Goal: Transaction & Acquisition: Download file/media

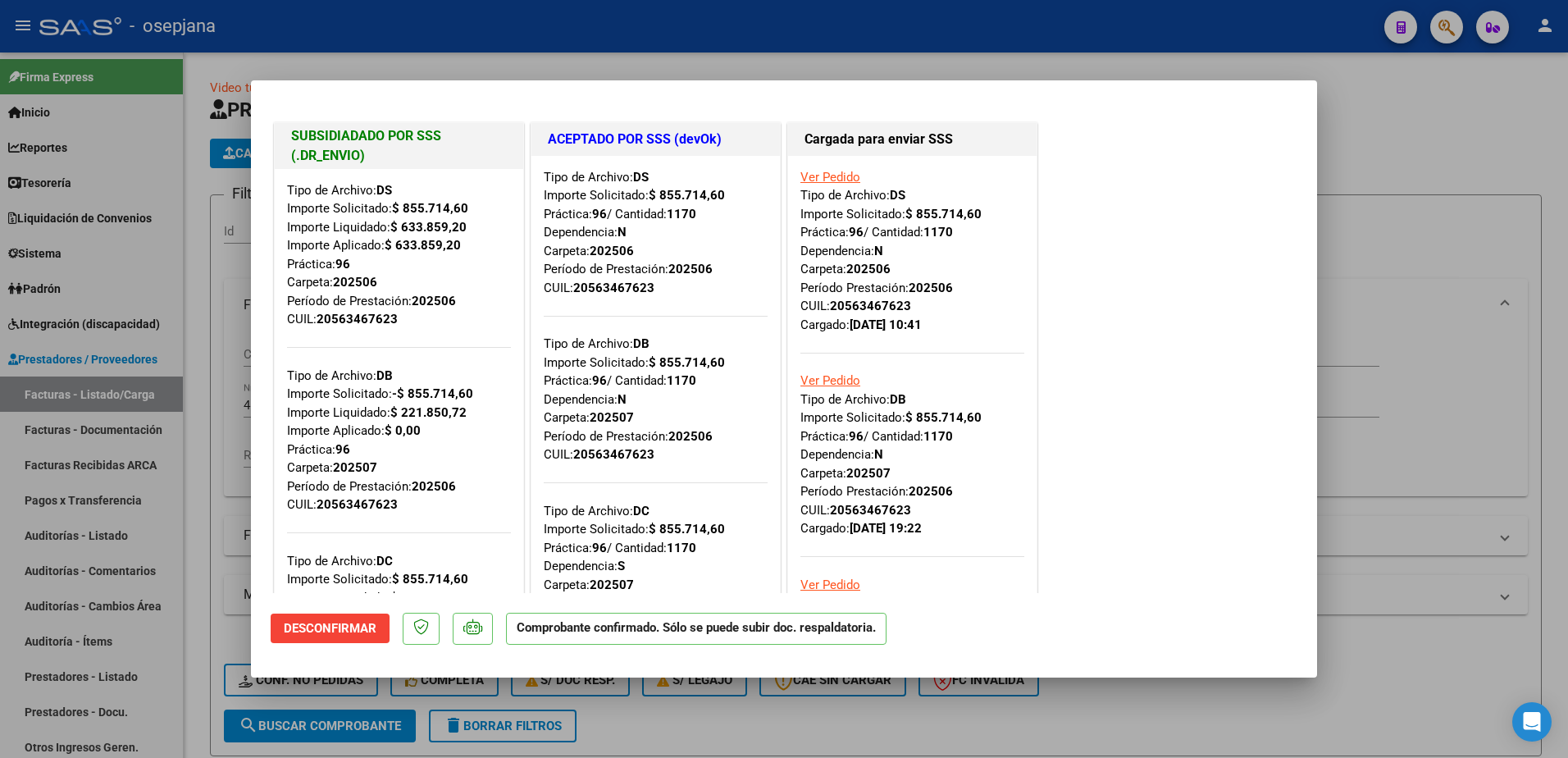
scroll to position [224, 0]
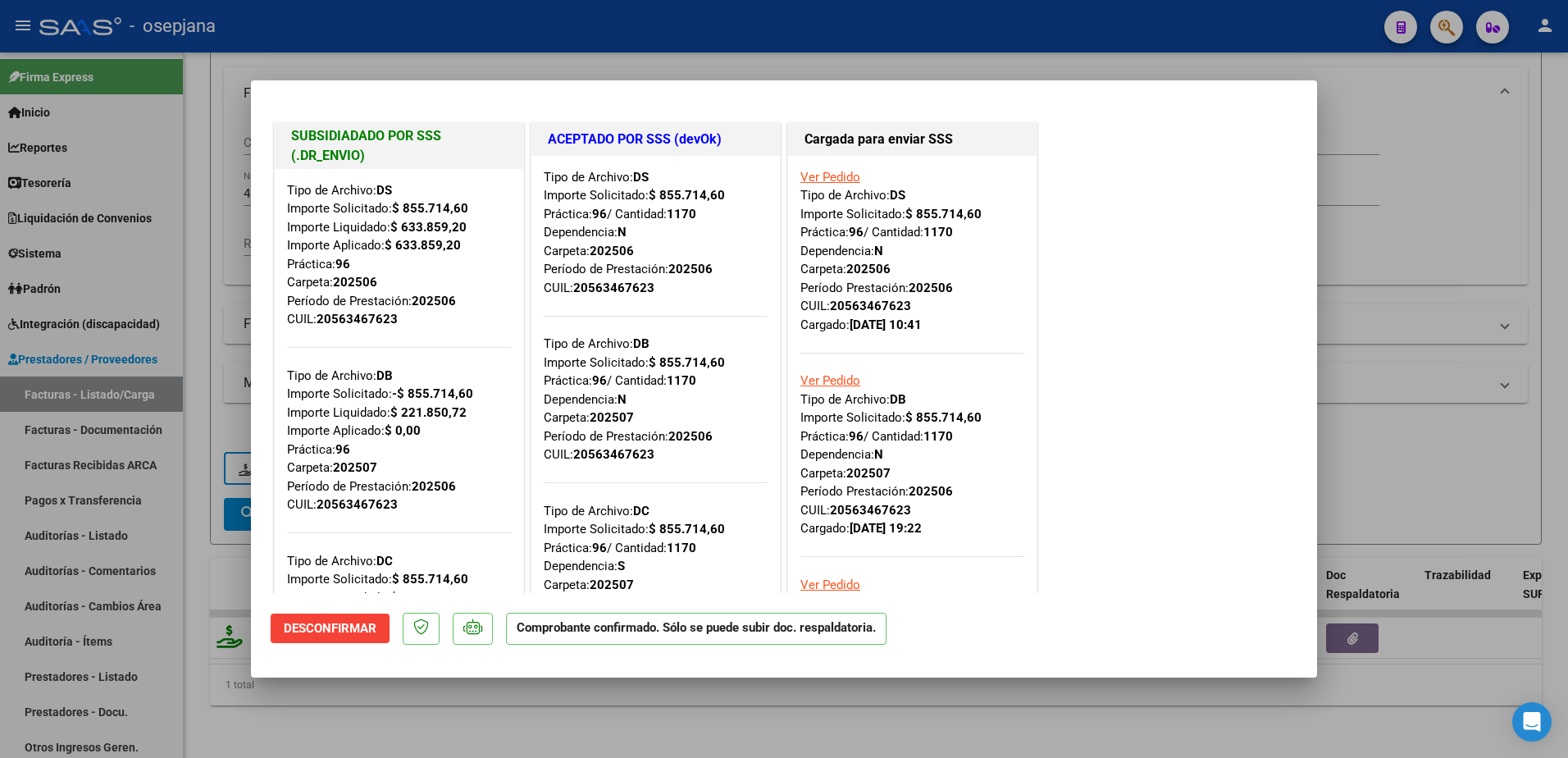
type input "$ 0,00"
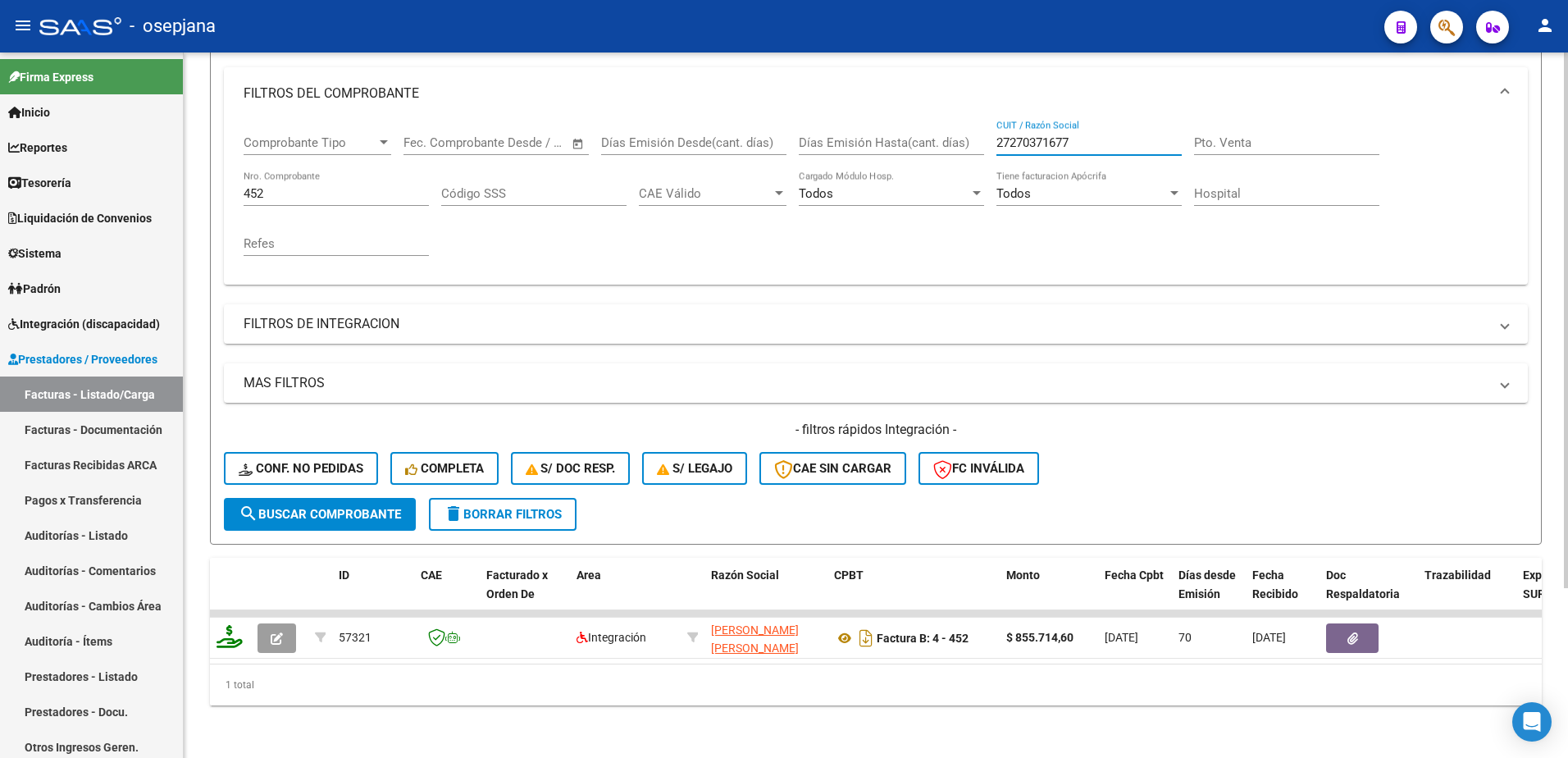
drag, startPoint x: 1084, startPoint y: 131, endPoint x: 838, endPoint y: 120, distance: 246.2
click at [838, 120] on div "Comprobante Tipo Comprobante Tipo Fecha inicio – Fecha fin Fec. Comprobante Des…" at bounding box center [875, 195] width 1264 height 152
paste input "3071351660"
type input "30713516607"
drag, startPoint x: 207, startPoint y: 175, endPoint x: 230, endPoint y: 172, distance: 23.2
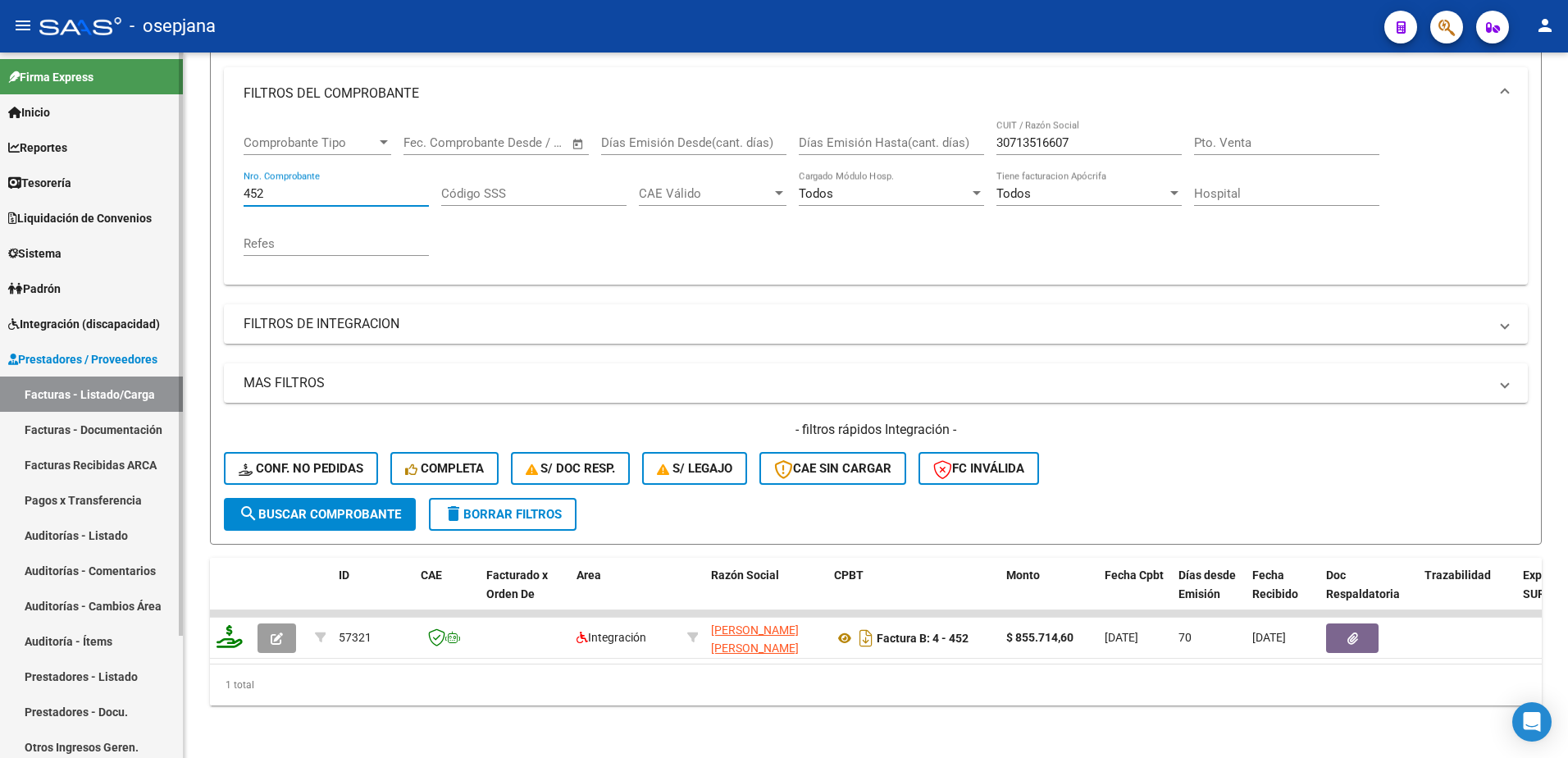
click at [161, 175] on mat-sidenav-container "Firma Express Inicio Calendario SSS Instructivos Contacto OS Reportes Tablero d…" at bounding box center [784, 405] width 1568 height 705
type input "2"
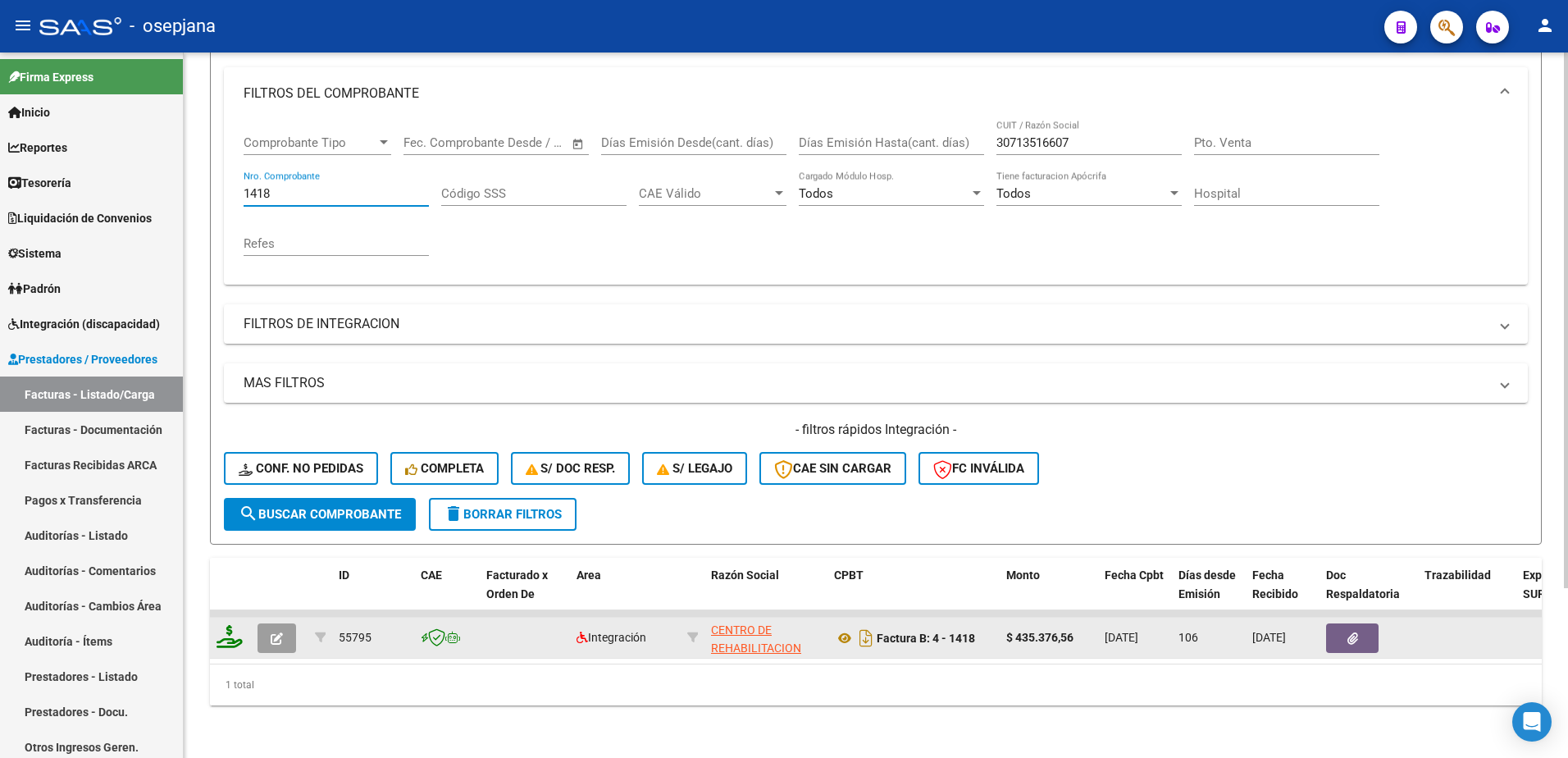
type input "1418"
click at [288, 633] on button "button" at bounding box center [277, 638] width 38 height 30
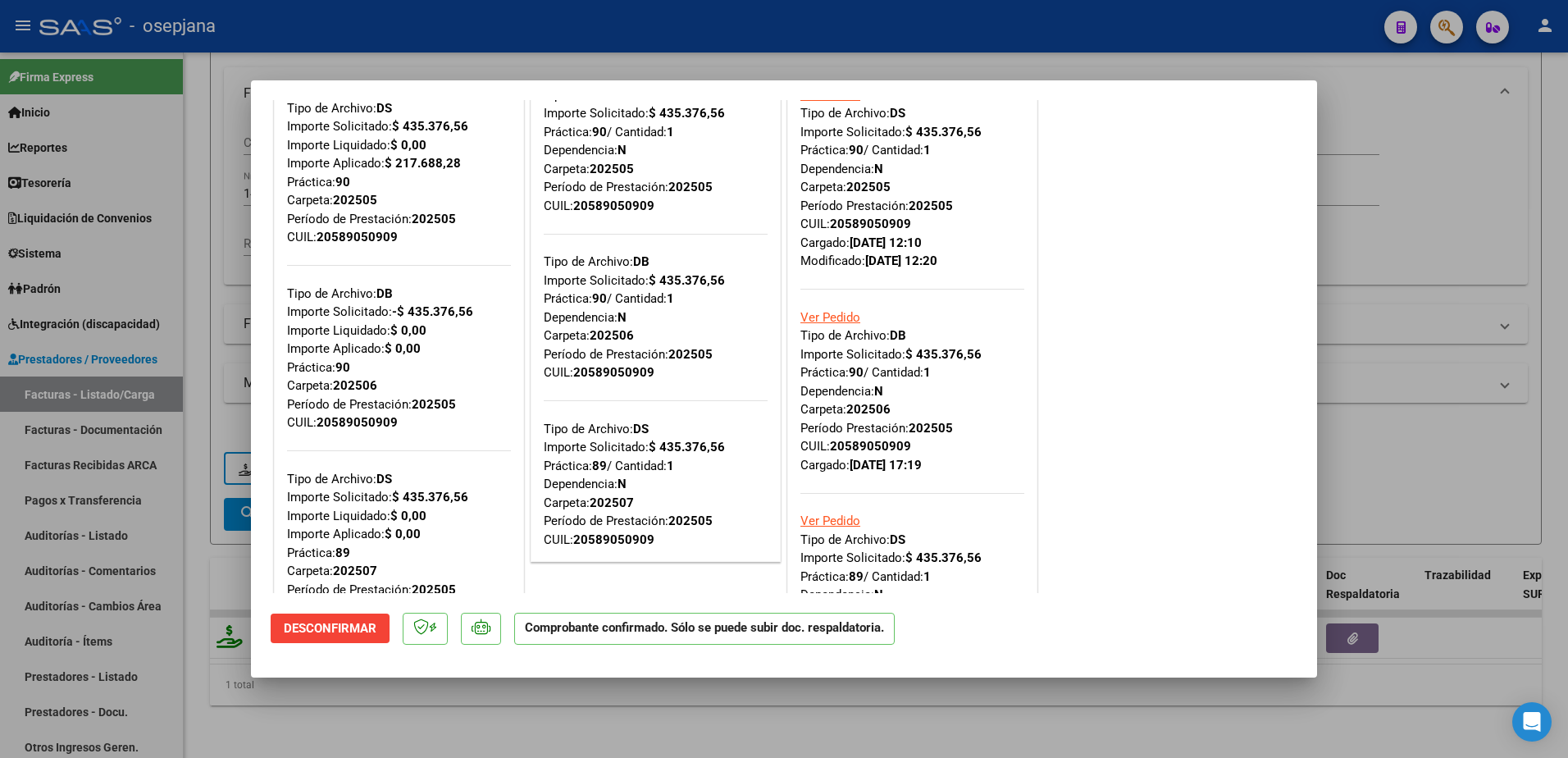
scroll to position [0, 0]
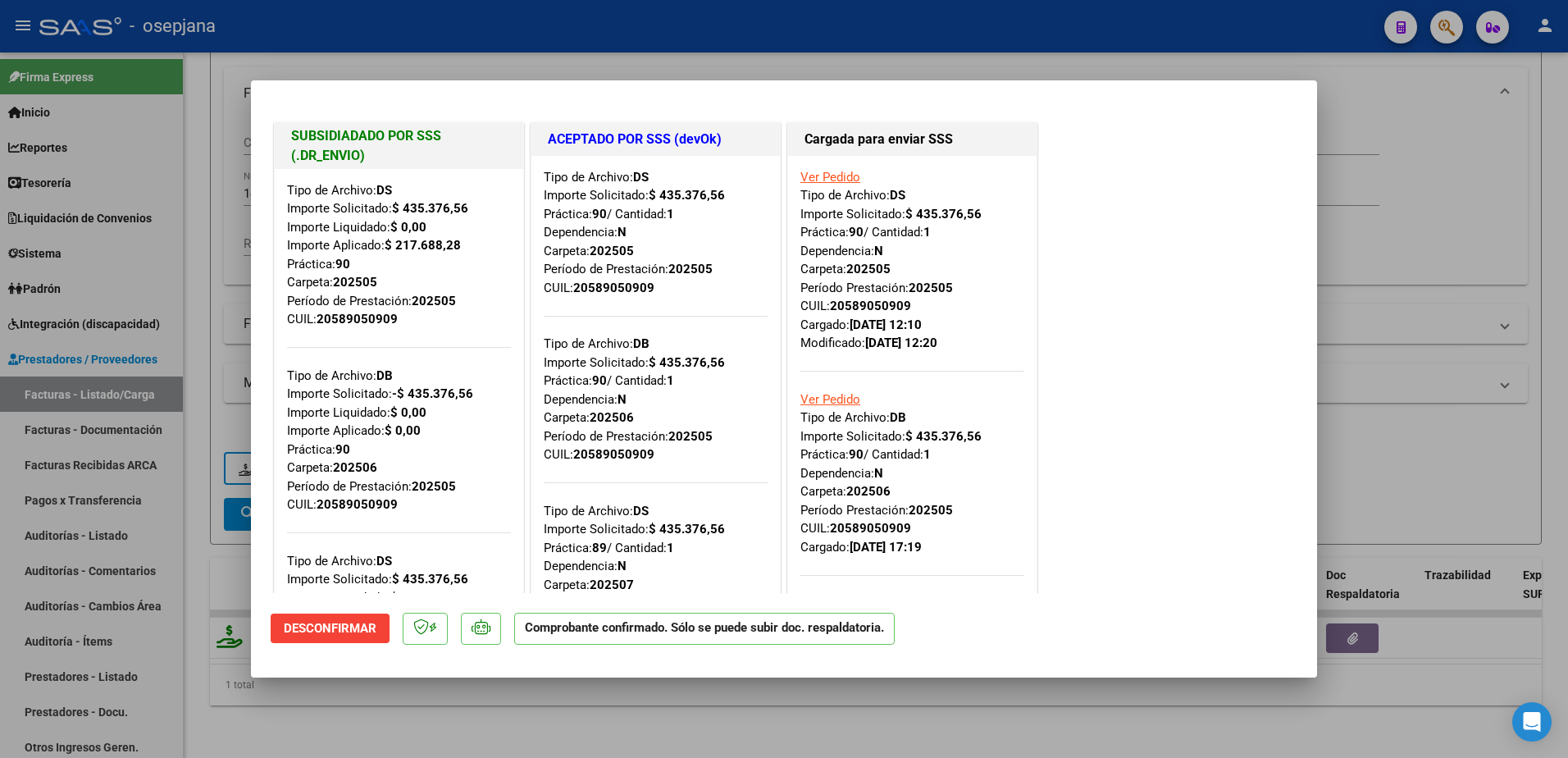
click at [479, 248] on div "Tipo de Archivo: DS Importe Solicitado: $ 435.376,56 Importe Liquidado: $ 0,00 …" at bounding box center [399, 254] width 224 height 148
type input "$ 0,00"
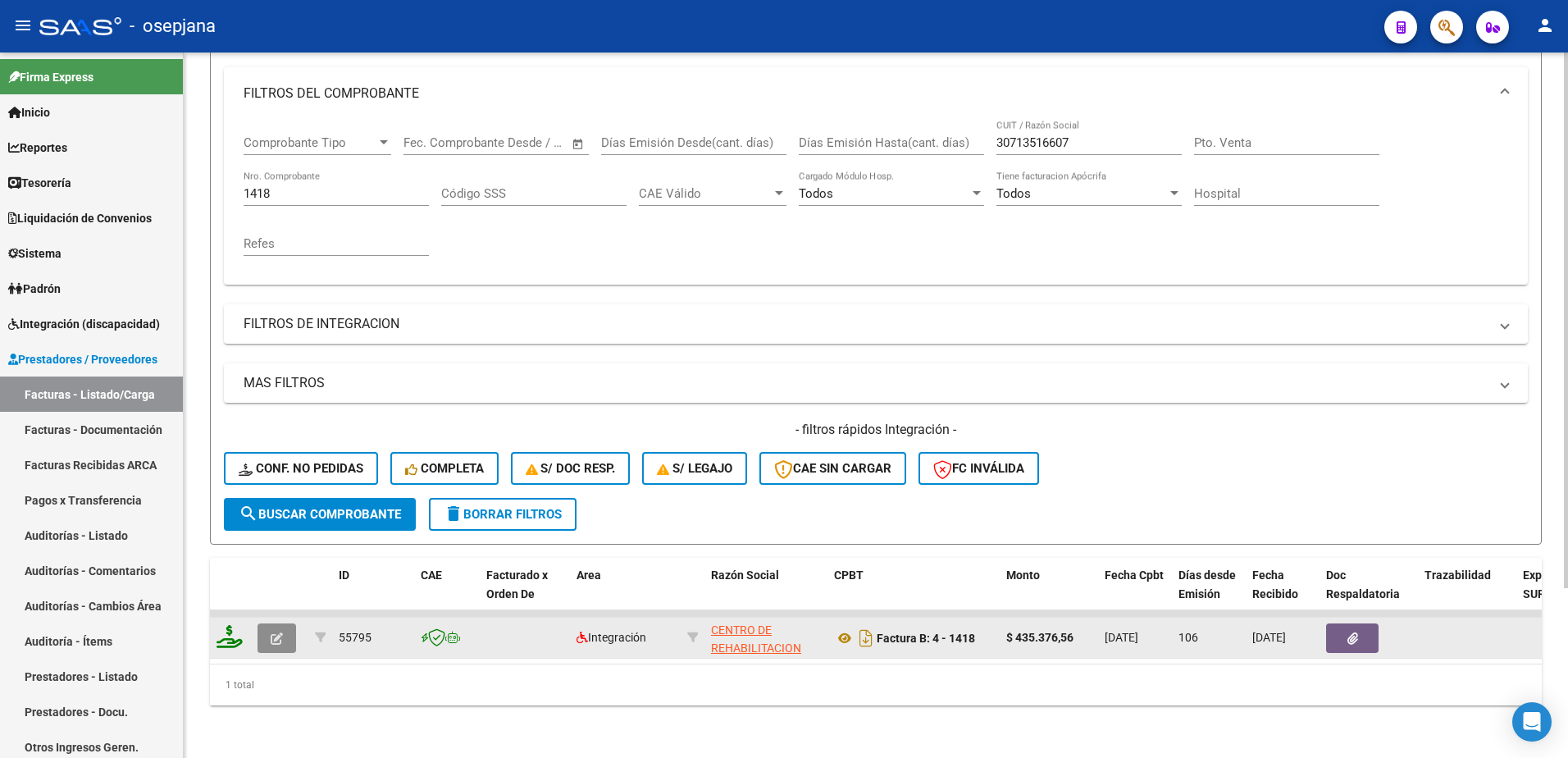
click at [282, 633] on button "button" at bounding box center [277, 638] width 38 height 30
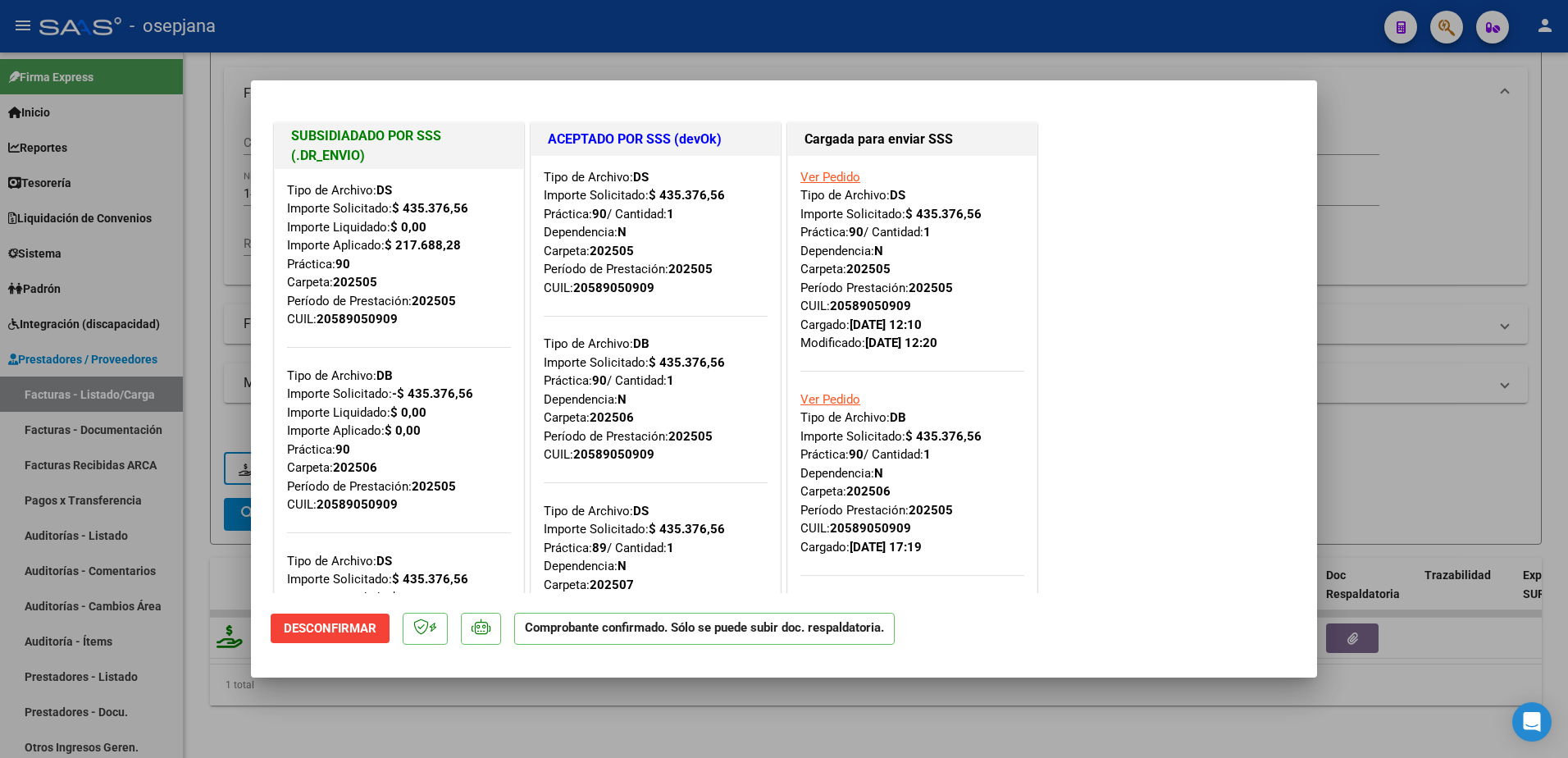
scroll to position [82, 0]
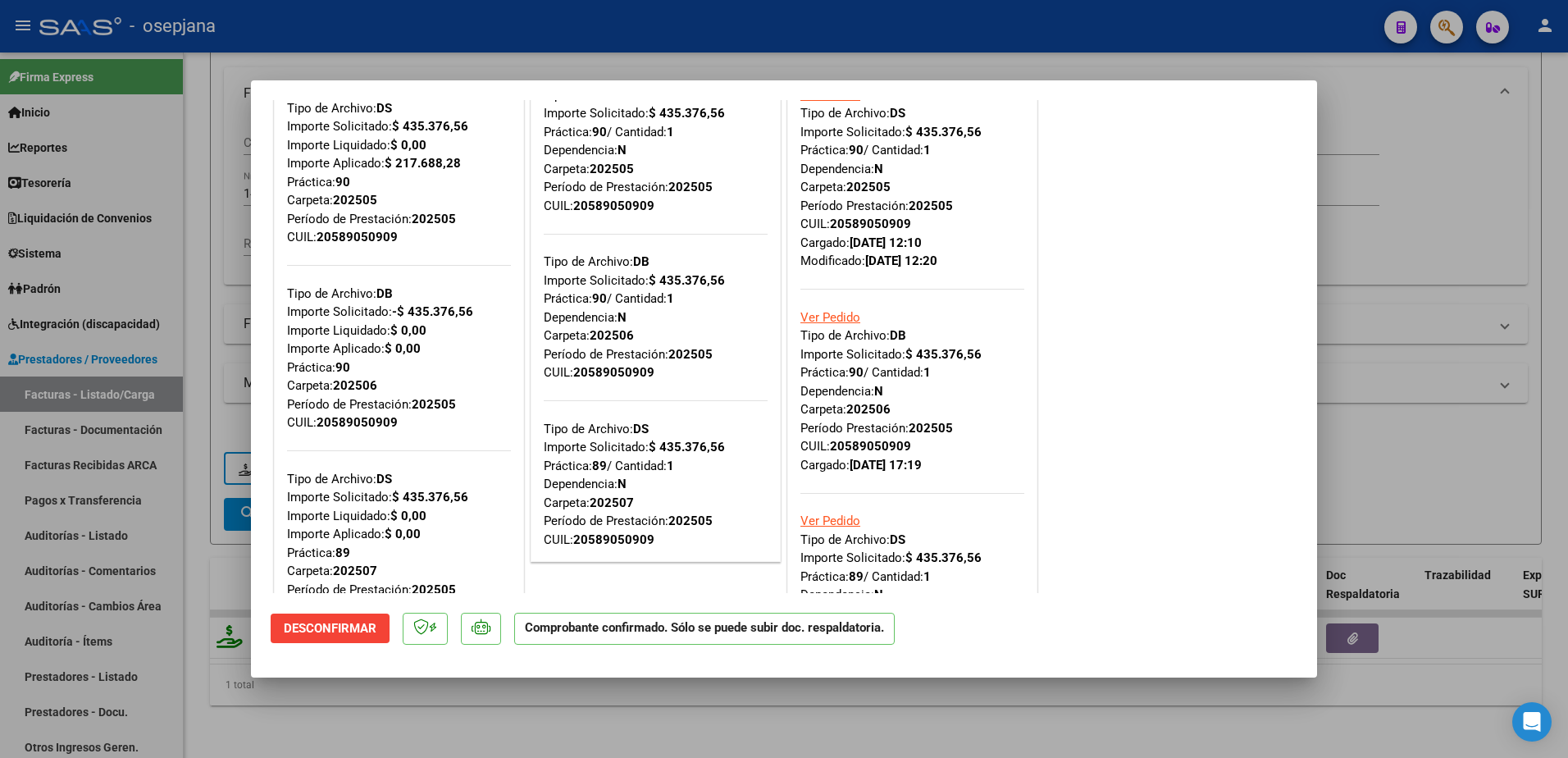
type input "$ 0,00"
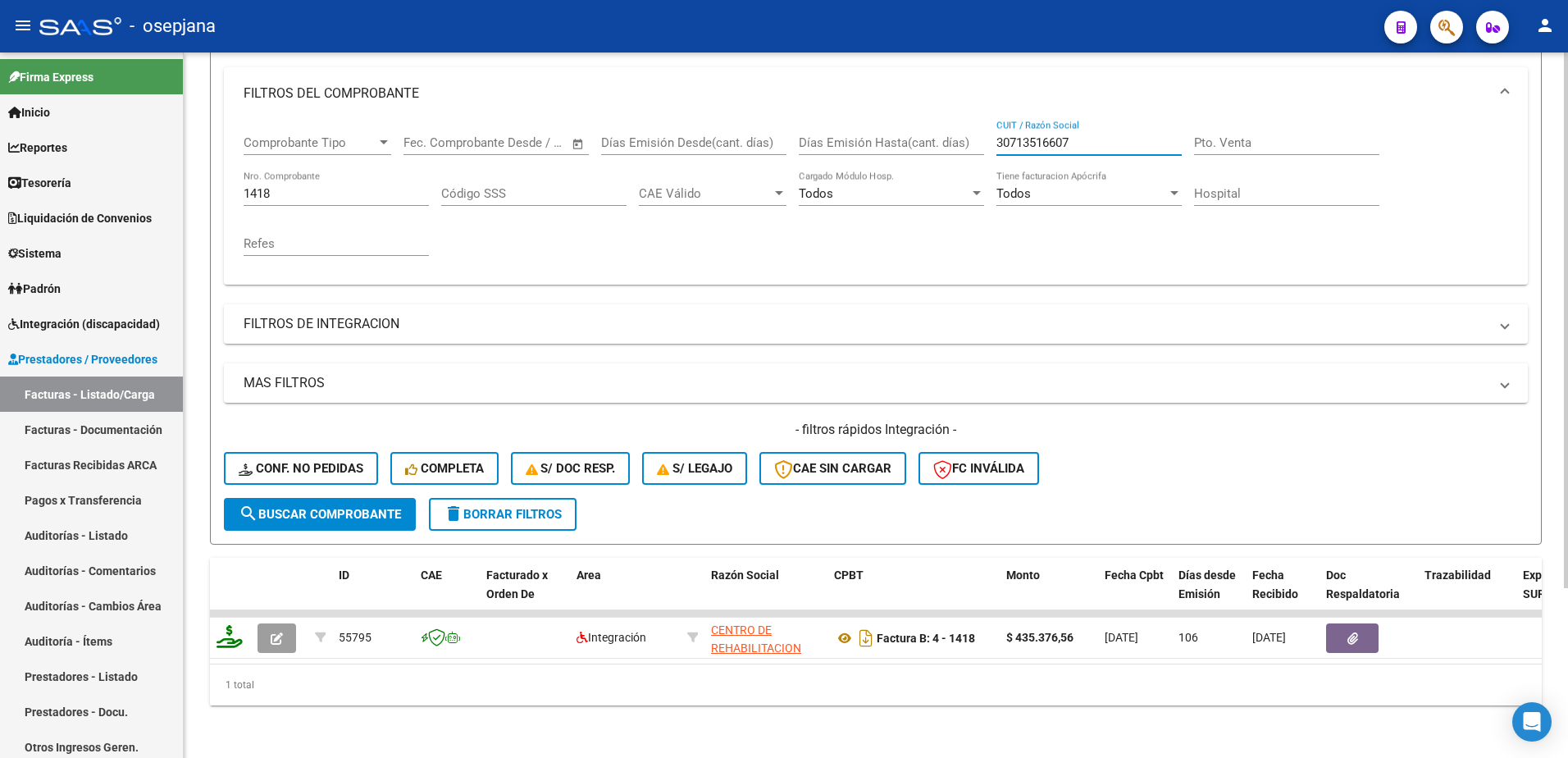
drag, startPoint x: 1102, startPoint y: 132, endPoint x: 866, endPoint y: 115, distance: 236.6
click at [870, 120] on div "Comprobante Tipo Comprobante Tipo Fecha inicio – Fecha fin Fec. Comprobante Des…" at bounding box center [875, 195] width 1264 height 152
paste input "27268648351"
type input "27268648351"
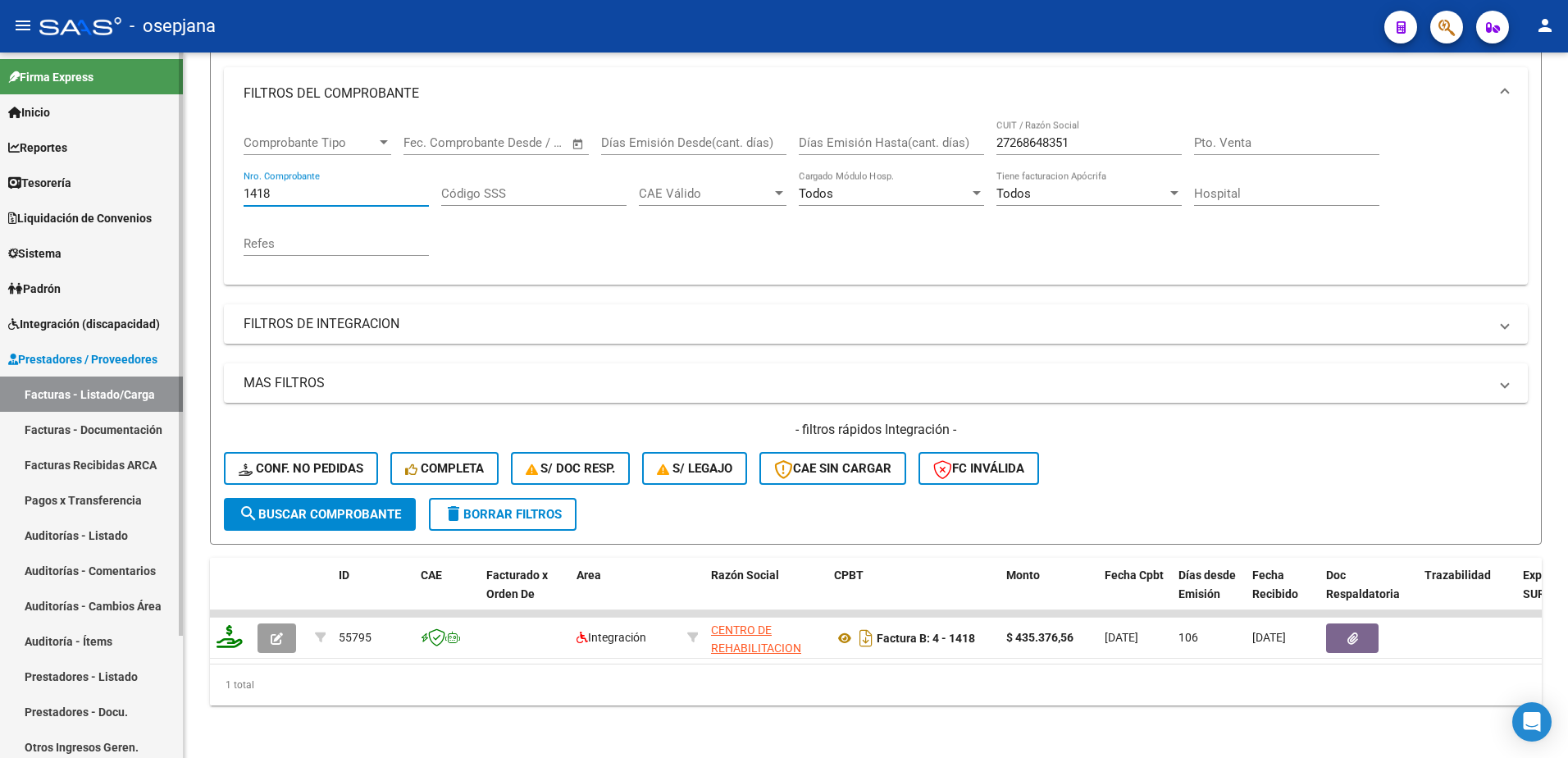
drag, startPoint x: 303, startPoint y: 182, endPoint x: 104, endPoint y: 126, distance: 206.7
click at [101, 129] on mat-sidenav-container "Firma Express Inicio Calendario SSS Instructivos Contacto OS Reportes Tablero d…" at bounding box center [784, 405] width 1568 height 705
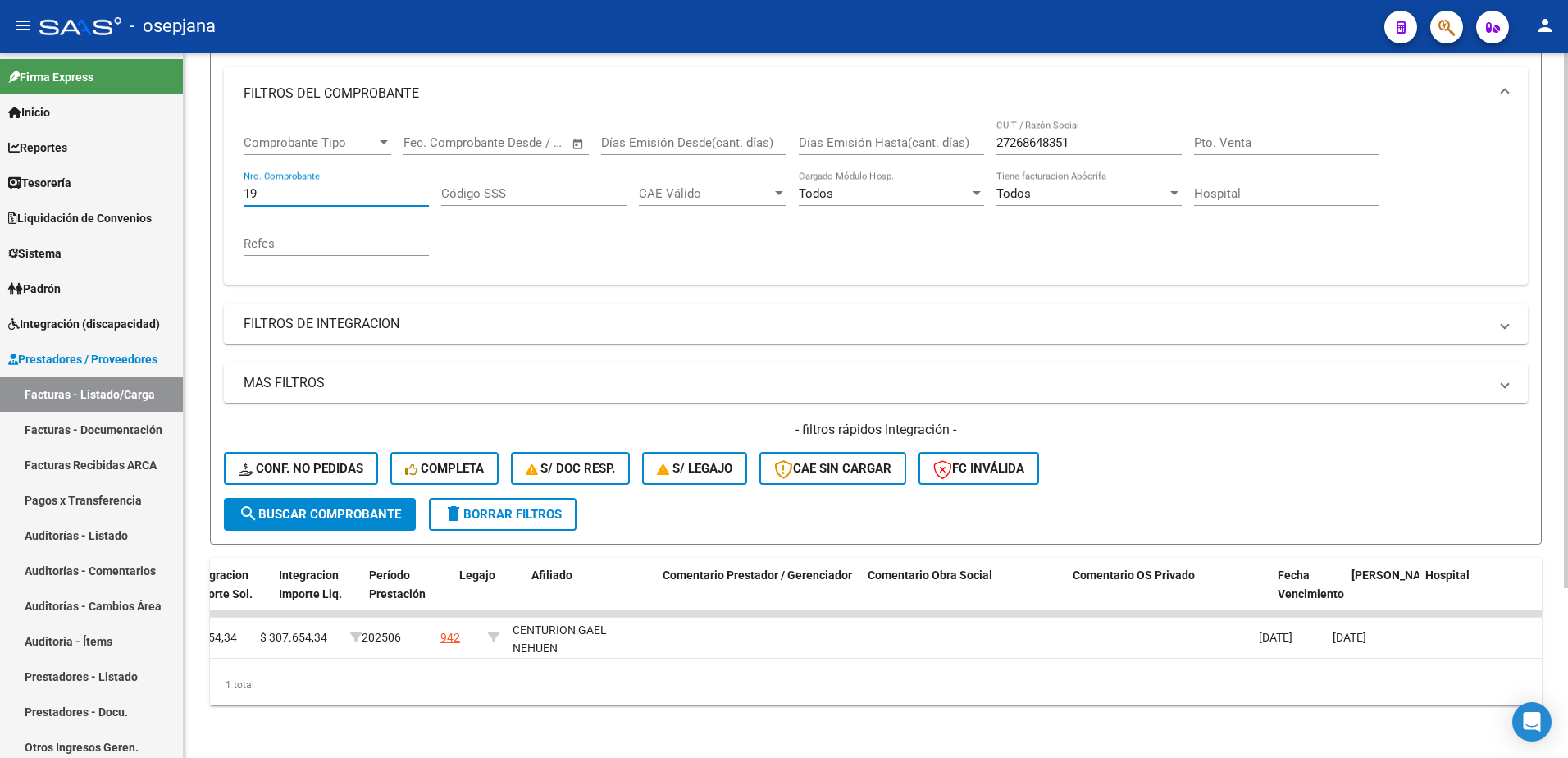
scroll to position [0, 2207]
type input "1"
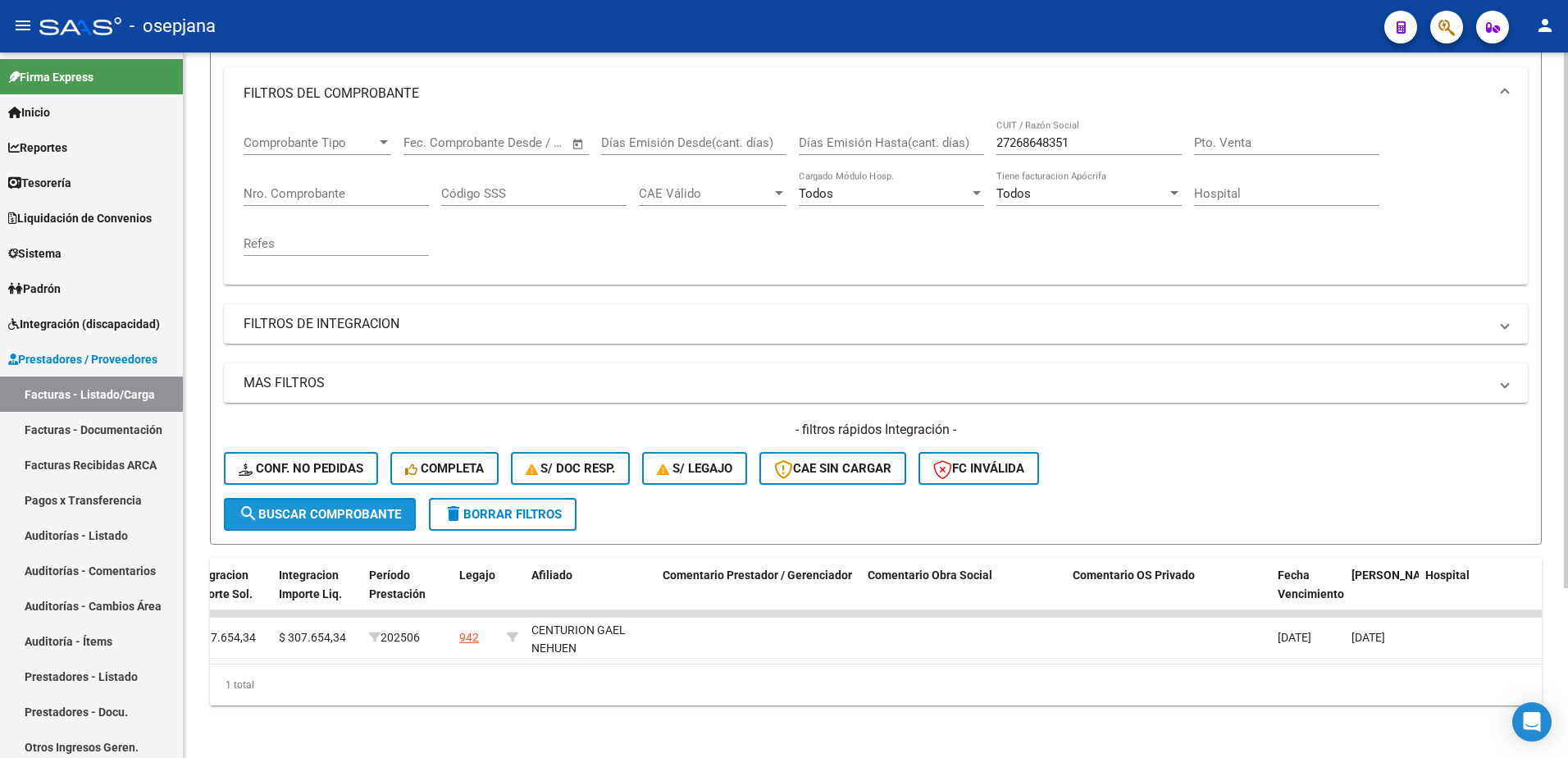
click at [291, 507] on span "search Buscar Comprobante" at bounding box center [320, 514] width 162 height 15
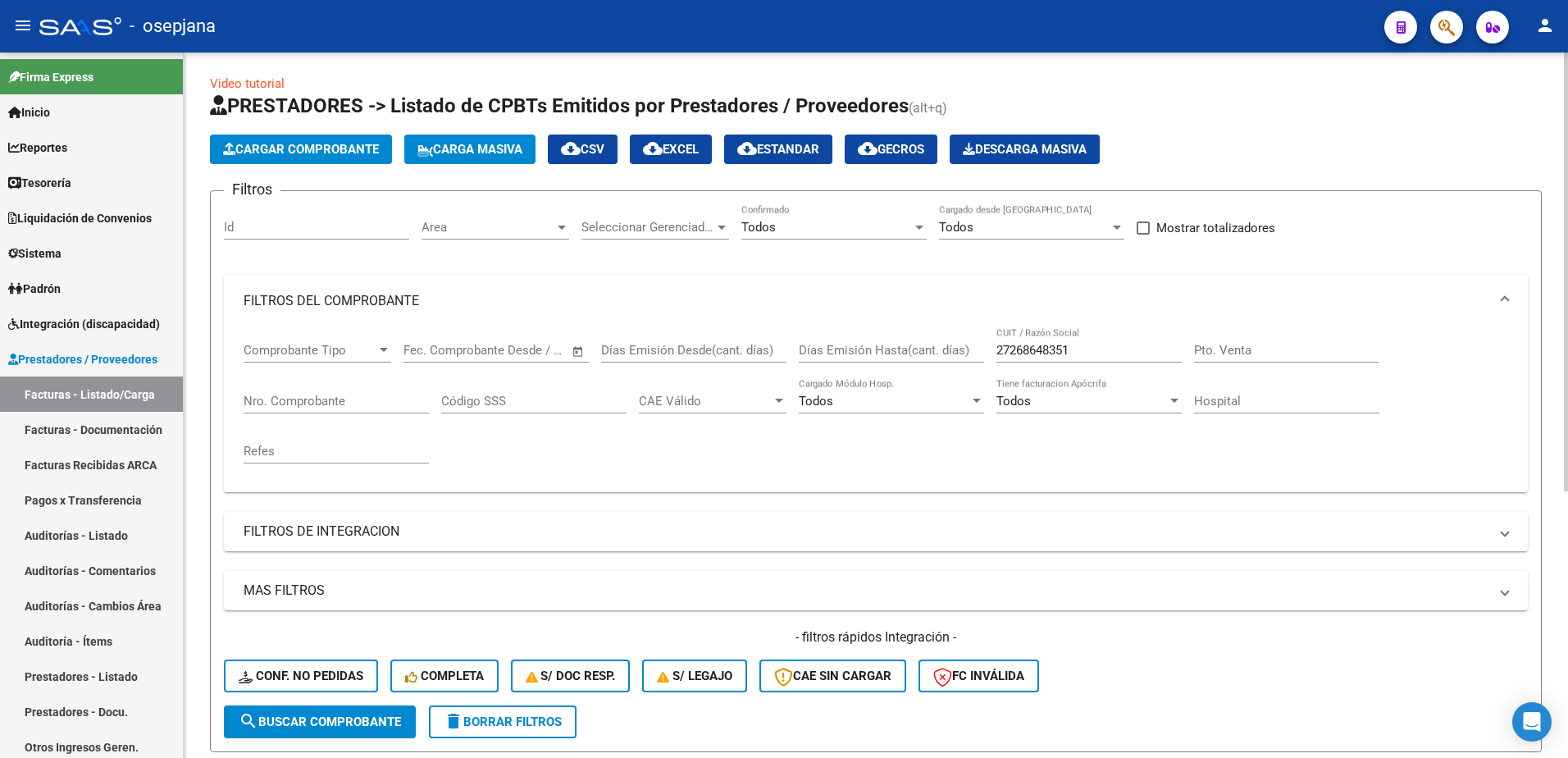
scroll to position [0, 0]
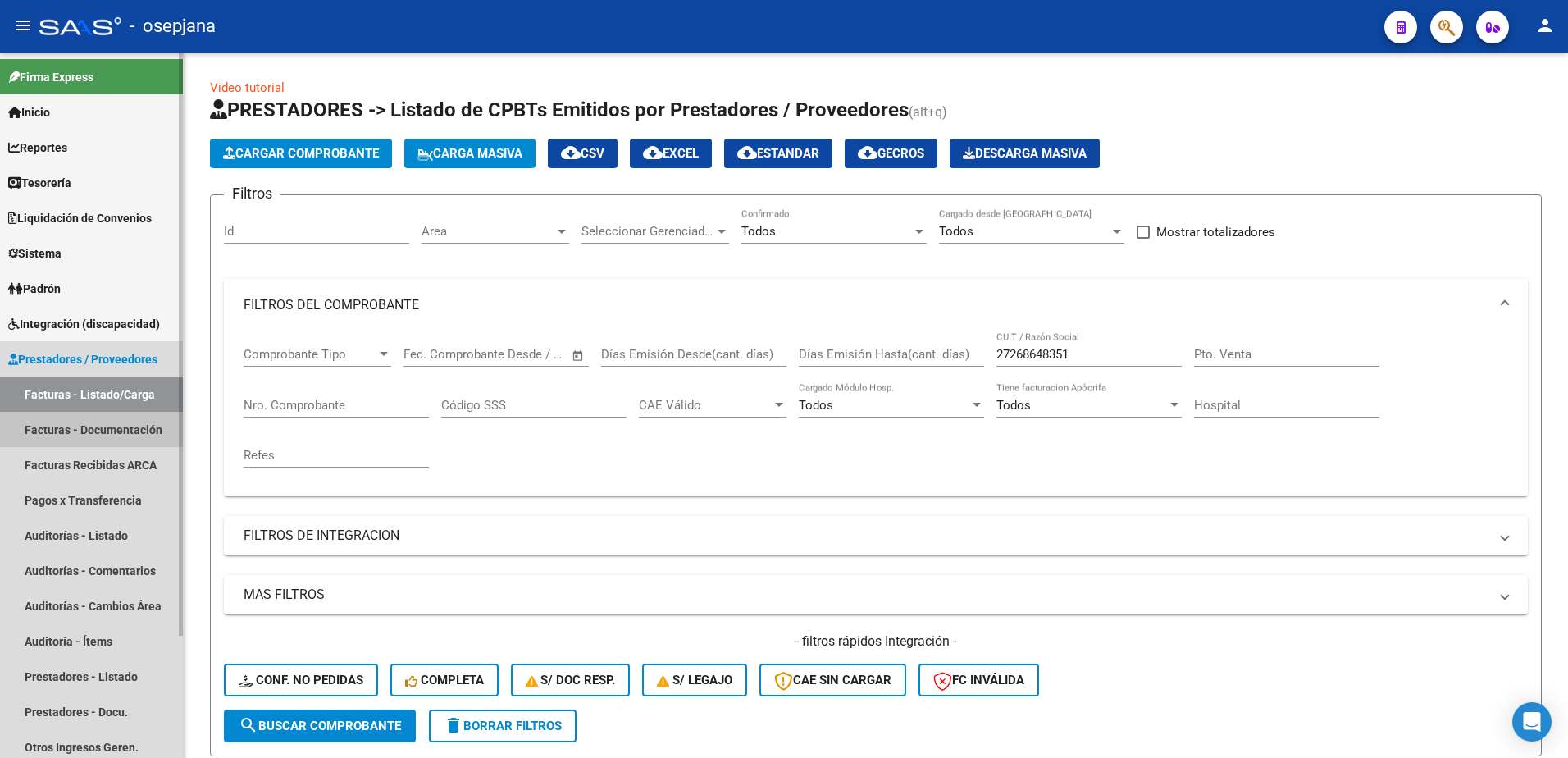
click at [136, 432] on link "Facturas - Documentación" at bounding box center [91, 429] width 183 height 35
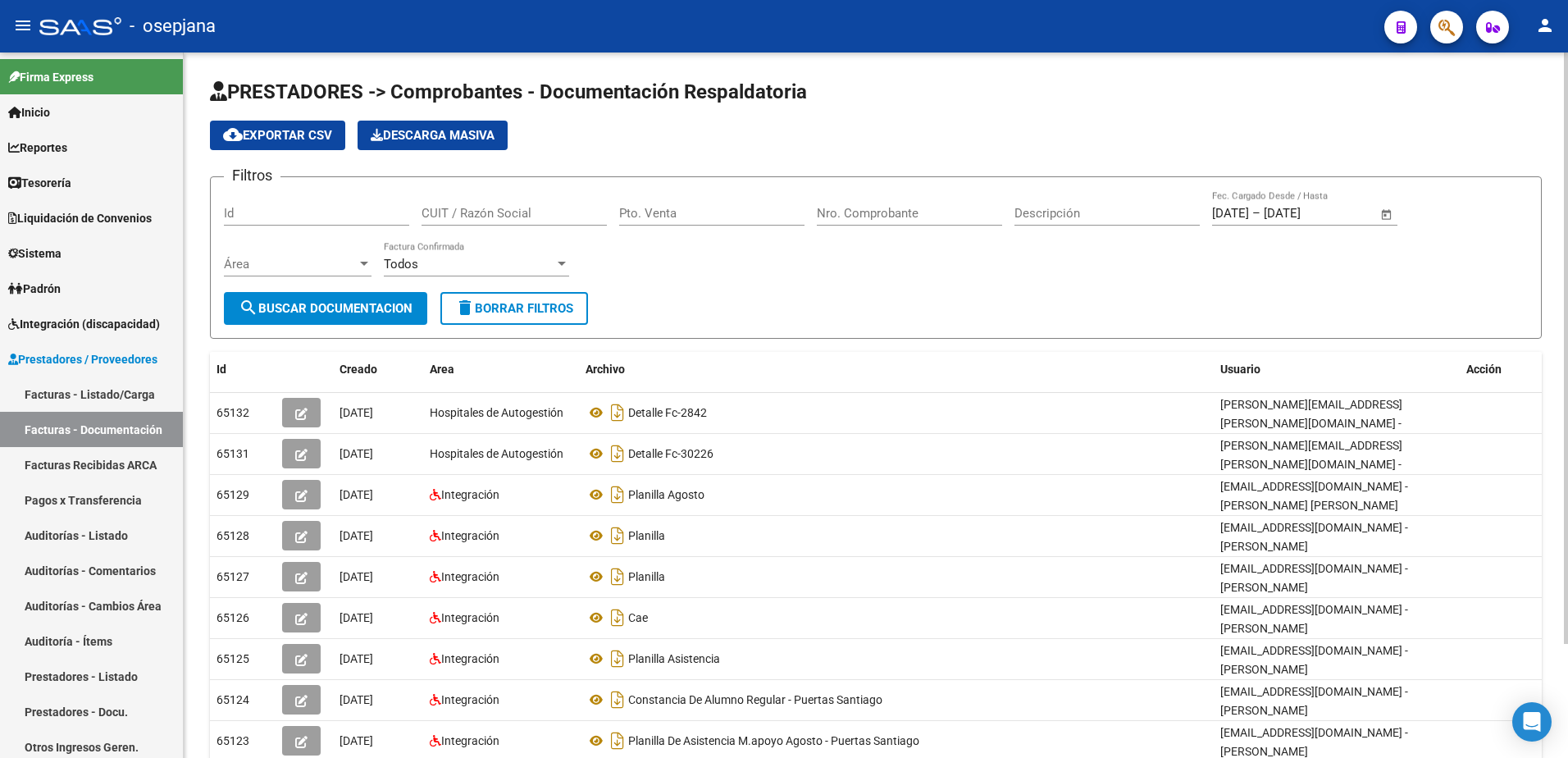
click at [512, 309] on span "delete Borrar Filtros" at bounding box center [514, 308] width 118 height 15
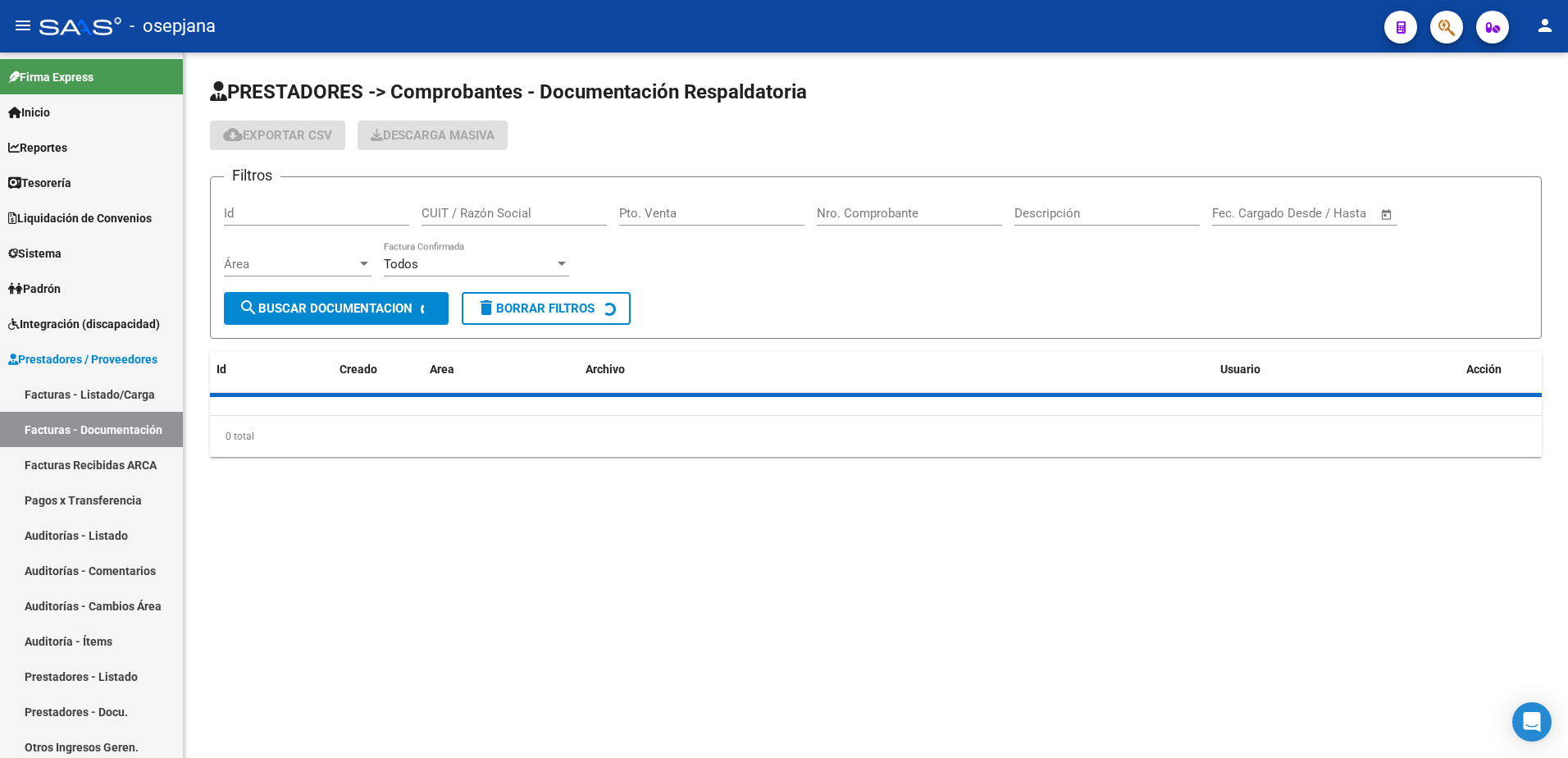
click at [517, 215] on input "CUIT / Razón Social" at bounding box center [514, 213] width 185 height 15
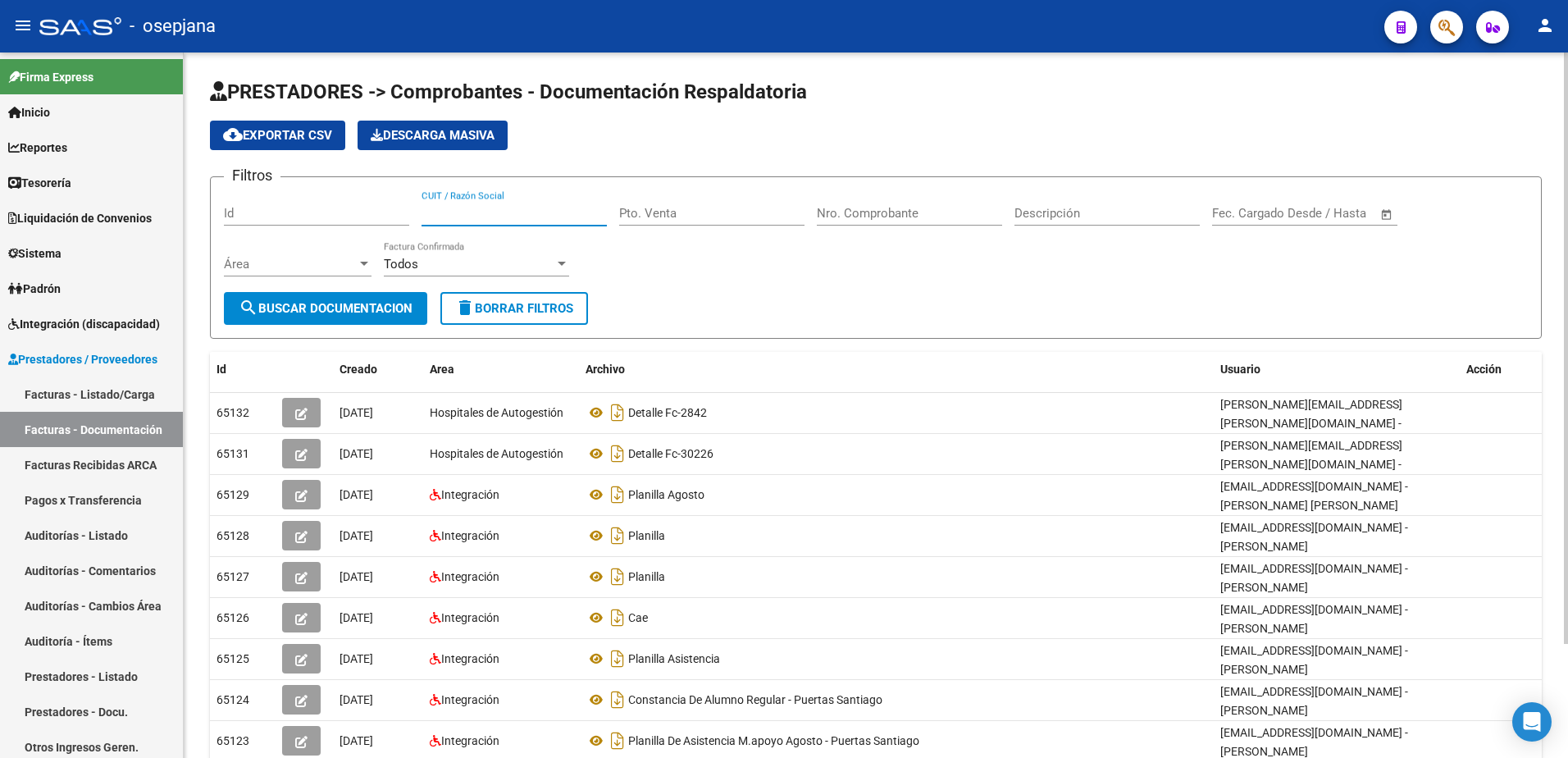
paste input "20222276331"
click at [385, 306] on span "search Buscar Documentacion" at bounding box center [326, 308] width 174 height 15
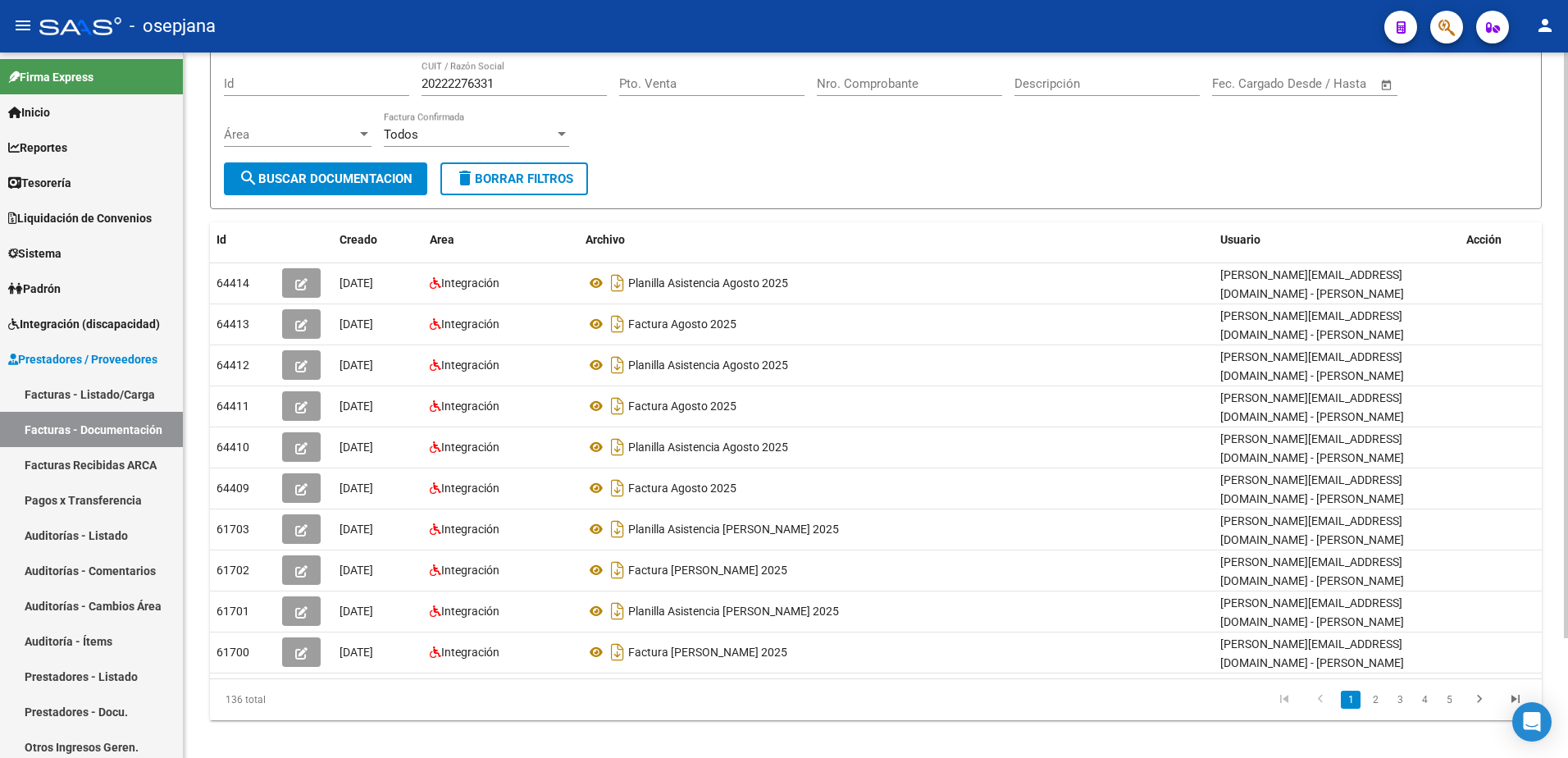
scroll to position [144, 0]
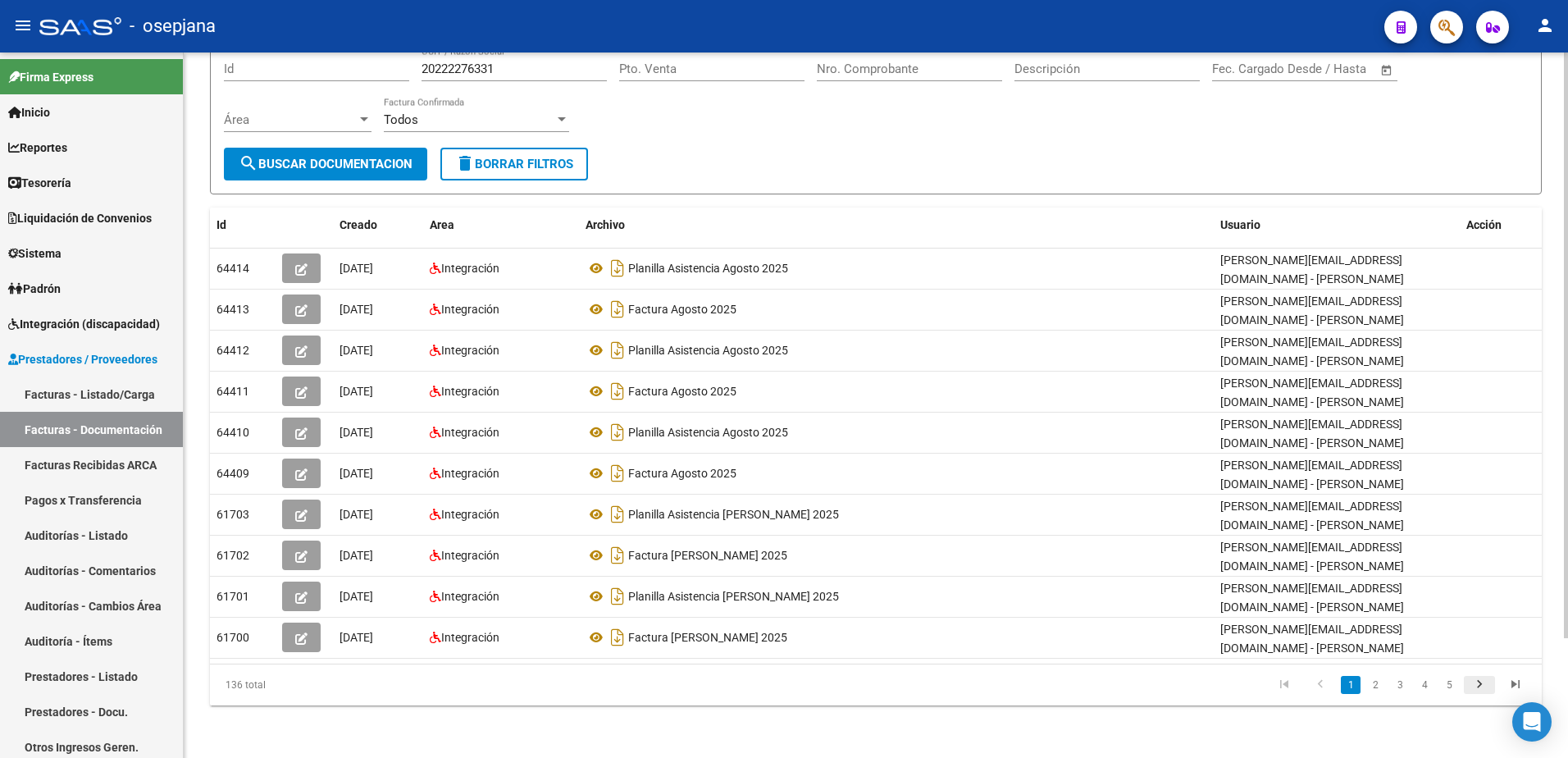
click at [1480, 688] on icon "go to next page" at bounding box center [1479, 686] width 21 height 20
click at [1479, 690] on icon "go to next page" at bounding box center [1479, 686] width 21 height 20
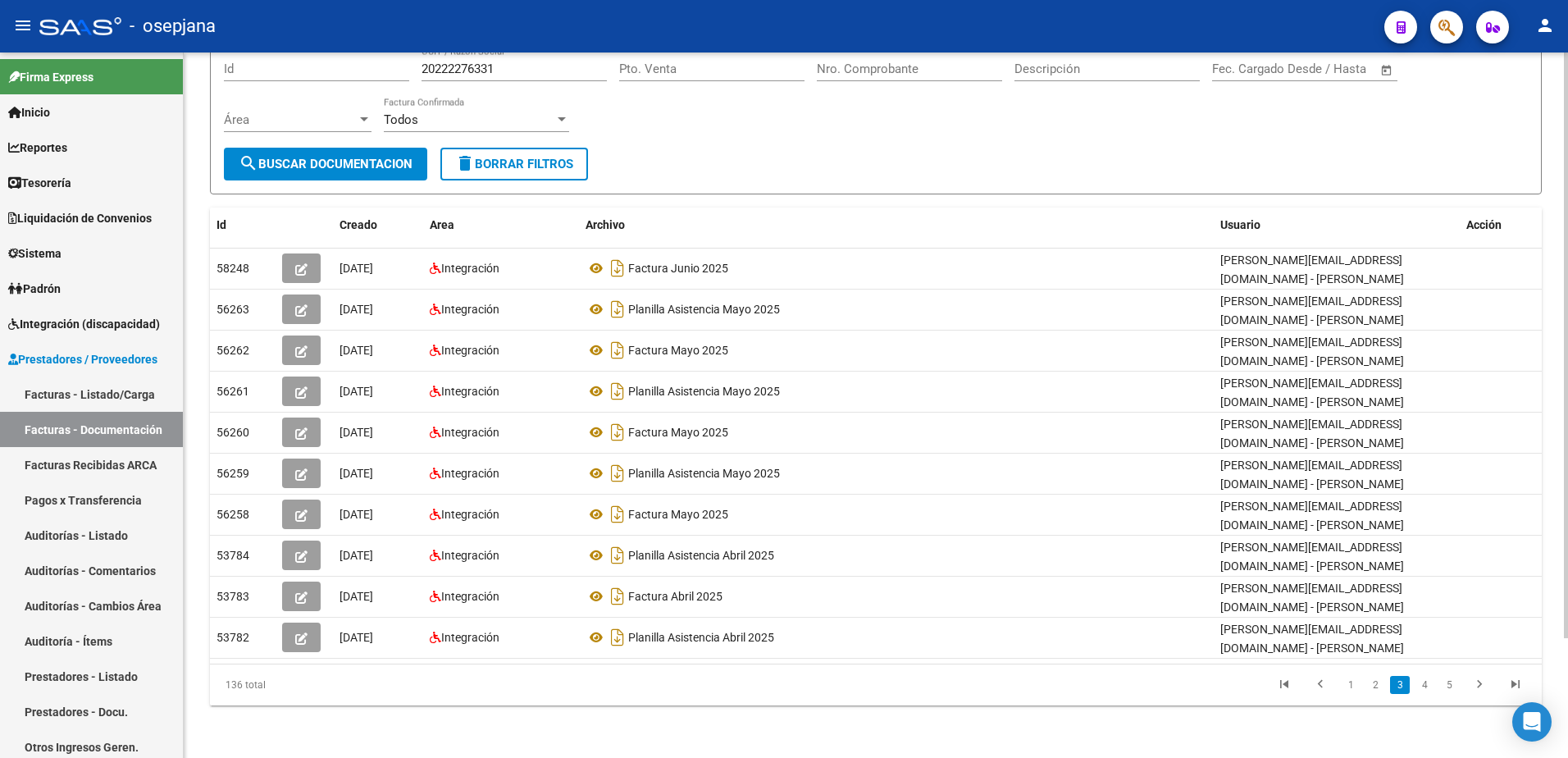
click at [1479, 690] on icon "go to next page" at bounding box center [1479, 686] width 21 height 20
click at [703, 139] on div "Filtros Id 20222276331 CUIT / Razón Social Pto. Venta Nro. Comprobante Descripc…" at bounding box center [876, 96] width 1304 height 102
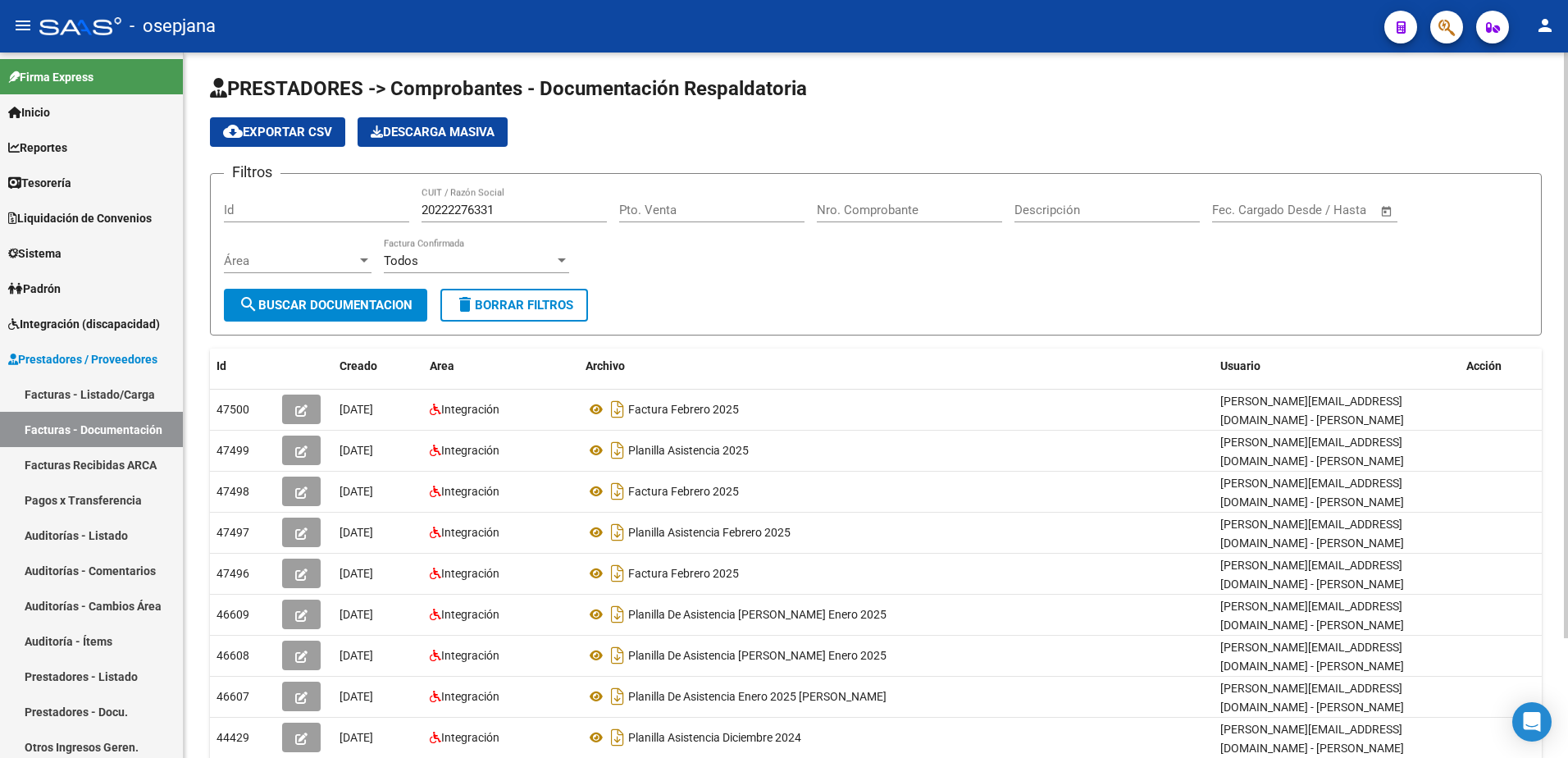
scroll to position [0, 0]
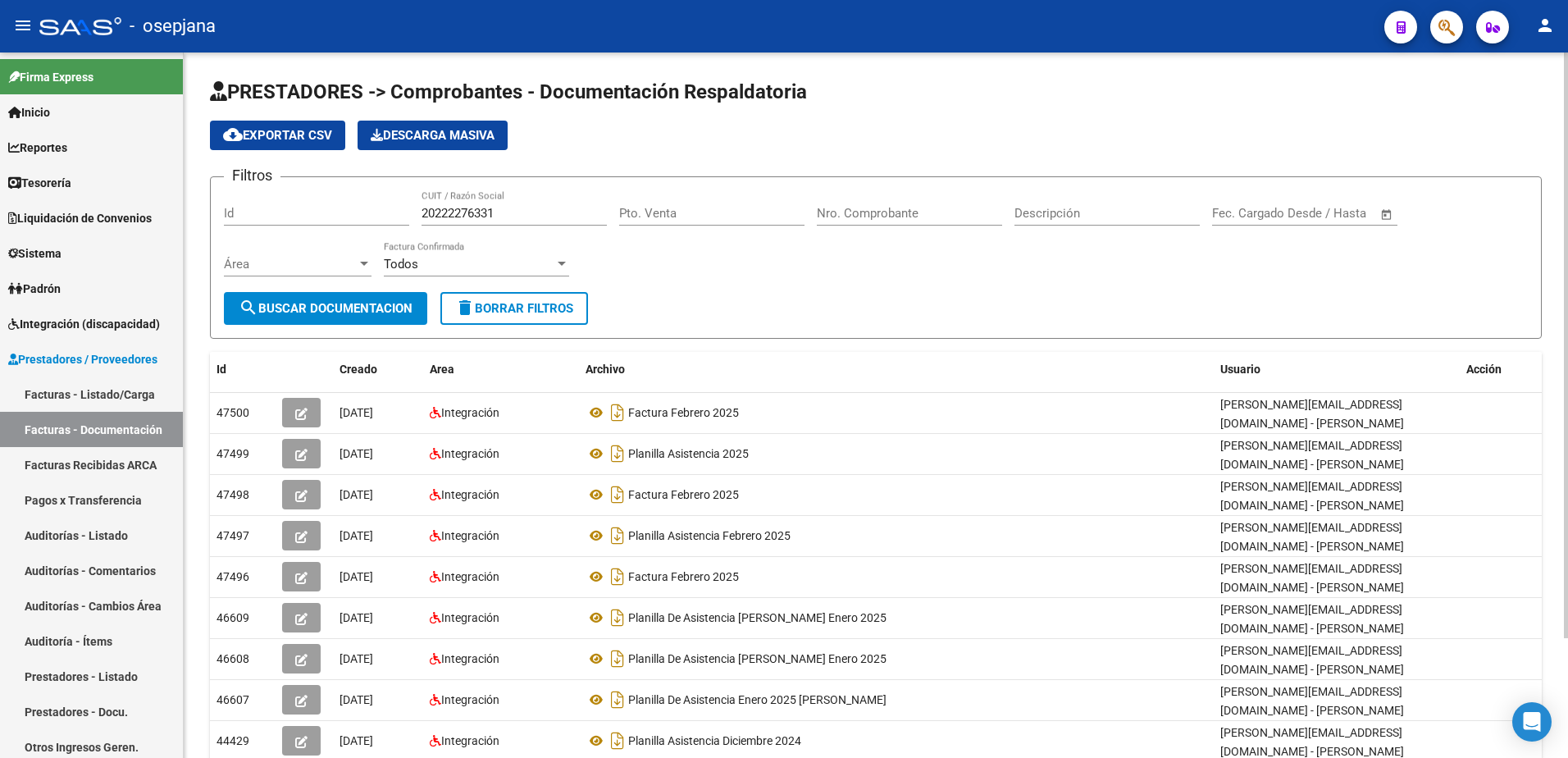
click at [327, 312] on span "search Buscar Documentacion" at bounding box center [326, 308] width 174 height 15
drag, startPoint x: 528, startPoint y: 211, endPoint x: 277, endPoint y: 190, distance: 251.9
click at [280, 190] on div "Filtros Id 20222276331 CUIT / Razón Social Pto. Venta Nro. Comprobante Descripc…" at bounding box center [876, 241] width 1304 height 102
paste input "171773300"
paste input "20171773300"
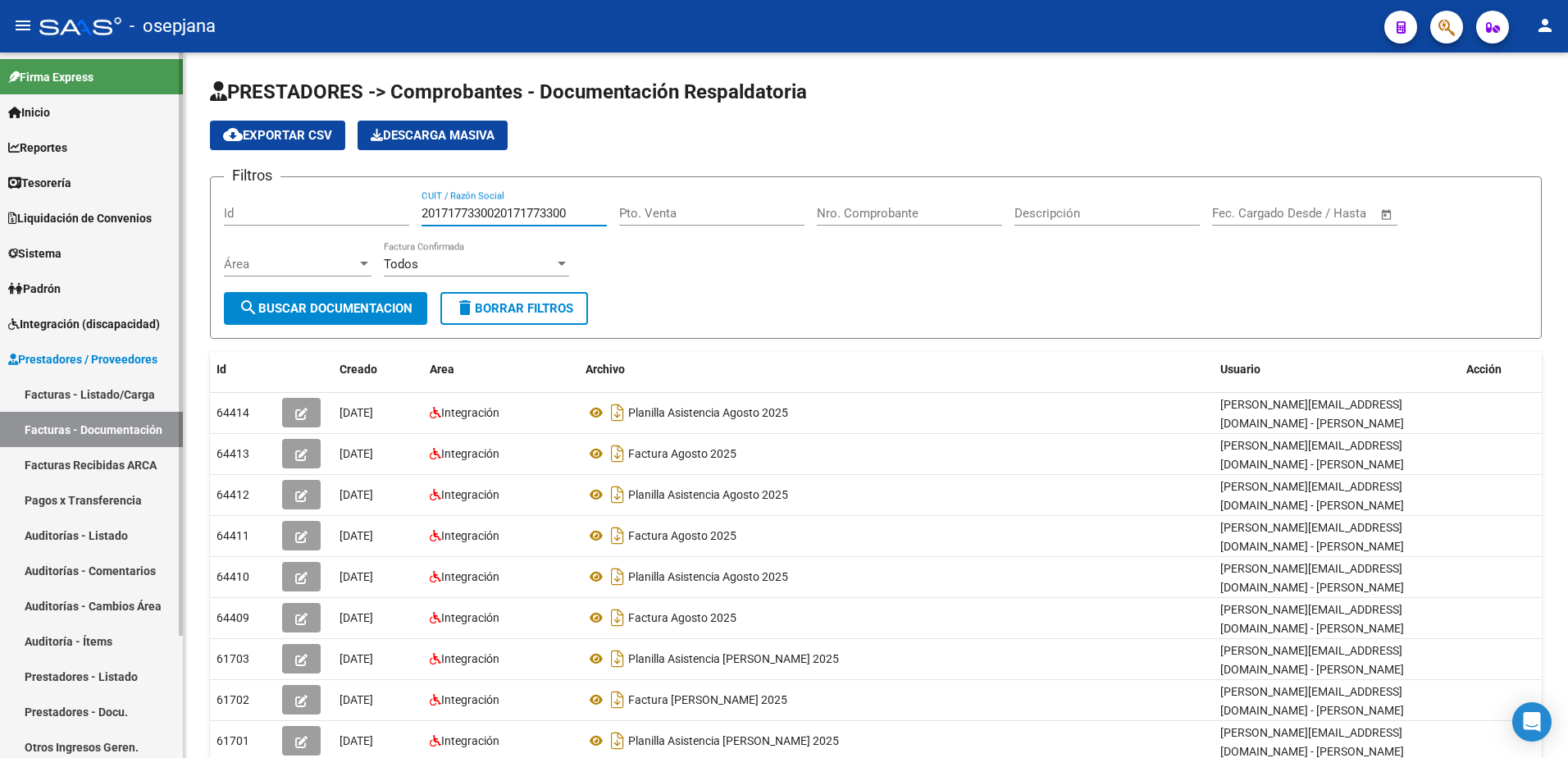
drag, startPoint x: 583, startPoint y: 210, endPoint x: 164, endPoint y: 190, distance: 419.5
click at [166, 190] on mat-sidenav-container "Firma Express Inicio Calendario SSS Instructivos Contacto OS Reportes Tablero d…" at bounding box center [784, 405] width 1568 height 705
paste input "text"
click at [338, 301] on span "search Buscar Documentacion" at bounding box center [326, 308] width 174 height 15
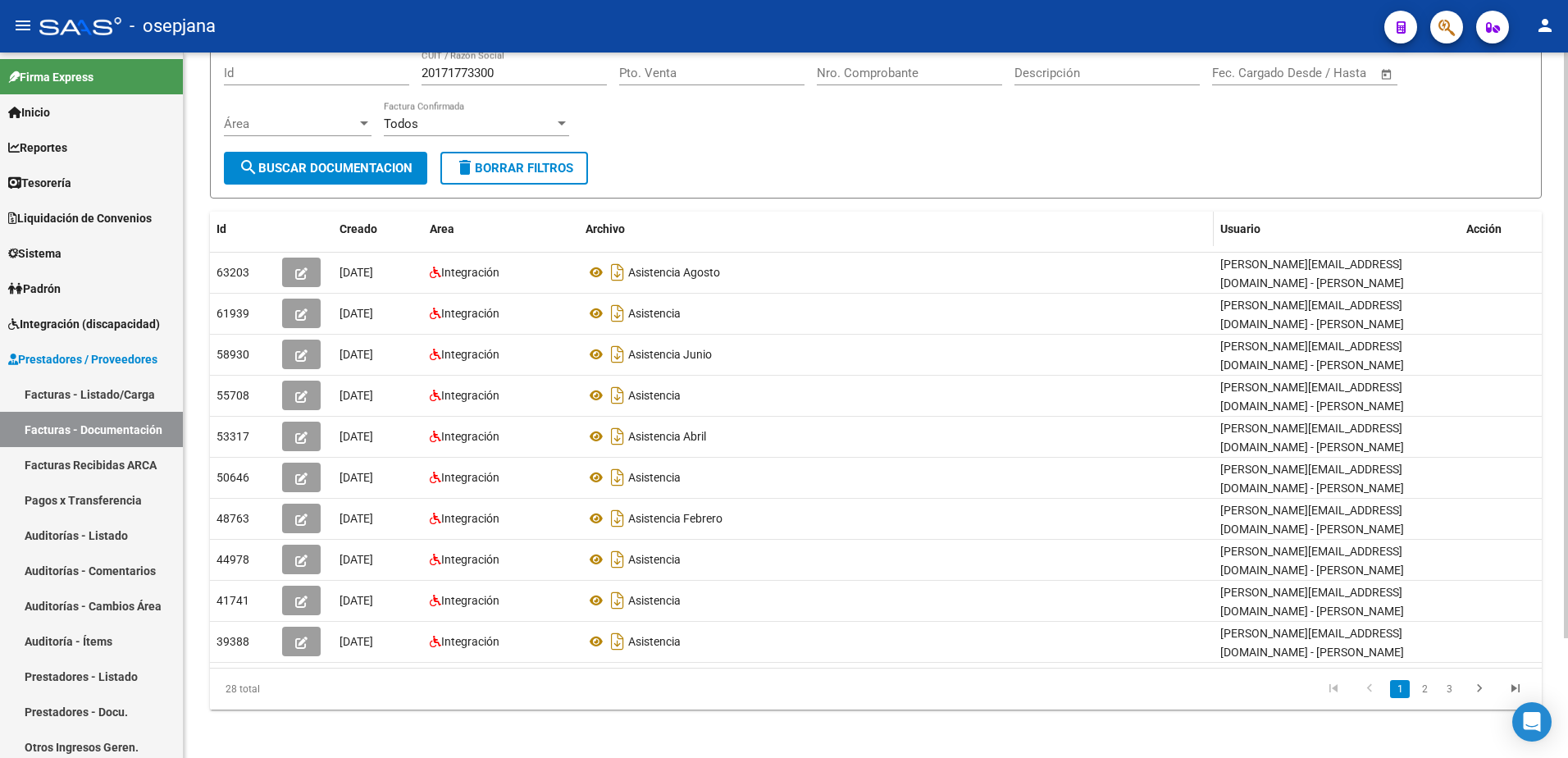
scroll to position [144, 0]
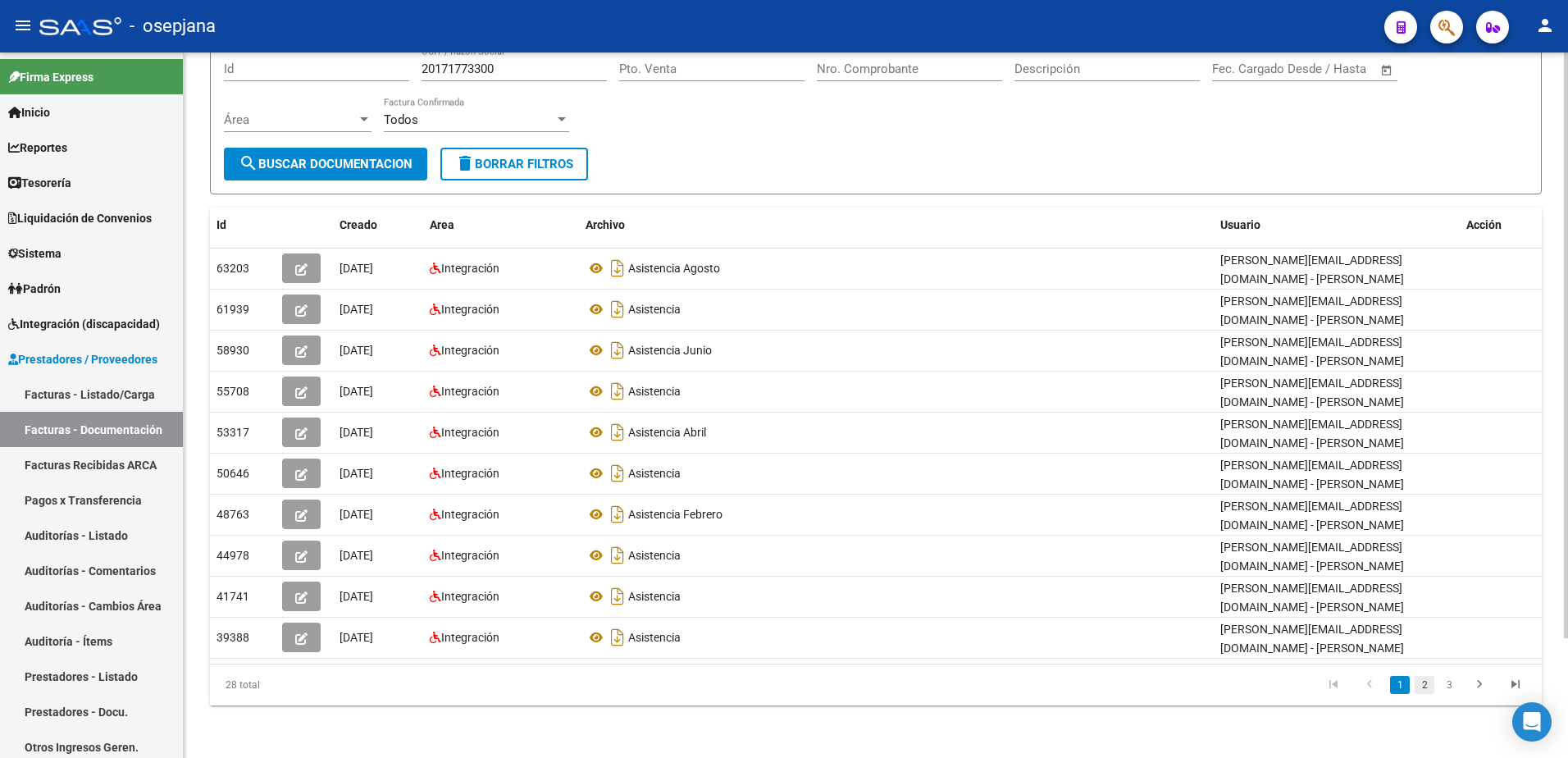
click at [1426, 693] on link "2" at bounding box center [1424, 685] width 20 height 18
click at [1479, 691] on icon "go to next page" at bounding box center [1479, 686] width 21 height 20
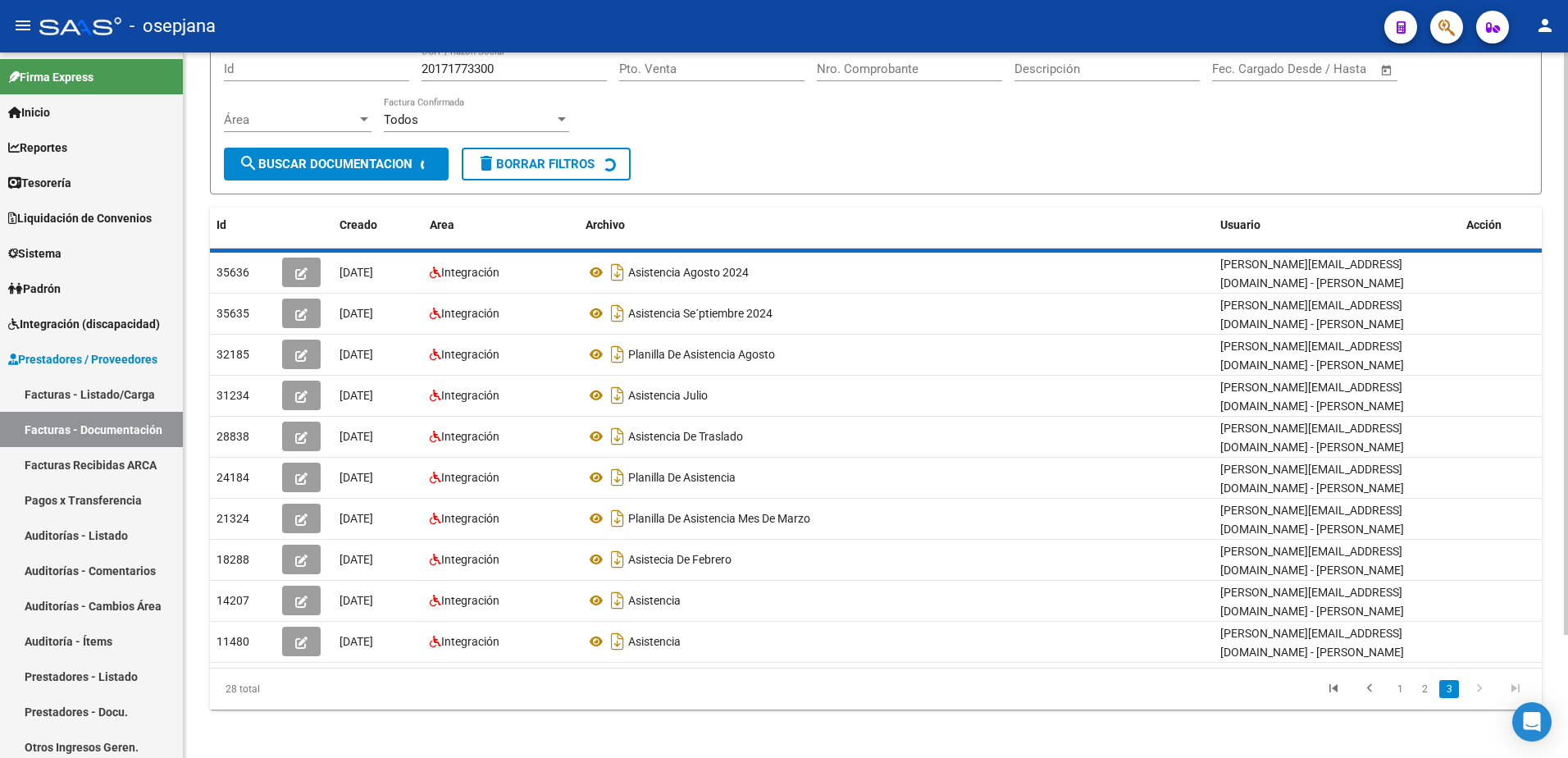
scroll to position [62, 0]
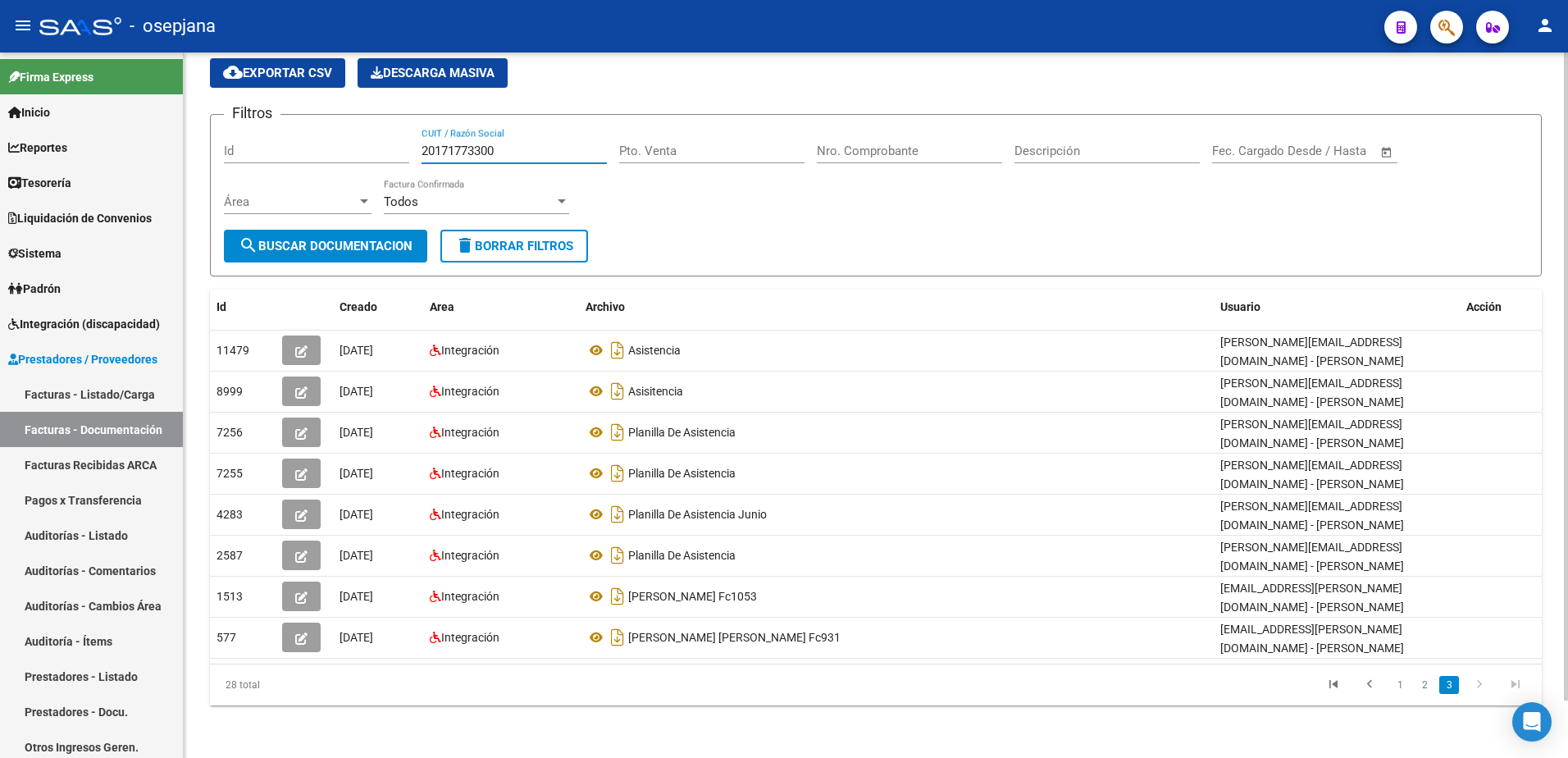
drag, startPoint x: 351, startPoint y: 128, endPoint x: 302, endPoint y: 122, distance: 49.4
click at [302, 122] on form "Filtros Id 20171773300 CUIT / Razón Social Pto. Venta Nro. Comprobante Descripc…" at bounding box center [876, 195] width 1332 height 162
paste input "3322240694"
click at [401, 236] on button "search Buscar Documentacion" at bounding box center [325, 246] width 203 height 32
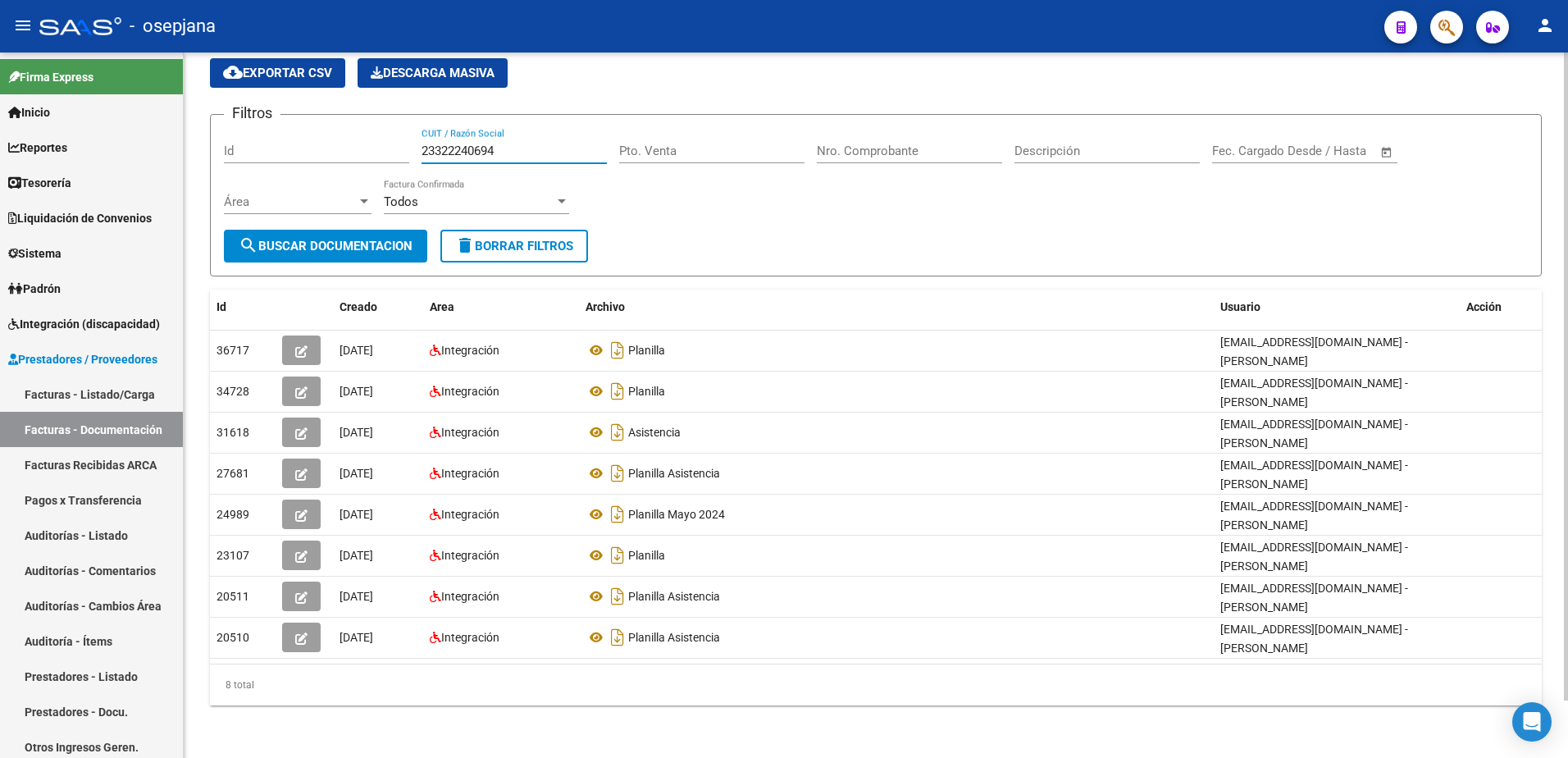
drag, startPoint x: 522, startPoint y: 155, endPoint x: 265, endPoint y: 137, distance: 257.6
click at [265, 137] on div "Filtros Id 23322240694 CUIT / Razón Social Pto. Venta Nro. Comprobante Descripc…" at bounding box center [876, 178] width 1304 height 102
paste input "92740418"
click at [387, 248] on span "search Buscar Documentacion" at bounding box center [326, 246] width 174 height 15
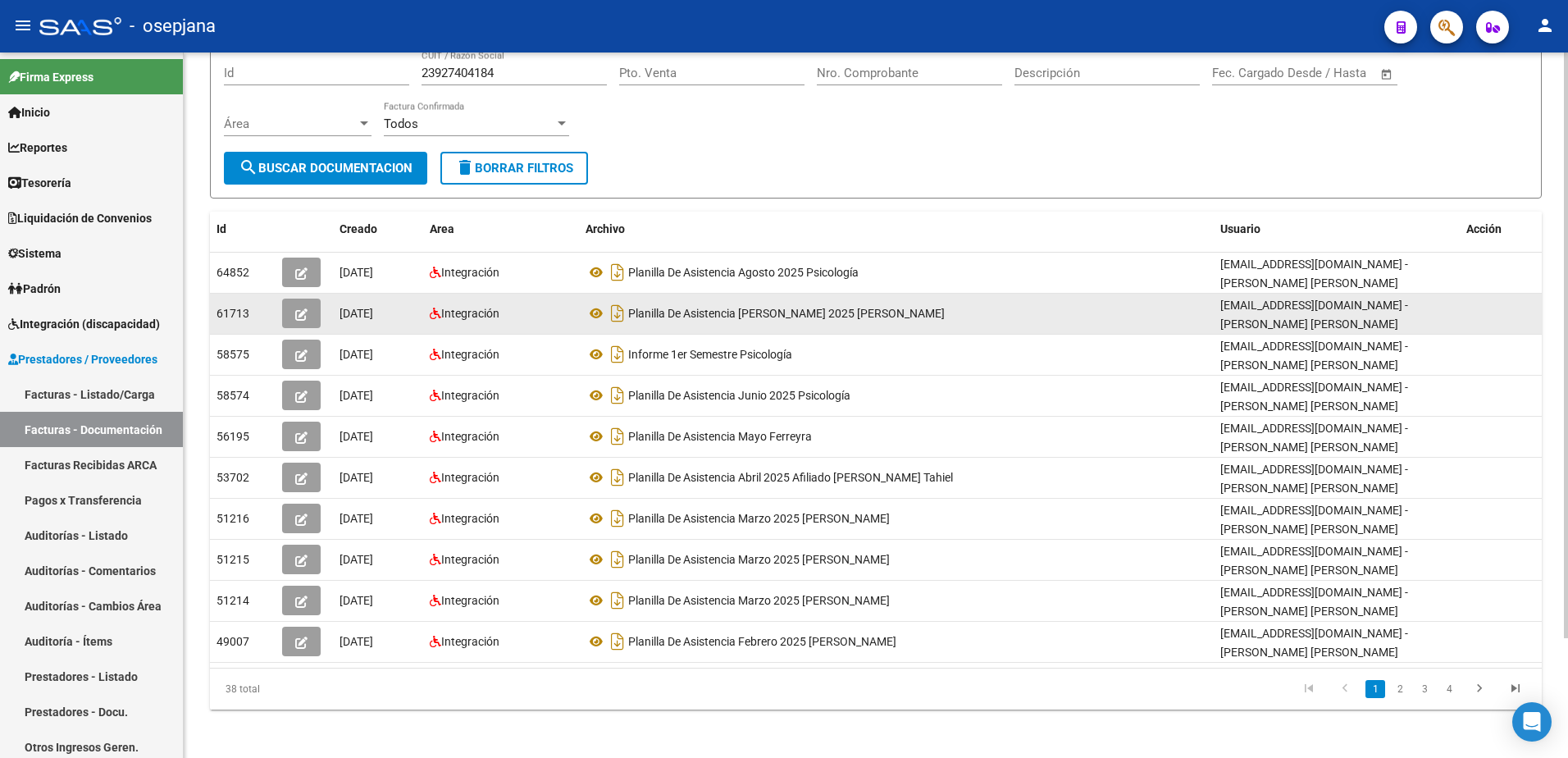
scroll to position [144, 0]
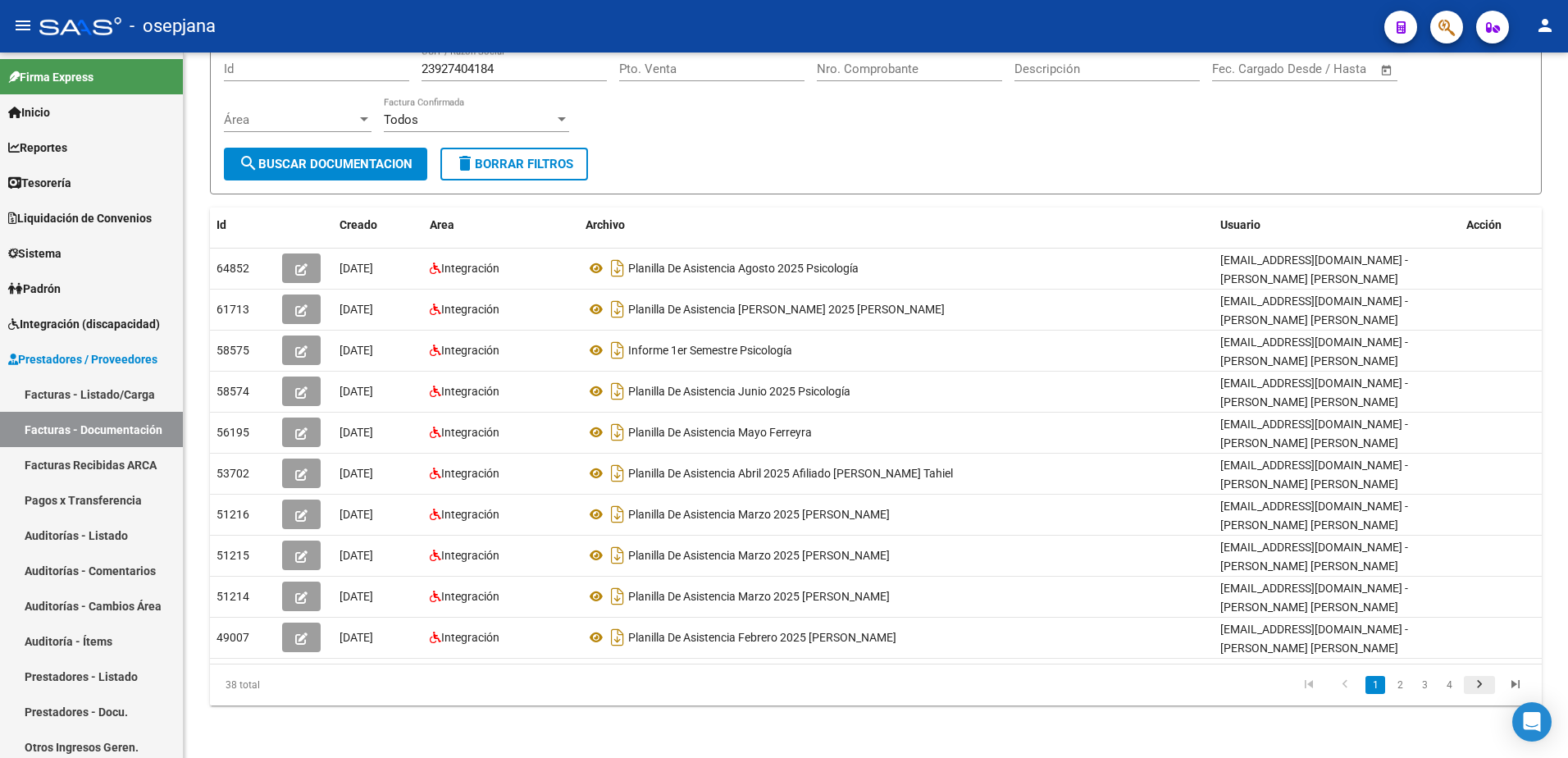
click at [1486, 688] on icon "go to next page" at bounding box center [1479, 686] width 21 height 20
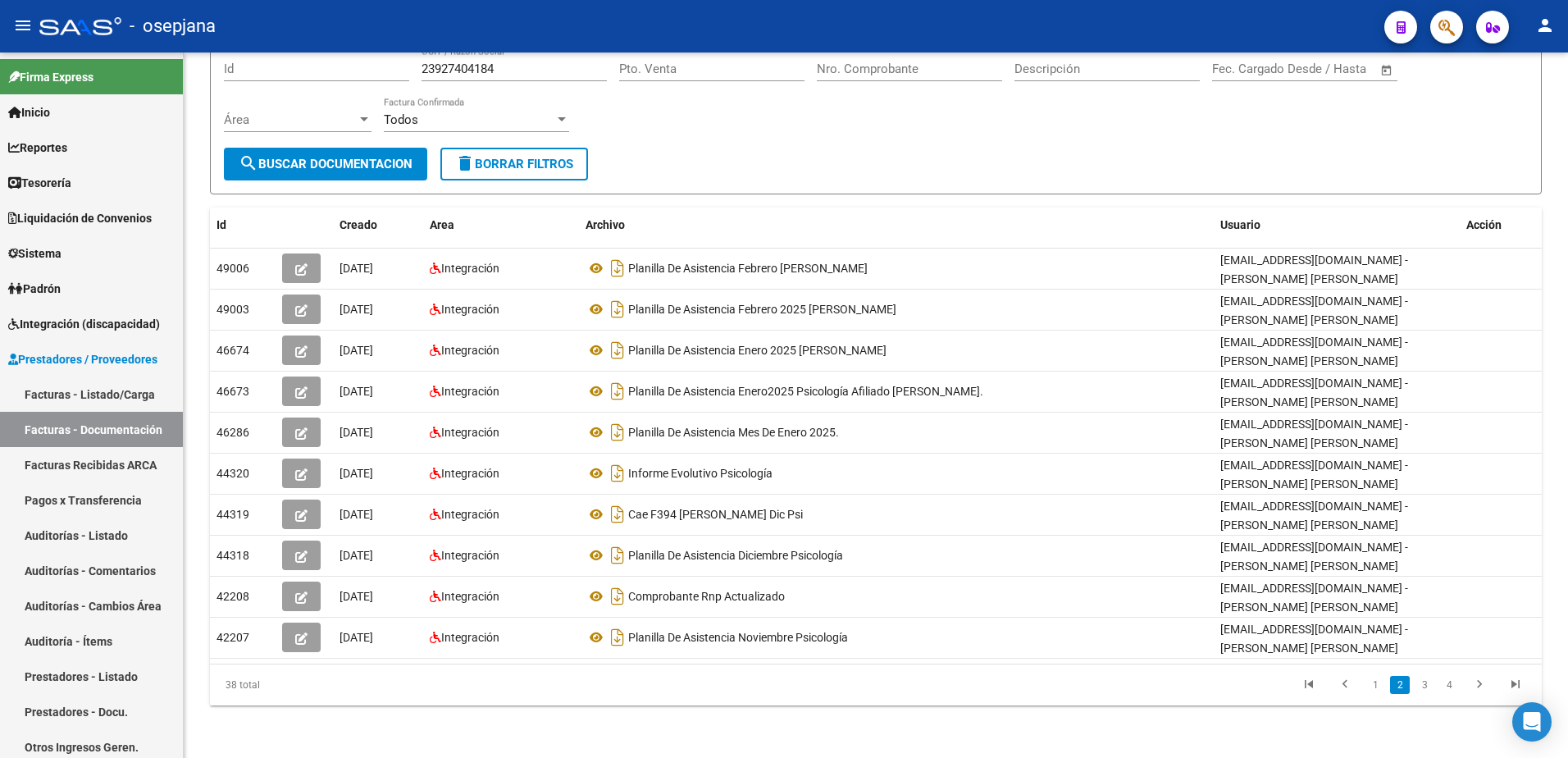
click at [1478, 691] on icon "go to next page" at bounding box center [1479, 686] width 21 height 20
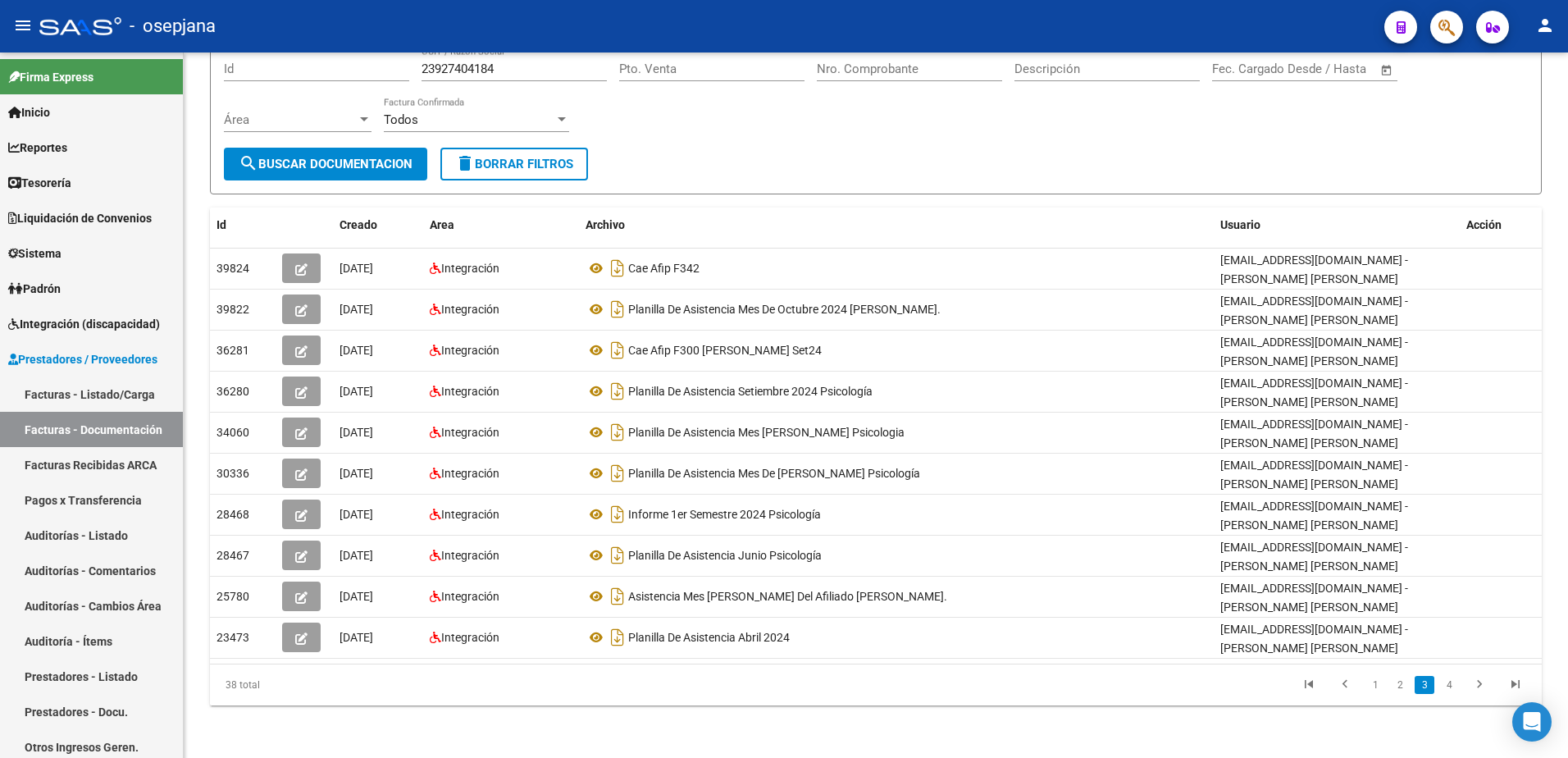
click at [1478, 691] on icon "go to next page" at bounding box center [1479, 686] width 21 height 20
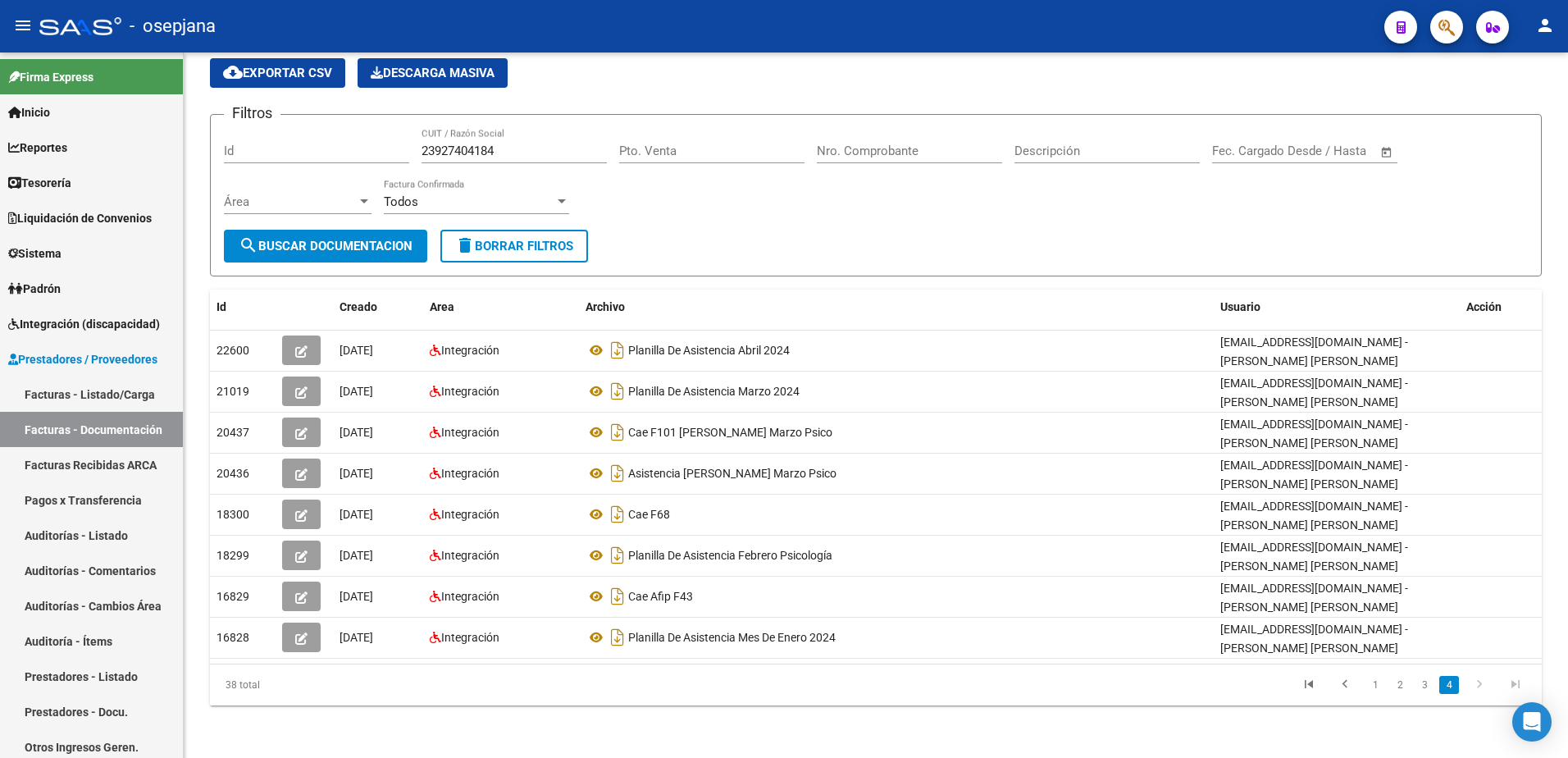
scroll to position [62, 0]
click at [1478, 691] on icon "go to next page" at bounding box center [1479, 686] width 21 height 20
drag, startPoint x: 529, startPoint y: 149, endPoint x: 317, endPoint y: 129, distance: 212.9
click at [317, 129] on div "Filtros Id 23927404184 CUIT / Razón Social Pto. Venta Nro. Comprobante Descripc…" at bounding box center [876, 178] width 1304 height 102
paste input "7177382316"
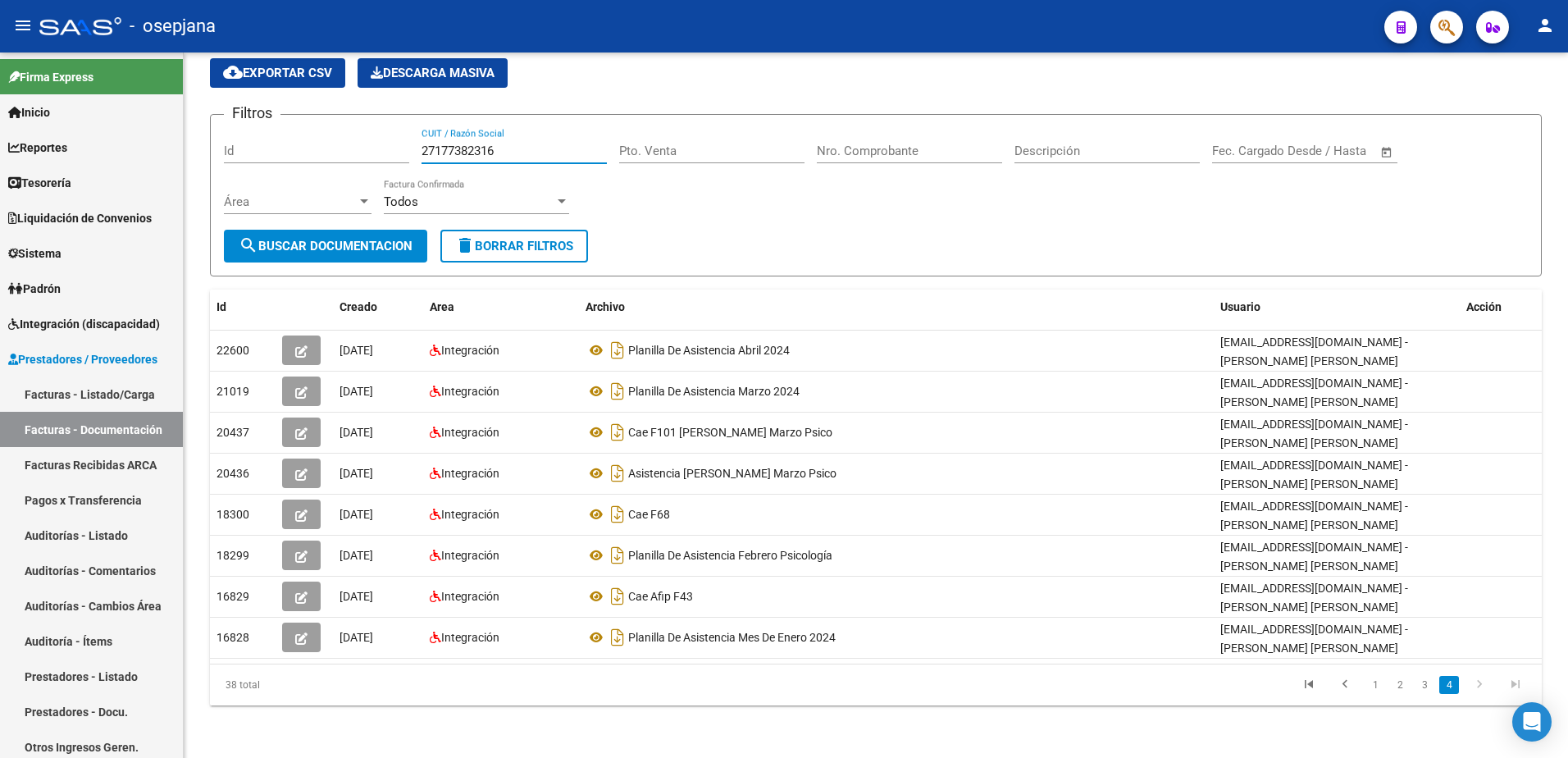
click at [367, 242] on span "search Buscar Documentacion" at bounding box center [326, 246] width 174 height 15
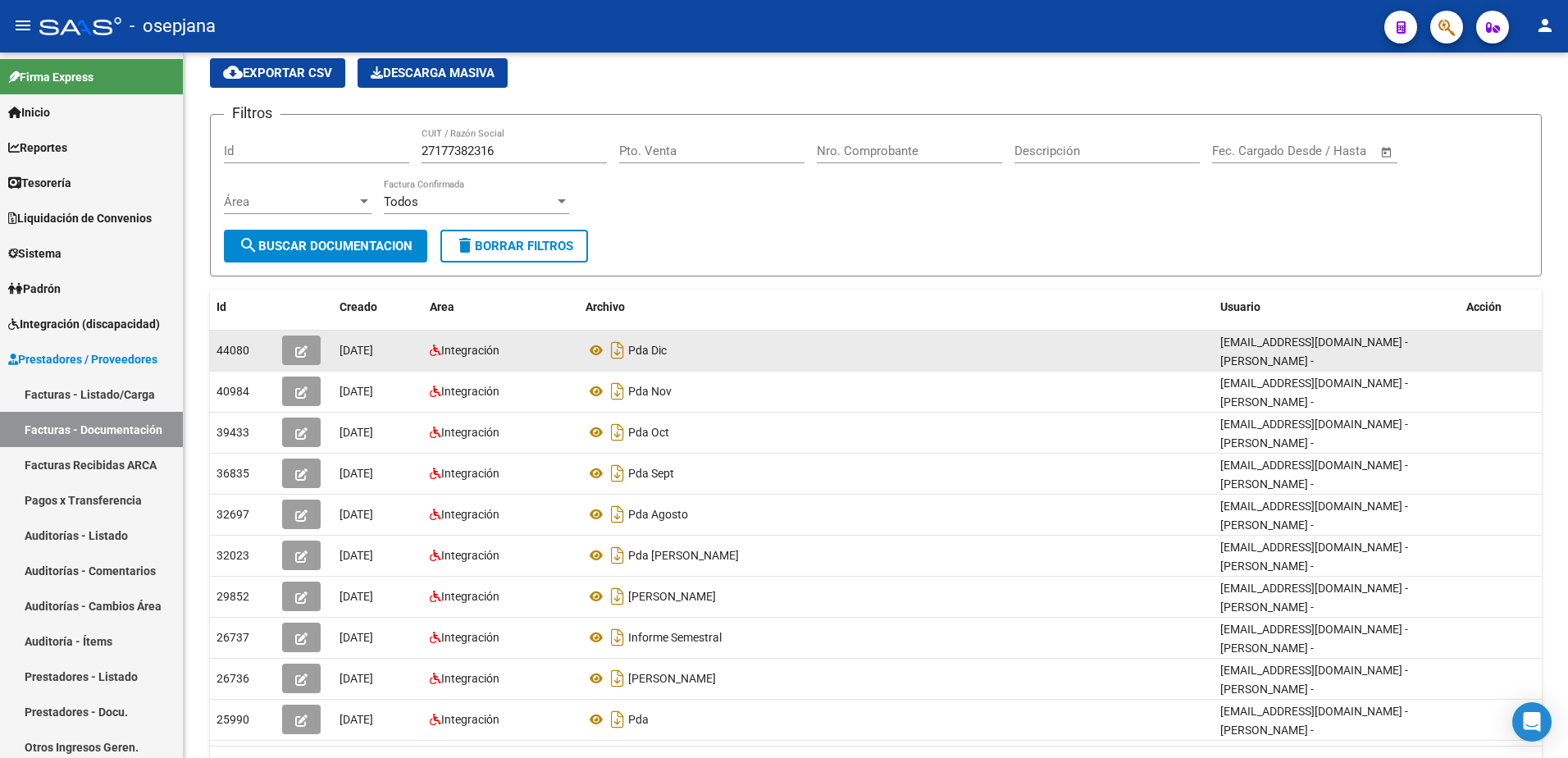
scroll to position [144, 0]
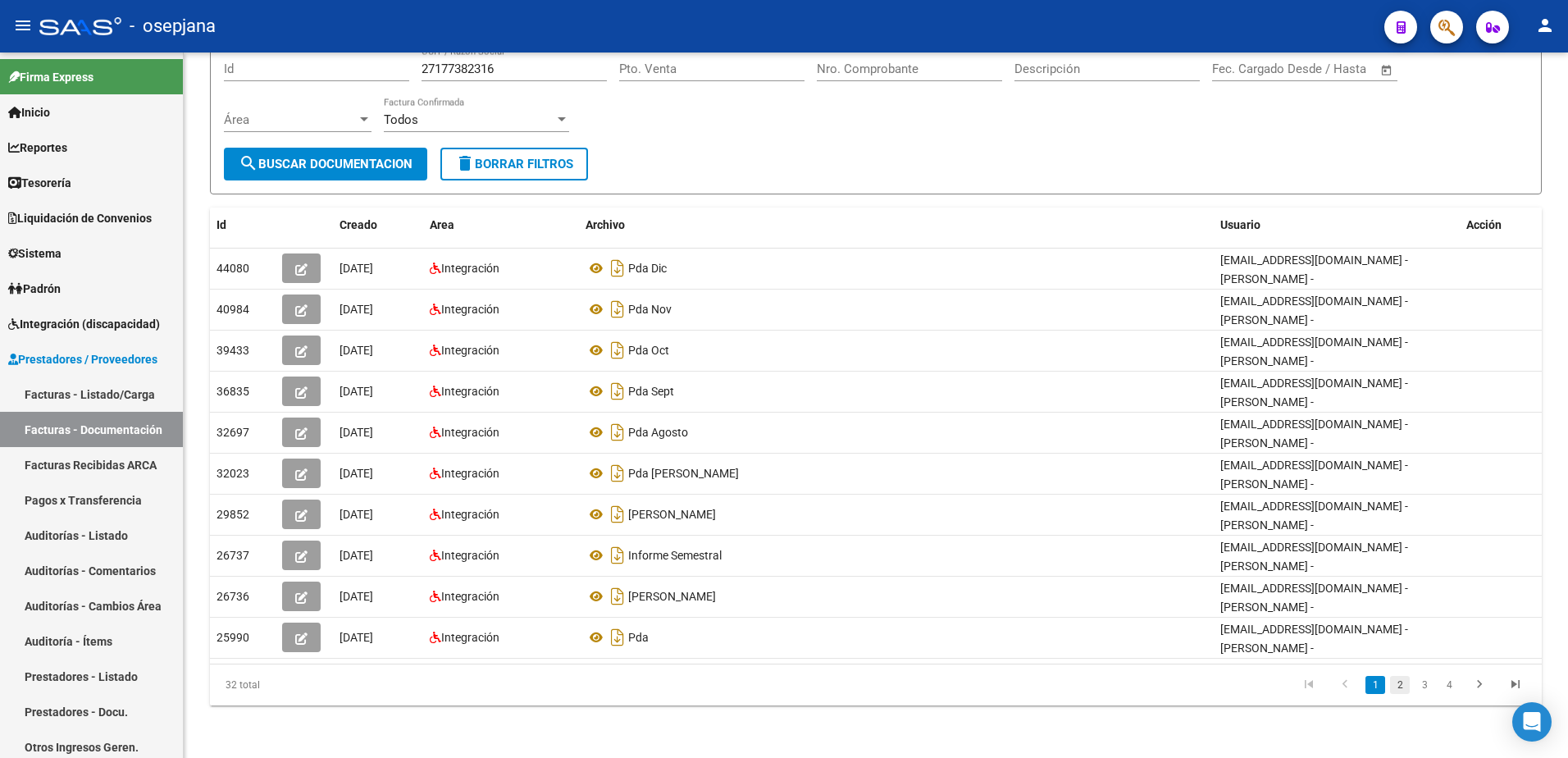
click at [1408, 685] on link "2" at bounding box center [1399, 685] width 20 height 18
click at [1483, 690] on icon "go to next page" at bounding box center [1479, 686] width 21 height 20
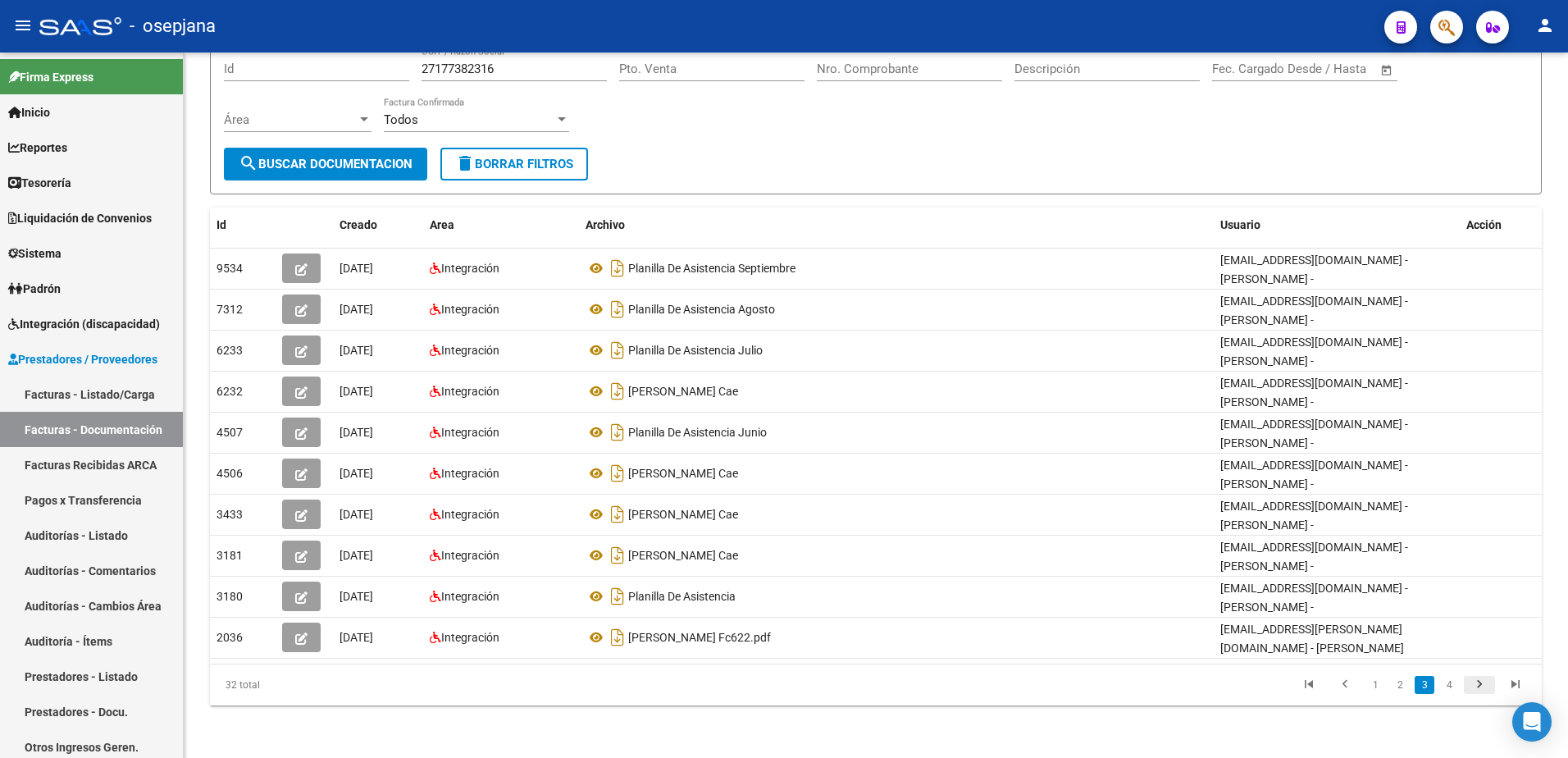
click at [1483, 690] on icon "go to next page" at bounding box center [1479, 686] width 21 height 20
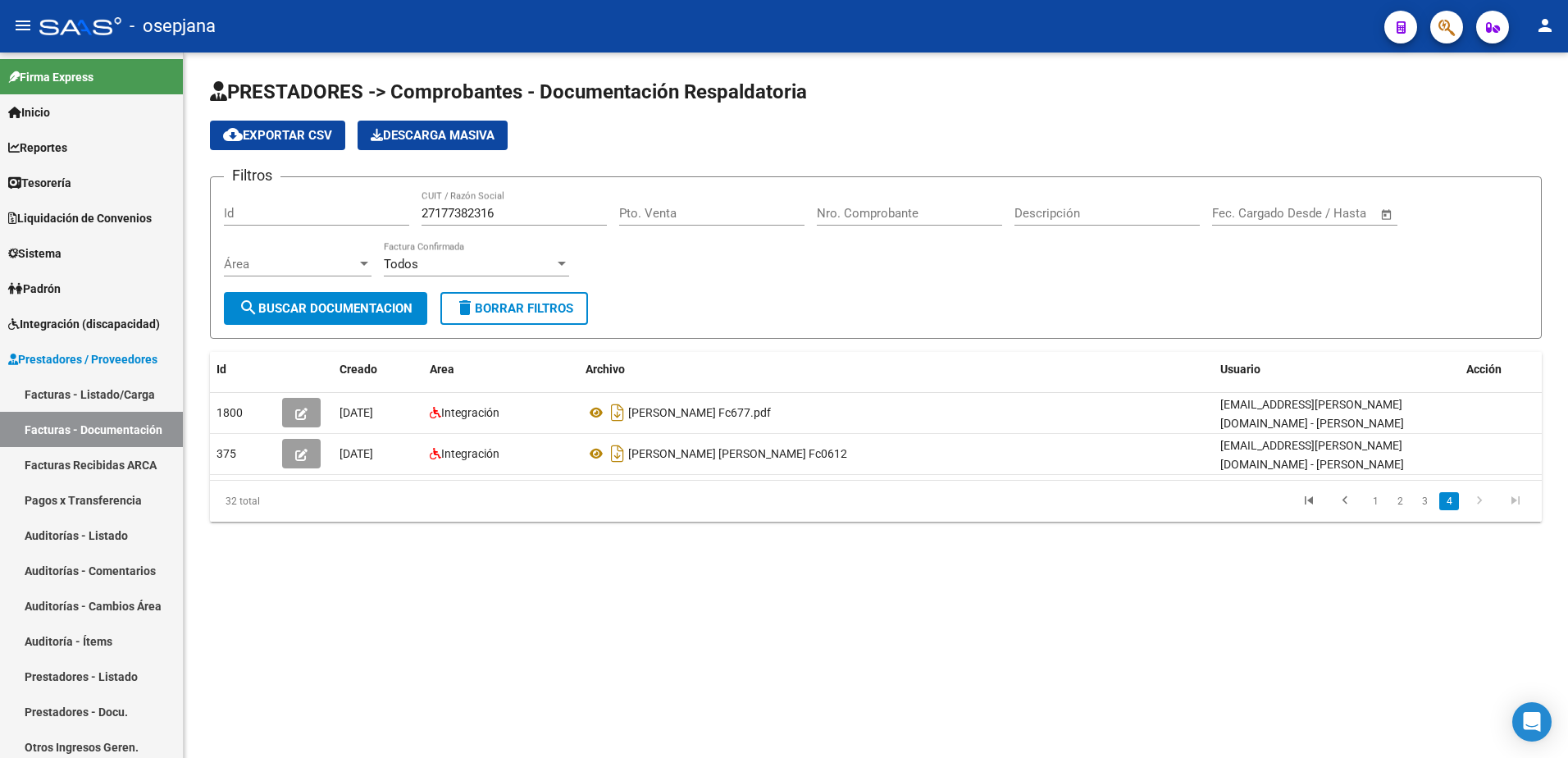
scroll to position [0, 0]
drag, startPoint x: 520, startPoint y: 213, endPoint x: 242, endPoint y: 190, distance: 278.9
click at [249, 193] on div "Filtros Id 27177382316 CUIT / Razón Social Pto. Venta Nro. Comprobante Descripc…" at bounding box center [876, 241] width 1304 height 102
paste input "213377219"
click at [389, 307] on span "search Buscar Documentacion" at bounding box center [326, 308] width 174 height 15
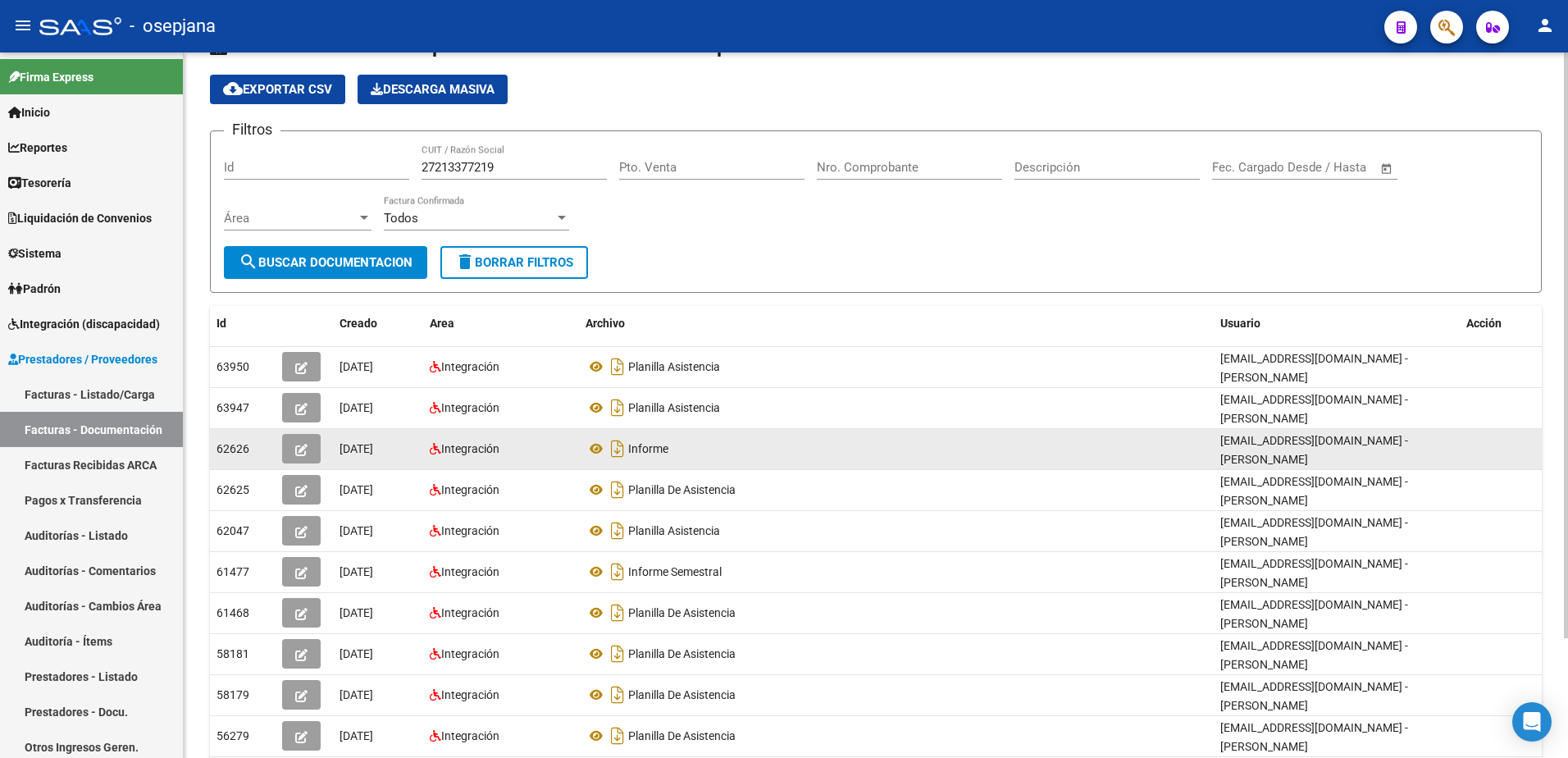
scroll to position [144, 0]
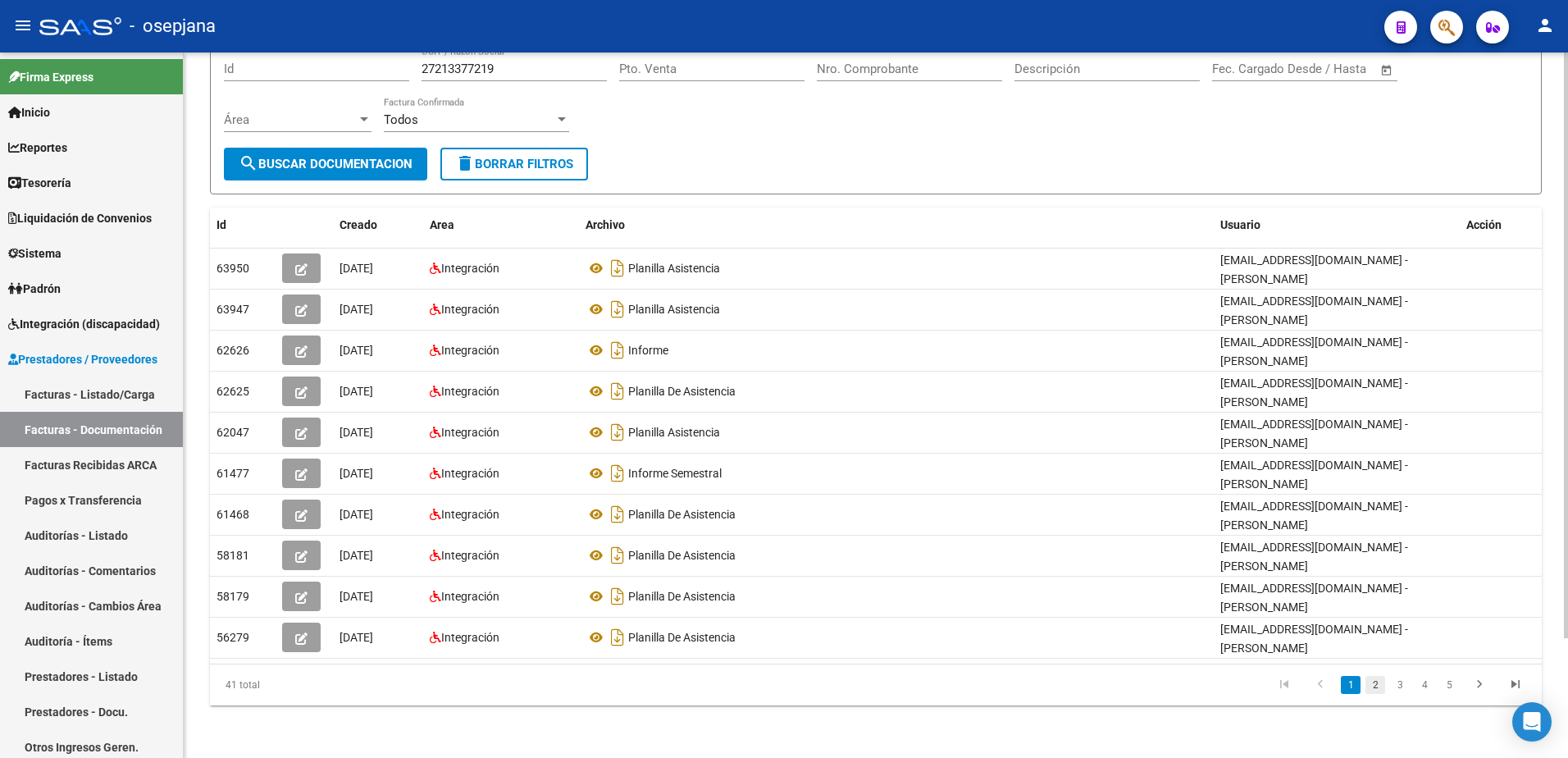
click at [1379, 688] on link "2" at bounding box center [1375, 685] width 20 height 18
click at [1480, 691] on icon "go to next page" at bounding box center [1479, 686] width 21 height 20
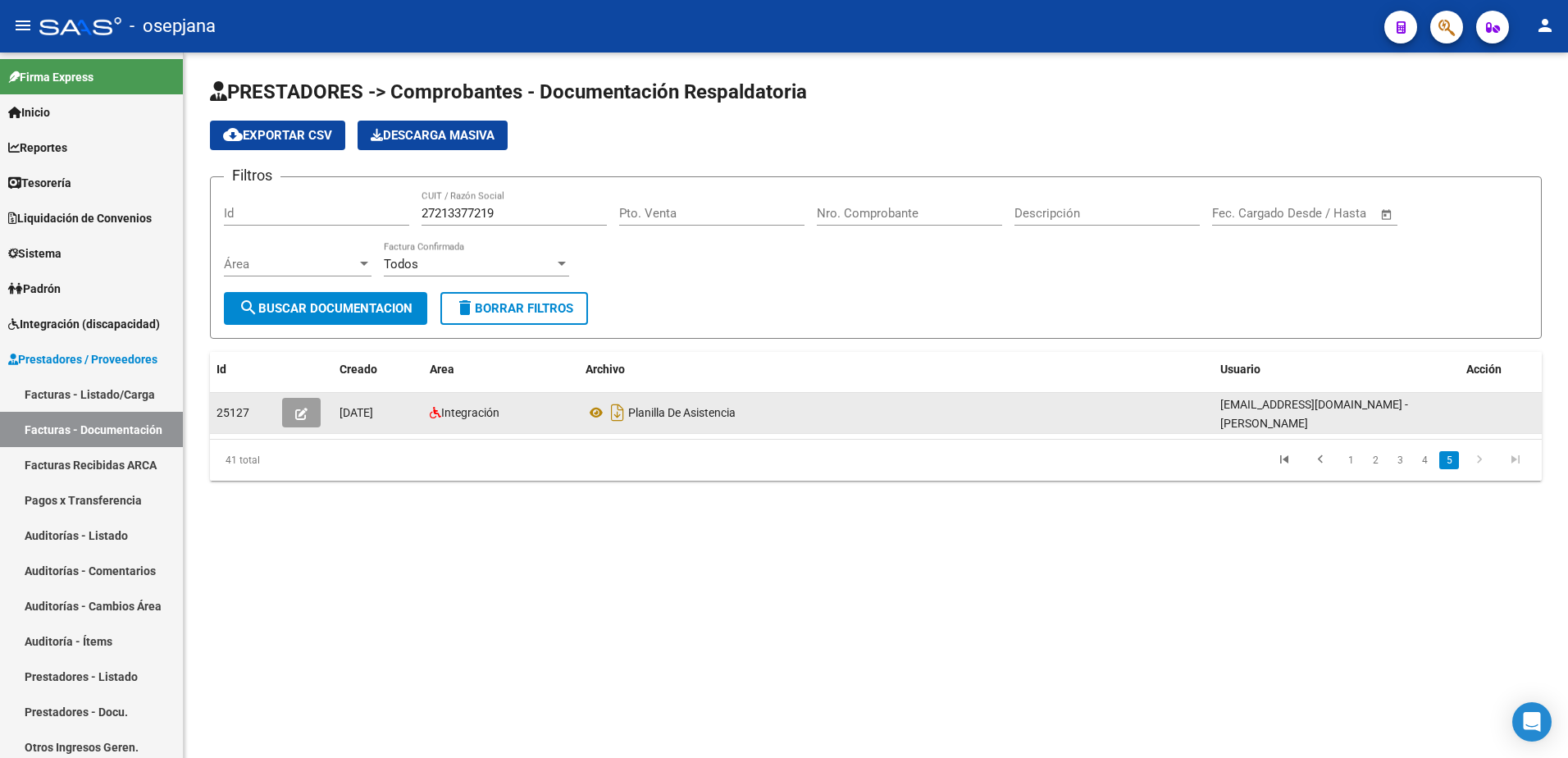
scroll to position [0, 0]
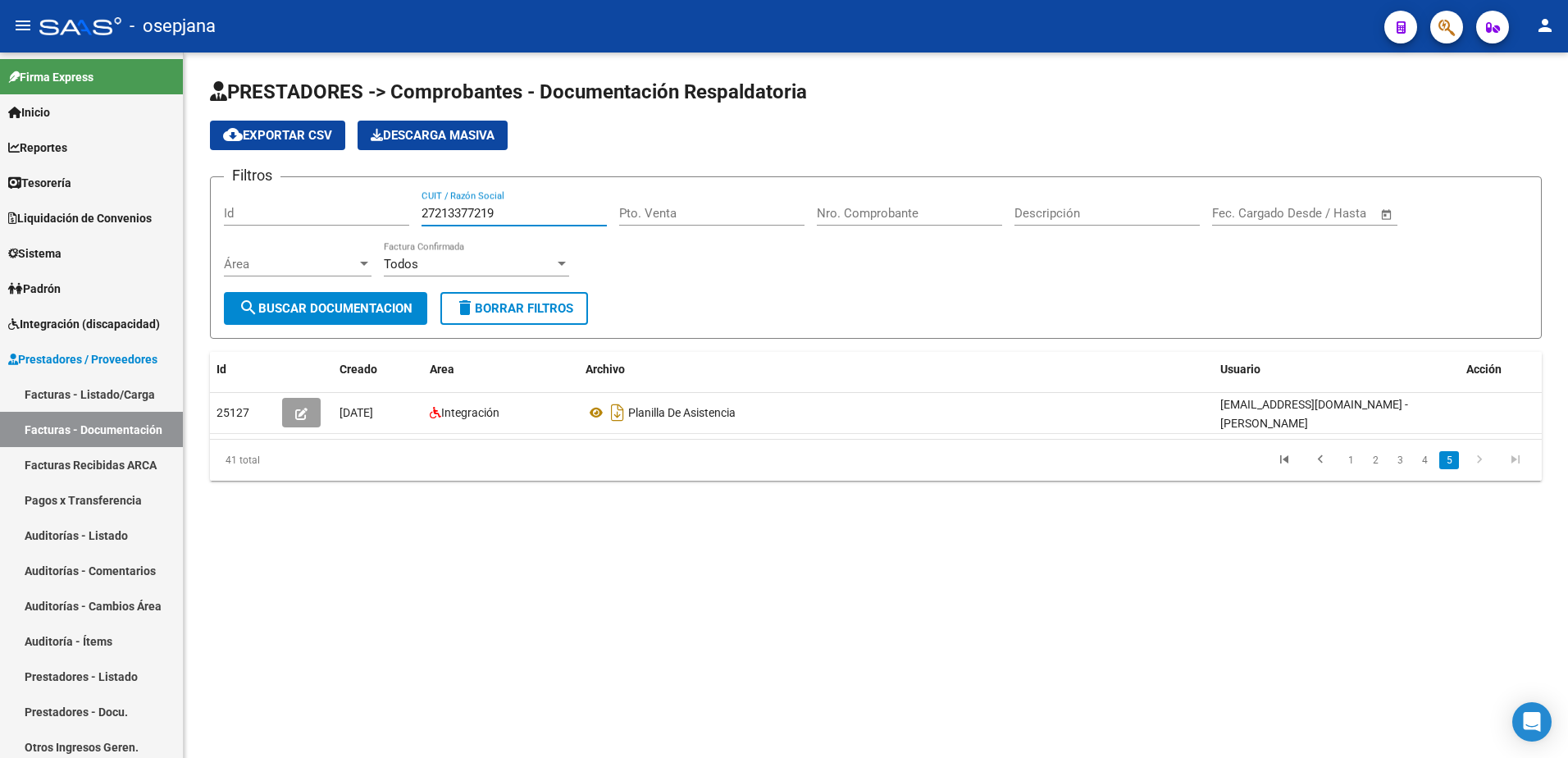
drag, startPoint x: 448, startPoint y: 209, endPoint x: 251, endPoint y: 171, distance: 200.6
click at [251, 190] on div "Filtros Id 27213377219 CUIT / Razón Social Pto. Venta Nro. Comprobante Descripc…" at bounding box center [876, 241] width 1304 height 102
paste input "39026325"
click at [346, 306] on span "search Buscar Documentacion" at bounding box center [326, 308] width 174 height 15
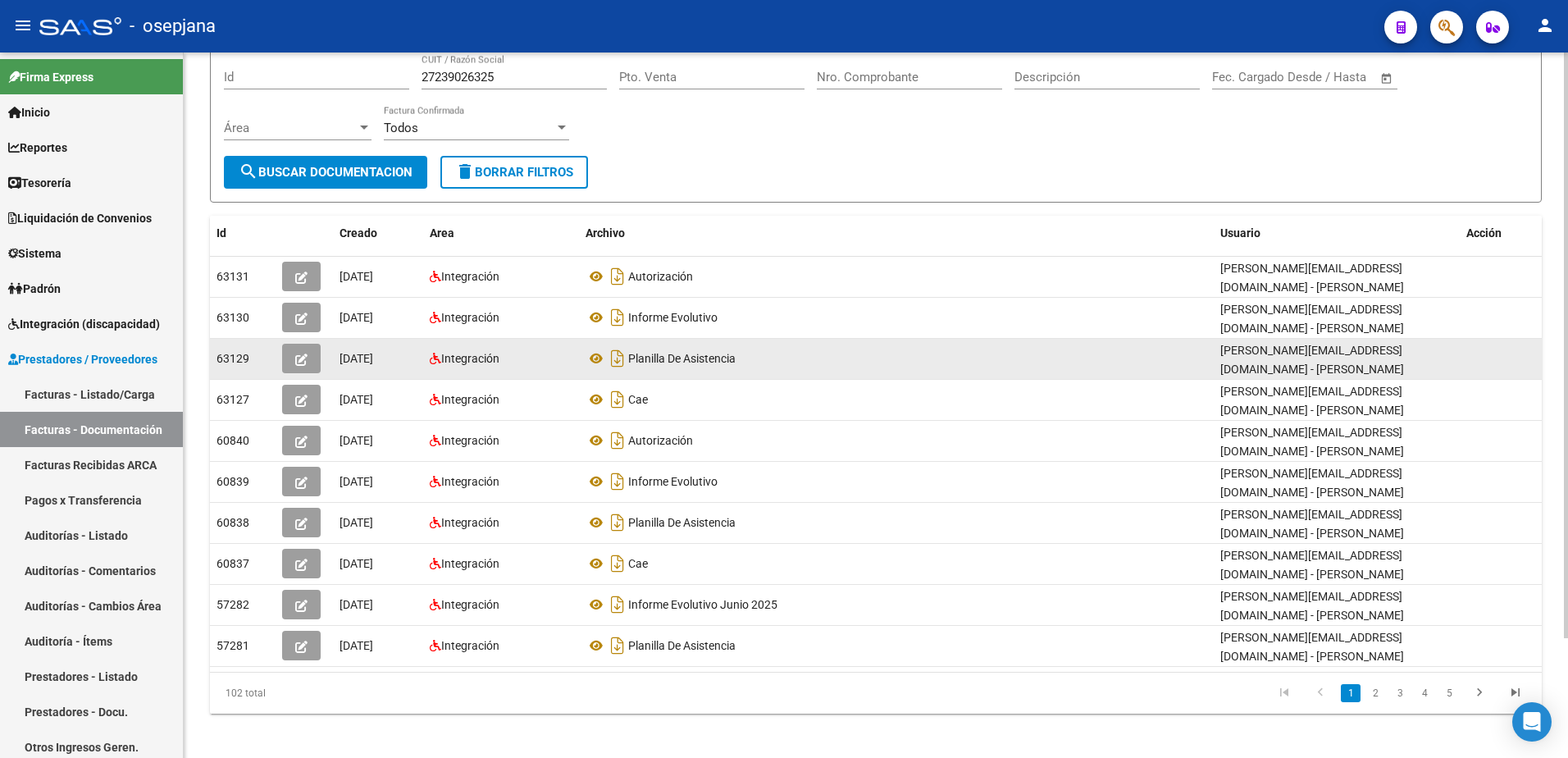
scroll to position [144, 0]
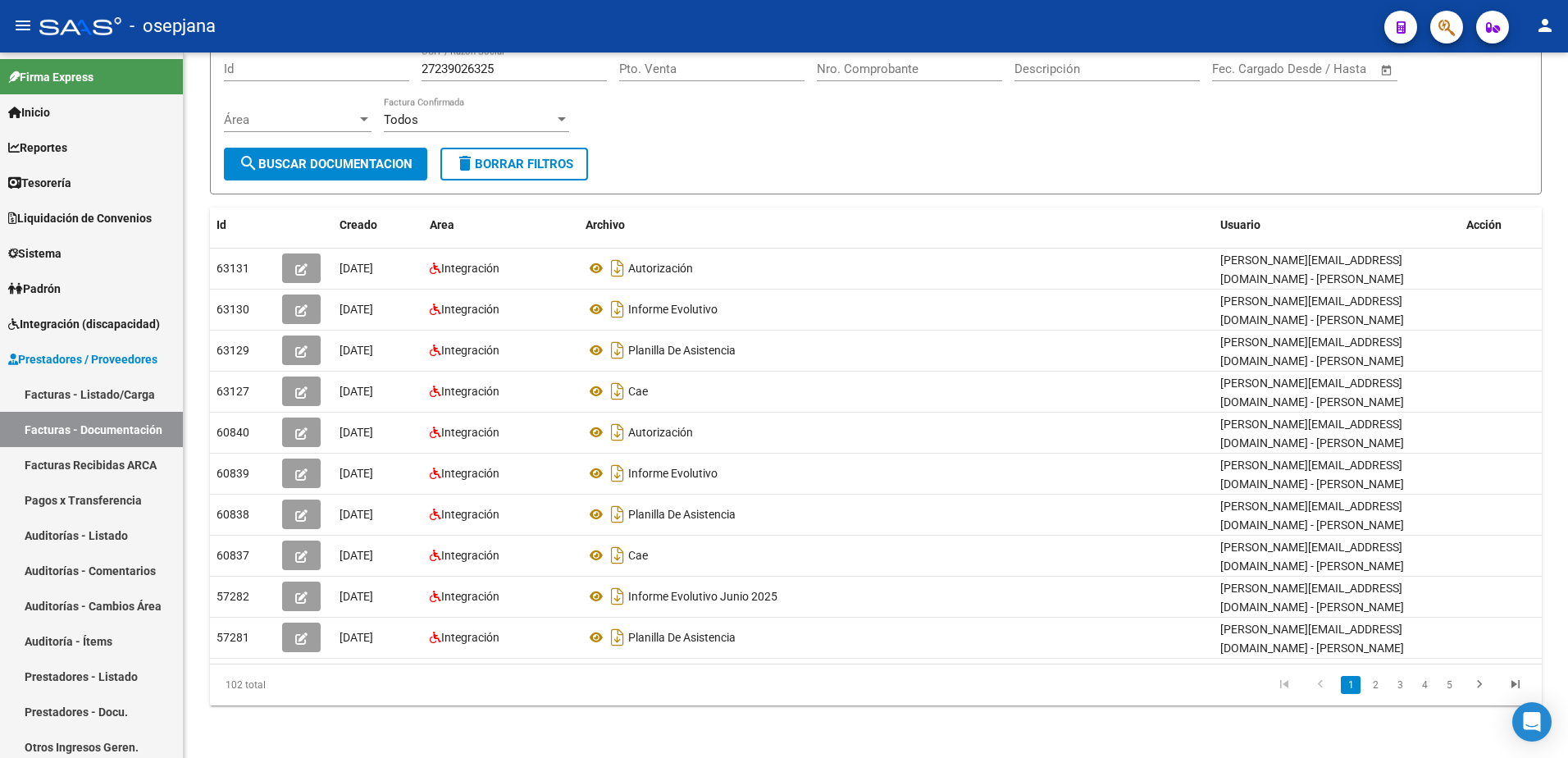
click at [1375, 690] on link "2" at bounding box center [1375, 685] width 20 height 18
click at [1390, 691] on link "3" at bounding box center [1399, 685] width 20 height 18
click at [1425, 687] on link "4" at bounding box center [1424, 685] width 20 height 18
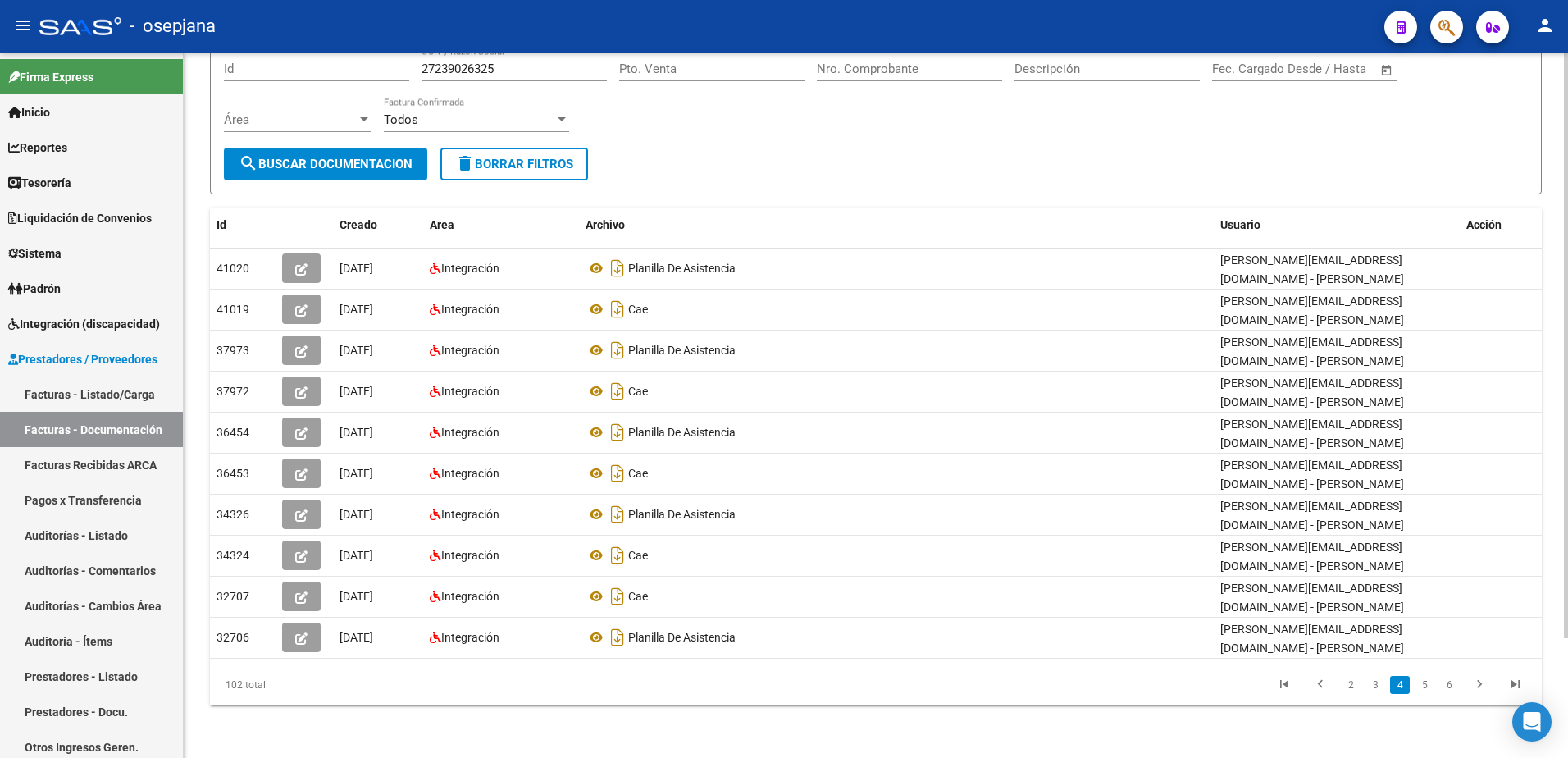
click at [684, 156] on form "Filtros Id 27239026325 CUIT / Razón Social Pto. Venta Nro. Comprobante Descripc…" at bounding box center [876, 113] width 1332 height 162
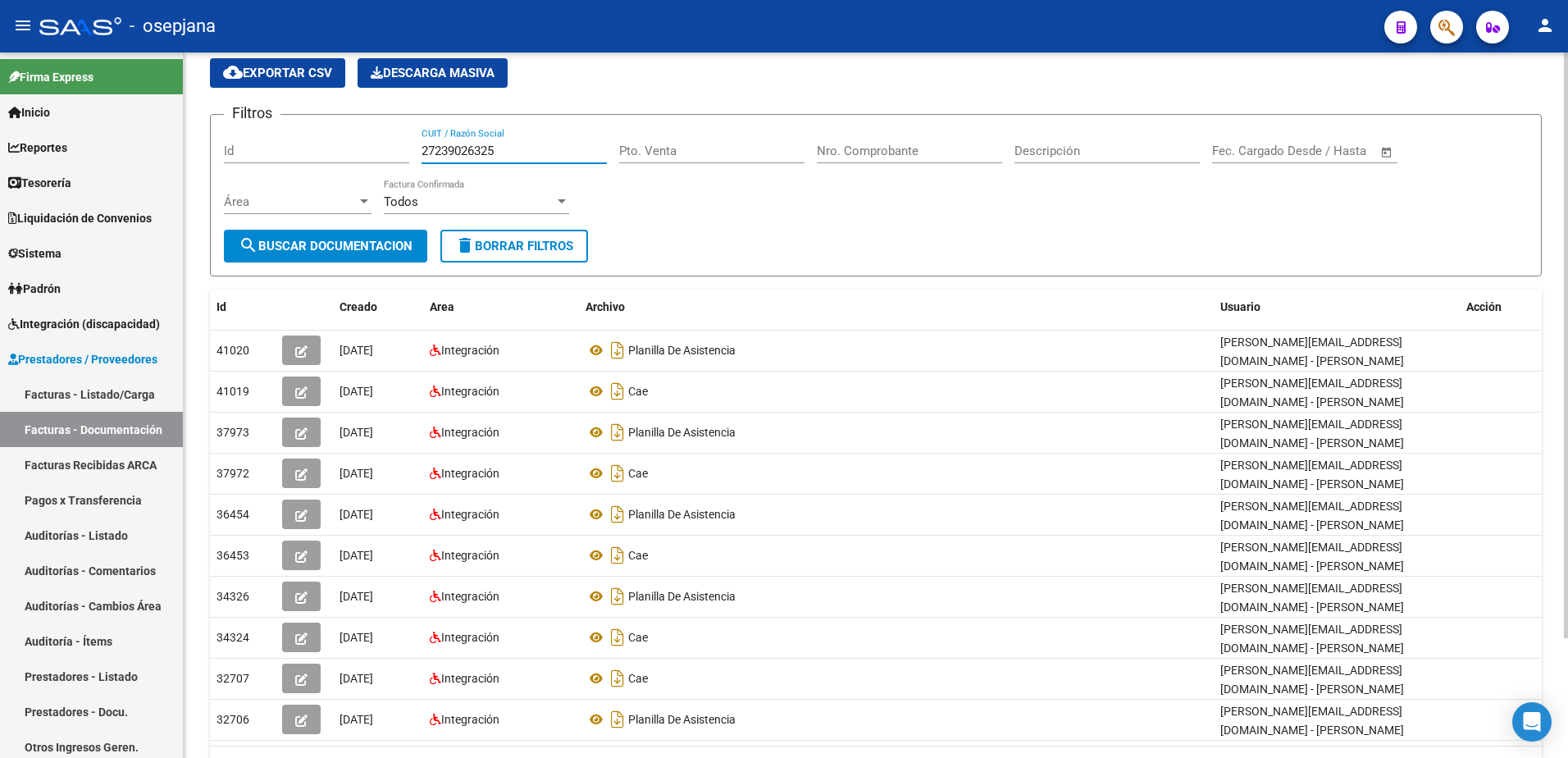
drag, startPoint x: 513, startPoint y: 145, endPoint x: 204, endPoint y: 131, distance: 309.3
click at [204, 131] on div "PRESTADORES -> Comprobantes - Documentación Respaldatoria cloud_download Export…" at bounding box center [876, 414] width 1384 height 849
paste input "339322967"
click at [387, 245] on span "search Buscar Documentacion" at bounding box center [326, 246] width 174 height 15
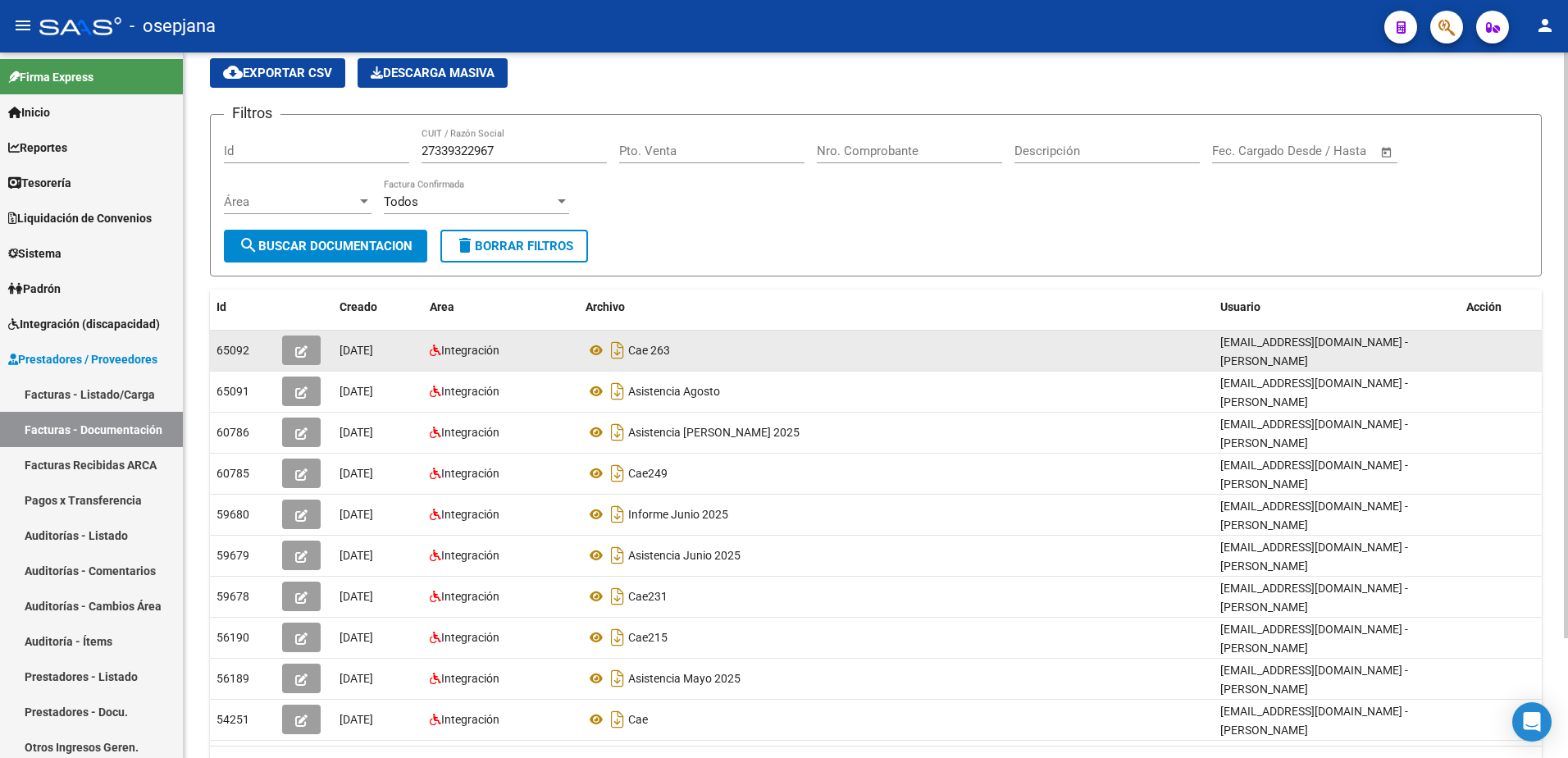
scroll to position [144, 0]
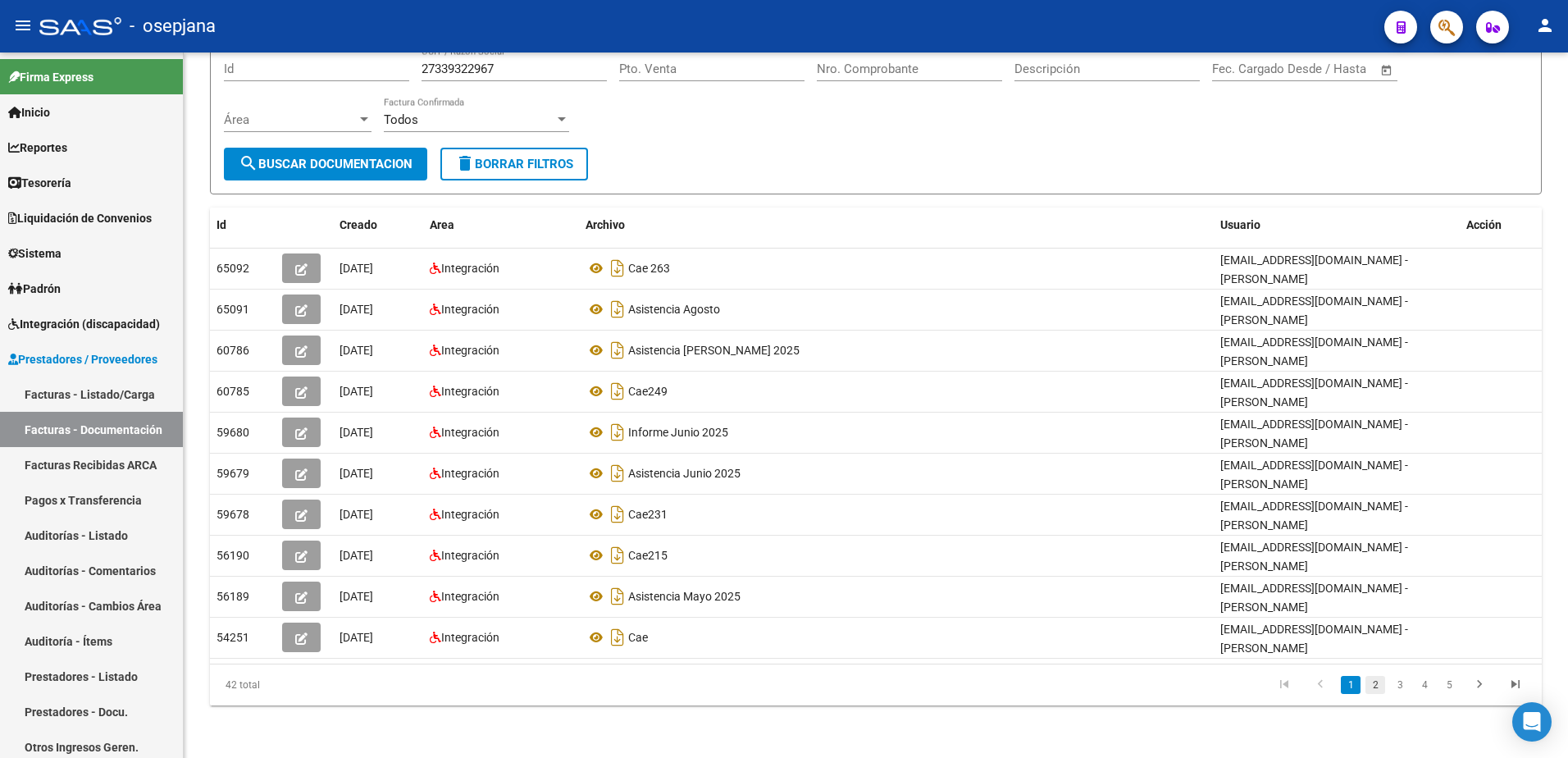
click at [1369, 685] on link "2" at bounding box center [1375, 685] width 20 height 18
click at [1484, 688] on icon "go to next page" at bounding box center [1479, 686] width 21 height 20
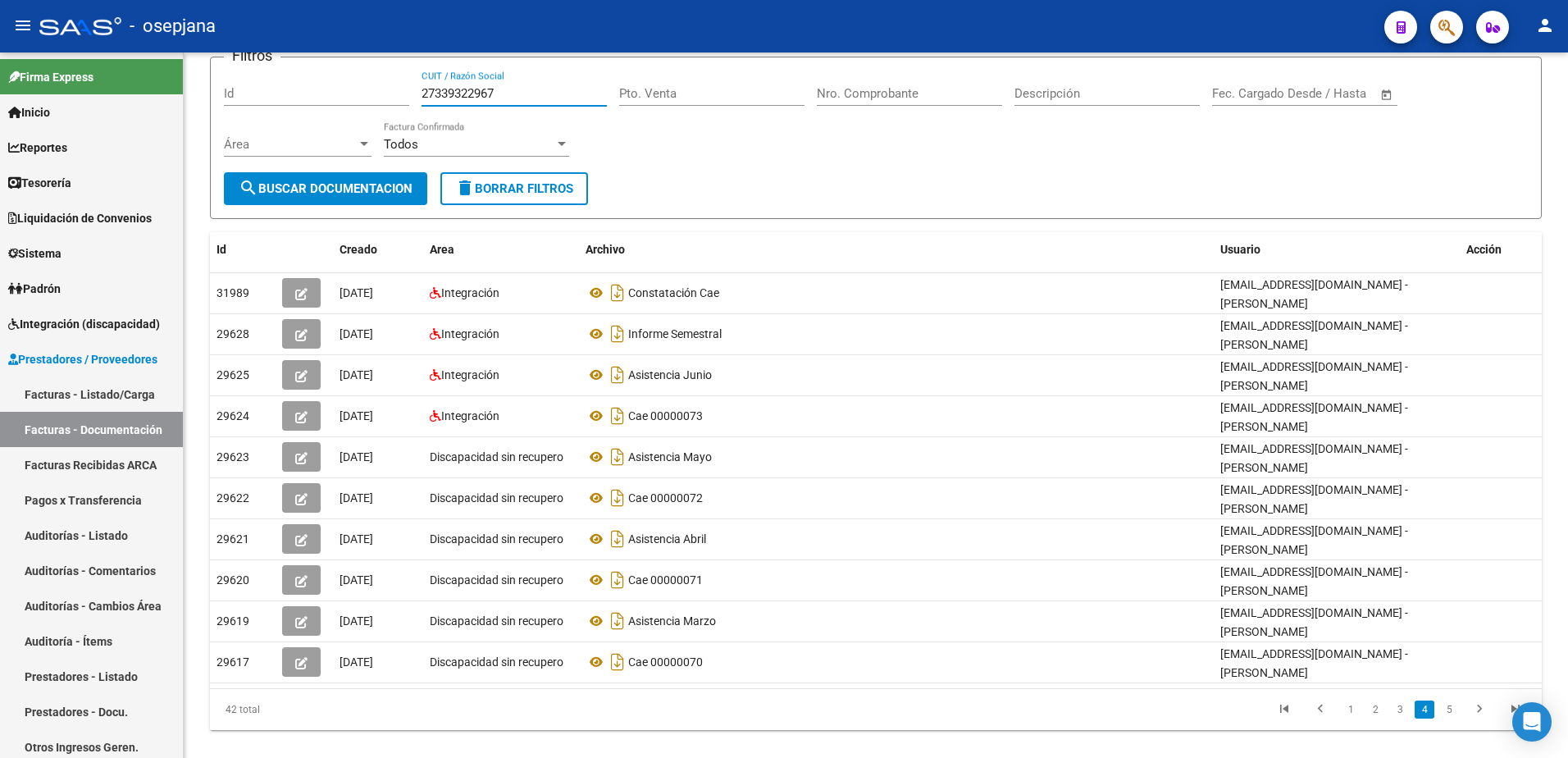
drag, startPoint x: 474, startPoint y: 72, endPoint x: 235, endPoint y: 66, distance: 239.1
click at [235, 71] on div "Filtros Id 27339322967 CUIT / Razón Social Pto. Venta Nro. Comprobante Descripc…" at bounding box center [876, 121] width 1304 height 102
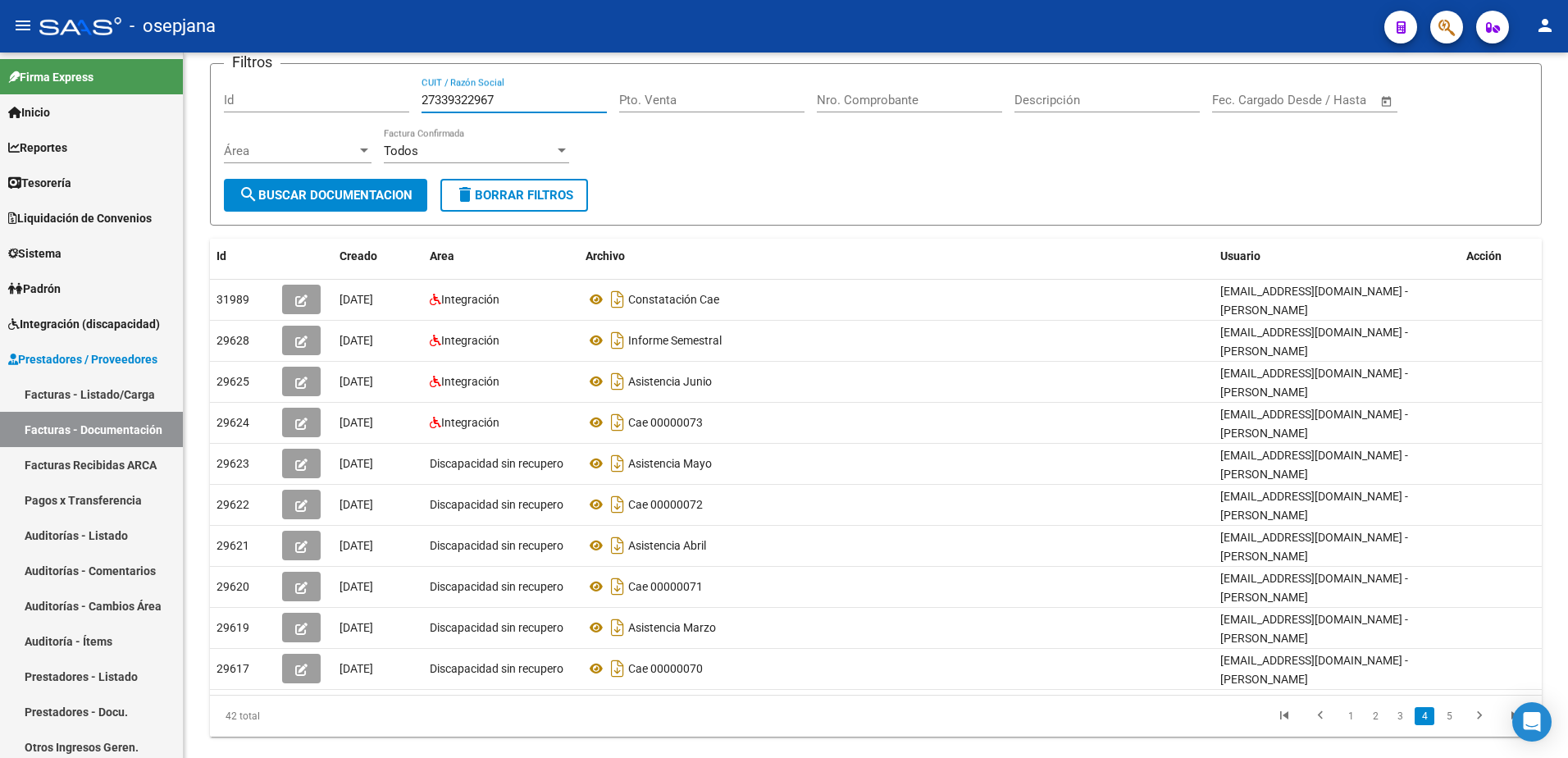
paste input "53795223"
click at [367, 194] on span "search Buscar Documentacion" at bounding box center [326, 195] width 174 height 15
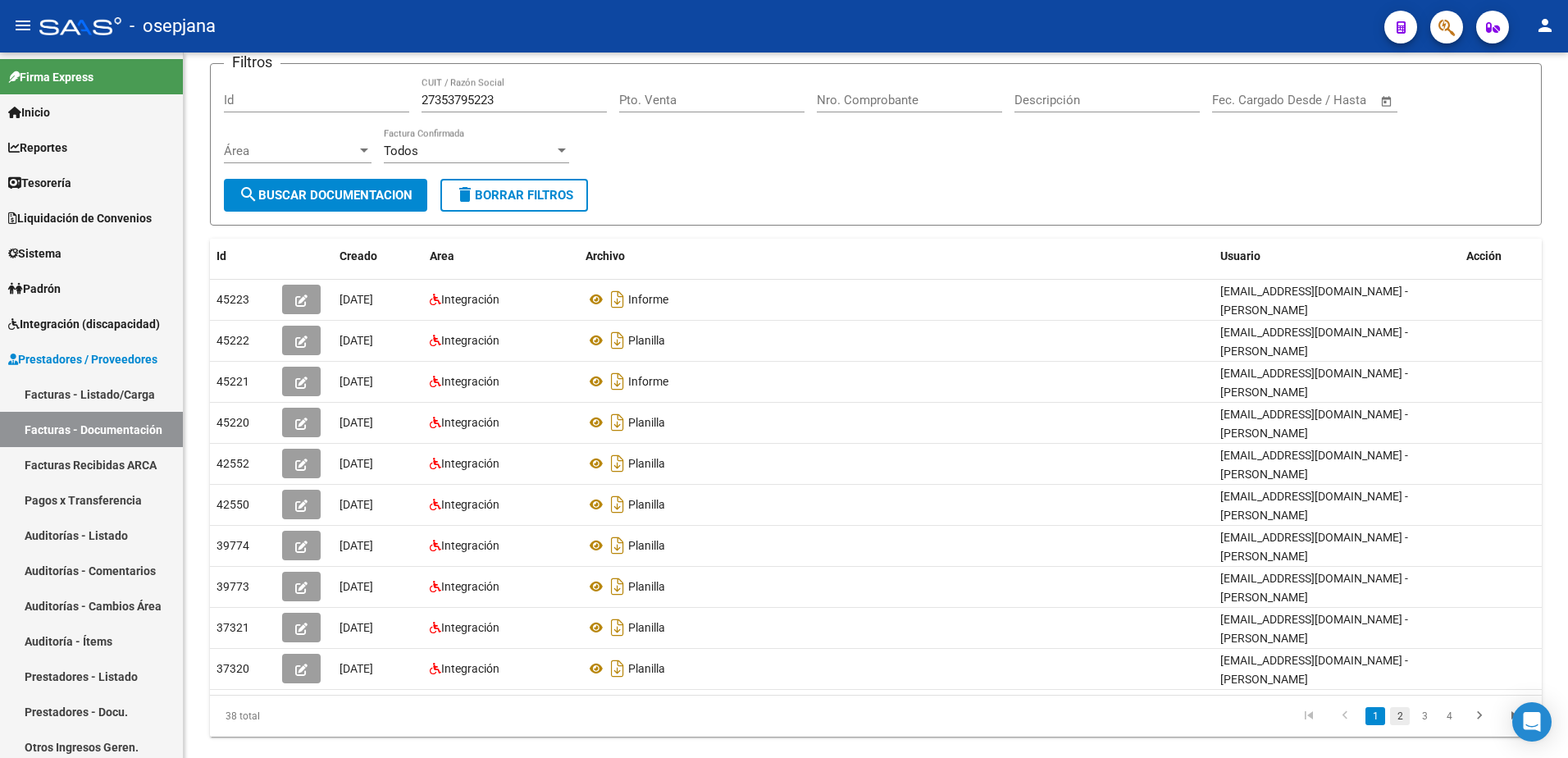
click at [1396, 718] on link "2" at bounding box center [1399, 715] width 20 height 18
click at [1478, 720] on icon "go to next page" at bounding box center [1479, 717] width 21 height 20
drag, startPoint x: 515, startPoint y: 98, endPoint x: 326, endPoint y: 84, distance: 189.5
click at [326, 84] on div "Filtros Id 27353795223 CUIT / Razón Social Pto. Venta Nro. Comprobante Descripc…" at bounding box center [876, 127] width 1304 height 102
paste input "7276520"
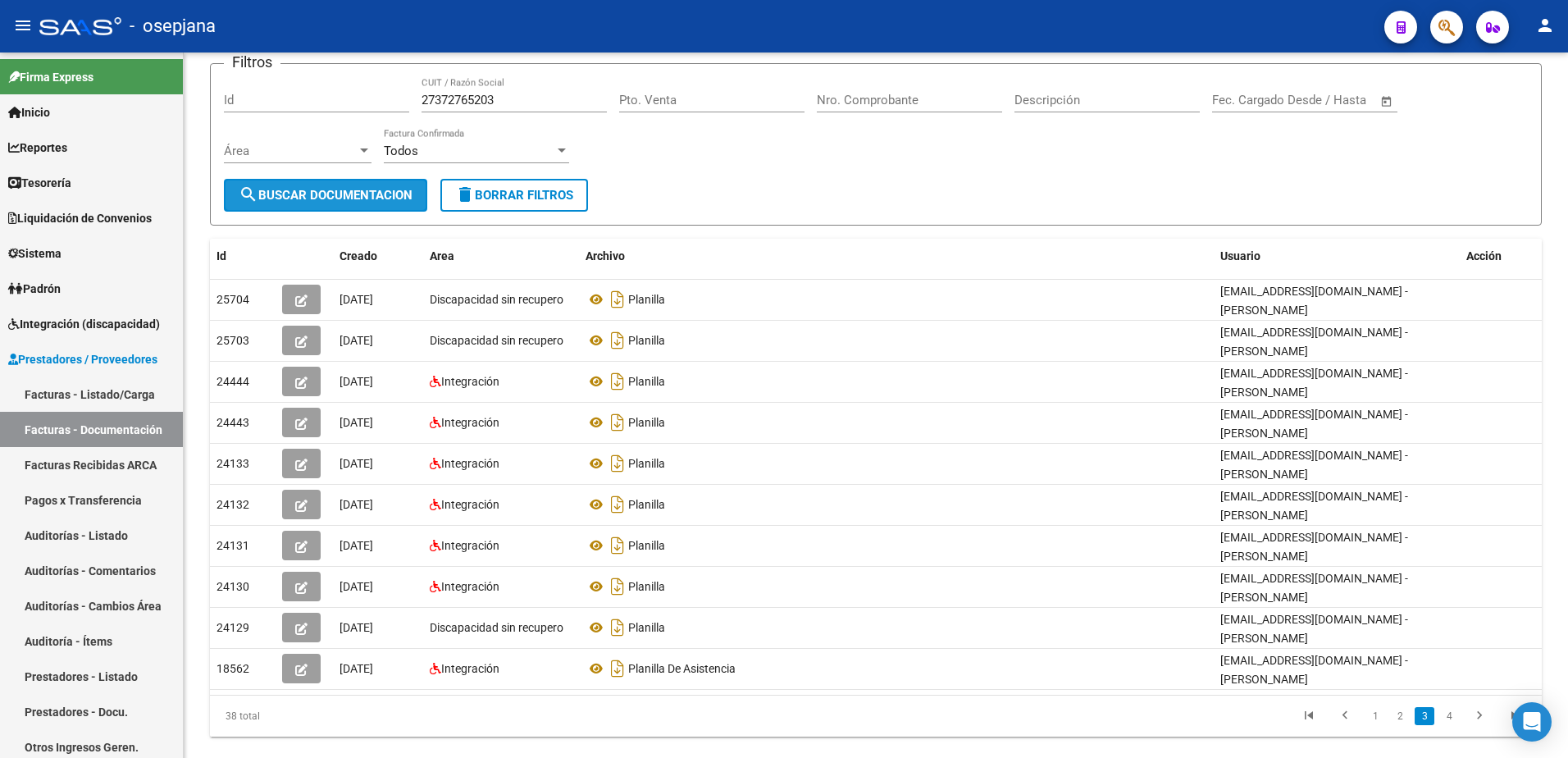
click at [370, 192] on span "search Buscar Documentacion" at bounding box center [326, 195] width 174 height 15
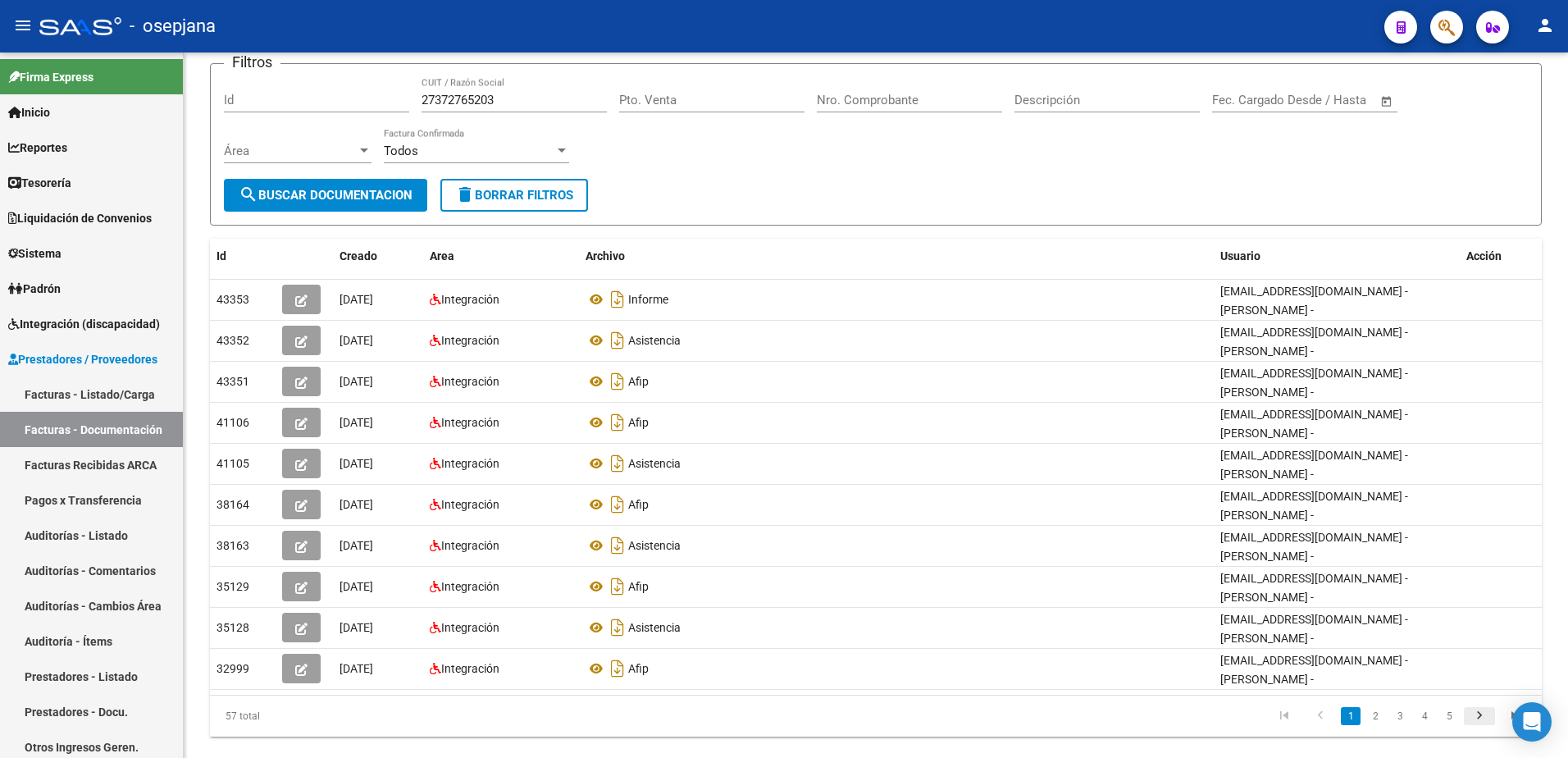
click at [1475, 718] on icon "go to next page" at bounding box center [1479, 717] width 21 height 20
click at [1476, 720] on icon "go to next page" at bounding box center [1479, 717] width 21 height 20
click at [1379, 715] on link "2" at bounding box center [1375, 715] width 20 height 18
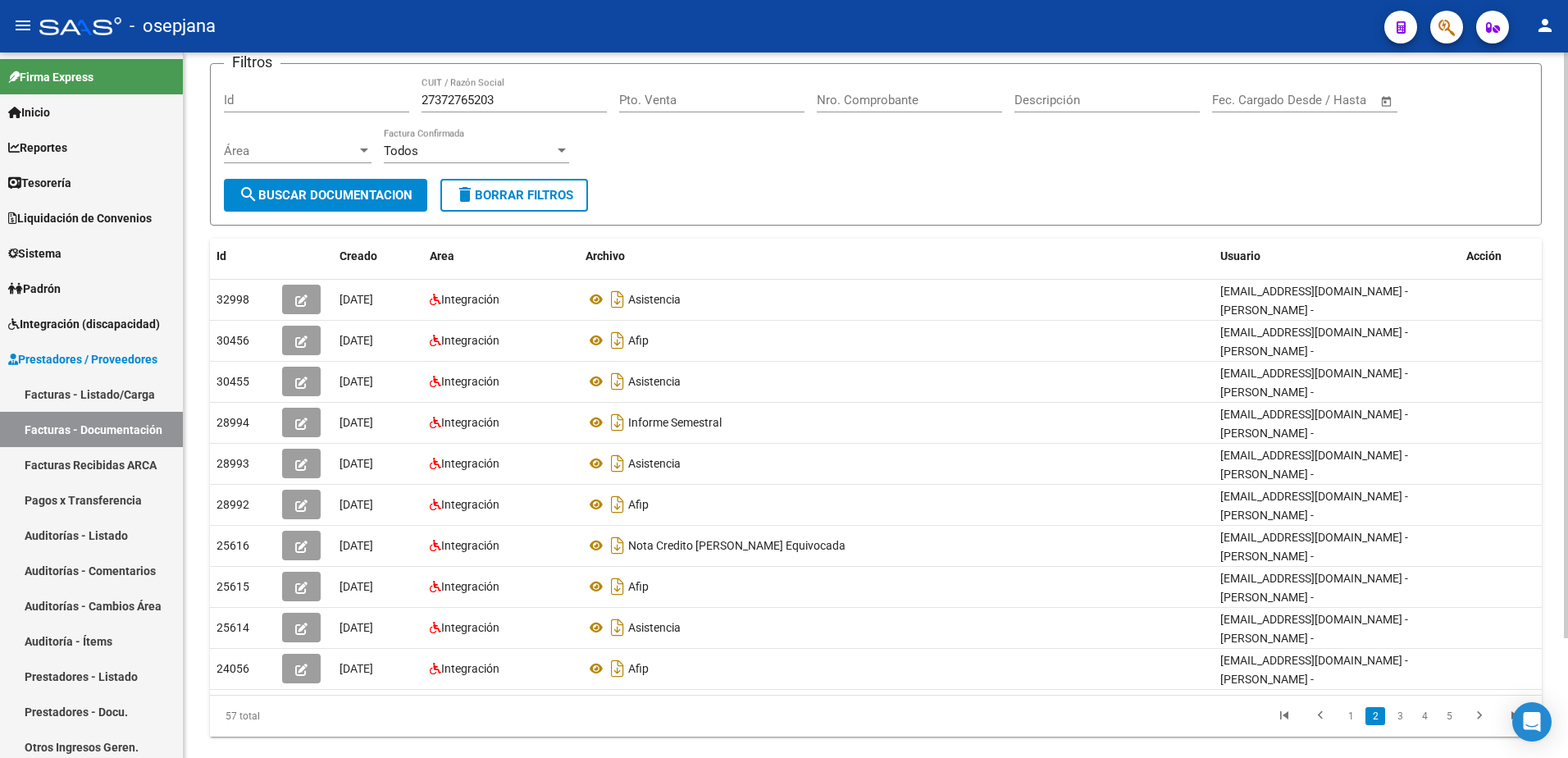
scroll to position [56, 0]
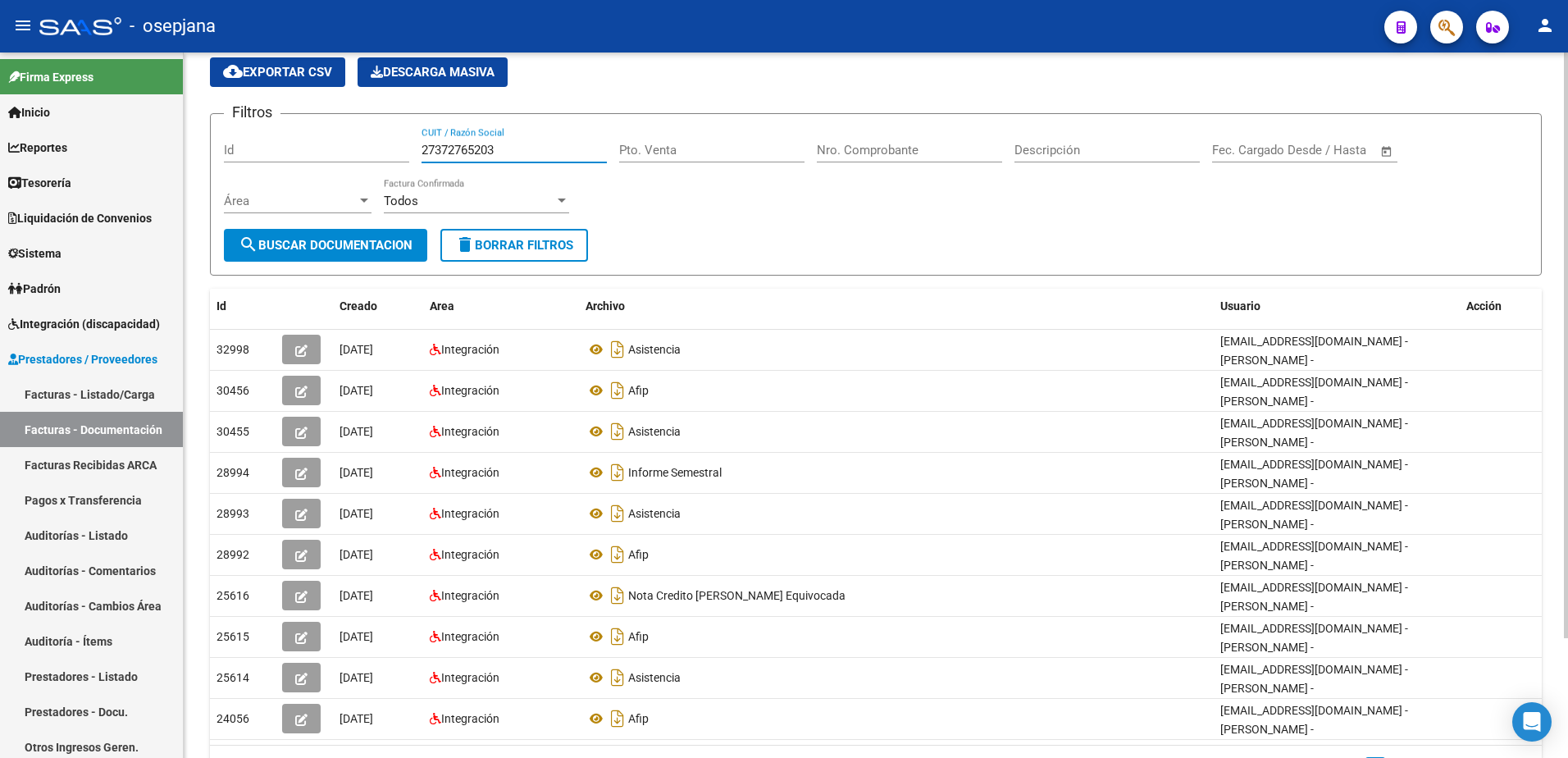
drag, startPoint x: 519, startPoint y: 96, endPoint x: 324, endPoint y: 61, distance: 198.1
click at [324, 61] on app-list-header "PRESTADORES -> Comprobantes - Documentación Respaldatoria cloud_download Export…" at bounding box center [876, 145] width 1332 height 260
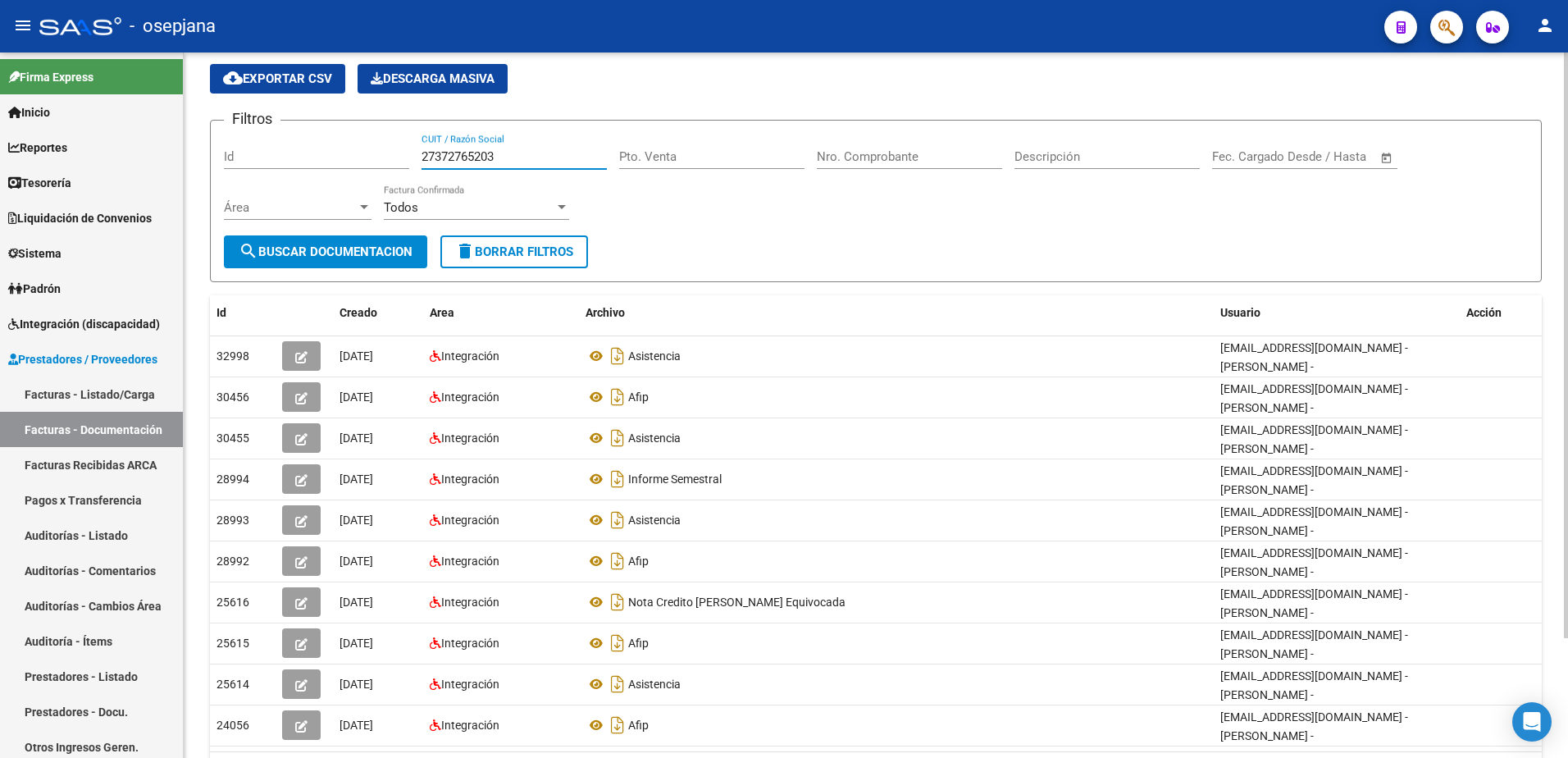
paste input "408508652"
click at [370, 252] on span "search Buscar Documentacion" at bounding box center [326, 251] width 174 height 15
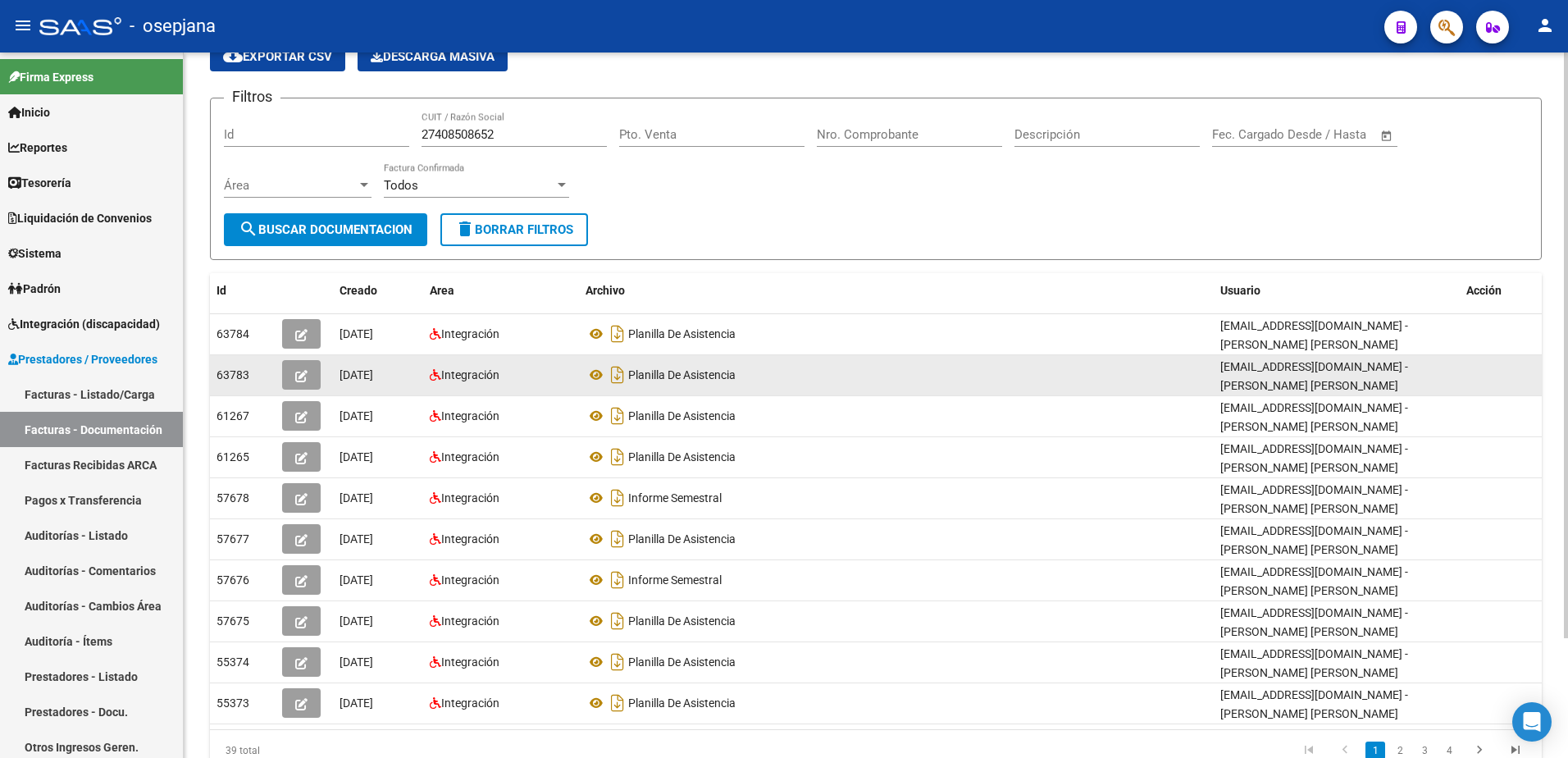
scroll to position [138, 0]
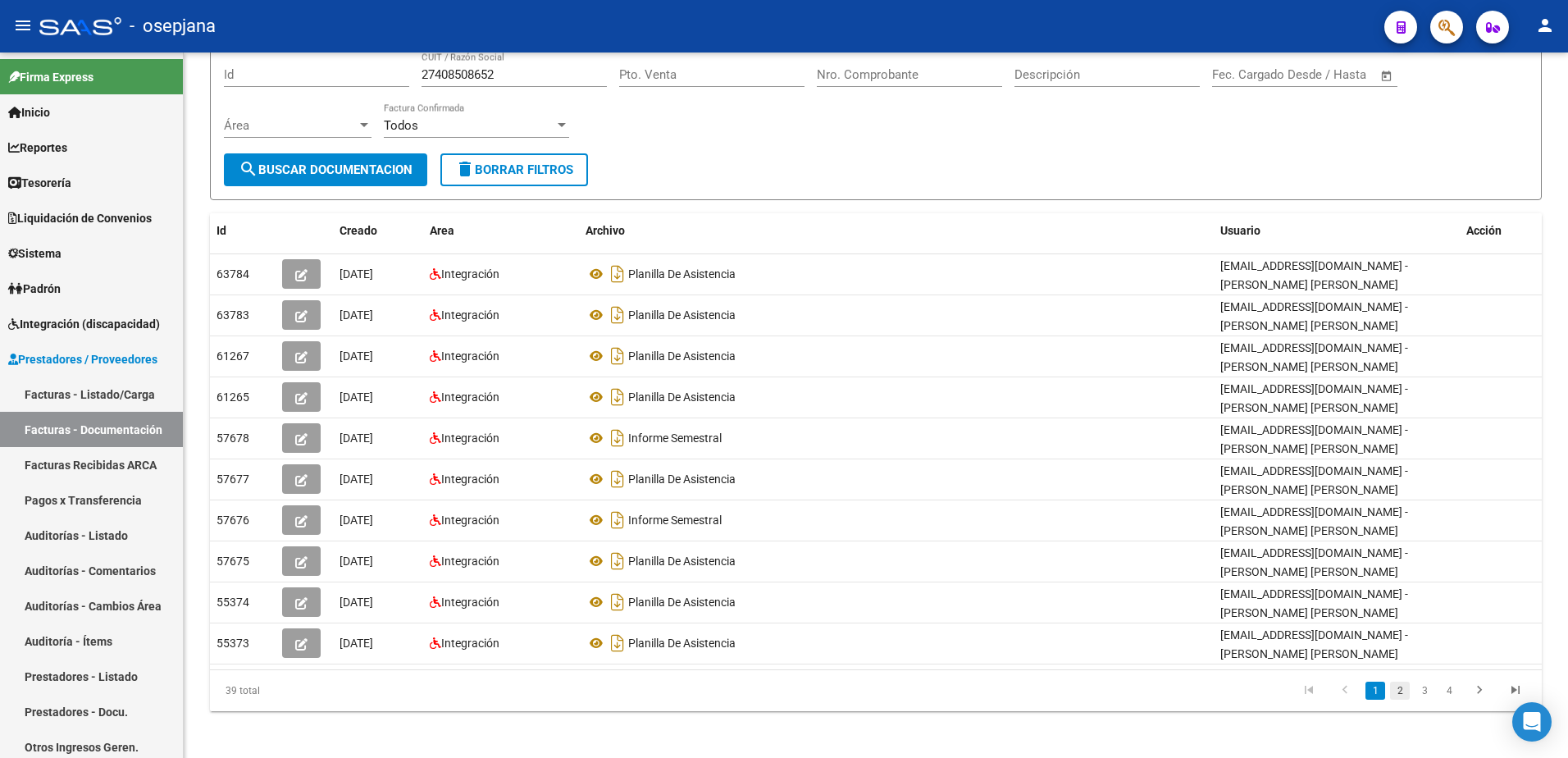
click at [1407, 692] on link "2" at bounding box center [1399, 690] width 20 height 18
click at [1423, 693] on link "3" at bounding box center [1424, 690] width 20 height 18
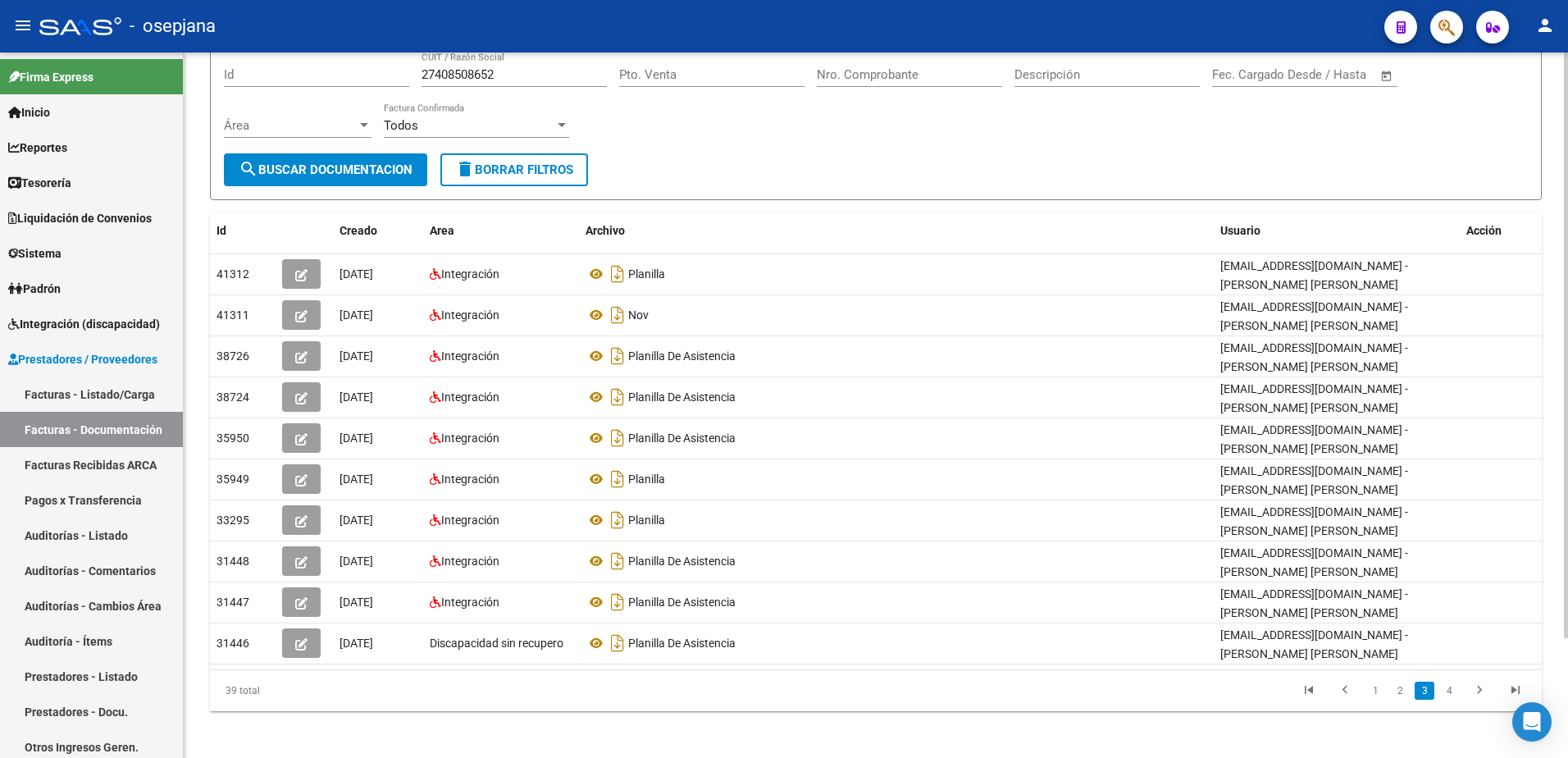
click at [1449, 696] on link "4" at bounding box center [1449, 690] width 20 height 18
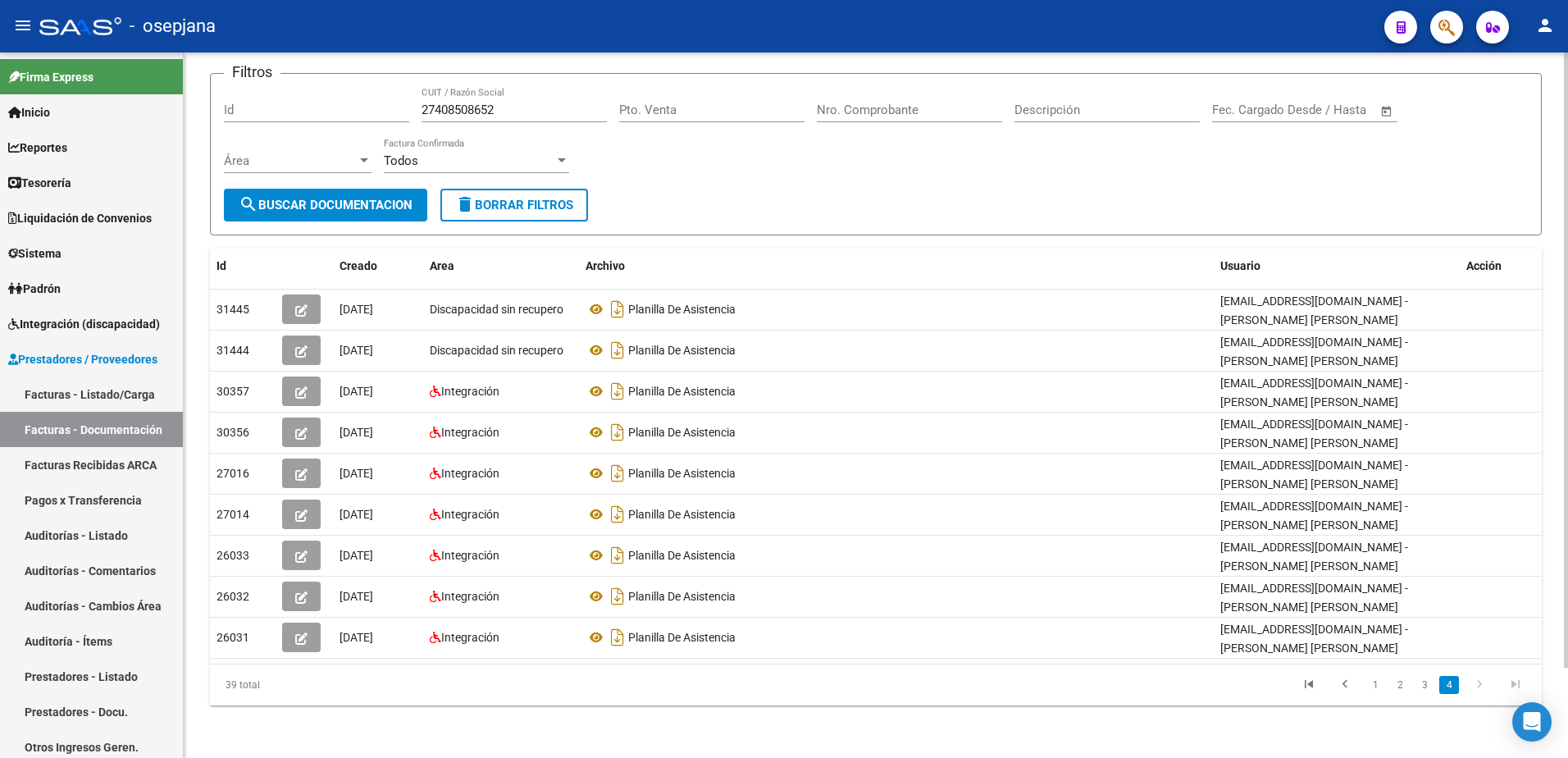
scroll to position [103, 0]
drag, startPoint x: 510, startPoint y: 107, endPoint x: 294, endPoint y: 93, distance: 216.5
click at [294, 93] on div "Filtros Id 27408508652 CUIT / Razón Social Pto. Venta Nro. Comprobante Descripc…" at bounding box center [876, 137] width 1304 height 102
paste input "938548027"
click at [322, 205] on span "search Buscar Documentacion" at bounding box center [326, 205] width 174 height 15
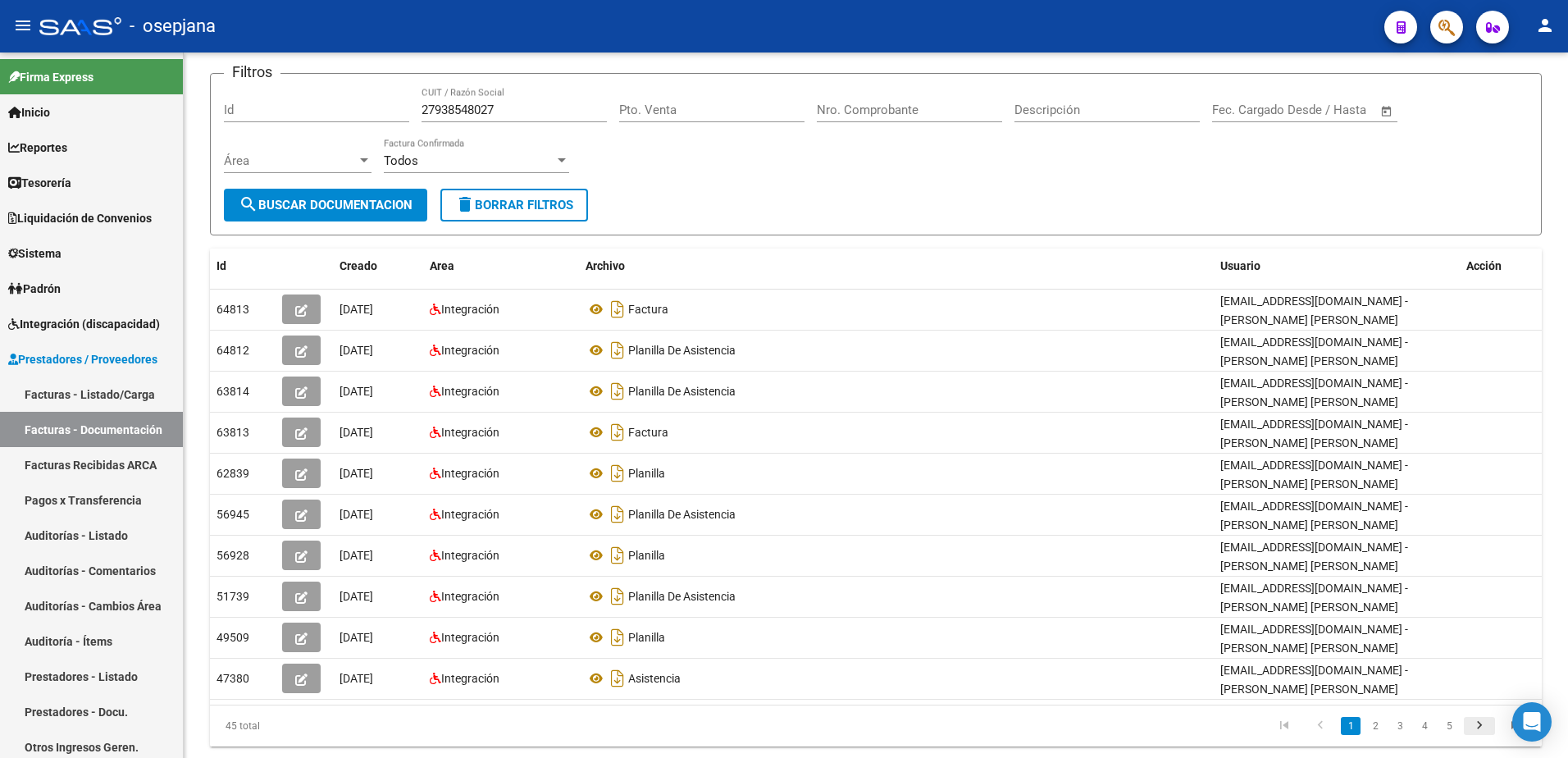
click at [1478, 732] on icon "go to next page" at bounding box center [1479, 727] width 21 height 20
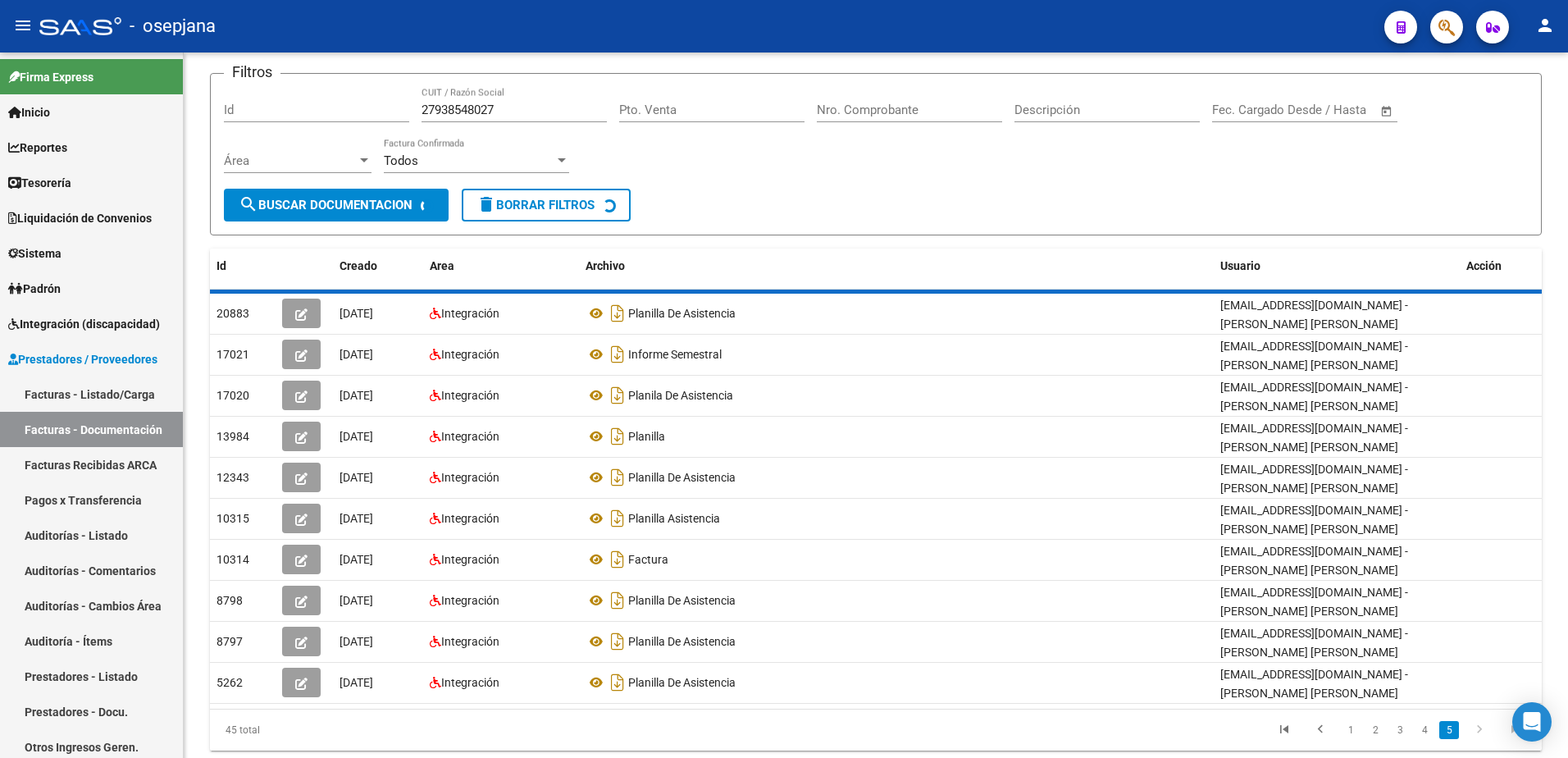
scroll to position [0, 0]
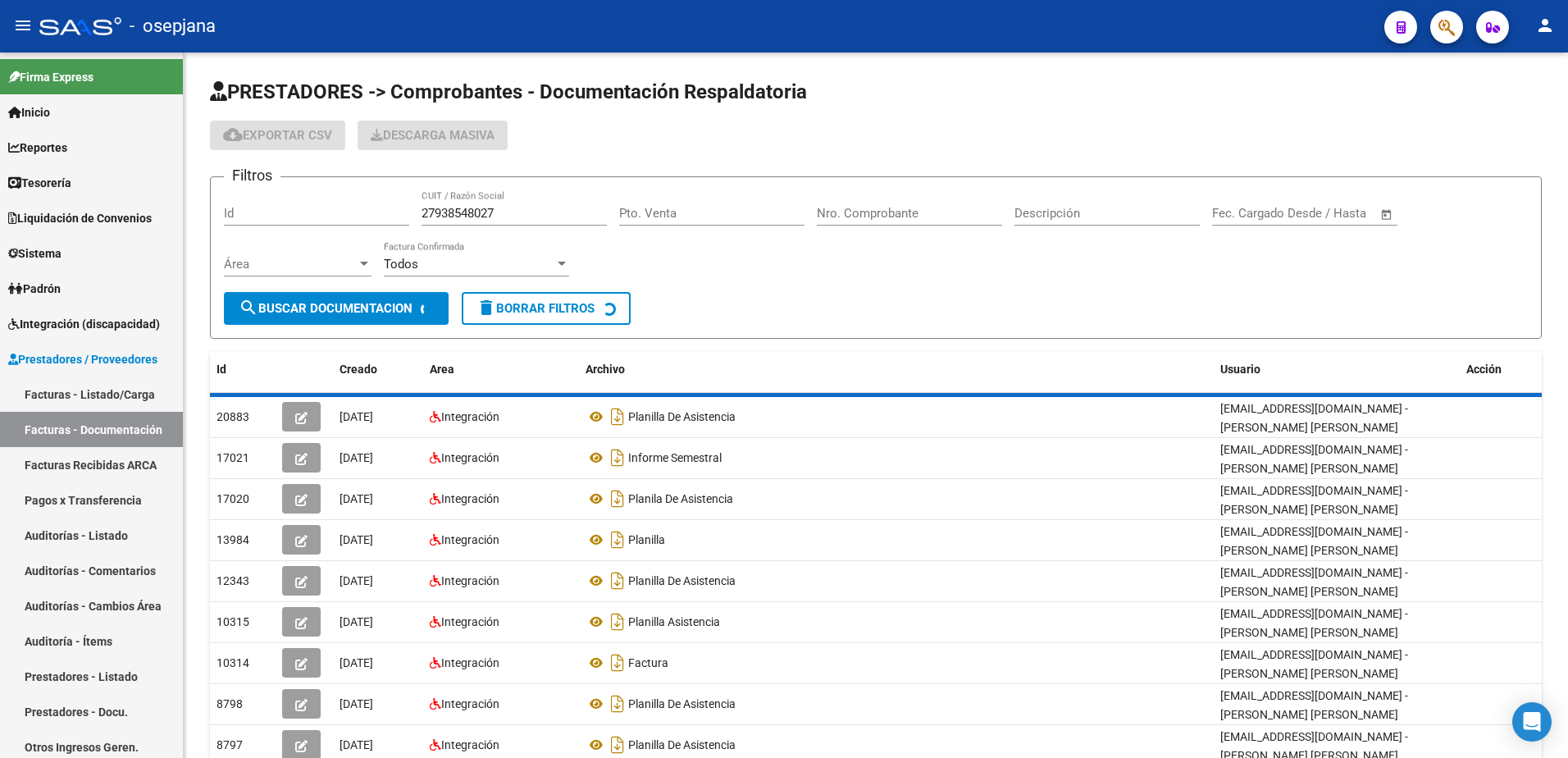
click at [757, 212] on input "Pto. Venta" at bounding box center [711, 213] width 185 height 15
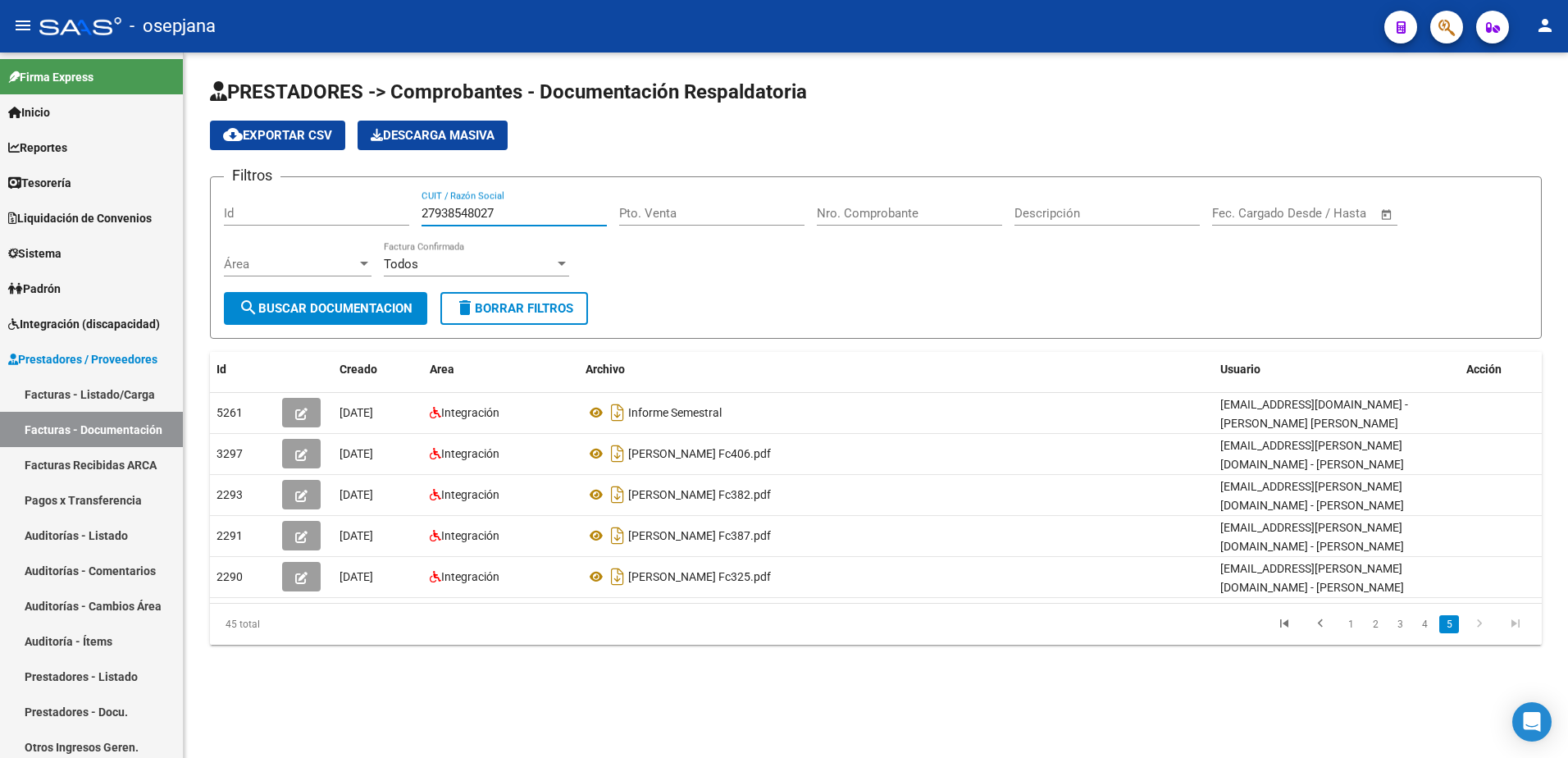
drag, startPoint x: 520, startPoint y: 218, endPoint x: 246, endPoint y: 190, distance: 275.4
click at [246, 190] on form "Filtros Id 27938548027 CUIT / Razón Social Pto. Venta Nro. Comprobante Descripc…" at bounding box center [876, 258] width 1332 height 162
paste input "30717345114"
drag, startPoint x: 586, startPoint y: 206, endPoint x: 236, endPoint y: 157, distance: 353.4
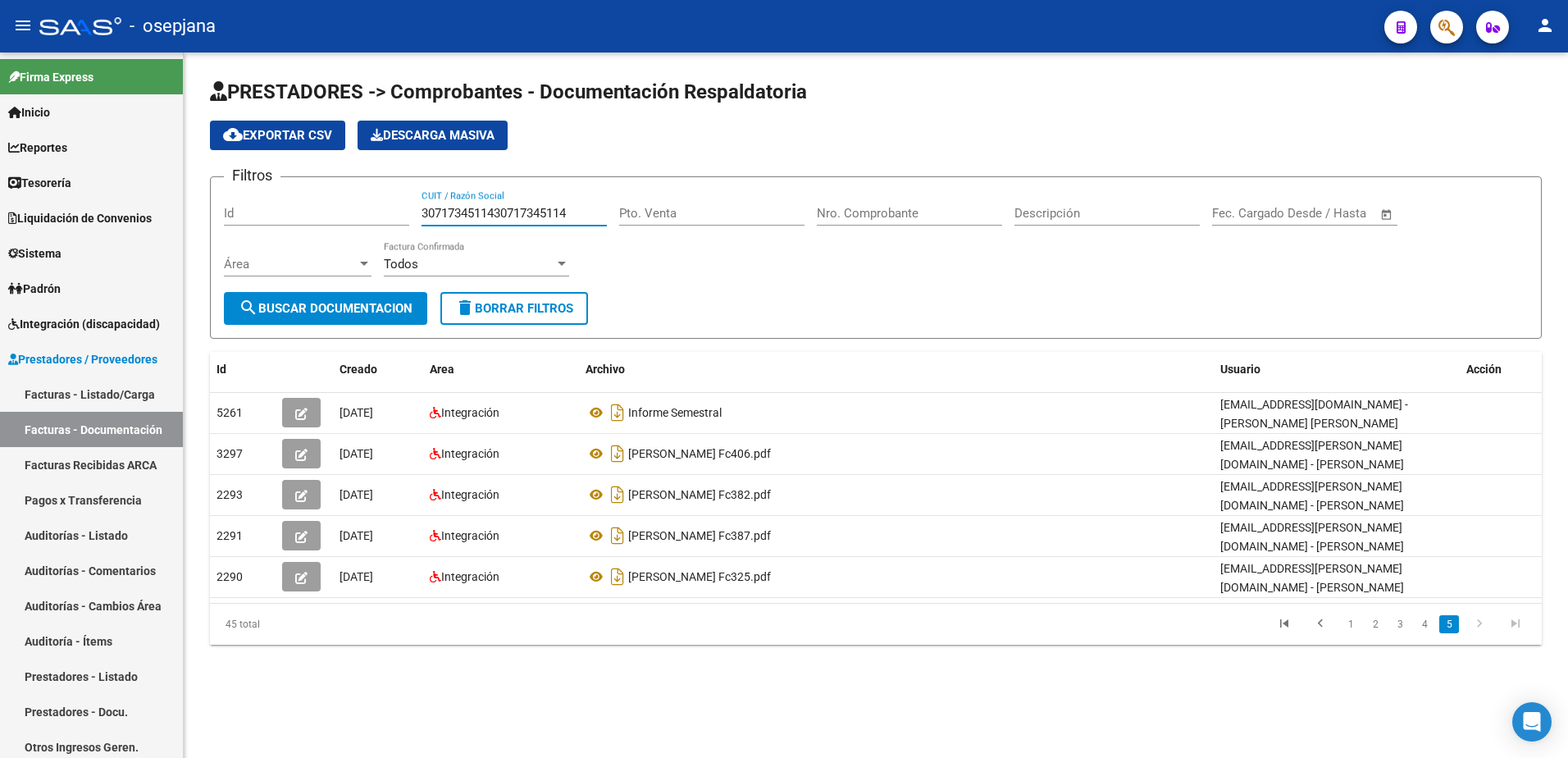
click at [236, 157] on app-list-header "PRESTADORES -> Comprobantes - Documentación Respaldatoria cloud_download Export…" at bounding box center [876, 208] width 1332 height 260
paste input "text"
click at [317, 299] on button "search Buscar Documentacion" at bounding box center [325, 308] width 203 height 32
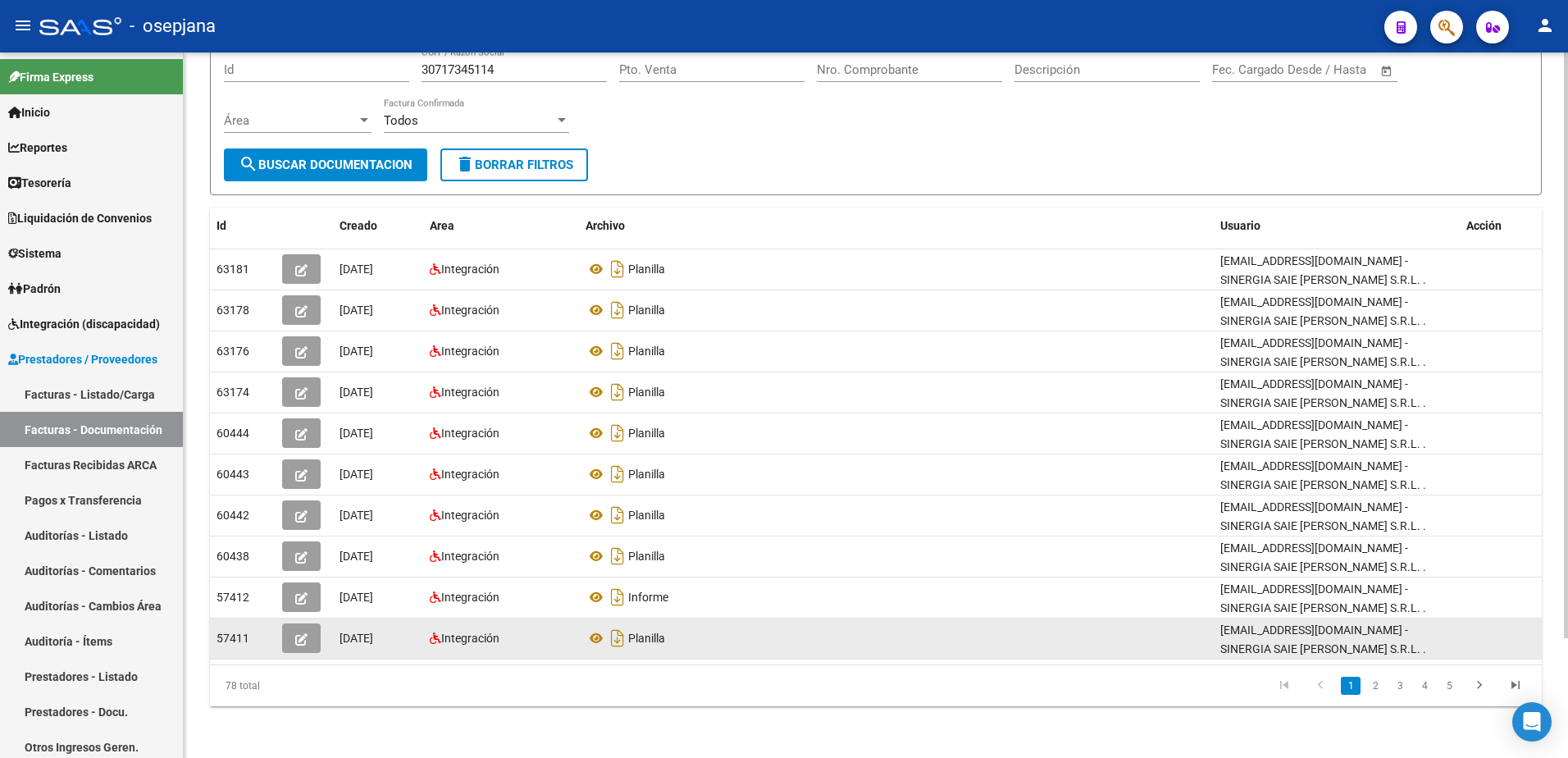
scroll to position [144, 0]
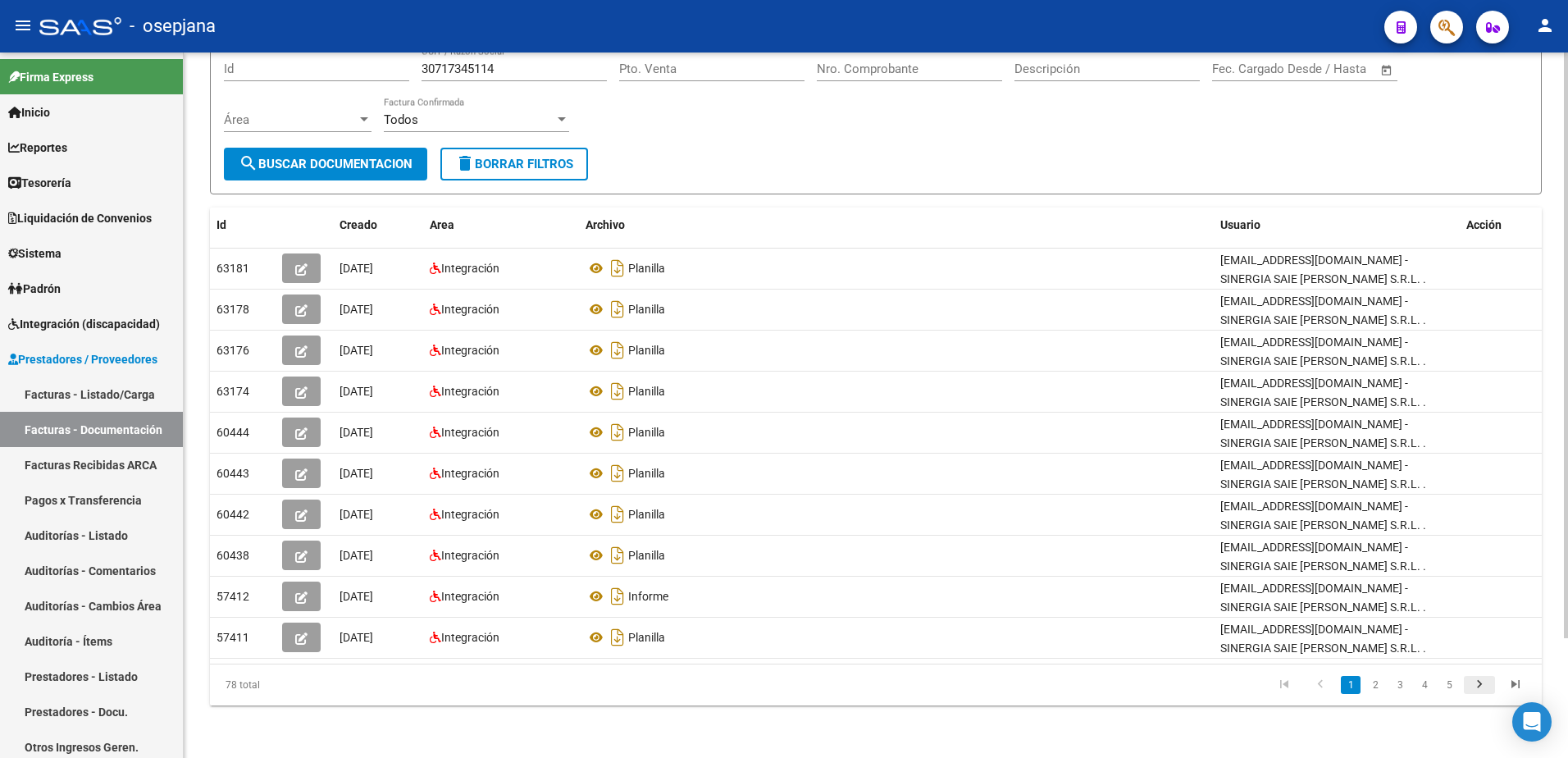
click at [1479, 685] on icon "go to next page" at bounding box center [1479, 686] width 21 height 20
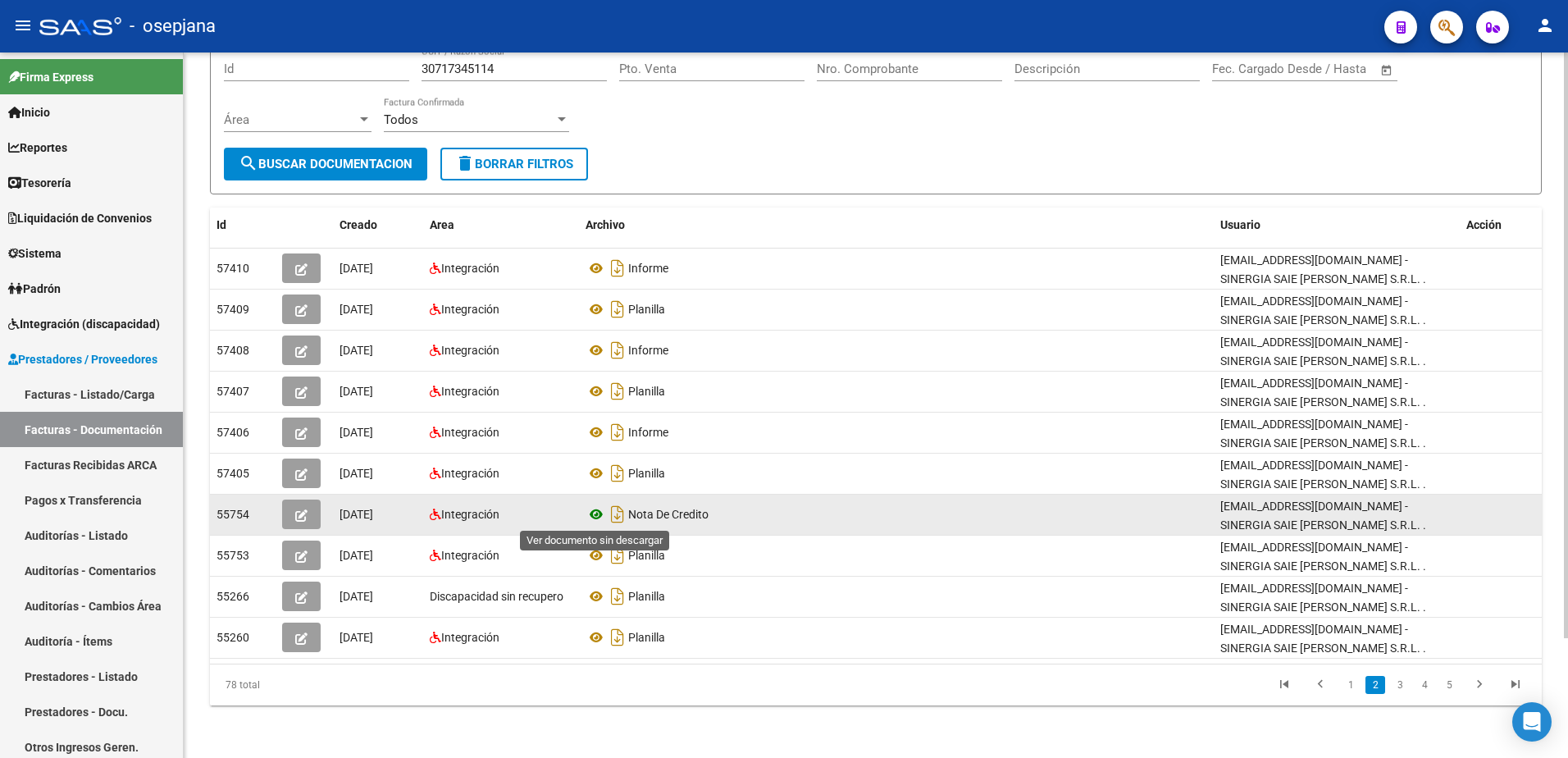
click at [602, 513] on icon at bounding box center [596, 514] width 21 height 20
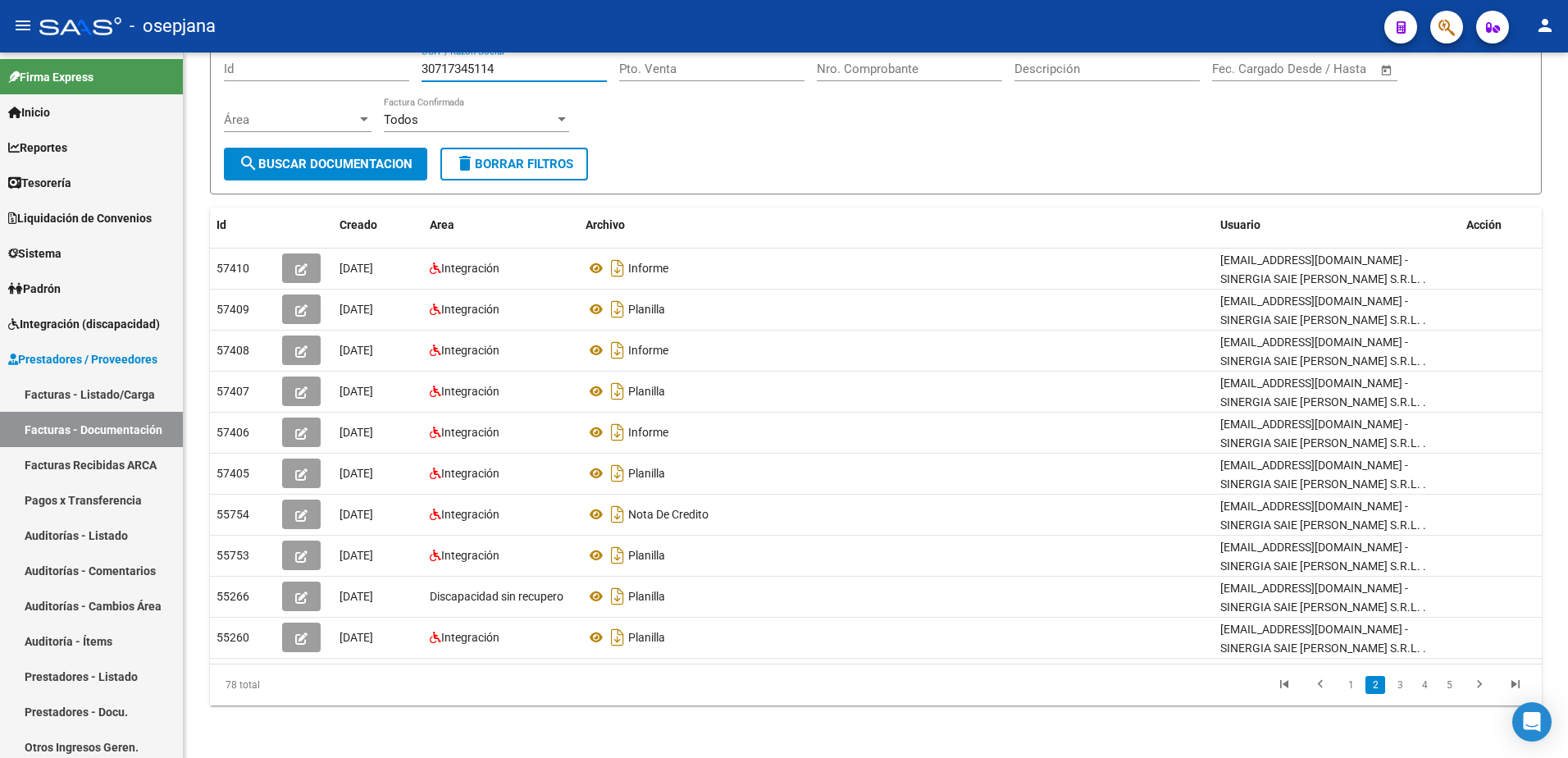
scroll to position [0, 0]
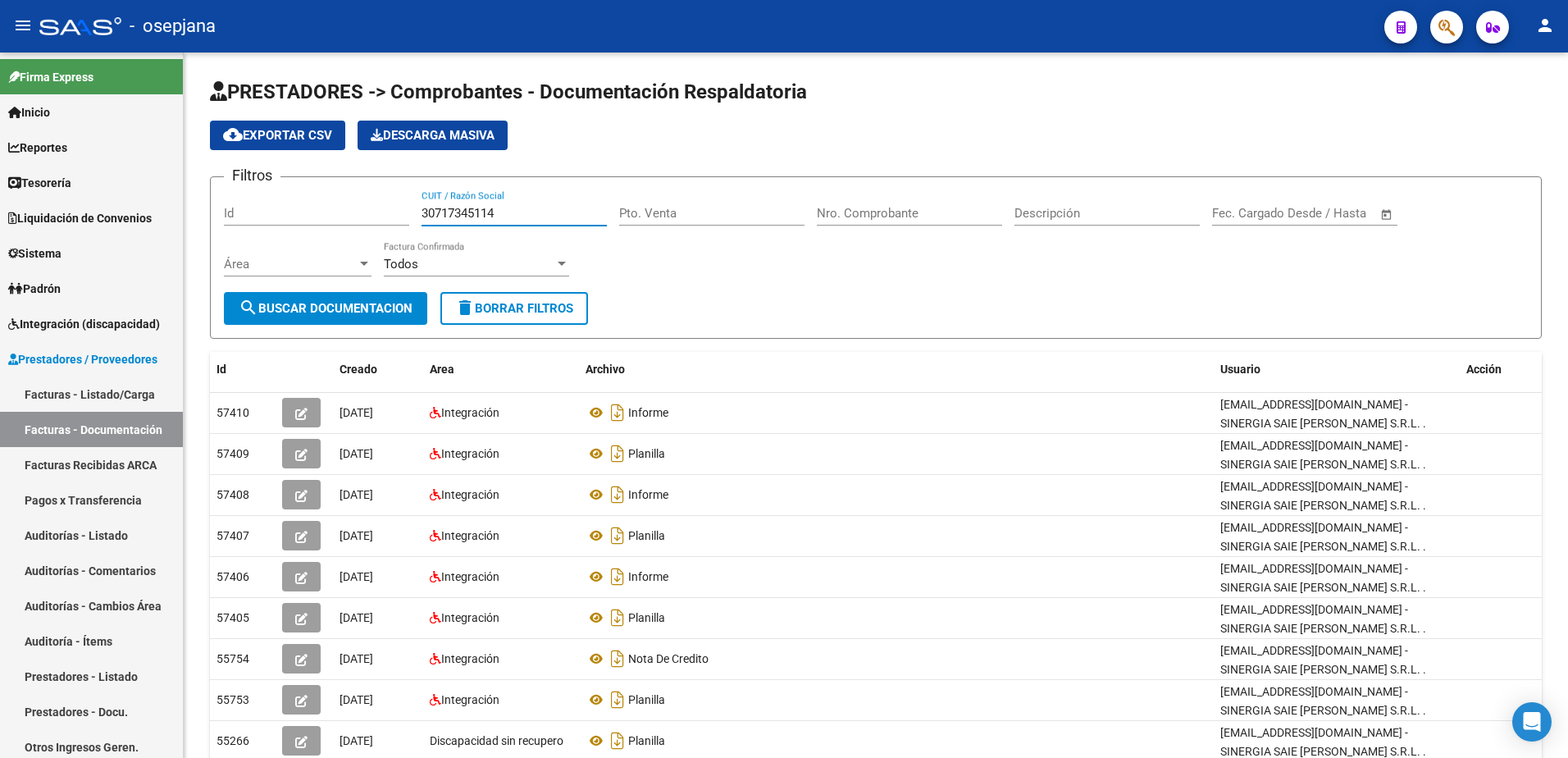
drag, startPoint x: 502, startPoint y: 66, endPoint x: 159, endPoint y: 25, distance: 345.4
click at [160, 25] on div "menu - osepjana person Firma Express Inicio Calendario SSS Instructivos Contact…" at bounding box center [784, 379] width 1568 height 758
paste input "20206690748"
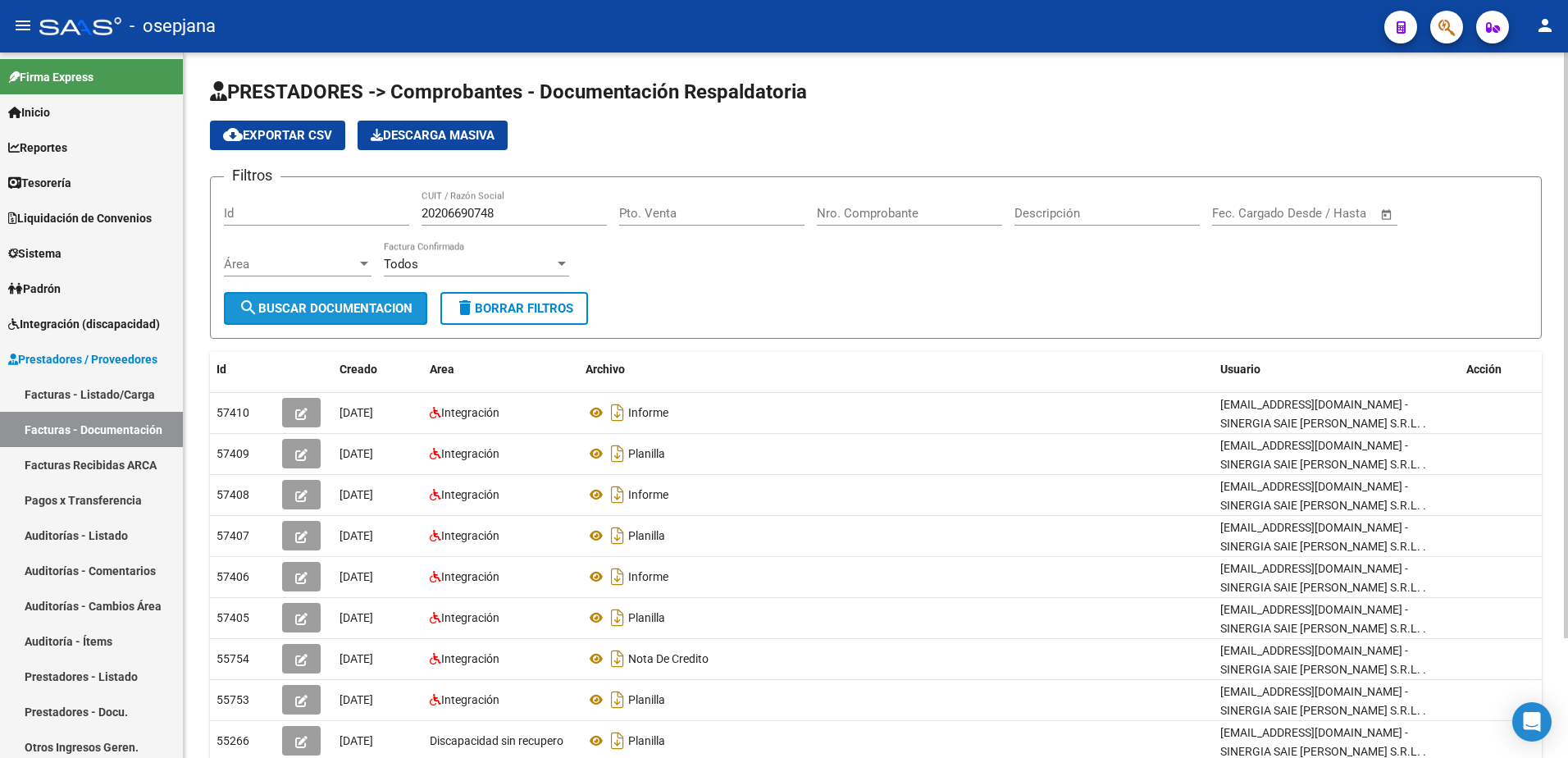
click at [391, 299] on button "search Buscar Documentacion" at bounding box center [325, 308] width 203 height 32
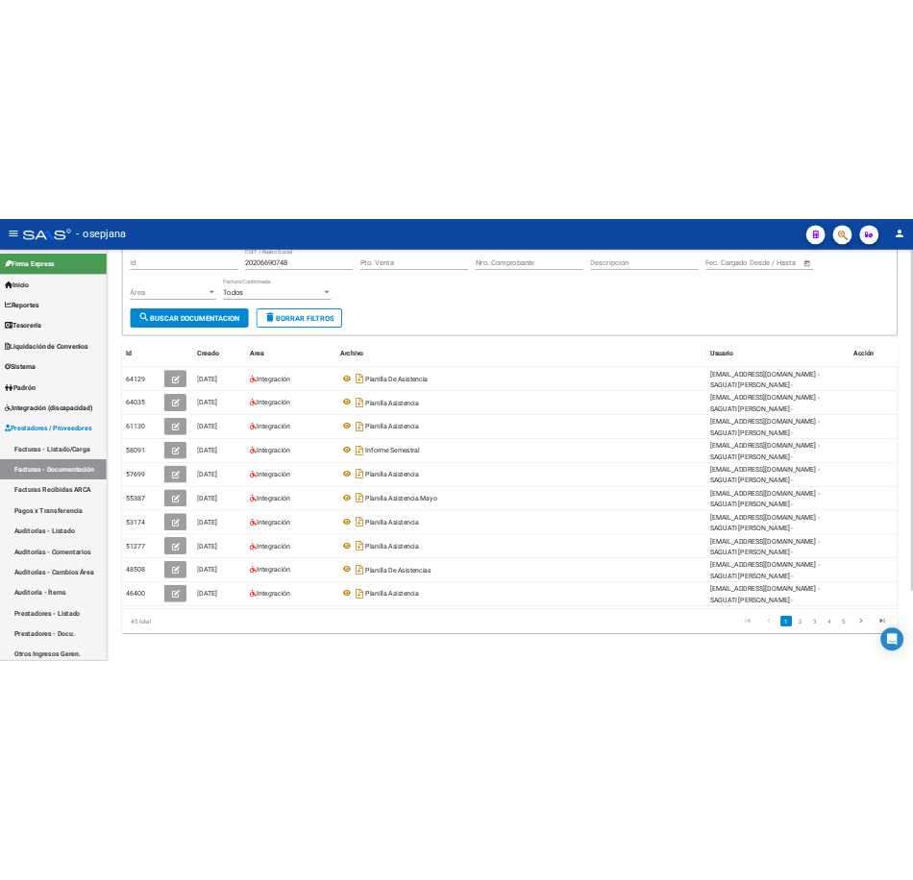
scroll to position [169, 0]
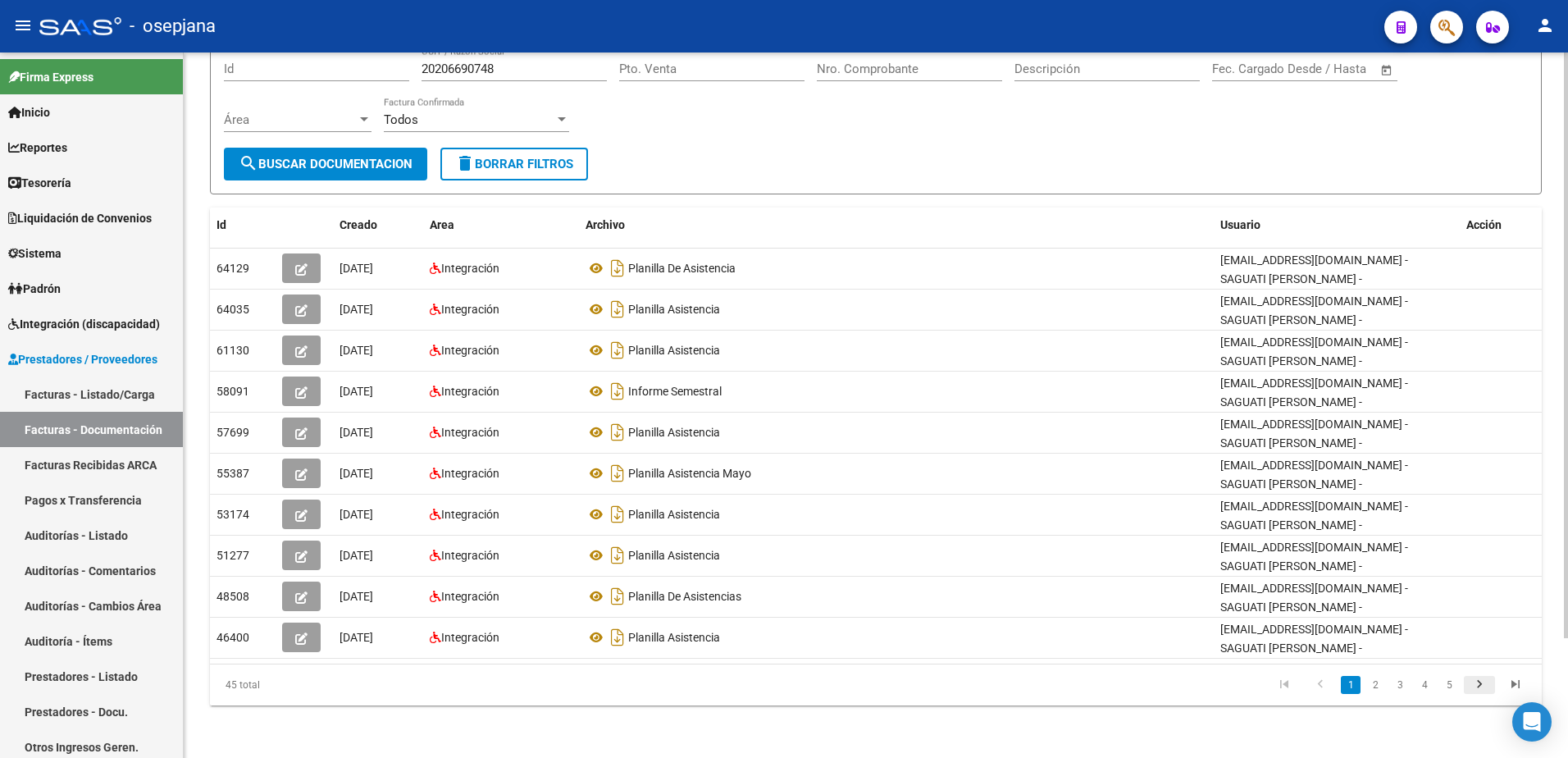
click at [1474, 683] on icon "go to next page" at bounding box center [1479, 686] width 21 height 20
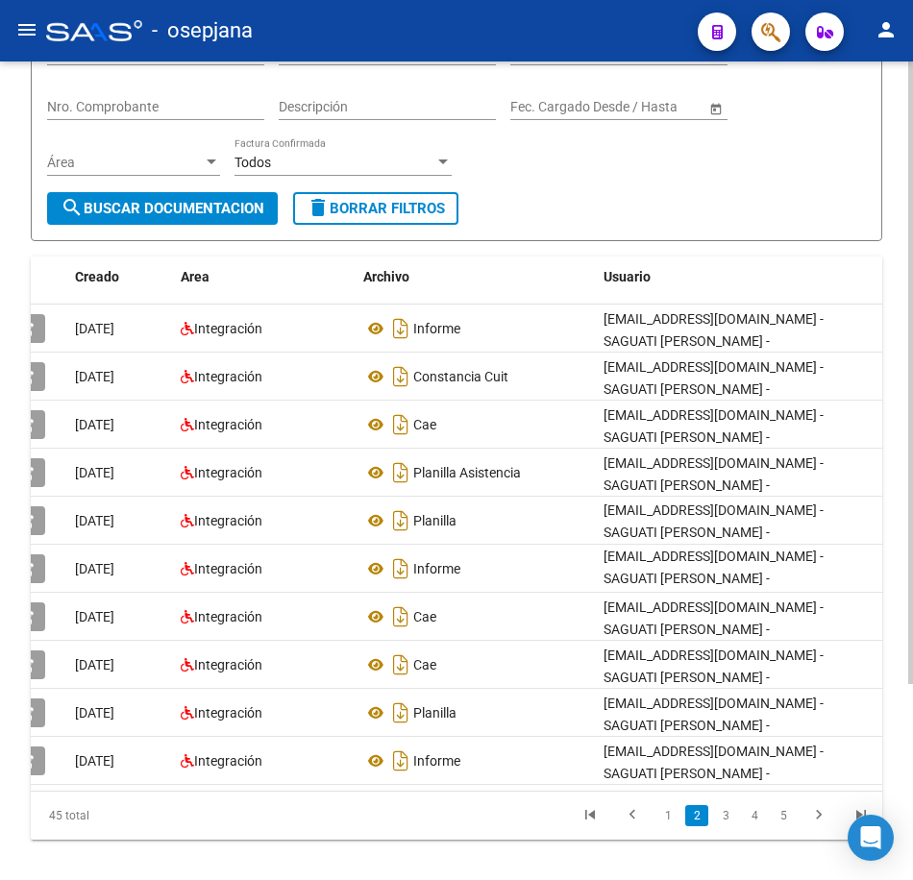
scroll to position [207, 0]
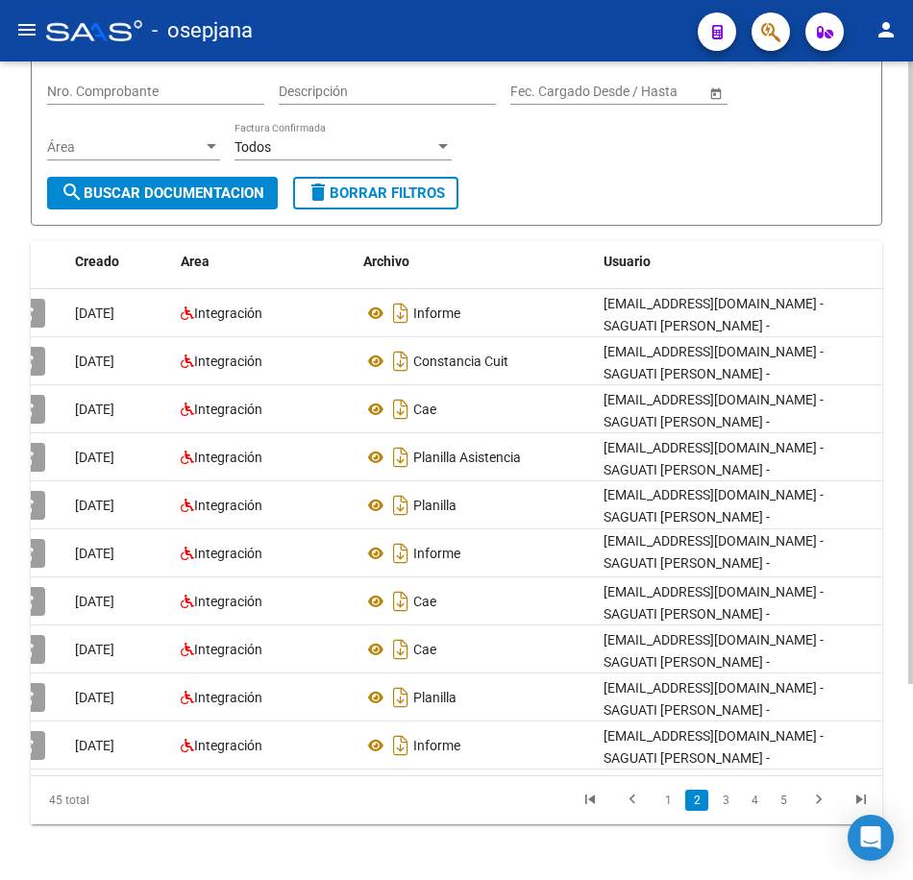
click at [904, 821] on div "PRESTADORES -> Comprobantes - Documentación Respaldatoria cloud_download Export…" at bounding box center [459, 386] width 918 height 1061
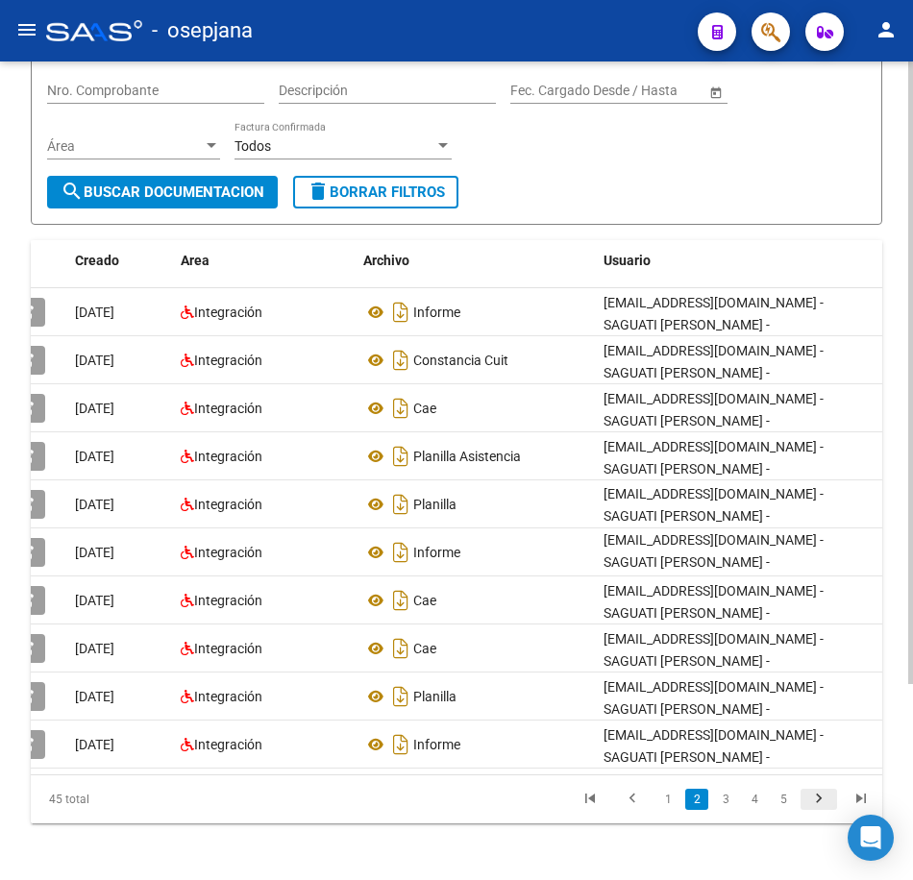
click at [820, 813] on icon "go to next page" at bounding box center [818, 801] width 25 height 23
click at [599, 187] on form "Filtros Id 20206690748 CUIT / Razón Social Pto. Venta Nro. Comprobante Descripc…" at bounding box center [456, 109] width 851 height 231
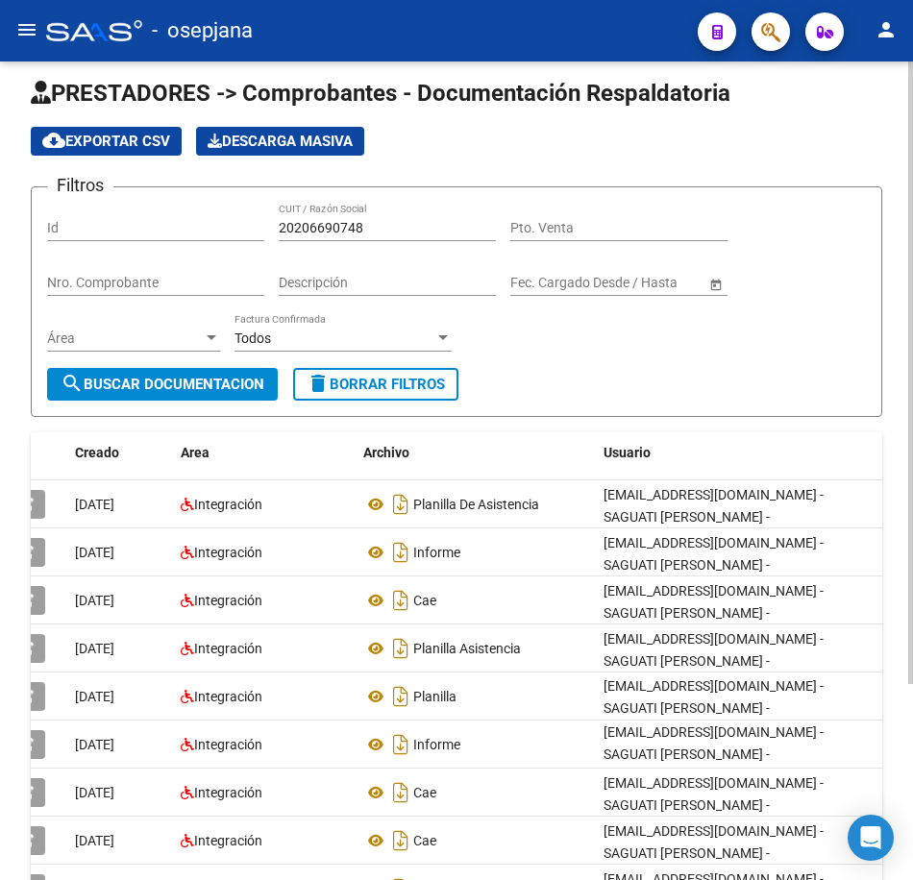
scroll to position [0, 0]
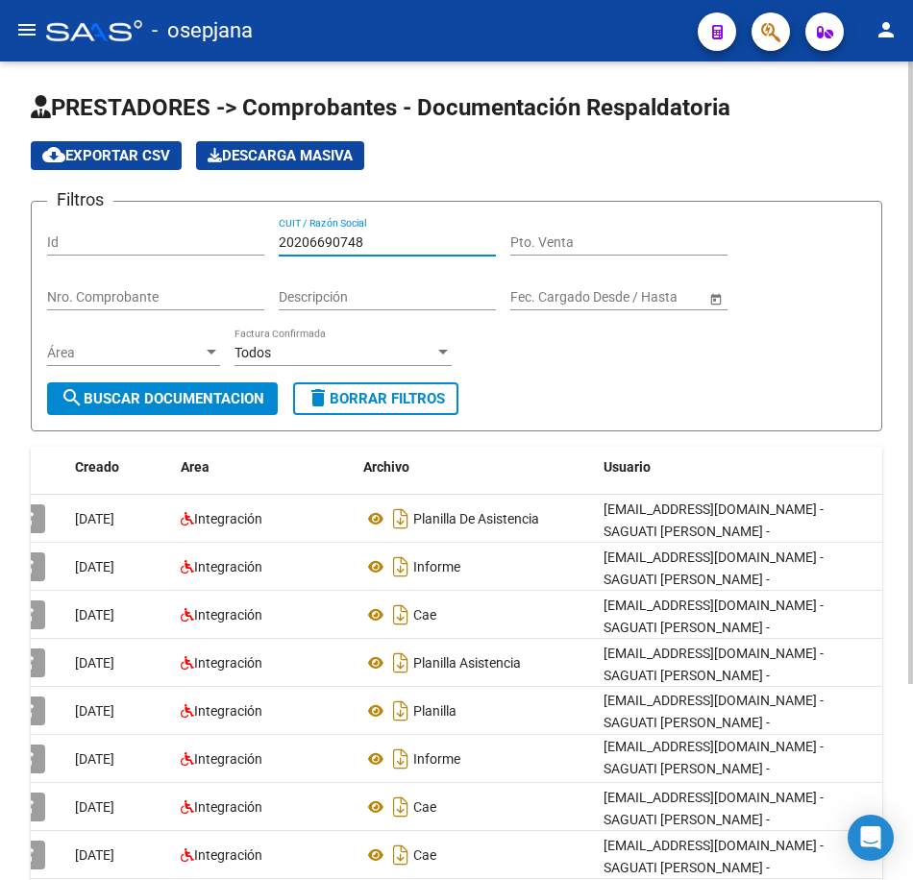
drag, startPoint x: 375, startPoint y: 240, endPoint x: 166, endPoint y: 232, distance: 208.7
click at [166, 232] on div "Filtros Id 20206690748 CUIT / Razón Social Pto. Venta Nro. Comprobante Descripc…" at bounding box center [456, 299] width 819 height 165
paste input "22276331"
click at [247, 397] on span "search Buscar Documentacion" at bounding box center [163, 398] width 204 height 17
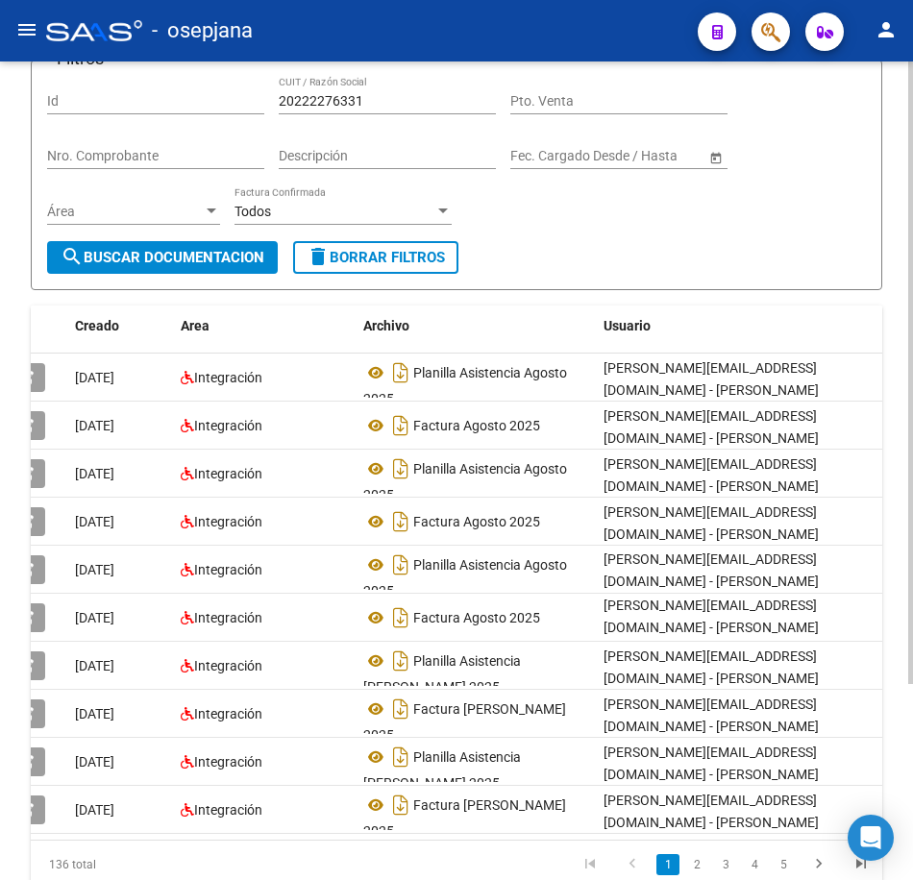
scroll to position [192, 0]
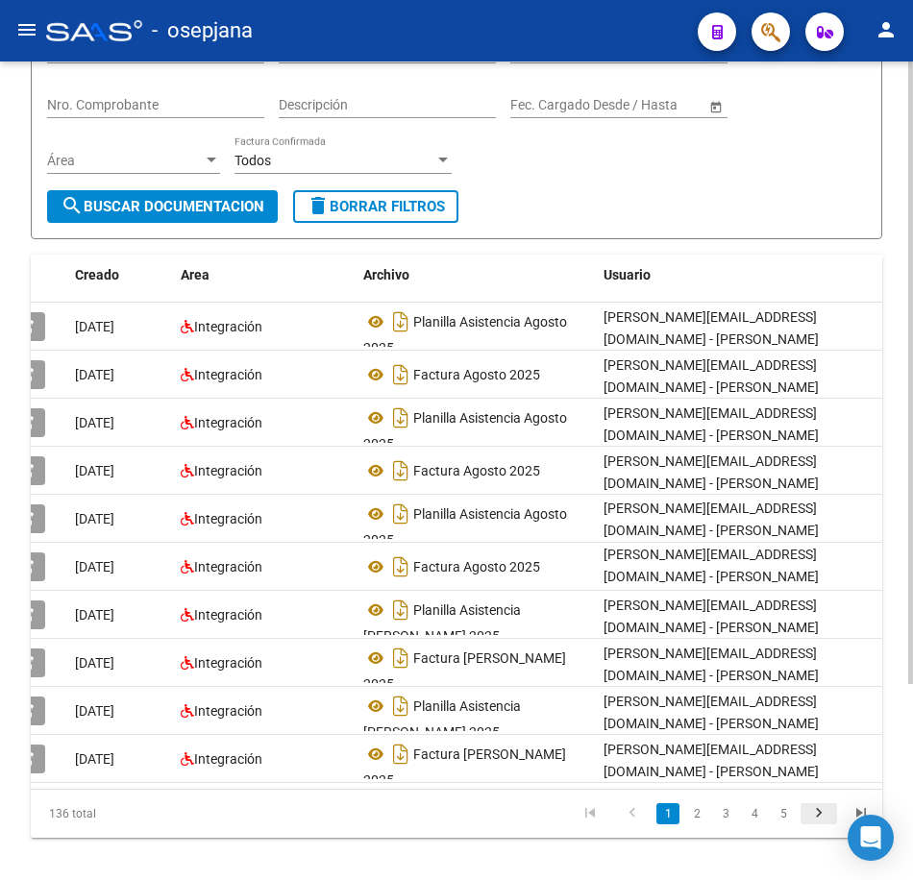
click at [814, 827] on icon "go to next page" at bounding box center [818, 815] width 25 height 23
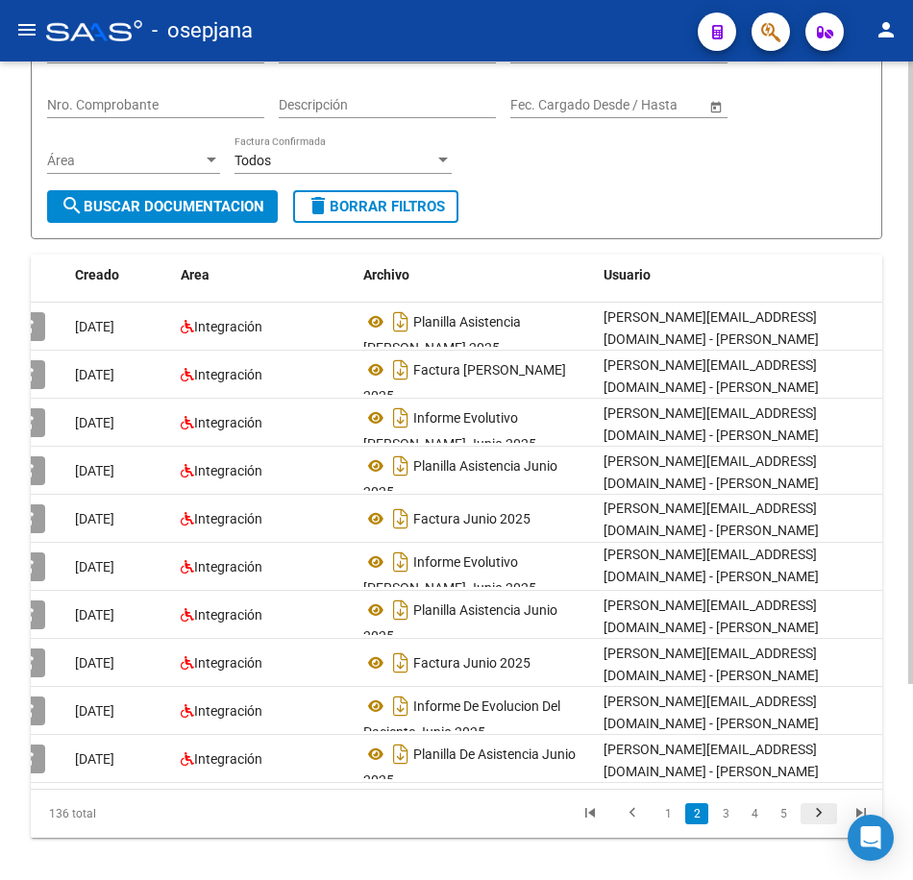
click at [814, 827] on icon "go to next page" at bounding box center [818, 815] width 25 height 23
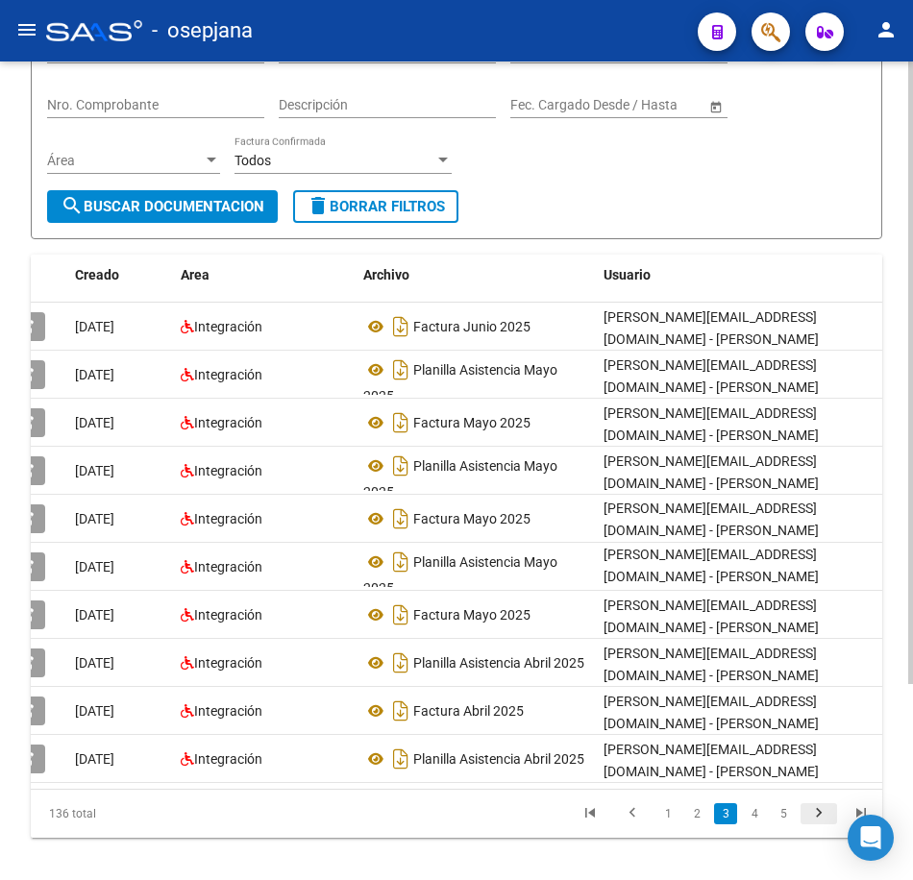
click at [814, 827] on icon "go to next page" at bounding box center [818, 815] width 25 height 23
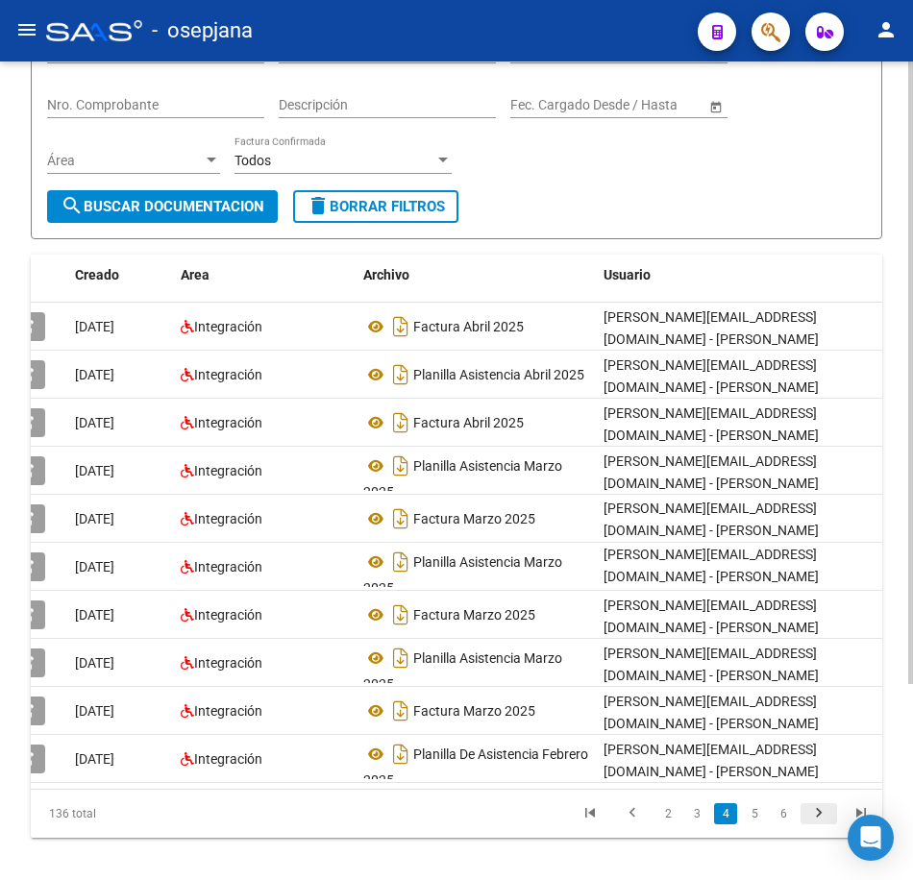
click at [814, 827] on icon "go to next page" at bounding box center [818, 815] width 25 height 23
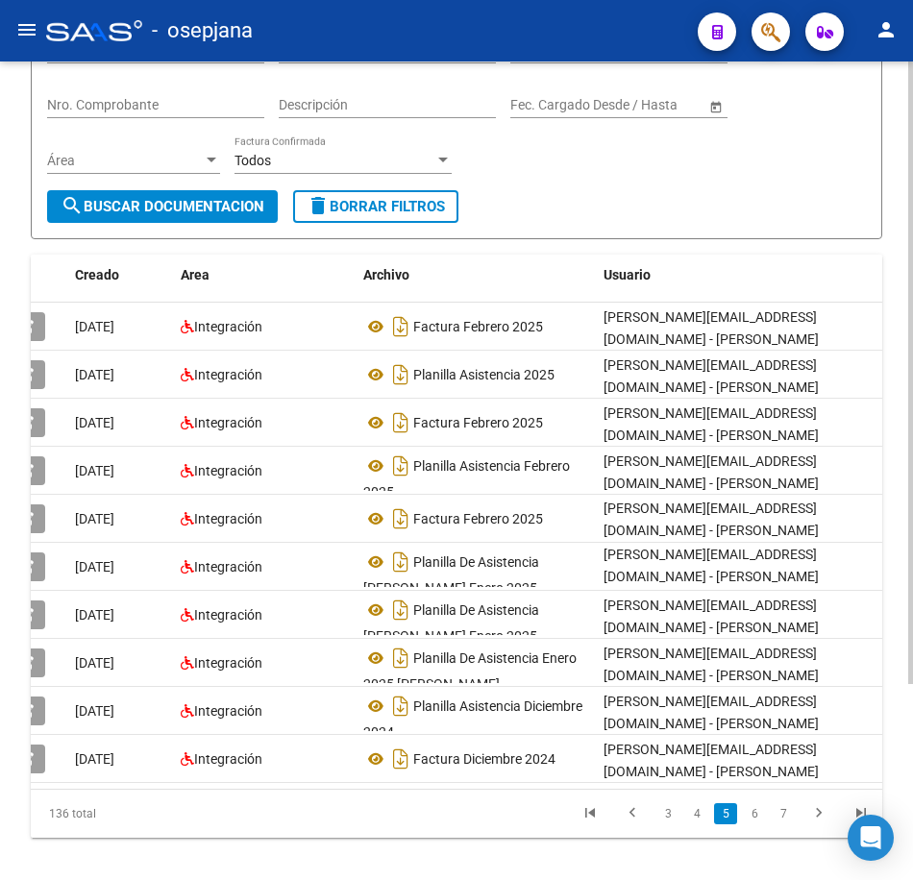
drag, startPoint x: 661, startPoint y: 194, endPoint x: 539, endPoint y: 207, distance: 122.7
click at [661, 194] on form "Filtros Id 20222276331 CUIT / Razón Social Pto. Venta Nro. Comprobante Descripc…" at bounding box center [456, 124] width 851 height 231
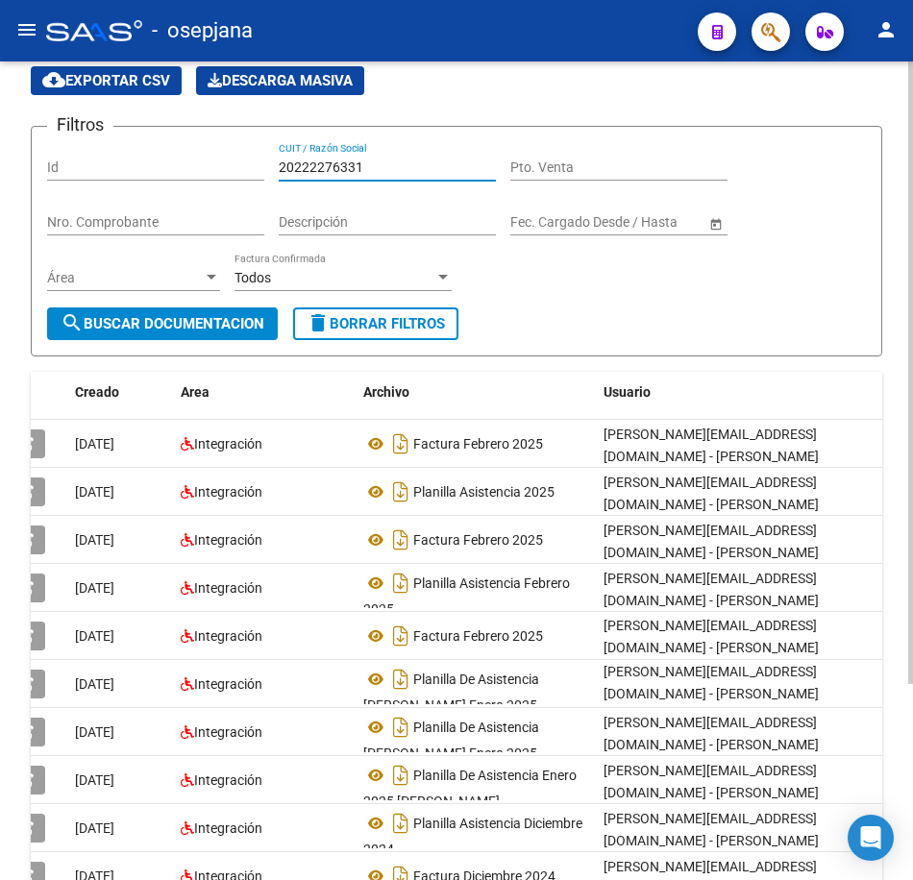
drag, startPoint x: 349, startPoint y: 81, endPoint x: 153, endPoint y: 63, distance: 196.8
click at [153, 63] on div "PRESTADORES -> Comprobantes - Documentación Respaldatoria cloud_download Export…" at bounding box center [456, 517] width 913 height 1061
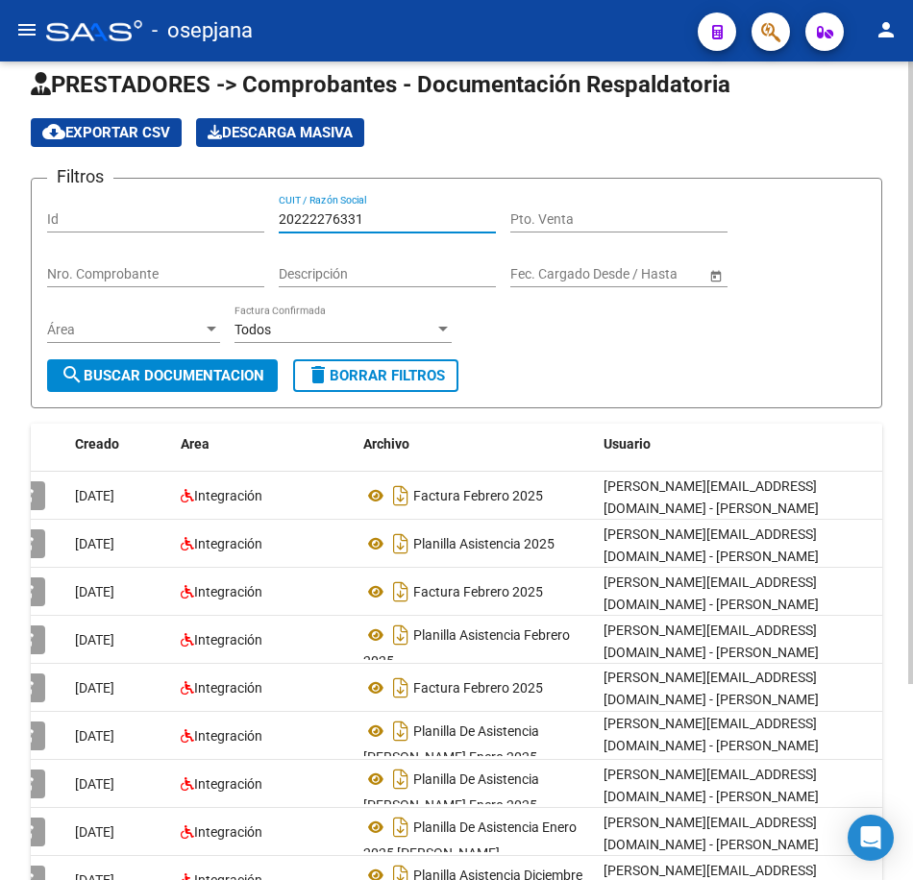
paste input "74764334"
click at [246, 382] on span "search Buscar Documentacion" at bounding box center [163, 375] width 204 height 17
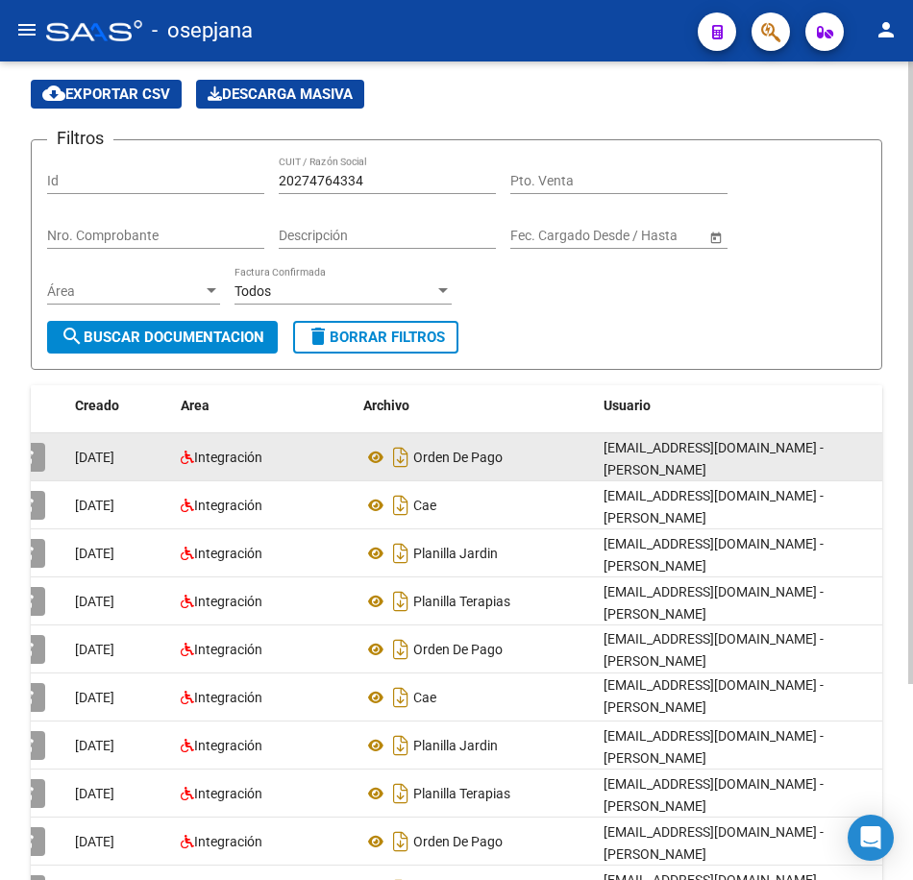
scroll to position [119, 0]
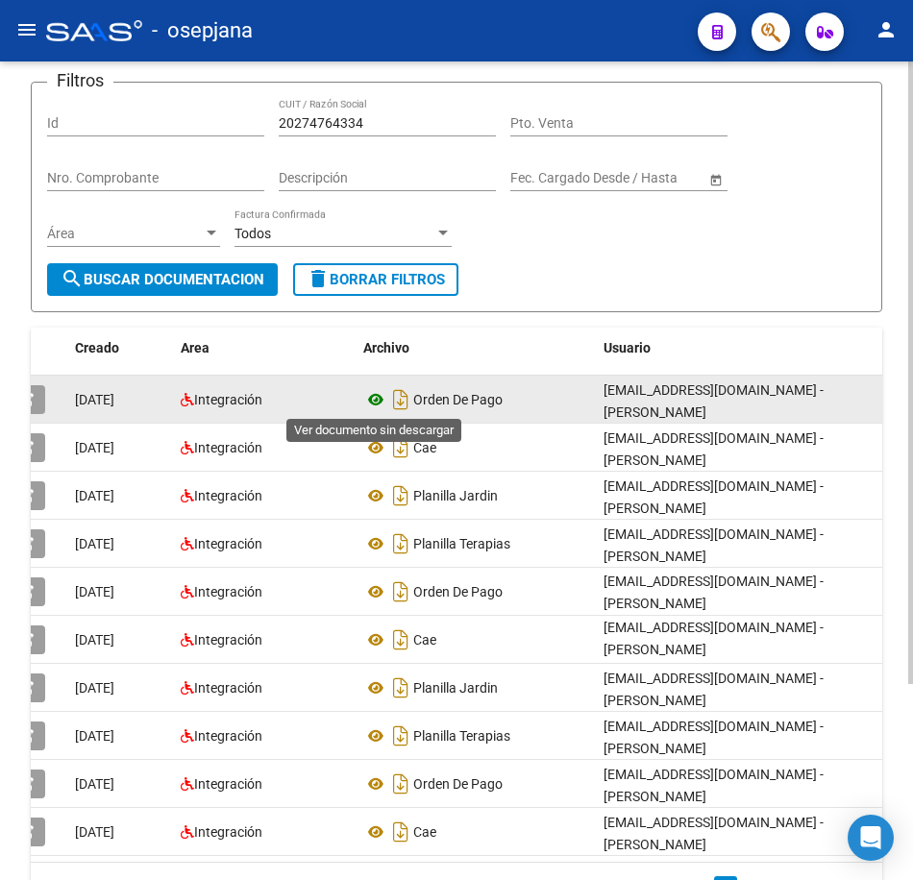
click at [368, 404] on icon at bounding box center [375, 399] width 25 height 23
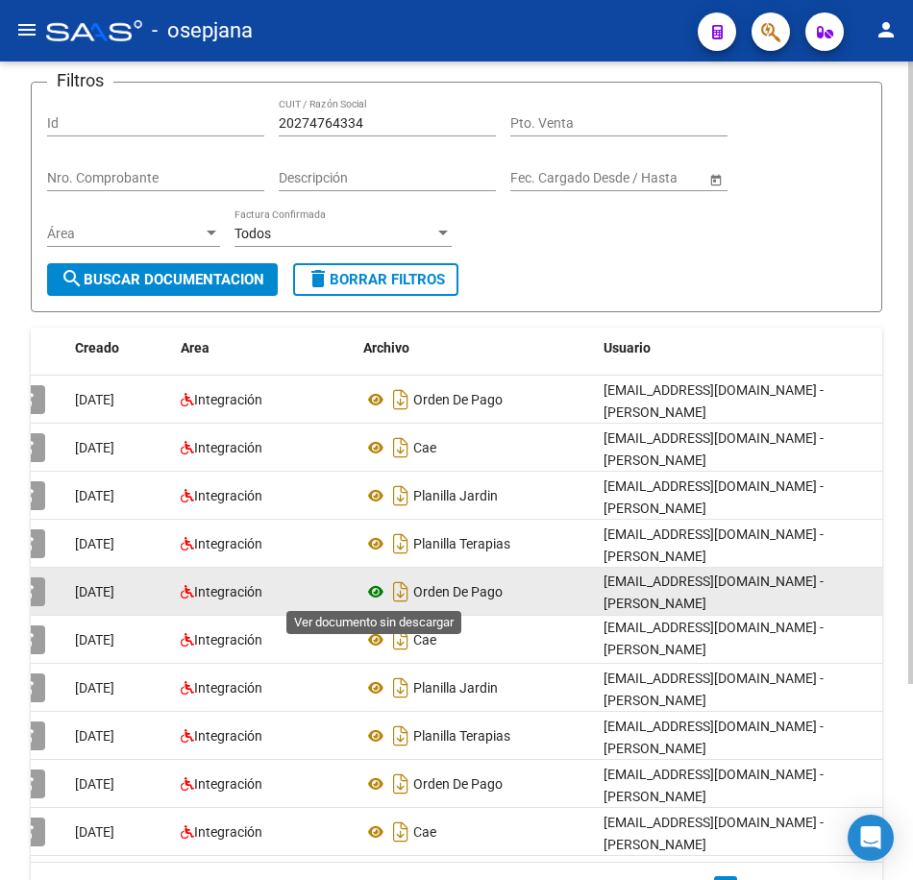
click at [373, 590] on icon at bounding box center [375, 591] width 25 height 23
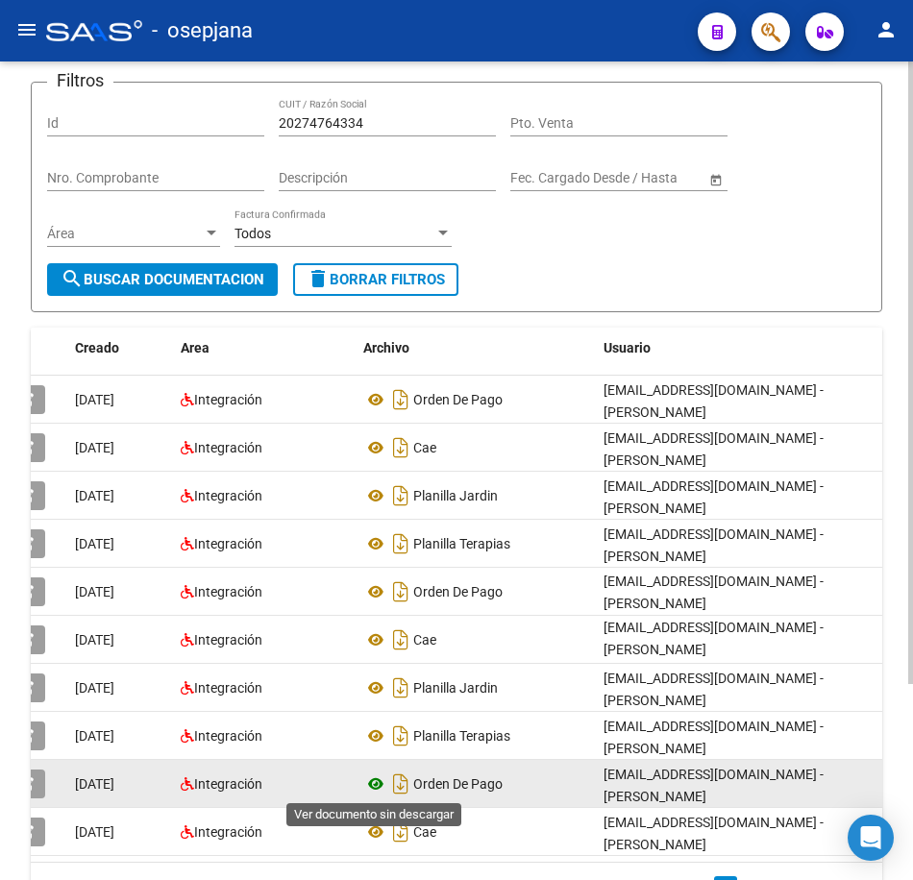
click at [375, 782] on icon at bounding box center [375, 783] width 25 height 23
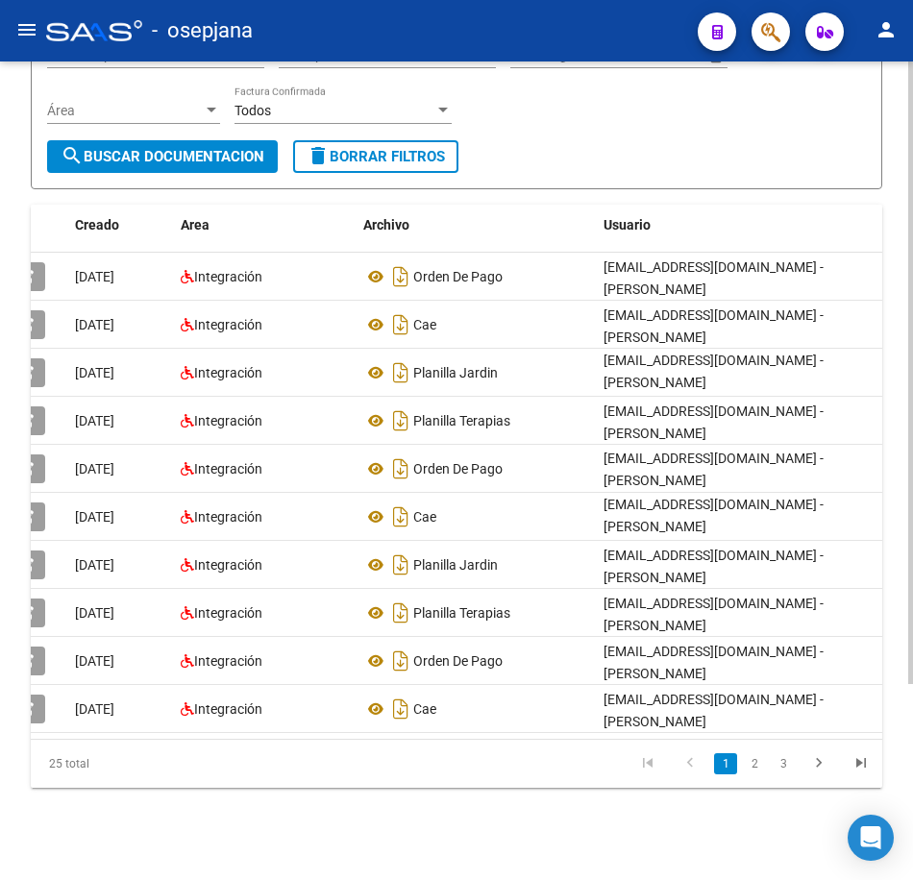
scroll to position [257, 0]
click at [905, 621] on div "PRESTADORES -> Comprobantes - Documentación Respaldatoria cloud_download Export…" at bounding box center [459, 349] width 918 height 1061
click at [747, 764] on link "2" at bounding box center [754, 763] width 23 height 21
click at [782, 766] on link "3" at bounding box center [782, 763] width 23 height 21
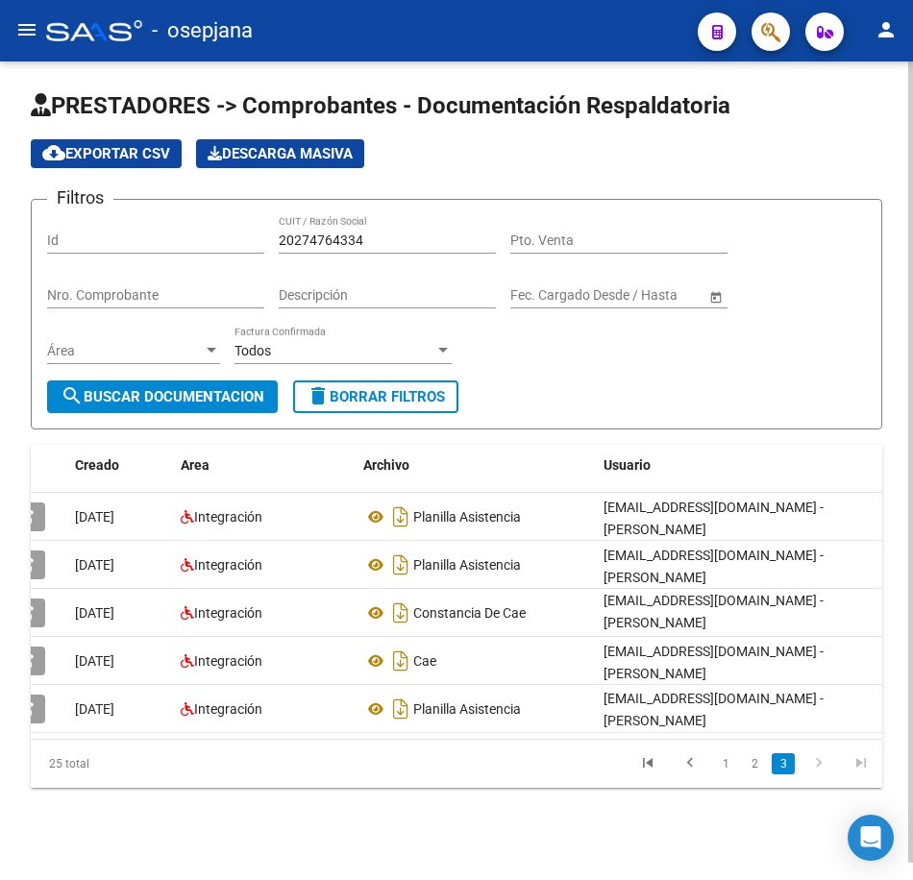
scroll to position [17, 0]
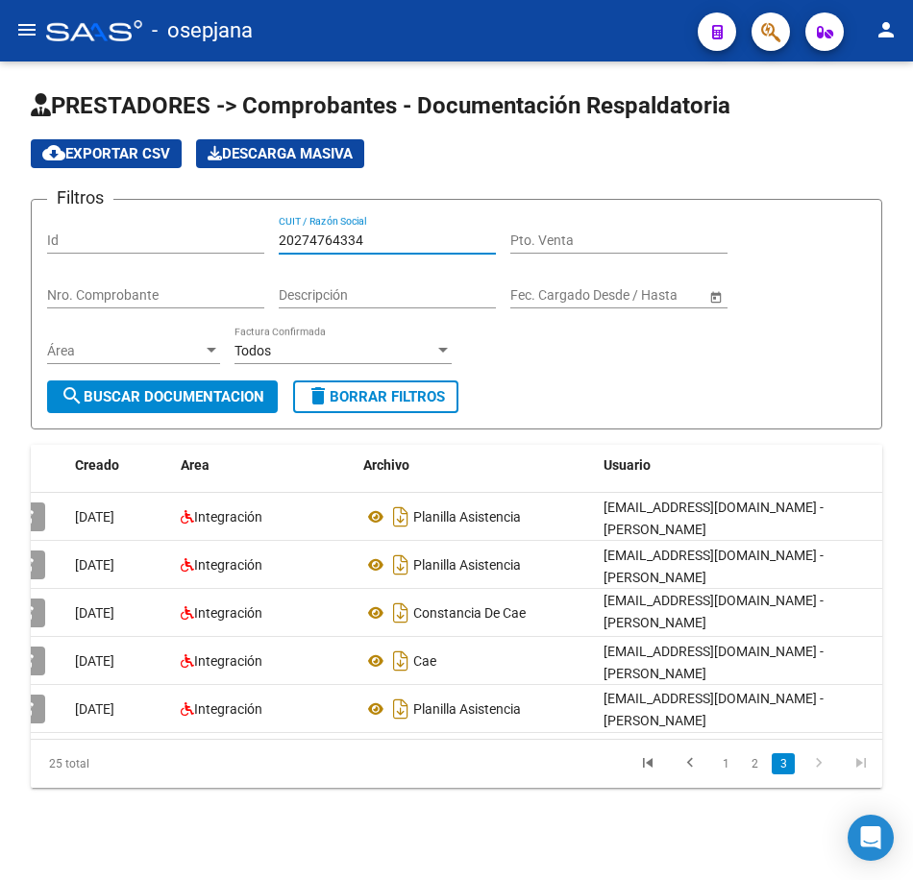
drag, startPoint x: 395, startPoint y: 229, endPoint x: 99, endPoint y: 202, distance: 297.1
click at [106, 215] on div "Filtros Id 20274764334 CUIT / Razón Social Pto. Venta Nro. Comprobante Descripc…" at bounding box center [456, 297] width 819 height 165
paste input "31254649"
click at [109, 388] on span "search Buscar Documentacion" at bounding box center [163, 396] width 204 height 17
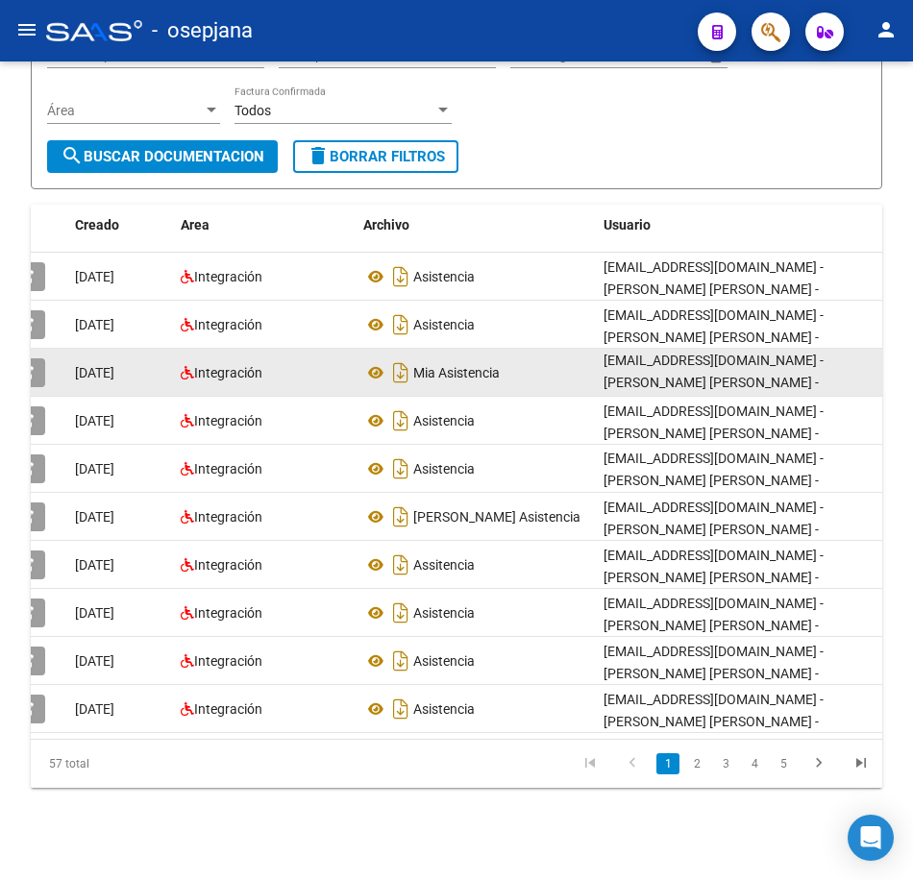
scroll to position [257, 0]
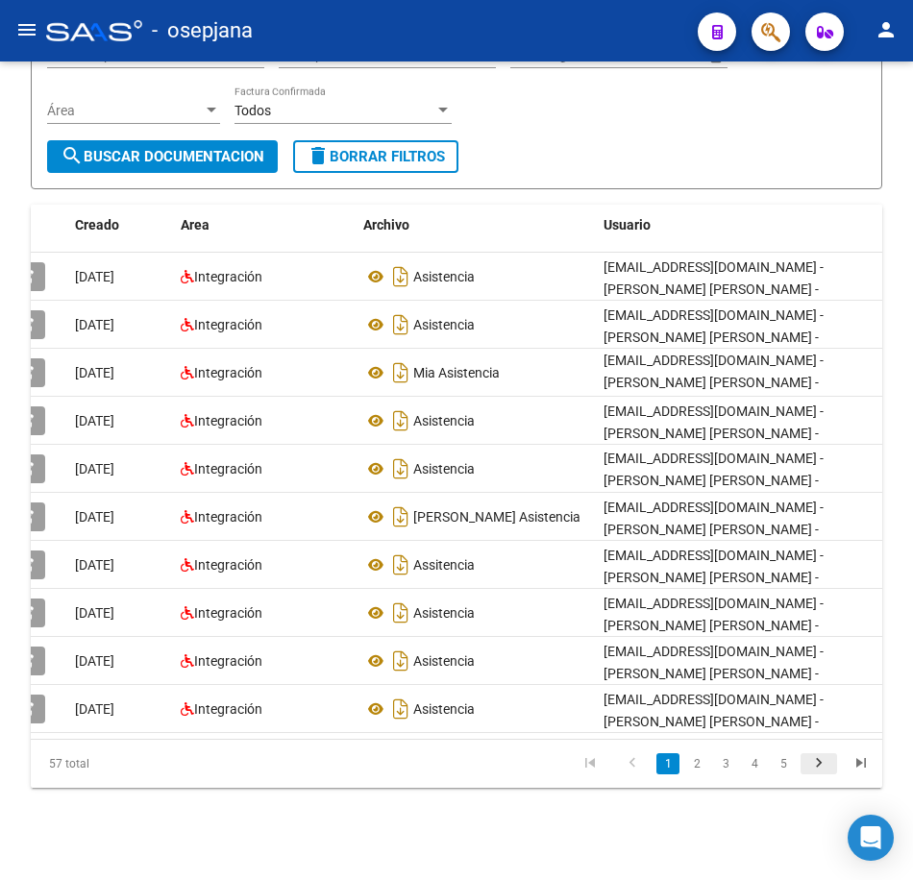
click at [824, 769] on icon "go to next page" at bounding box center [818, 765] width 25 height 23
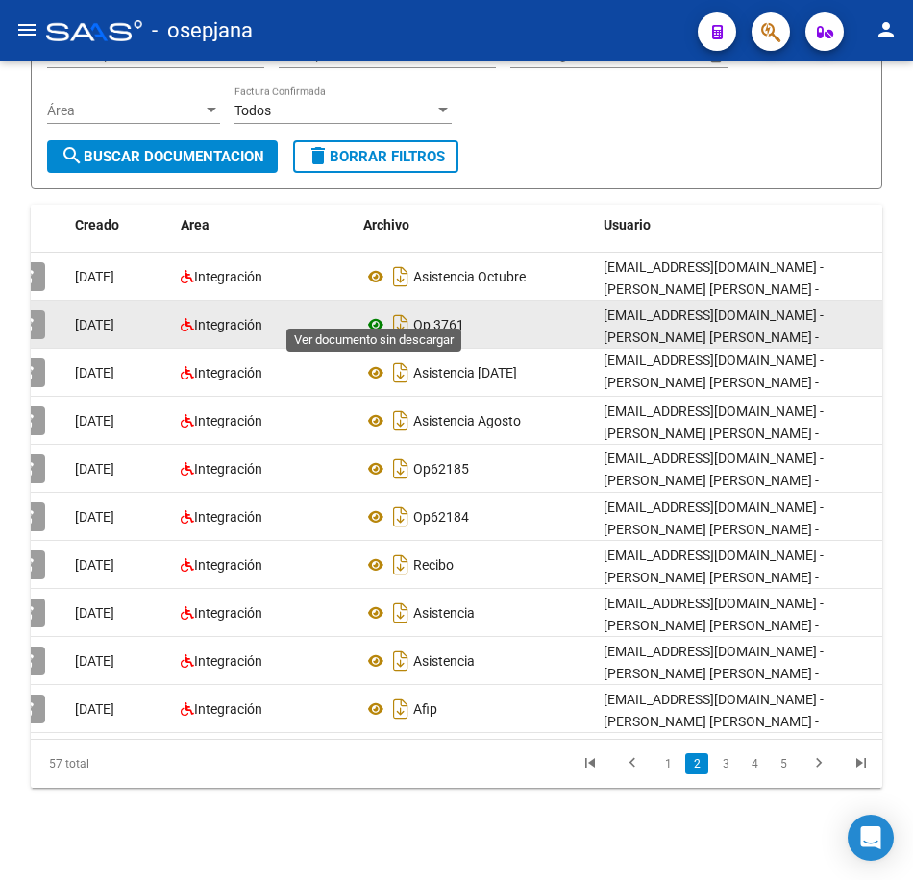
click at [378, 313] on icon at bounding box center [375, 324] width 25 height 23
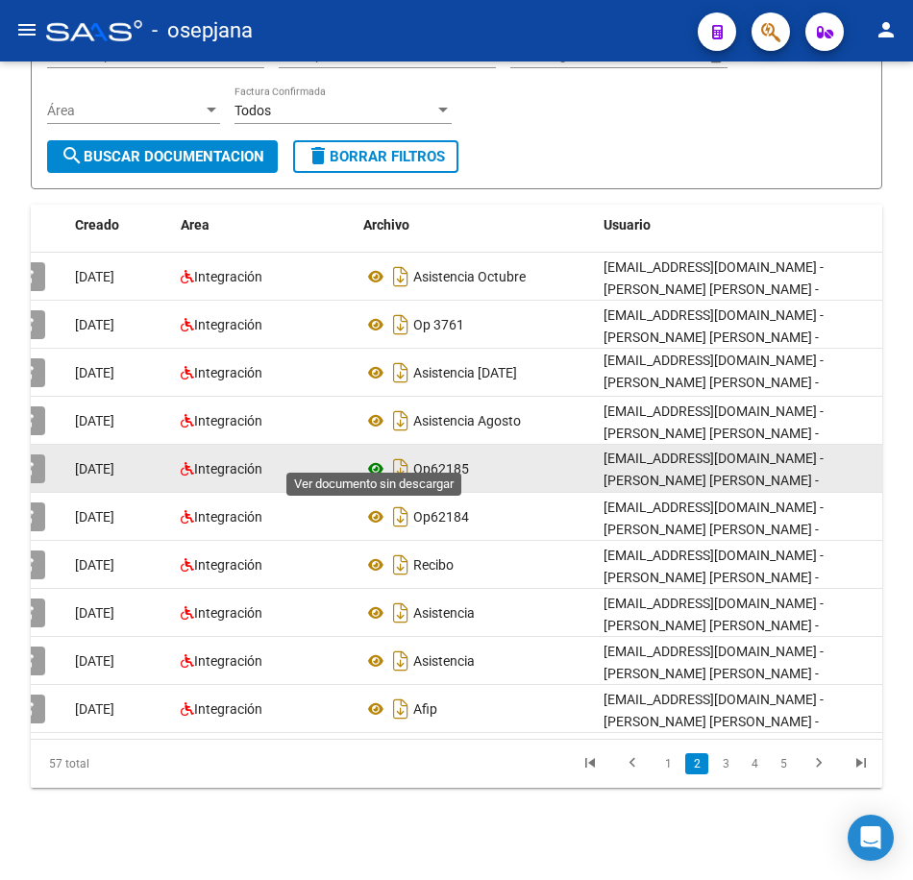
click at [375, 457] on icon at bounding box center [375, 468] width 25 height 23
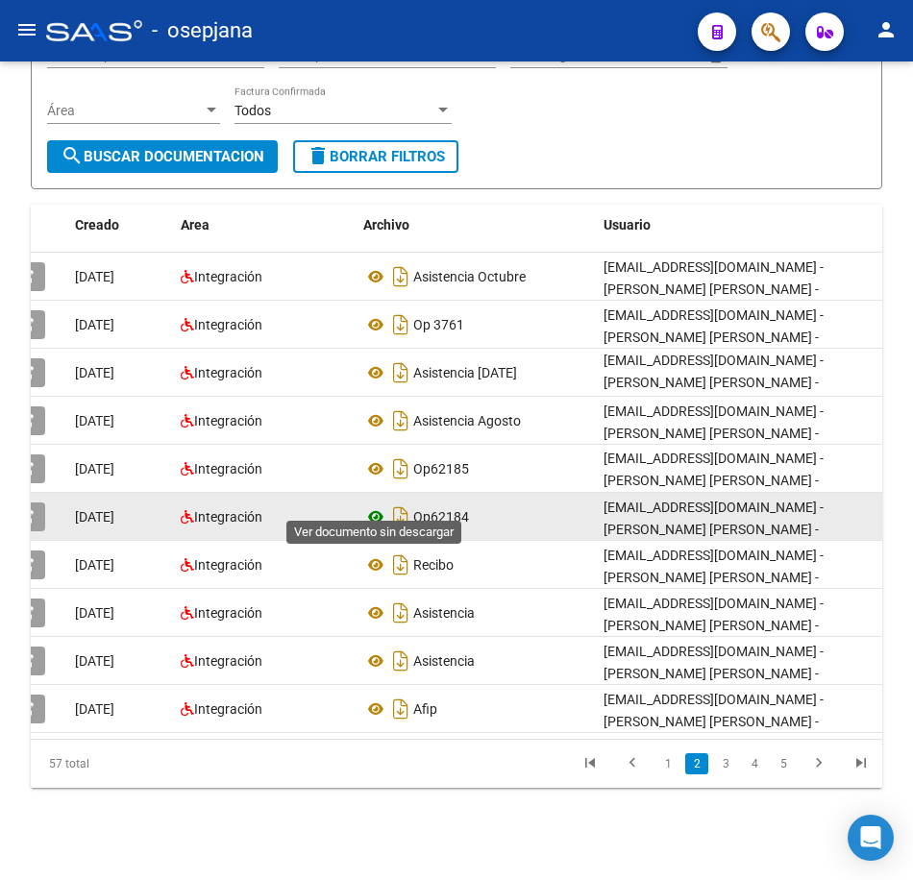
click at [374, 505] on icon at bounding box center [375, 516] width 25 height 23
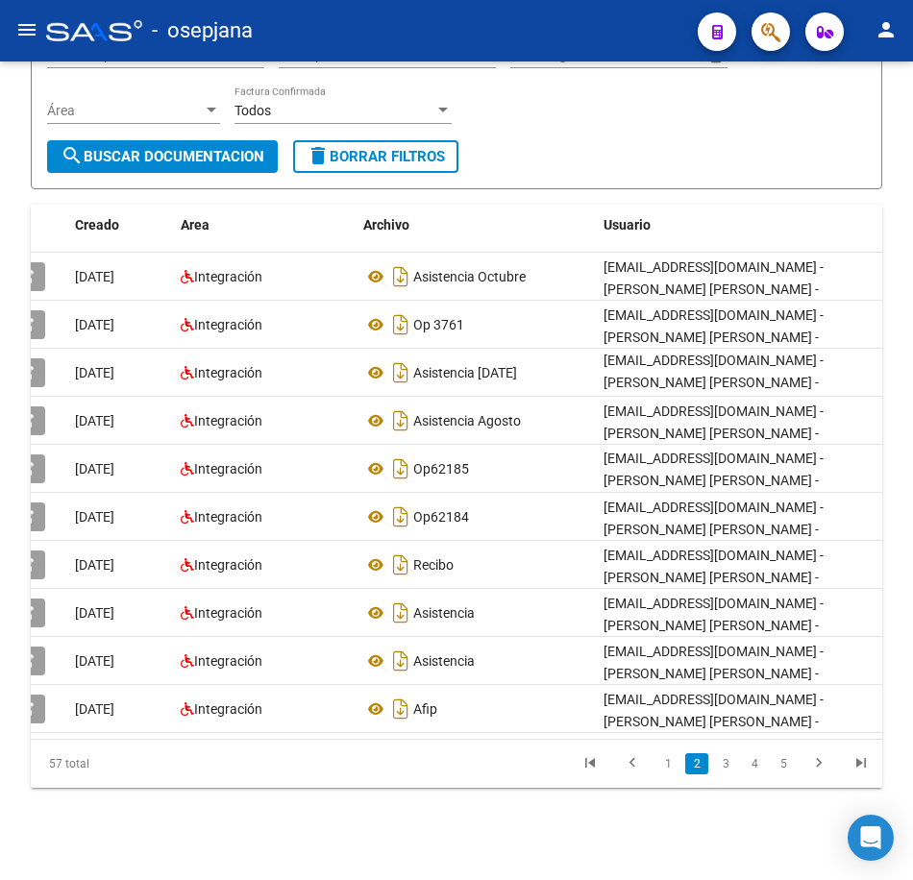
click at [521, 137] on form "Filtros Id 20312546494 CUIT / Razón Social Pto. Venta Nro. Comprobante Descripc…" at bounding box center [456, 74] width 851 height 231
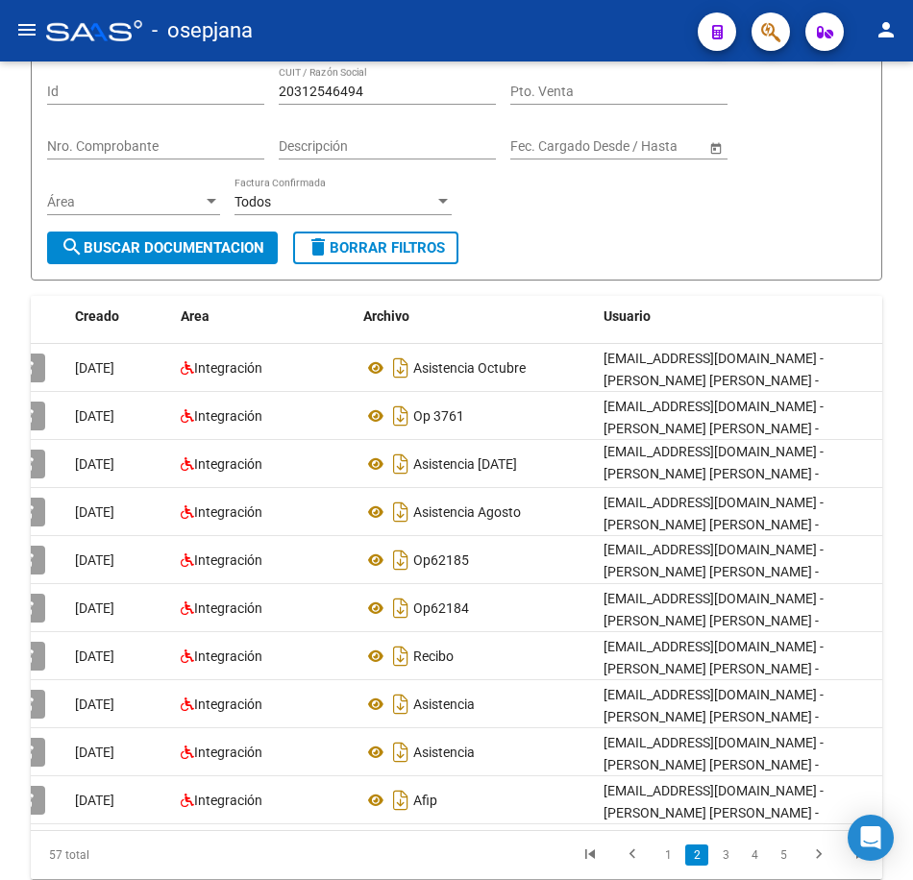
scroll to position [0, 0]
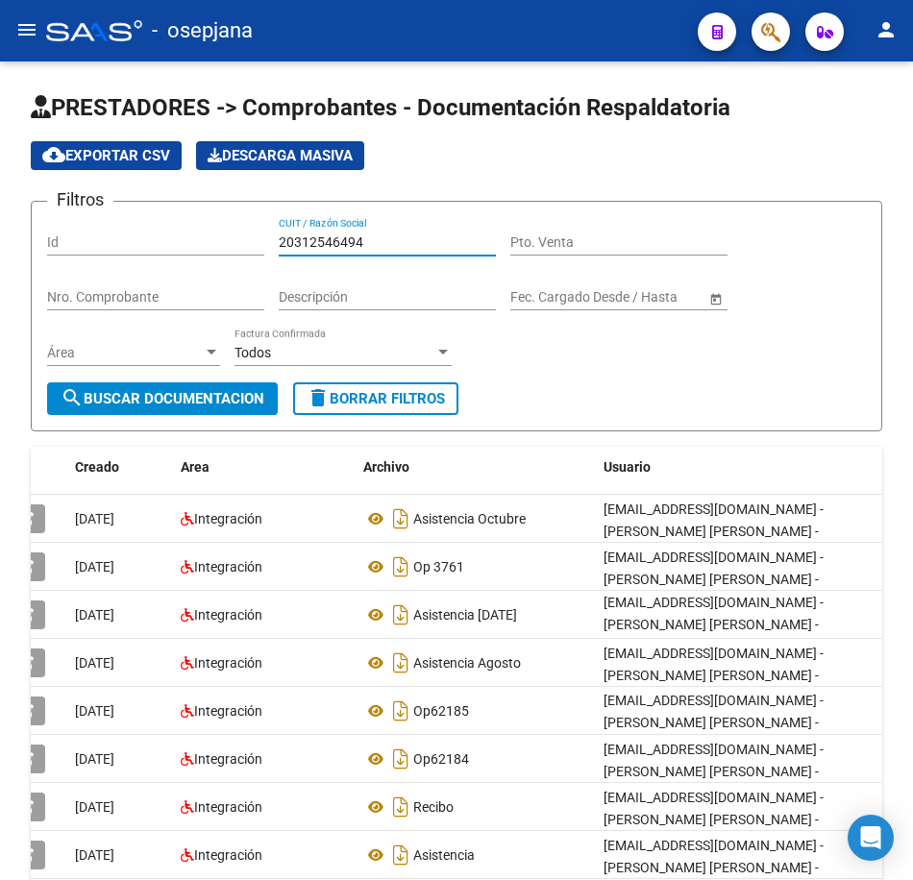
drag, startPoint x: 166, startPoint y: 229, endPoint x: 108, endPoint y: 224, distance: 58.8
click at [111, 223] on div "Filtros Id 20312546494 CUIT / Razón Social Pto. Venta Nro. Comprobante Descripc…" at bounding box center [456, 299] width 819 height 165
paste input "325847357"
click at [191, 398] on span "search Buscar Documentacion" at bounding box center [163, 398] width 204 height 17
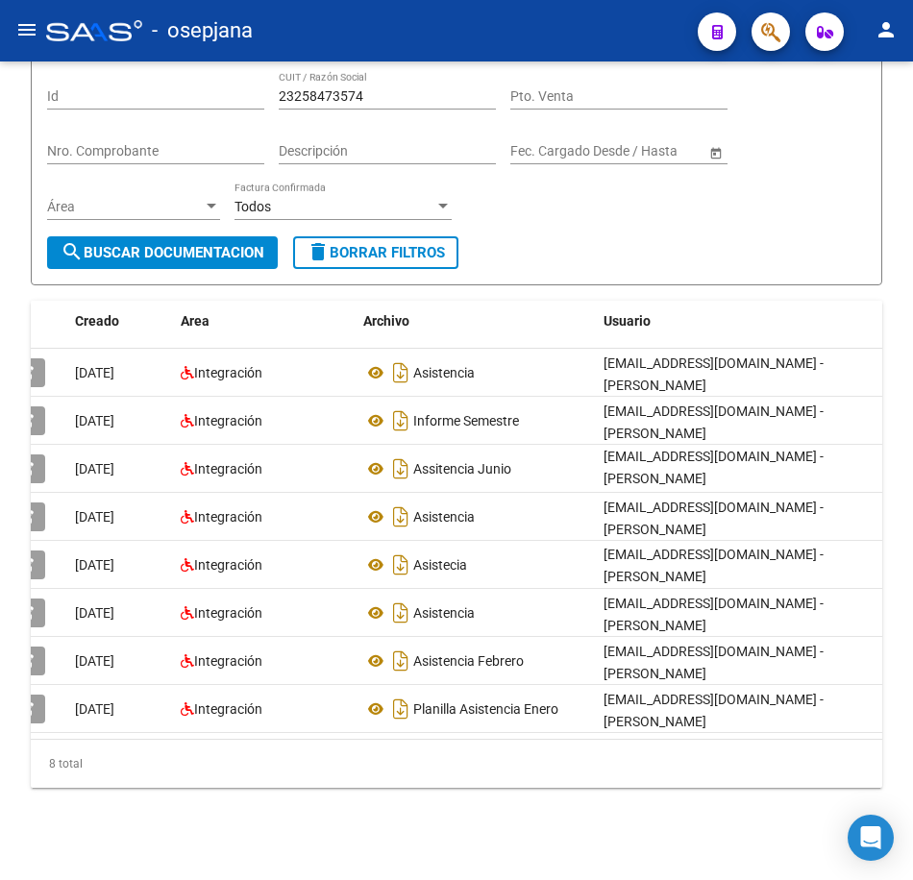
scroll to position [161, 0]
click at [640, 208] on div "Filtros Id 23258473574 CUIT / Razón Social Pto. Venta Nro. Comprobante Descripc…" at bounding box center [456, 153] width 819 height 165
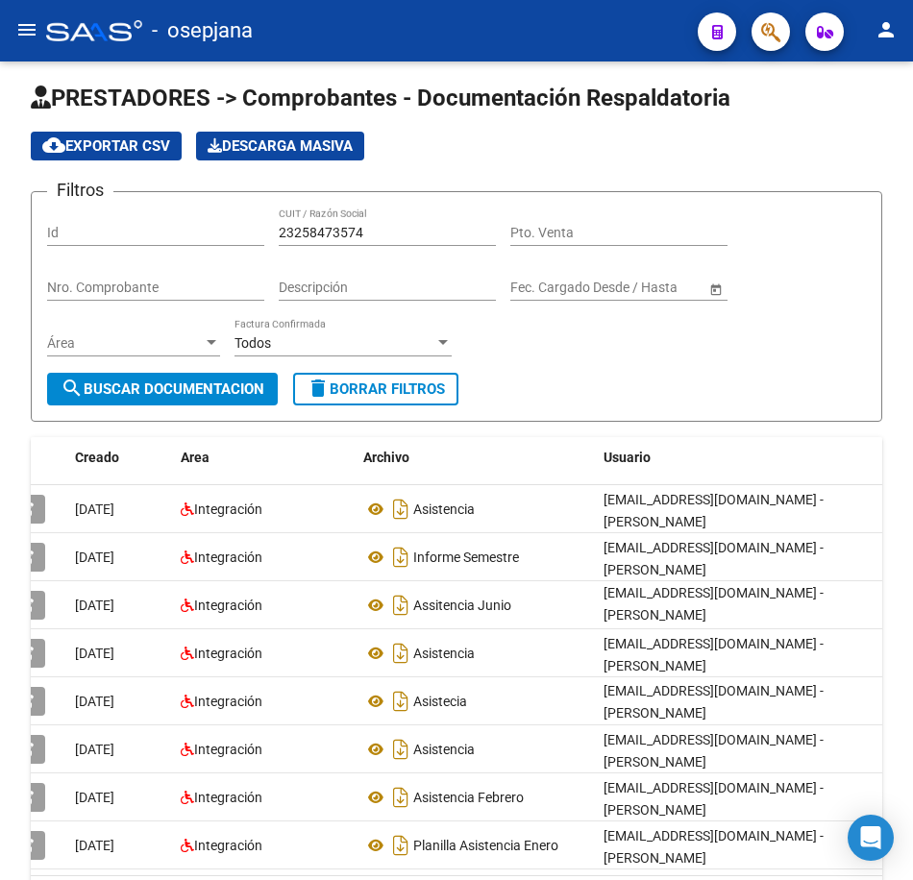
scroll to position [0, 0]
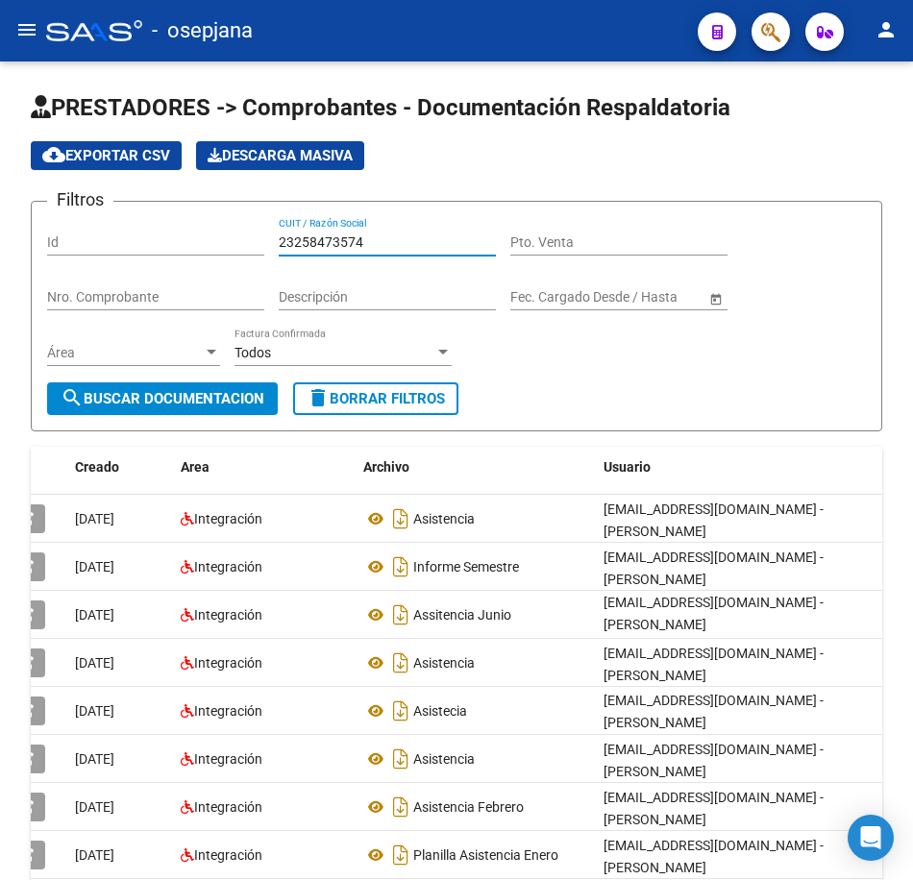
drag, startPoint x: 390, startPoint y: 238, endPoint x: 197, endPoint y: 239, distance: 193.1
click at [197, 239] on div "Filtros Id 23258473574 CUIT / Razón Social Pto. Venta Nro. Comprobante Descripc…" at bounding box center [456, 299] width 819 height 165
paste input "7964594"
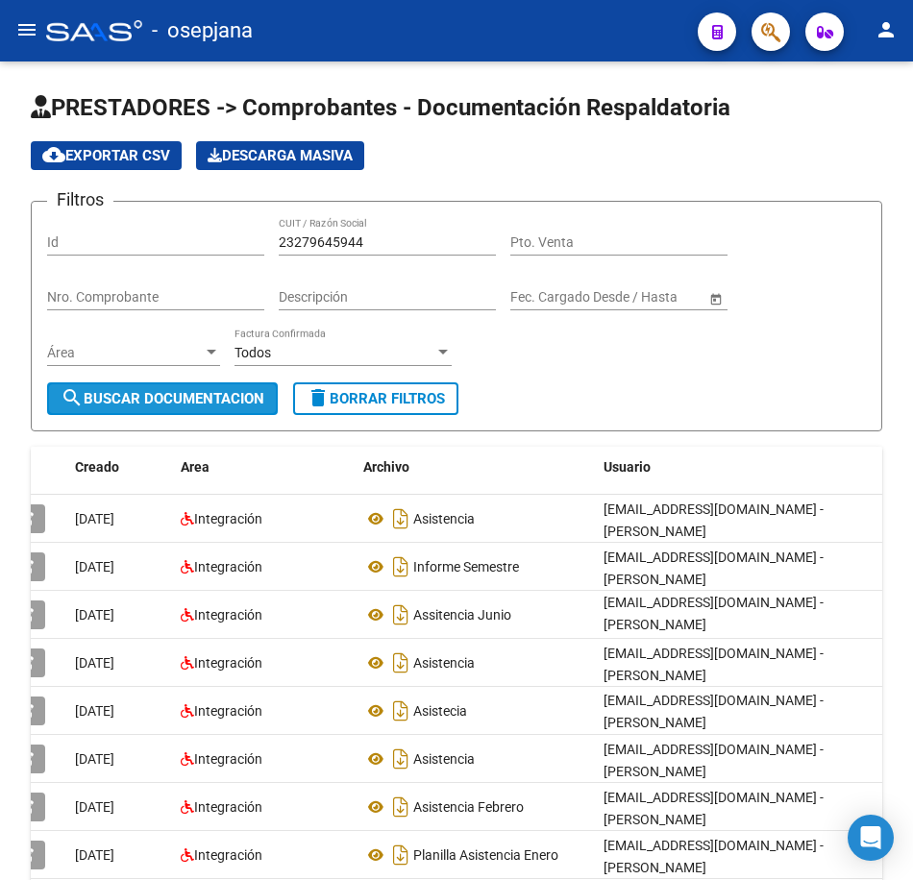
click at [247, 404] on span "search Buscar Documentacion" at bounding box center [163, 398] width 204 height 17
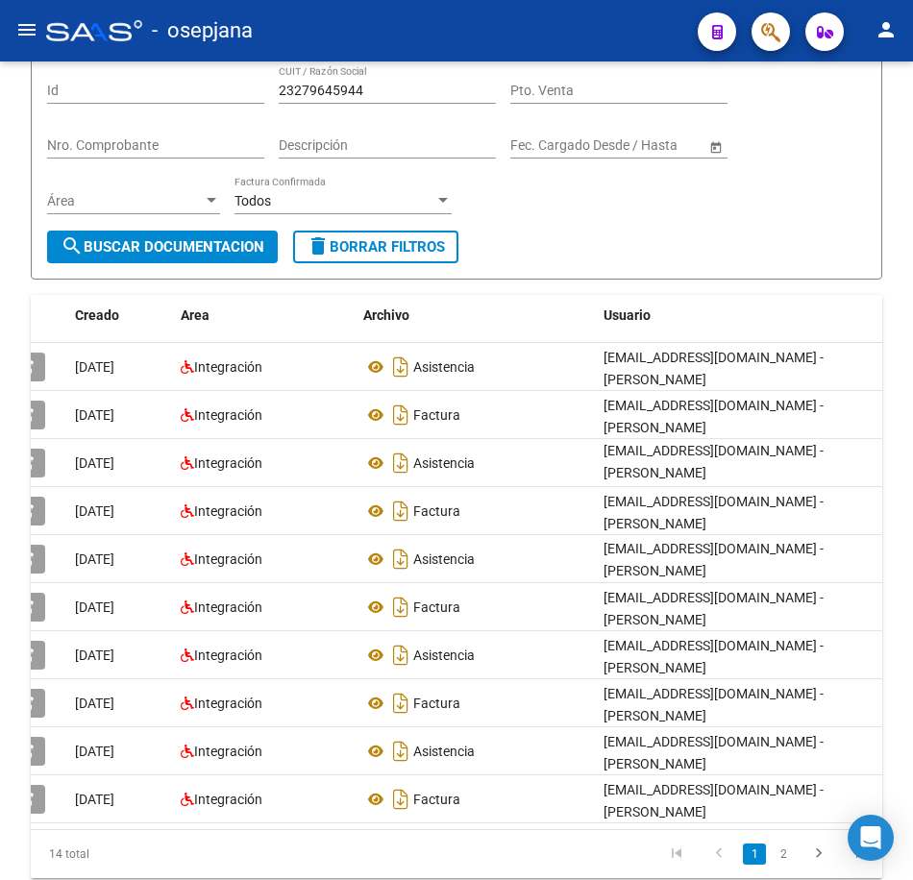
scroll to position [192, 0]
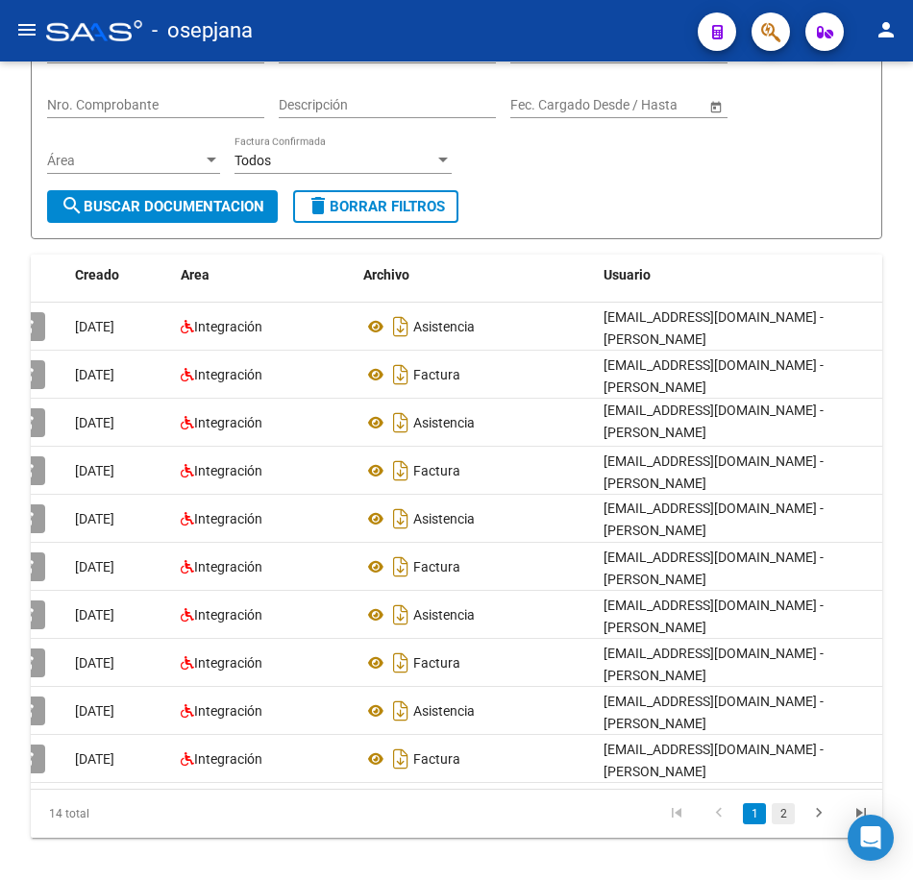
click at [785, 824] on link "2" at bounding box center [782, 813] width 23 height 21
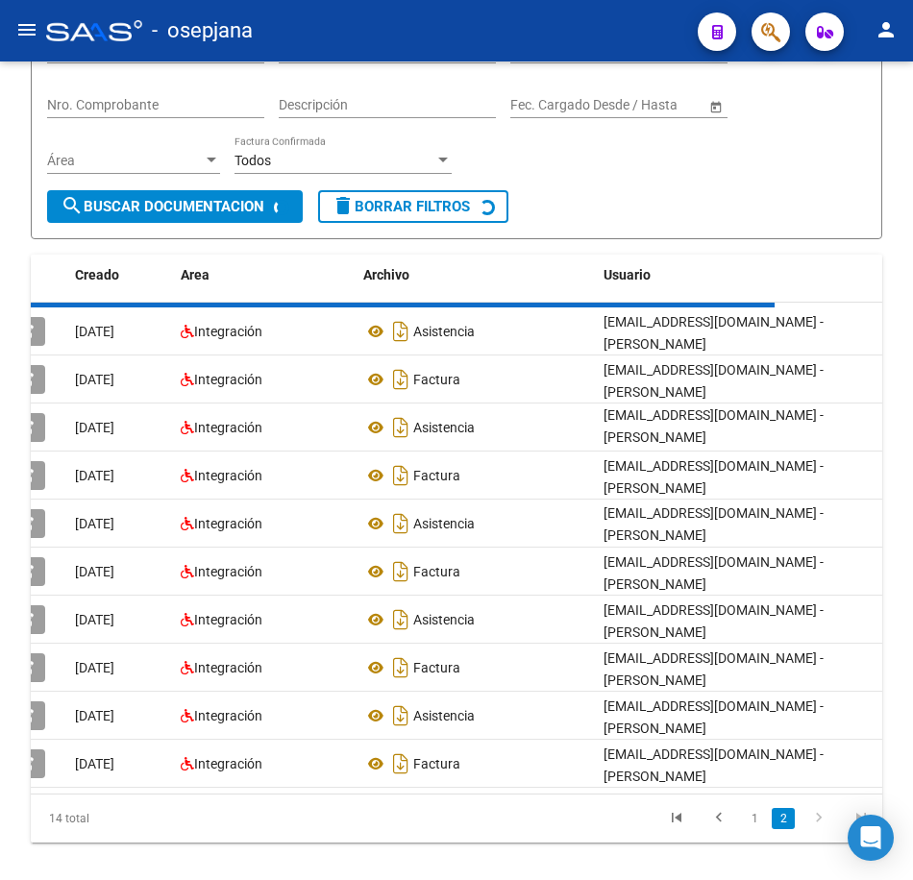
scroll to position [0, 0]
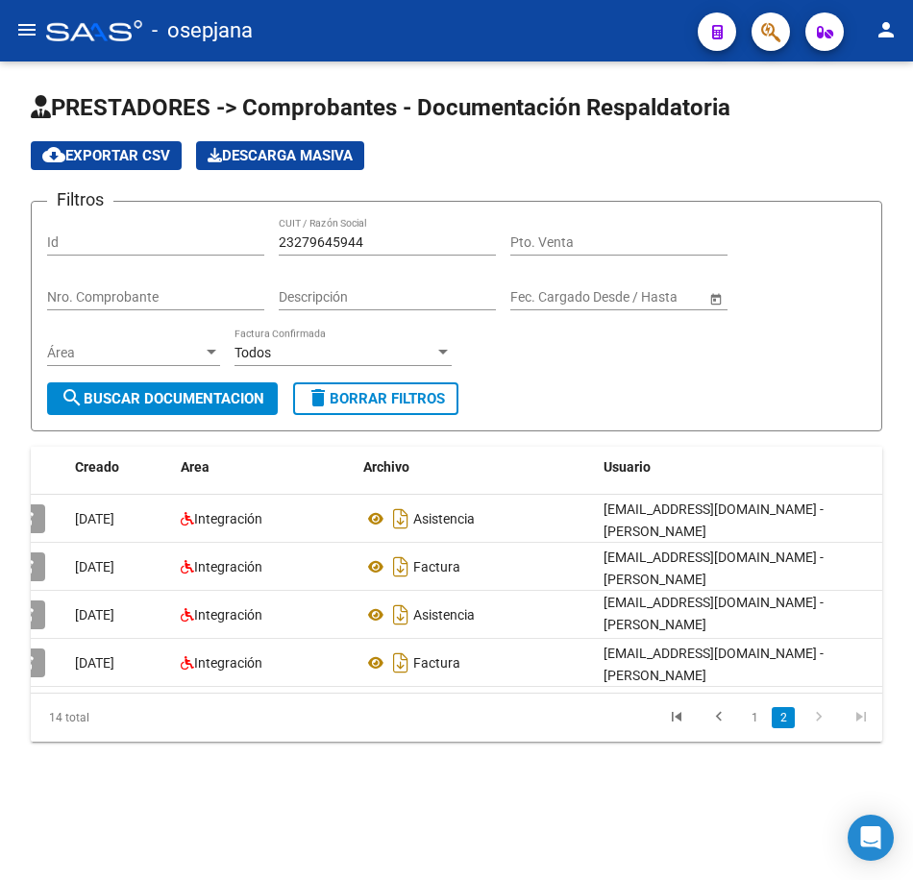
drag, startPoint x: 392, startPoint y: 239, endPoint x: 77, endPoint y: 218, distance: 315.8
click at [77, 218] on div "Filtros Id 23279645944 CUIT / Razón Social Pto. Venta Nro. Comprobante Descripc…" at bounding box center [456, 299] width 819 height 165
paste input "32153620"
click at [234, 392] on span "search Buscar Documentacion" at bounding box center [163, 398] width 204 height 17
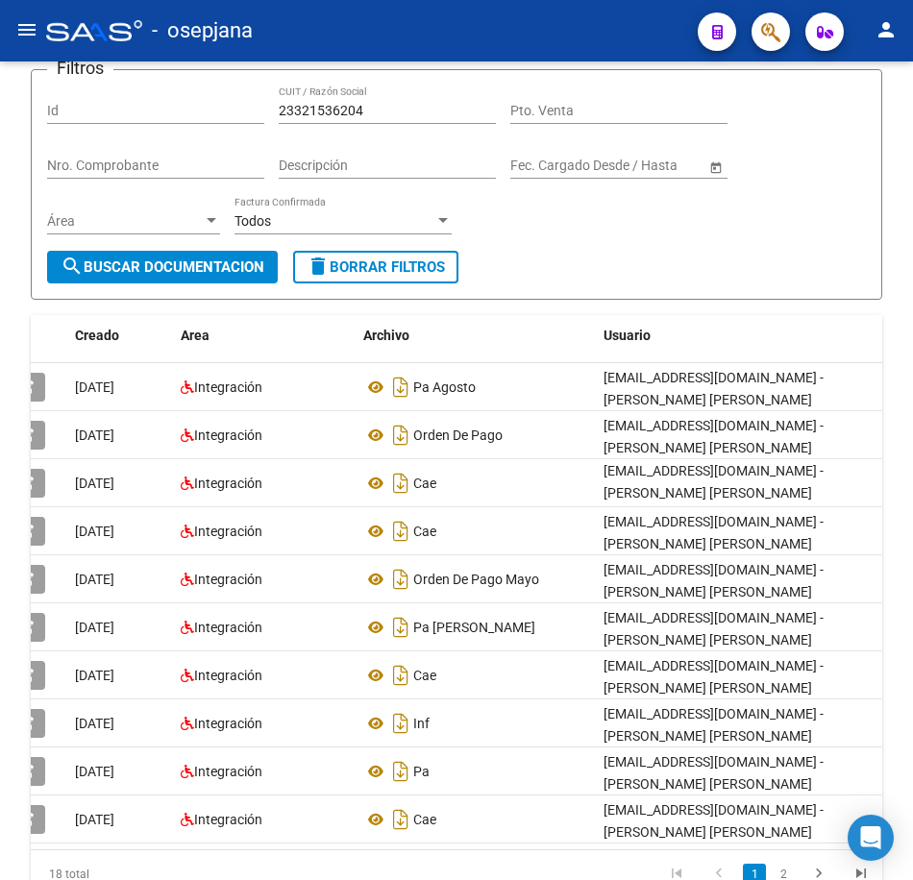
scroll to position [192, 0]
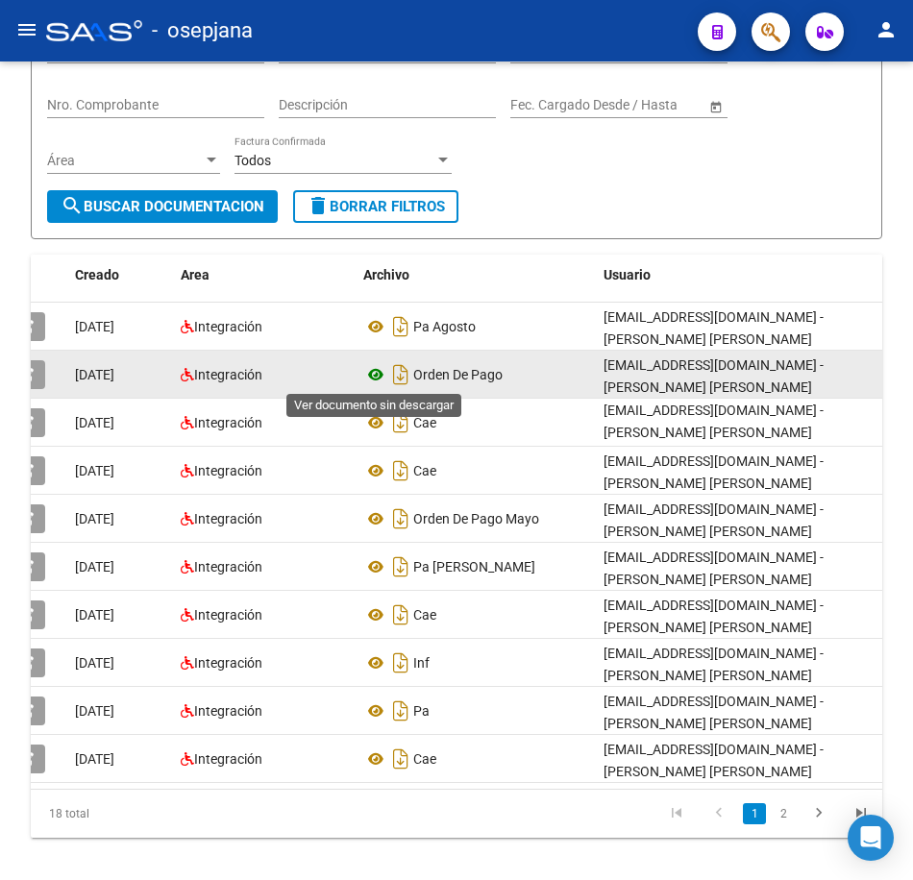
click at [373, 366] on icon at bounding box center [375, 374] width 25 height 23
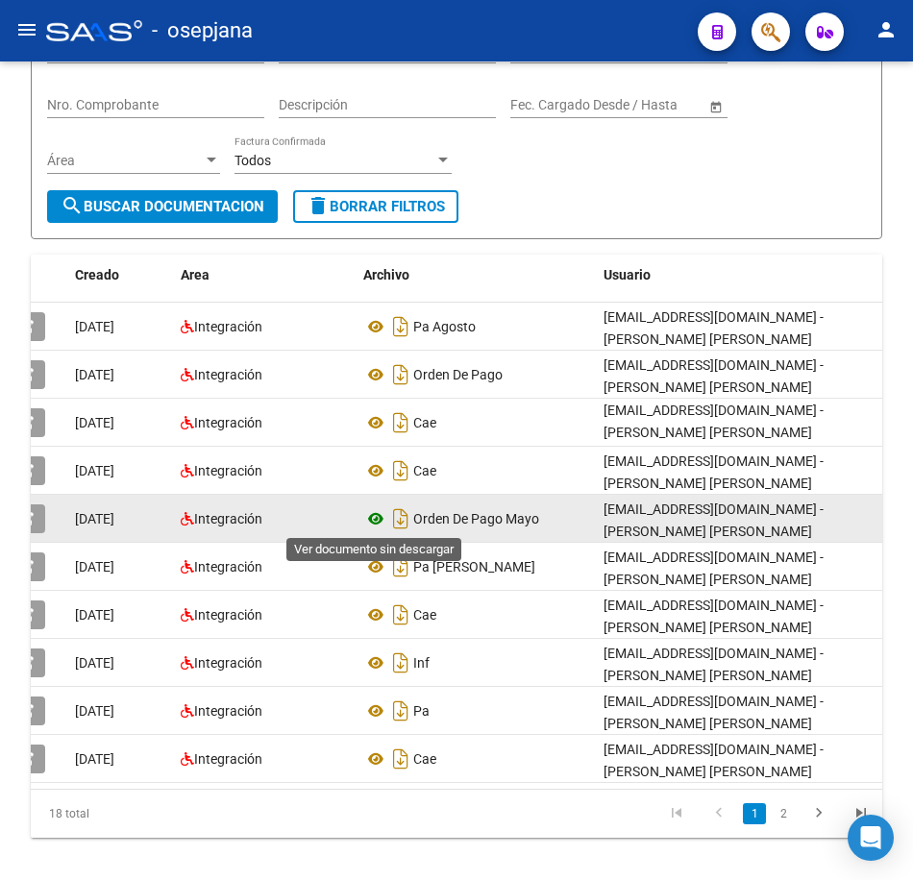
click at [374, 515] on icon at bounding box center [375, 518] width 25 height 23
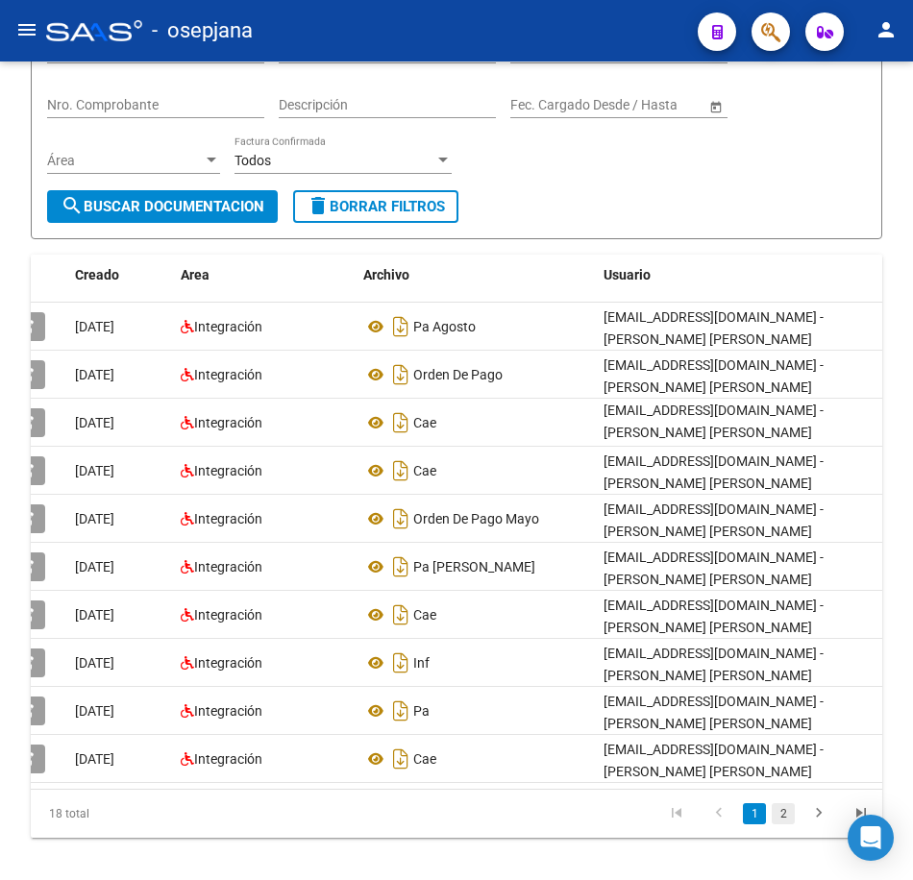
click at [781, 824] on link "2" at bounding box center [782, 813] width 23 height 21
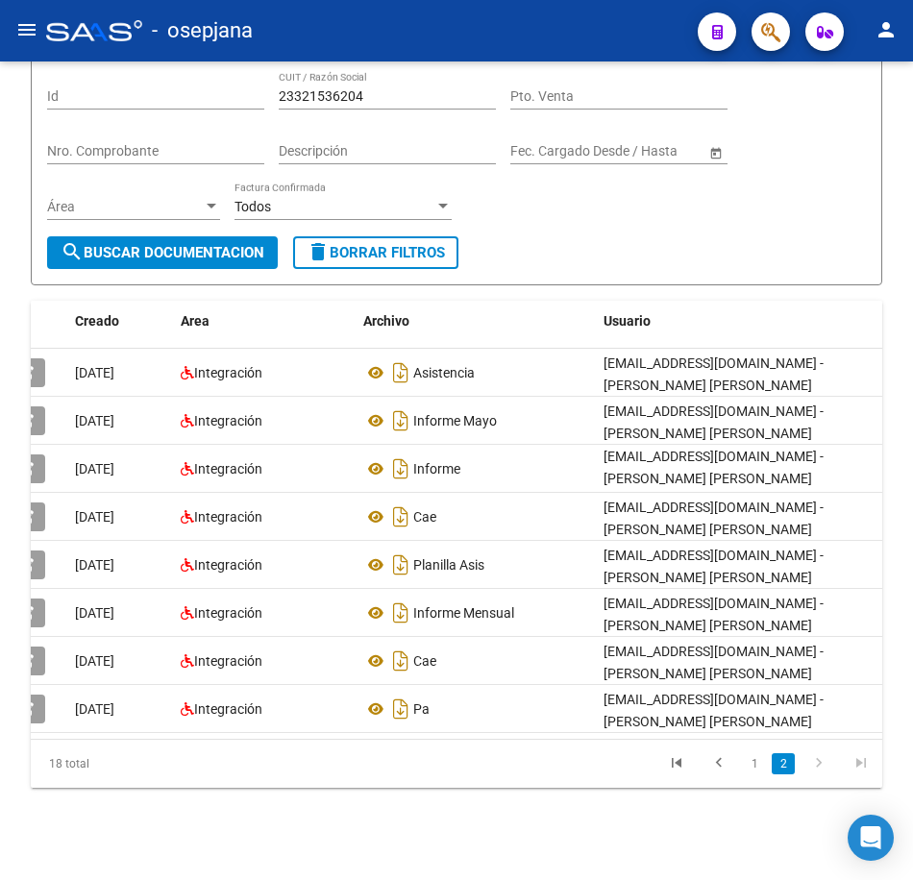
scroll to position [161, 0]
click at [526, 212] on div "Filtros Id 23321536204 CUIT / Razón Social Pto. Venta Nro. Comprobante Descripc…" at bounding box center [456, 153] width 819 height 165
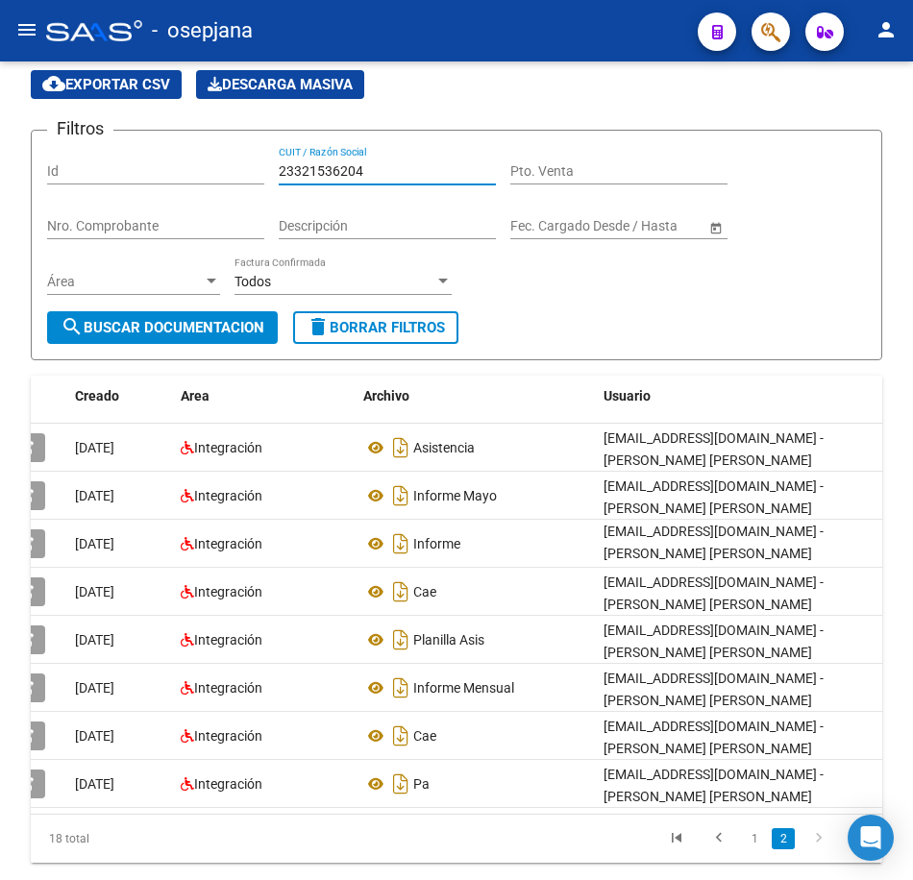
drag, startPoint x: 135, startPoint y: 54, endPoint x: 116, endPoint y: 53, distance: 19.2
click at [116, 53] on div "menu - osepjana person Firma Express Inicio Calendario SSS Instructivos Contact…" at bounding box center [456, 440] width 913 height 880
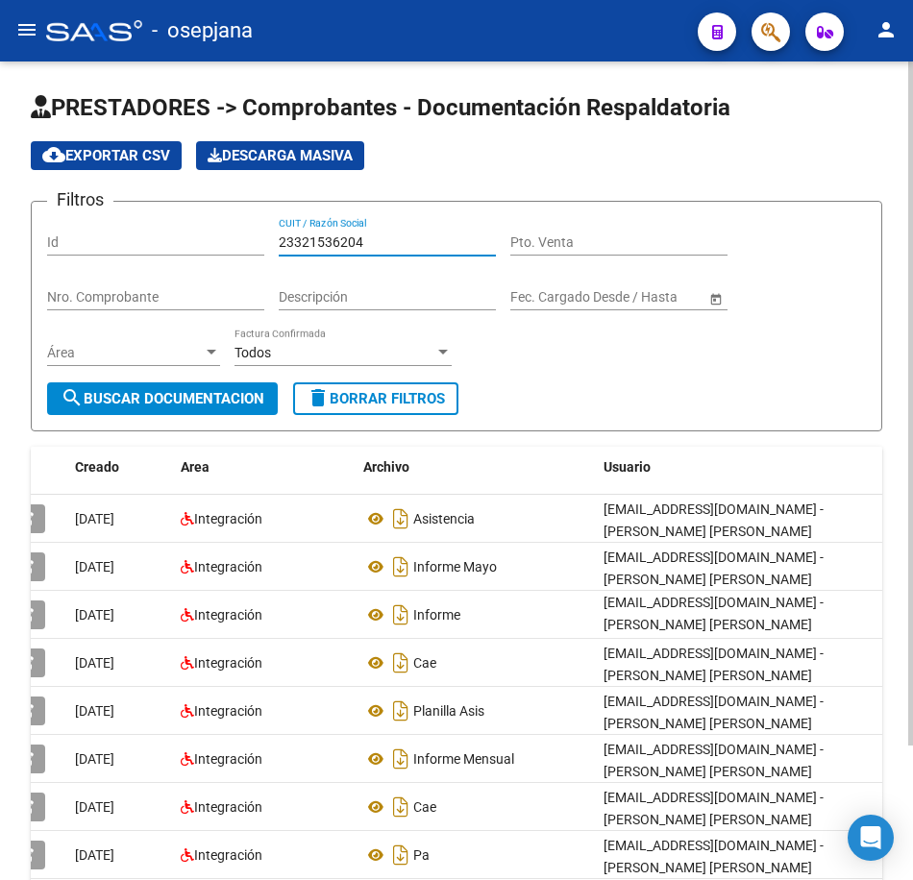
paste input "4306552402"
click at [230, 404] on span "search Buscar Documentacion" at bounding box center [163, 398] width 204 height 17
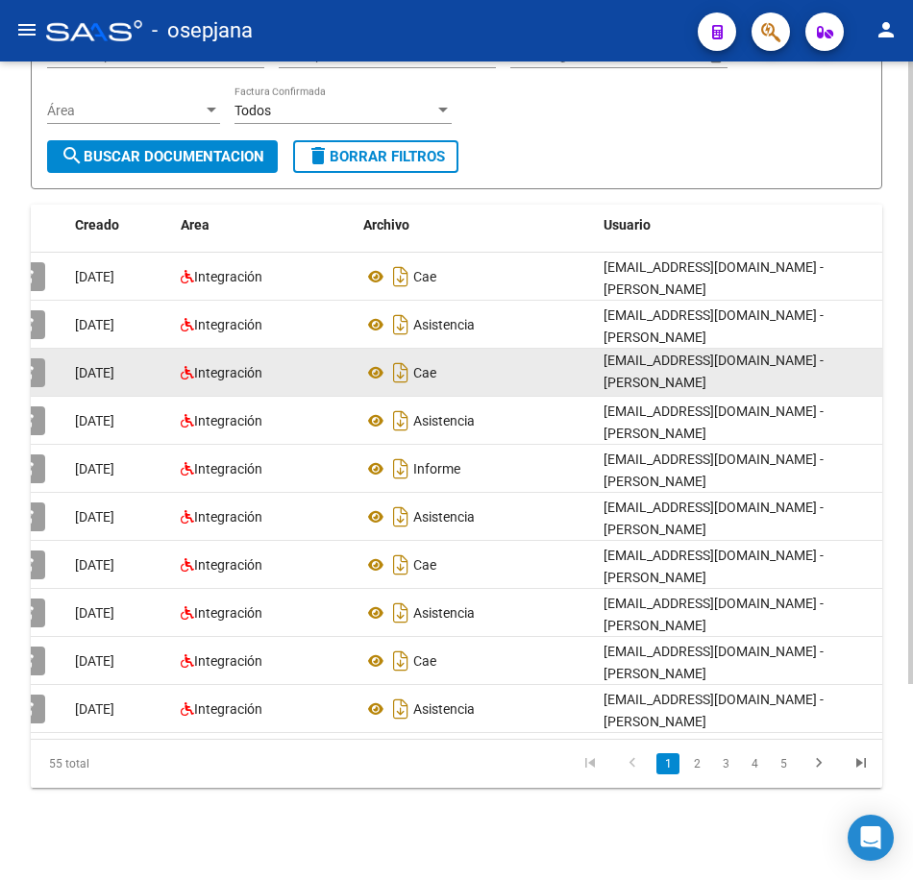
scroll to position [257, 0]
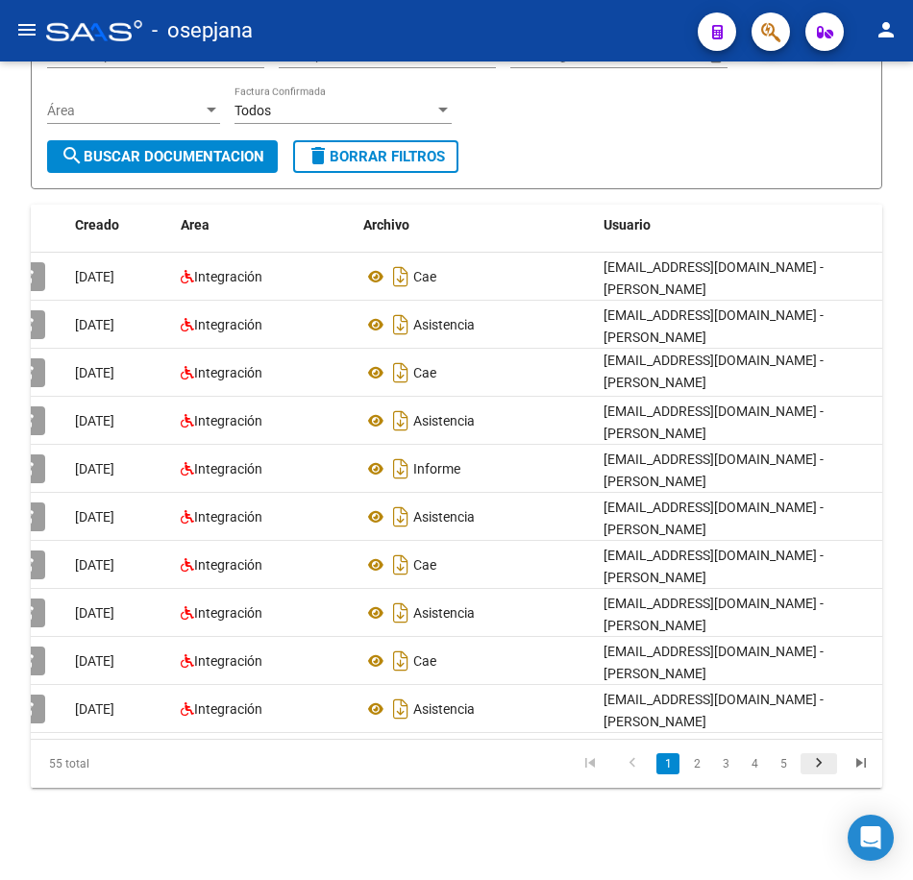
click at [825, 765] on icon "go to next page" at bounding box center [818, 765] width 25 height 23
click at [696, 763] on link "2" at bounding box center [696, 763] width 23 height 21
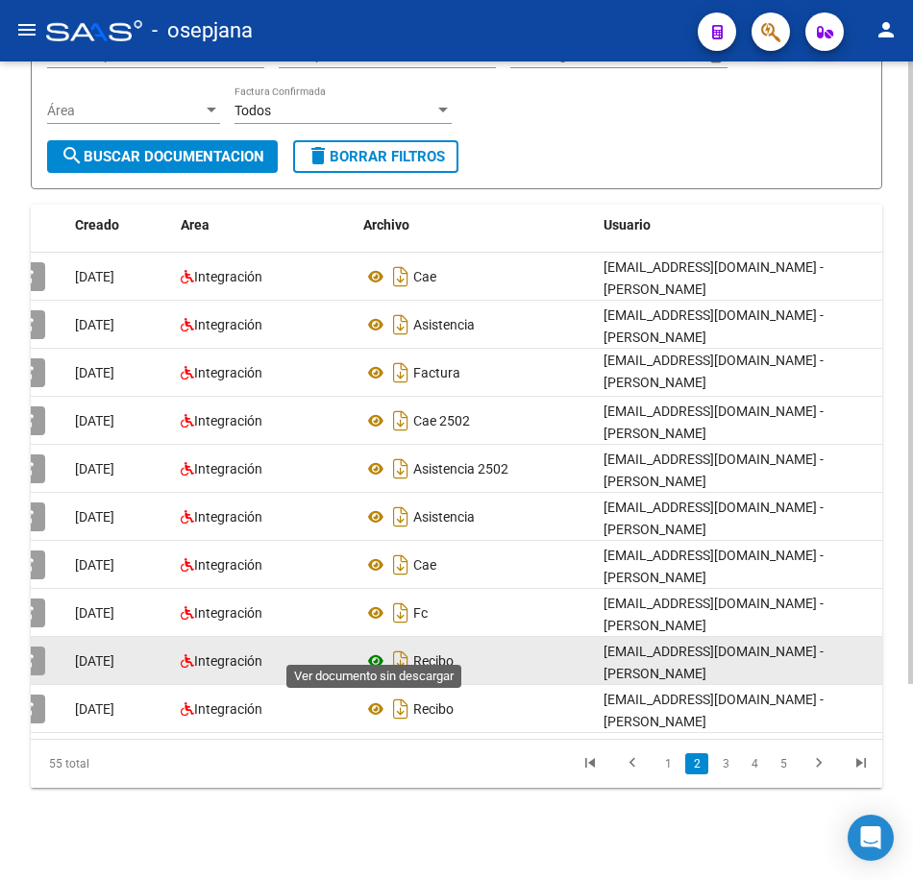
click at [378, 649] on icon at bounding box center [375, 660] width 25 height 23
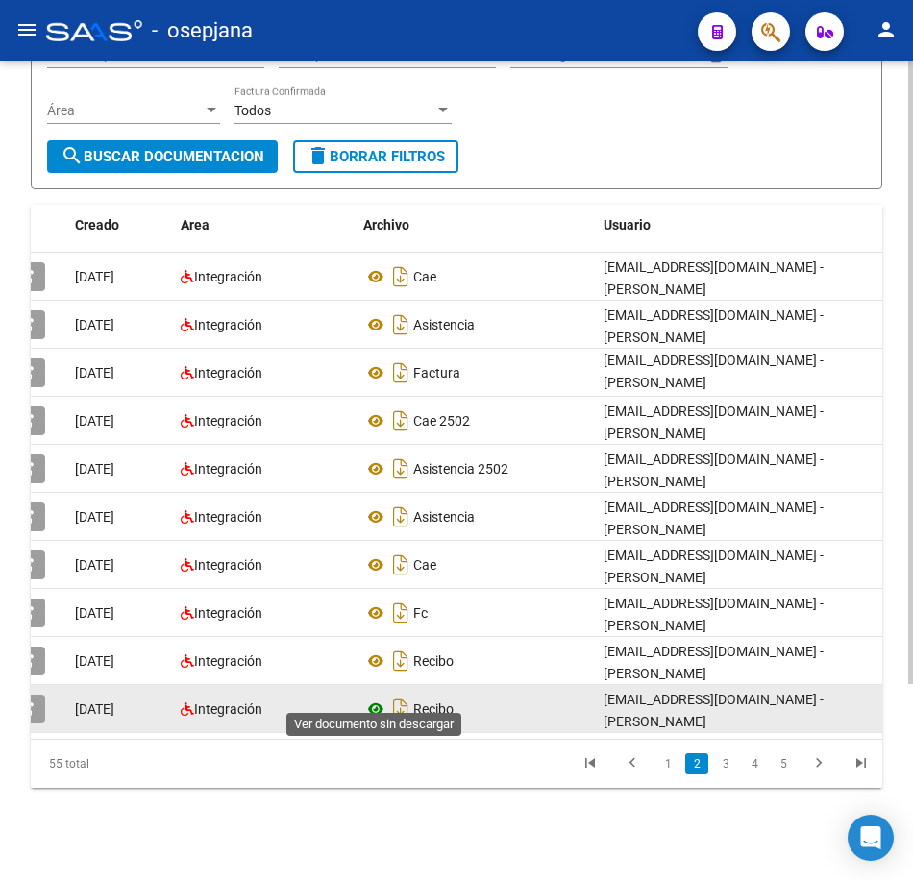
click at [367, 697] on icon at bounding box center [375, 708] width 25 height 23
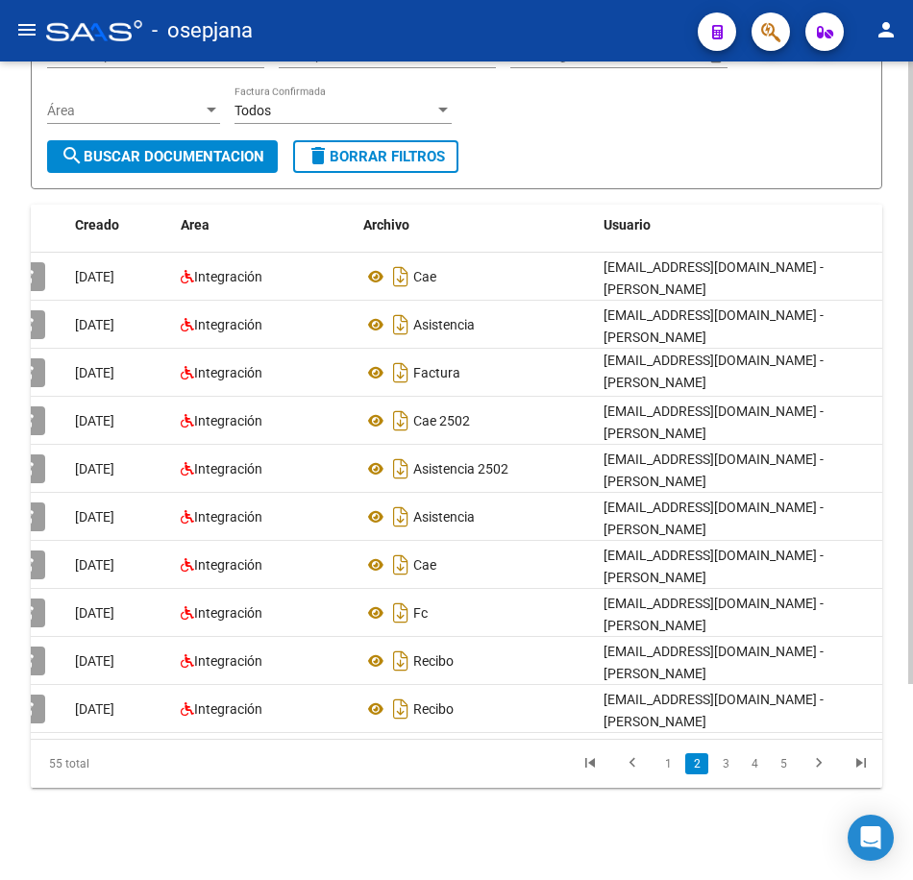
click at [687, 146] on form "Filtros Id 24306552402 CUIT / Razón Social Pto. Venta Nro. Comprobante Descripc…" at bounding box center [456, 74] width 851 height 231
click at [728, 771] on link "3" at bounding box center [725, 763] width 23 height 21
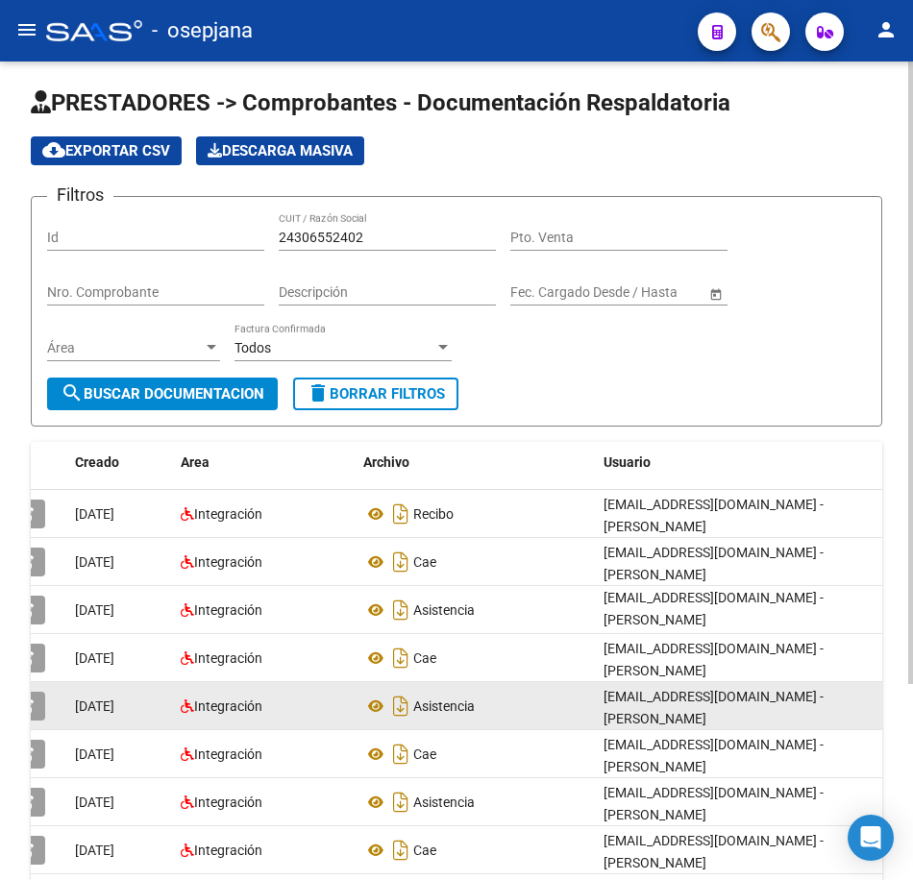
scroll to position [0, 0]
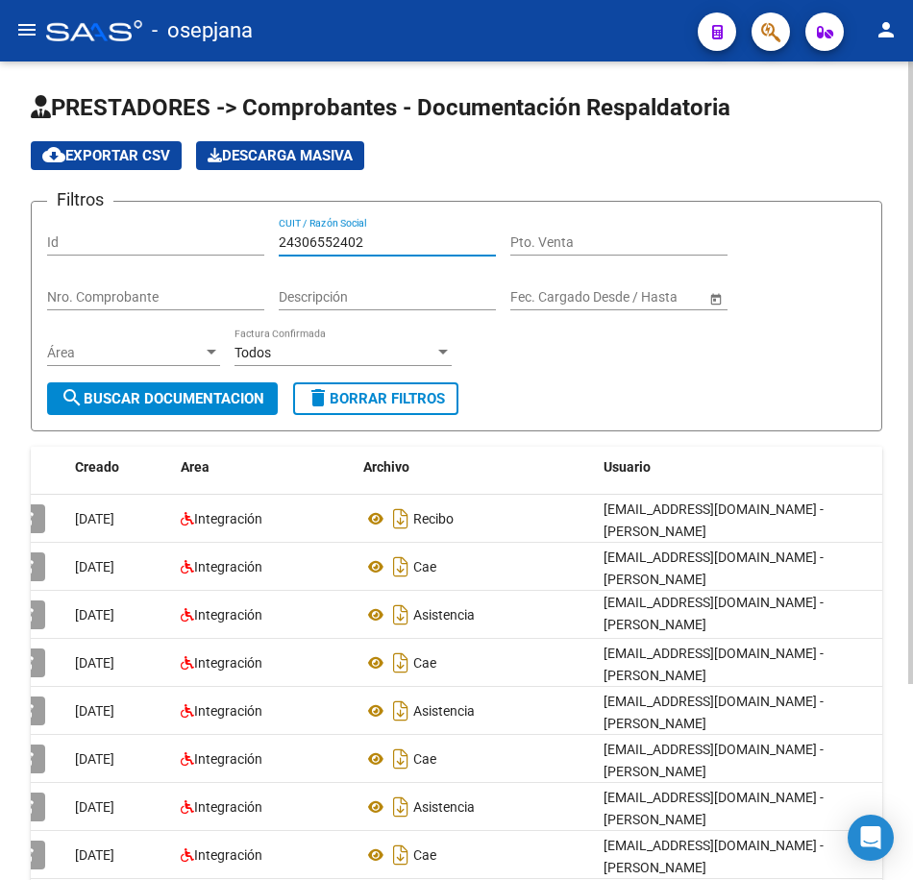
drag, startPoint x: 363, startPoint y: 241, endPoint x: 84, endPoint y: 226, distance: 280.0
click at [84, 226] on div "Filtros Id 24306552402 CUIT / Razón Social Pto. Venta Nro. Comprobante Descripc…" at bounding box center [456, 299] width 819 height 165
paste input "7149545854"
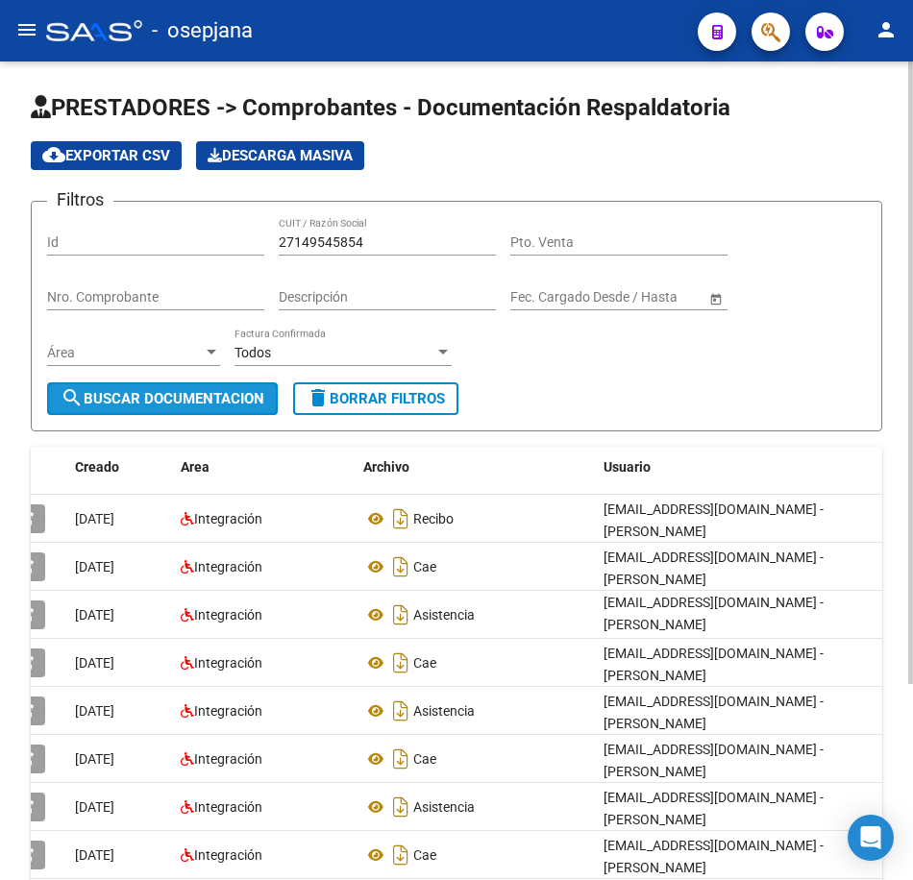
click at [176, 404] on span "search Buscar Documentacion" at bounding box center [163, 398] width 204 height 17
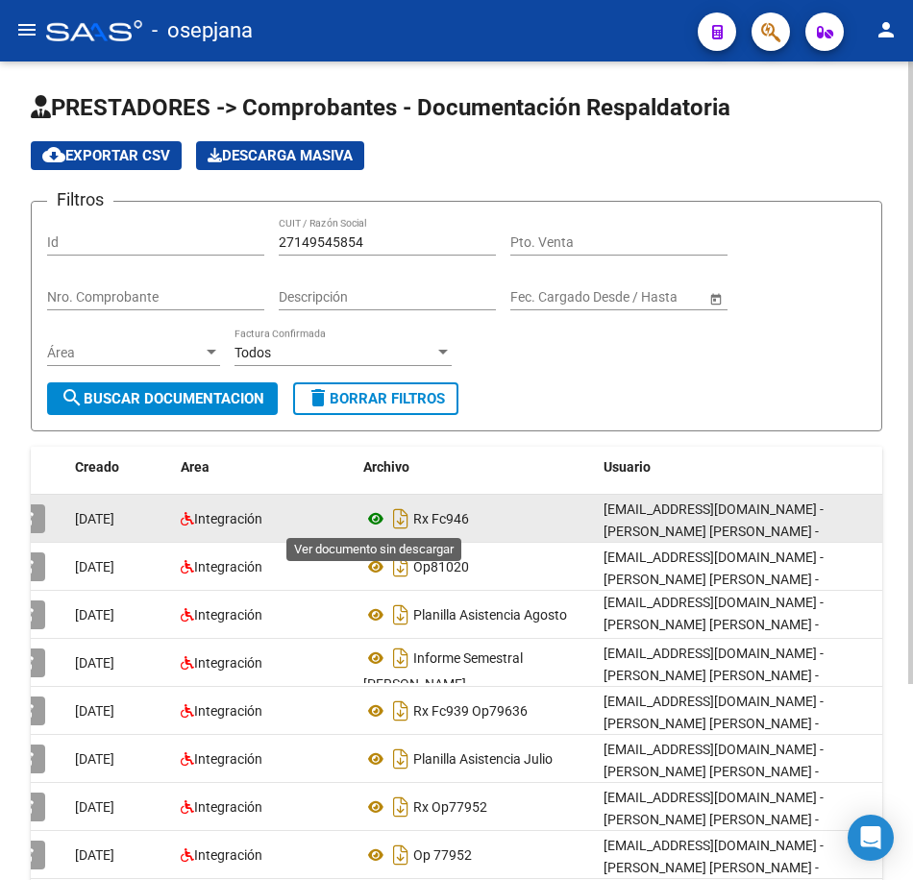
click at [370, 517] on icon at bounding box center [375, 518] width 25 height 23
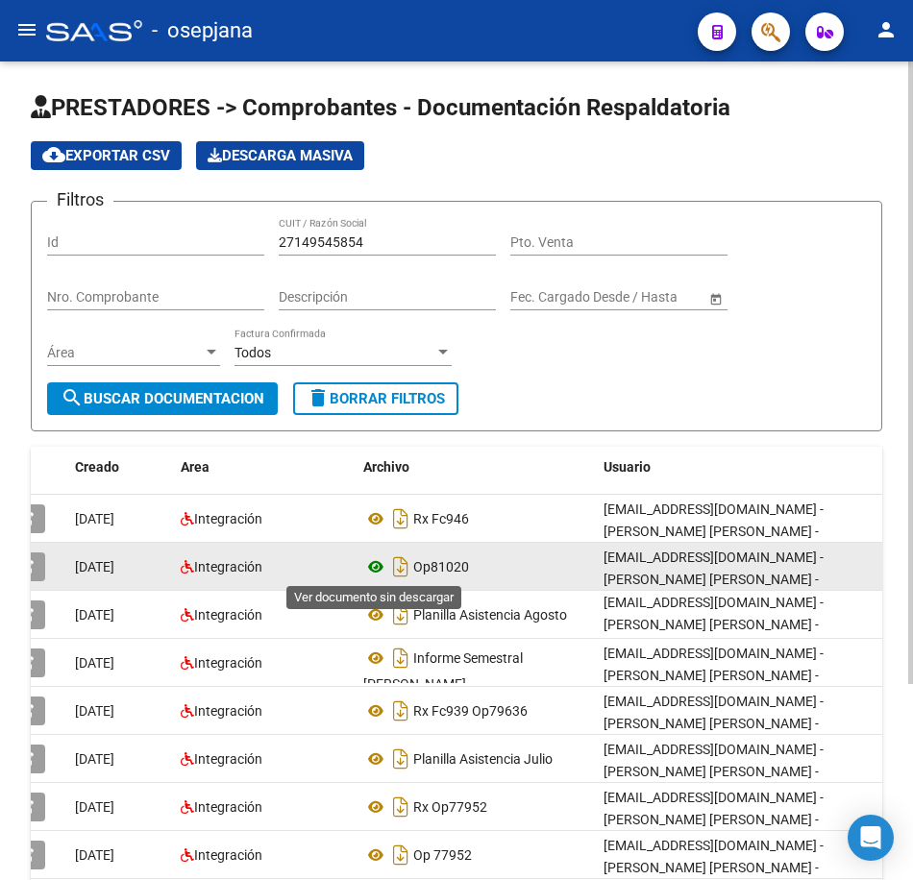
click at [373, 563] on icon at bounding box center [375, 566] width 25 height 23
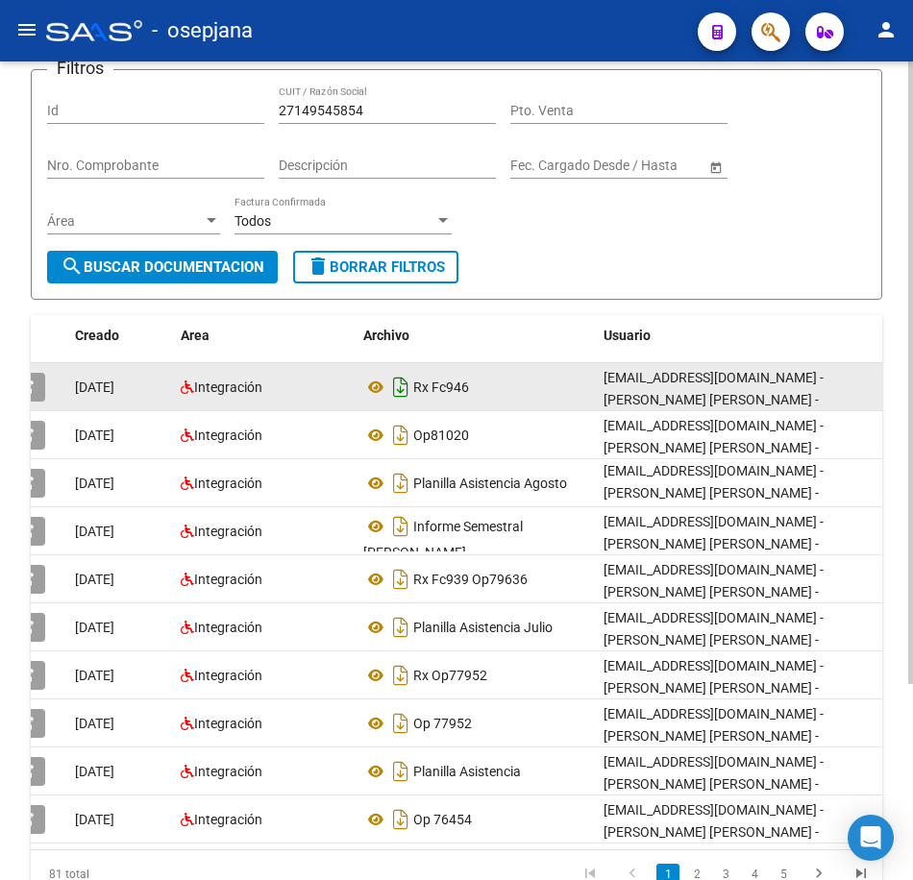
scroll to position [192, 0]
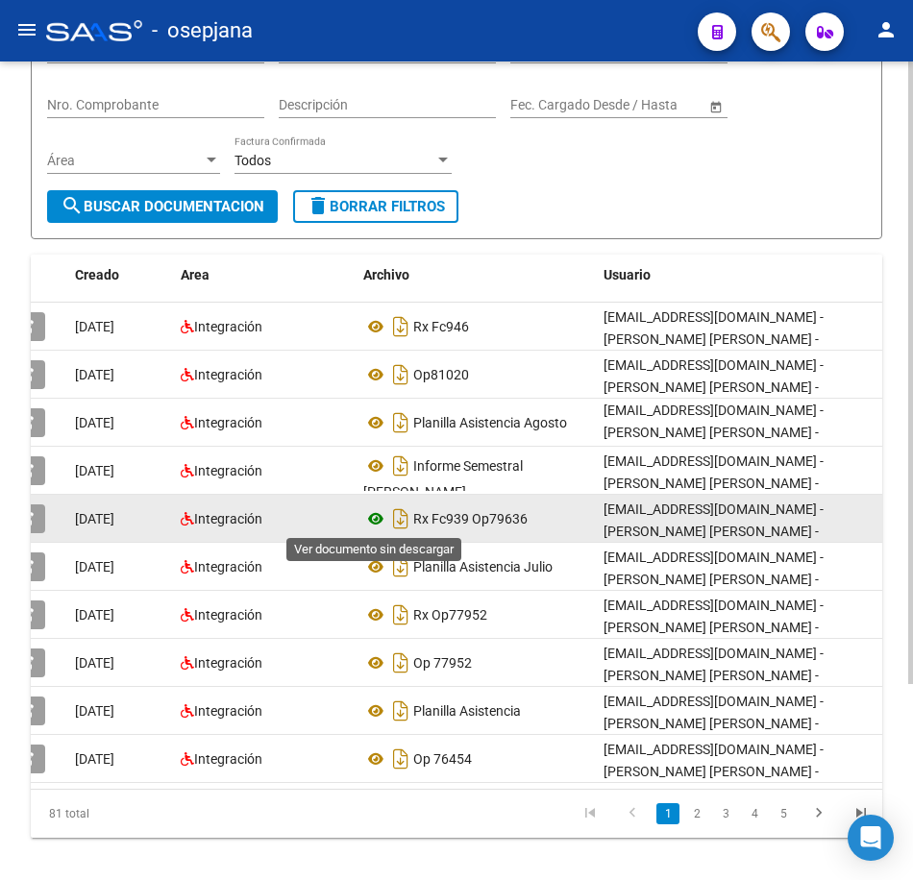
click at [381, 520] on icon at bounding box center [375, 518] width 25 height 23
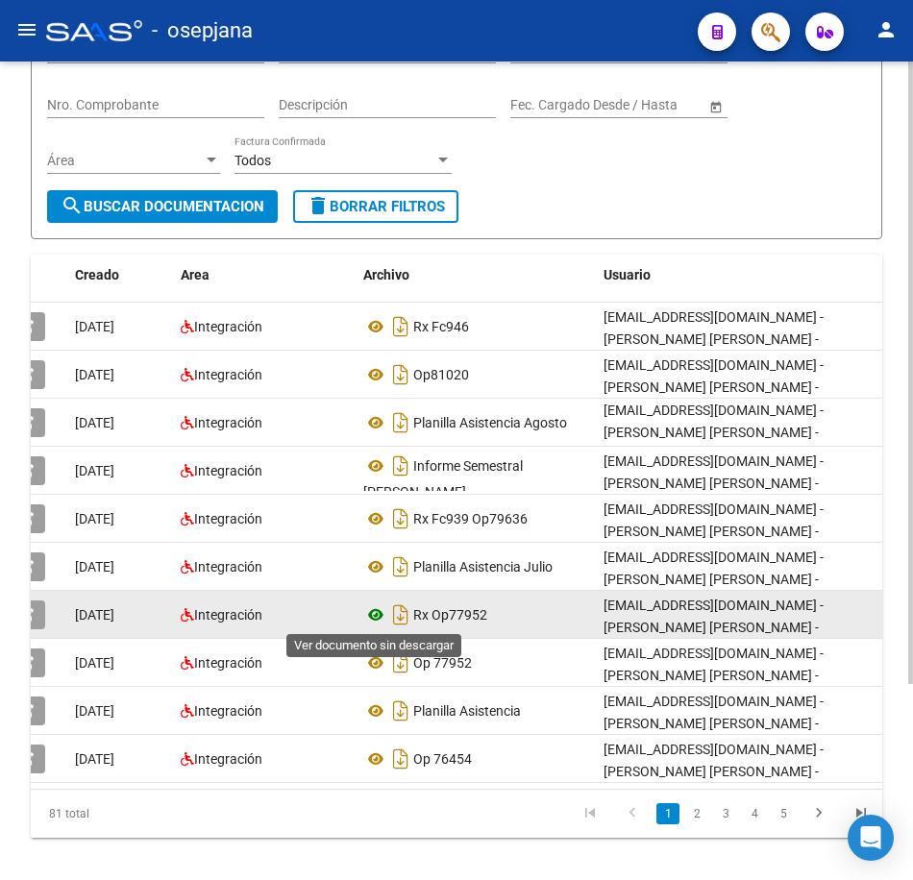
click at [370, 612] on icon at bounding box center [375, 614] width 25 height 23
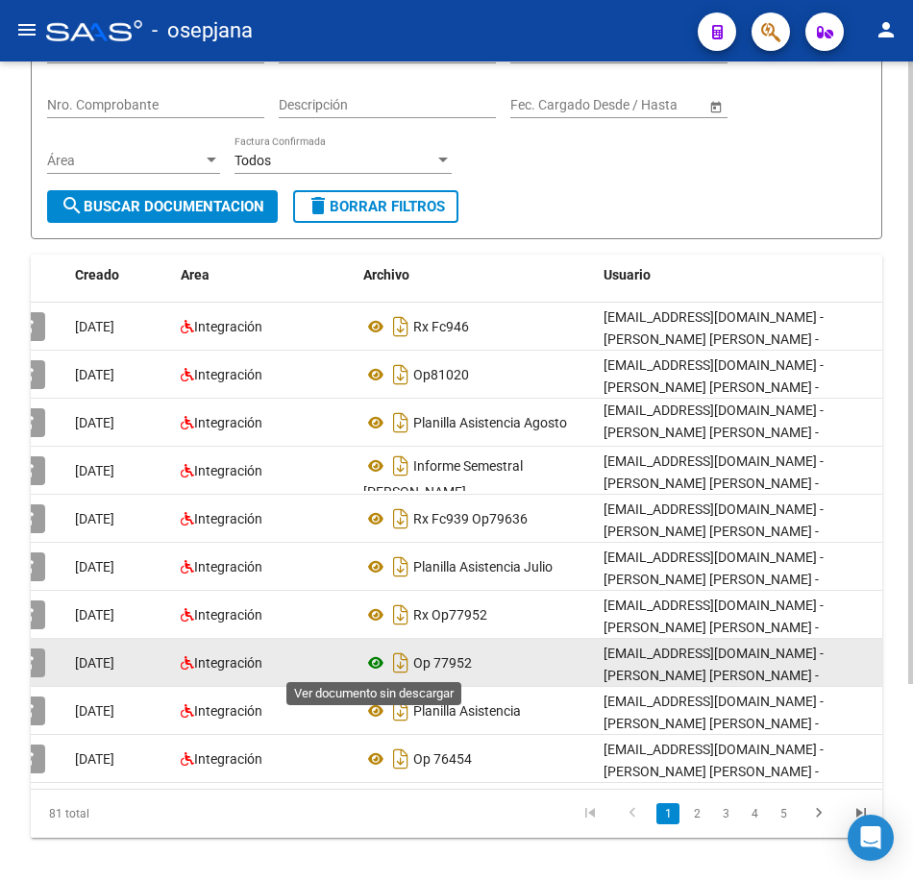
click at [372, 656] on icon at bounding box center [375, 662] width 25 height 23
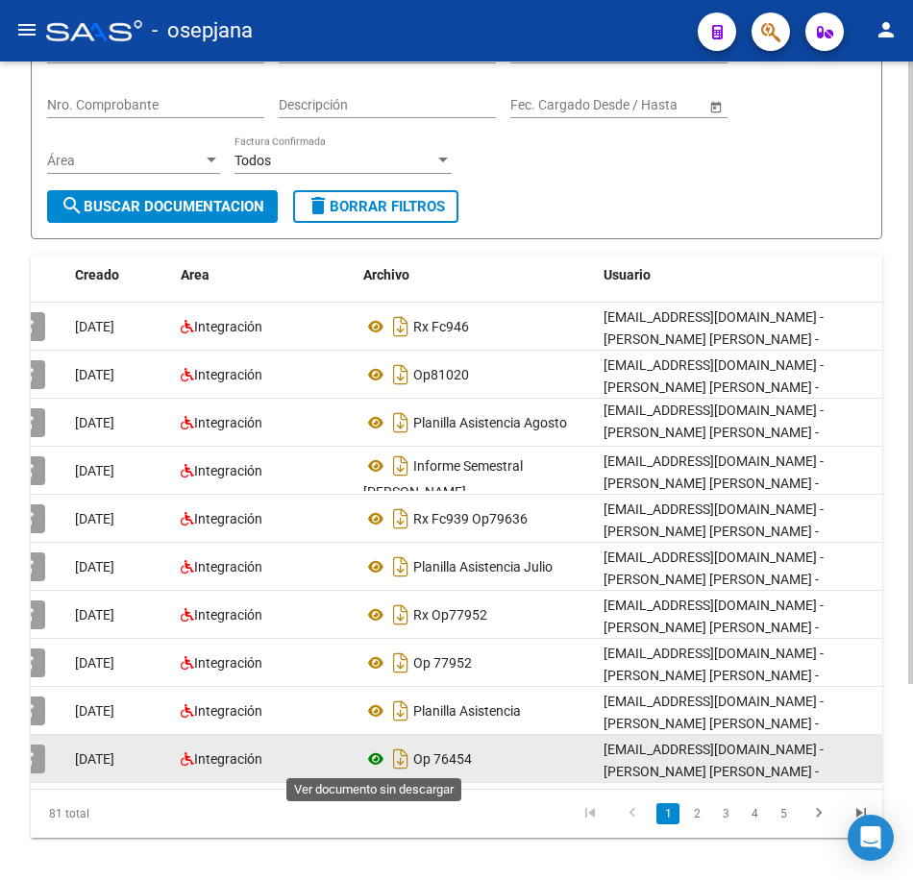
click at [371, 755] on icon at bounding box center [375, 758] width 25 height 23
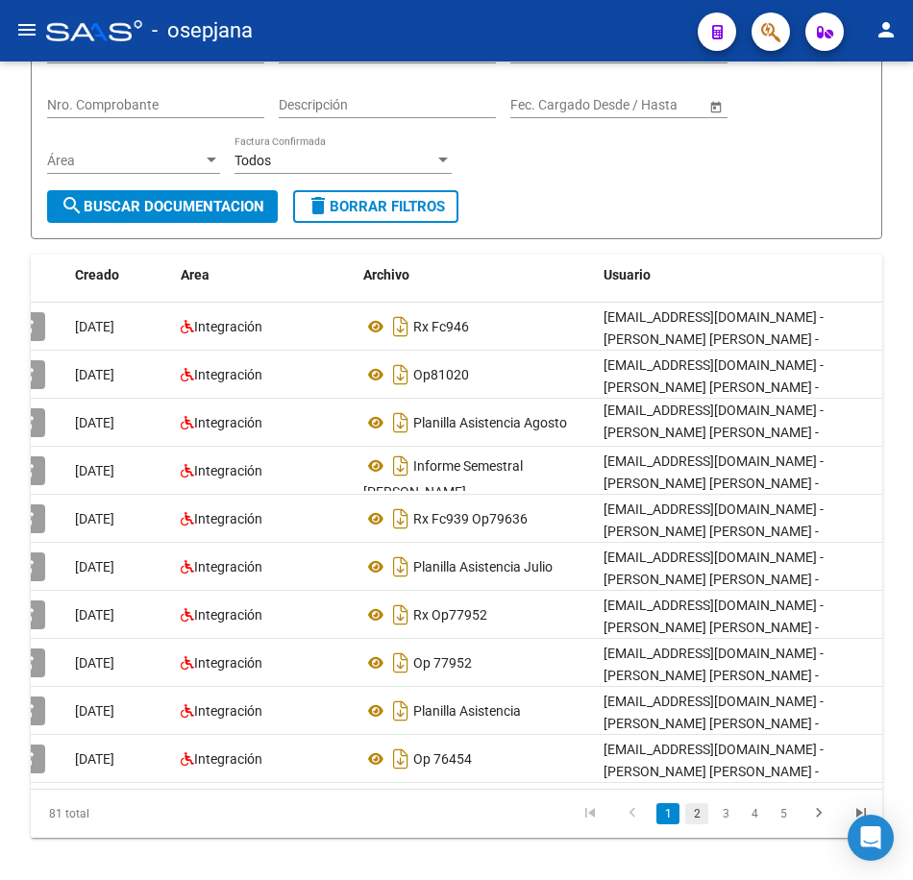
click at [695, 824] on link "2" at bounding box center [696, 813] width 23 height 21
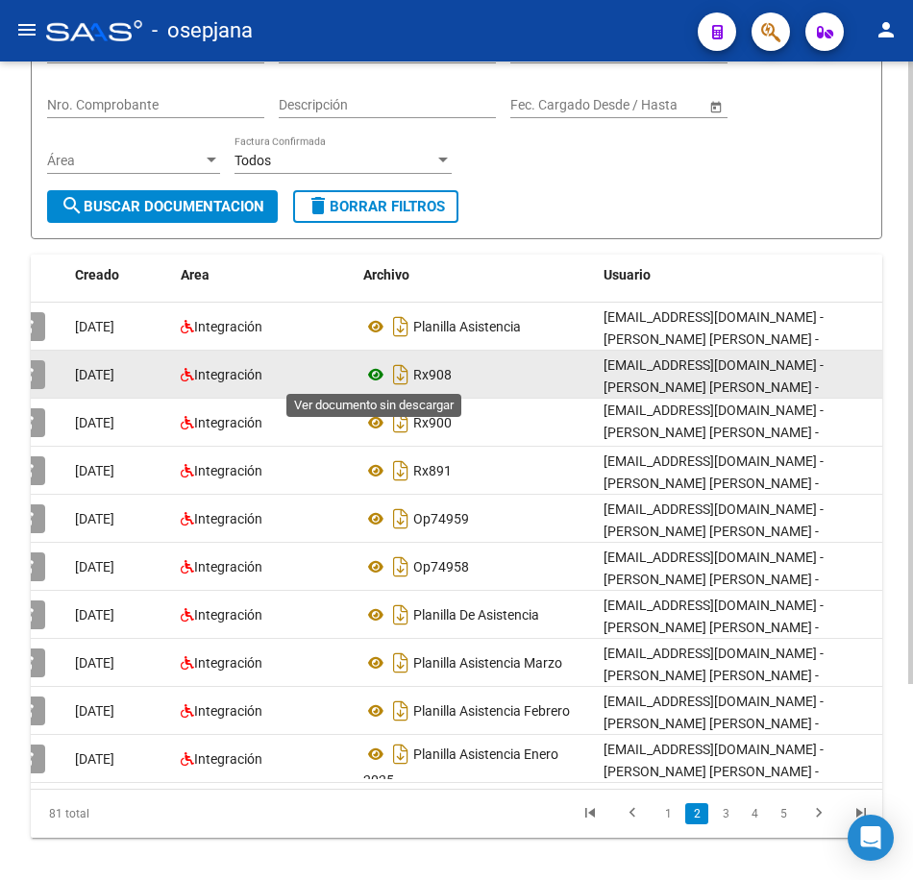
click at [371, 373] on icon at bounding box center [375, 374] width 25 height 23
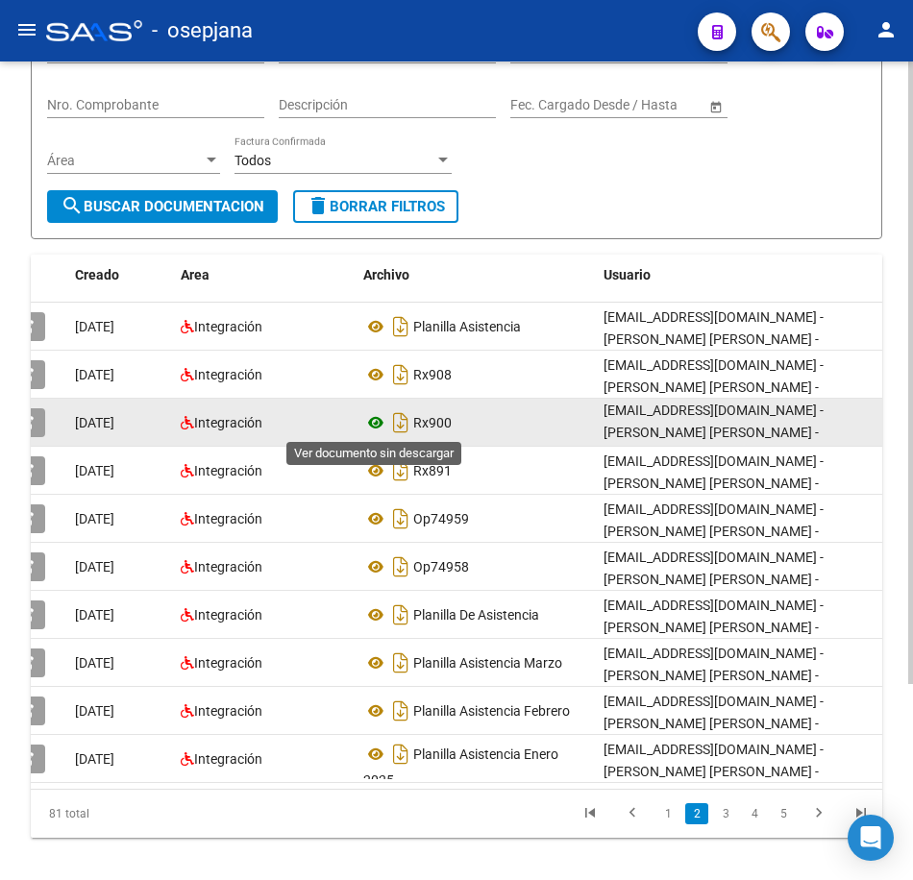
click at [375, 426] on icon at bounding box center [375, 422] width 25 height 23
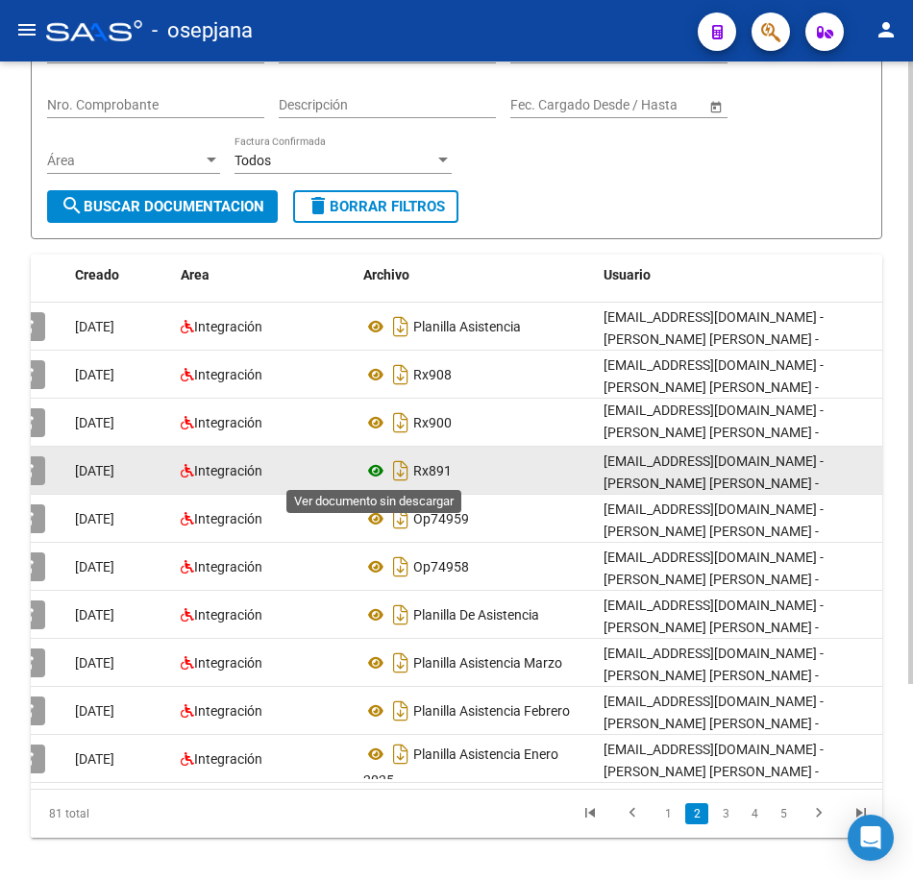
click at [367, 460] on icon at bounding box center [375, 470] width 25 height 23
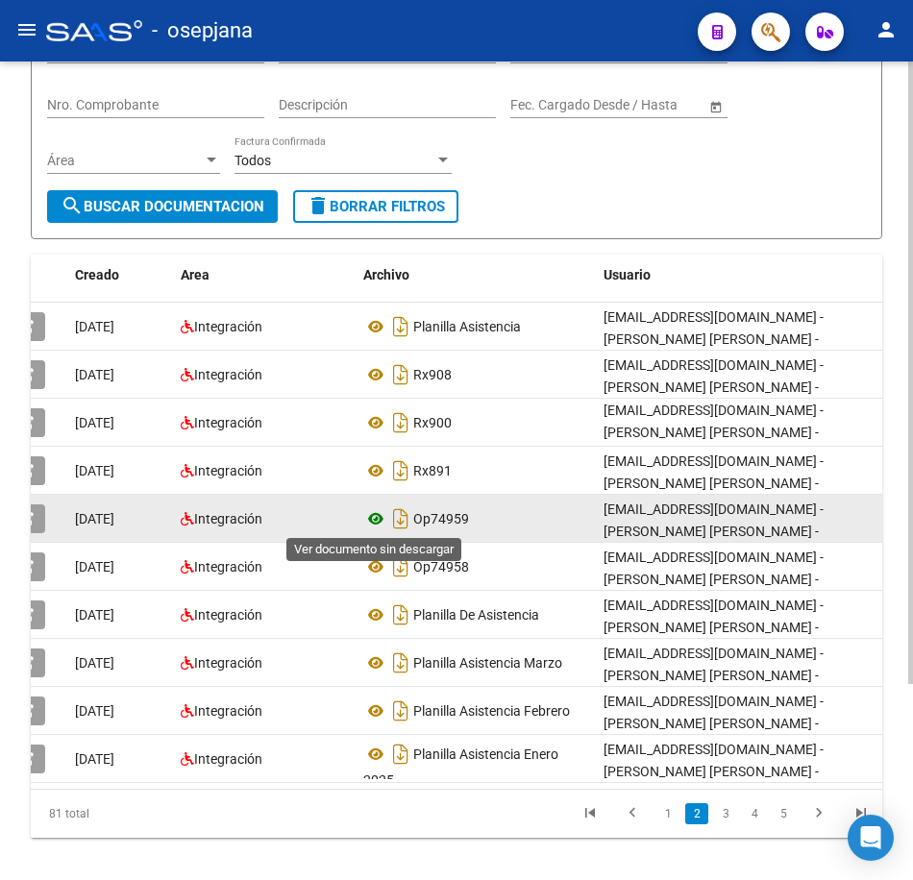
click at [374, 511] on icon at bounding box center [375, 518] width 25 height 23
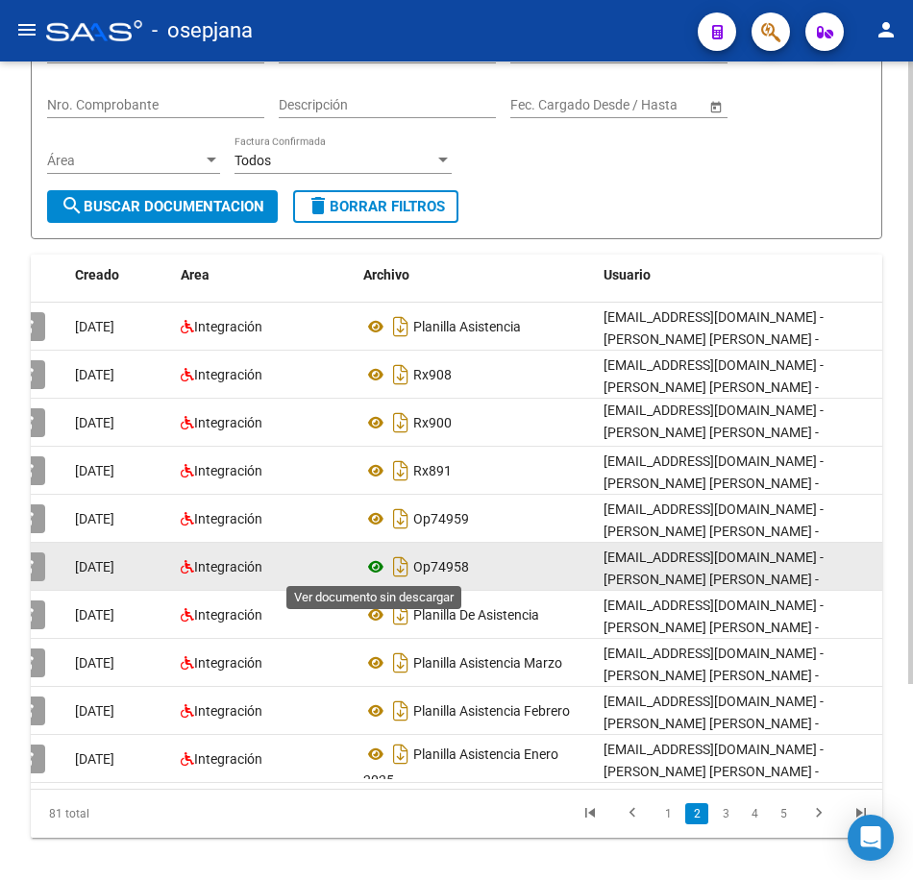
click at [380, 565] on icon at bounding box center [375, 566] width 25 height 23
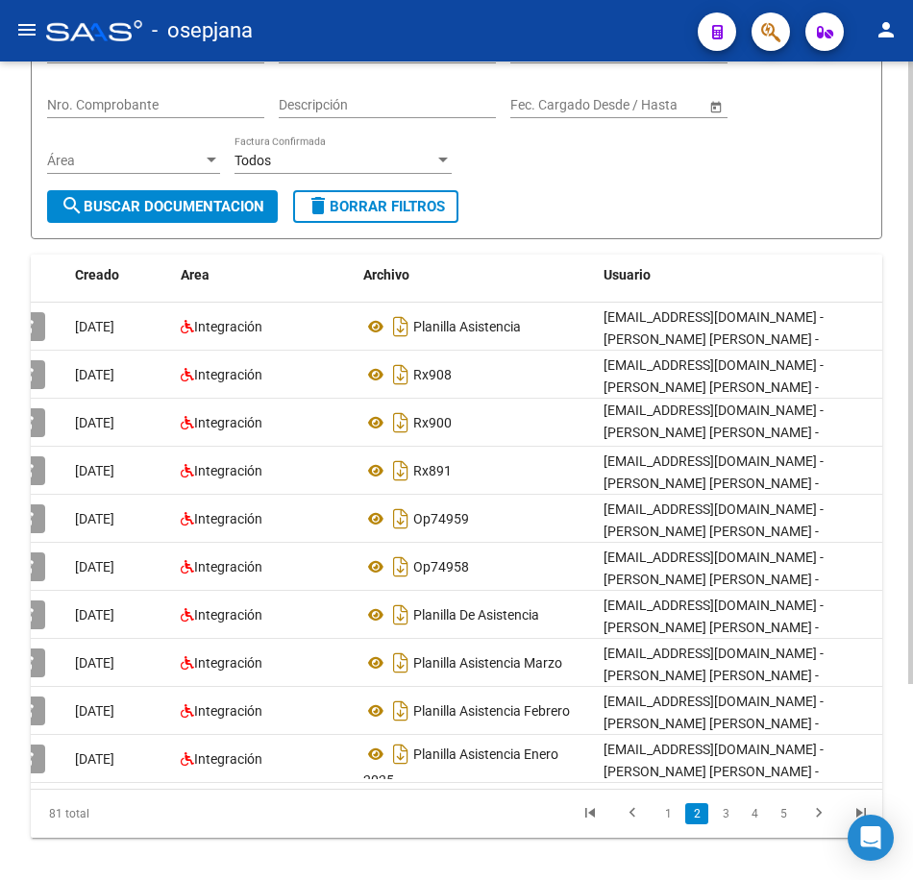
click at [597, 169] on div "Filtros Id 27149545854 CUIT / Razón Social Pto. Venta Nro. Comprobante Descripc…" at bounding box center [456, 107] width 819 height 165
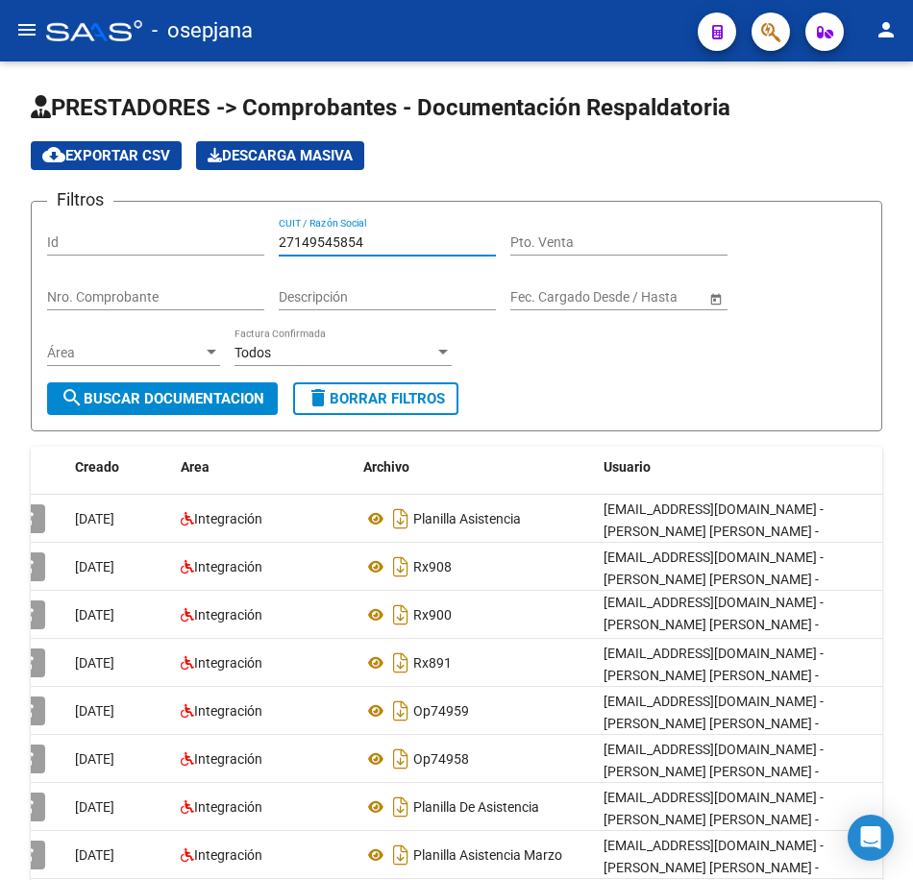
drag, startPoint x: 389, startPoint y: 243, endPoint x: -5, endPoint y: 197, distance: 396.6
click at [0, 197] on html "menu - osepjana person Firma Express Inicio Calendario SSS Instructivos Contact…" at bounding box center [456, 440] width 913 height 880
paste input "85401451"
click at [215, 415] on button "search Buscar Documentacion" at bounding box center [162, 398] width 231 height 33
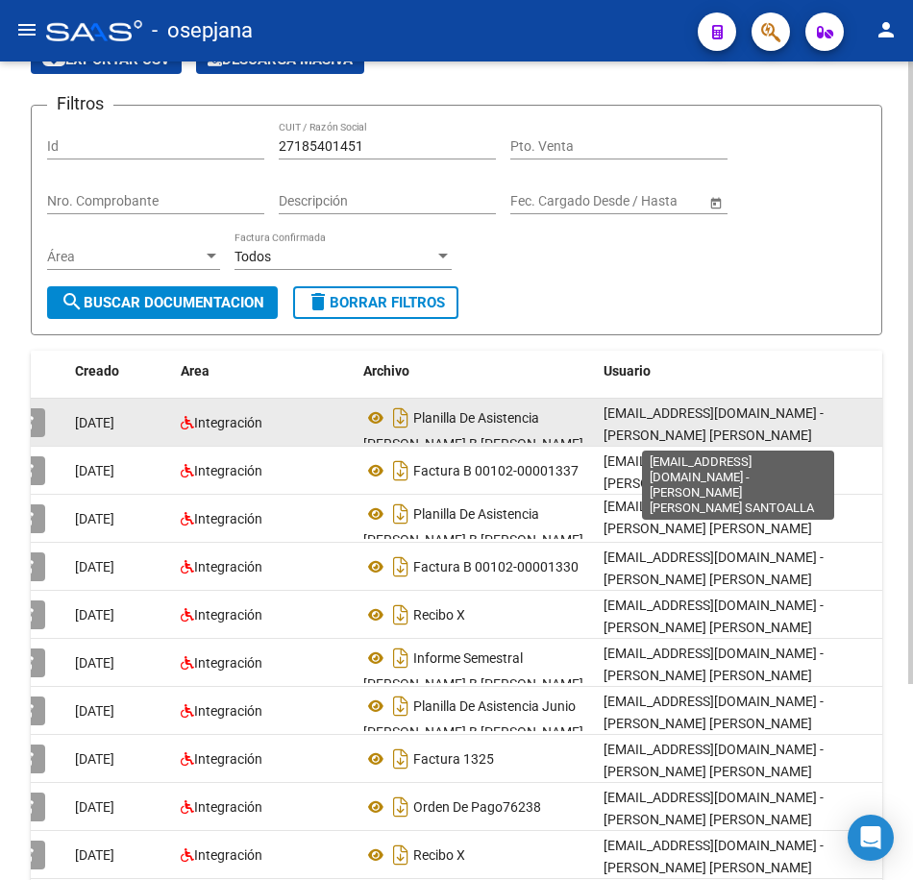
scroll to position [3, 0]
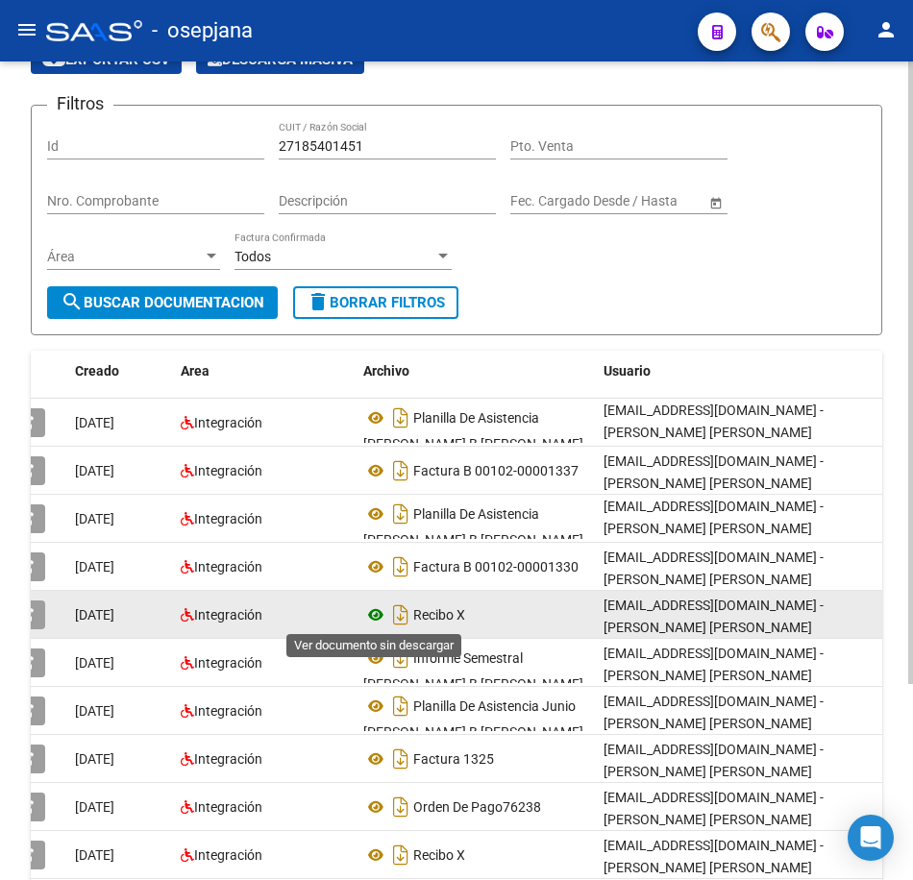
click at [373, 615] on icon at bounding box center [375, 614] width 25 height 23
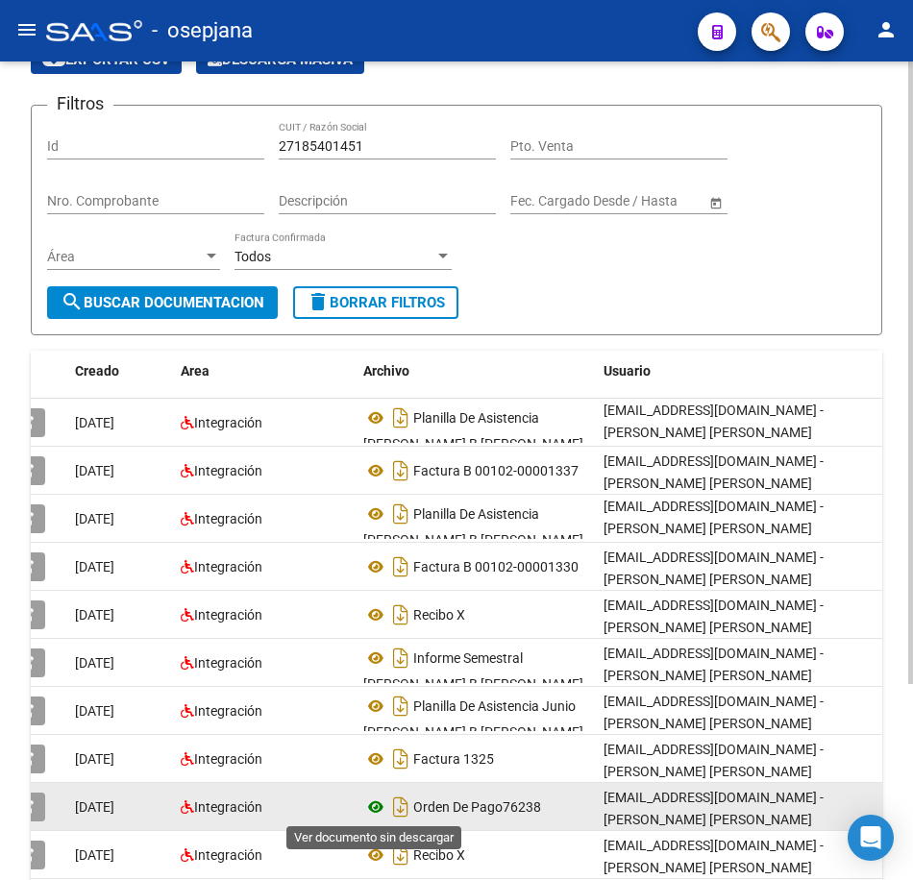
click at [380, 806] on icon at bounding box center [375, 806] width 25 height 23
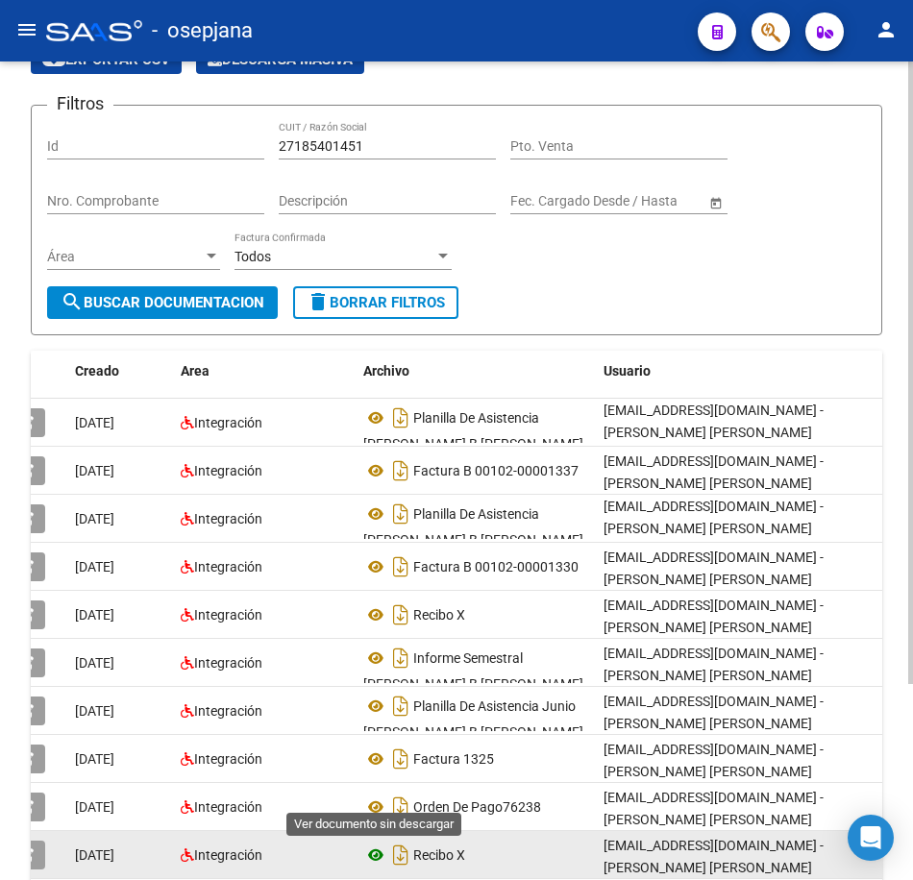
click at [374, 855] on icon at bounding box center [375, 855] width 25 height 23
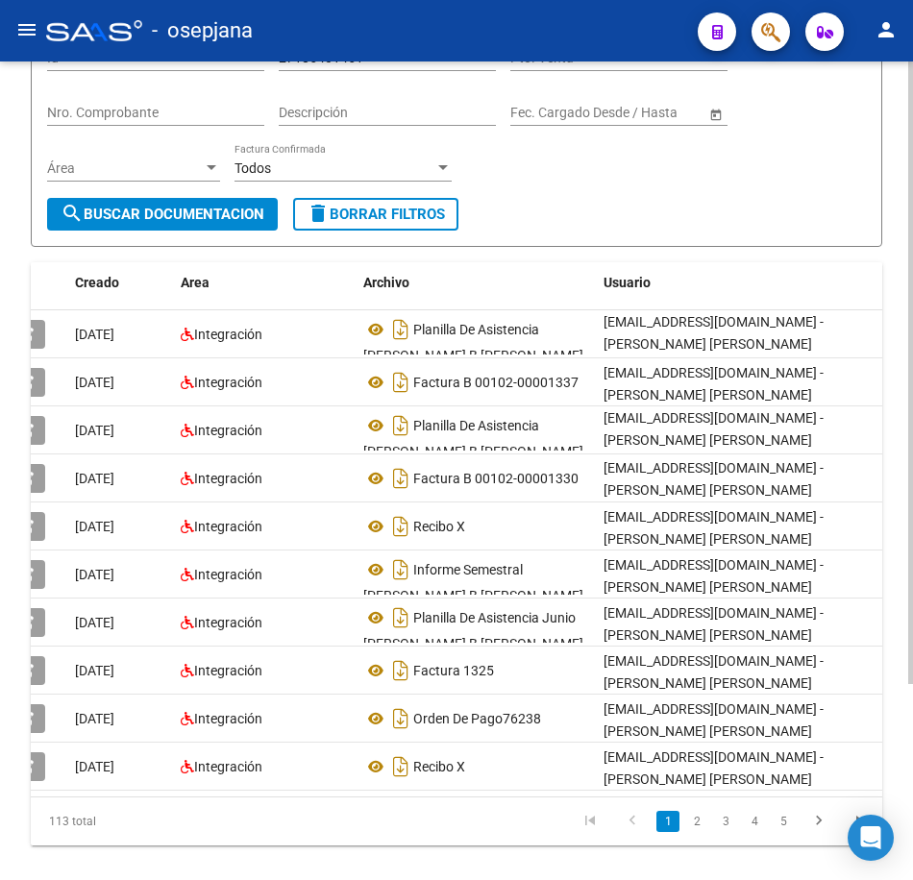
scroll to position [189, 0]
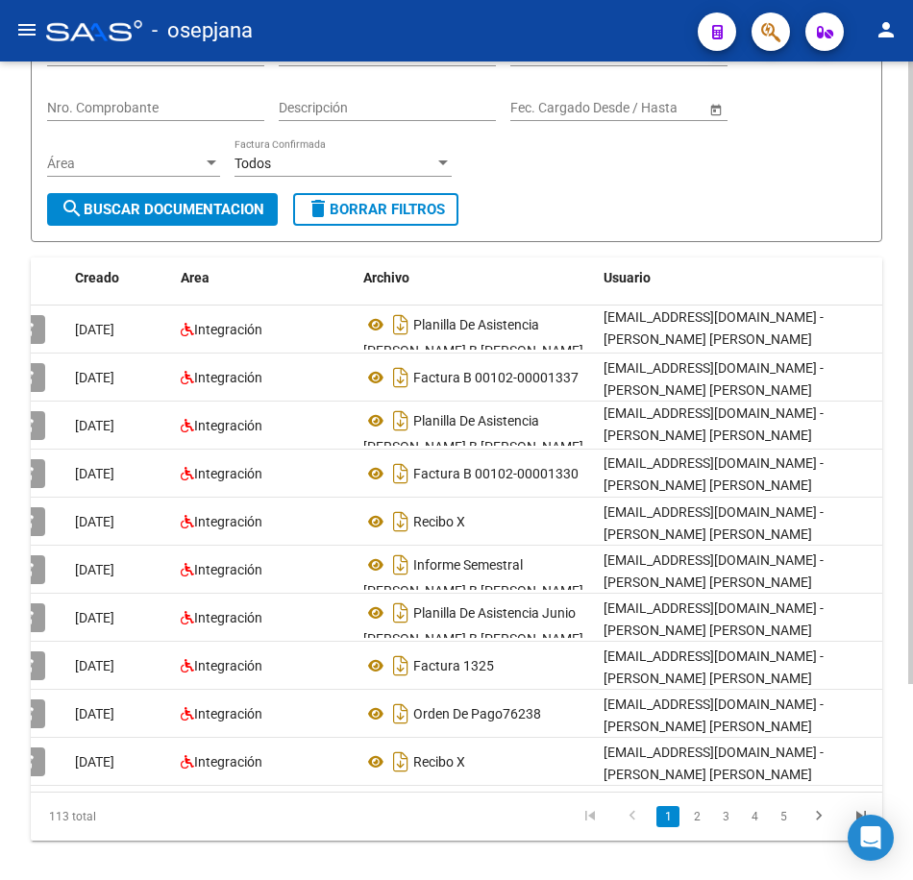
click at [913, 703] on html "menu - osepjana person Firma Express Inicio Calendario SSS Instructivos Contact…" at bounding box center [456, 440] width 913 height 880
click at [706, 827] on link "2" at bounding box center [696, 816] width 23 height 21
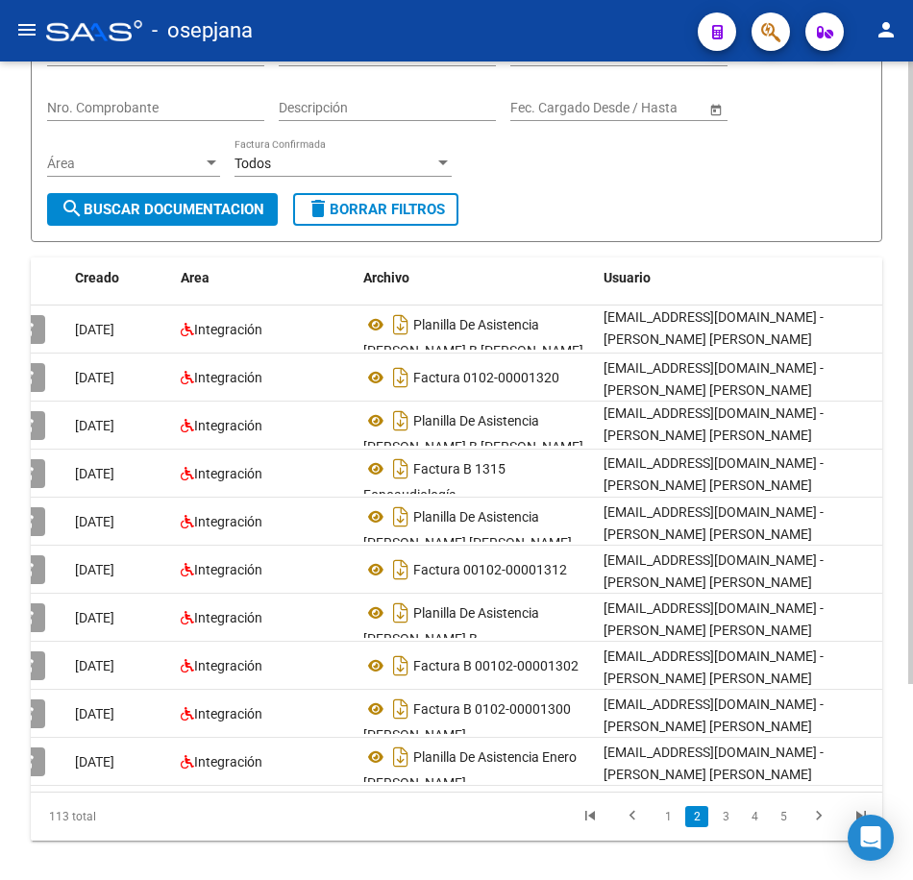
click at [492, 154] on div "Filtros Id 27185401451 CUIT / Razón Social Pto. Venta Nro. Comprobante Descripc…" at bounding box center [456, 110] width 819 height 165
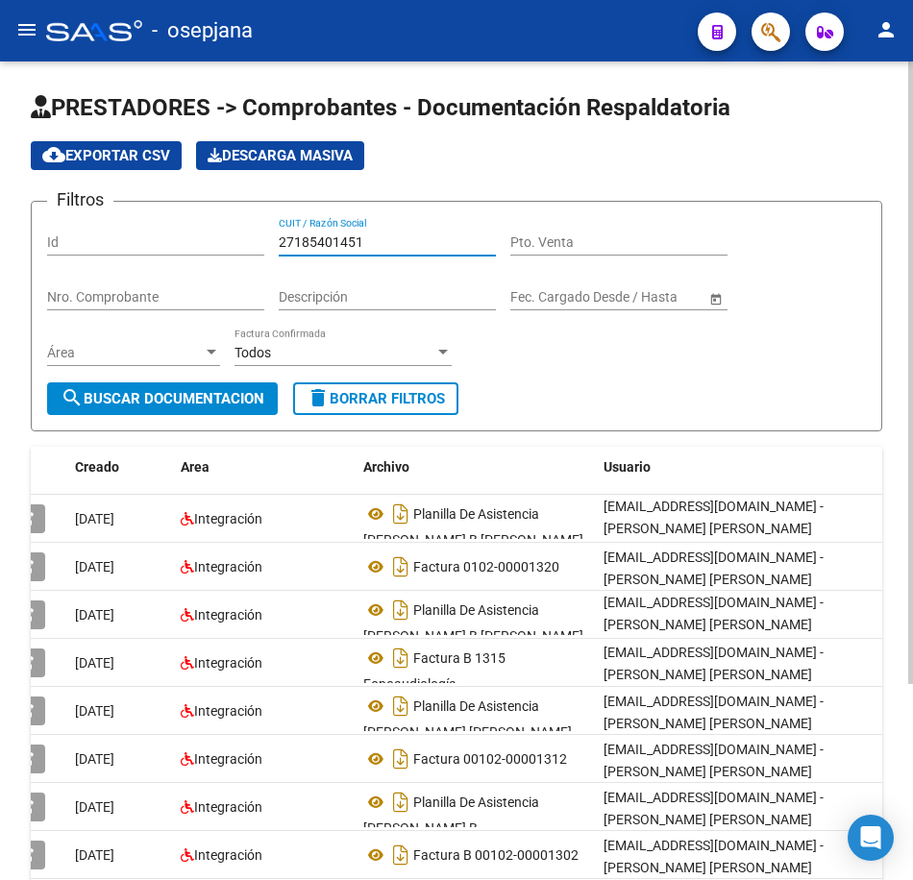
drag, startPoint x: 301, startPoint y: 233, endPoint x: 165, endPoint y: 219, distance: 136.2
click at [165, 219] on div "Filtros Id 27185401451 CUIT / Razón Social Pto. Venta Nro. Comprobante Descripc…" at bounding box center [456, 299] width 819 height 165
paste input "220830352"
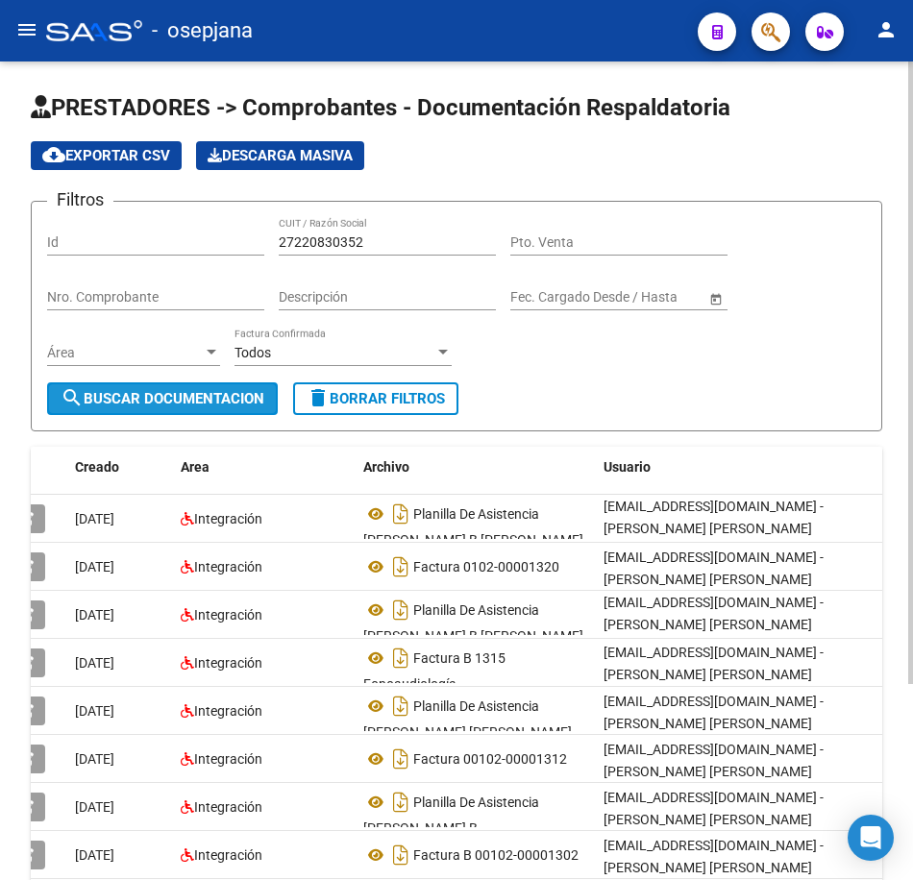
click at [264, 404] on span "search Buscar Documentacion" at bounding box center [163, 398] width 204 height 17
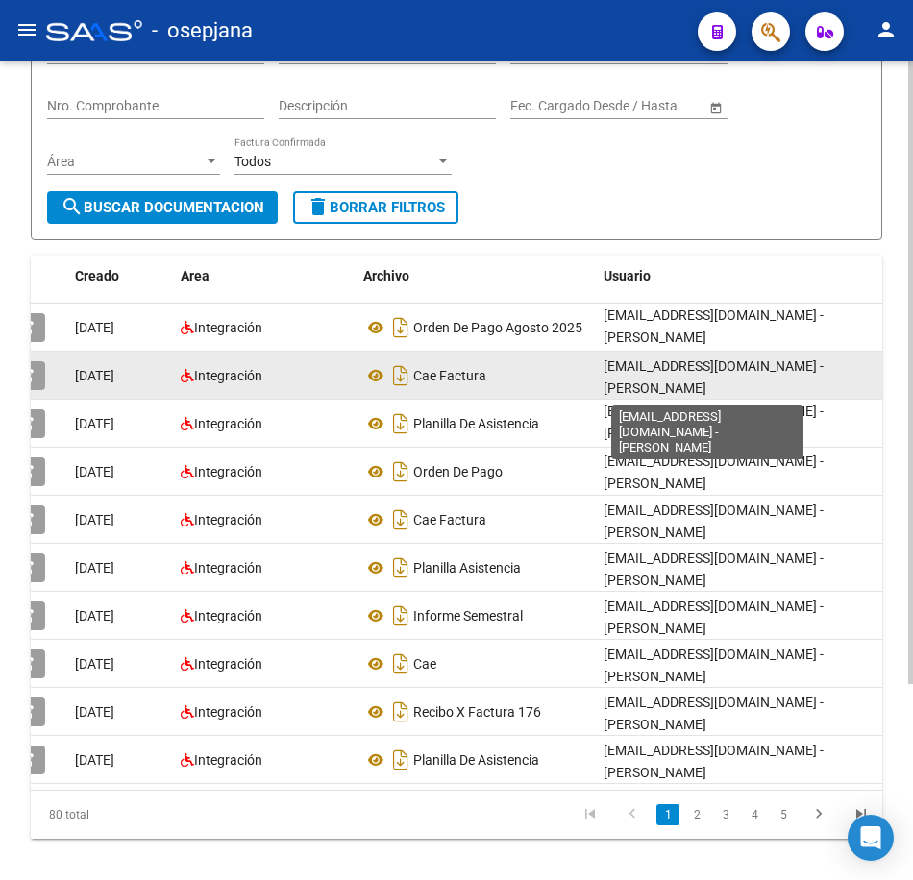
scroll to position [192, 0]
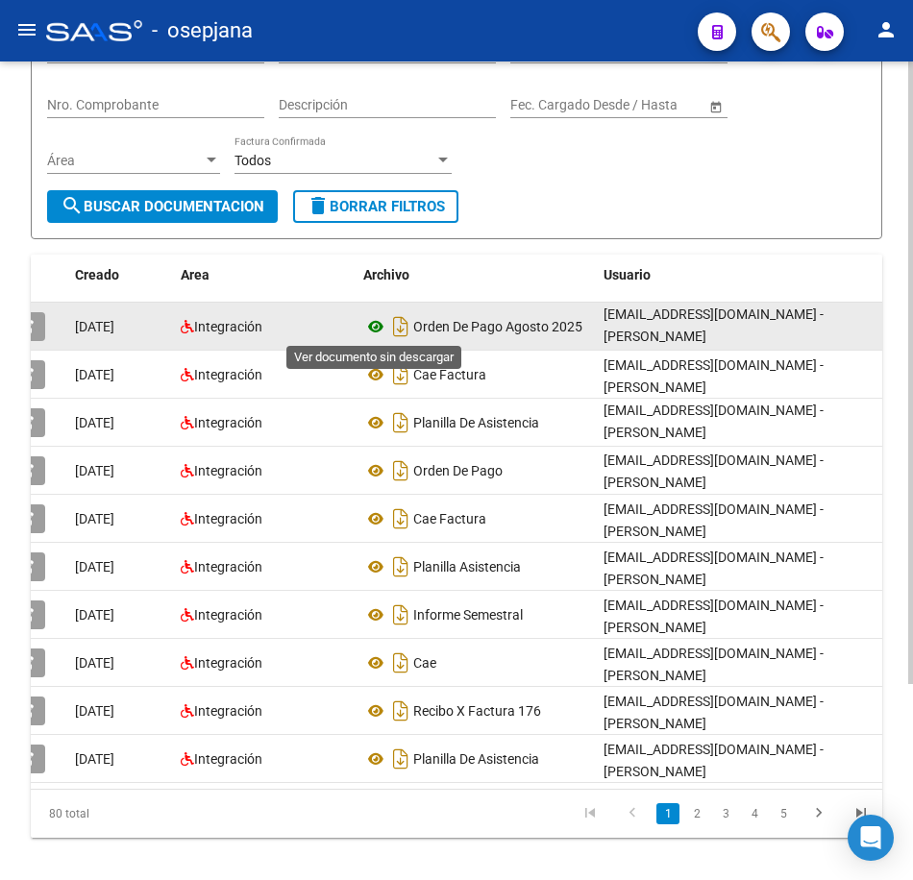
click at [379, 321] on icon at bounding box center [375, 326] width 25 height 23
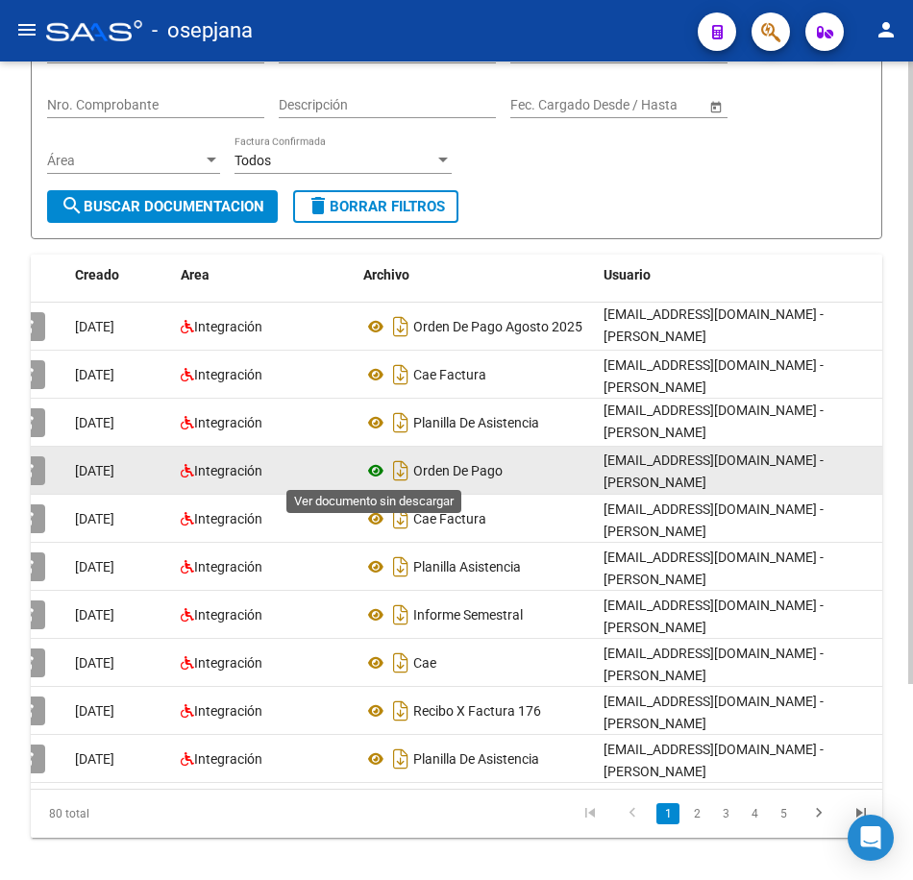
click at [378, 469] on icon at bounding box center [375, 470] width 25 height 23
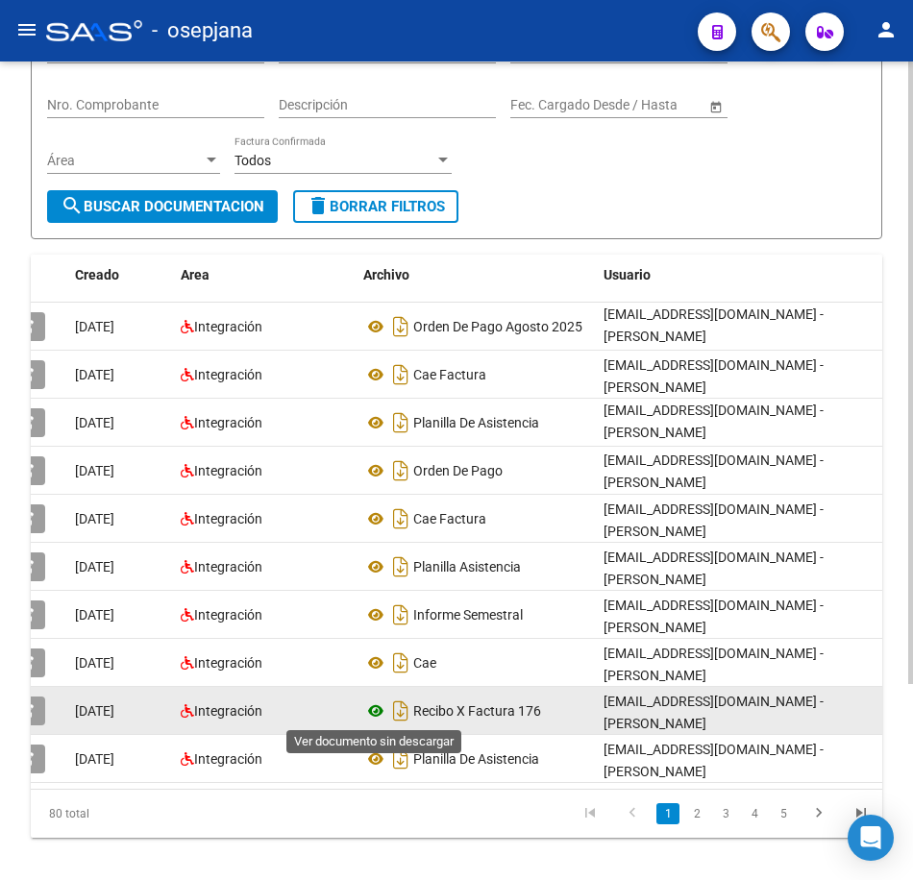
click at [371, 709] on icon at bounding box center [375, 710] width 25 height 23
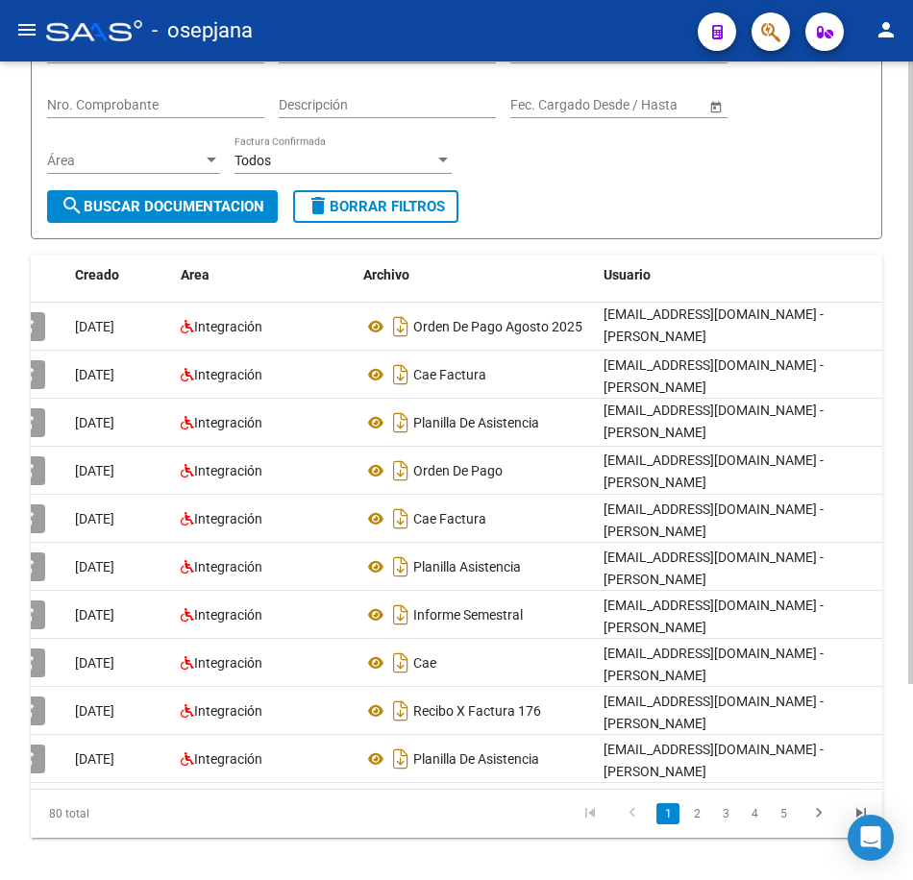
click at [573, 174] on div "Filtros Id 27220830352 CUIT / Razón Social Pto. Venta Nro. Comprobante Descripc…" at bounding box center [456, 107] width 819 height 165
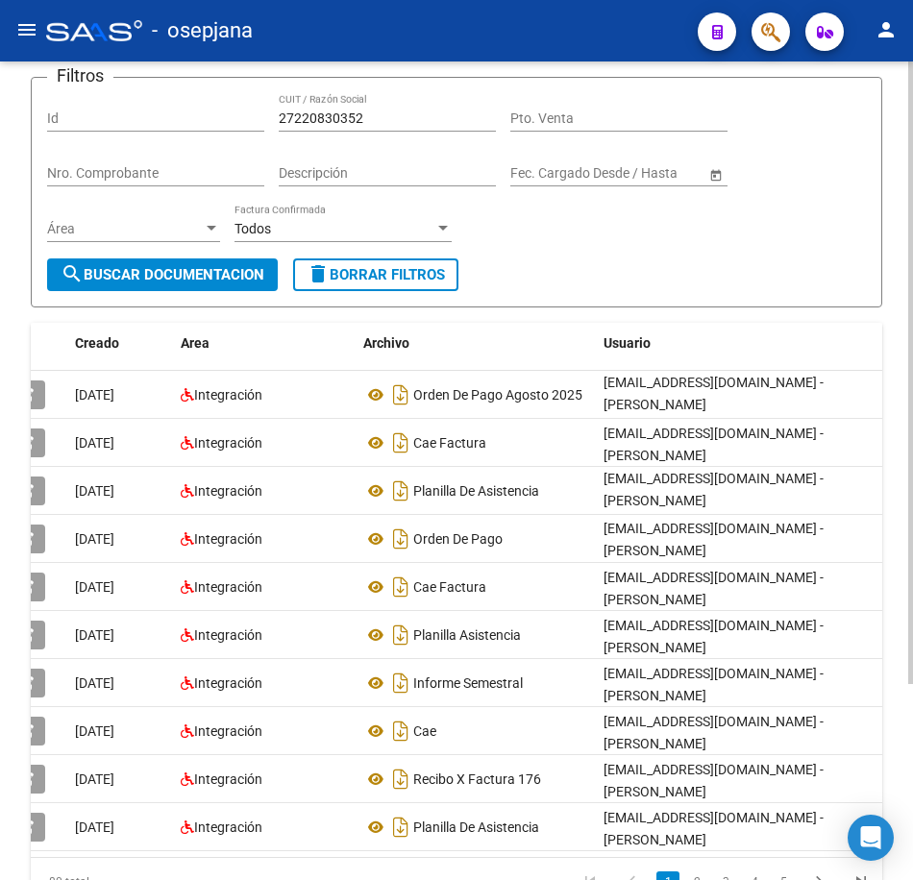
scroll to position [96, 0]
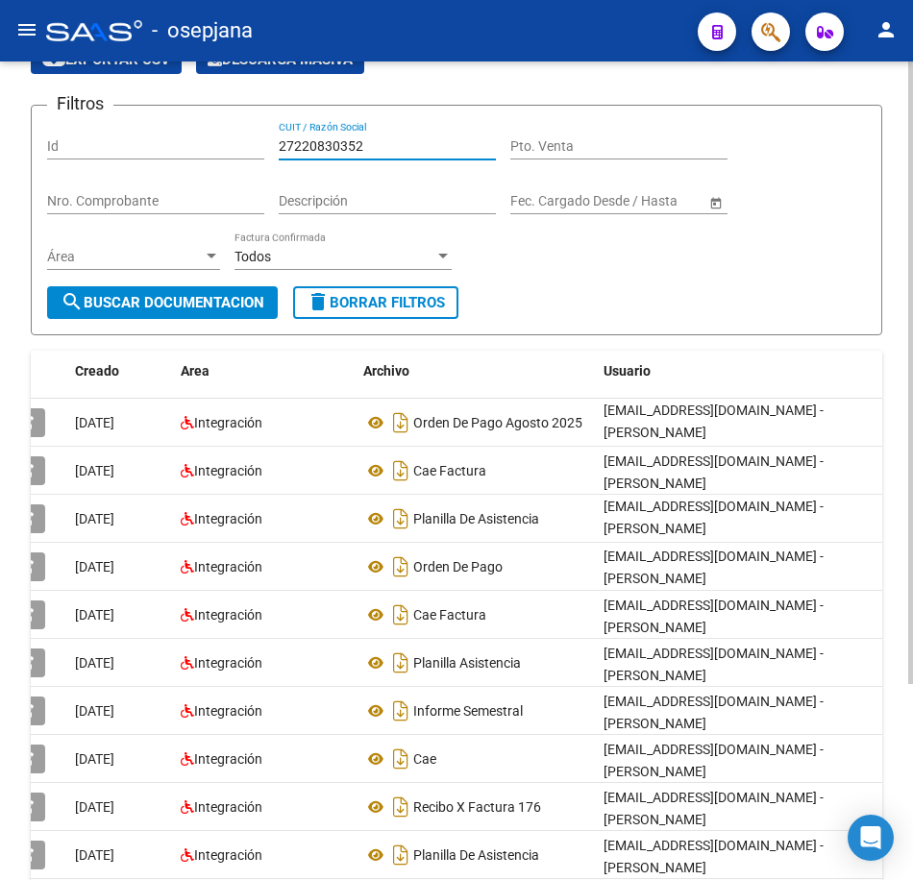
drag, startPoint x: 141, startPoint y: 122, endPoint x: 28, endPoint y: 117, distance: 113.5
click at [28, 117] on div "PRESTADORES -> Comprobantes - Documentación Respaldatoria cloud_download Export…" at bounding box center [456, 495] width 913 height 1061
paste input "7973175"
click at [137, 310] on span "search Buscar Documentacion" at bounding box center [163, 302] width 204 height 17
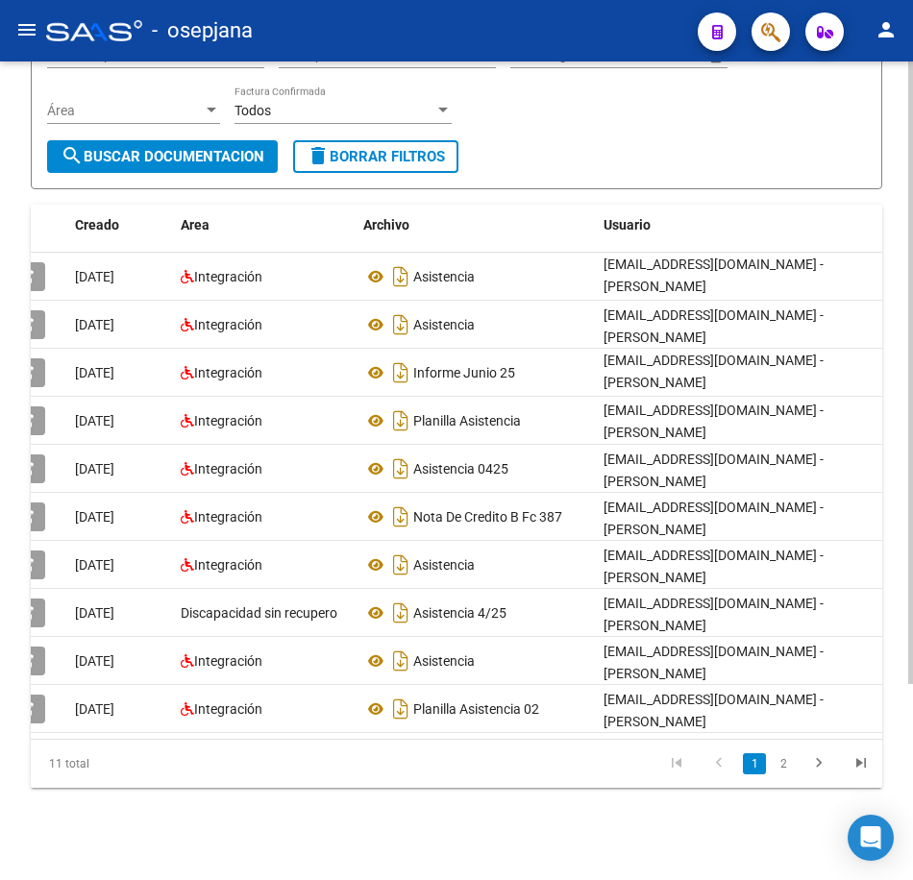
scroll to position [257, 0]
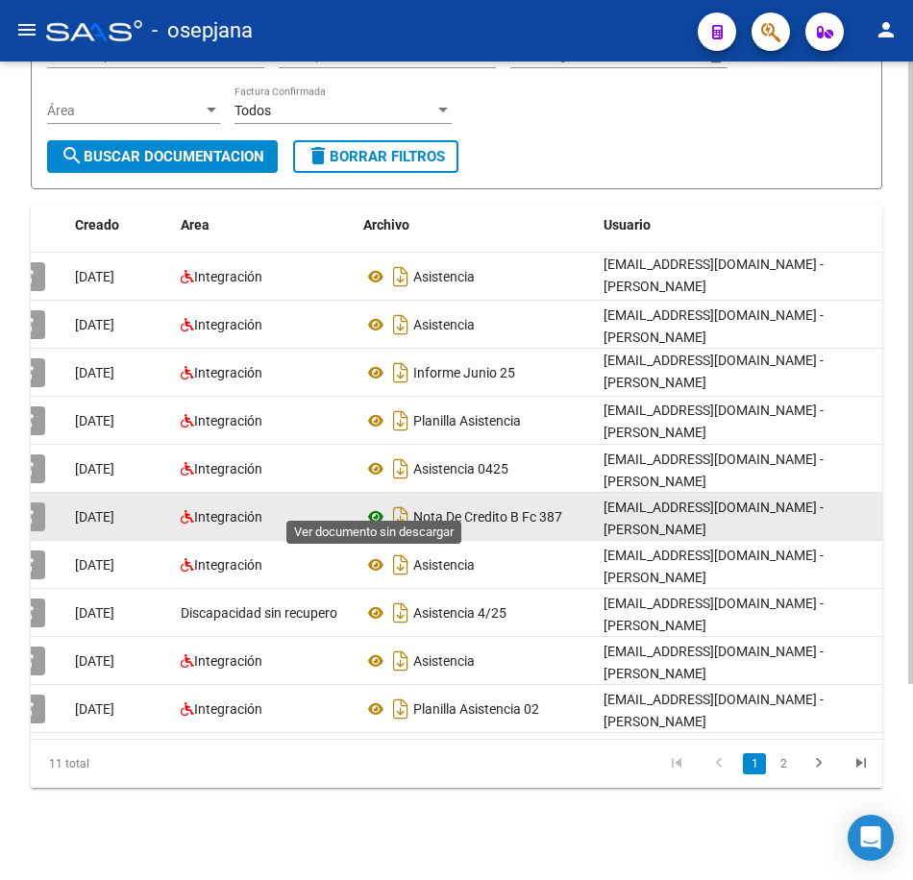
click at [366, 505] on icon at bounding box center [375, 516] width 25 height 23
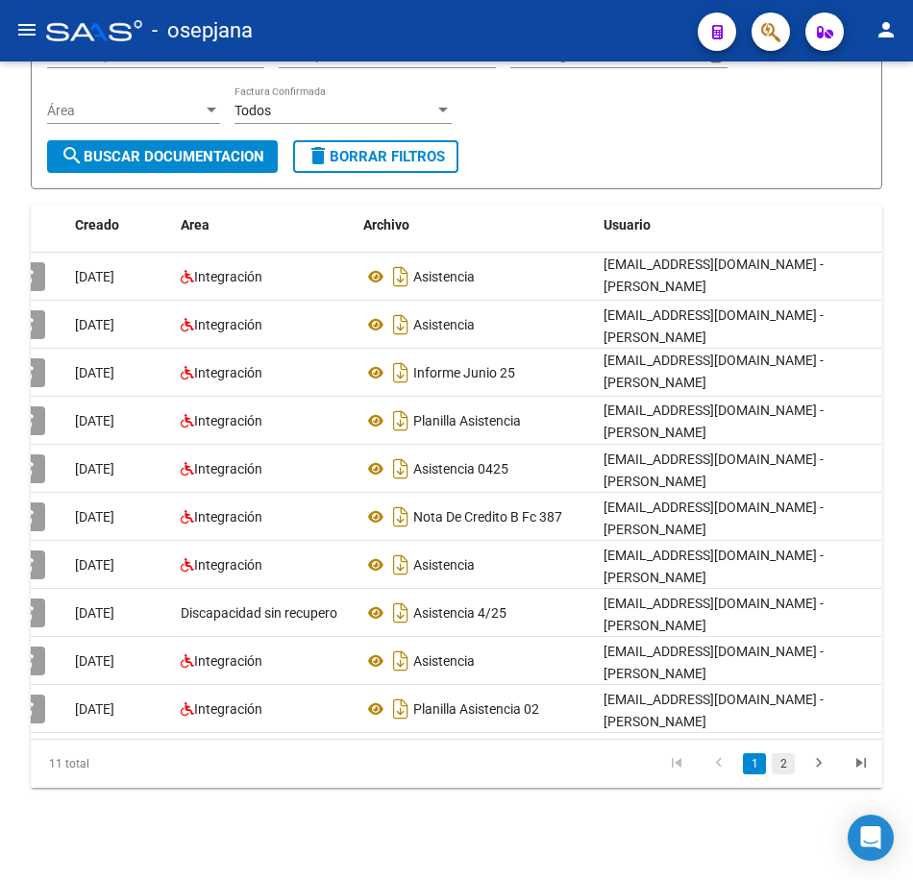
click at [780, 767] on link "2" at bounding box center [782, 763] width 23 height 21
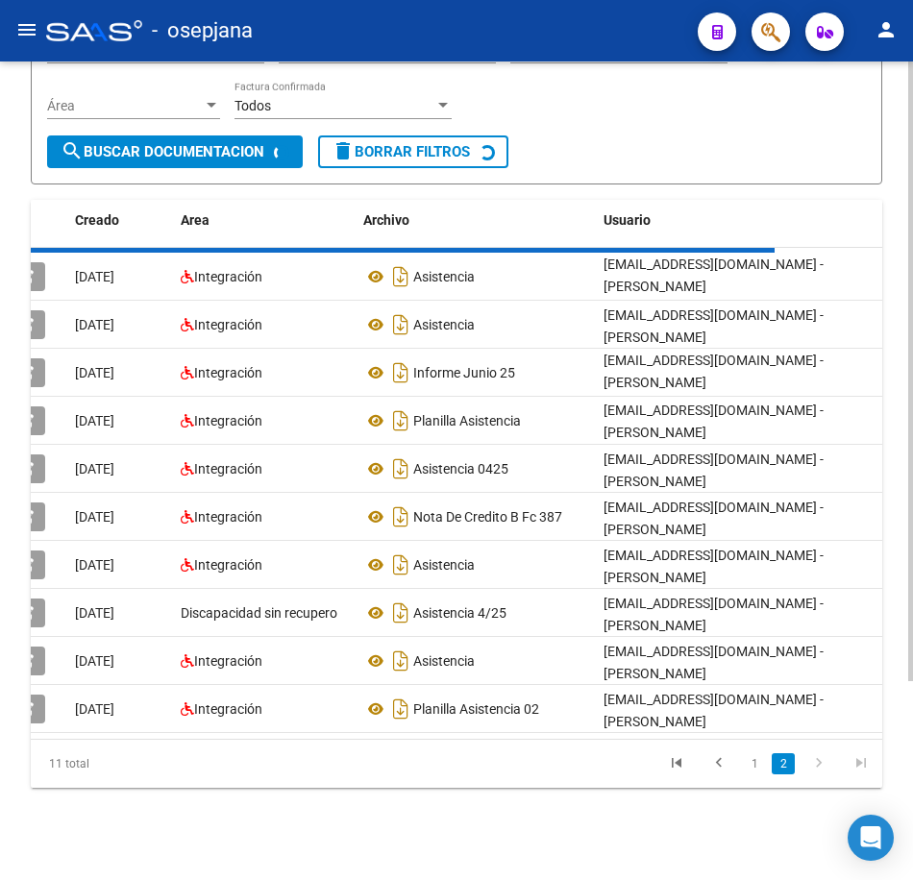
scroll to position [0, 0]
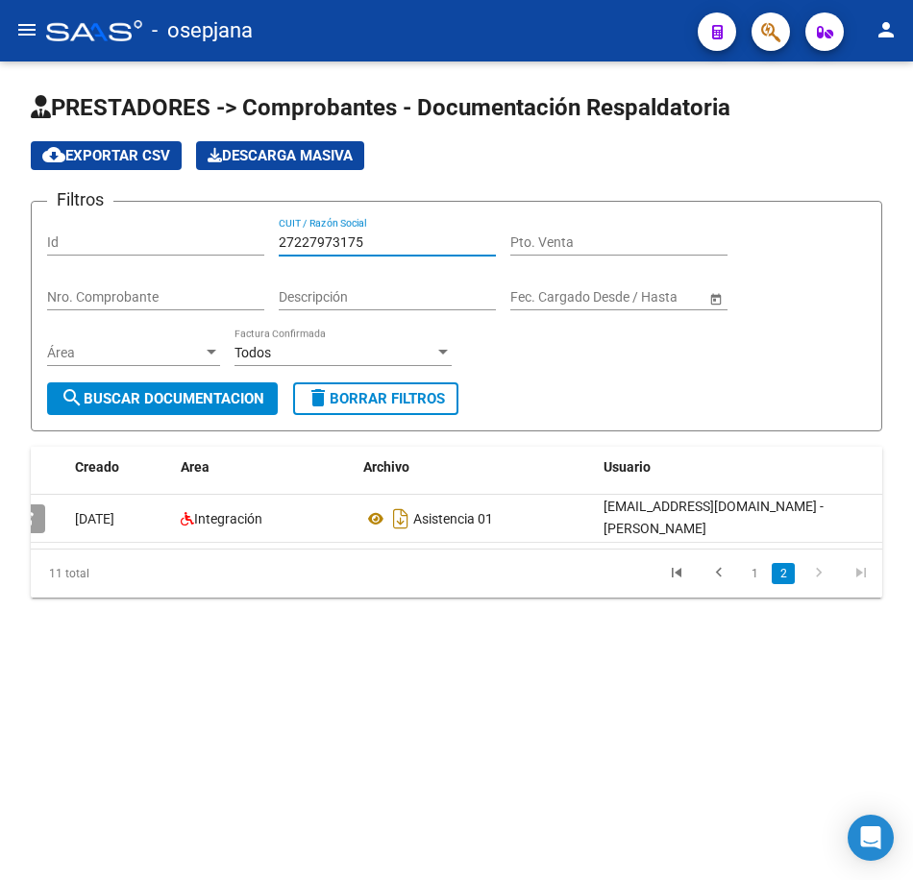
drag, startPoint x: 396, startPoint y: 242, endPoint x: 155, endPoint y: 221, distance: 242.1
click at [161, 221] on div "Filtros Id 27227973175 CUIT / Razón Social Pto. Venta Nro. Comprobante Descripc…" at bounding box center [456, 299] width 819 height 165
paste input "31230462"
click at [172, 384] on button "search Buscar Documentacion" at bounding box center [162, 398] width 231 height 33
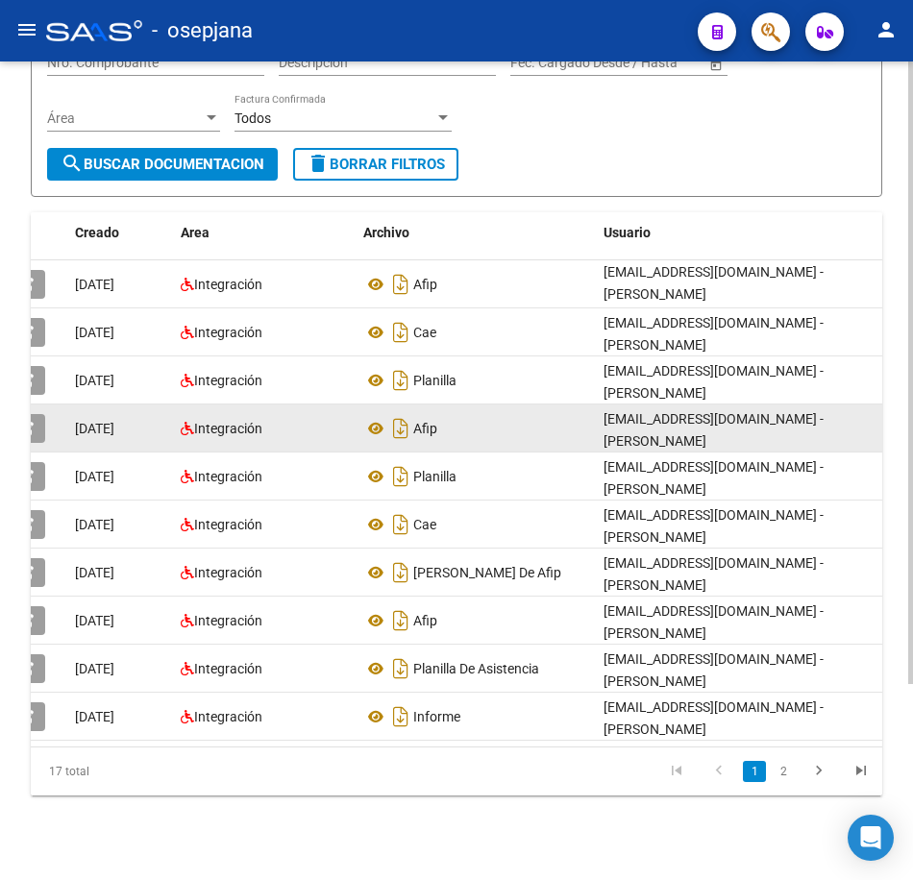
scroll to position [257, 0]
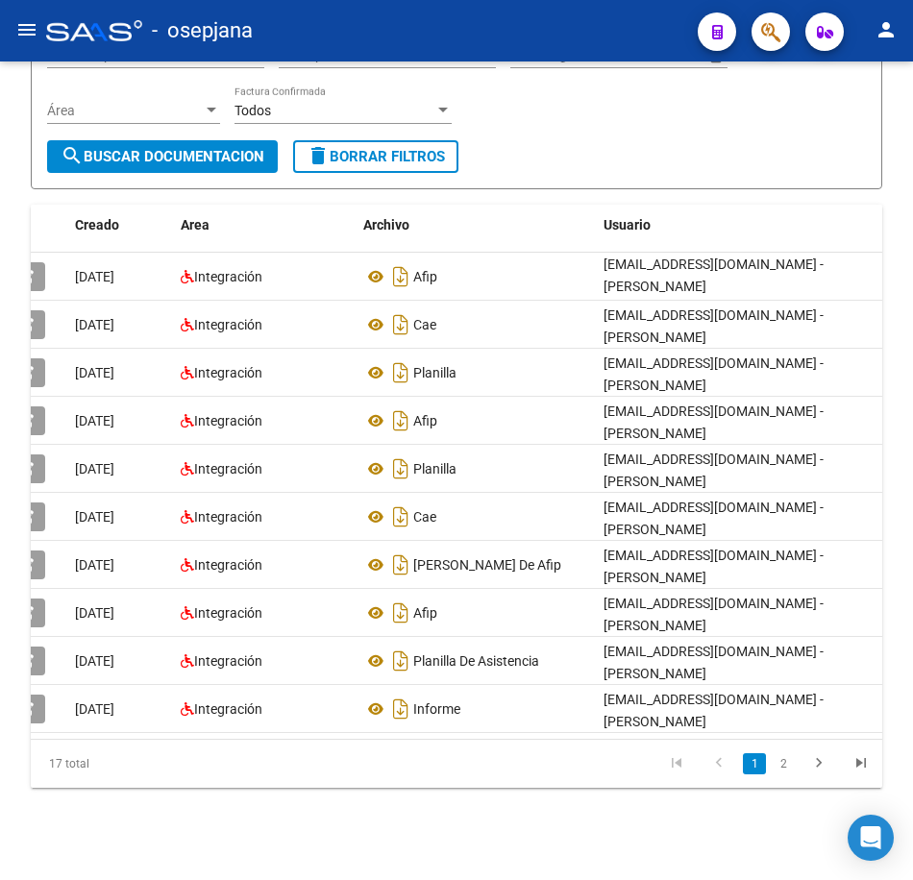
drag, startPoint x: 794, startPoint y: 768, endPoint x: 835, endPoint y: 746, distance: 46.9
click at [794, 768] on link "2" at bounding box center [782, 763] width 23 height 21
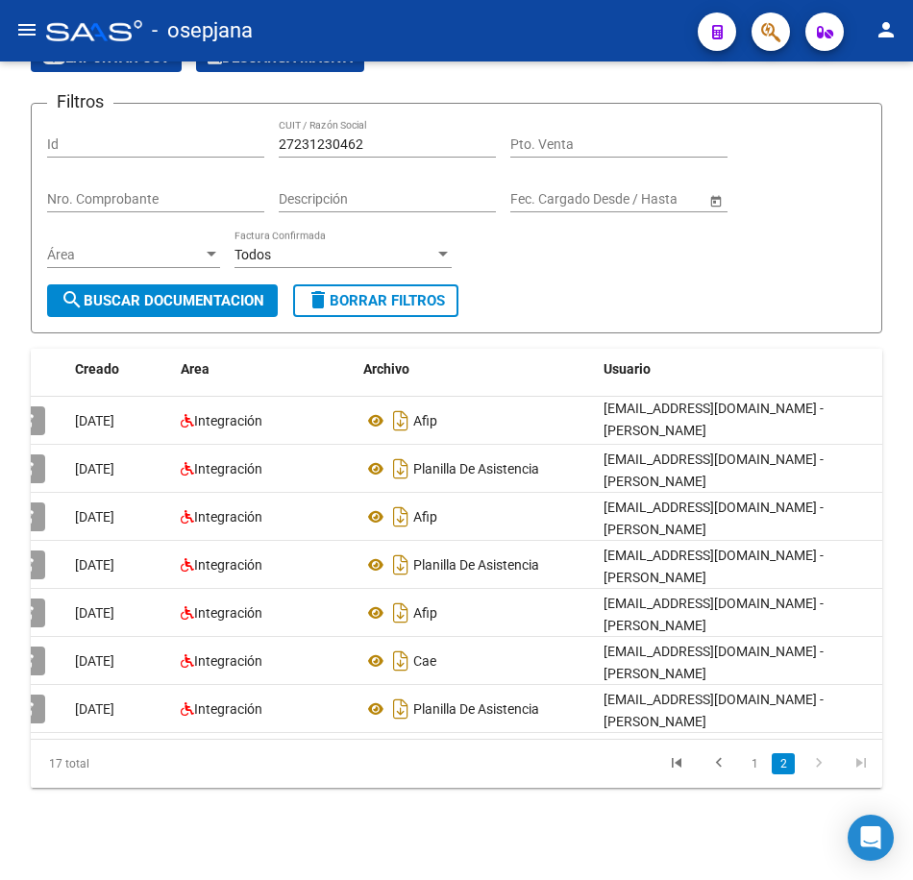
scroll to position [113, 0]
drag, startPoint x: 376, startPoint y: 129, endPoint x: 107, endPoint y: 108, distance: 269.8
click at [107, 119] on div "Filtros Id 27231230462 CUIT / Razón Social Pto. Venta Nro. Comprobante Descripc…" at bounding box center [456, 201] width 819 height 165
paste input "51621247"
click at [206, 292] on span "search Buscar Documentacion" at bounding box center [163, 300] width 204 height 17
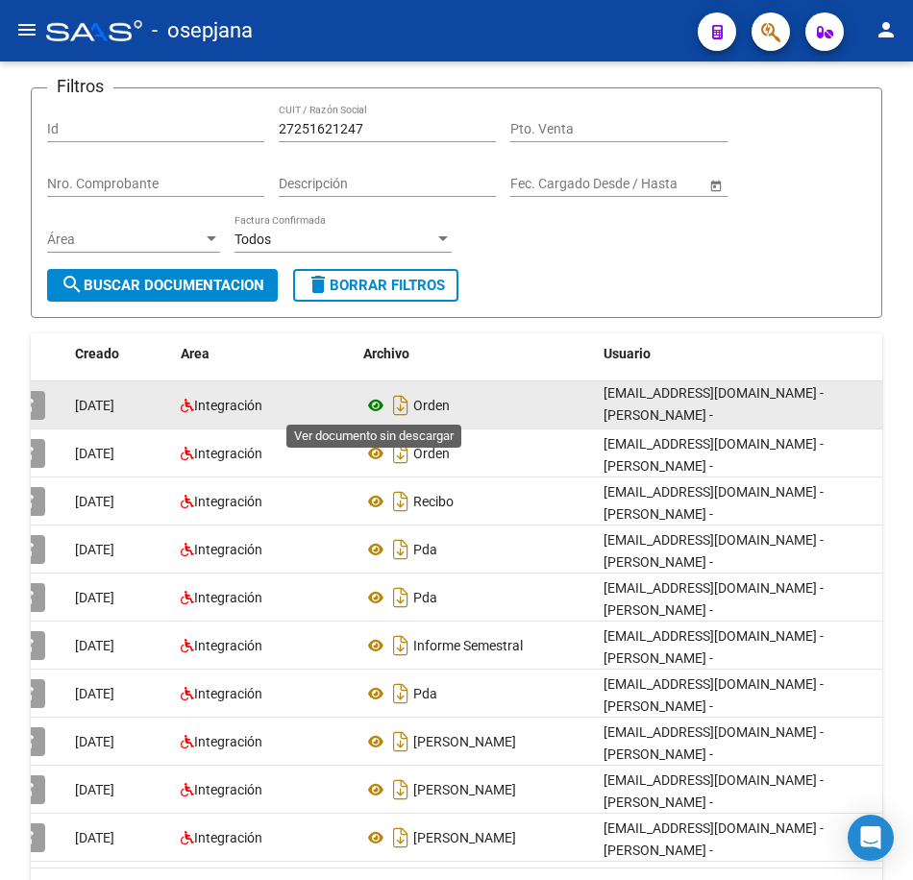
click at [372, 407] on icon at bounding box center [375, 405] width 25 height 23
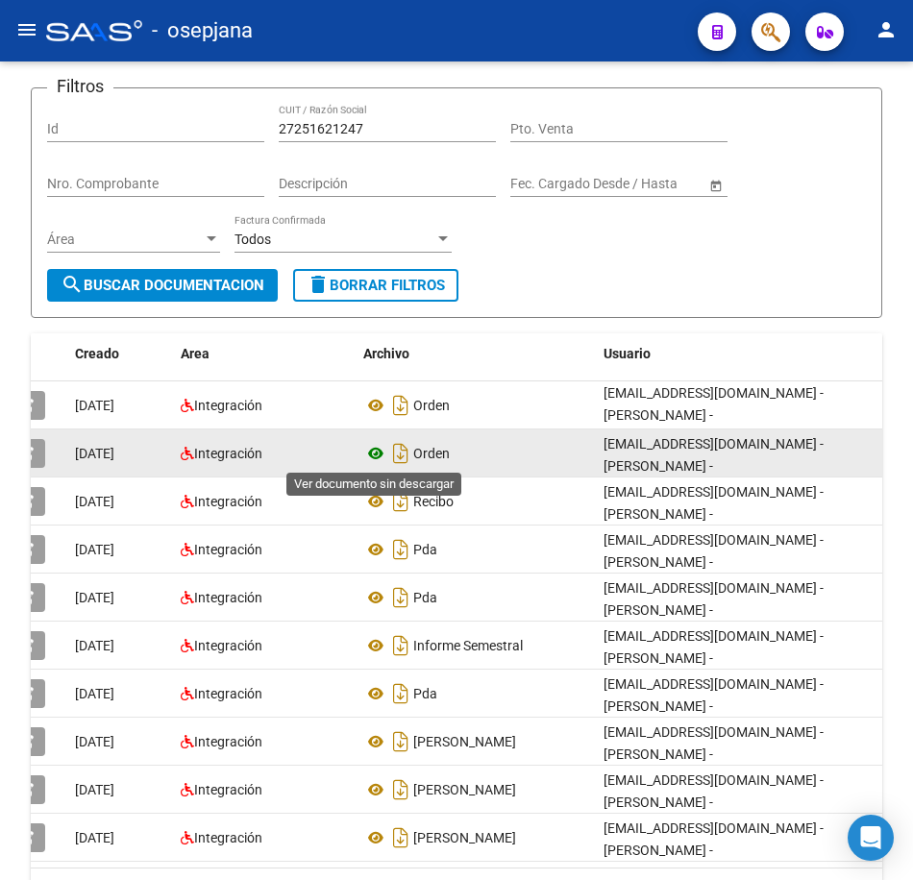
click at [384, 455] on icon at bounding box center [375, 453] width 25 height 23
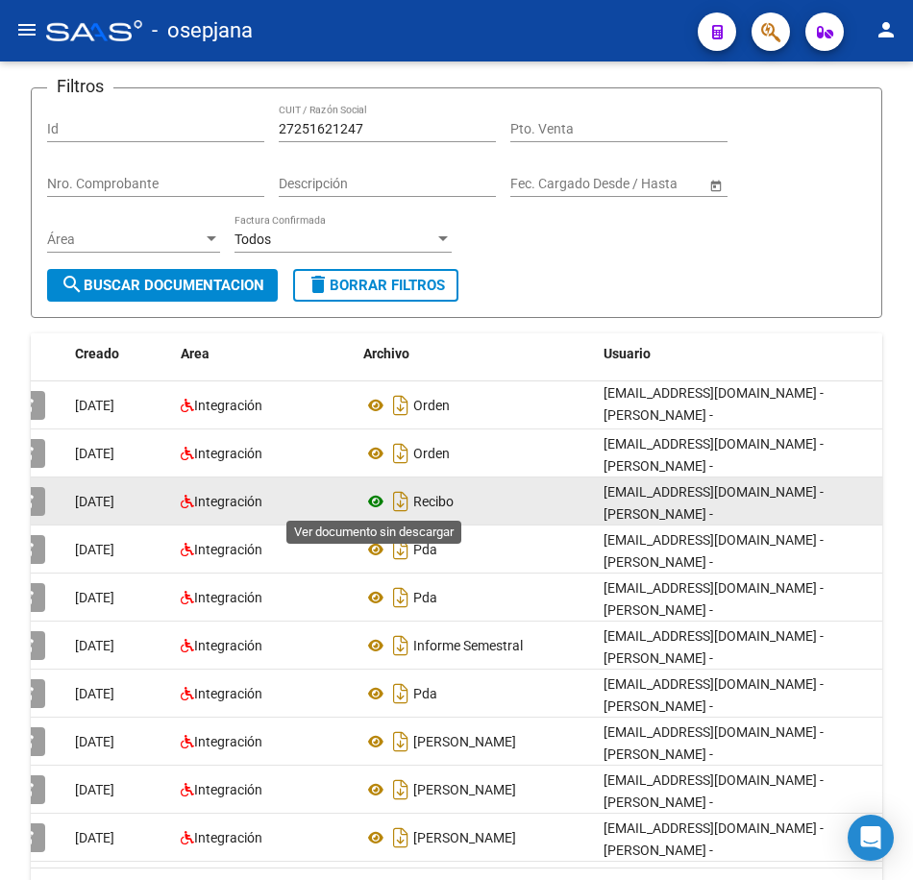
click at [366, 502] on icon at bounding box center [375, 501] width 25 height 23
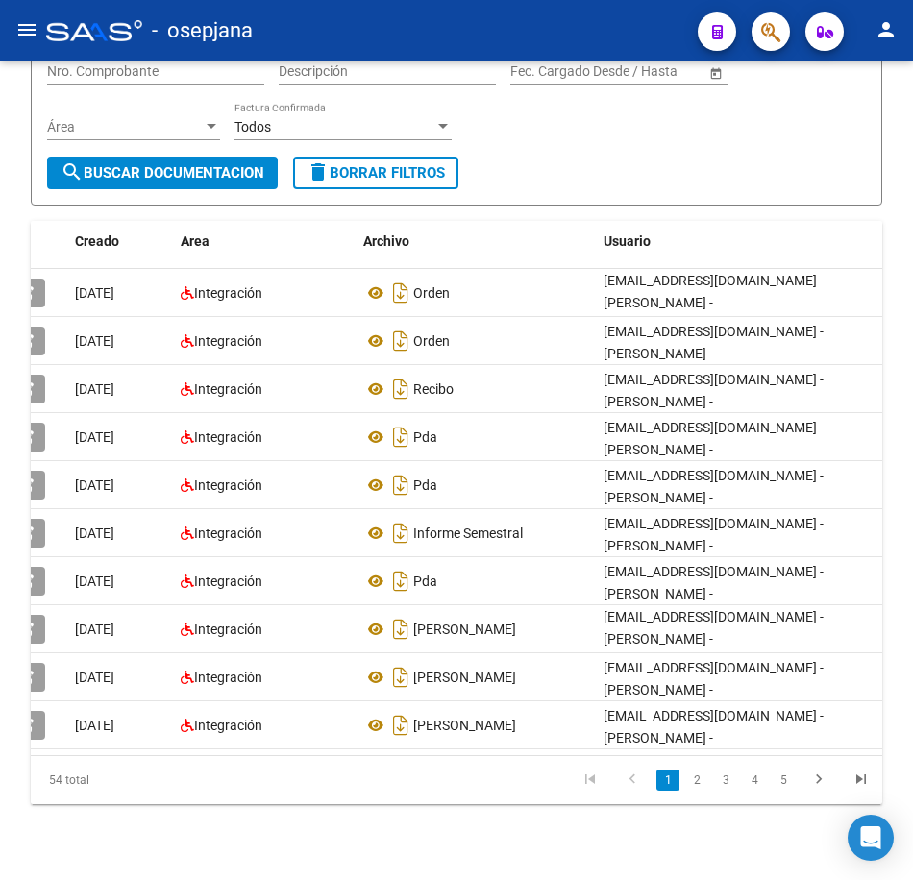
scroll to position [253, 0]
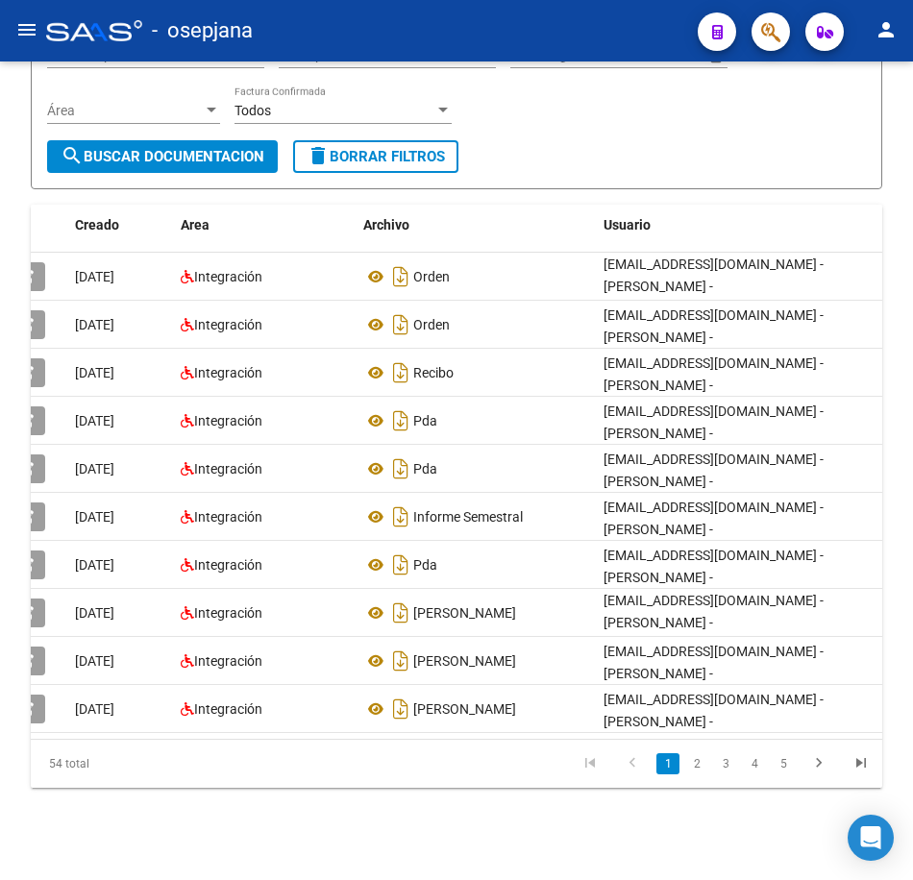
click at [908, 808] on div at bounding box center [910, 568] width 5 height 623
click at [692, 768] on link "2" at bounding box center [696, 763] width 23 height 21
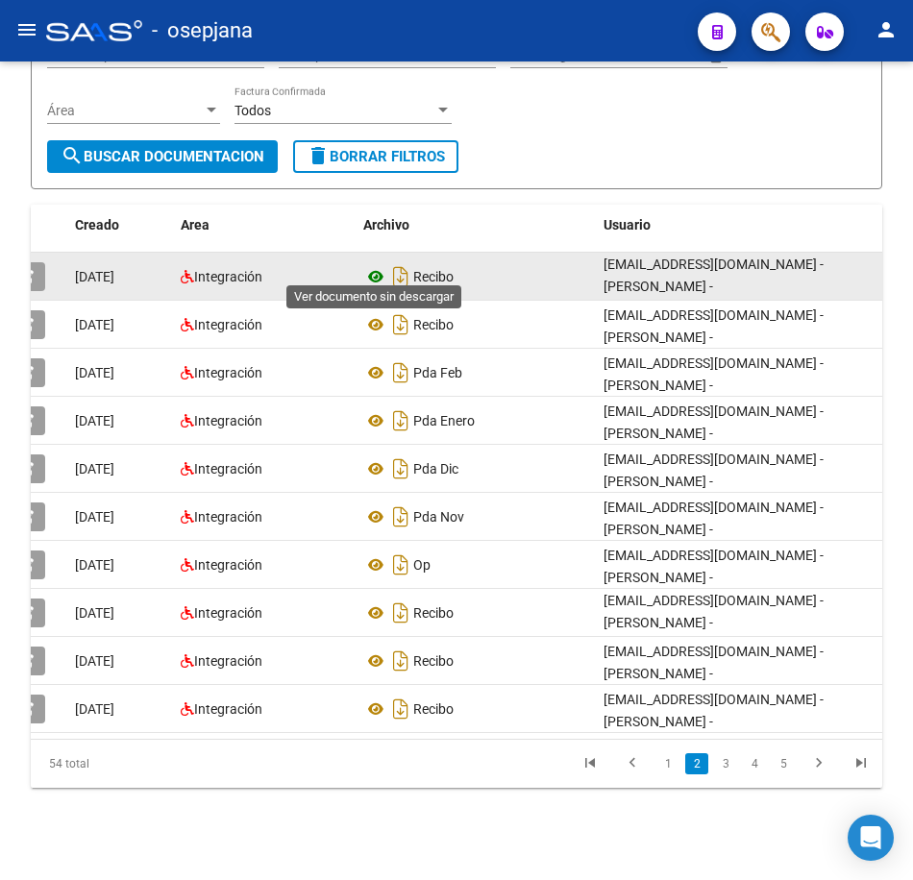
click at [372, 266] on icon at bounding box center [375, 276] width 25 height 23
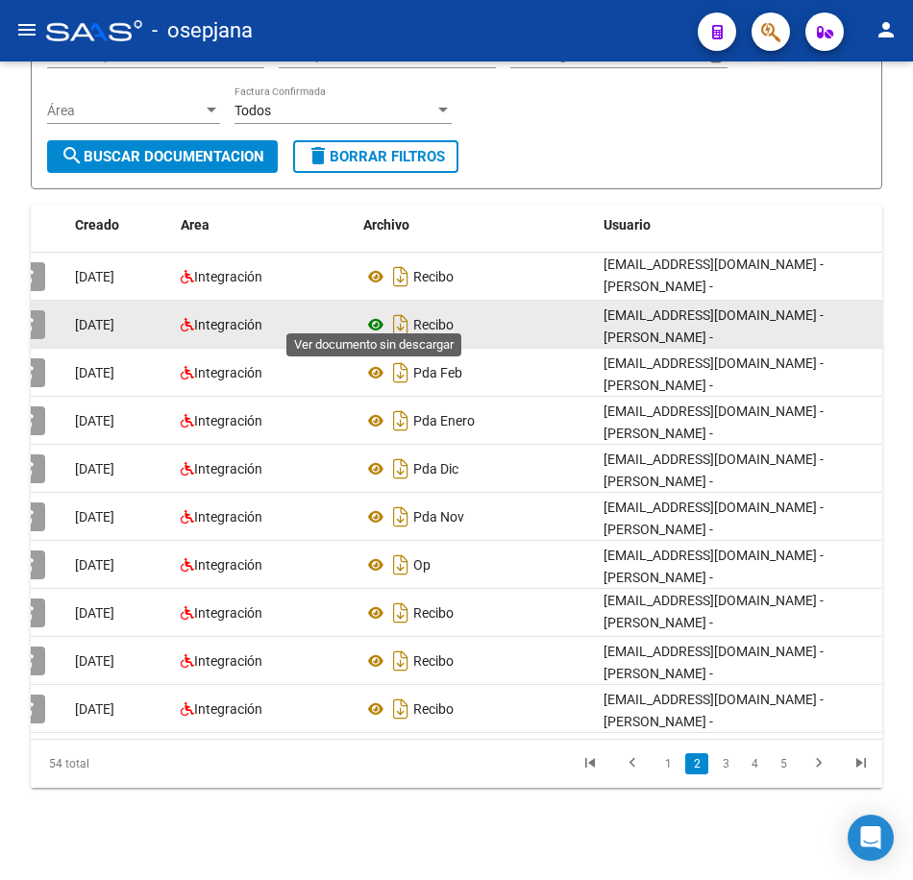
click at [372, 316] on icon at bounding box center [375, 324] width 25 height 23
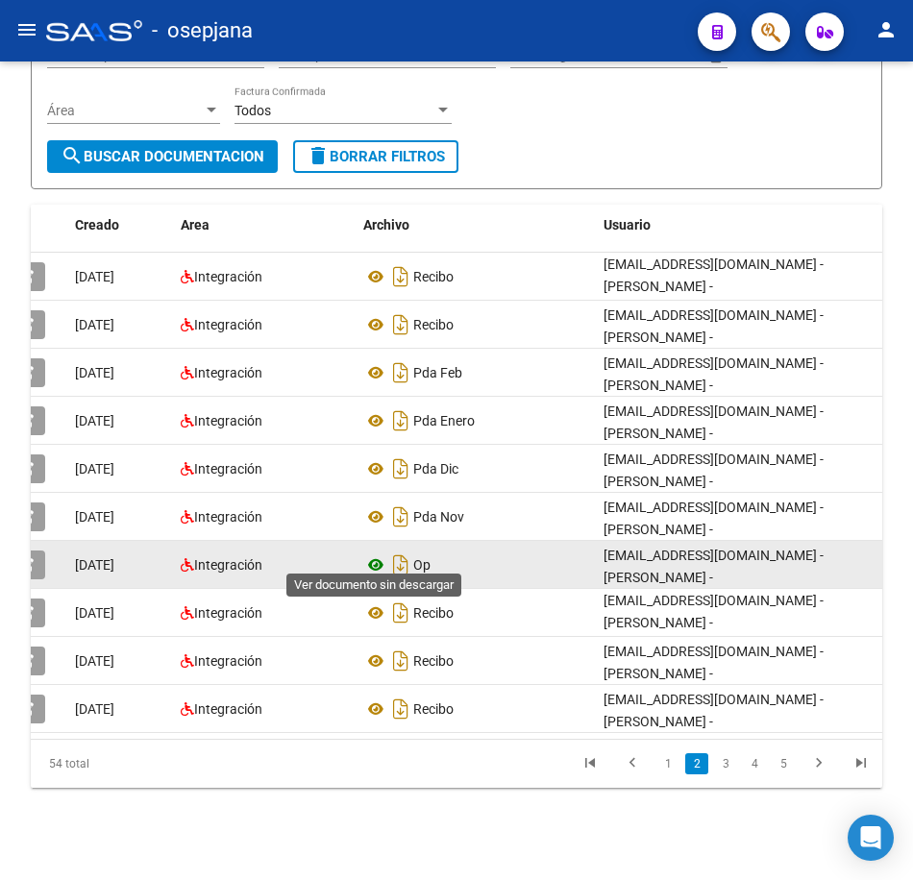
click at [369, 553] on icon at bounding box center [375, 564] width 25 height 23
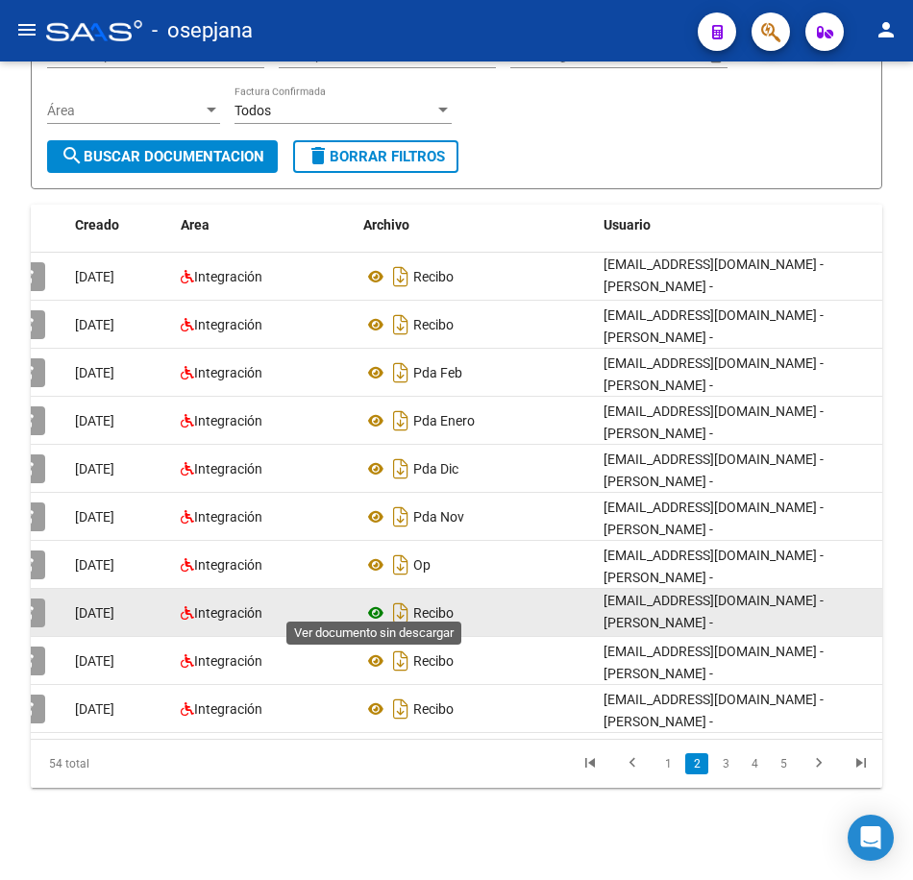
click at [373, 601] on icon at bounding box center [375, 612] width 25 height 23
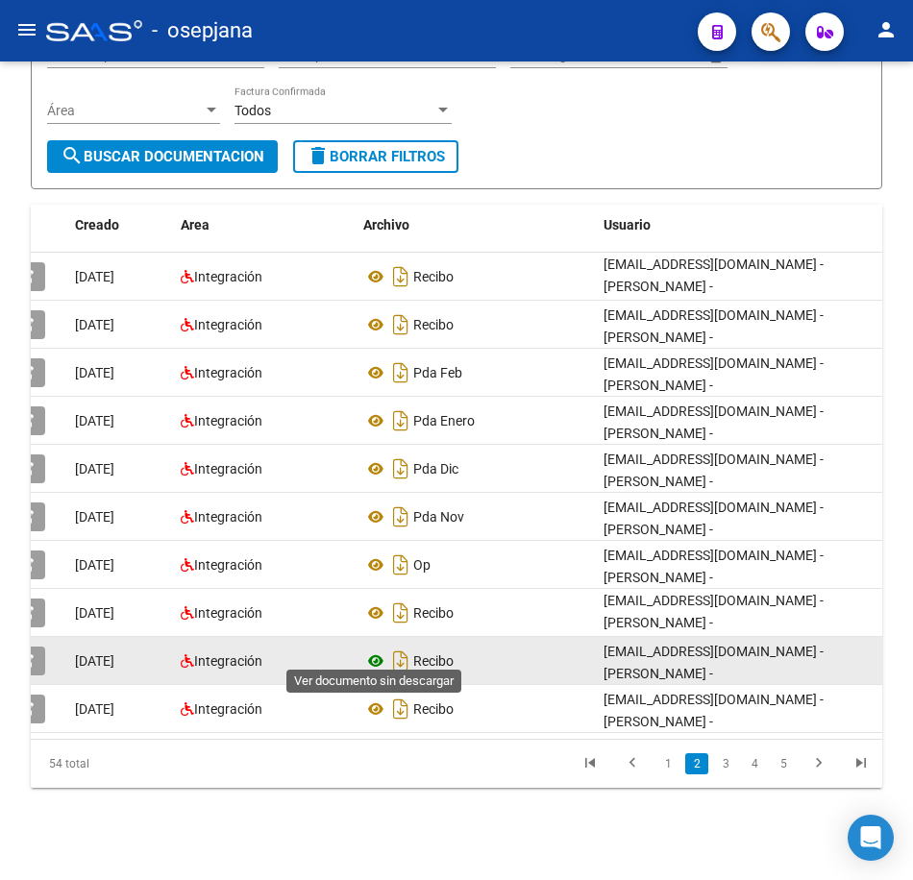
click at [374, 649] on icon at bounding box center [375, 660] width 25 height 23
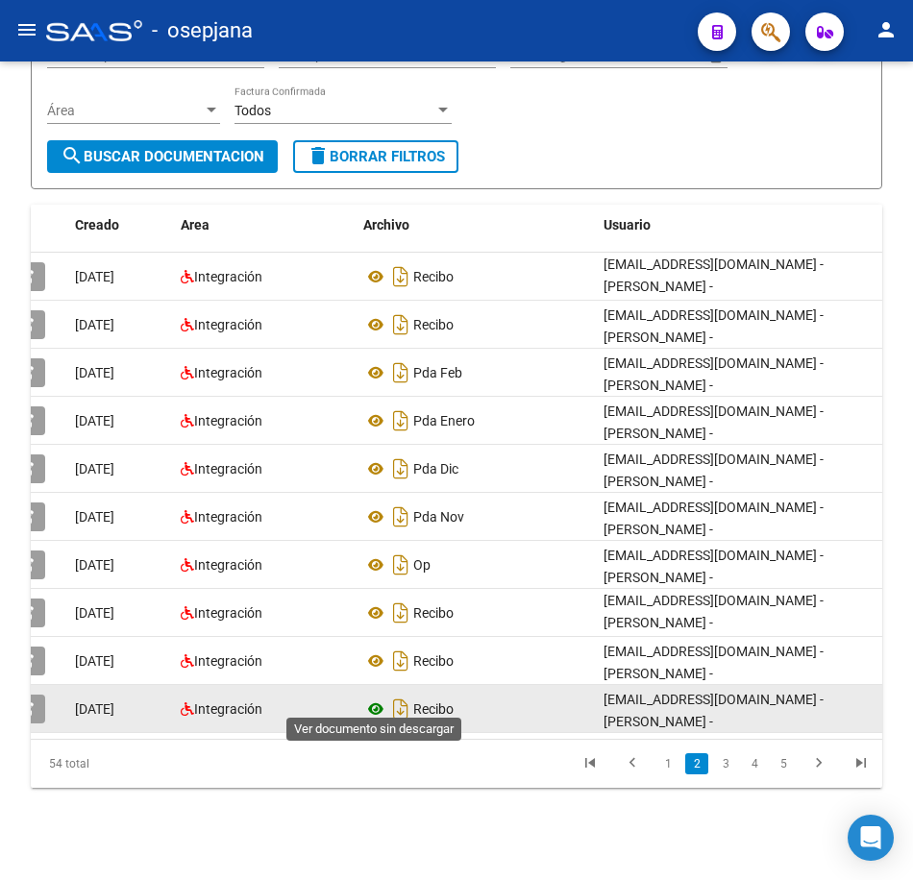
click at [376, 697] on icon at bounding box center [375, 708] width 25 height 23
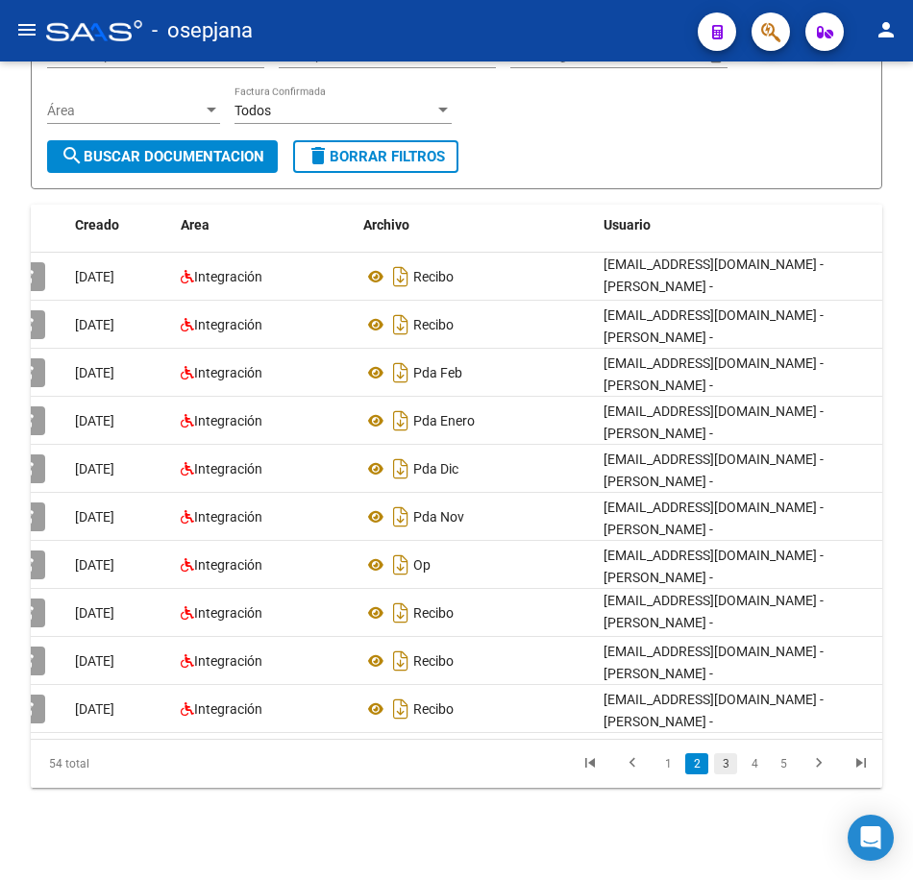
click at [722, 771] on link "3" at bounding box center [725, 763] width 23 height 21
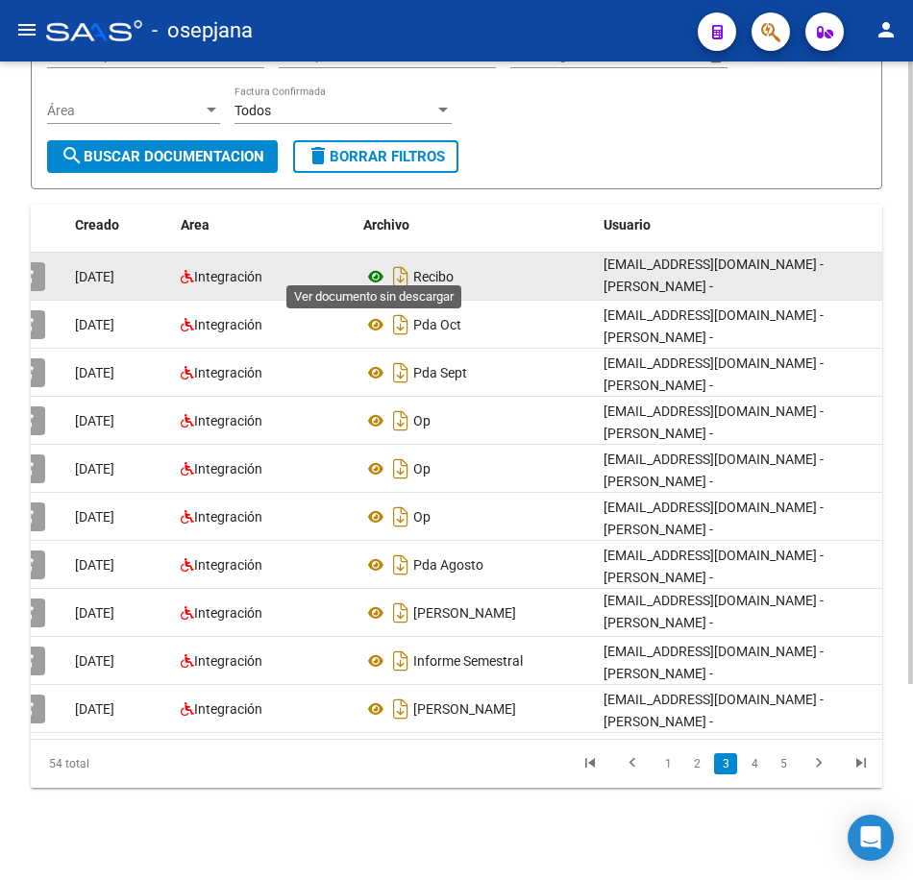
click at [381, 265] on icon at bounding box center [375, 276] width 25 height 23
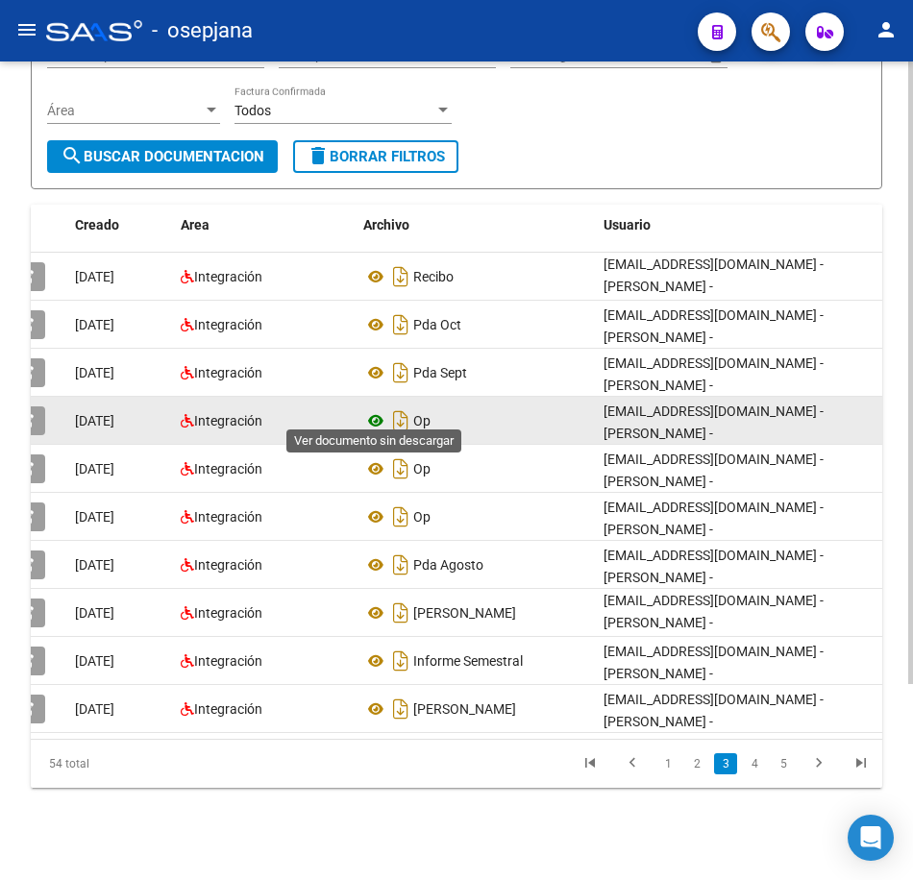
click at [367, 409] on icon at bounding box center [375, 420] width 25 height 23
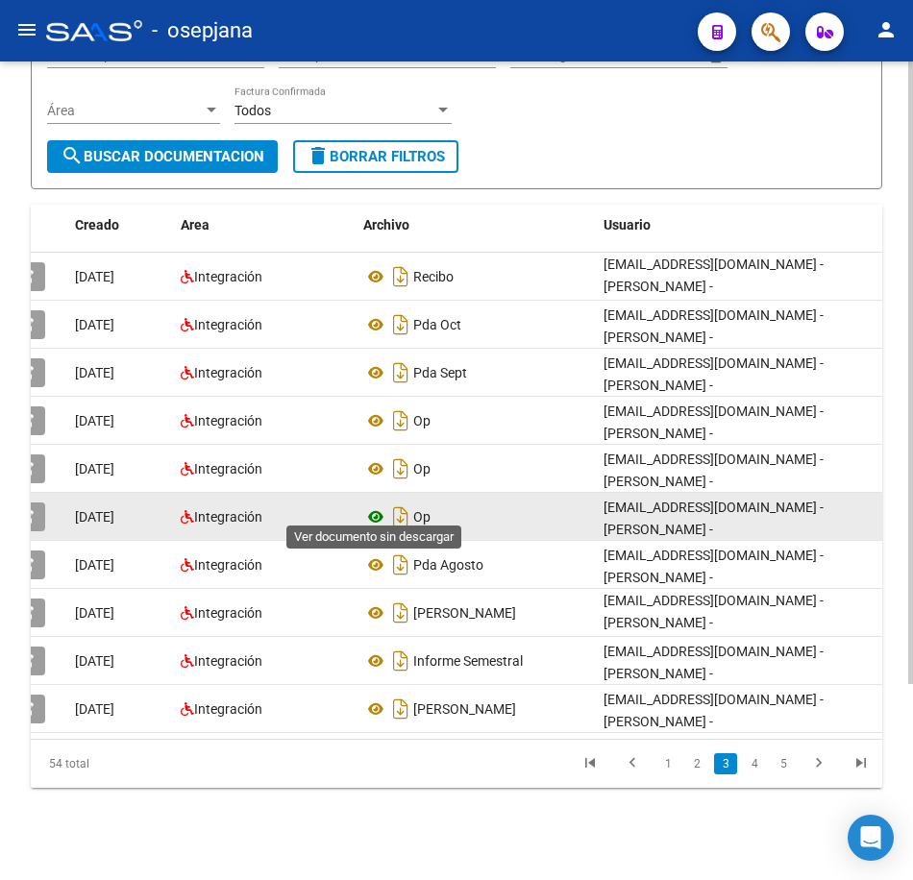
click at [370, 505] on icon at bounding box center [375, 516] width 25 height 23
click at [372, 505] on icon at bounding box center [375, 516] width 25 height 23
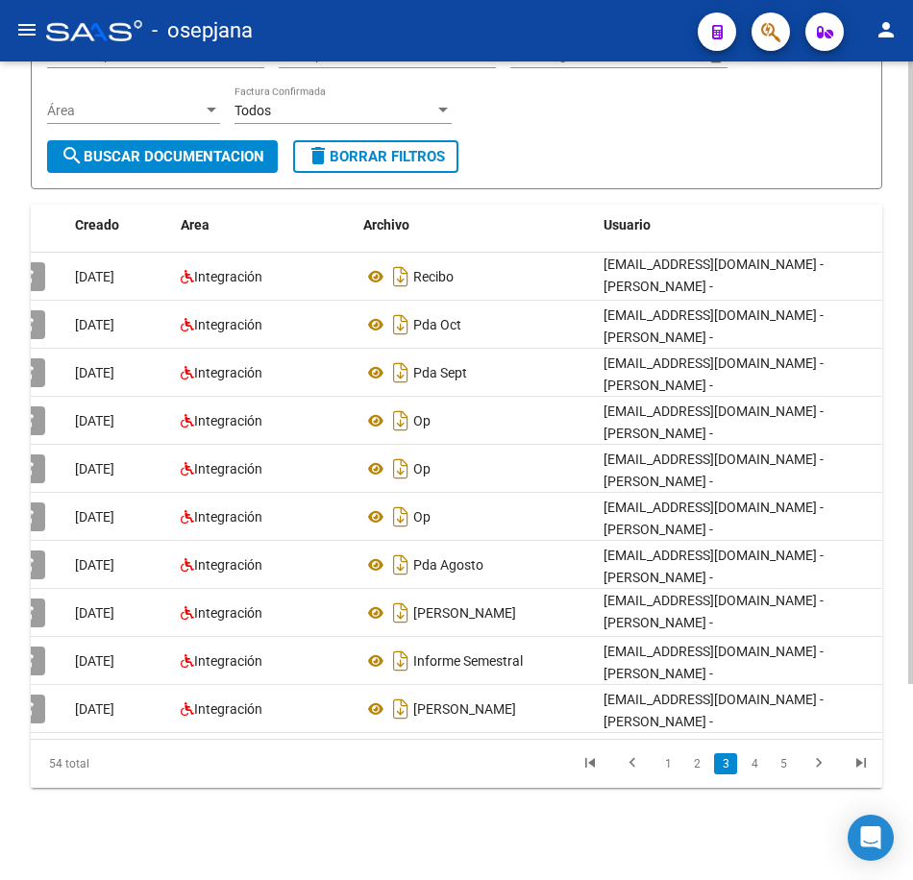
click at [493, 823] on div "PRESTADORES -> Comprobantes - Documentación Respaldatoria cloud_download Export…" at bounding box center [456, 349] width 913 height 1061
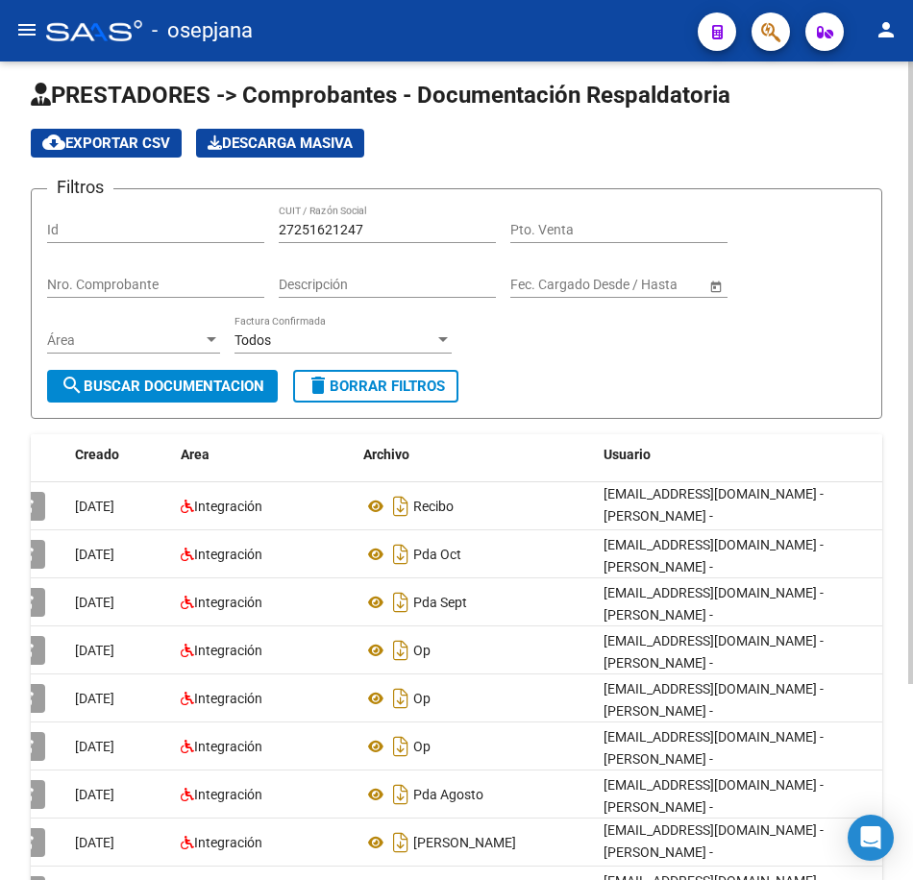
scroll to position [0, 0]
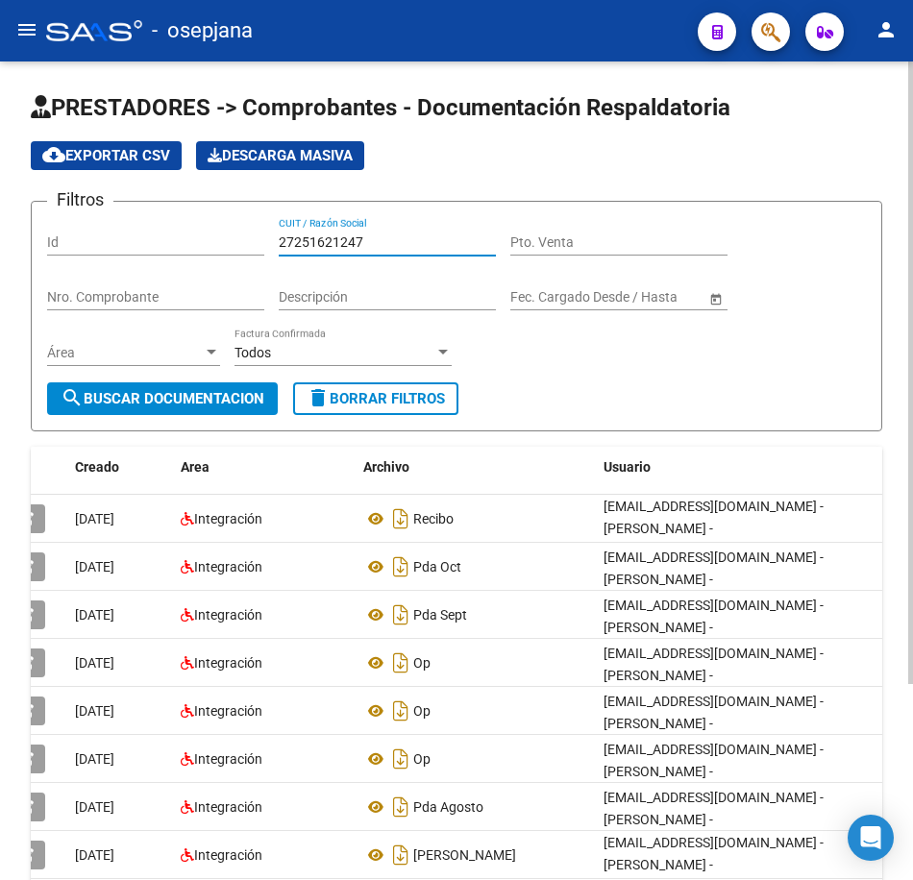
drag, startPoint x: 297, startPoint y: 227, endPoint x: 228, endPoint y: 216, distance: 70.0
click at [228, 216] on form "Filtros Id 27251621247 CUIT / Razón Social Pto. Venta Nro. Comprobante Descripc…" at bounding box center [456, 316] width 851 height 231
paste input "64277669"
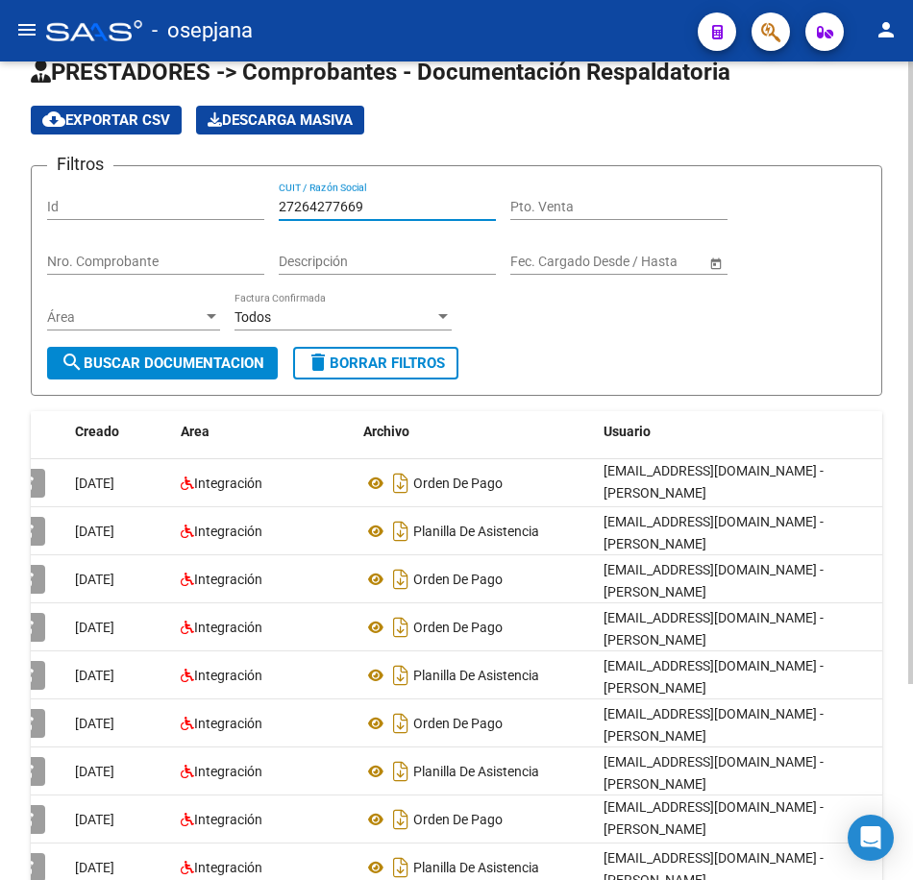
scroll to position [96, 0]
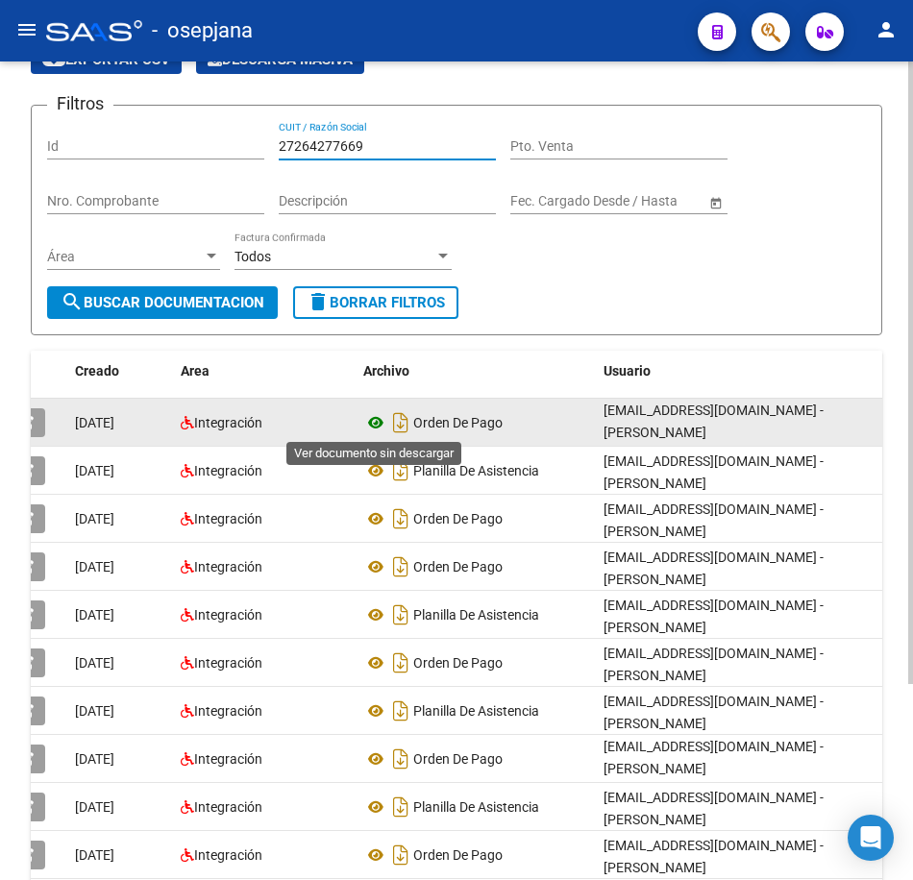
click at [375, 421] on icon at bounding box center [375, 422] width 25 height 23
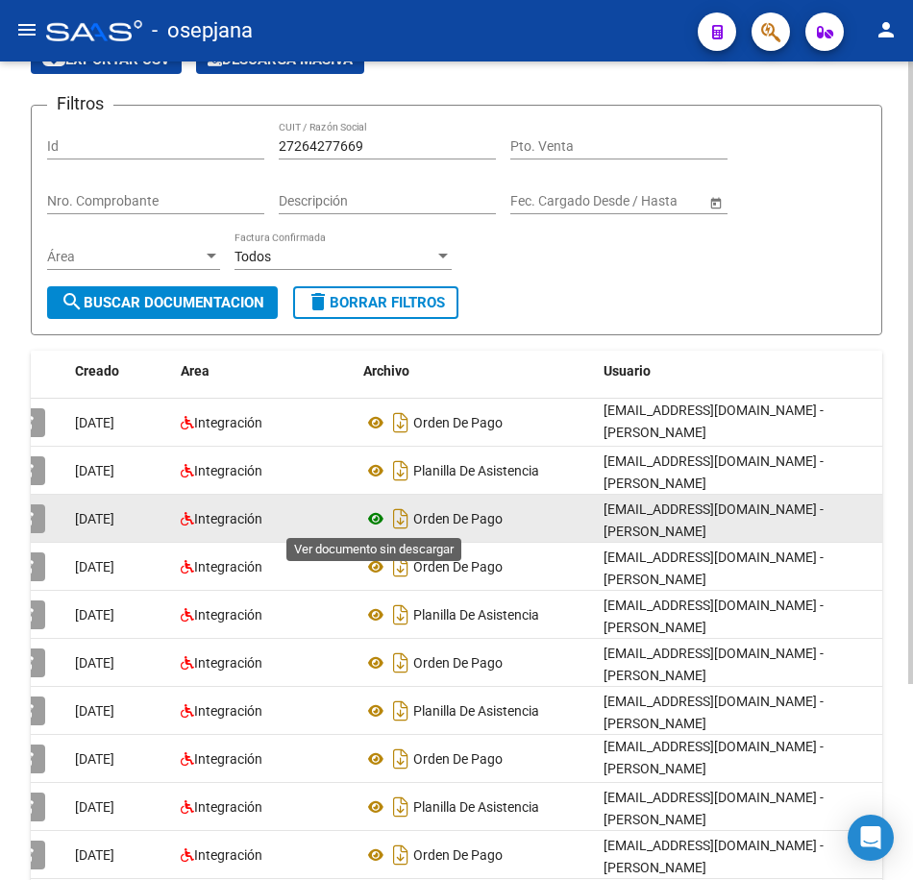
click at [373, 521] on icon at bounding box center [375, 518] width 25 height 23
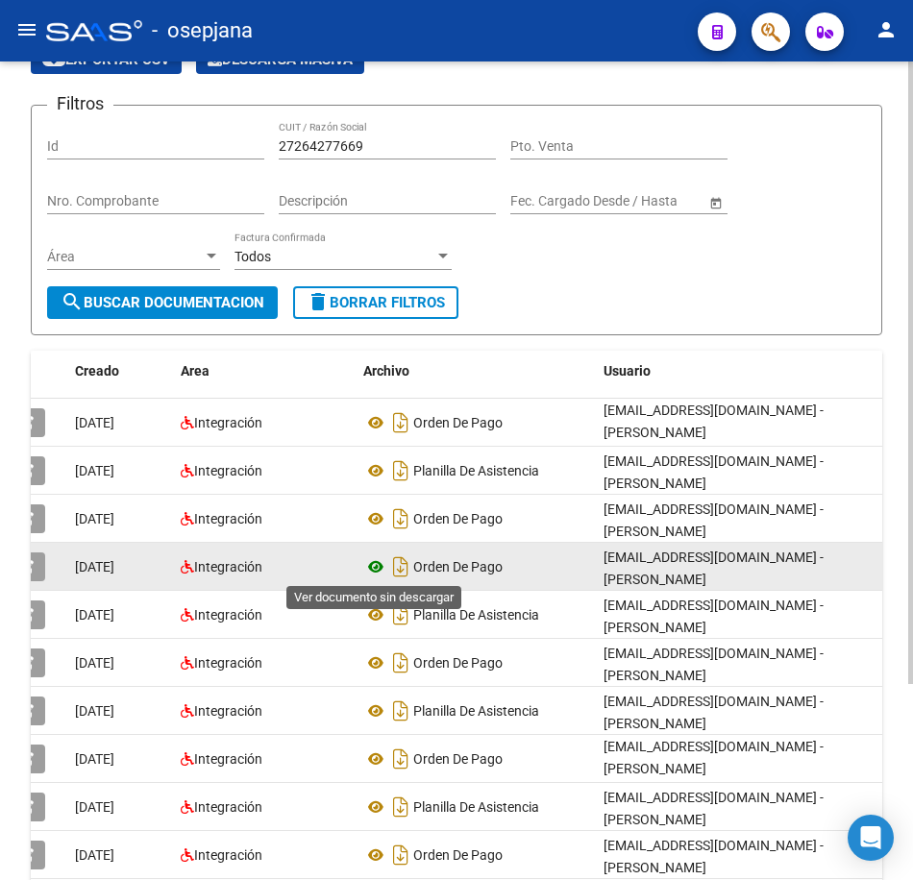
click at [378, 565] on icon at bounding box center [375, 566] width 25 height 23
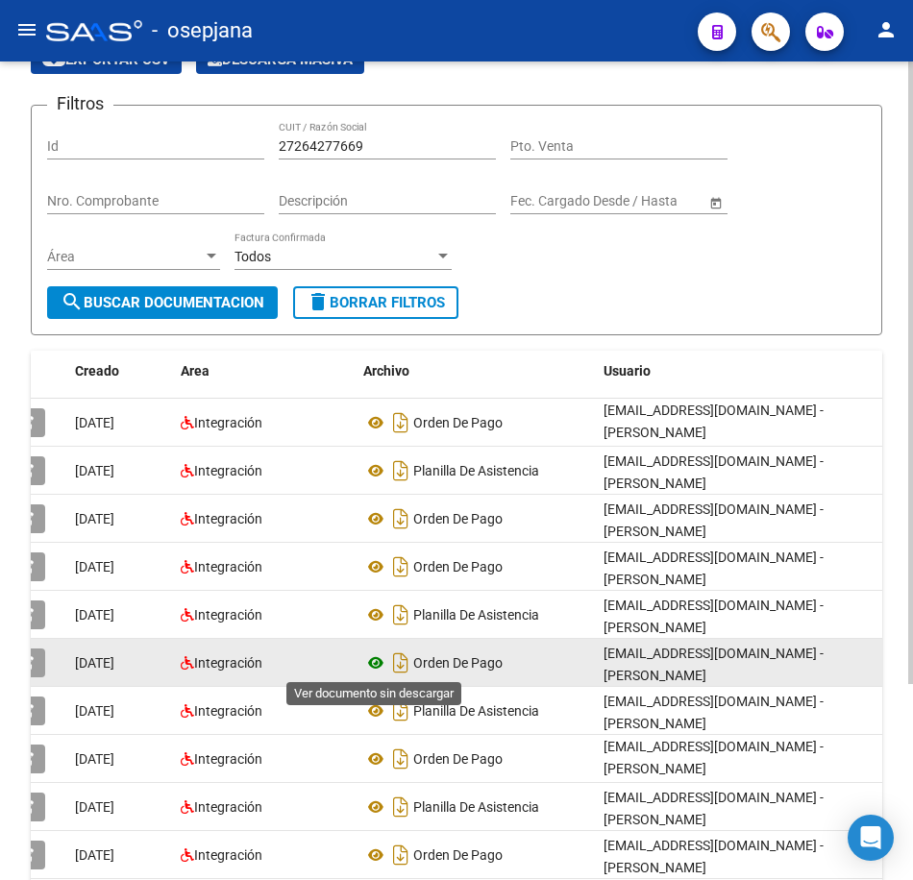
click at [369, 660] on icon at bounding box center [375, 662] width 25 height 23
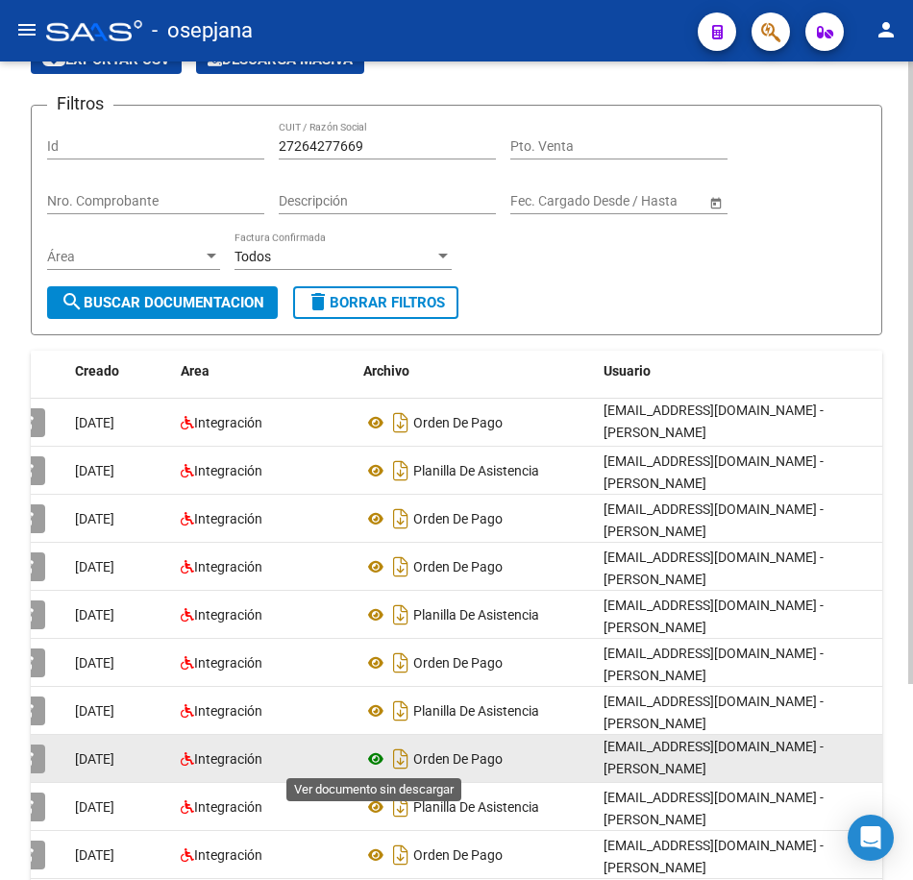
click at [374, 760] on icon at bounding box center [375, 758] width 25 height 23
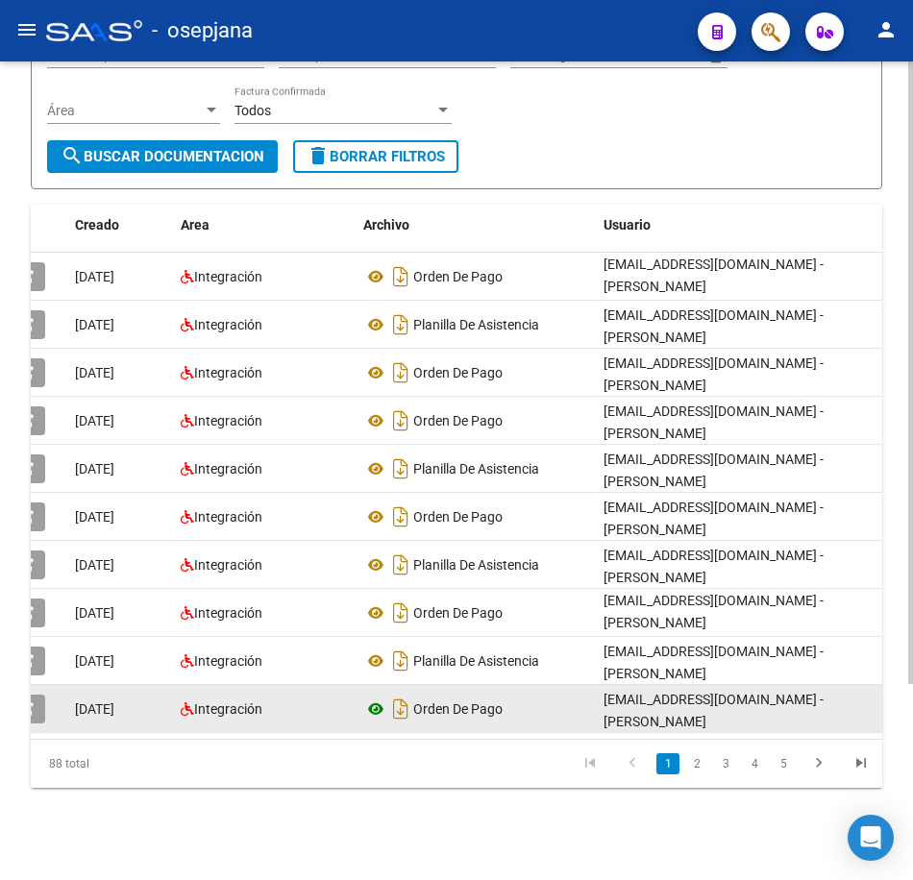
scroll to position [257, 0]
click at [375, 697] on icon at bounding box center [375, 708] width 25 height 23
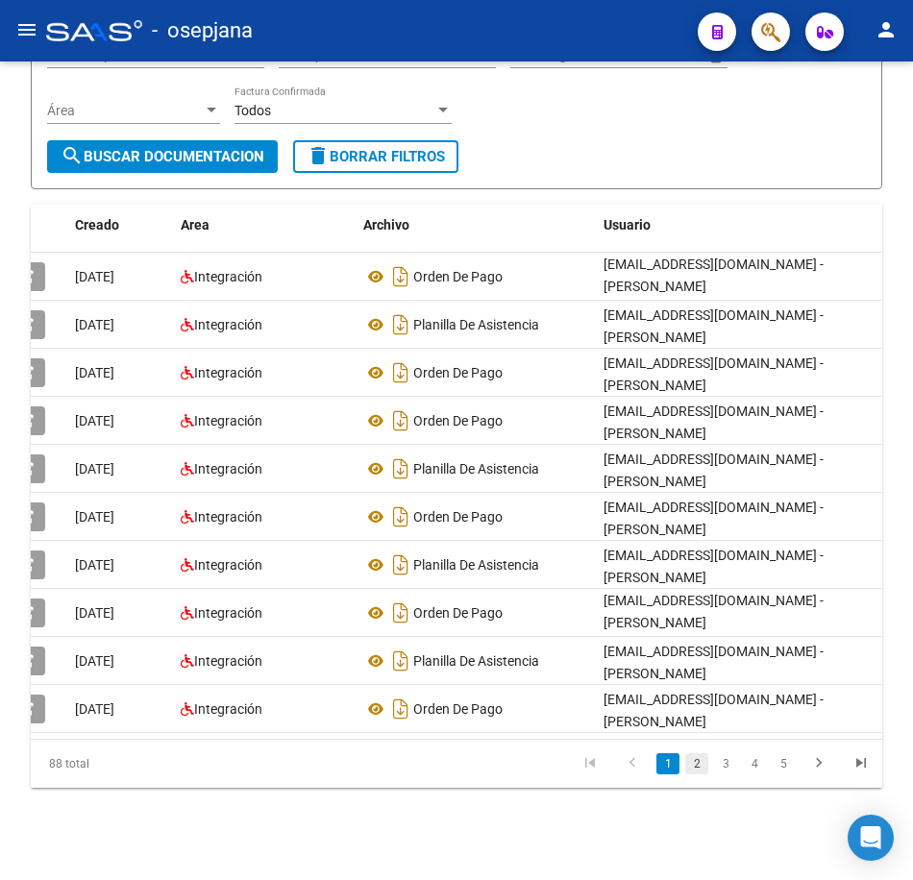
click at [698, 770] on link "2" at bounding box center [696, 763] width 23 height 21
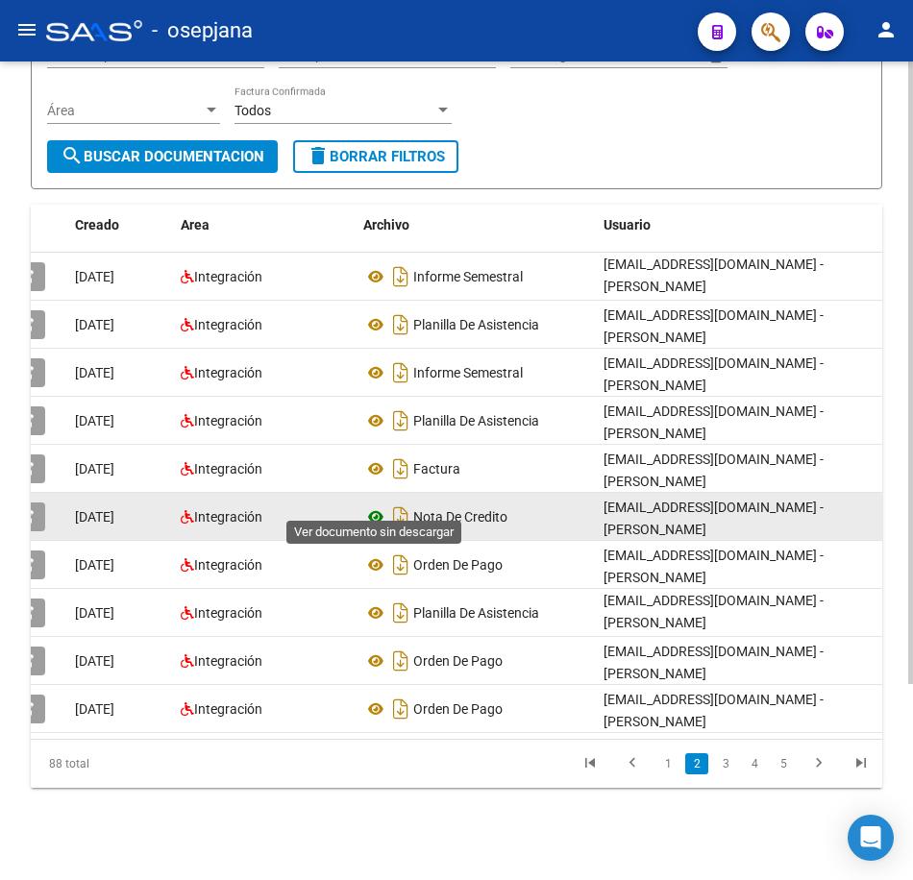
click at [378, 505] on icon at bounding box center [375, 516] width 25 height 23
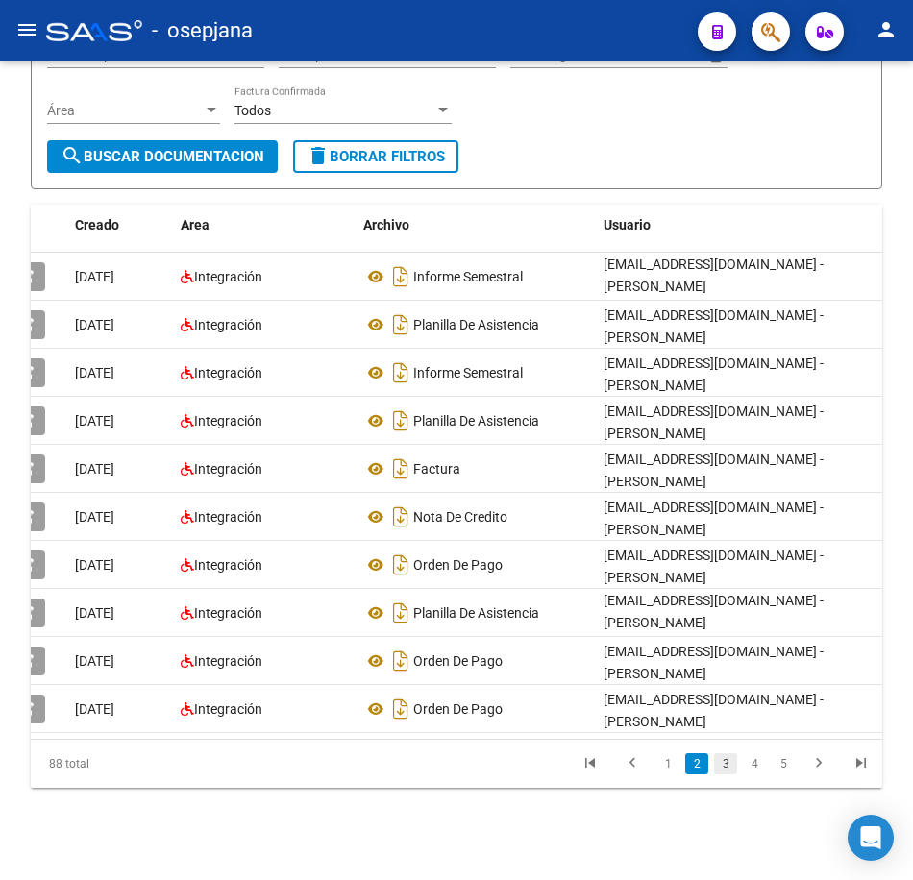
click at [723, 770] on link "3" at bounding box center [725, 763] width 23 height 21
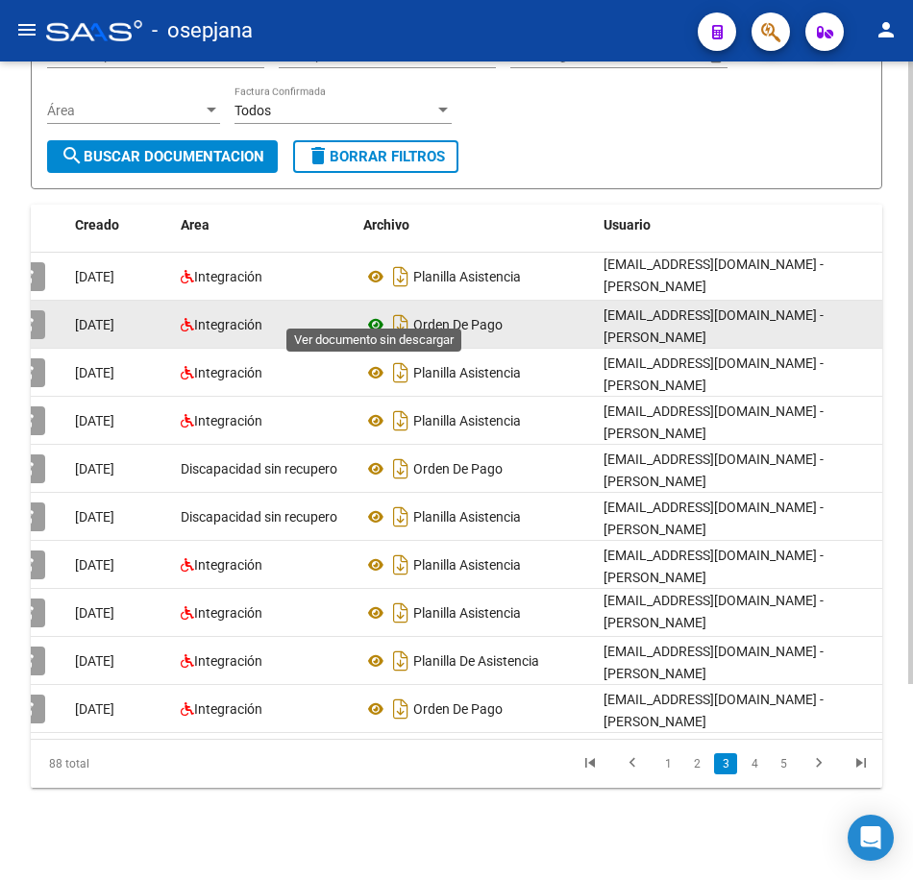
click at [379, 313] on icon at bounding box center [375, 324] width 25 height 23
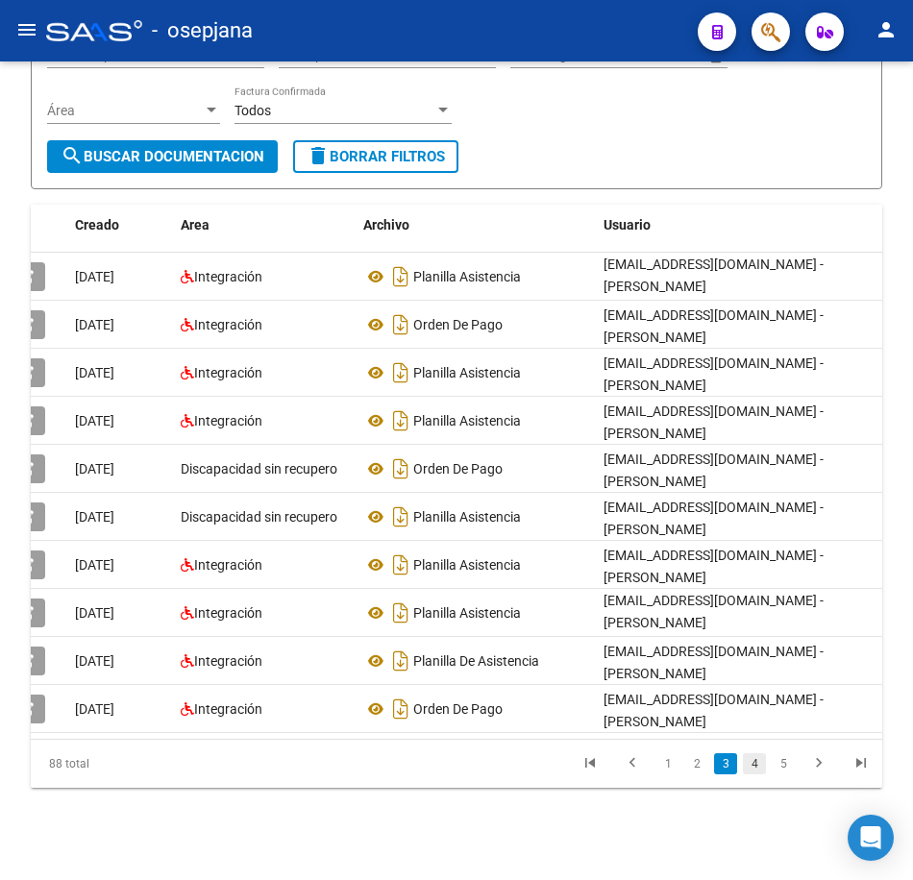
click at [760, 764] on link "4" at bounding box center [754, 763] width 23 height 21
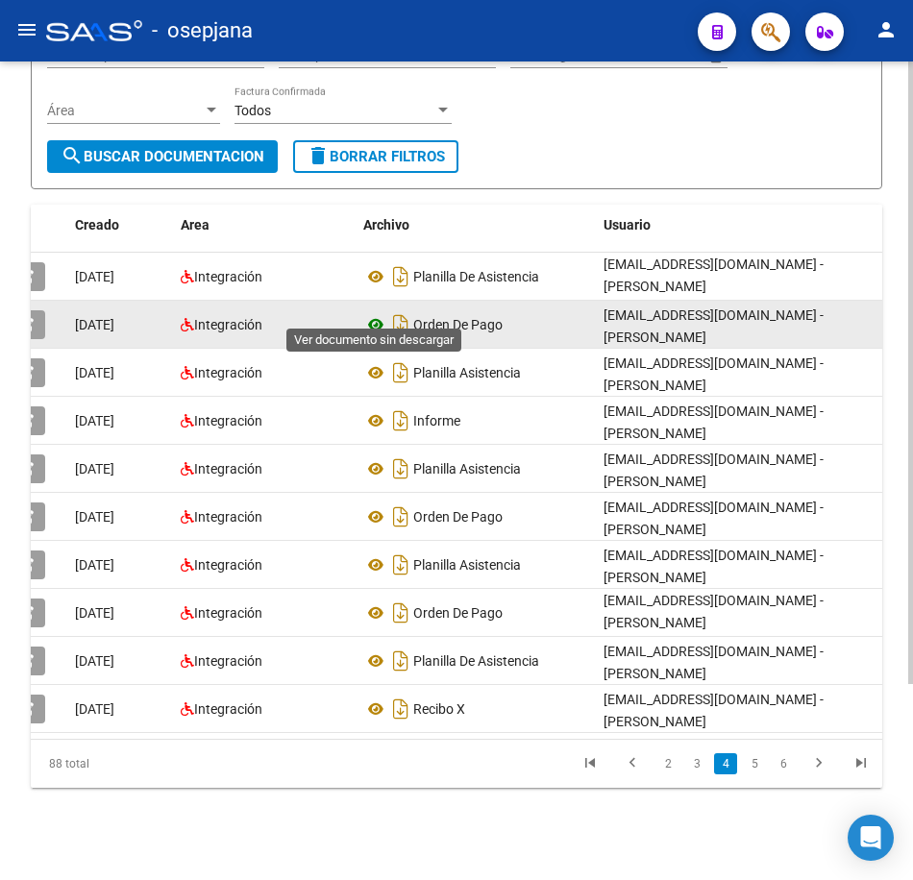
click at [378, 313] on icon at bounding box center [375, 324] width 25 height 23
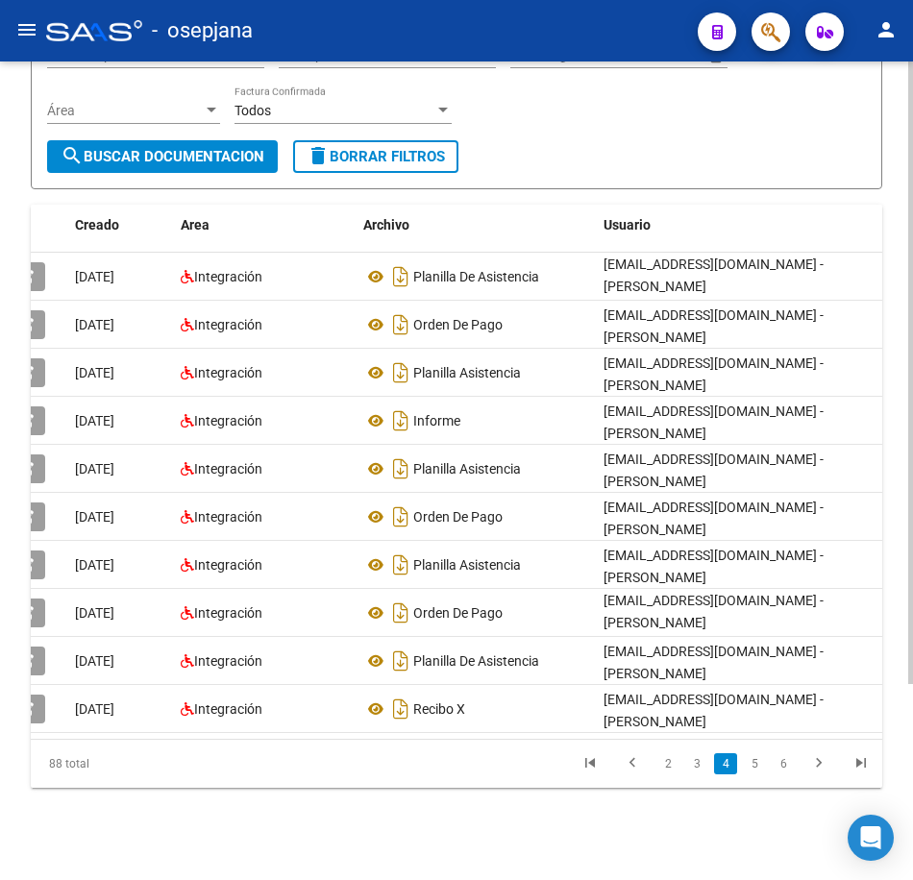
click at [618, 125] on form "Filtros Id 27264277669 CUIT / Razón Social Pto. Venta Nro. Comprobante Descripc…" at bounding box center [456, 74] width 851 height 231
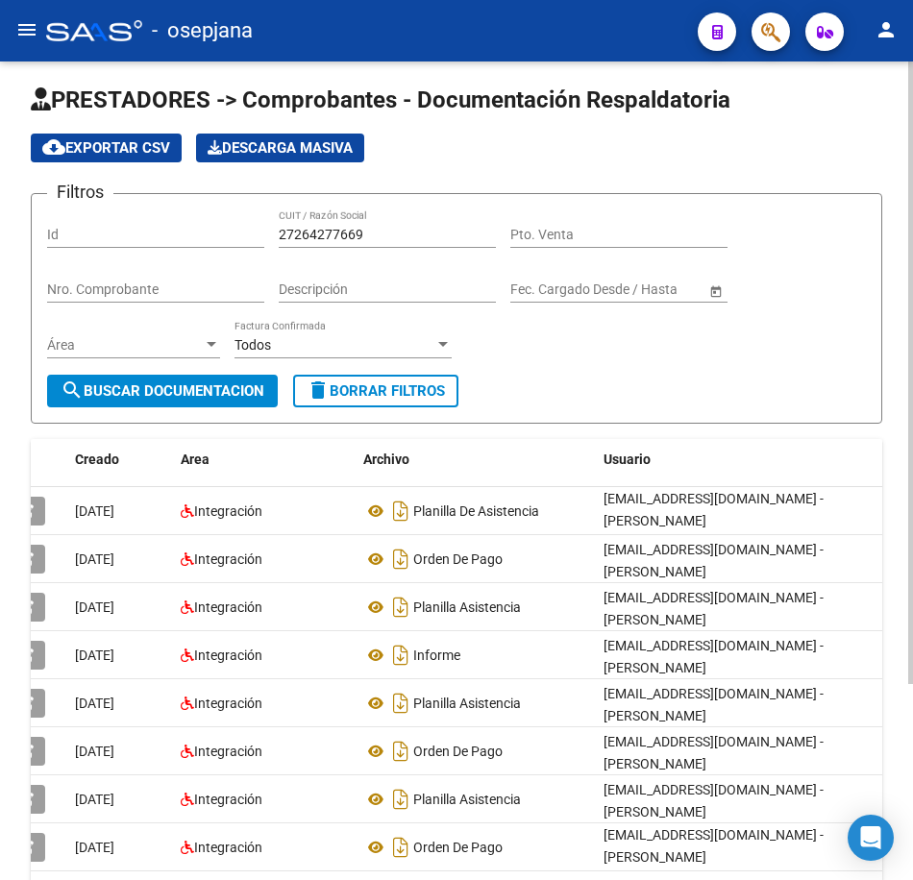
scroll to position [0, 0]
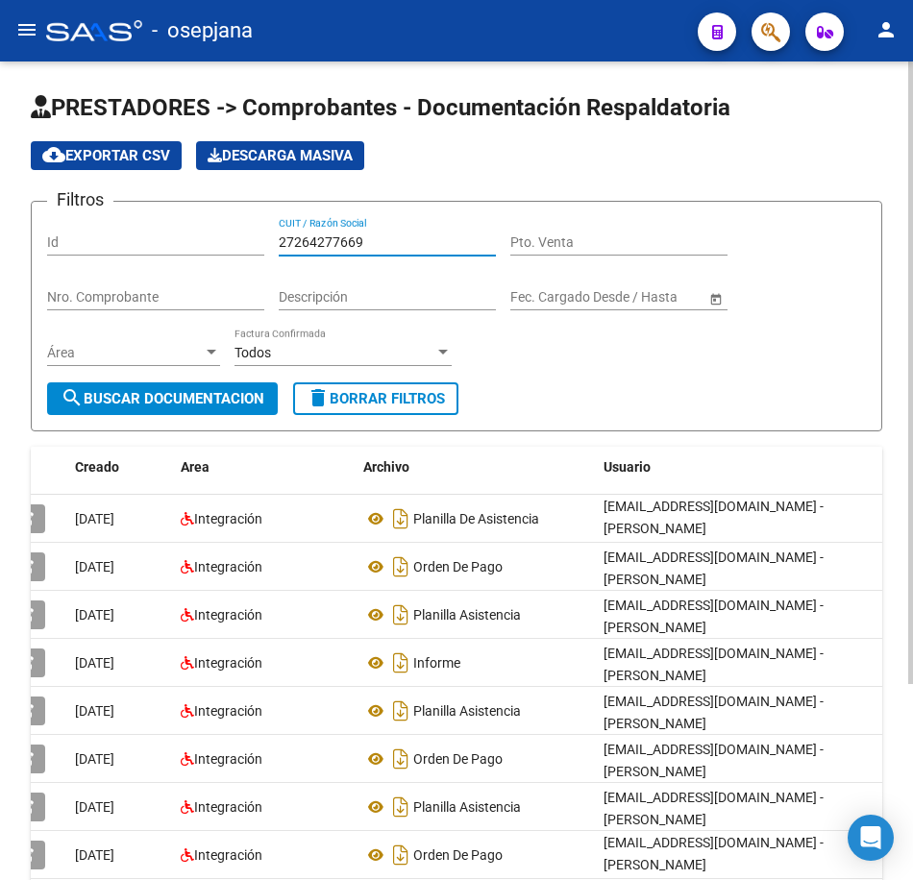
drag, startPoint x: 388, startPoint y: 237, endPoint x: 87, endPoint y: 227, distance: 300.9
click at [87, 227] on div "Filtros Id 27264277669 CUIT / Razón Social Pto. Venta Nro. Comprobante Descripc…" at bounding box center [456, 299] width 819 height 165
paste input "72835271"
click at [151, 388] on button "search Buscar Documentacion" at bounding box center [162, 398] width 231 height 33
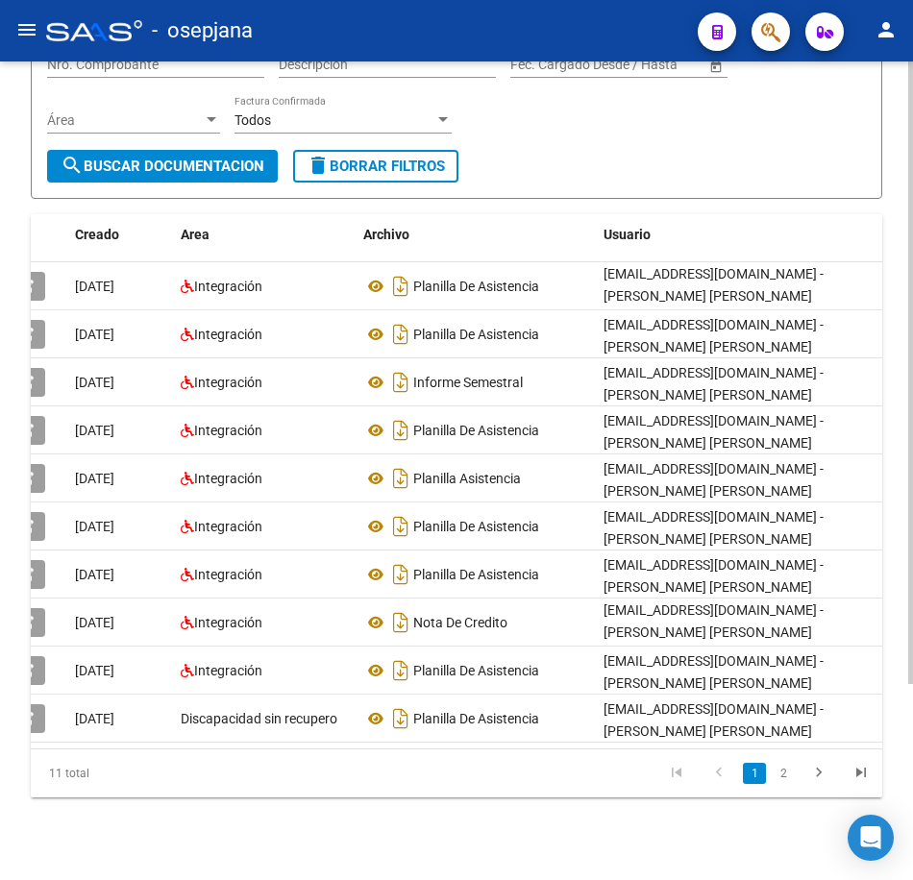
scroll to position [257, 0]
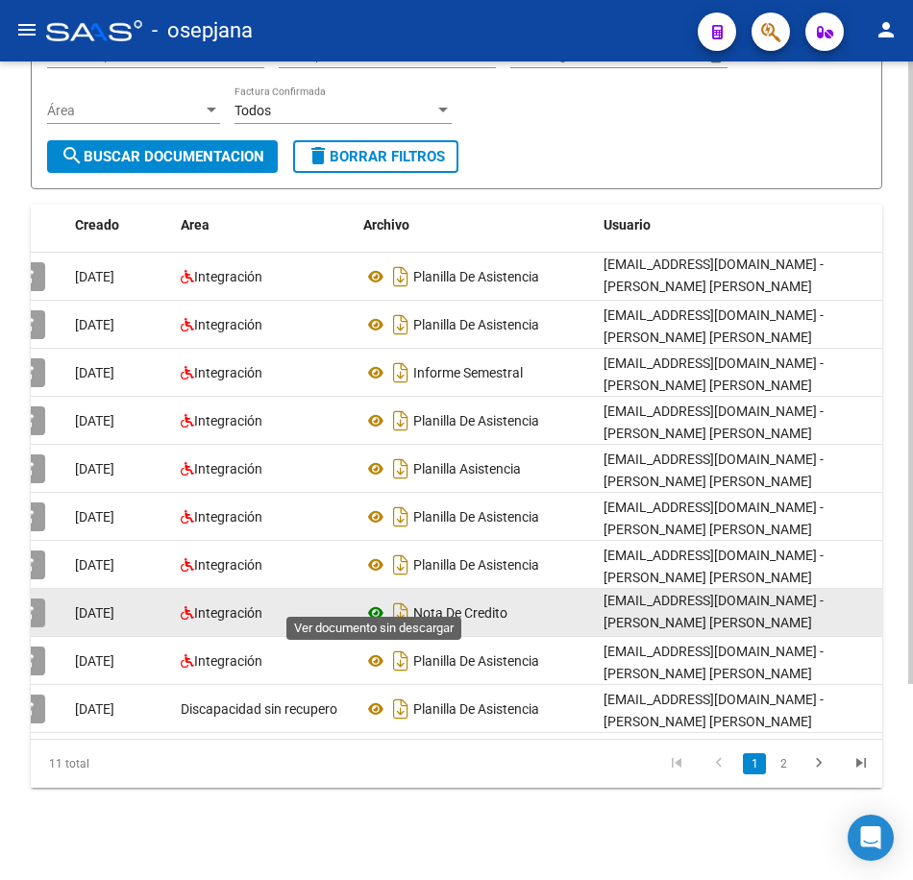
click at [378, 601] on icon at bounding box center [375, 612] width 25 height 23
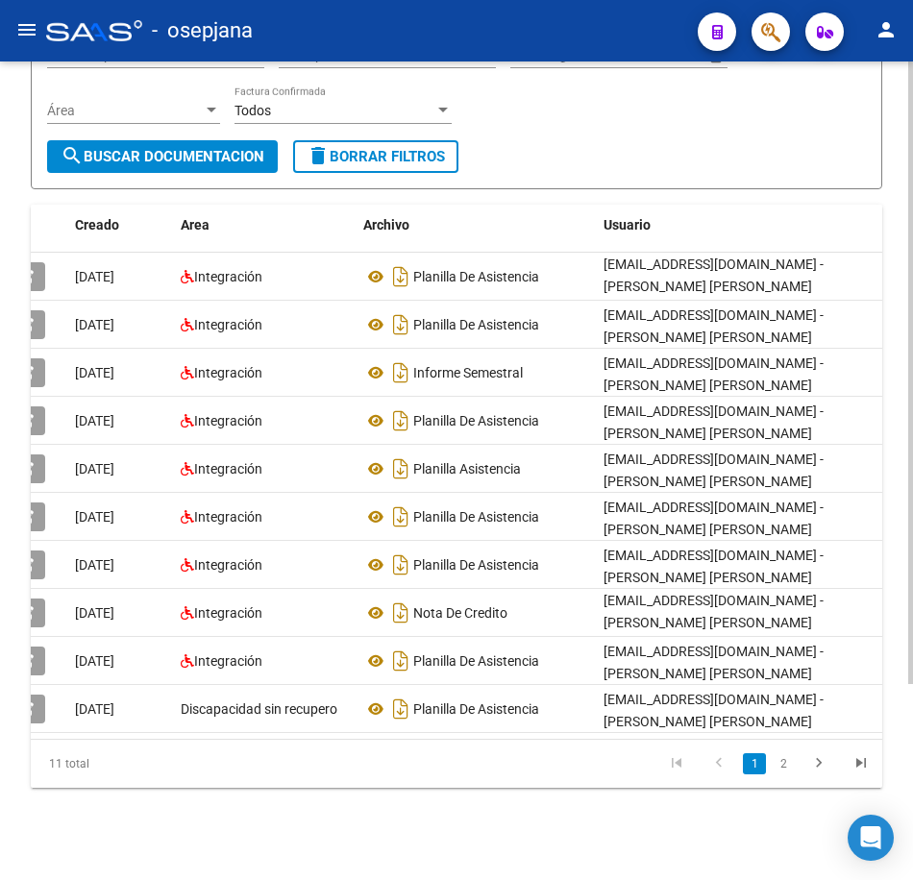
click at [606, 150] on form "Filtros Id 27272835271 CUIT / Razón Social Pto. Venta Nro. Comprobante Descripc…" at bounding box center [456, 74] width 851 height 231
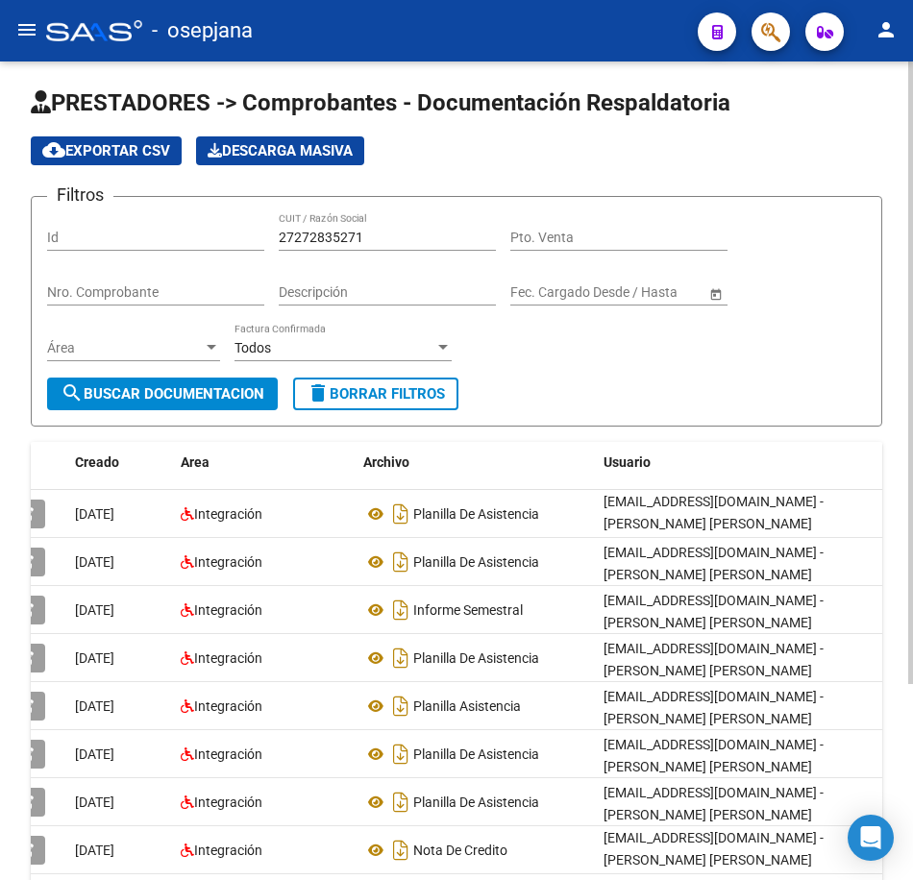
scroll to position [0, 0]
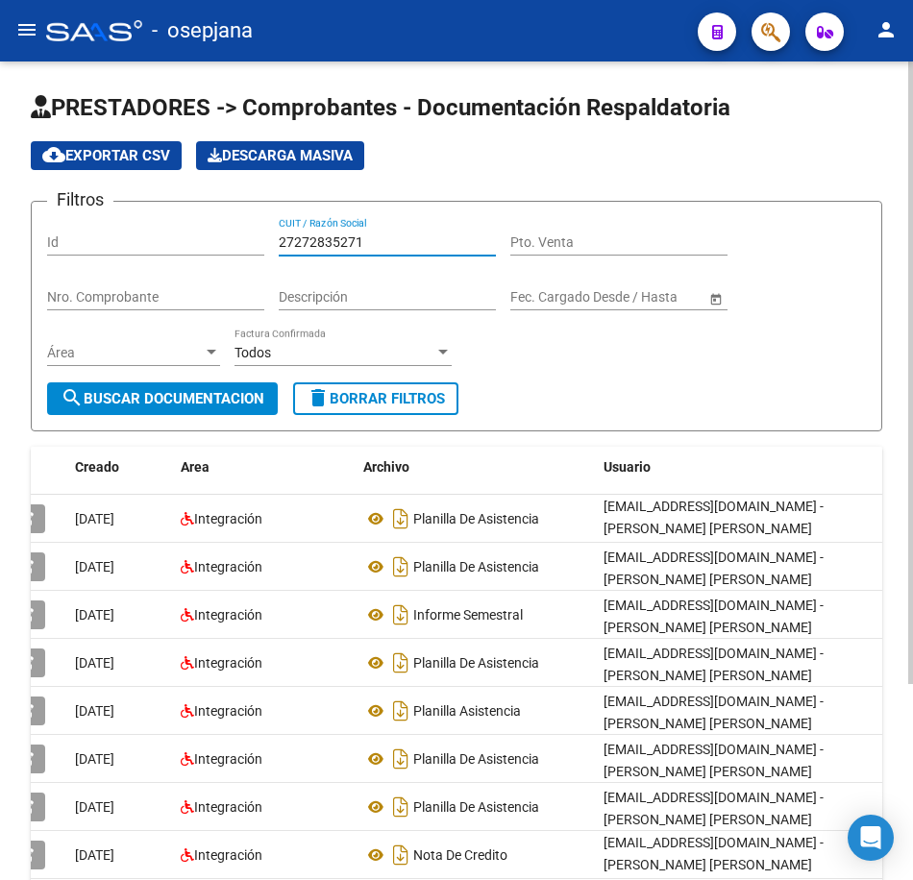
drag, startPoint x: 364, startPoint y: 244, endPoint x: 90, endPoint y: 213, distance: 275.5
click at [90, 213] on form "Filtros Id 27272835271 CUIT / Razón Social Pto. Venta Nro. Comprobante Descripc…" at bounding box center [456, 316] width 851 height 231
paste input "4406394"
click at [146, 408] on button "search Buscar Documentacion" at bounding box center [162, 398] width 231 height 33
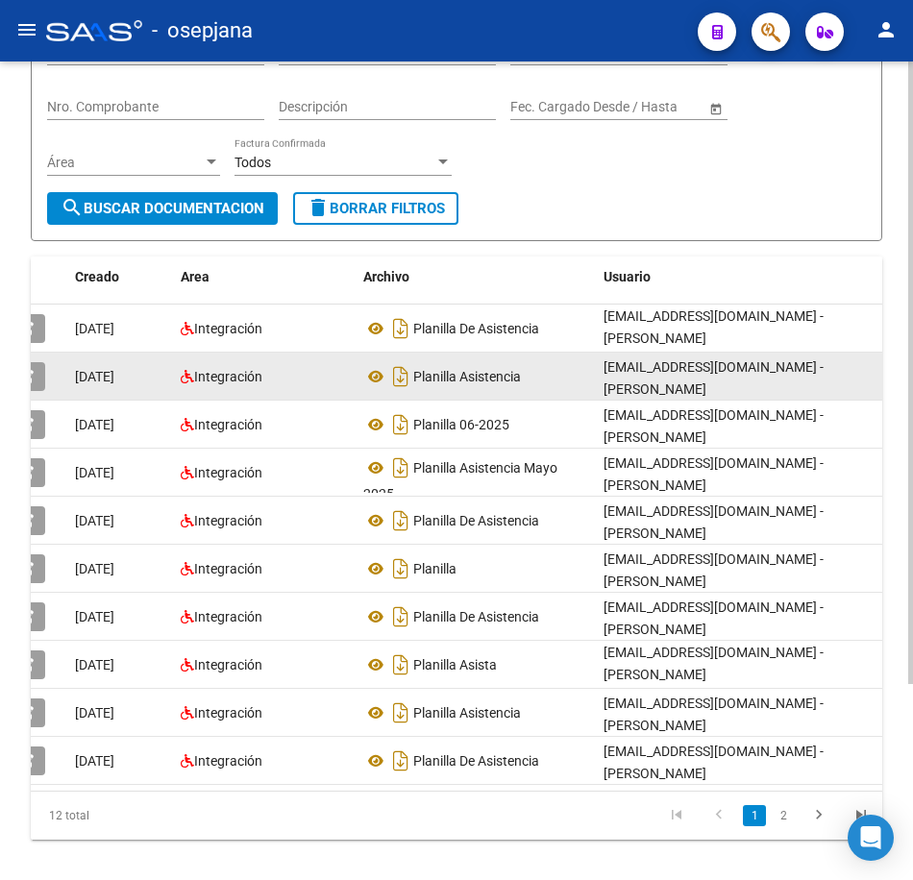
scroll to position [192, 0]
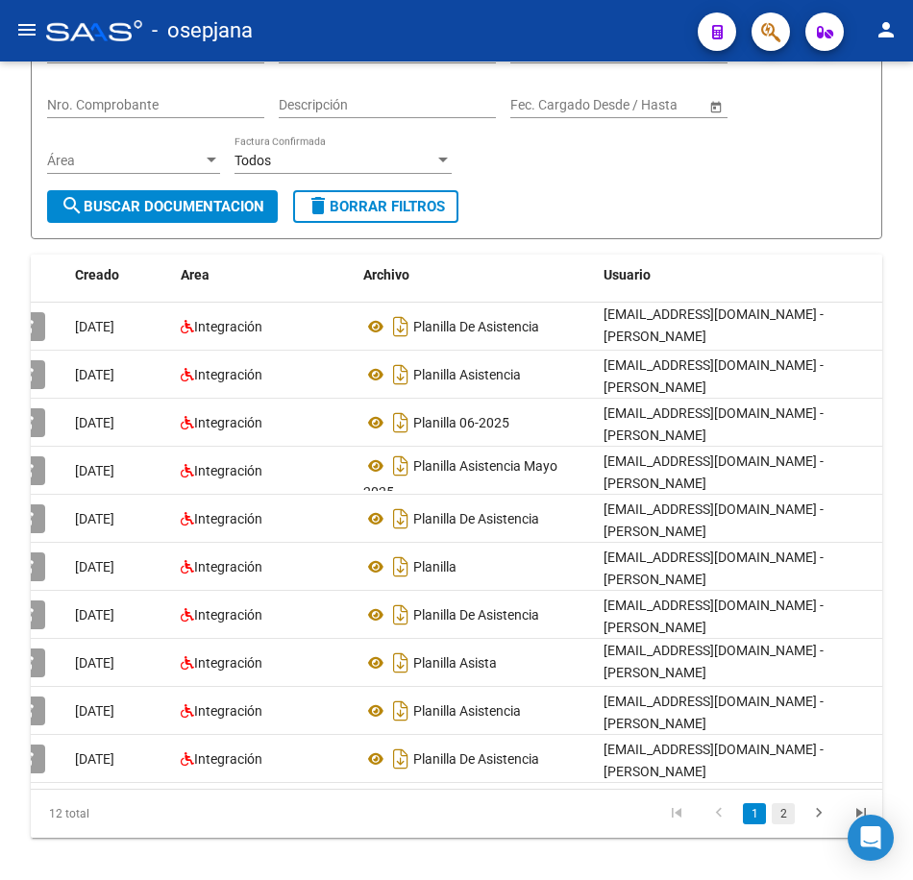
click at [784, 824] on link "2" at bounding box center [782, 813] width 23 height 21
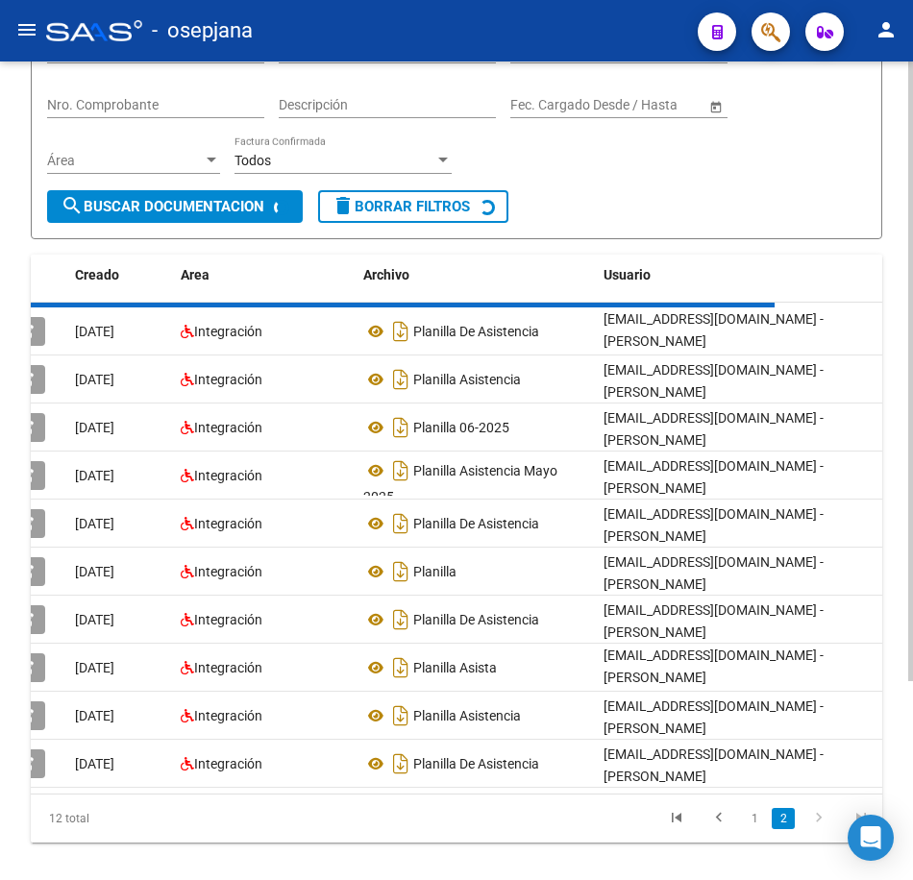
scroll to position [0, 0]
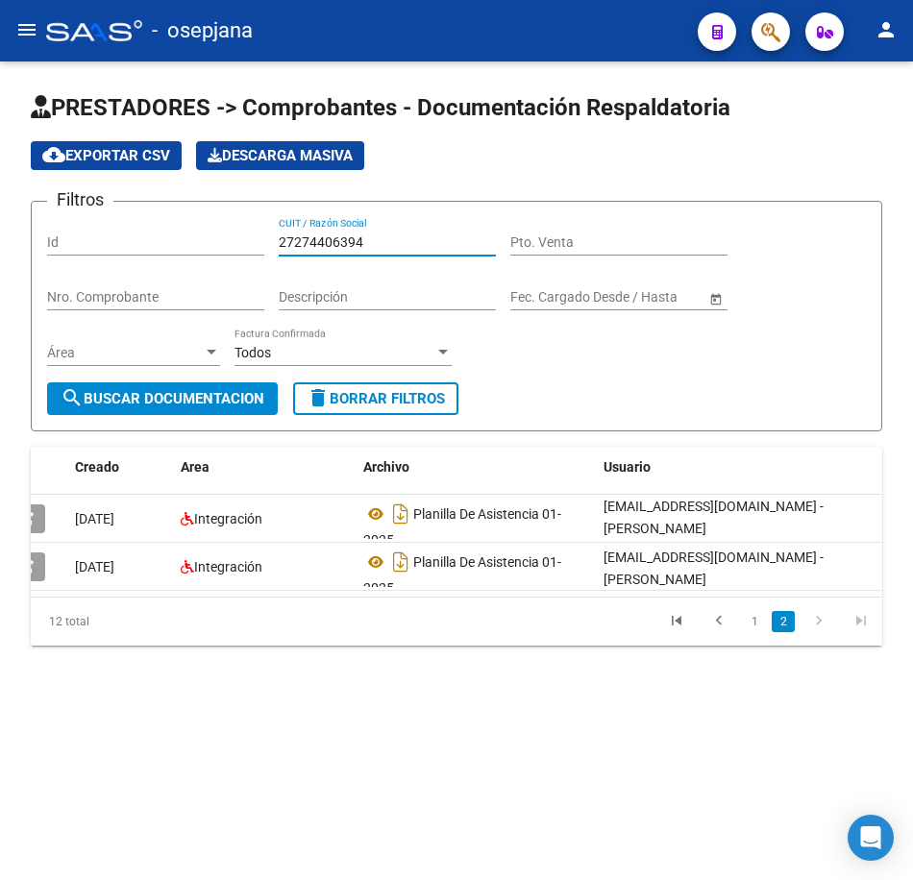
drag, startPoint x: 398, startPoint y: 242, endPoint x: -5, endPoint y: 227, distance: 402.8
click at [0, 227] on html "menu - osepjana person Firma Express Inicio Calendario SSS Instructivos Contact…" at bounding box center [456, 440] width 913 height 880
paste input "94086736"
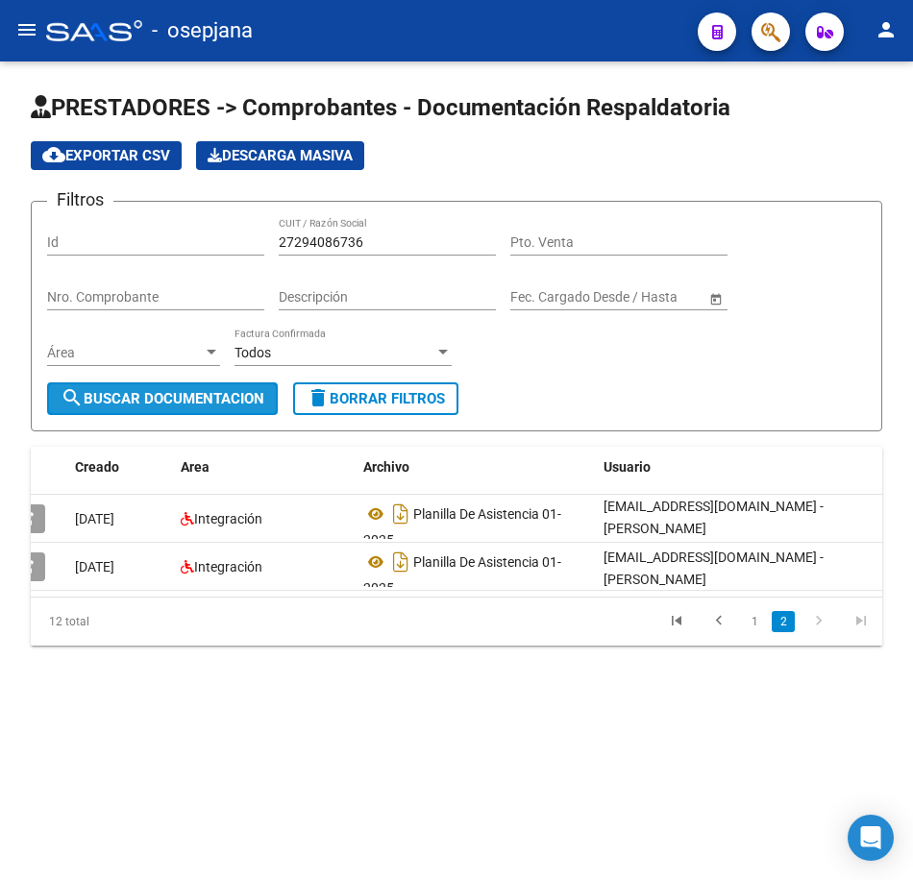
click at [197, 408] on button "search Buscar Documentacion" at bounding box center [162, 398] width 231 height 33
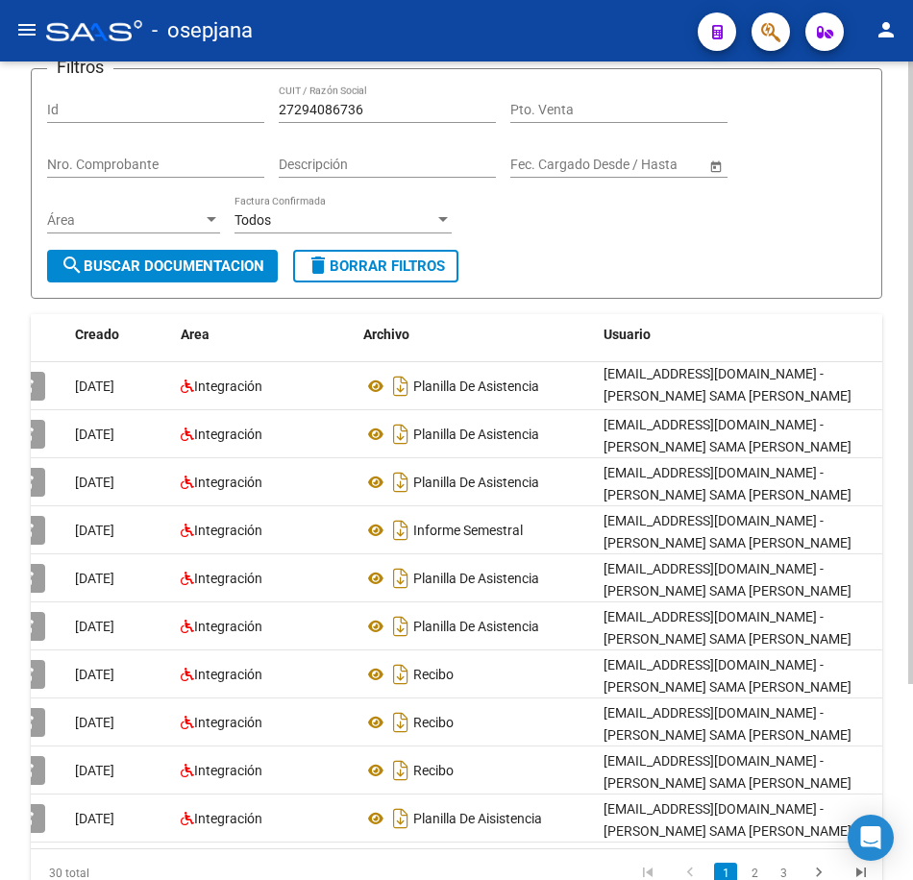
scroll to position [192, 0]
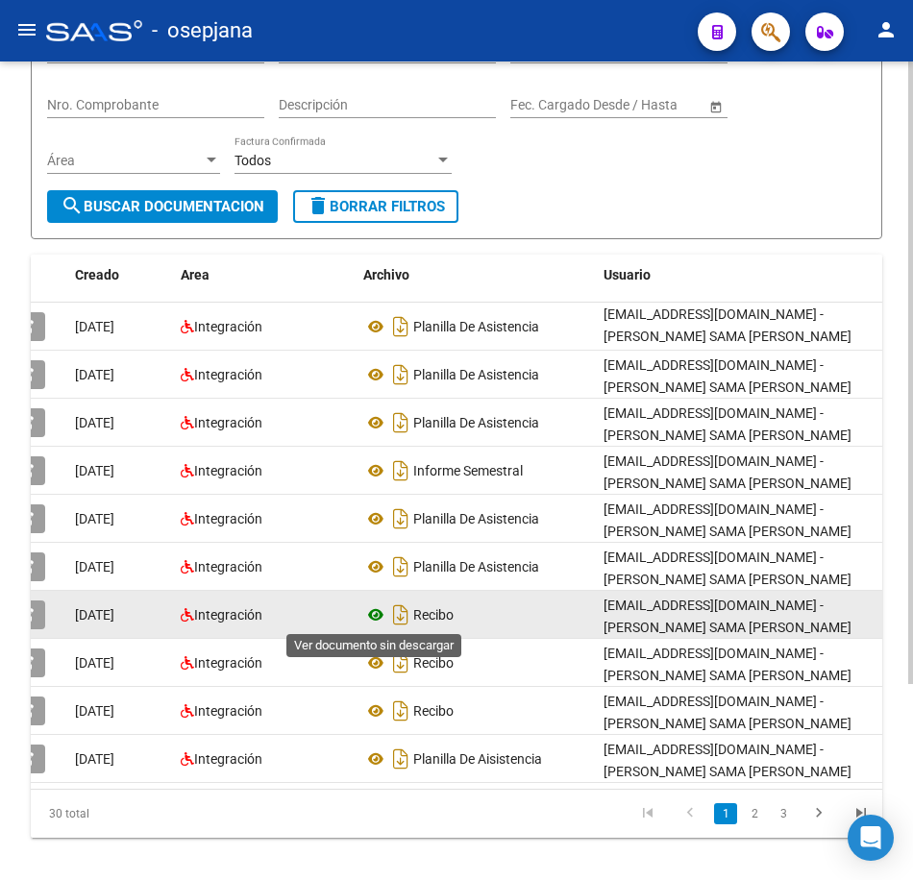
click at [379, 613] on icon at bounding box center [375, 614] width 25 height 23
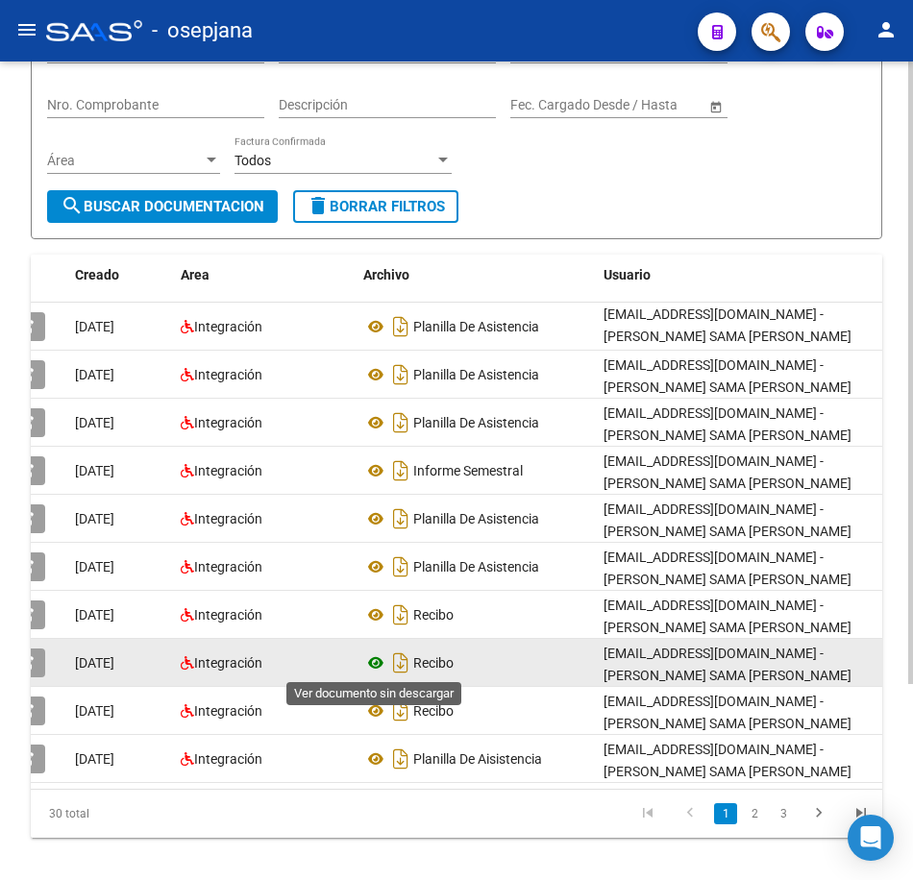
click at [375, 652] on icon at bounding box center [375, 662] width 25 height 23
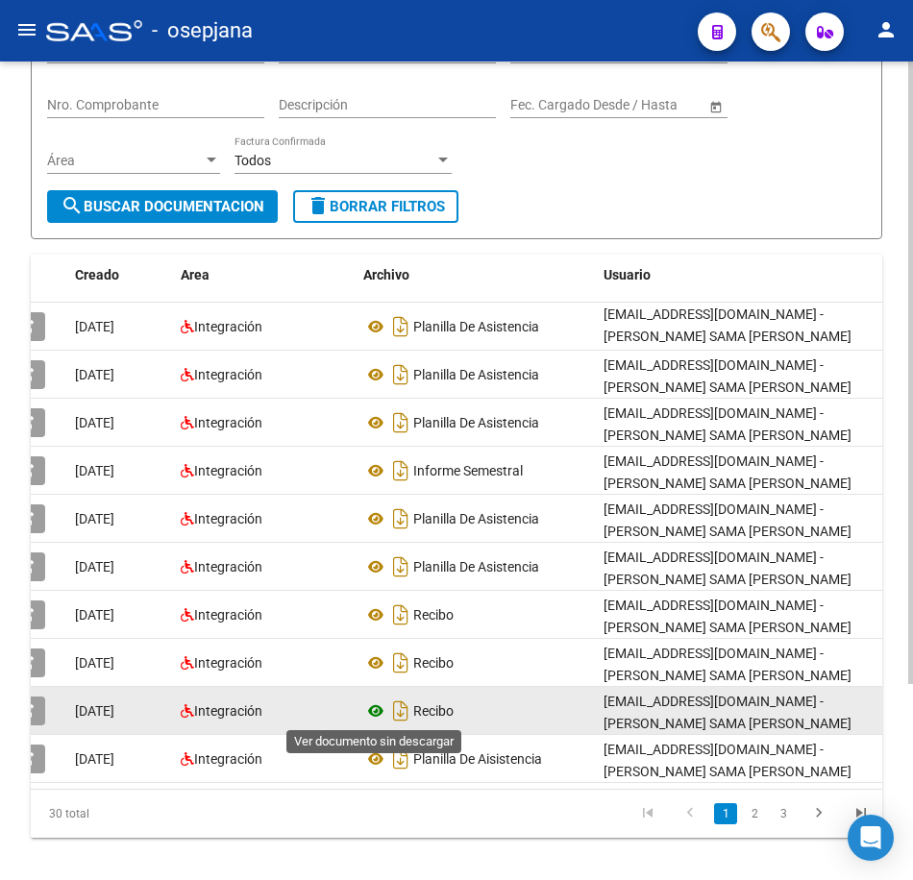
click at [372, 703] on icon at bounding box center [375, 710] width 25 height 23
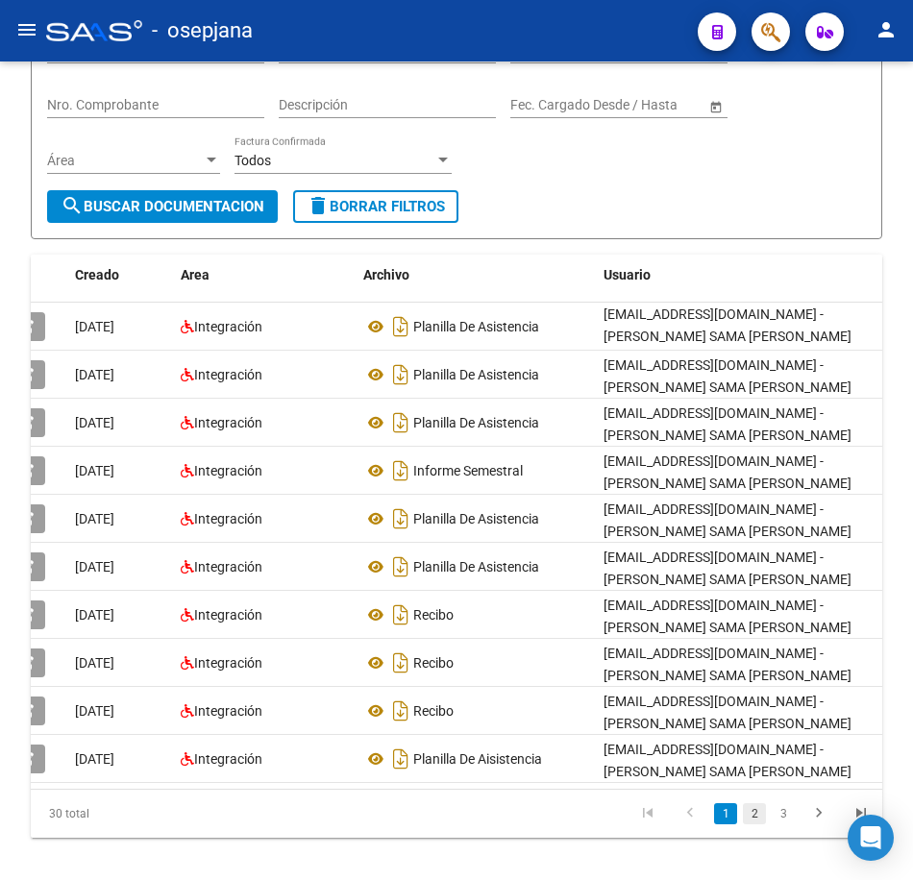
click at [755, 824] on link "2" at bounding box center [754, 813] width 23 height 21
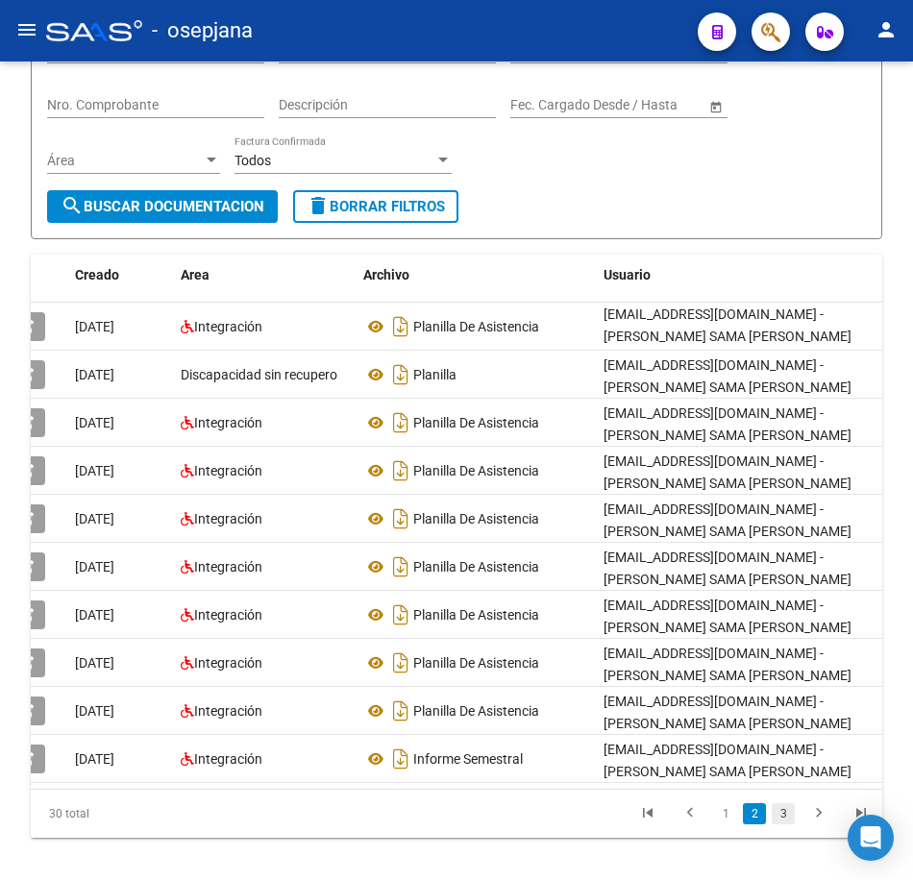
click at [784, 824] on link "3" at bounding box center [782, 813] width 23 height 21
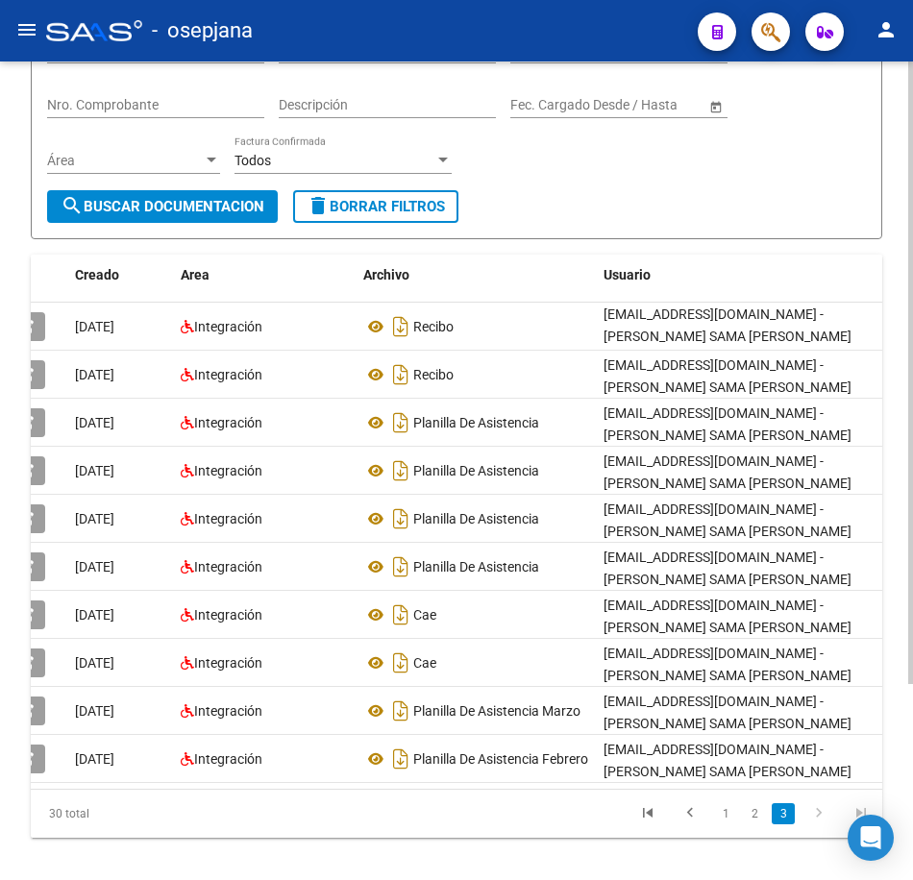
click at [663, 208] on form "Filtros Id 27294086736 CUIT / Razón Social Pto. Venta Nro. Comprobante Descripc…" at bounding box center [456, 124] width 851 height 231
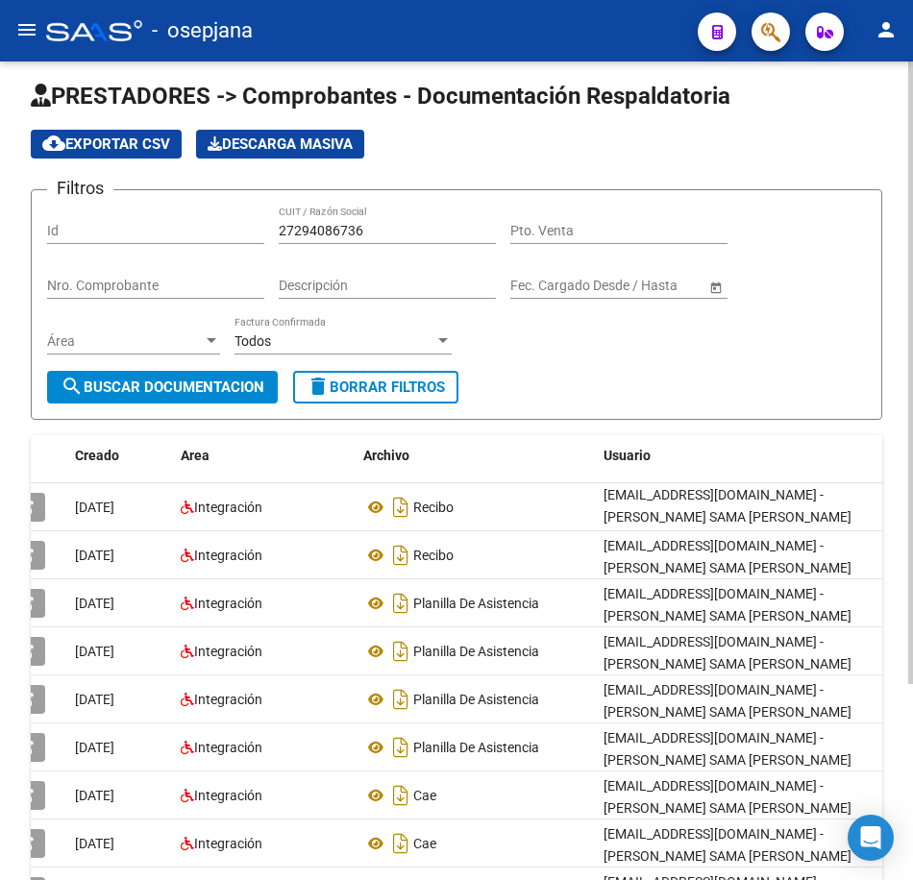
scroll to position [0, 0]
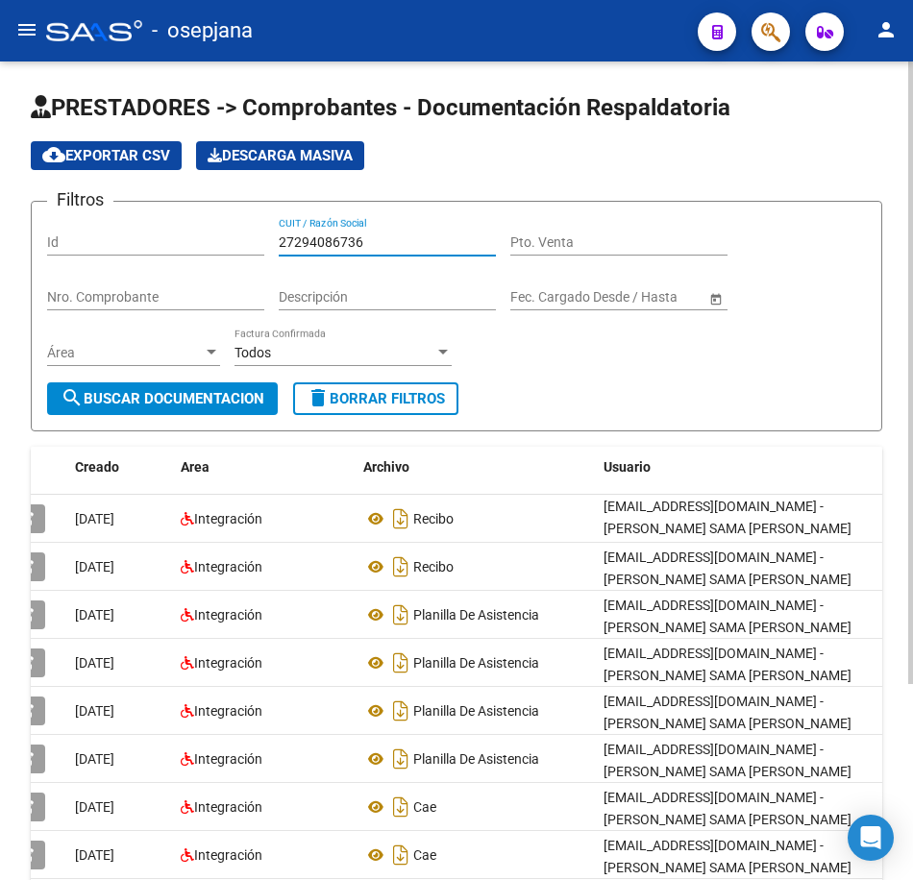
drag, startPoint x: 335, startPoint y: 241, endPoint x: 165, endPoint y: 232, distance: 170.3
click at [165, 232] on div "Filtros Id 27294086736 CUIT / Razón Social Pto. Venta Nro. Comprobante Descripc…" at bounding box center [456, 299] width 819 height 165
paste input "308976799"
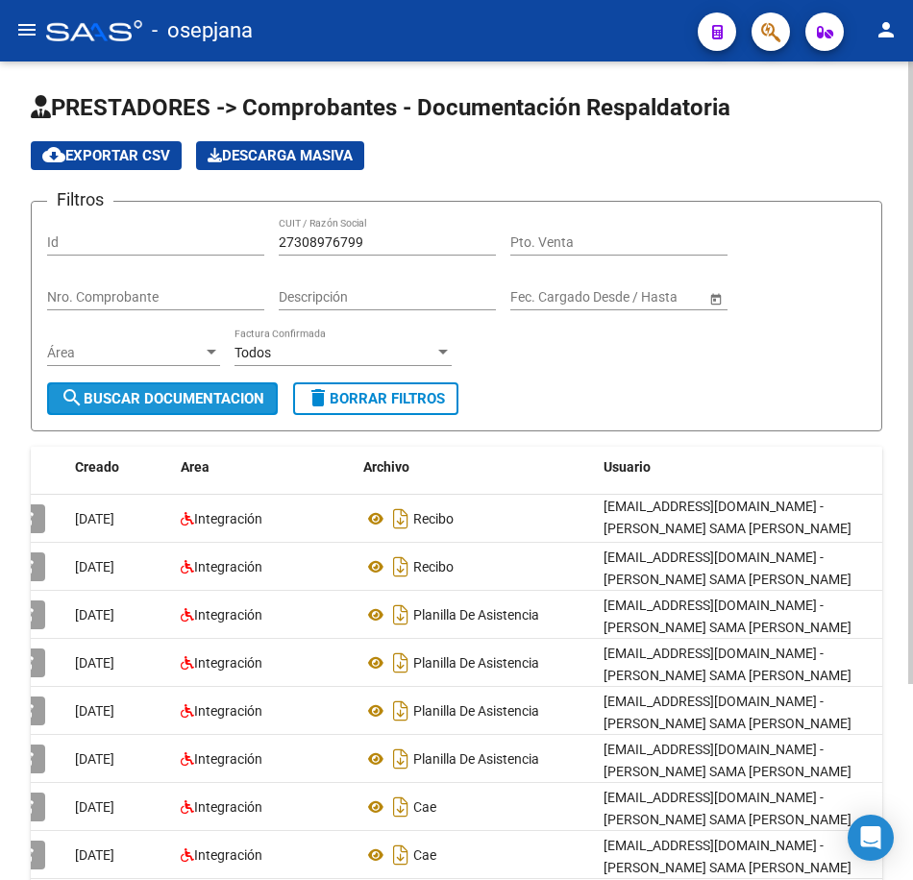
click at [174, 400] on span "search Buscar Documentacion" at bounding box center [163, 398] width 204 height 17
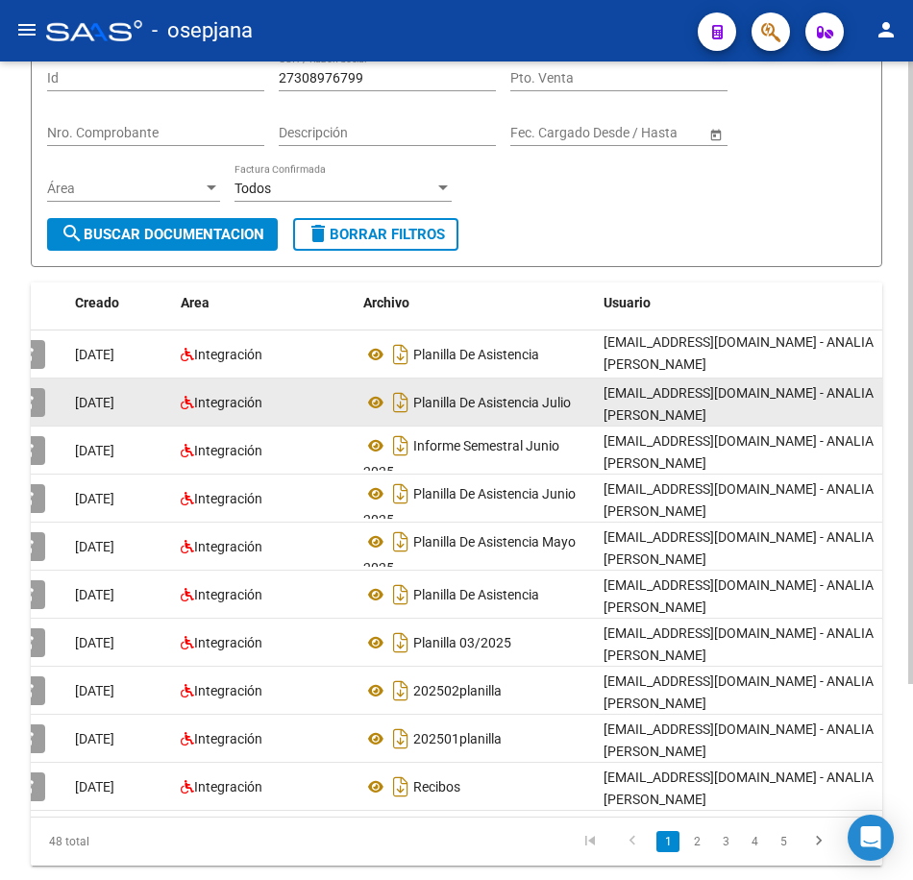
scroll to position [257, 0]
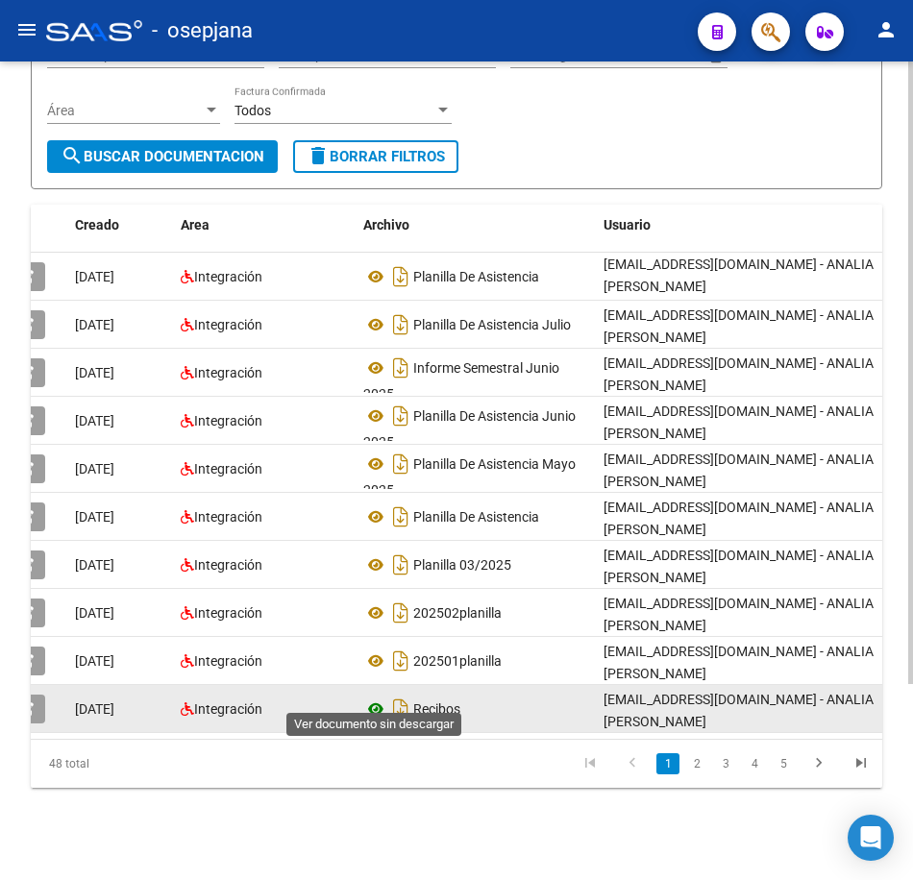
click at [373, 697] on icon at bounding box center [375, 708] width 25 height 23
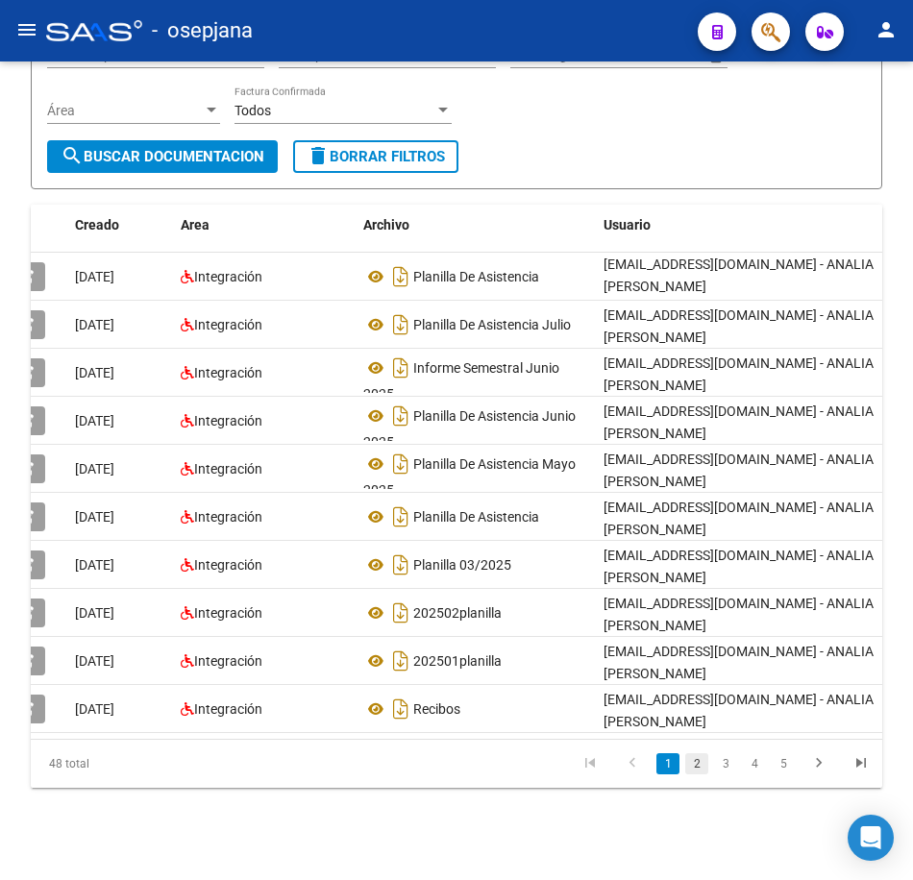
click at [703, 769] on link "2" at bounding box center [696, 763] width 23 height 21
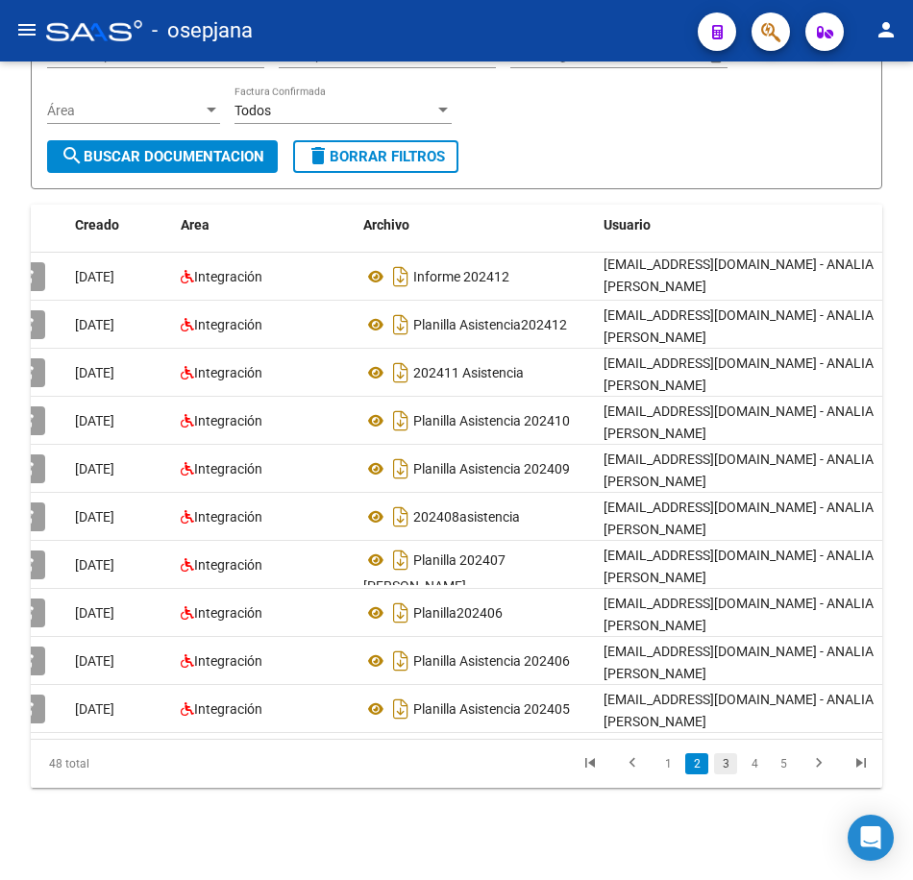
click at [722, 768] on link "3" at bounding box center [725, 763] width 23 height 21
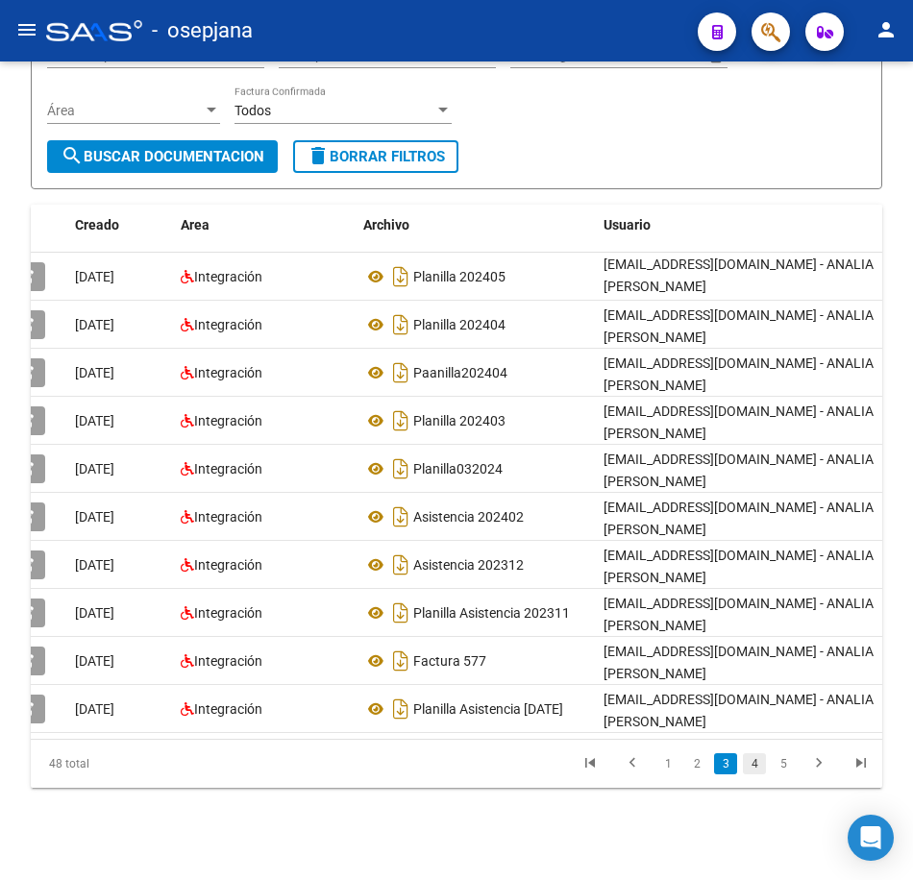
click at [756, 771] on link "4" at bounding box center [754, 763] width 23 height 21
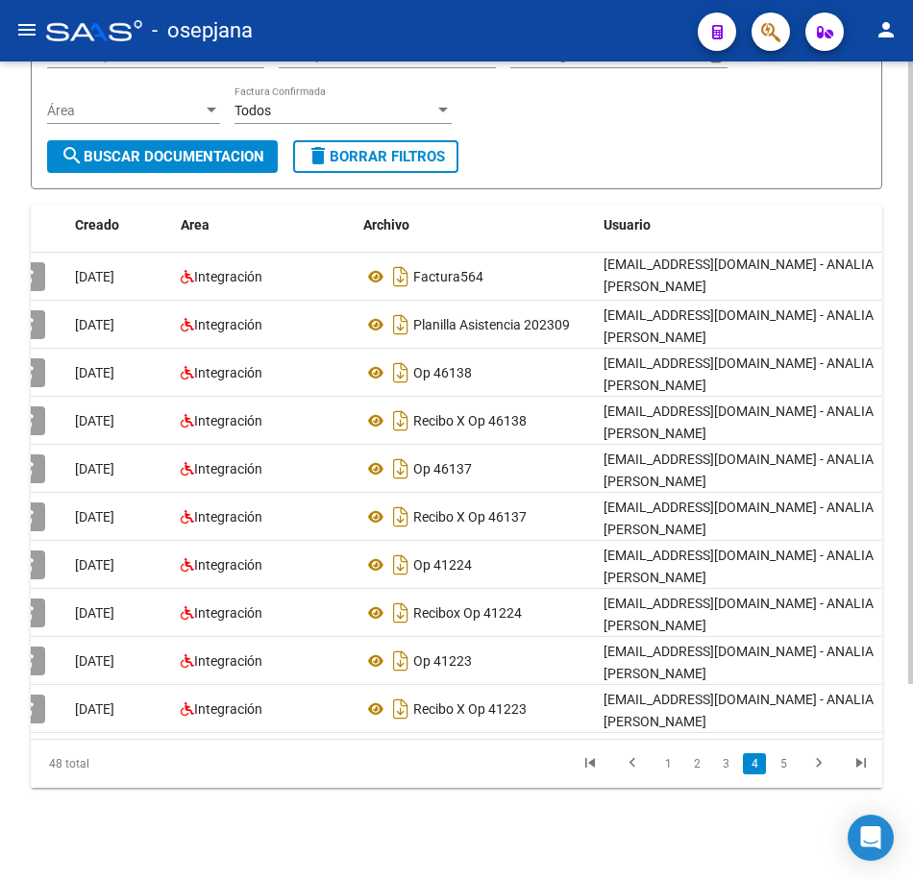
click at [748, 118] on div "Filtros Id 27308976799 CUIT / Razón Social Pto. Venta Nro. Comprobante Descripc…" at bounding box center [456, 57] width 819 height 165
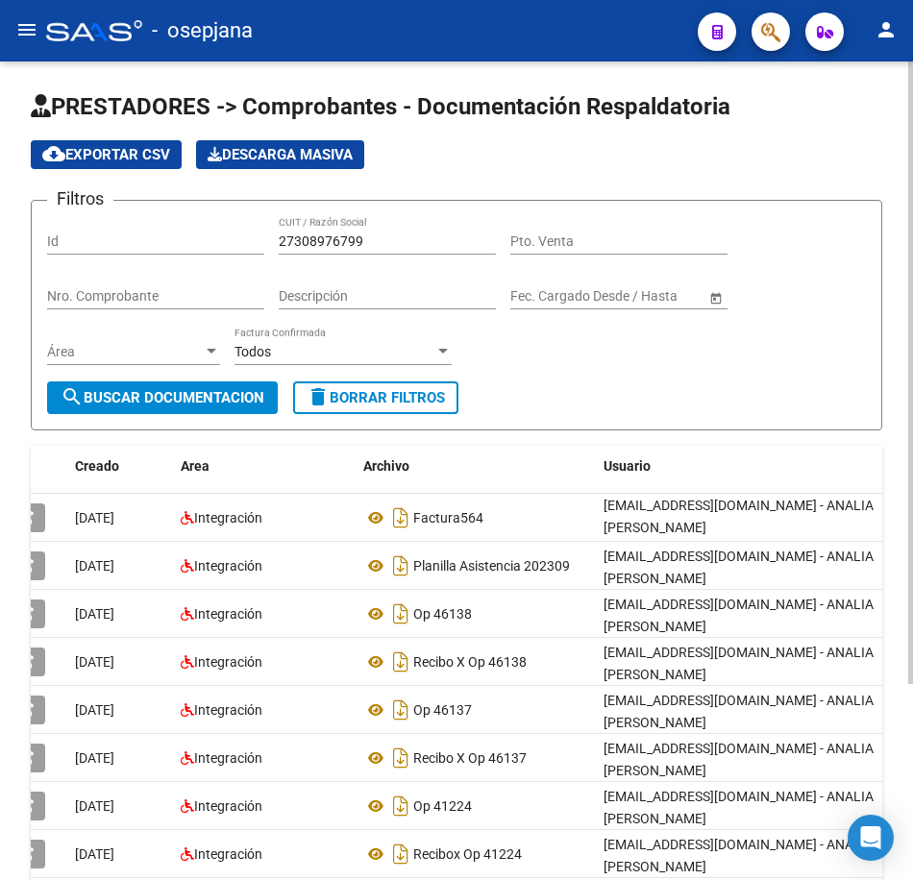
scroll to position [0, 0]
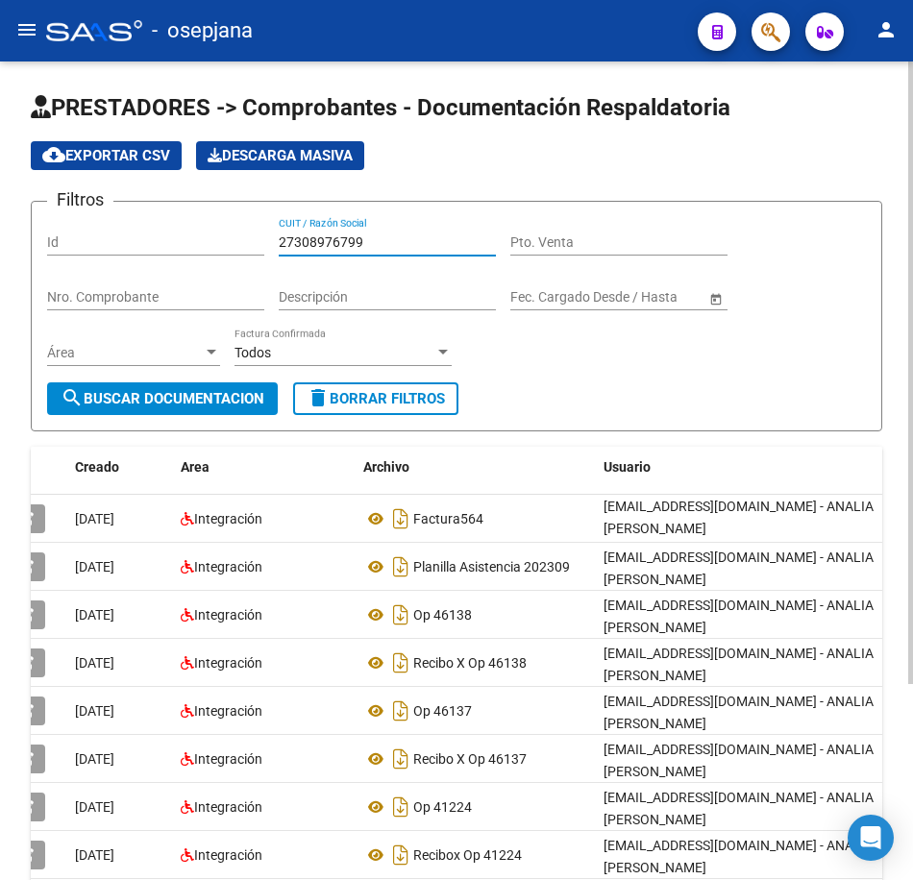
drag, startPoint x: 403, startPoint y: 238, endPoint x: 1, endPoint y: 210, distance: 402.6
click at [10, 232] on div "PRESTADORES -> Comprobantes - Documentación Respaldatoria cloud_download Export…" at bounding box center [456, 591] width 913 height 1061
paste input "19749107"
click at [195, 397] on span "search Buscar Documentacion" at bounding box center [163, 398] width 204 height 17
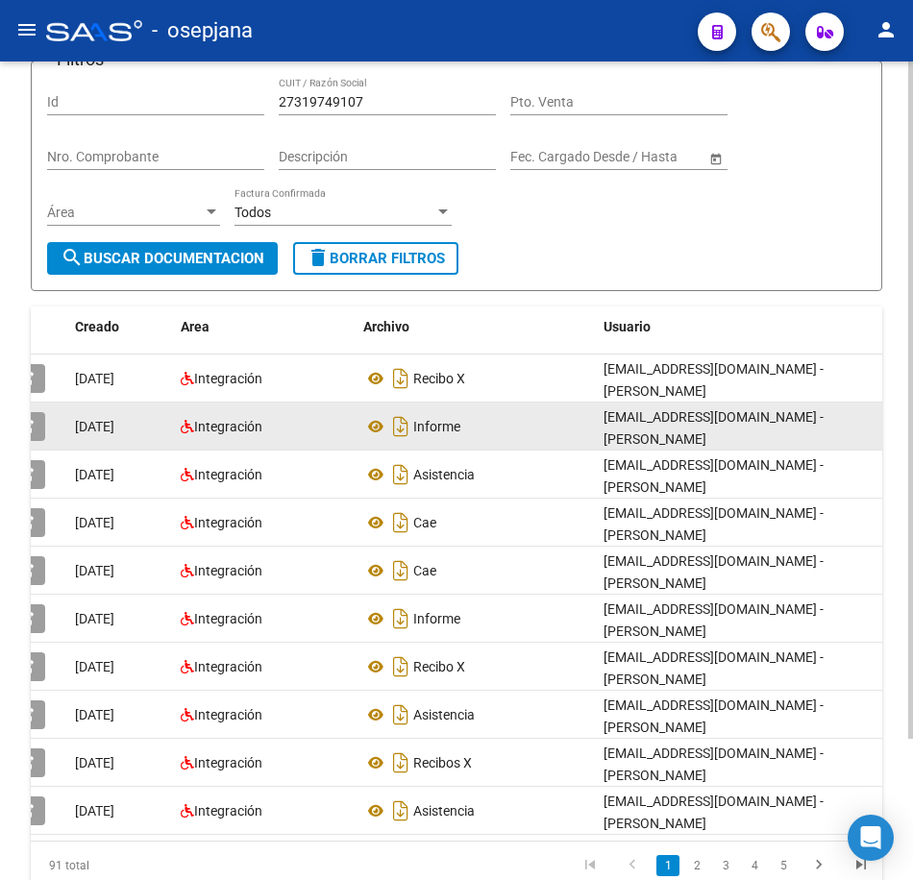
scroll to position [171, 0]
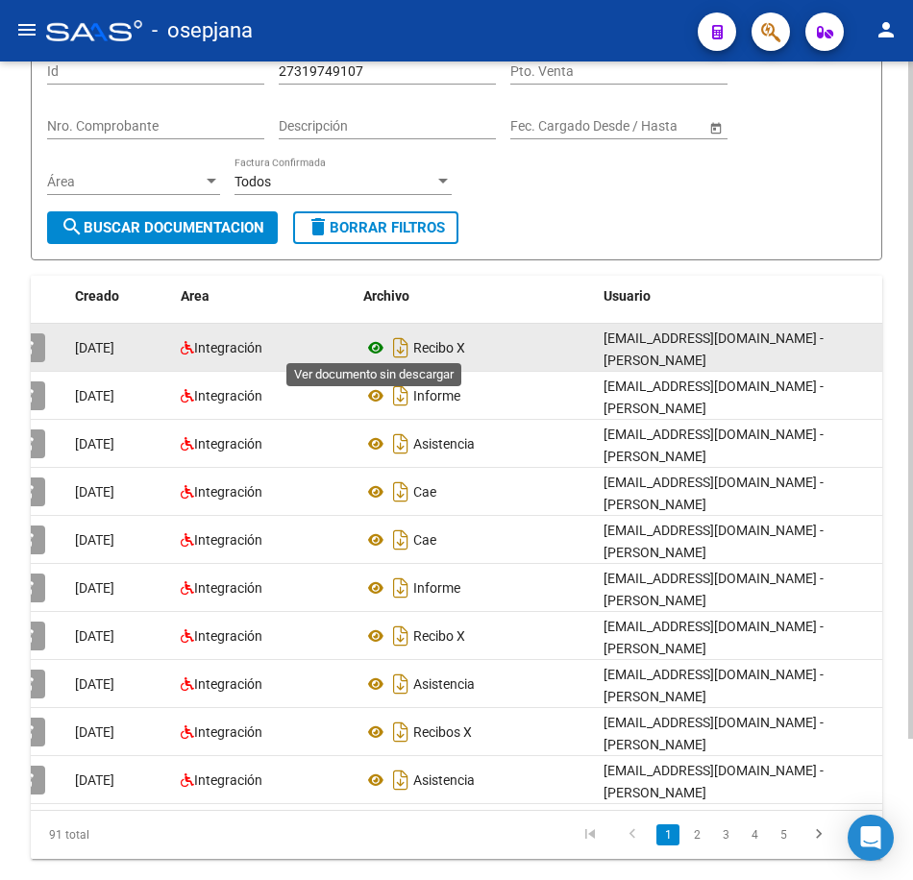
click at [375, 343] on icon at bounding box center [375, 347] width 25 height 23
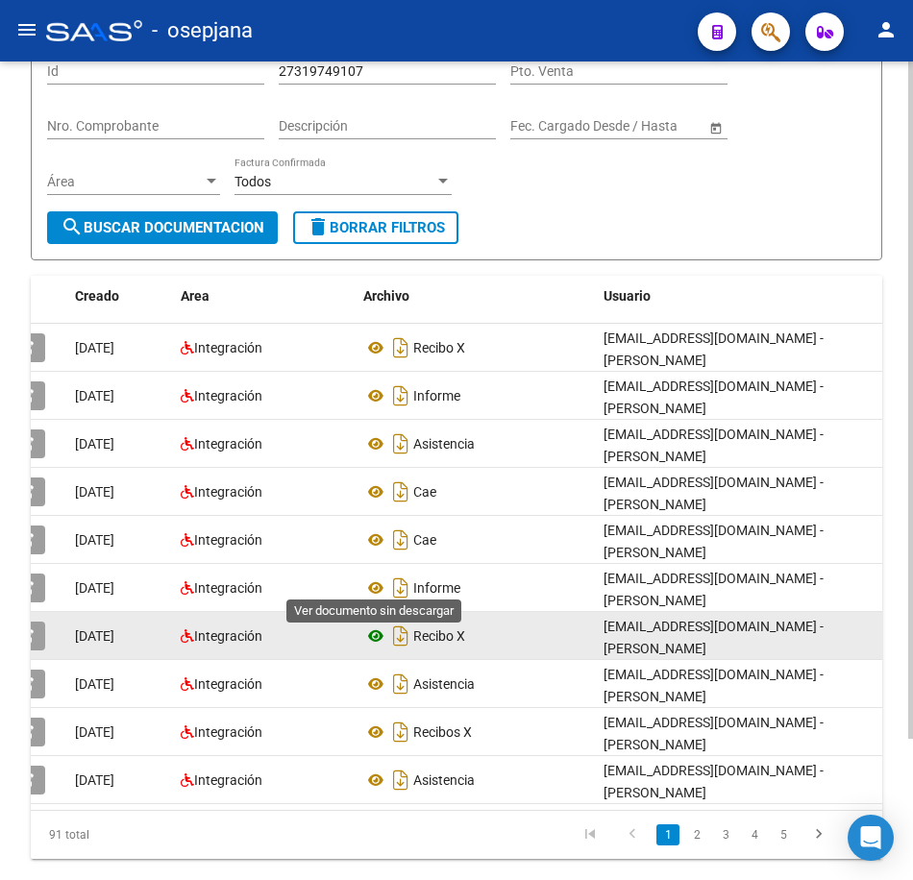
click at [375, 624] on icon at bounding box center [375, 635] width 25 height 23
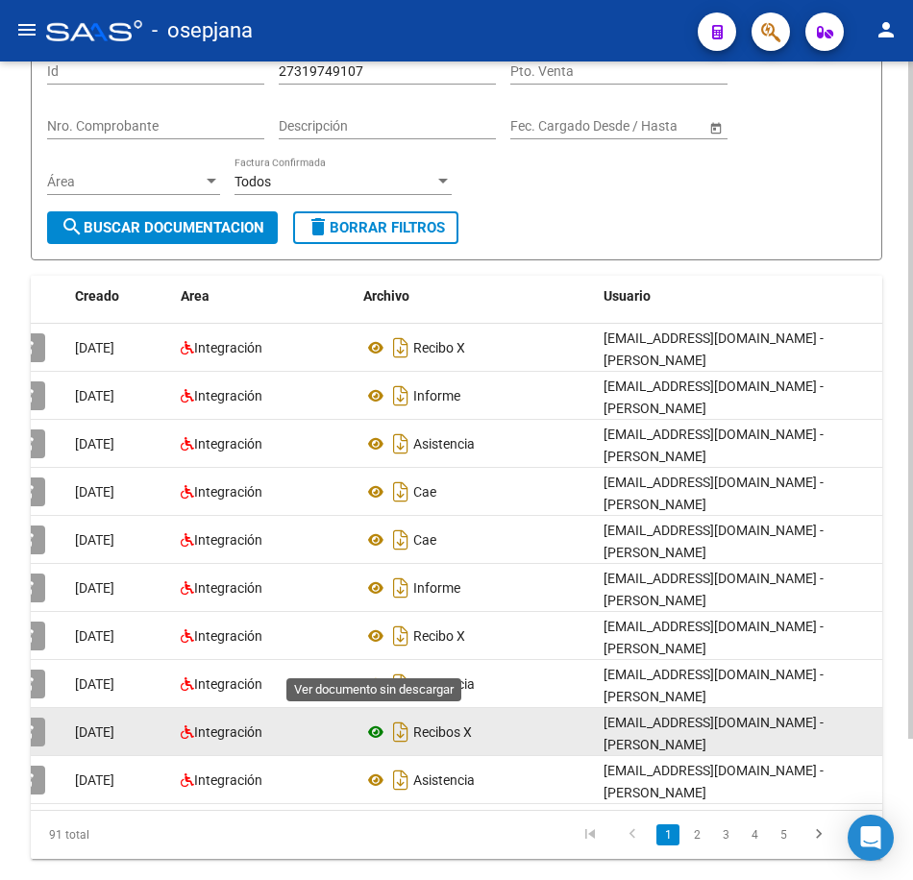
click at [371, 721] on icon at bounding box center [375, 732] width 25 height 23
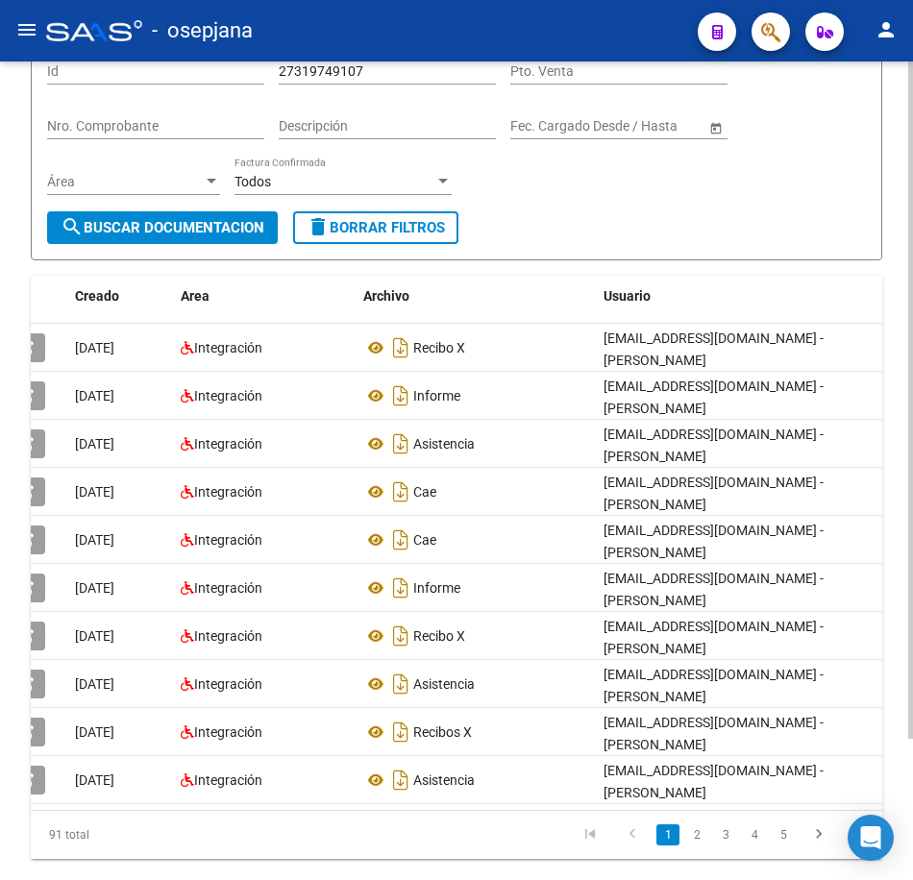
click at [692, 223] on form "Filtros Id 27319749107 CUIT / Razón Social Pto. Venta Nro. Comprobante Descripc…" at bounding box center [456, 145] width 851 height 231
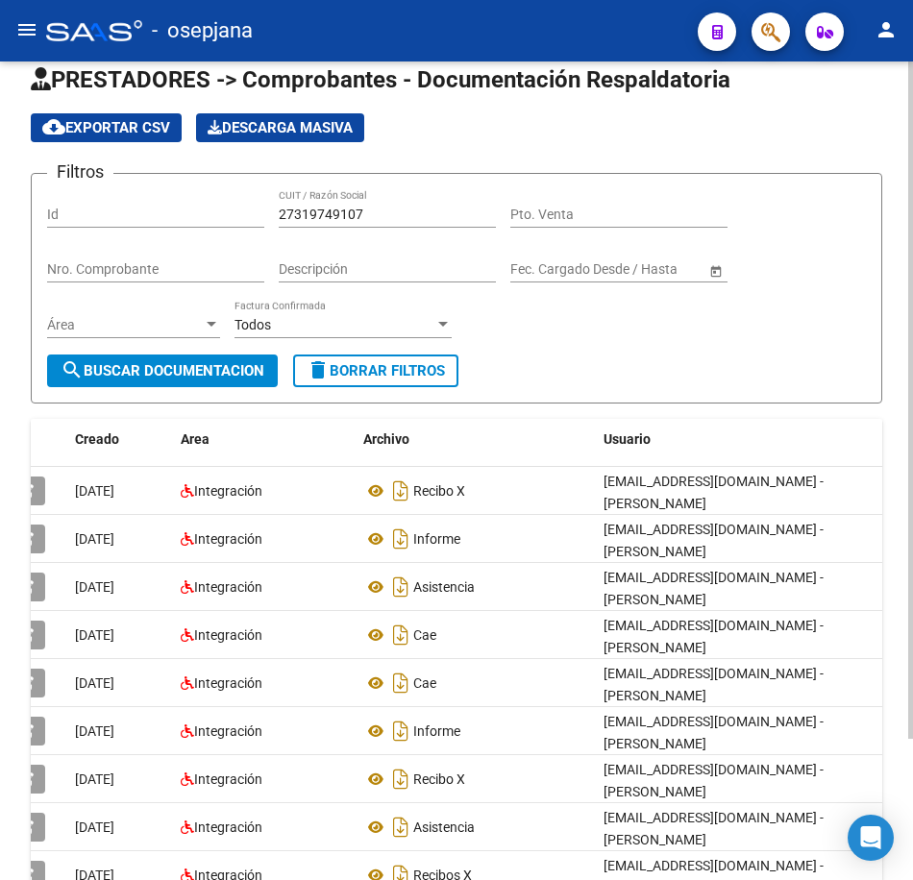
scroll to position [0, 0]
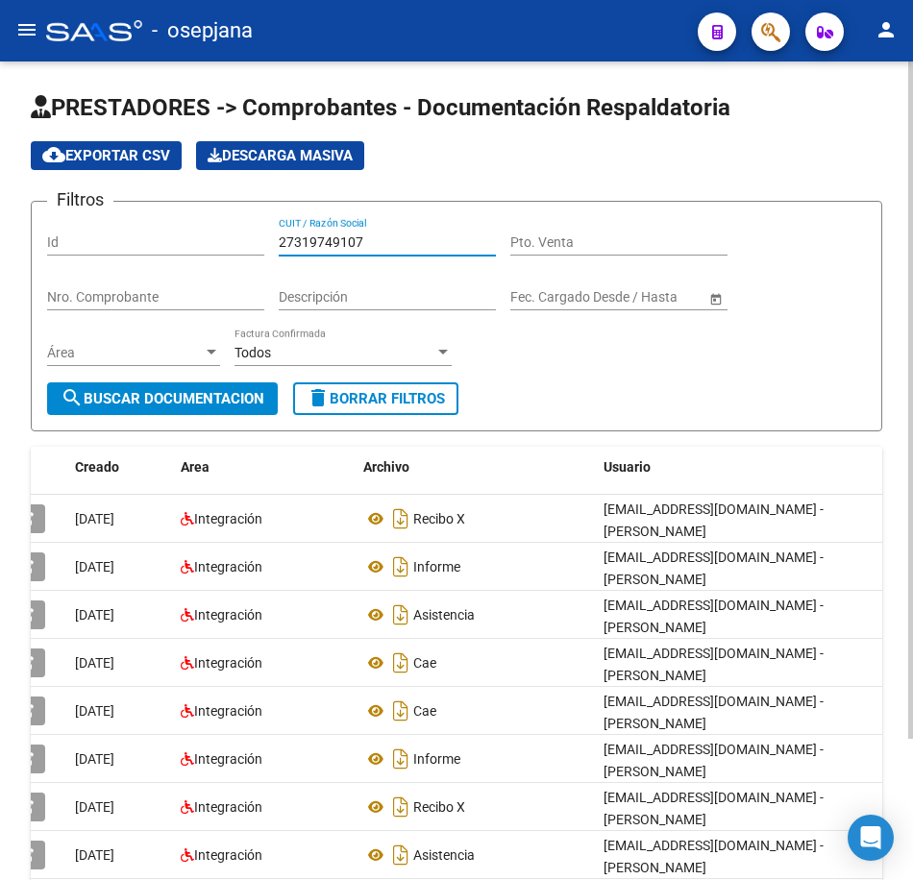
drag, startPoint x: 379, startPoint y: 240, endPoint x: 130, endPoint y: 235, distance: 248.9
click at [130, 235] on div "Filtros Id 27319749107 CUIT / Razón Social Pto. Venta Nro. Comprobante Descripc…" at bounding box center [456, 299] width 819 height 165
paste input "2850361"
click at [246, 385] on button "search Buscar Documentacion" at bounding box center [162, 398] width 231 height 33
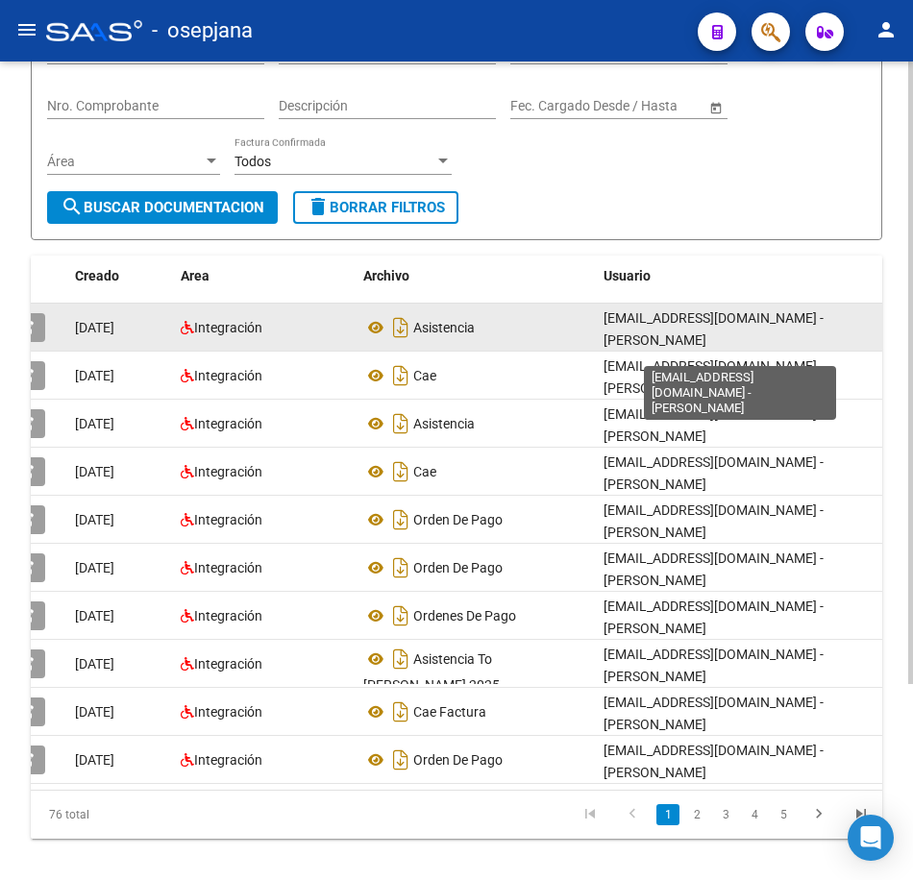
scroll to position [192, 0]
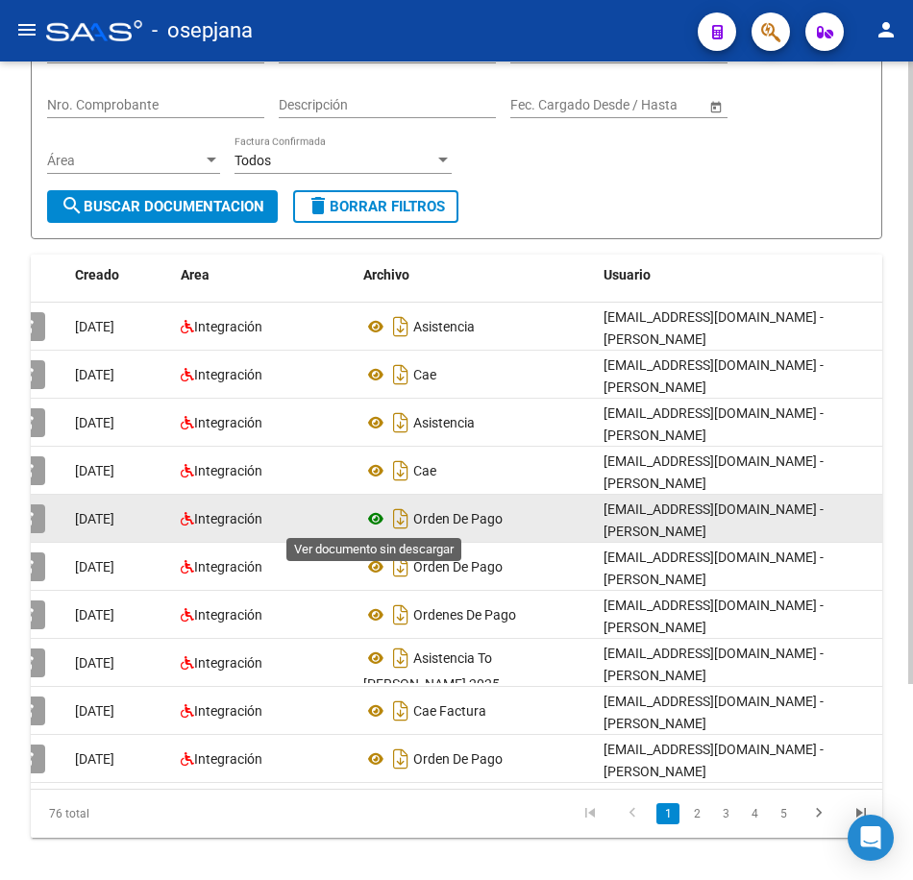
click at [379, 517] on icon at bounding box center [375, 518] width 25 height 23
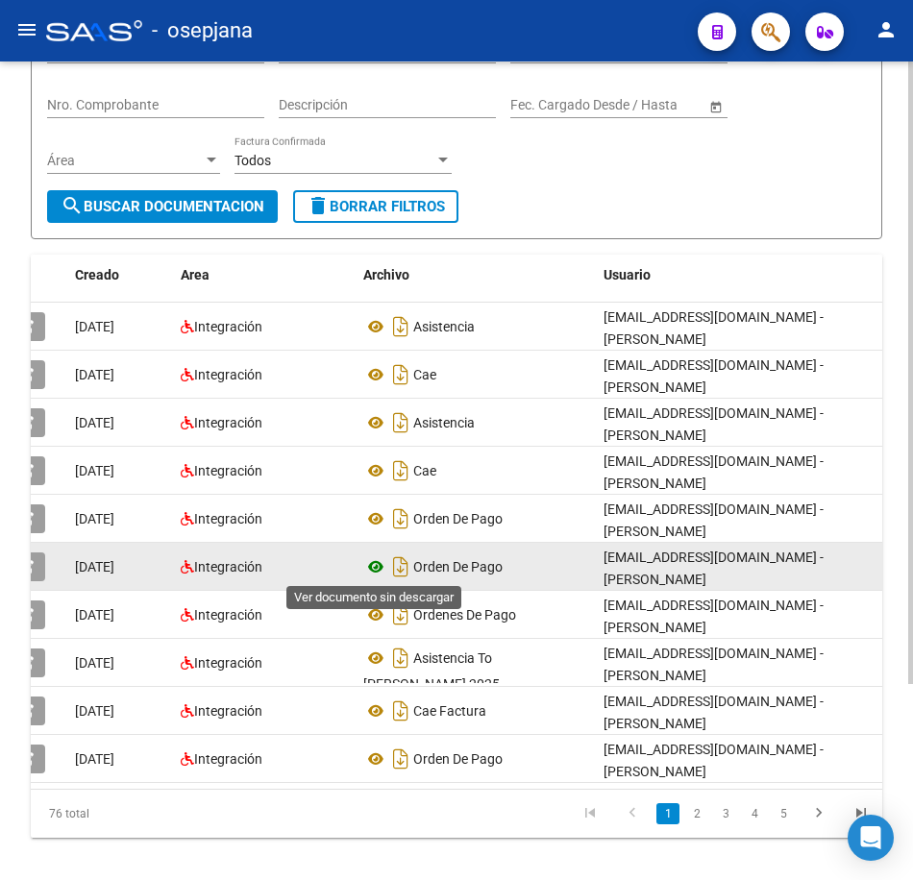
click at [372, 565] on icon at bounding box center [375, 566] width 25 height 23
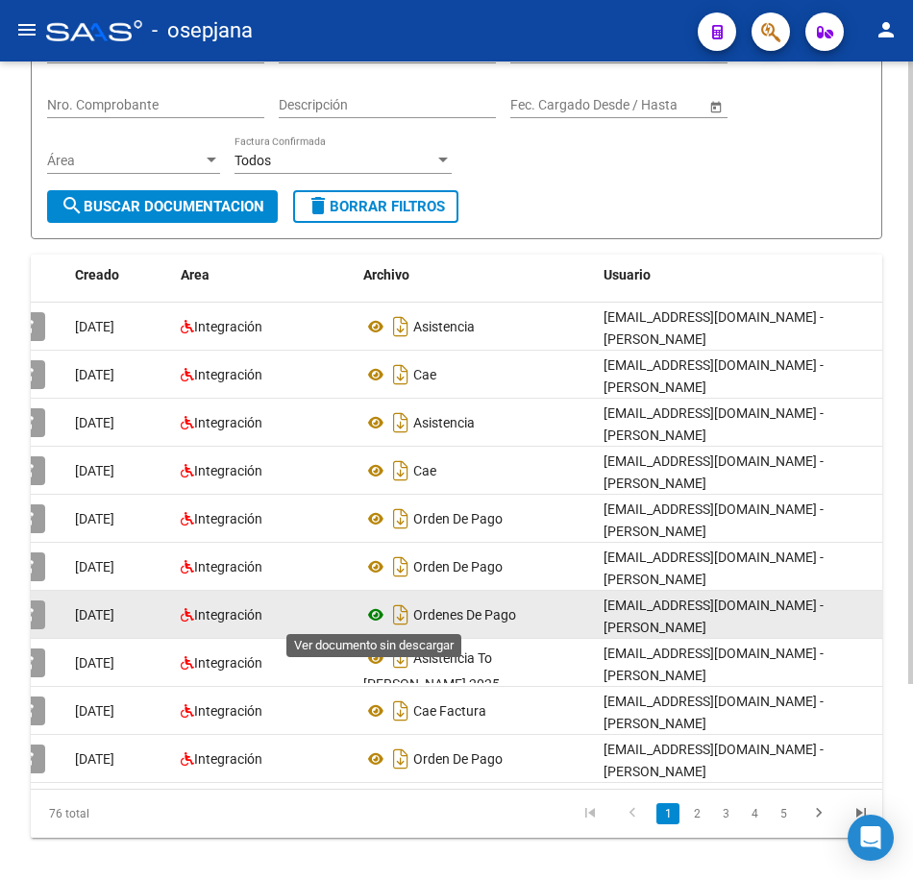
click at [369, 616] on icon at bounding box center [375, 614] width 25 height 23
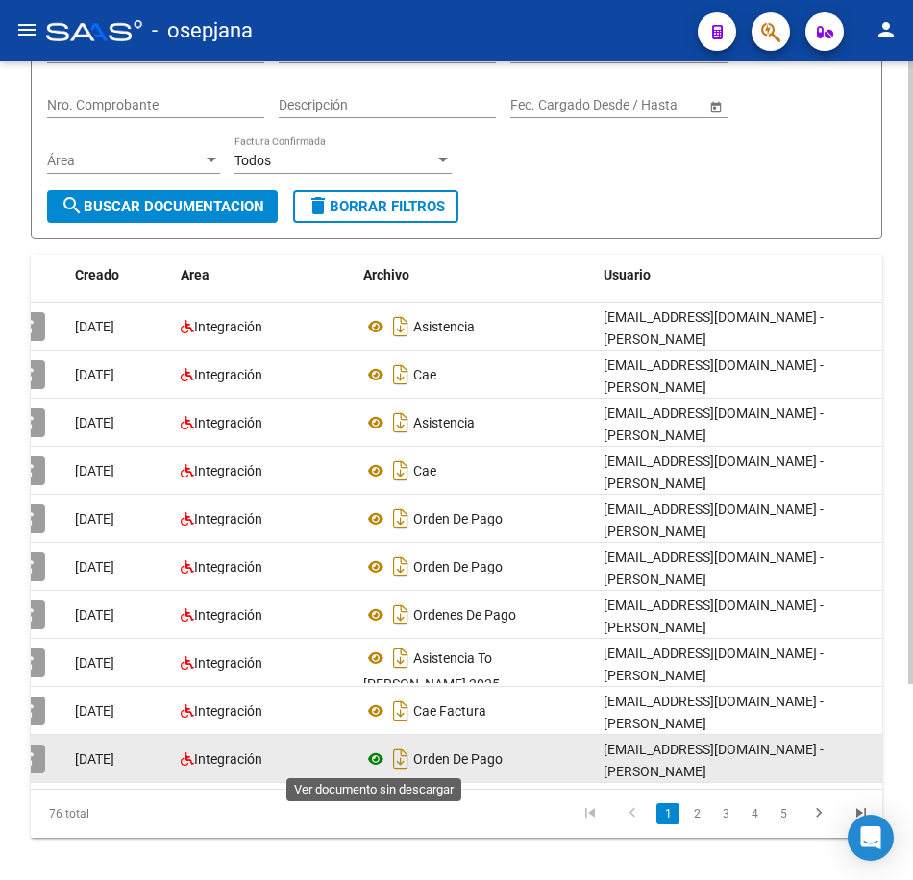
click at [368, 757] on icon at bounding box center [375, 758] width 25 height 23
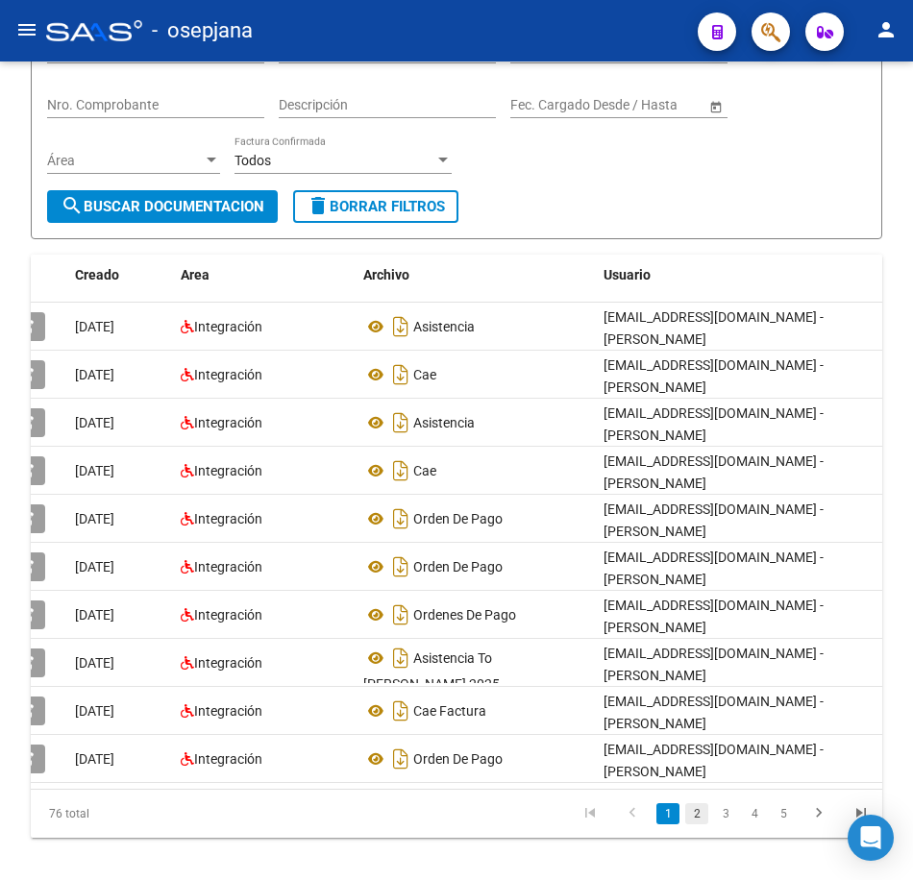
click at [692, 824] on link "2" at bounding box center [696, 813] width 23 height 21
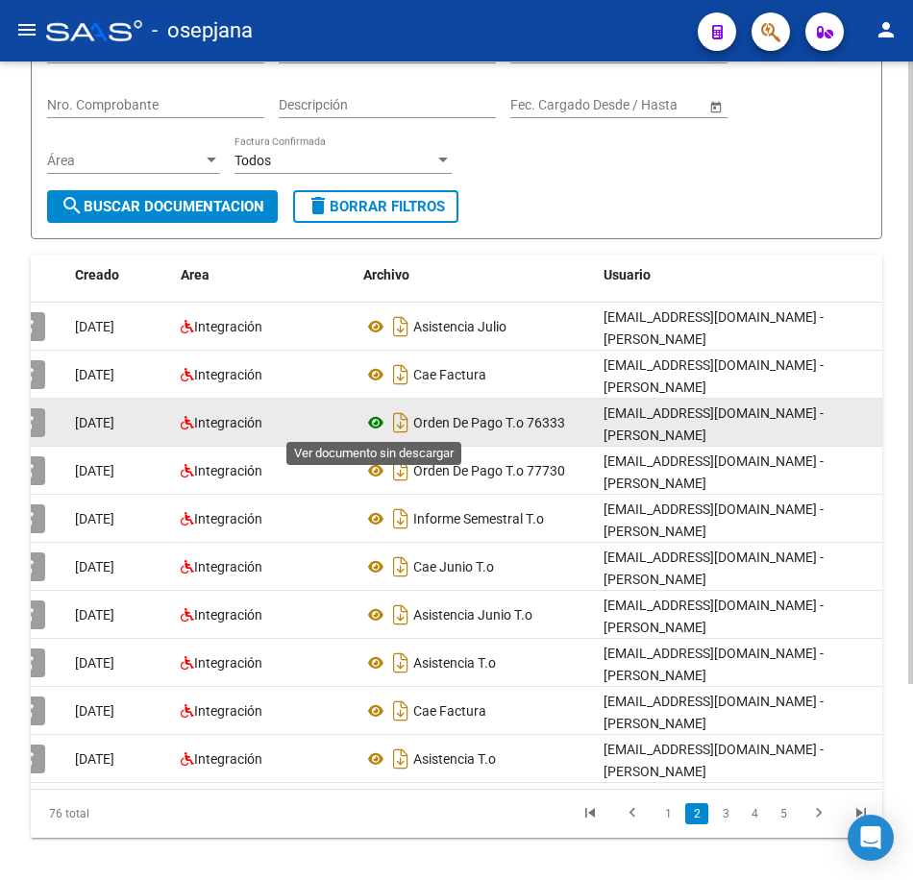
click at [377, 417] on icon at bounding box center [375, 422] width 25 height 23
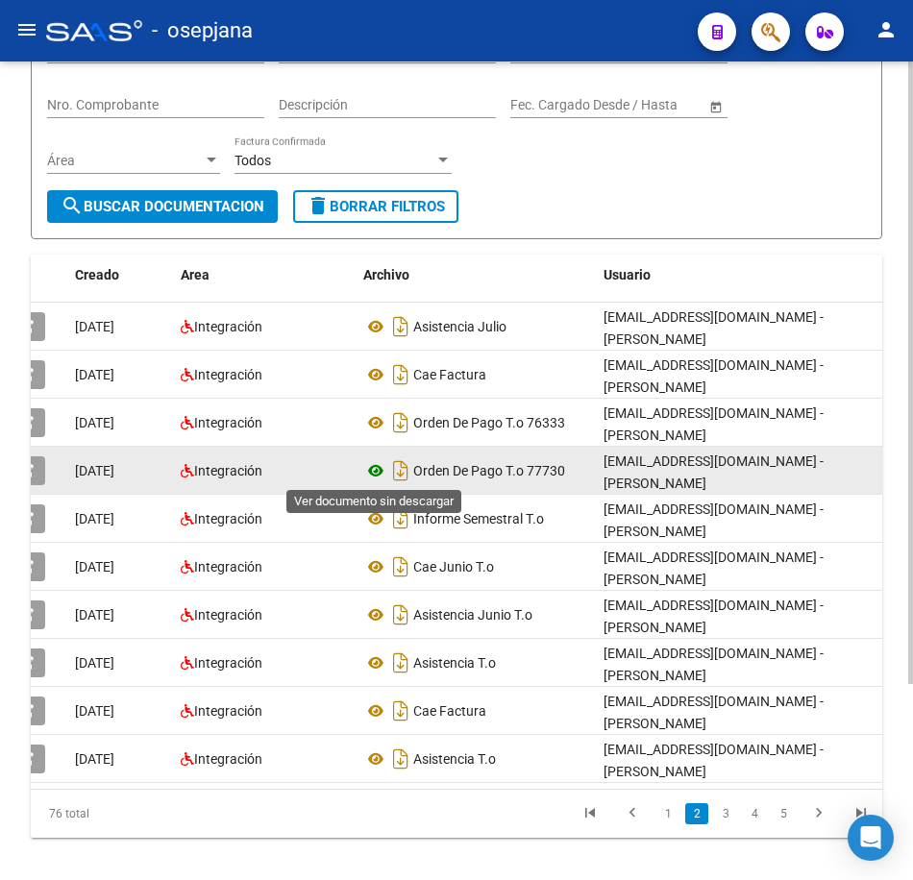
click at [374, 475] on icon at bounding box center [375, 470] width 25 height 23
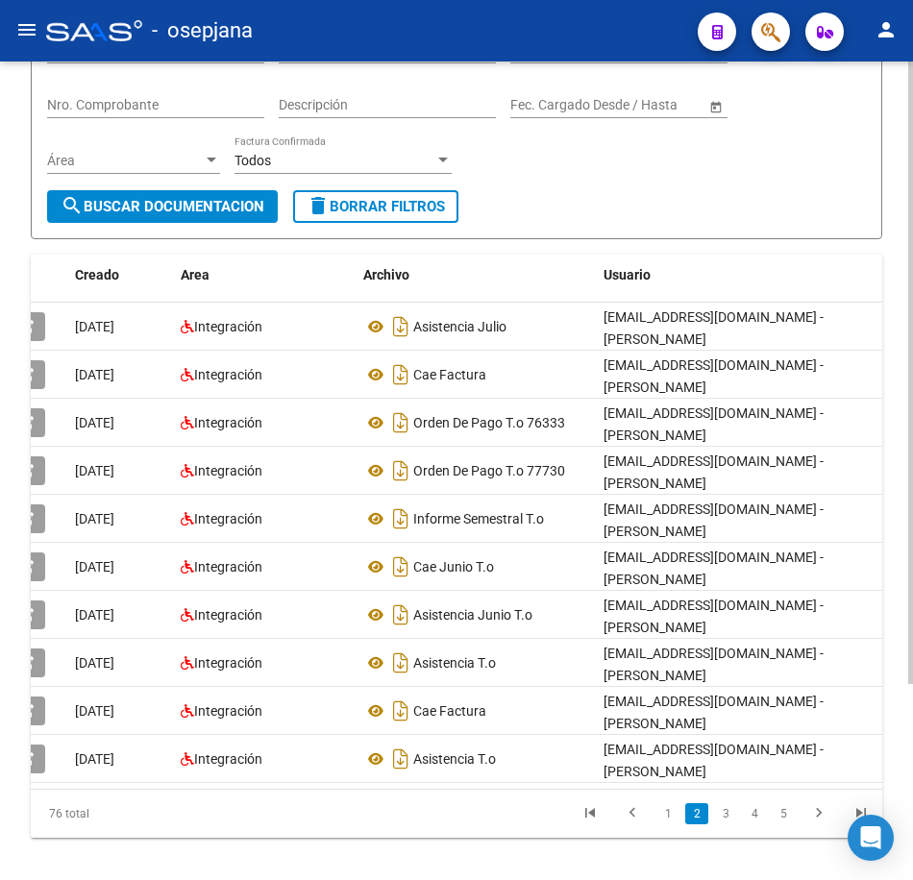
click at [577, 186] on div "Filtros Id 27328503617 CUIT / Razón Social Pto. Venta Nro. Comprobante Descripc…" at bounding box center [456, 107] width 819 height 165
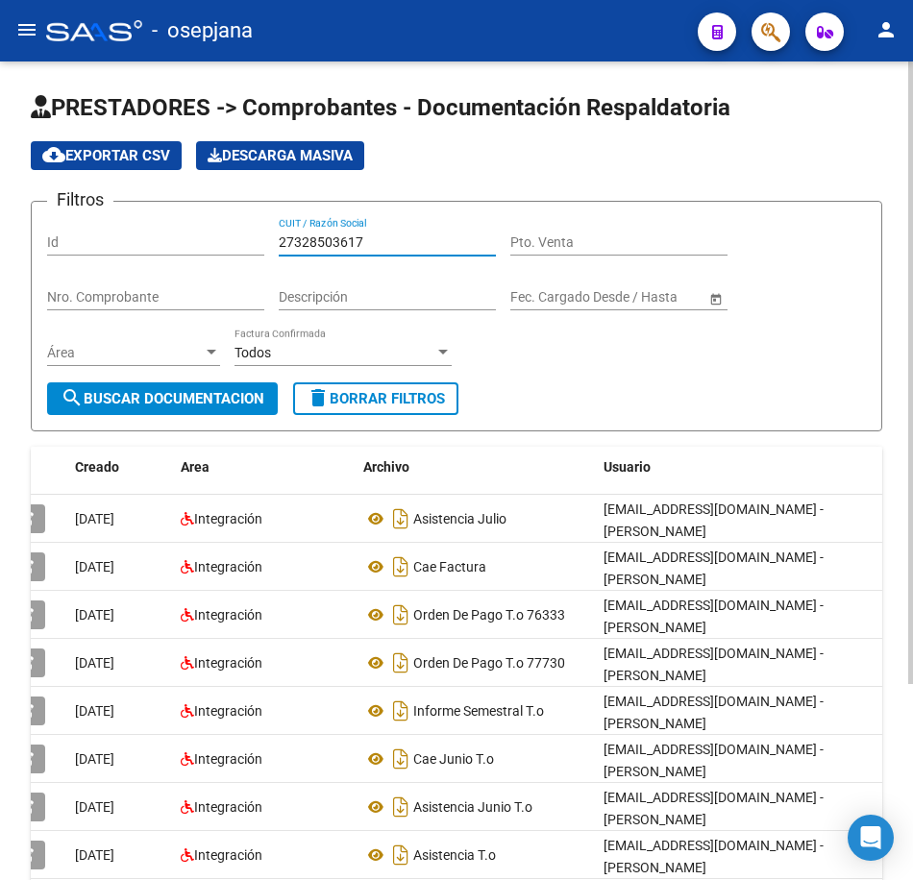
drag, startPoint x: 120, startPoint y: 239, endPoint x: 89, endPoint y: 239, distance: 30.7
click at [89, 239] on div "Filtros Id 27328503617 CUIT / Razón Social Pto. Venta Nro. Comprobante Descripc…" at bounding box center [456, 299] width 819 height 165
paste input "35579548"
click at [171, 393] on span "search Buscar Documentacion" at bounding box center [163, 398] width 204 height 17
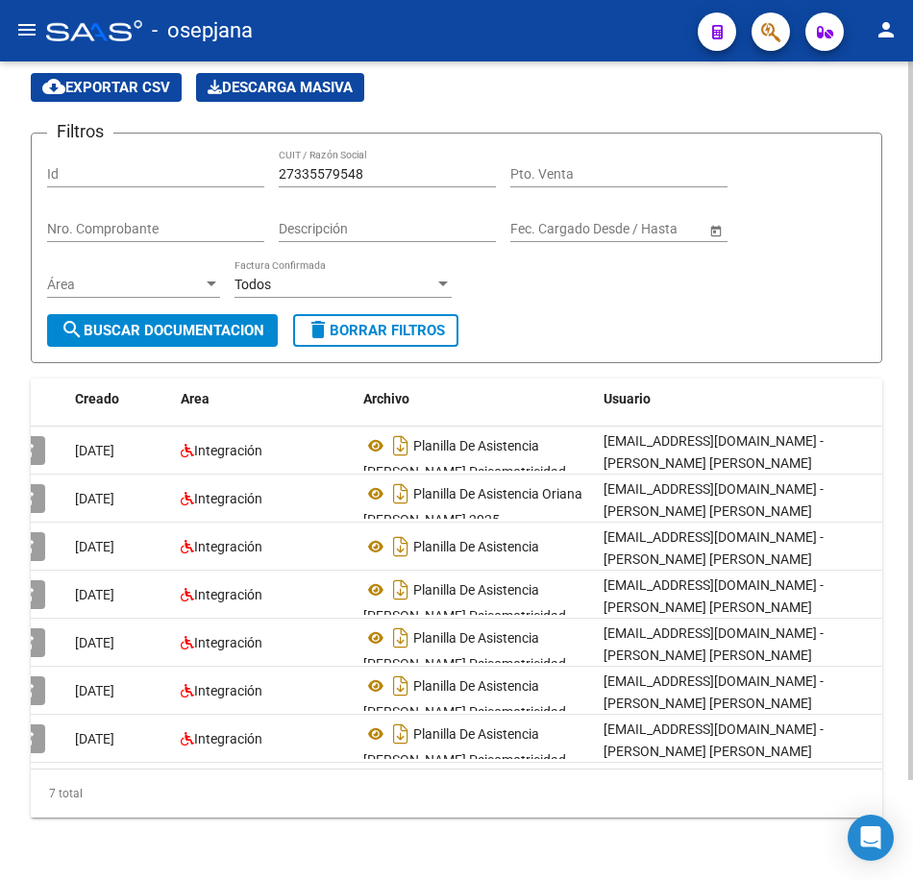
scroll to position [113, 0]
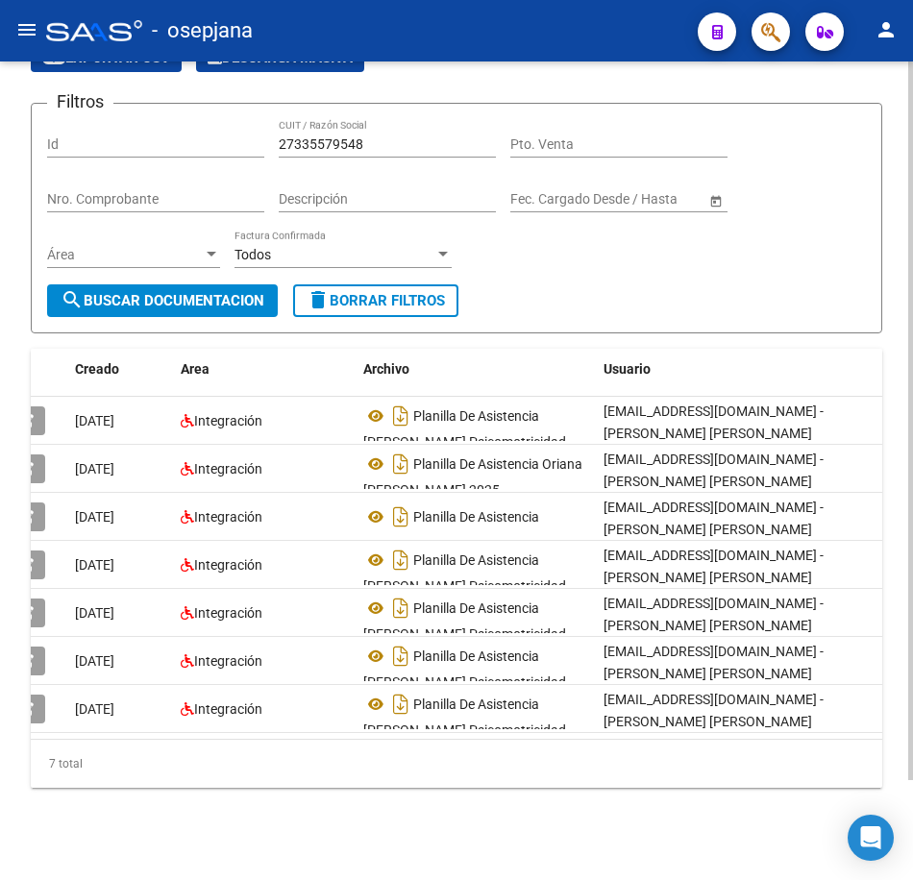
click at [749, 242] on div "Filtros Id 27335579548 CUIT / Razón Social Pto. Venta Nro. Comprobante Descripc…" at bounding box center [456, 201] width 819 height 165
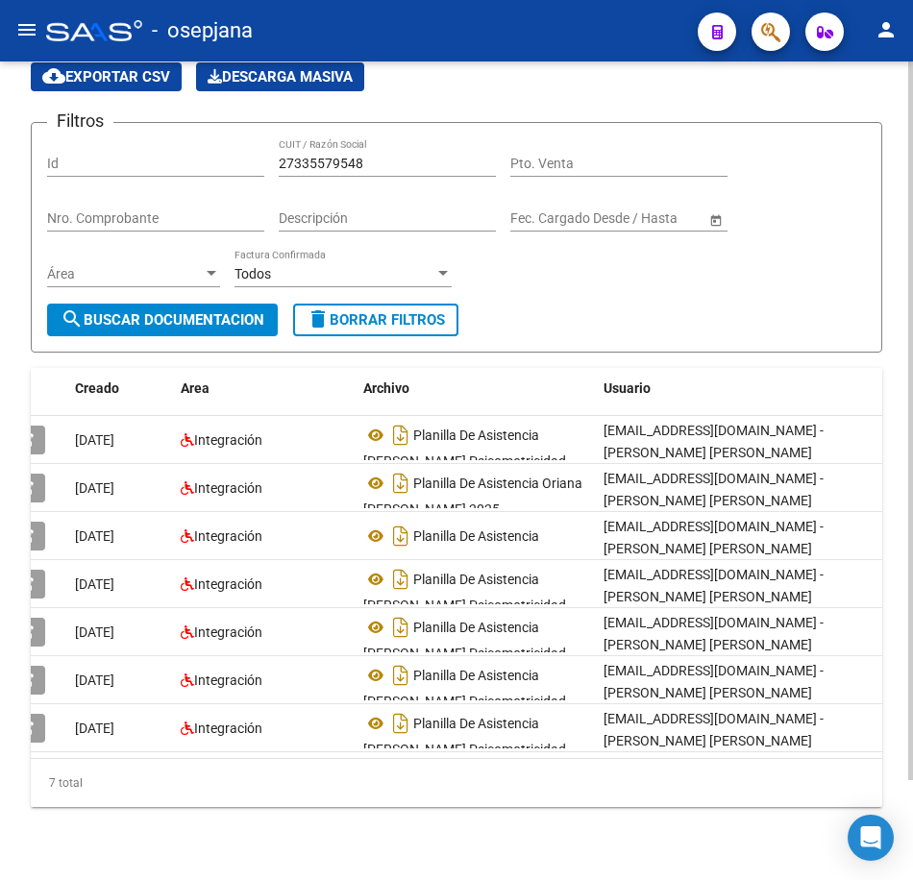
scroll to position [96, 0]
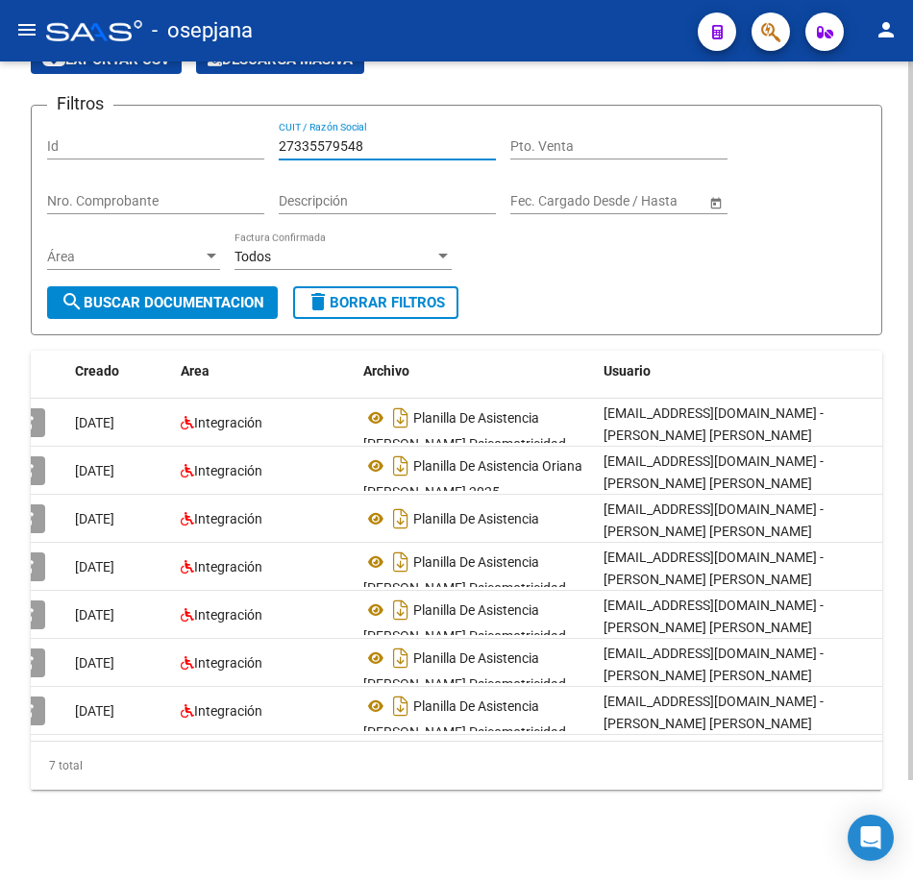
drag, startPoint x: 397, startPoint y: 142, endPoint x: 95, endPoint y: 128, distance: 302.0
click at [95, 128] on div "Filtros Id 27335579548 CUIT / Razón Social Pto. Venta Nro. Comprobante Descripc…" at bounding box center [456, 203] width 819 height 165
paste input "44120205"
click at [204, 299] on span "search Buscar Documentacion" at bounding box center [163, 302] width 204 height 17
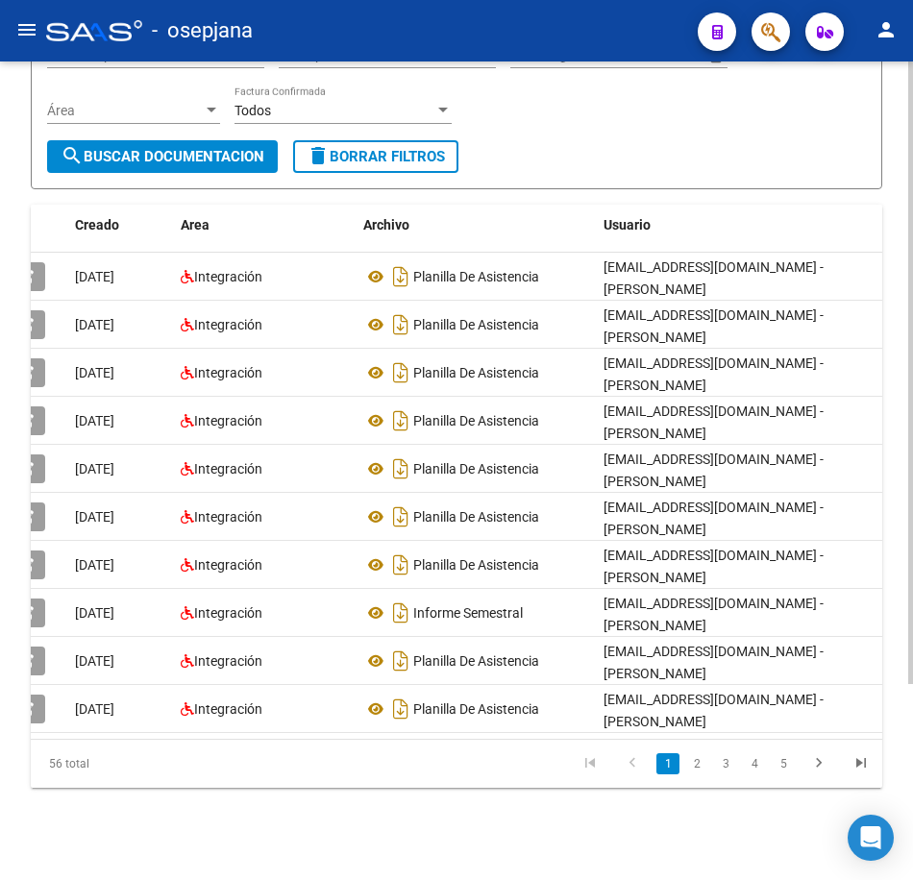
scroll to position [257, 0]
click at [816, 767] on icon "go to next page" at bounding box center [818, 765] width 25 height 23
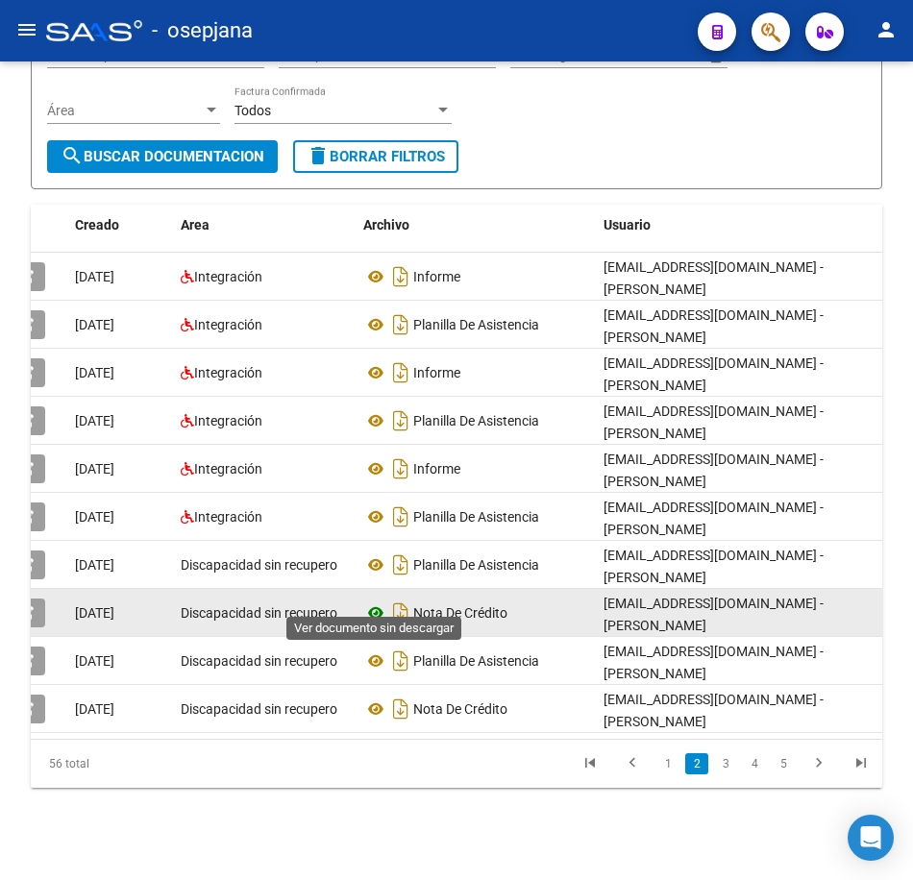
click at [382, 601] on icon at bounding box center [375, 612] width 25 height 23
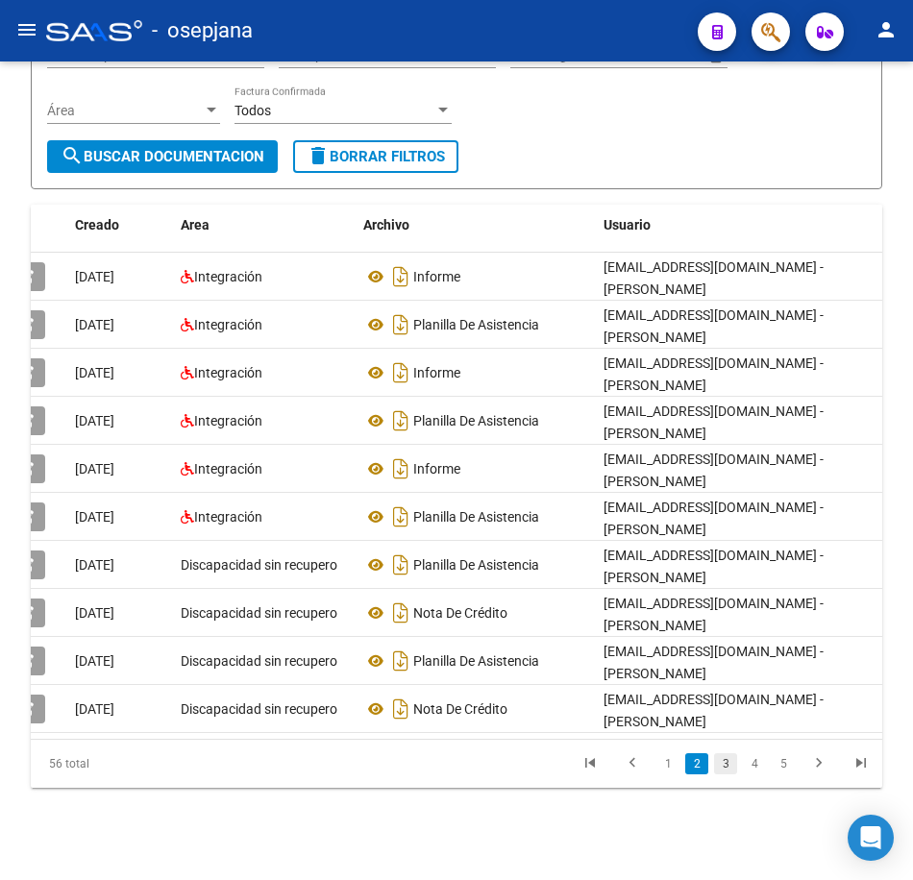
click at [731, 768] on link "3" at bounding box center [725, 763] width 23 height 21
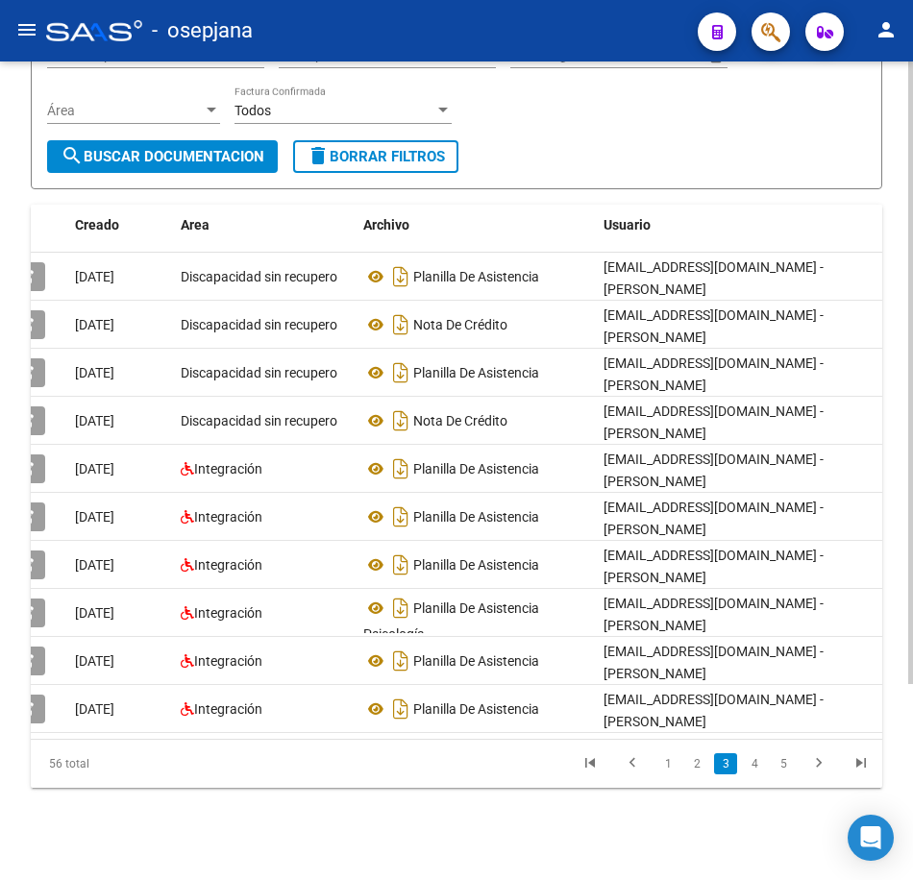
click at [708, 155] on form "Filtros Id 27344120205 CUIT / Razón Social Pto. Venta Nro. Comprobante Descripc…" at bounding box center [456, 74] width 851 height 231
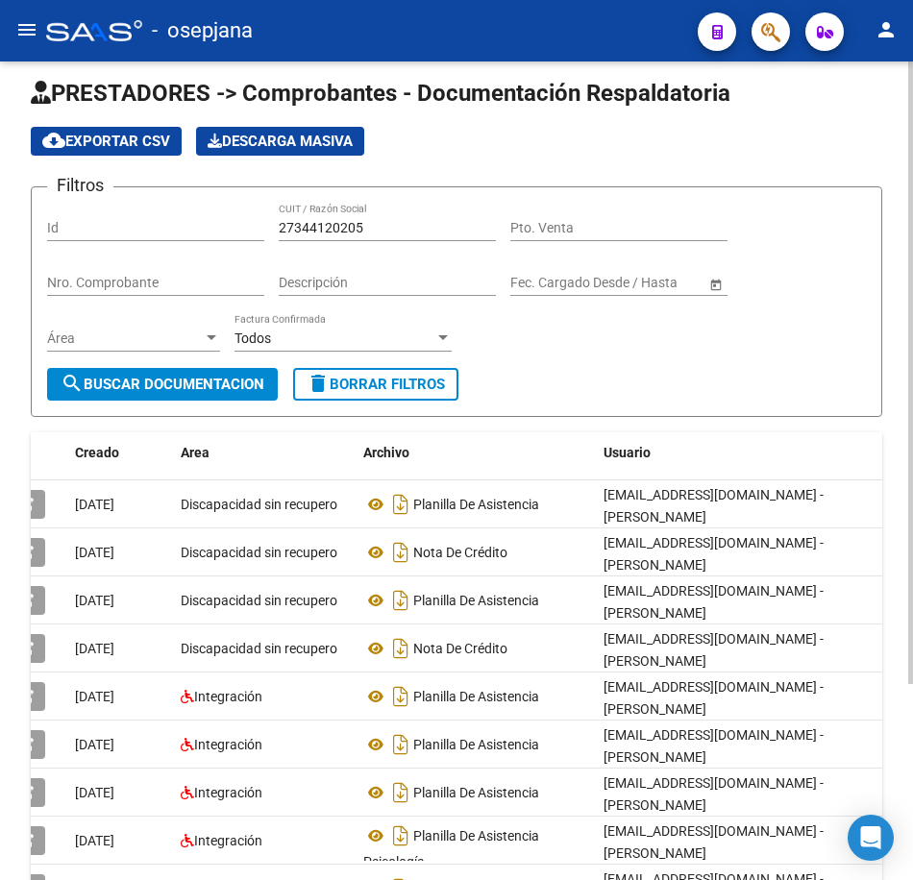
scroll to position [0, 0]
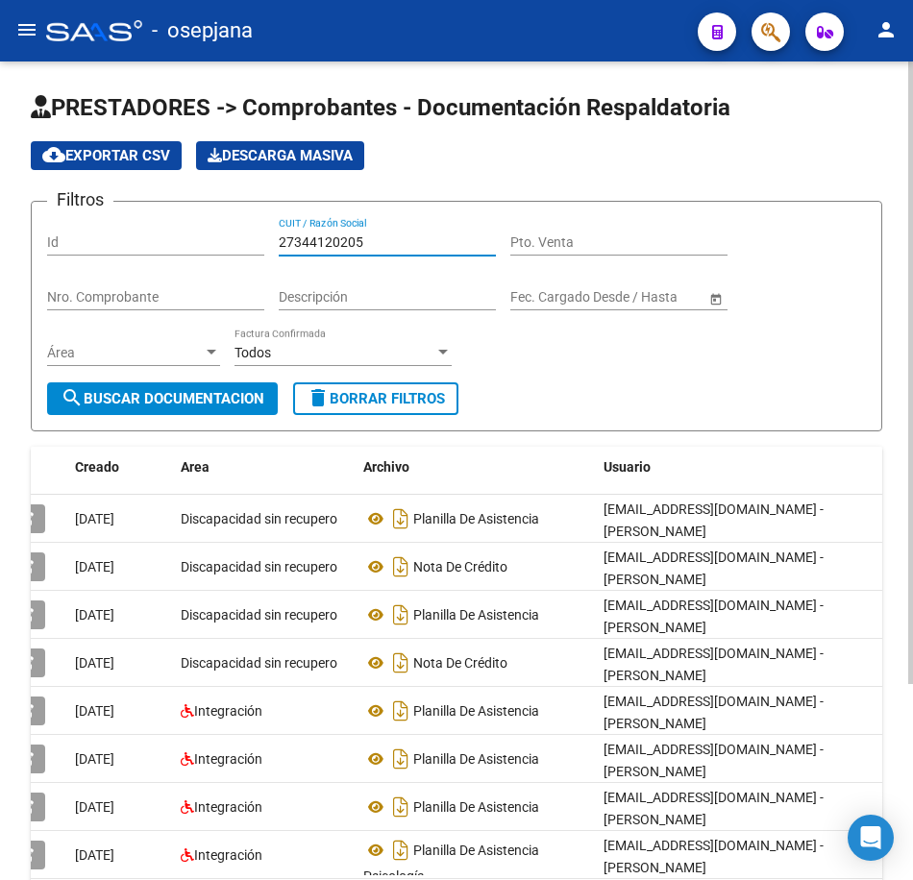
drag, startPoint x: 210, startPoint y: 231, endPoint x: 23, endPoint y: 229, distance: 187.4
click at [32, 231] on form "Filtros Id 27344120205 CUIT / Razón Social Pto. Venta Nro. Comprobante Descripc…" at bounding box center [456, 316] width 851 height 231
paste input "9284001"
click at [169, 390] on span "search Buscar Documentacion" at bounding box center [163, 398] width 204 height 17
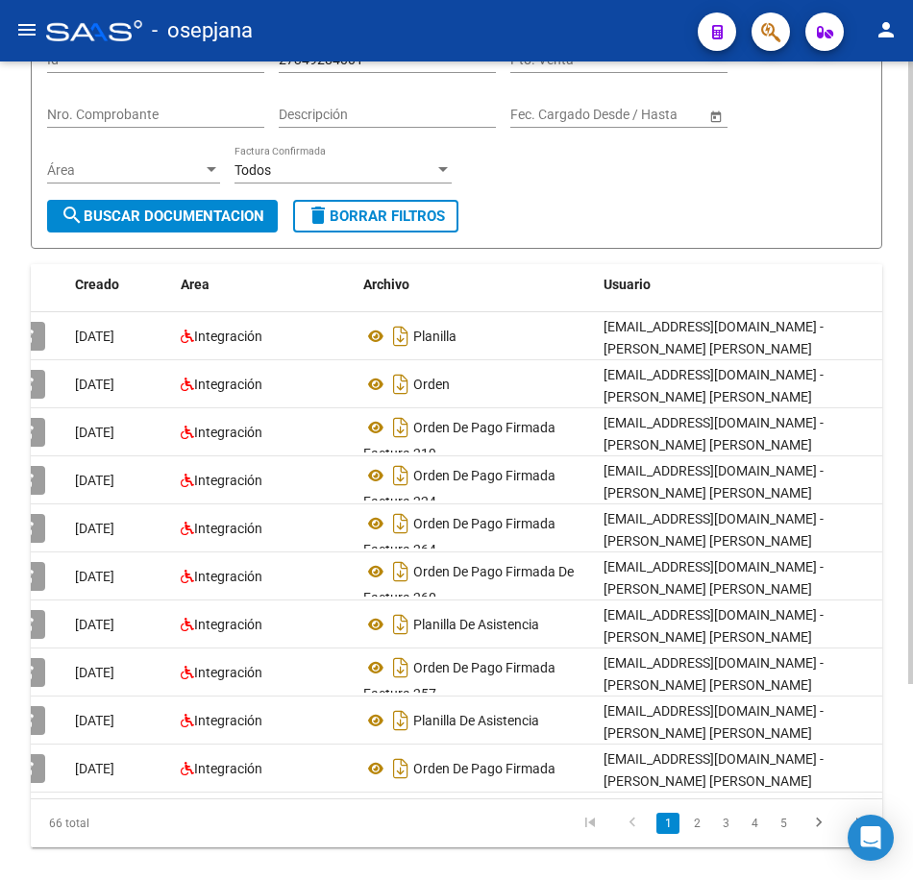
scroll to position [192, 0]
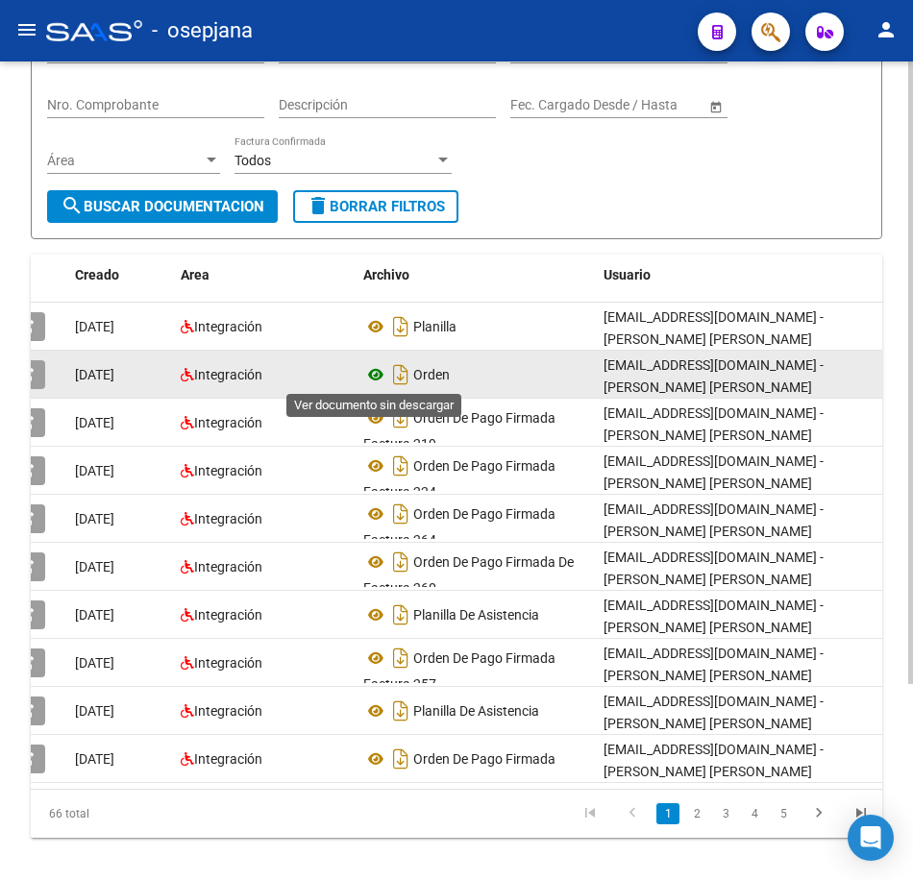
click at [370, 378] on icon at bounding box center [375, 374] width 25 height 23
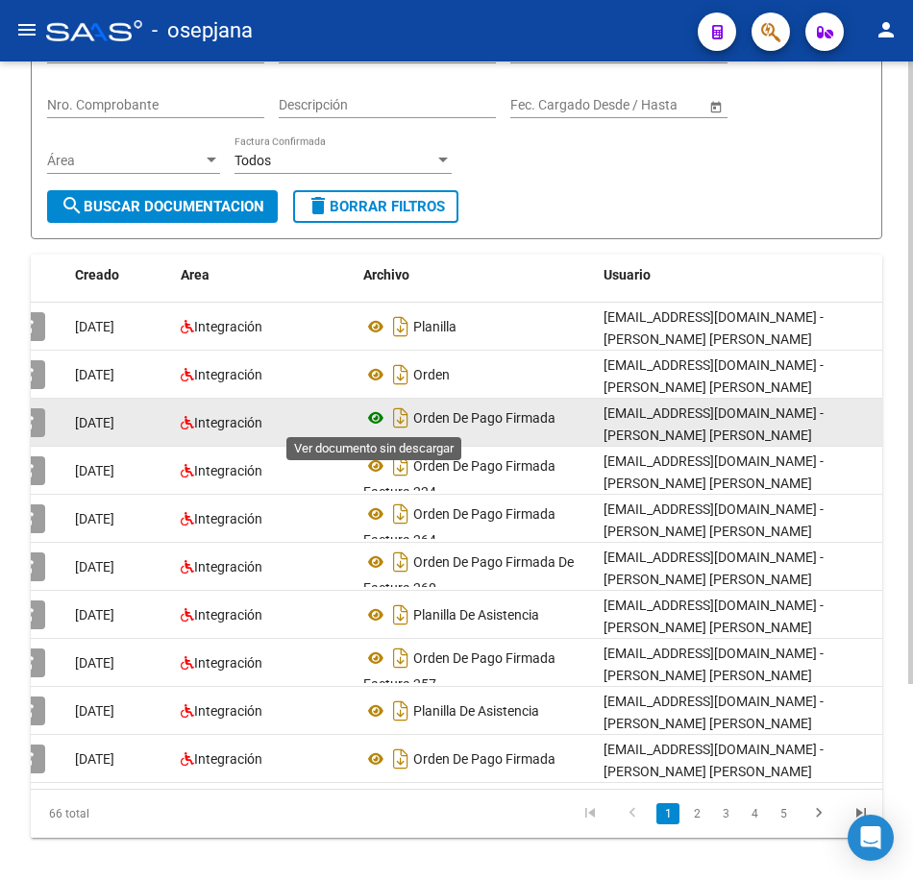
click at [375, 413] on icon at bounding box center [375, 417] width 25 height 23
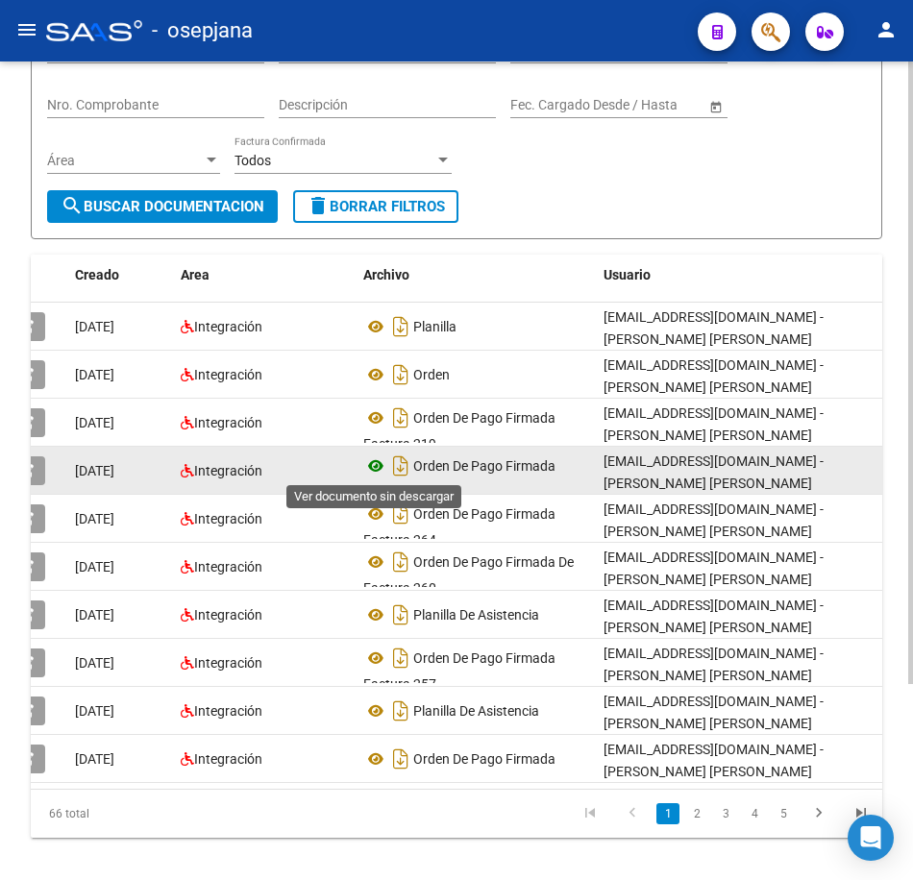
click at [372, 467] on icon at bounding box center [375, 465] width 25 height 23
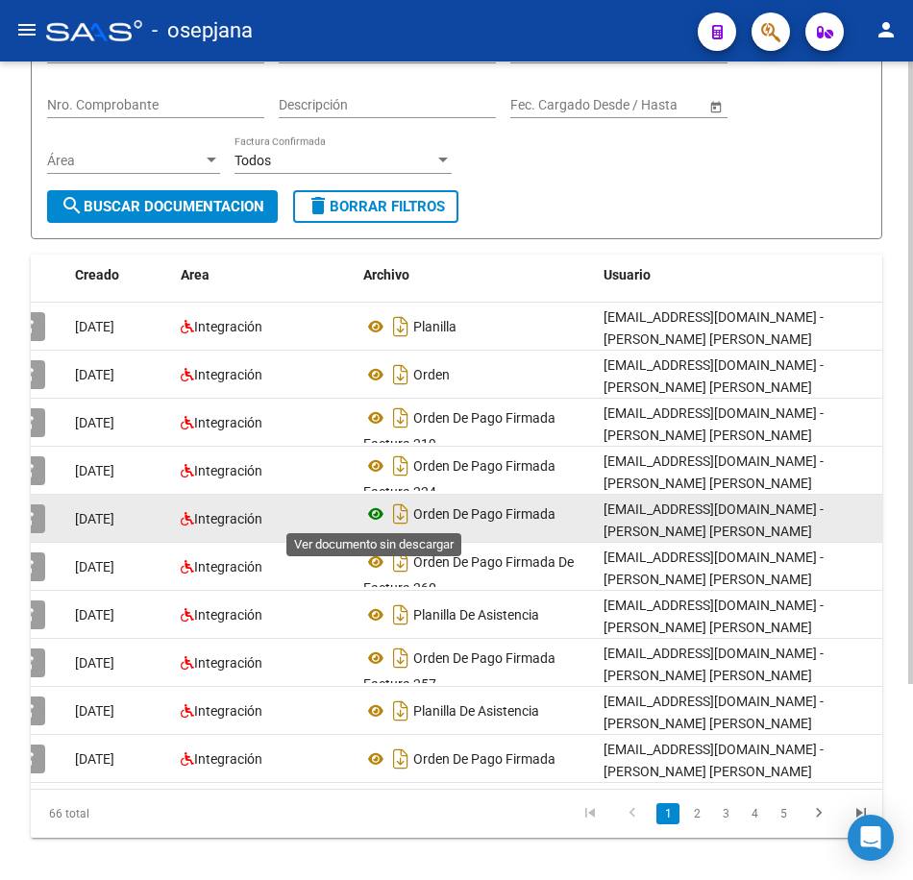
click at [383, 515] on icon at bounding box center [375, 513] width 25 height 23
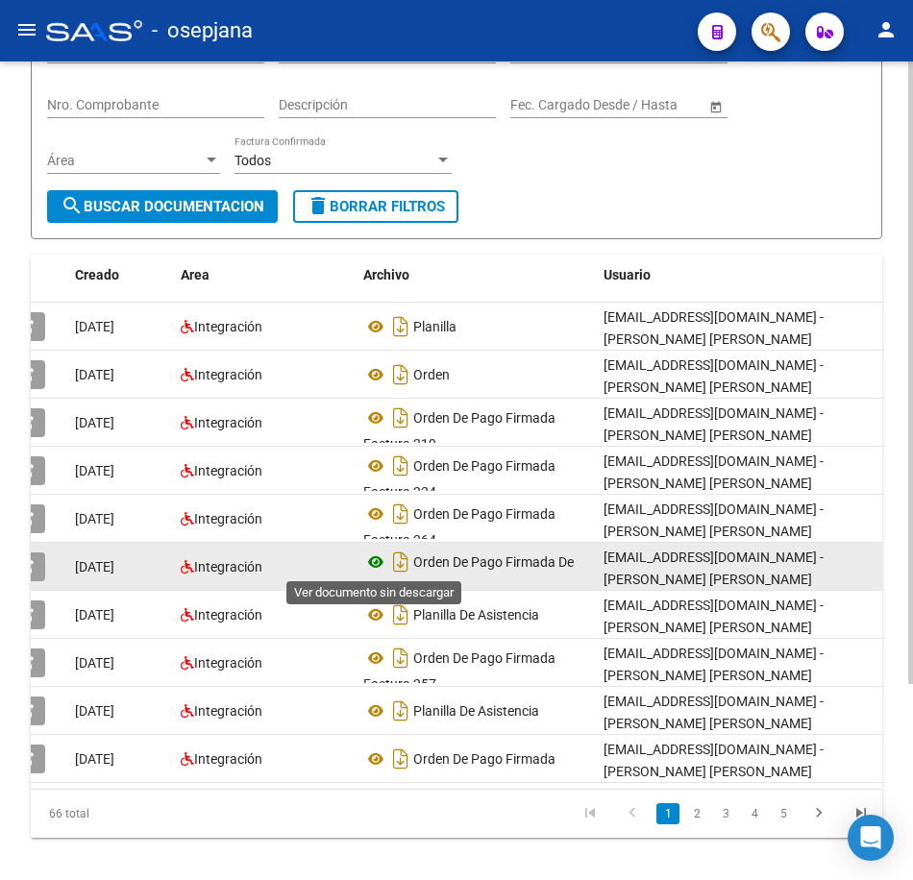
click at [382, 558] on icon at bounding box center [375, 562] width 25 height 23
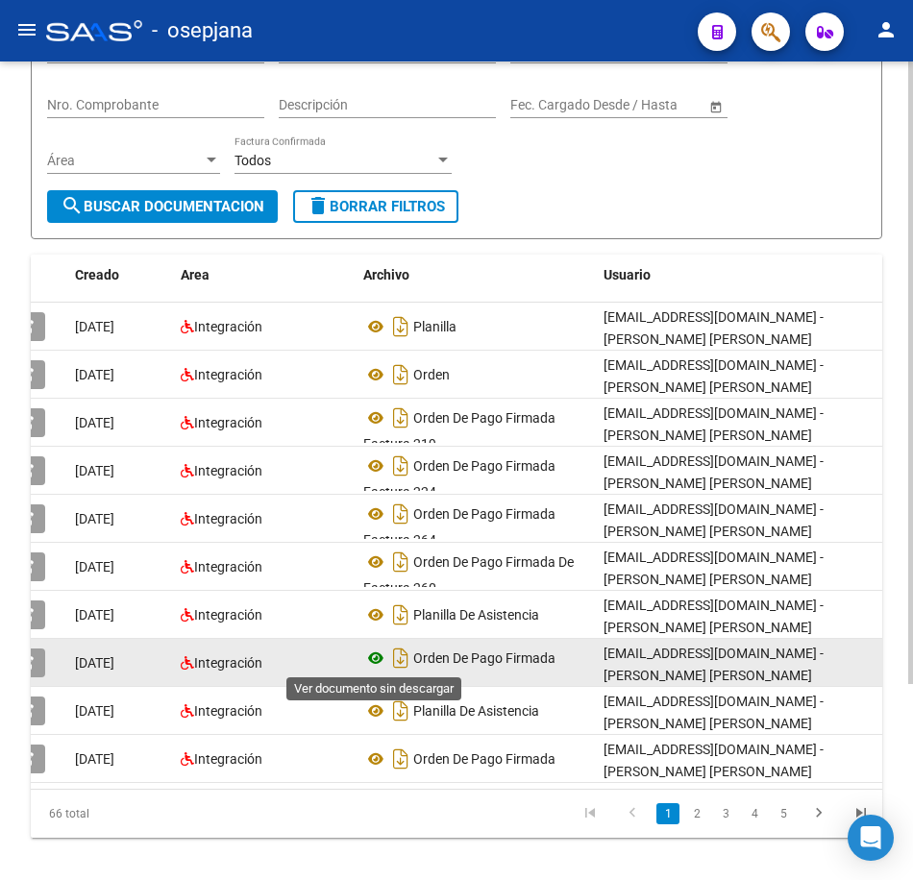
click at [379, 652] on icon at bounding box center [375, 658] width 25 height 23
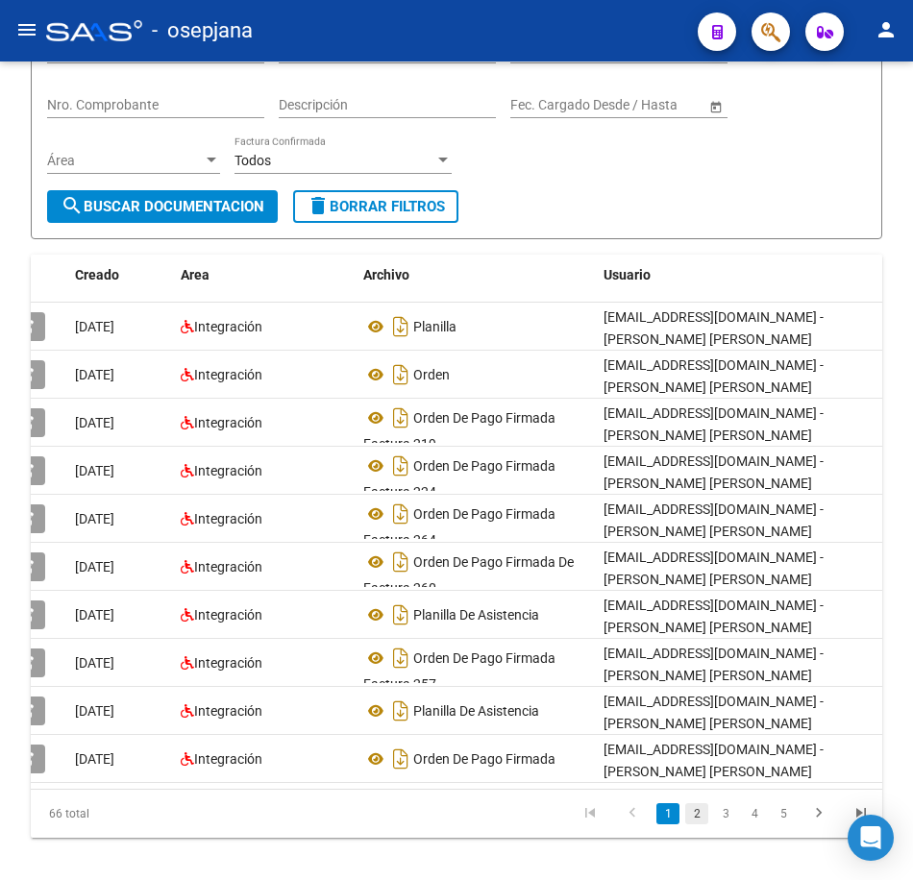
click at [701, 824] on link "2" at bounding box center [696, 813] width 23 height 21
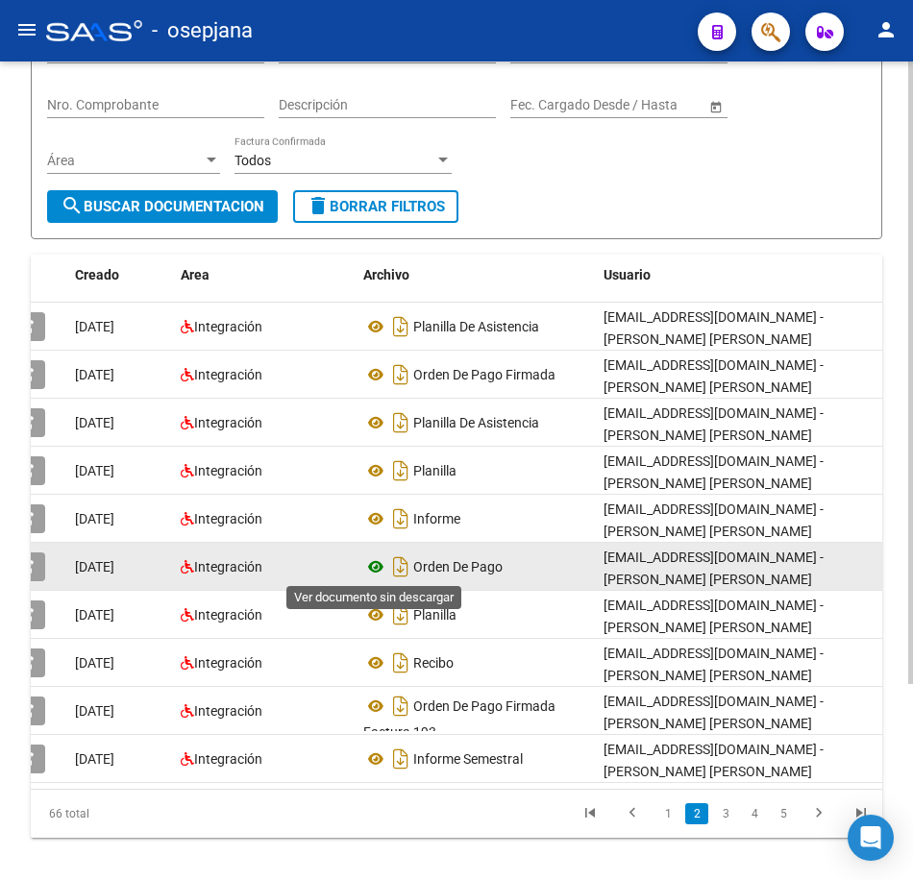
click at [379, 562] on icon at bounding box center [375, 566] width 25 height 23
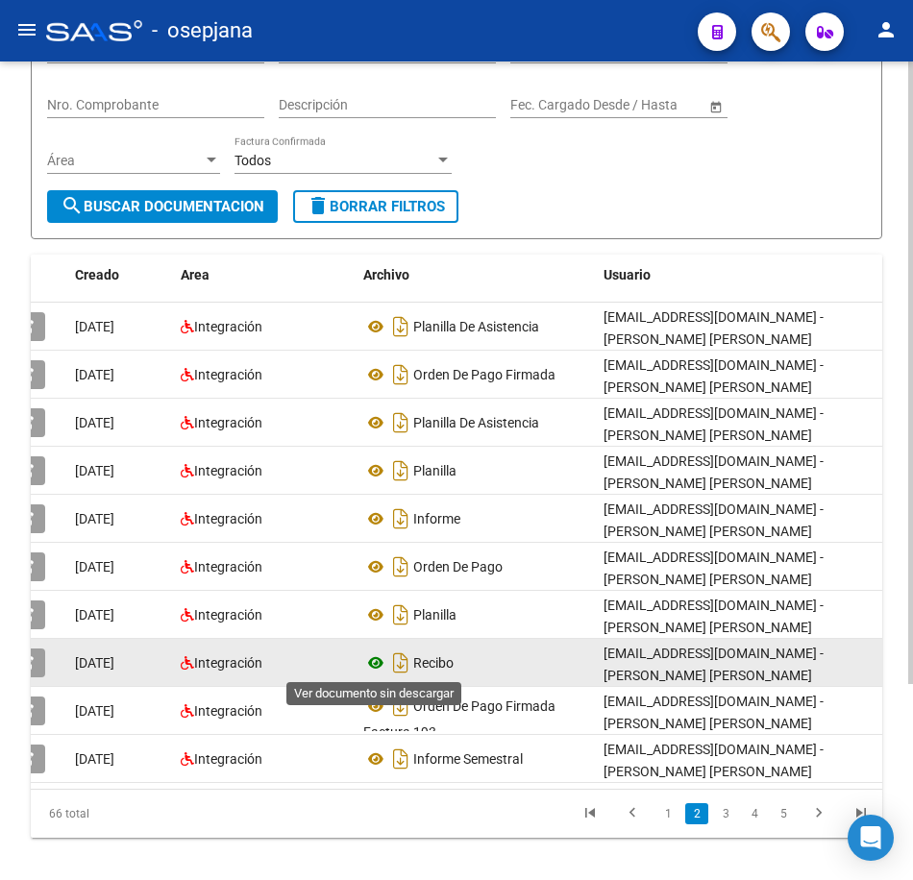
click at [373, 661] on icon at bounding box center [375, 662] width 25 height 23
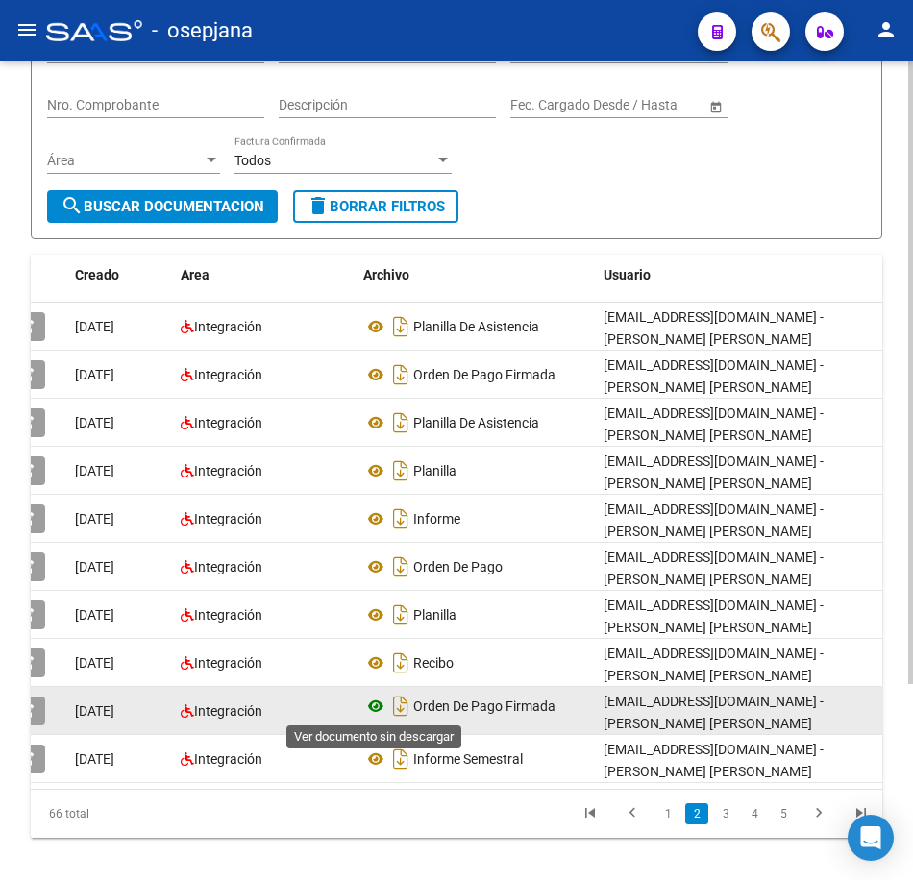
click at [376, 702] on icon at bounding box center [375, 706] width 25 height 23
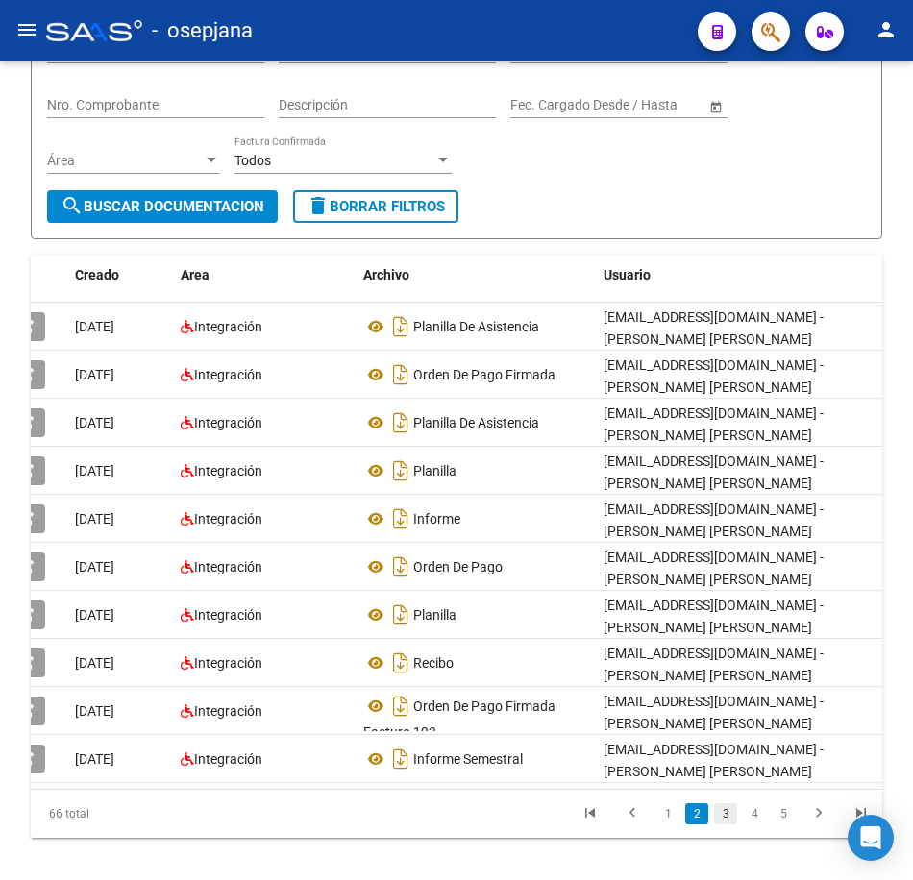
click at [724, 824] on link "3" at bounding box center [725, 813] width 23 height 21
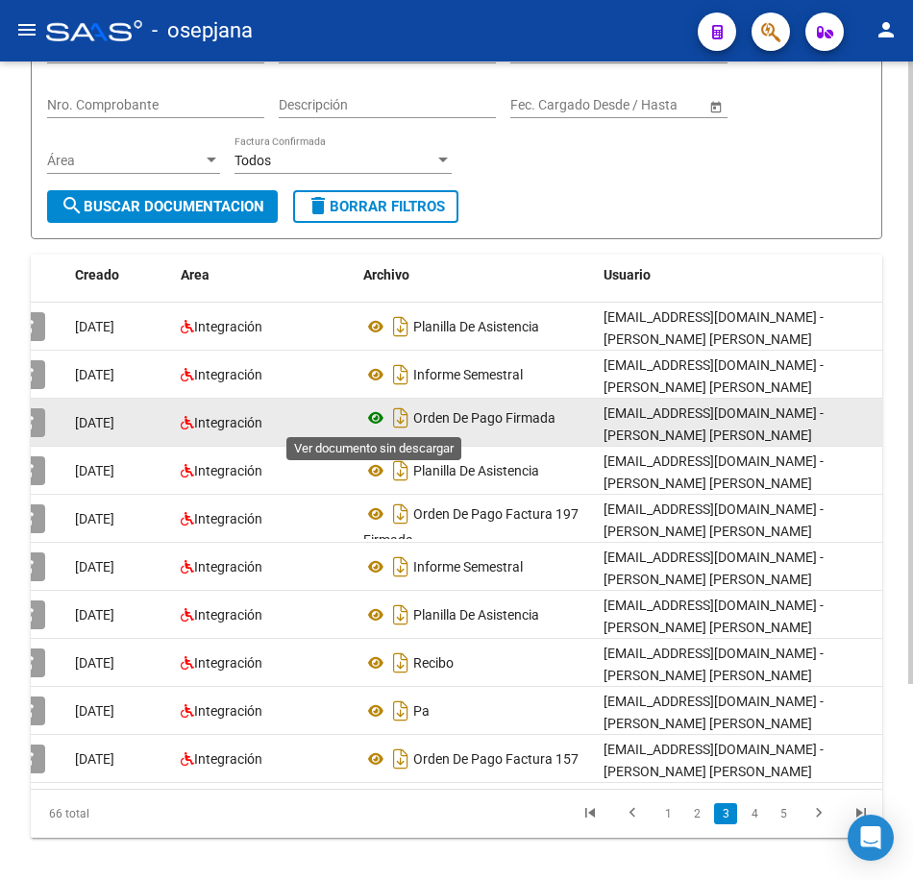
click at [375, 415] on icon at bounding box center [375, 417] width 25 height 23
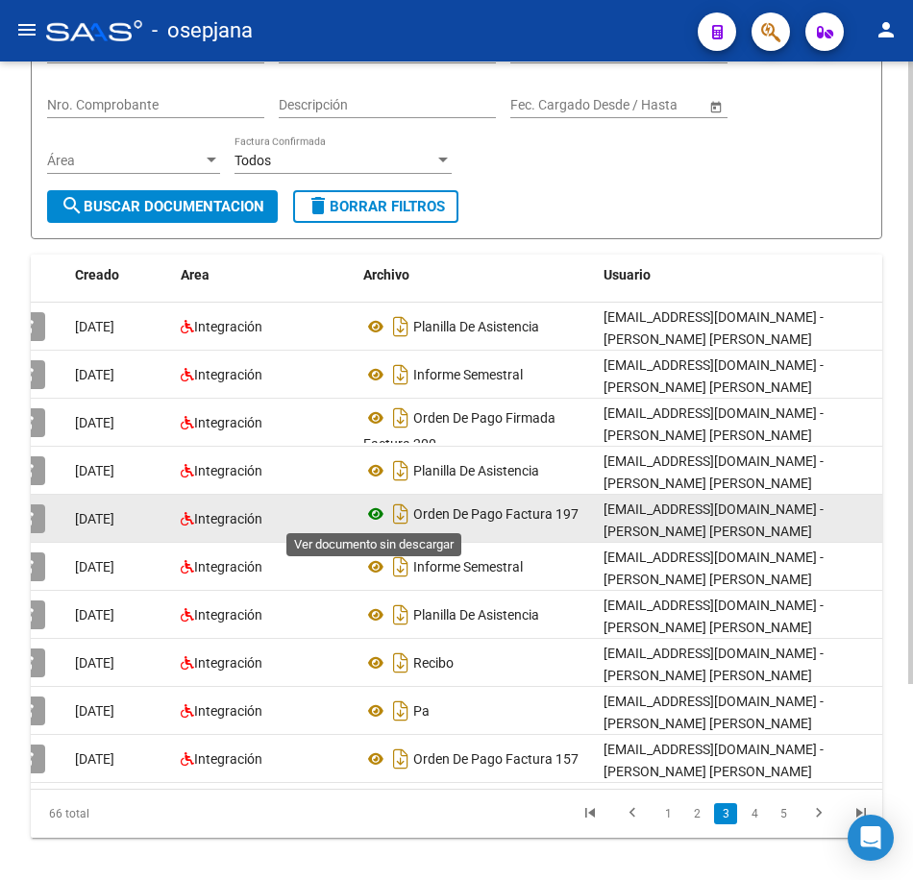
click at [377, 514] on icon at bounding box center [375, 513] width 25 height 23
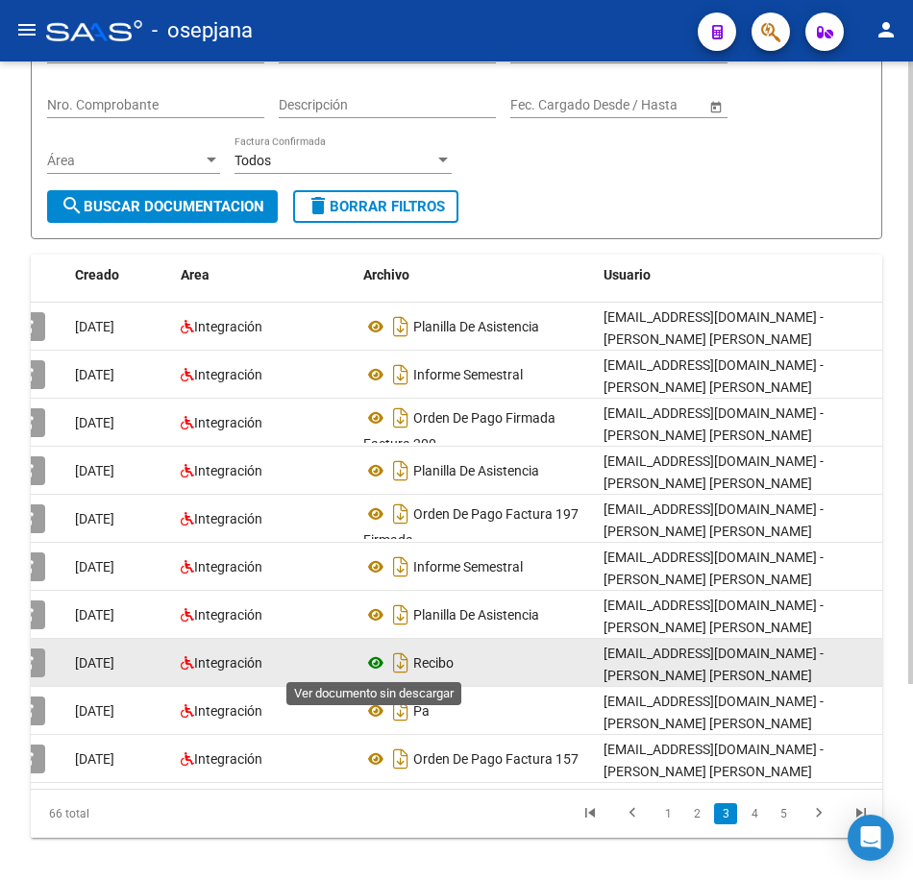
click at [372, 660] on icon at bounding box center [375, 662] width 25 height 23
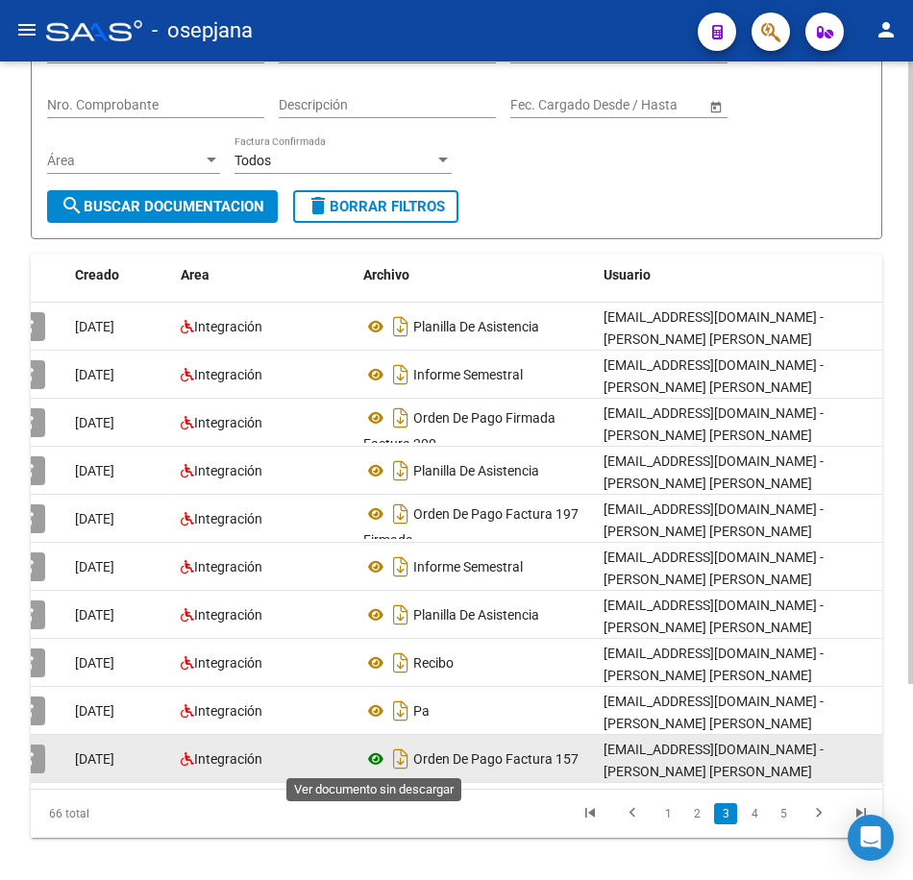
click at [370, 754] on icon at bounding box center [375, 758] width 25 height 23
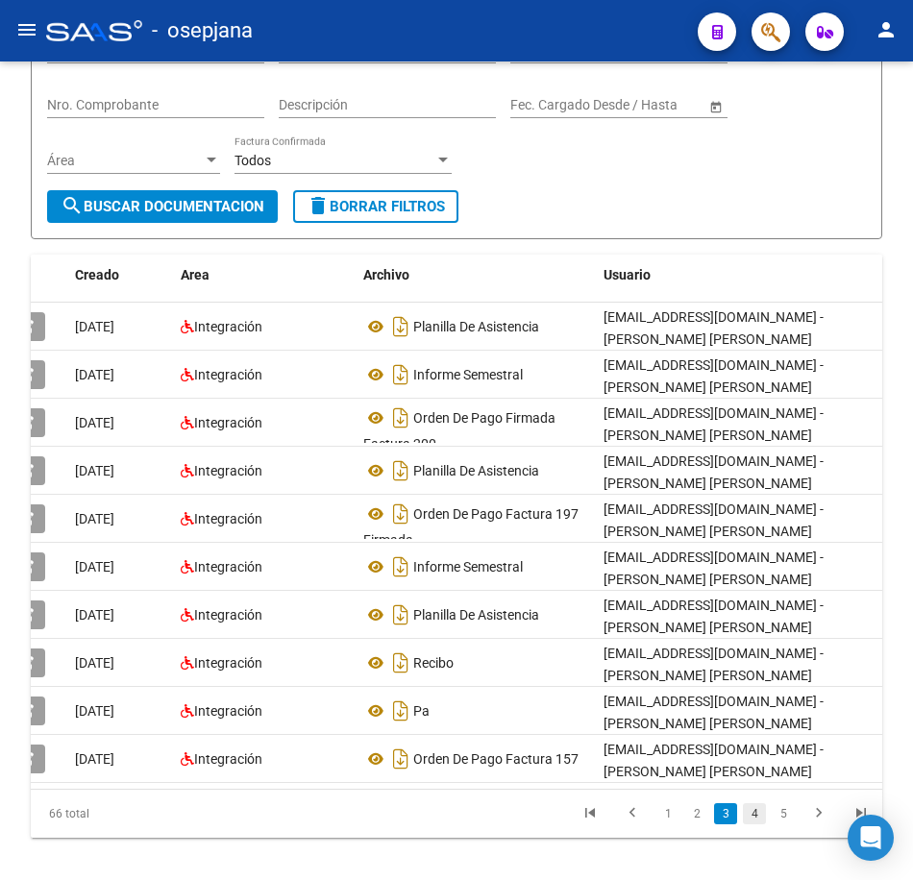
click at [755, 824] on link "4" at bounding box center [754, 813] width 23 height 21
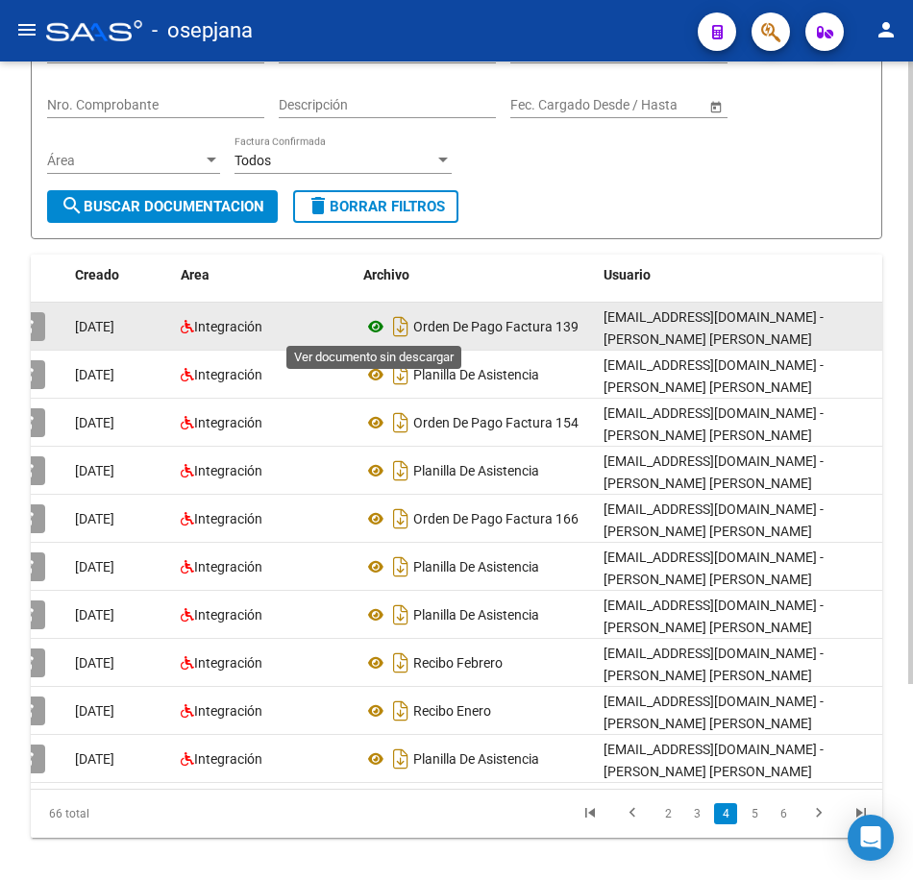
click at [380, 327] on icon at bounding box center [375, 326] width 25 height 23
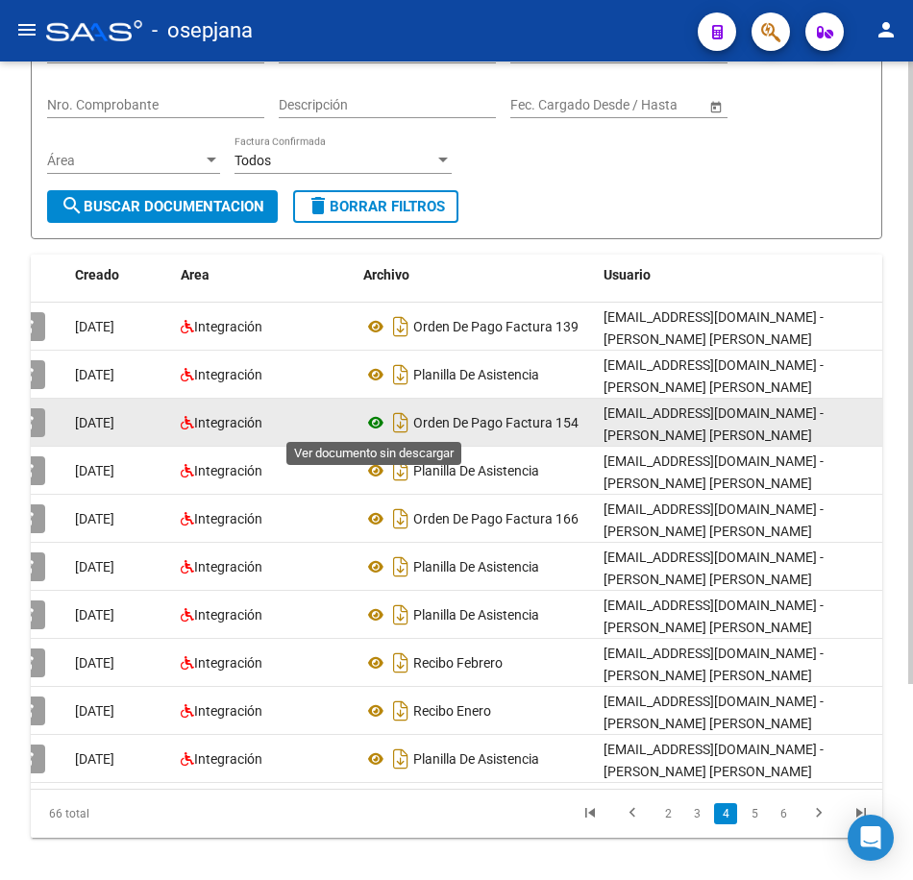
click at [379, 418] on icon at bounding box center [375, 422] width 25 height 23
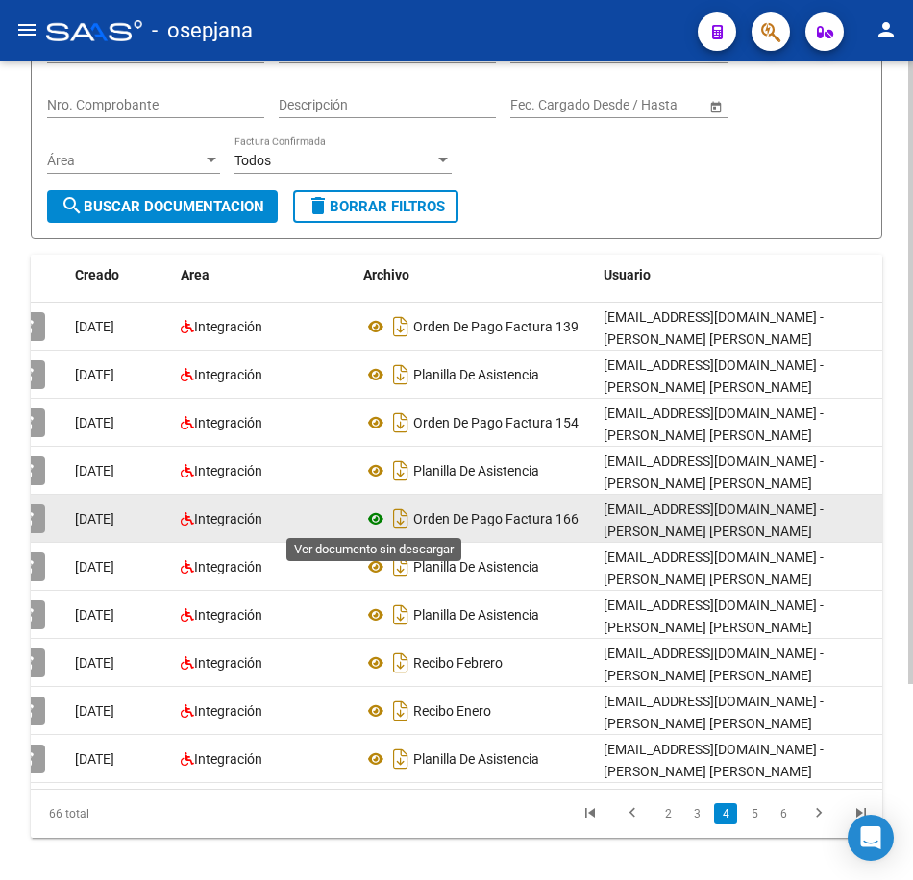
click at [370, 520] on icon at bounding box center [375, 518] width 25 height 23
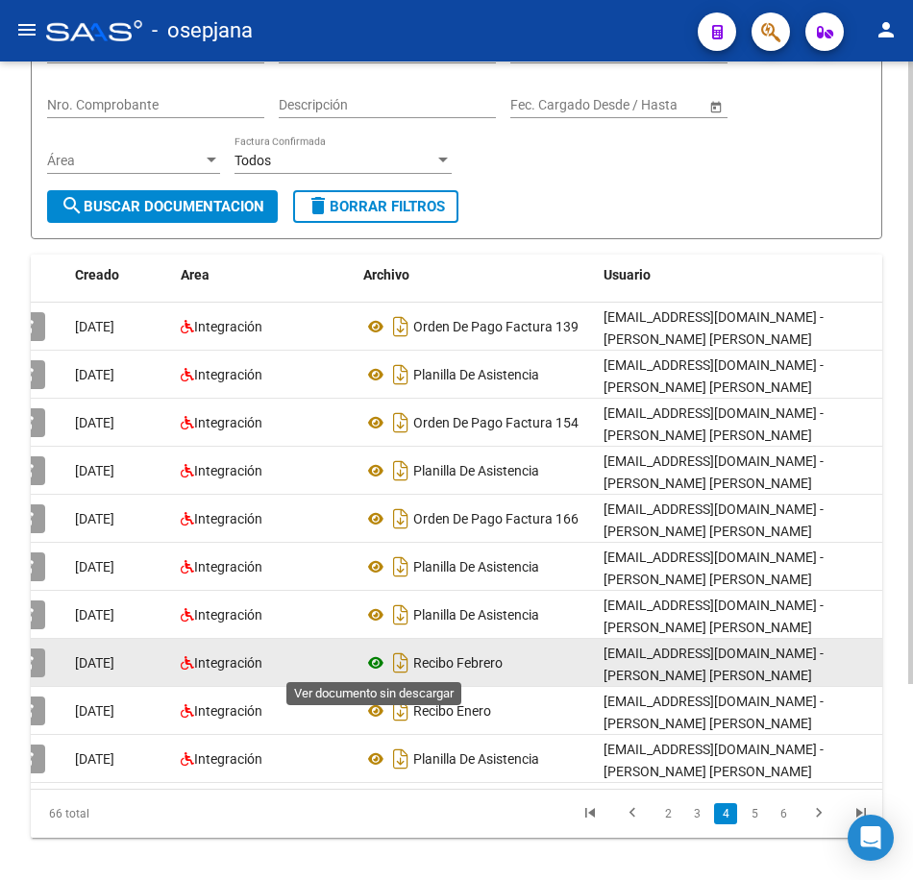
click at [373, 660] on icon at bounding box center [375, 662] width 25 height 23
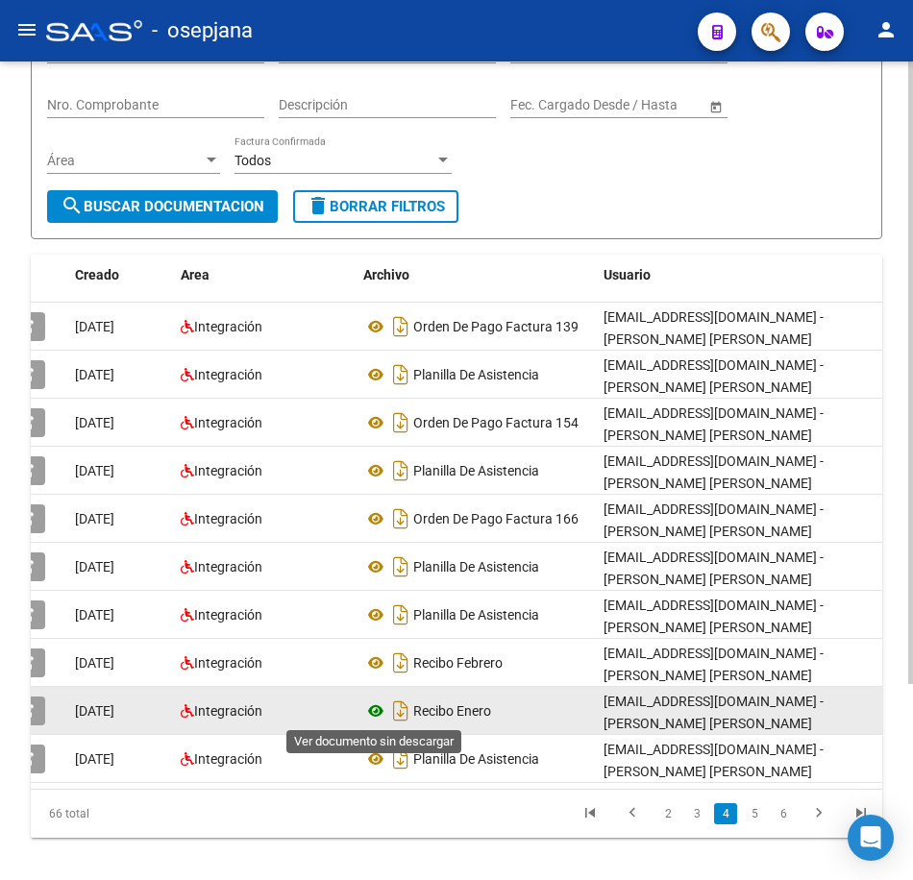
click at [376, 705] on icon at bounding box center [375, 710] width 25 height 23
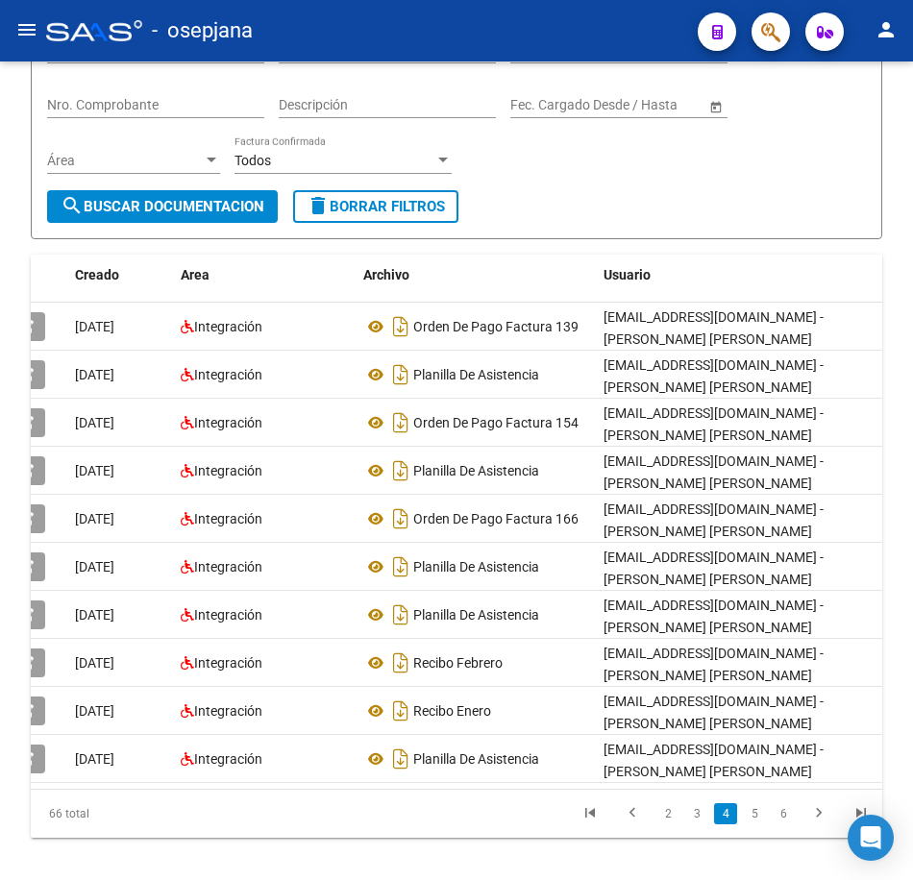
click at [756, 824] on link "5" at bounding box center [754, 813] width 23 height 21
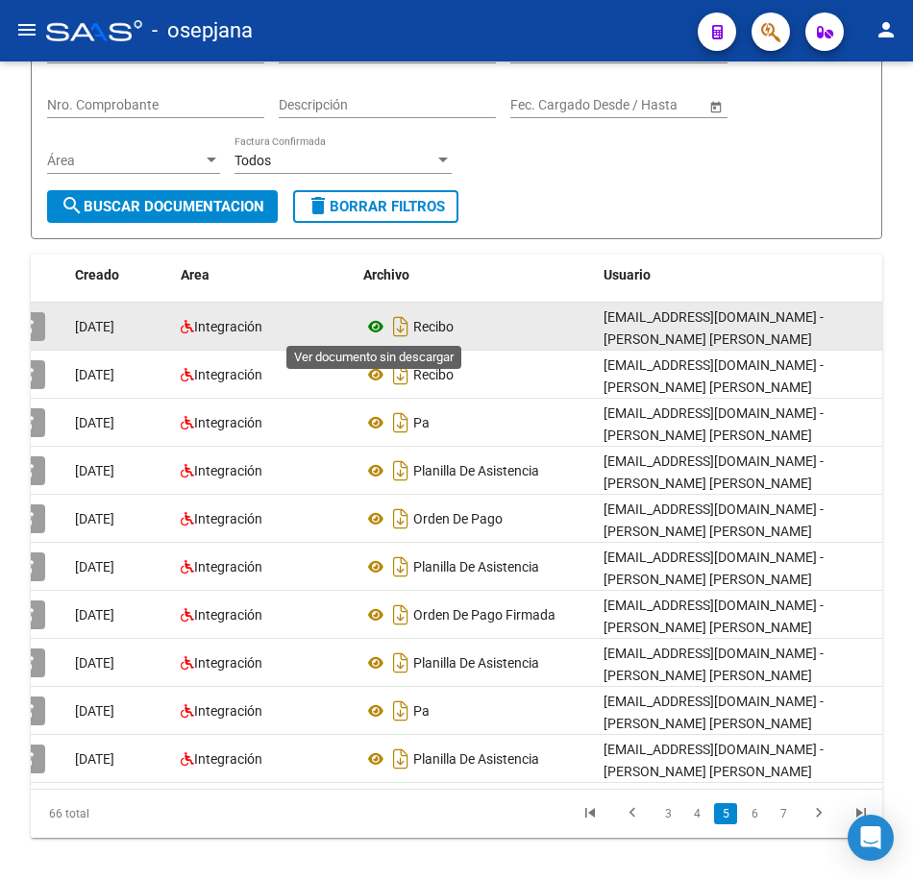
click at [372, 320] on icon at bounding box center [375, 326] width 25 height 23
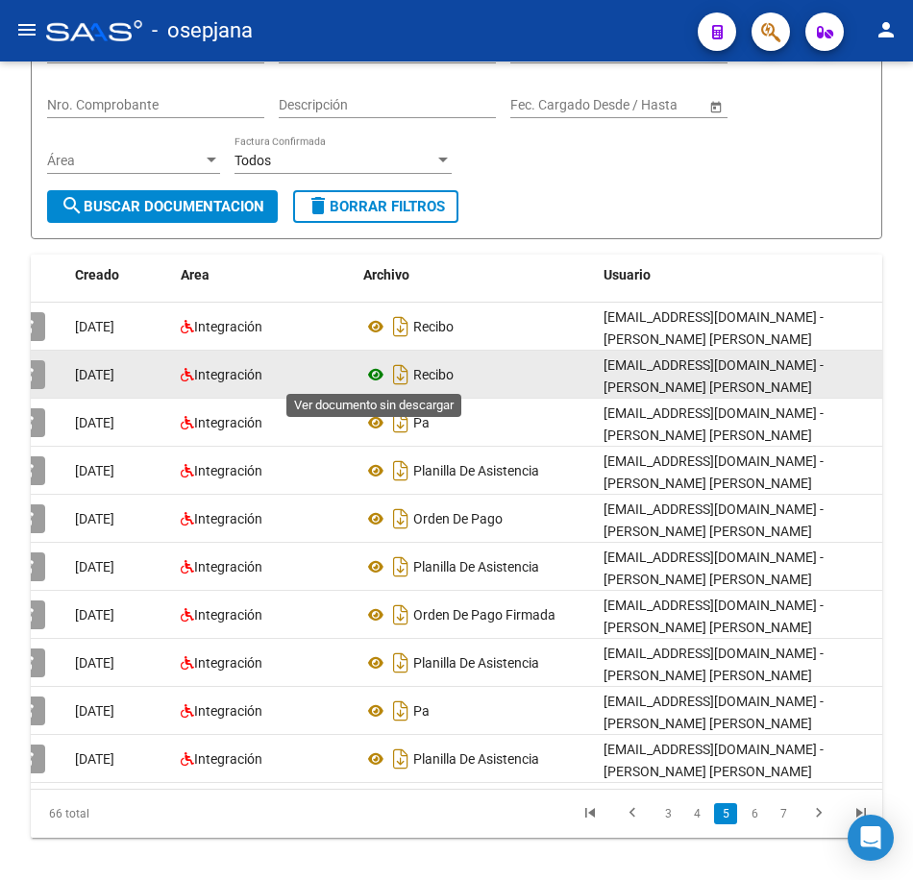
click at [373, 374] on icon at bounding box center [375, 374] width 25 height 23
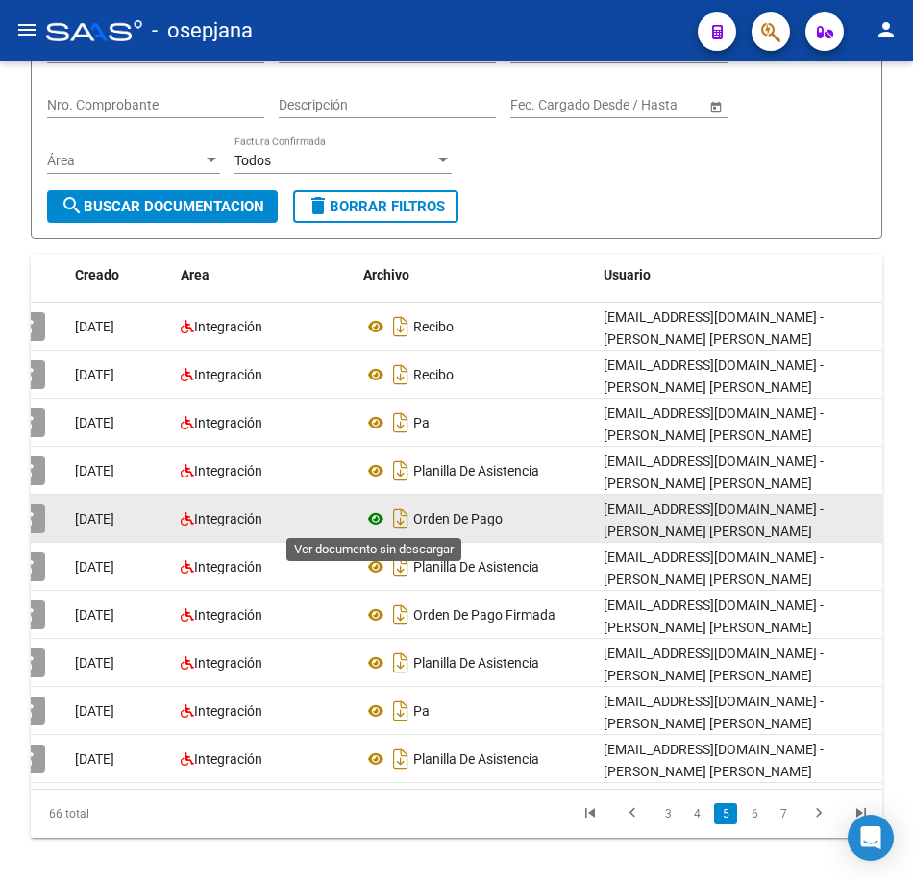
click at [375, 517] on icon at bounding box center [375, 518] width 25 height 23
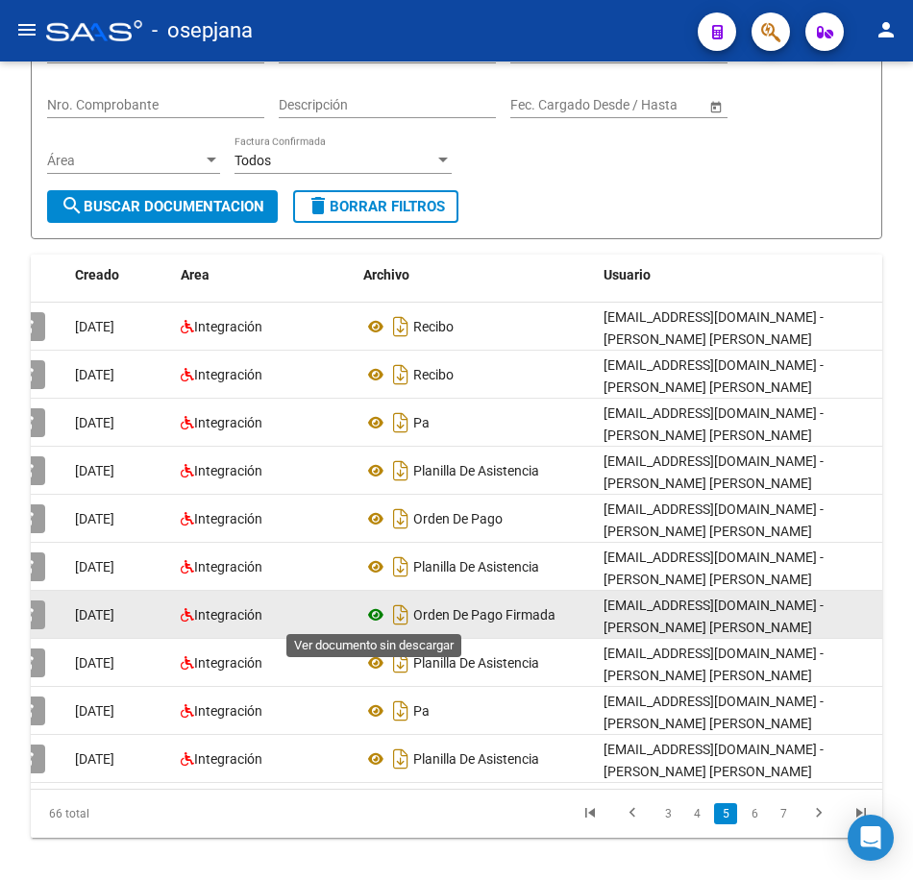
click at [377, 611] on icon at bounding box center [375, 614] width 25 height 23
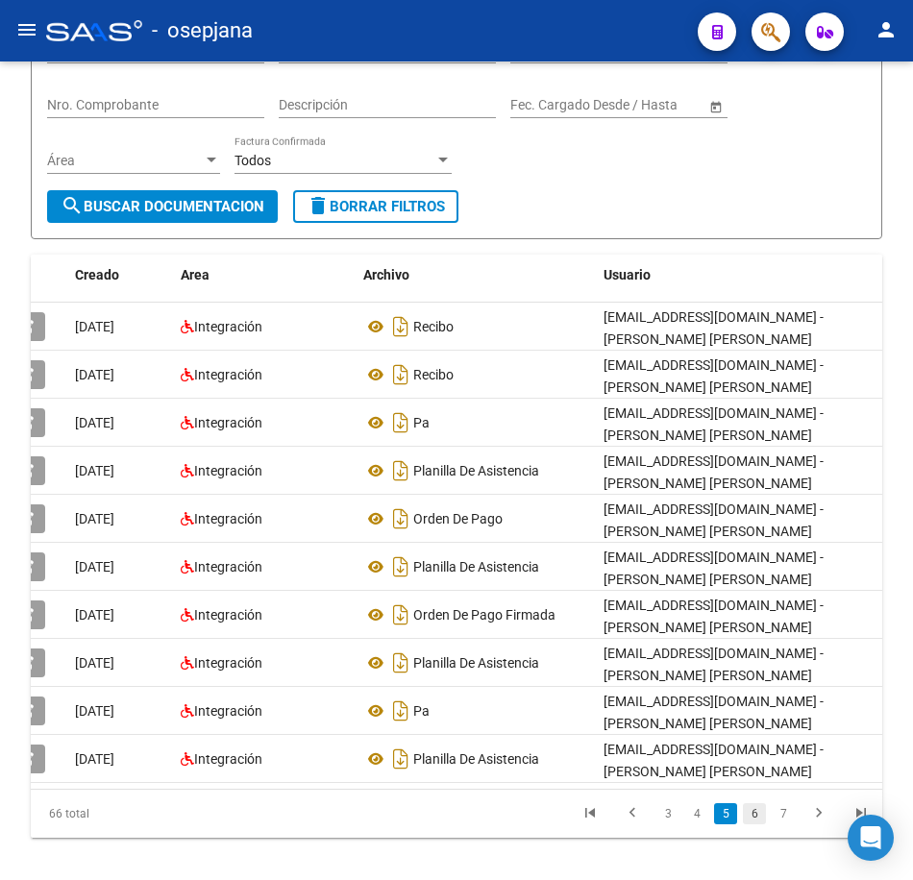
click at [760, 824] on link "6" at bounding box center [754, 813] width 23 height 21
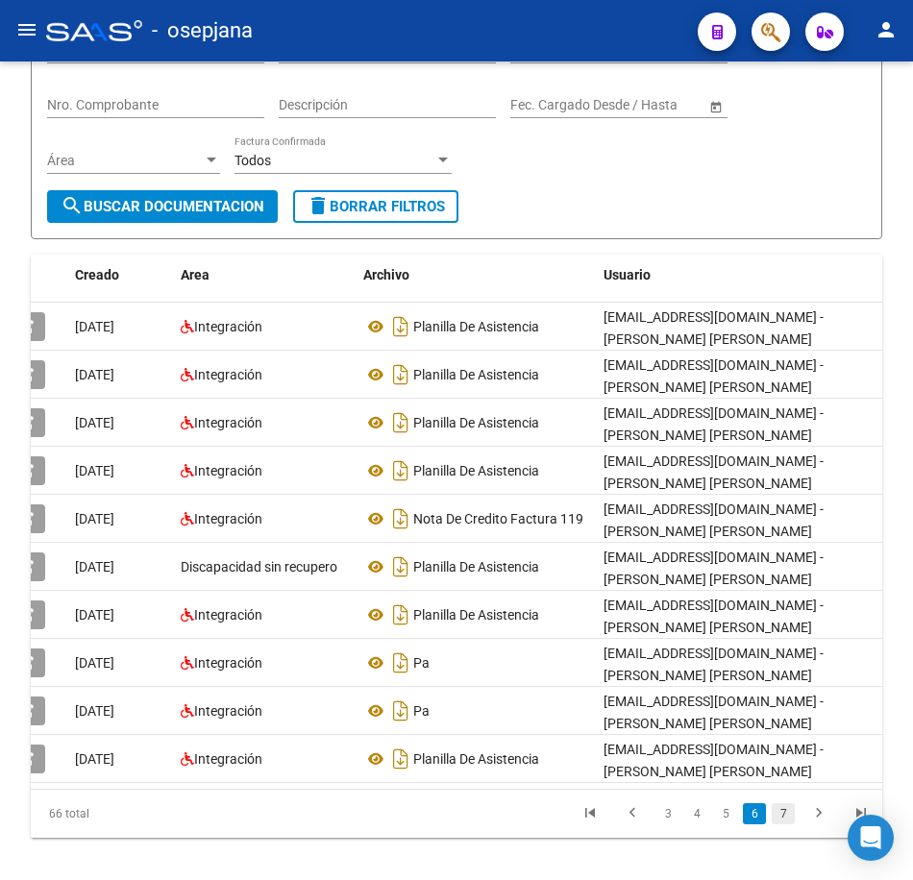
click at [782, 824] on link "7" at bounding box center [782, 813] width 23 height 21
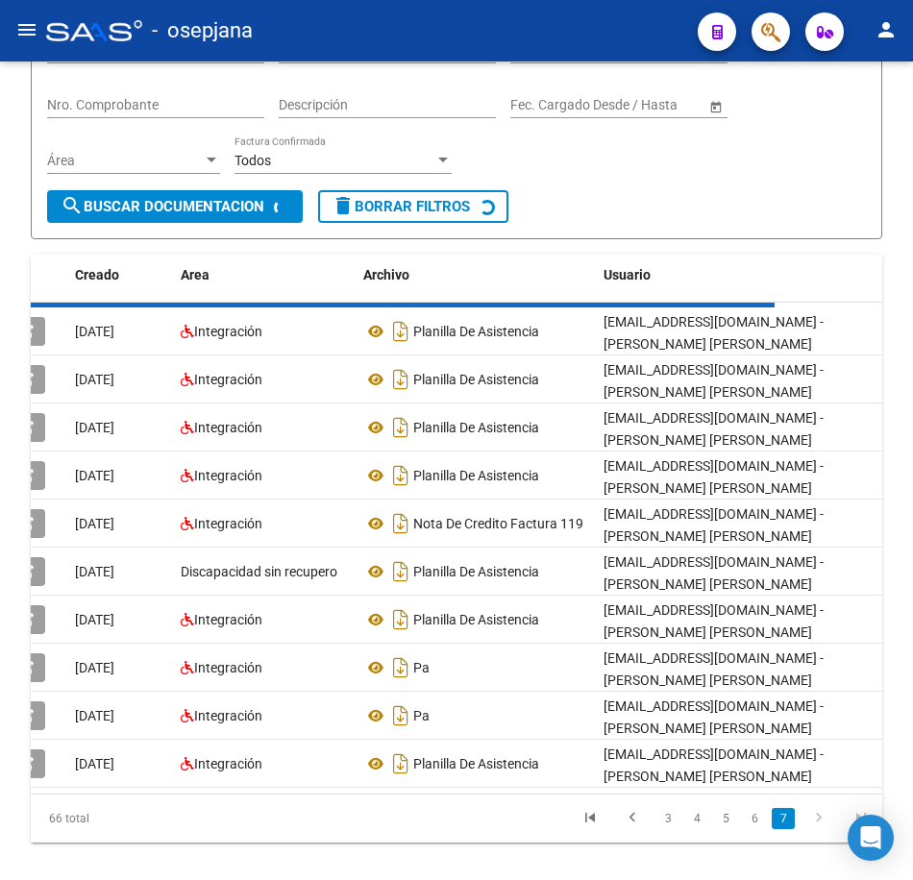
scroll to position [65, 0]
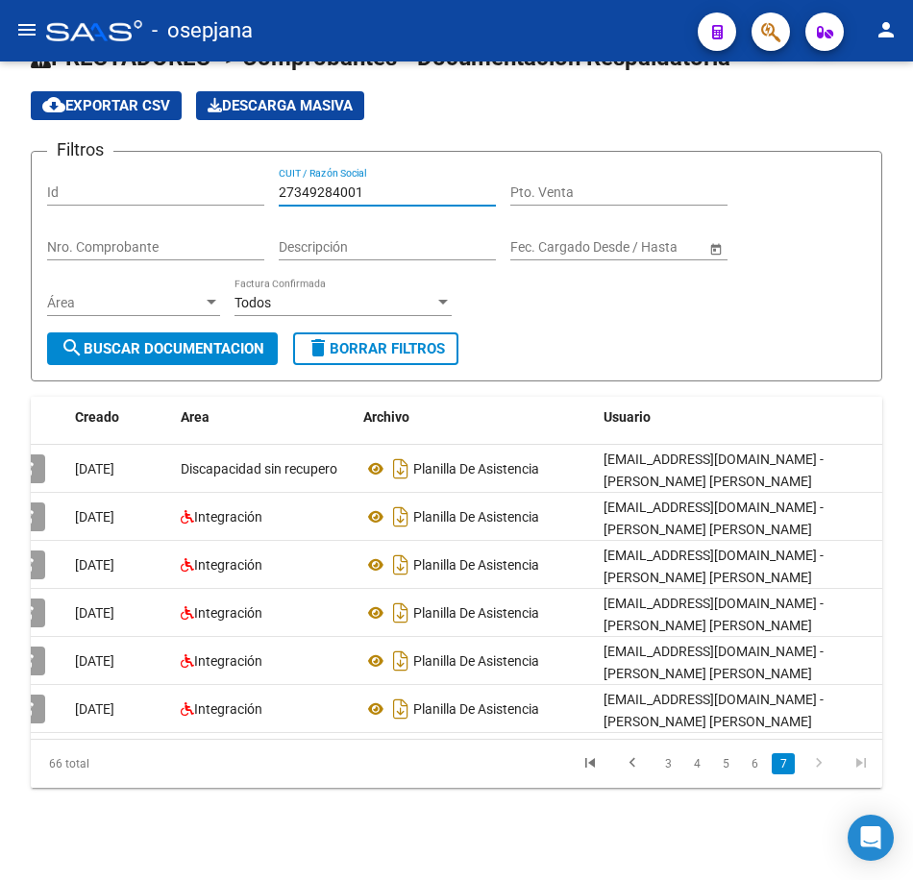
drag, startPoint x: 387, startPoint y: 177, endPoint x: -5, endPoint y: 159, distance: 392.4
click at [0, 159] on html "menu - osepjana person Firma Express Inicio Calendario SSS Instructivos Contact…" at bounding box center [456, 440] width 913 height 880
paste input "50460999"
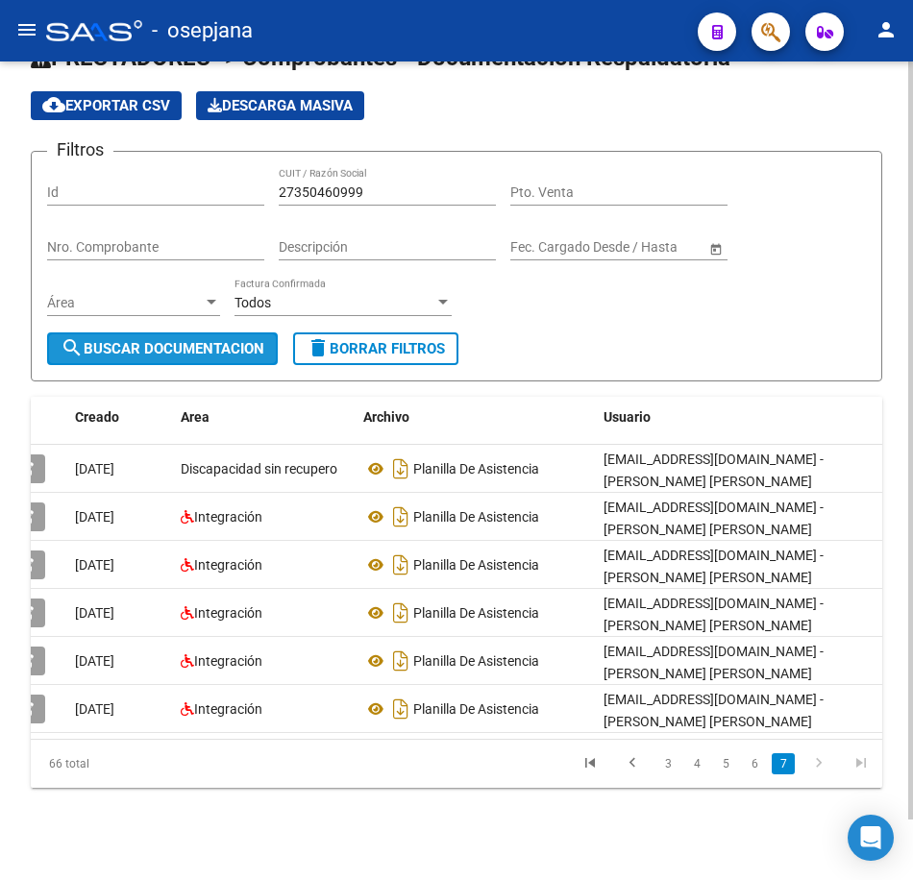
click at [125, 340] on span "search Buscar Documentacion" at bounding box center [163, 348] width 204 height 17
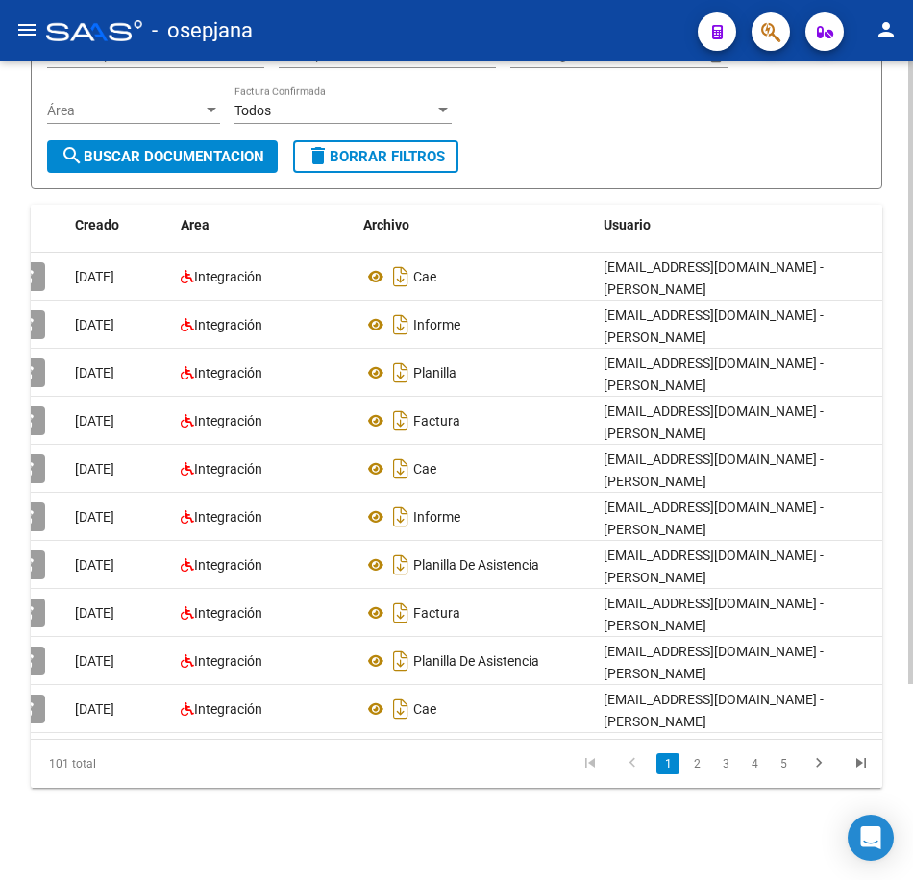
scroll to position [257, 0]
click at [814, 766] on icon "go to next page" at bounding box center [818, 765] width 25 height 23
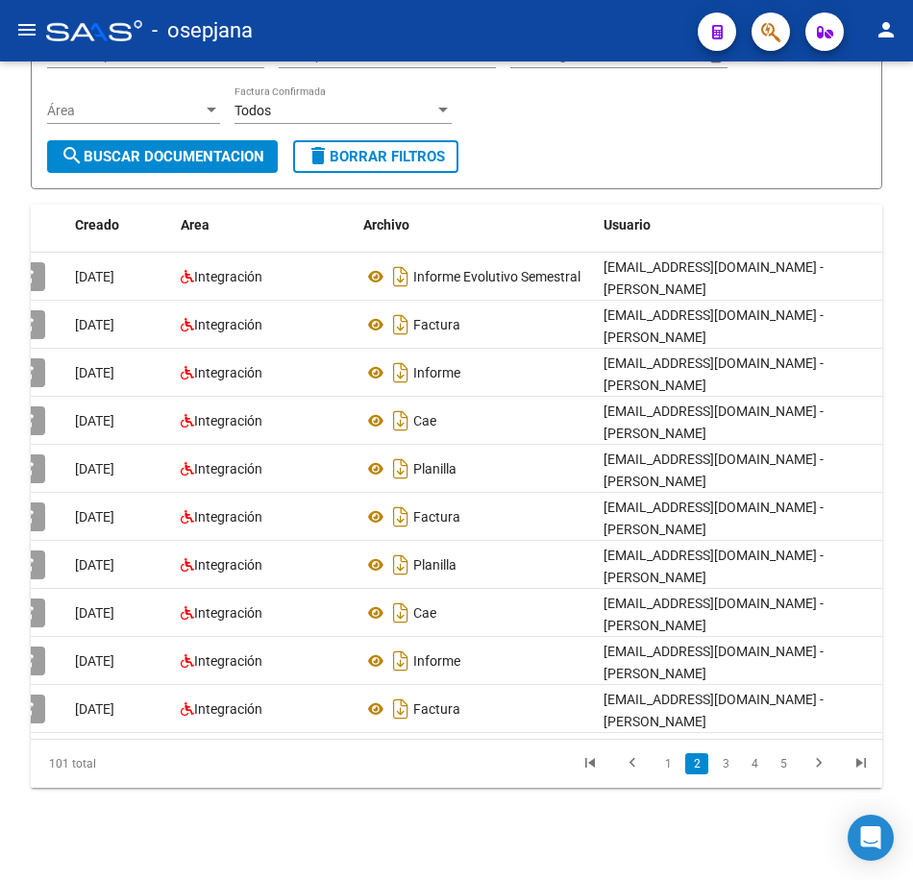
click at [819, 770] on icon "go to next page" at bounding box center [818, 765] width 25 height 23
drag, startPoint x: 715, startPoint y: 140, endPoint x: 709, endPoint y: 155, distance: 15.5
click at [715, 140] on form "Filtros Id 27350460999 CUIT / Razón Social Pto. Venta Nro. Comprobante Descripc…" at bounding box center [456, 74] width 851 height 231
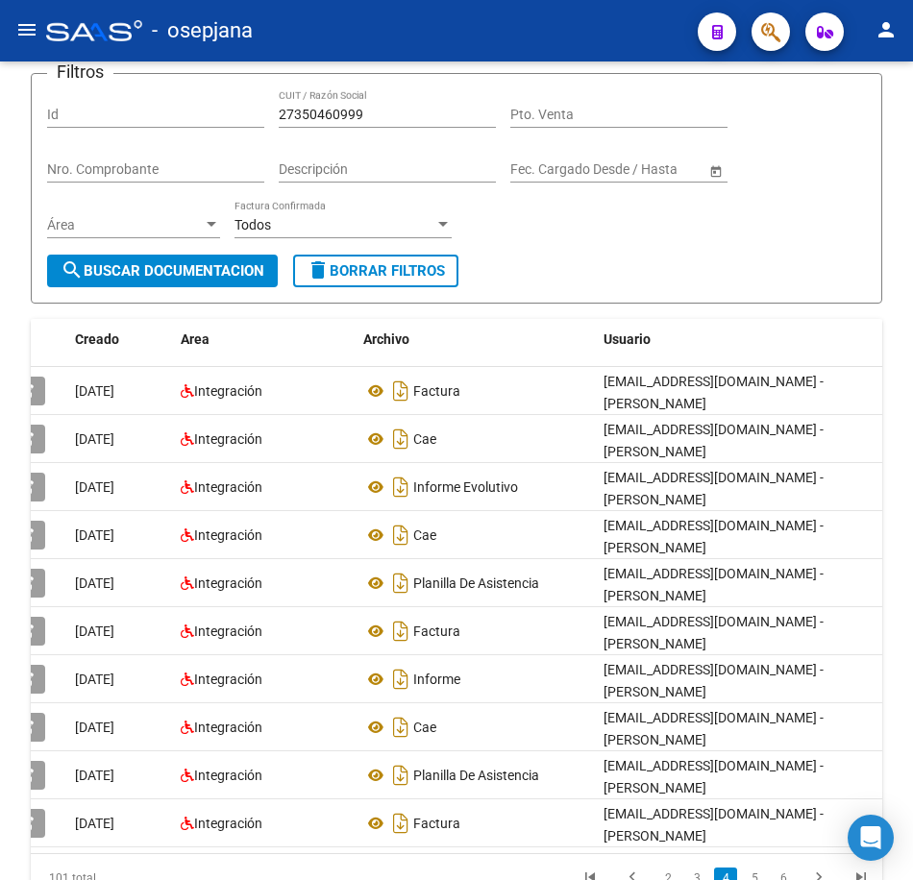
scroll to position [0, 0]
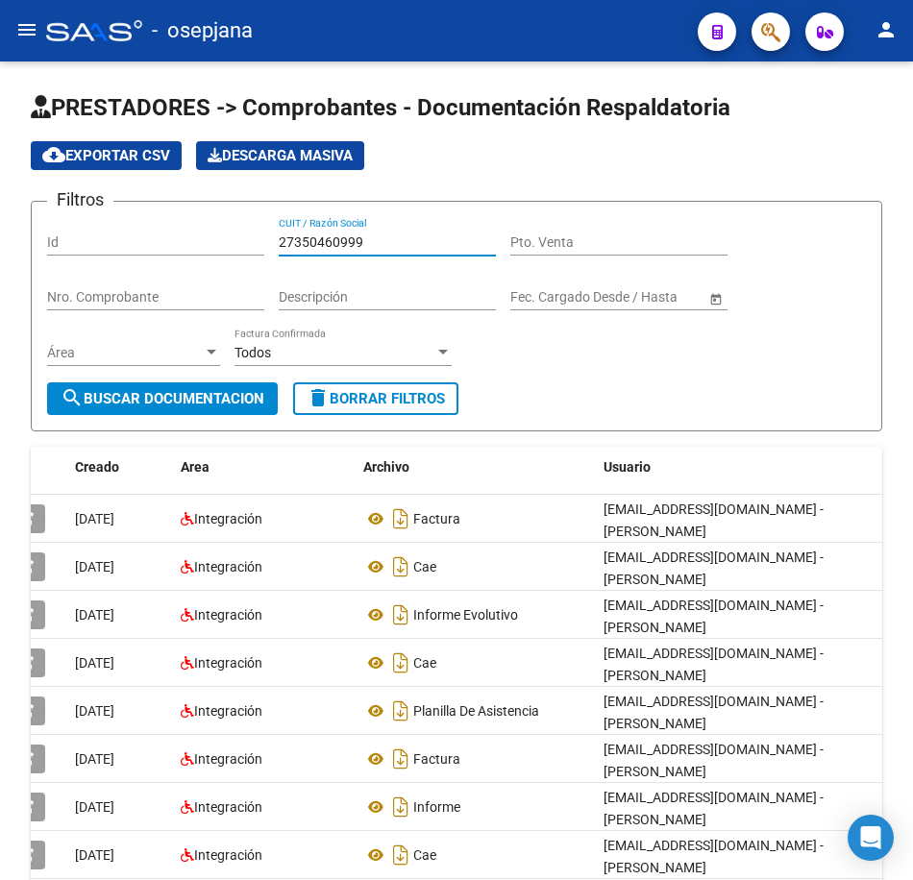
drag, startPoint x: 364, startPoint y: 240, endPoint x: 120, endPoint y: 239, distance: 244.0
click at [120, 239] on div "Filtros Id 27350460999 CUIT / Razón Social Pto. Venta Nro. Comprobante Descripc…" at bounding box center [456, 299] width 819 height 165
paste input "3171386"
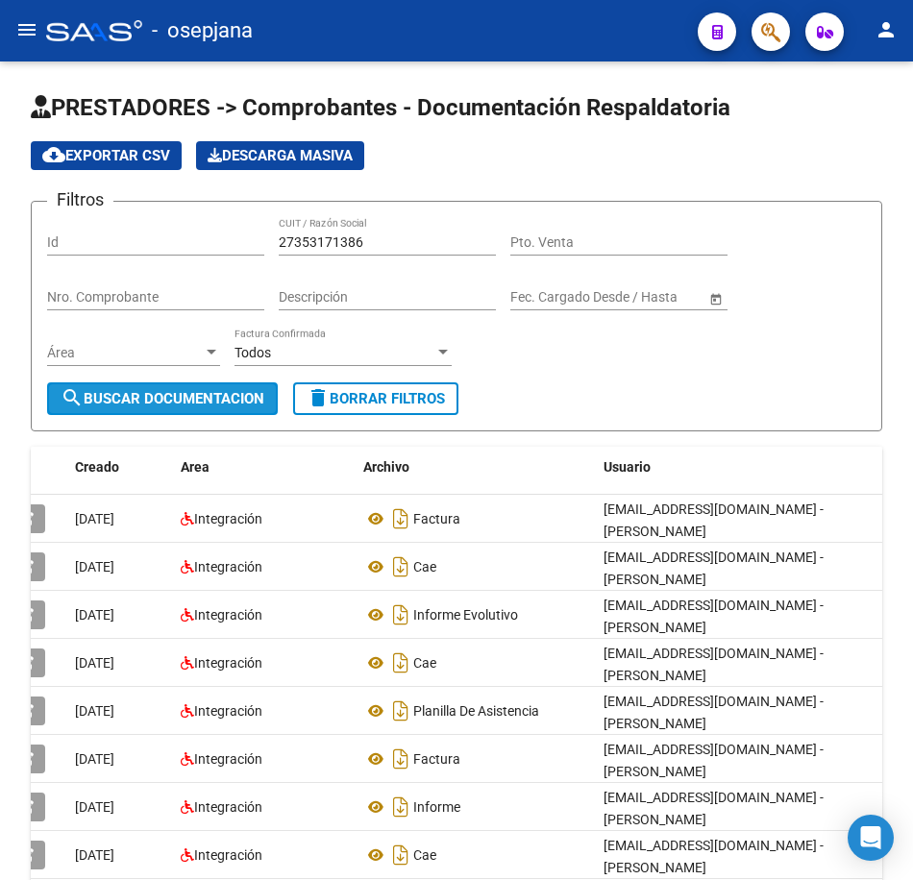
click at [169, 407] on span "search Buscar Documentacion" at bounding box center [163, 398] width 204 height 17
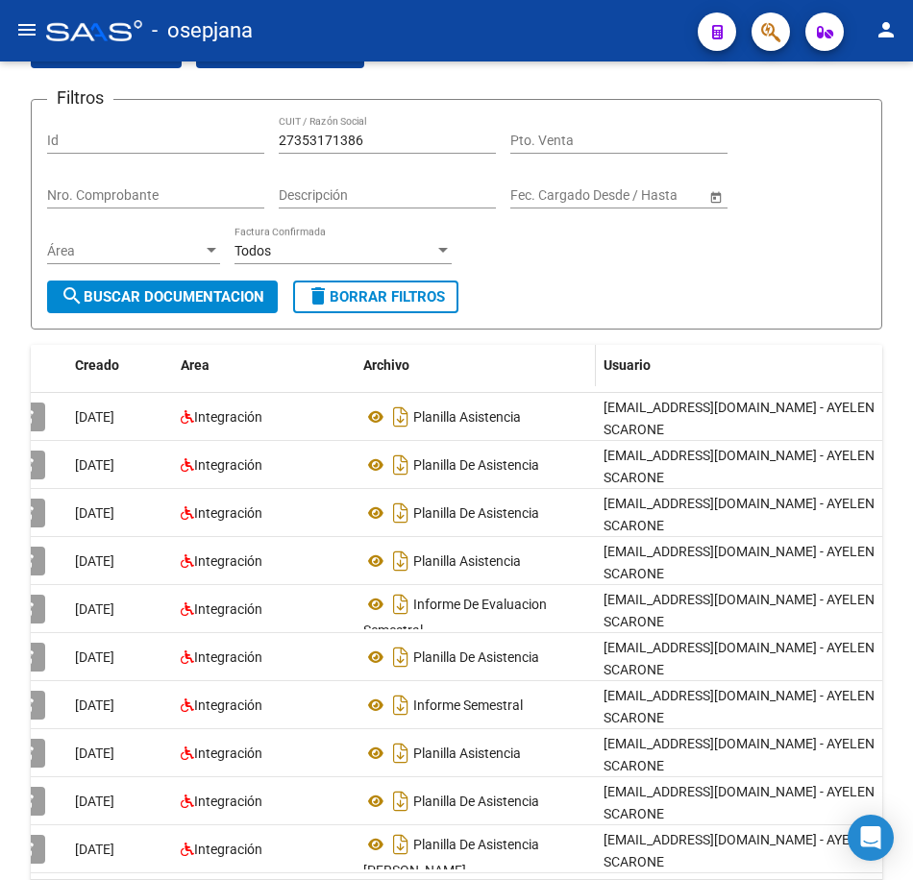
scroll to position [188, 0]
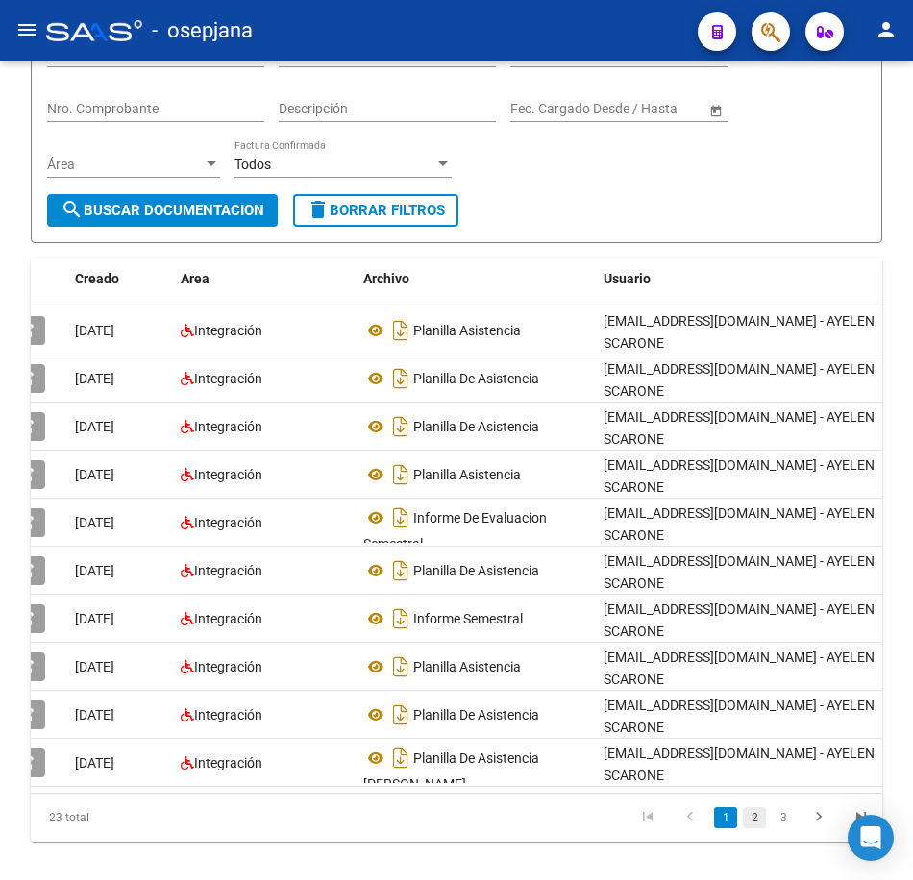
click at [755, 807] on link "2" at bounding box center [754, 817] width 23 height 21
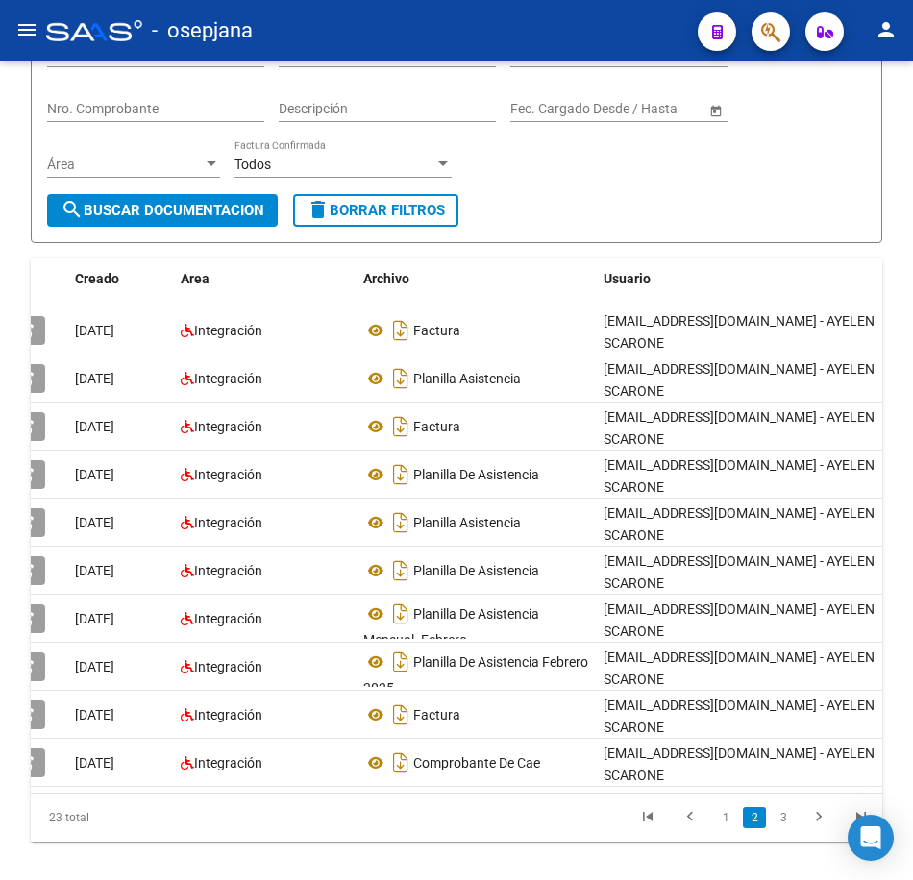
click at [816, 808] on icon "go to next page" at bounding box center [818, 819] width 25 height 23
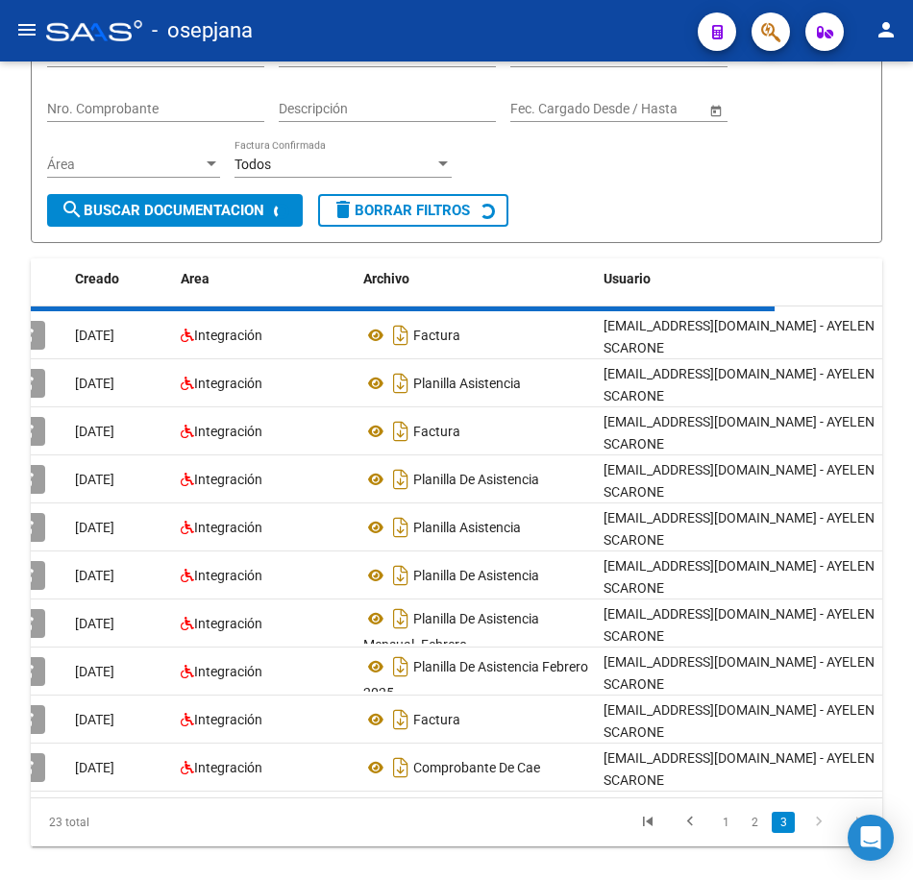
scroll to position [0, 0]
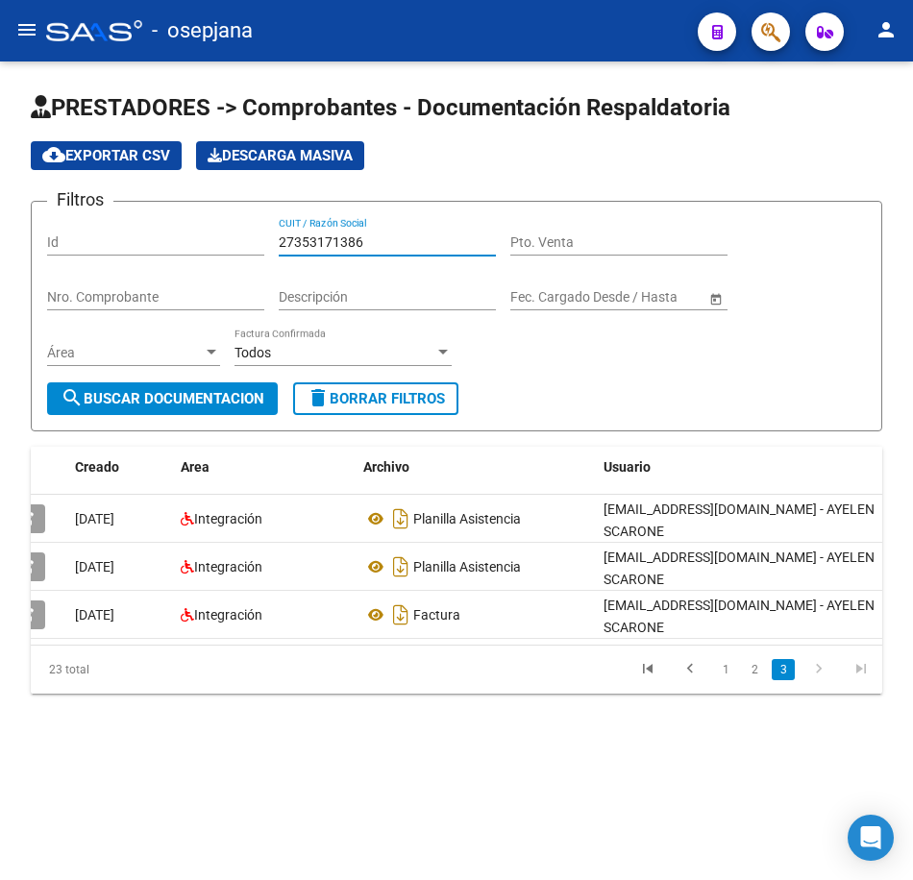
drag, startPoint x: 374, startPoint y: 247, endPoint x: 73, endPoint y: 214, distance: 302.5
click at [73, 214] on form "Filtros Id 27353171386 CUIT / Razón Social Pto. Venta Nro. Comprobante Descripc…" at bounding box center [456, 316] width 851 height 231
paste input "5888407"
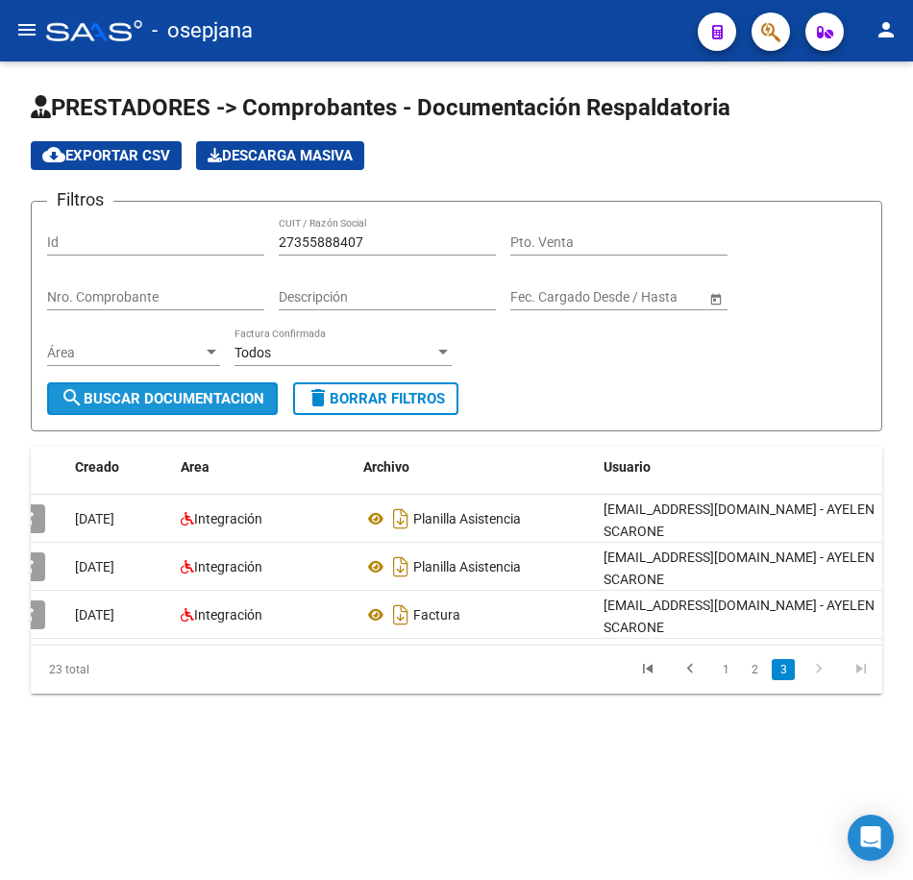
drag, startPoint x: 232, startPoint y: 389, endPoint x: 253, endPoint y: 388, distance: 21.2
click at [232, 390] on button "search Buscar Documentacion" at bounding box center [162, 398] width 231 height 33
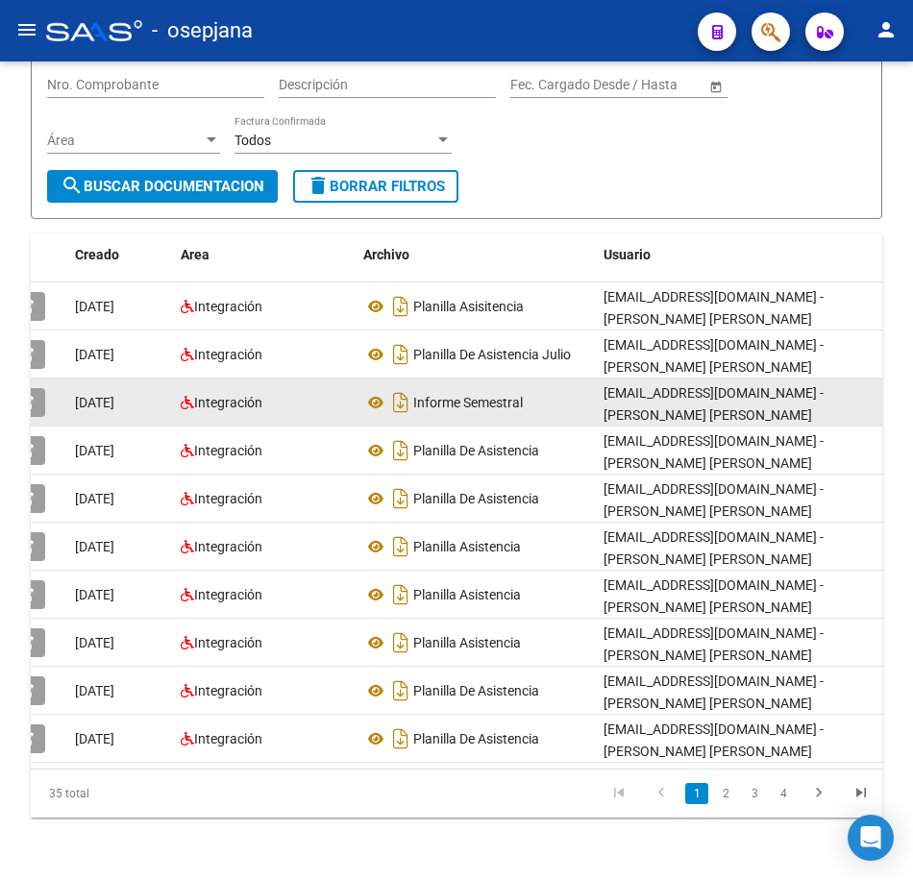
scroll to position [257, 0]
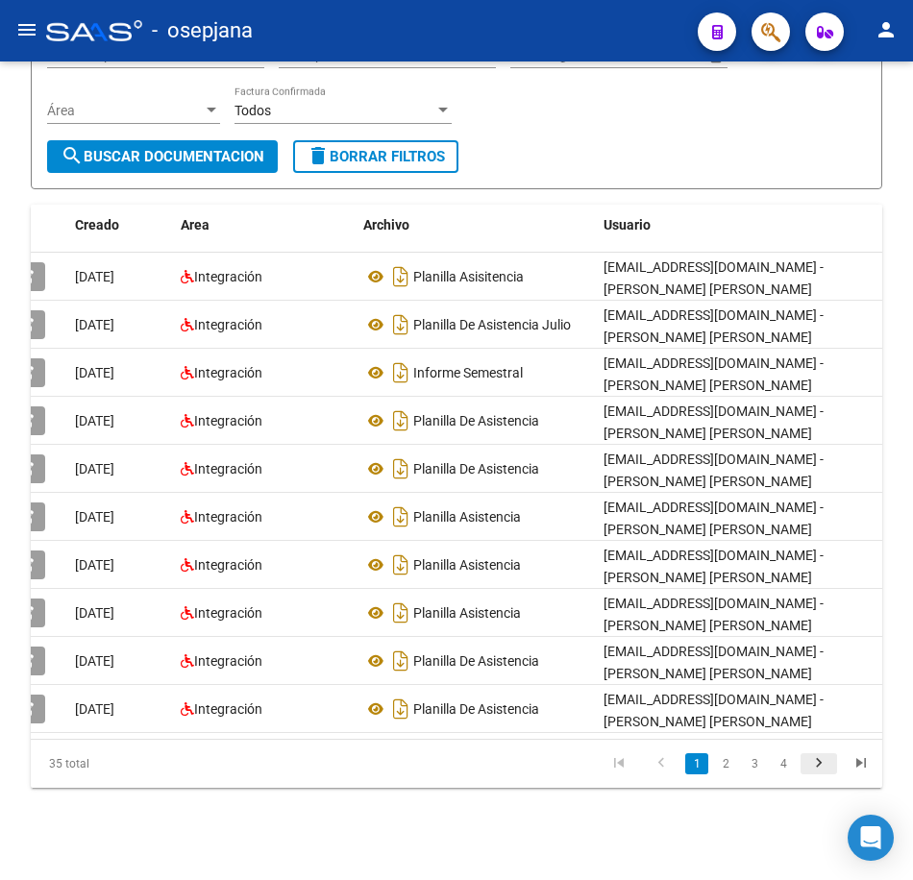
click at [820, 771] on icon "go to next page" at bounding box center [818, 765] width 25 height 23
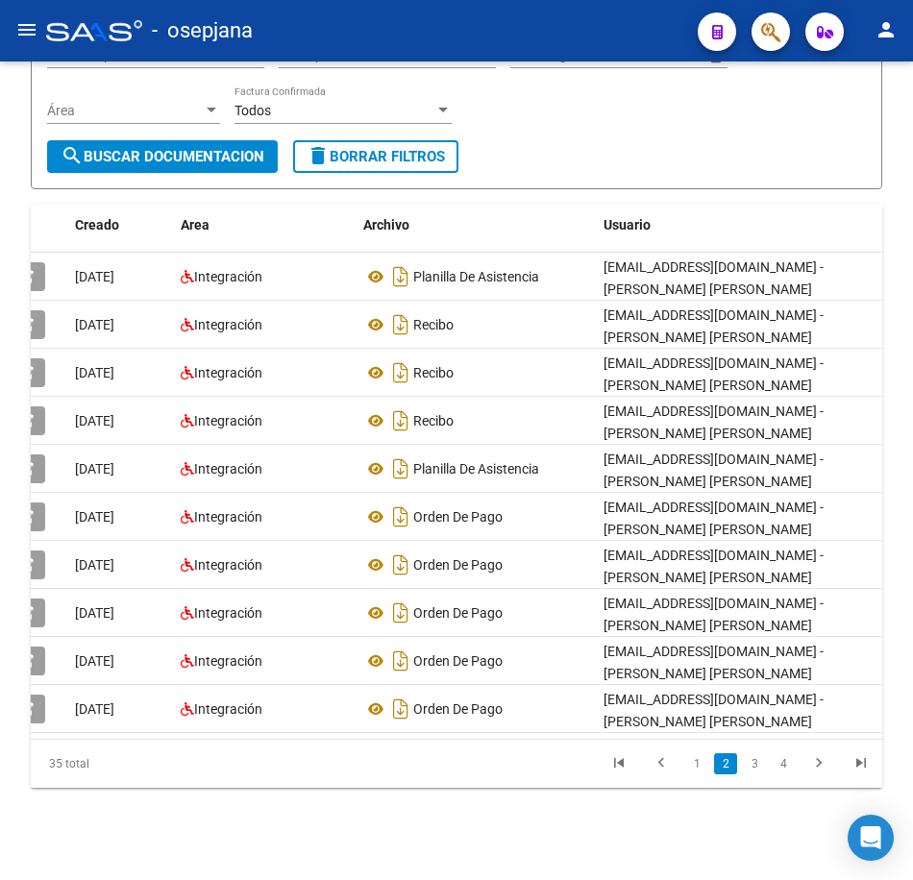
click at [638, 120] on div "Filtros Id 27355888407 CUIT / Razón Social Pto. Venta Nro. Comprobante Descripc…" at bounding box center [456, 57] width 819 height 165
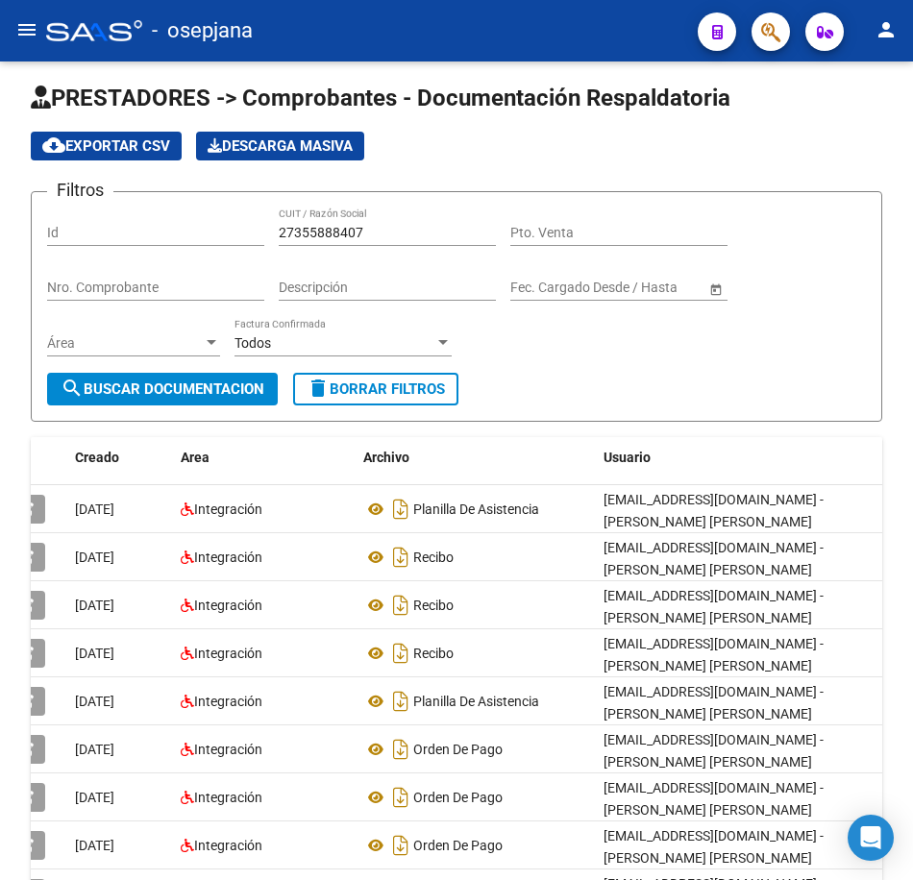
scroll to position [0, 0]
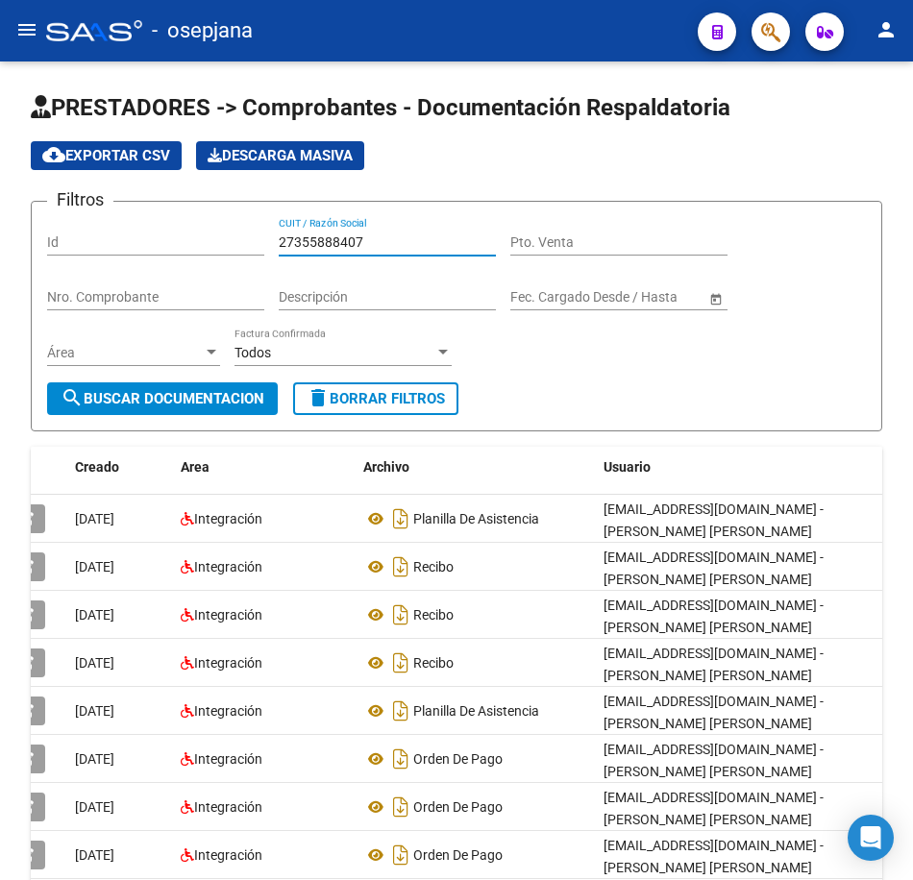
drag, startPoint x: 386, startPoint y: 241, endPoint x: 47, endPoint y: 215, distance: 340.1
click at [47, 215] on form "Filtros Id 27355888407 CUIT / Razón Social Pto. Venta Nro. Comprobante Descripc…" at bounding box center [456, 316] width 851 height 231
paste input "60240954"
click at [241, 402] on span "search Buscar Documentacion" at bounding box center [163, 398] width 204 height 17
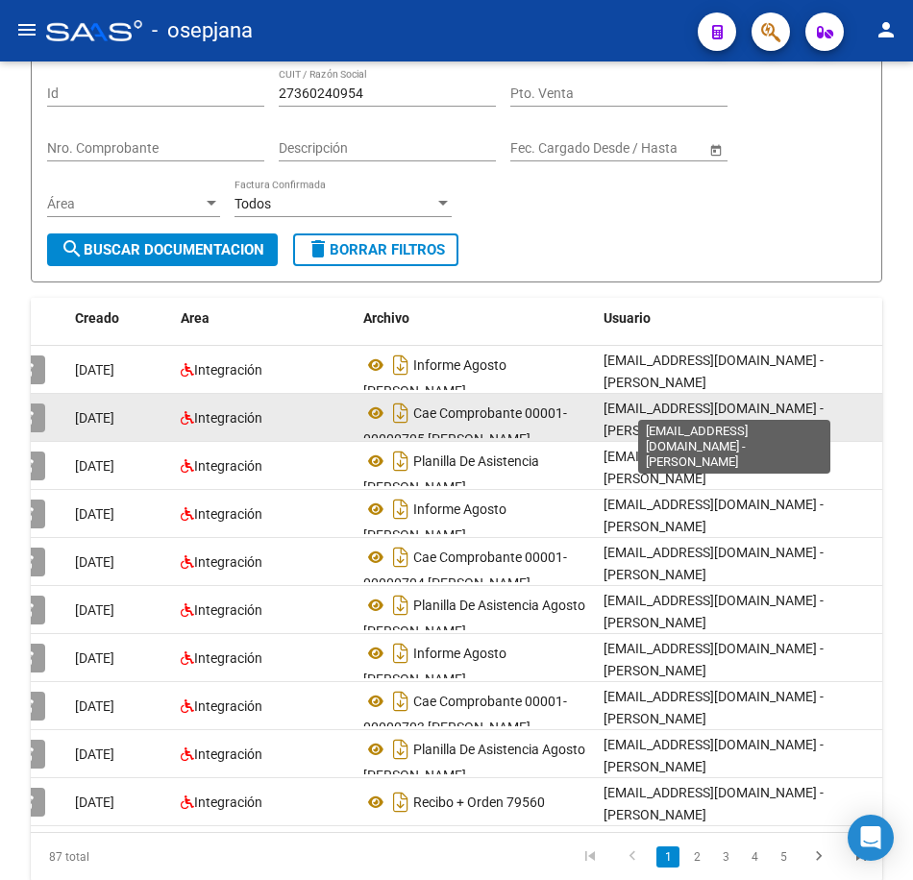
scroll to position [192, 0]
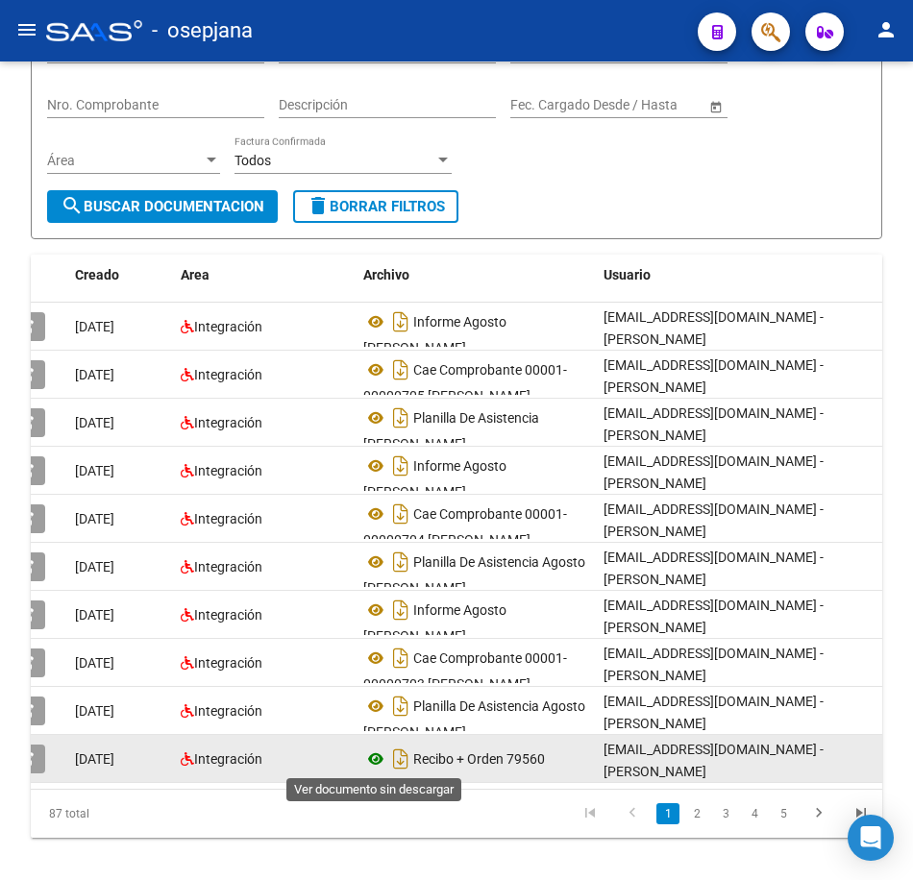
click at [370, 757] on icon at bounding box center [375, 758] width 25 height 23
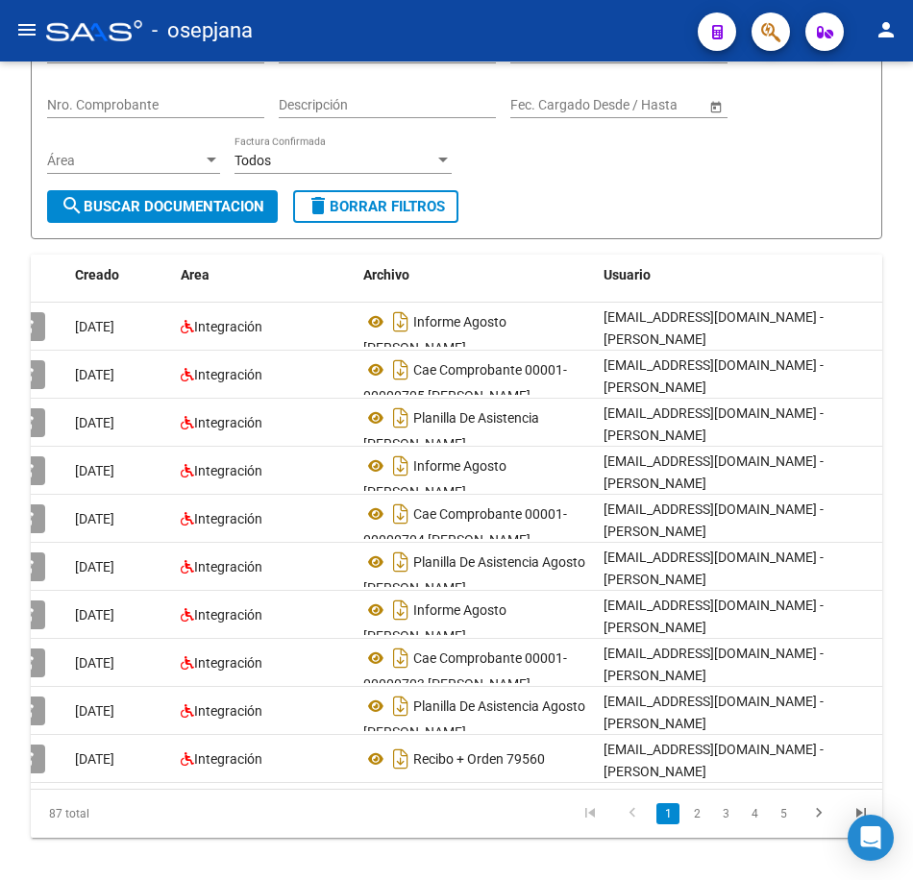
drag, startPoint x: 697, startPoint y: 835, endPoint x: 727, endPoint y: 838, distance: 29.9
click at [697, 824] on link "2" at bounding box center [696, 813] width 23 height 21
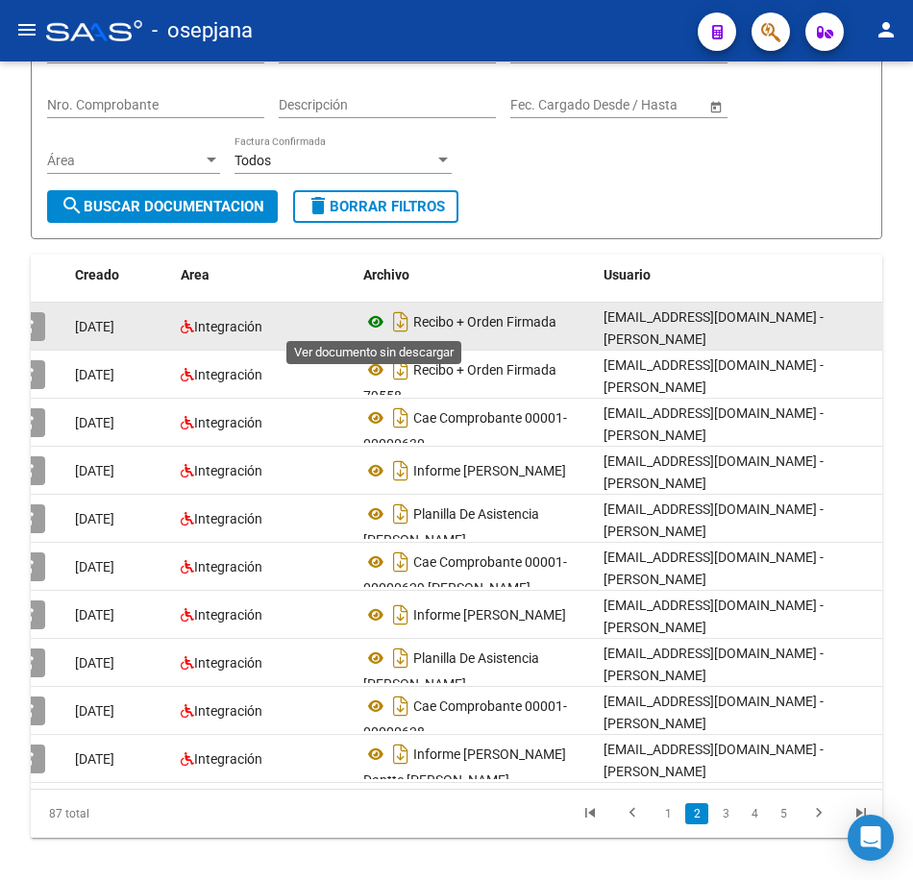
click at [375, 326] on icon at bounding box center [375, 321] width 25 height 23
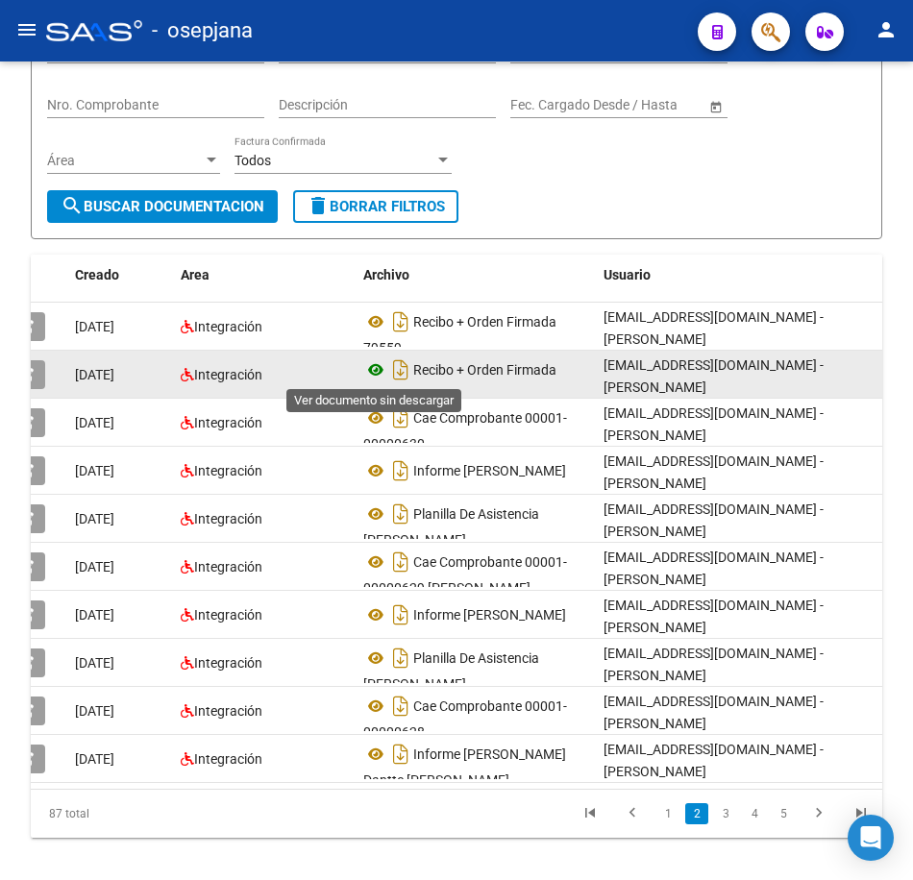
click at [363, 369] on datatable-body-cell "Recibo + Orden Firmada 79558" at bounding box center [475, 374] width 240 height 47
click at [375, 367] on icon at bounding box center [375, 369] width 25 height 23
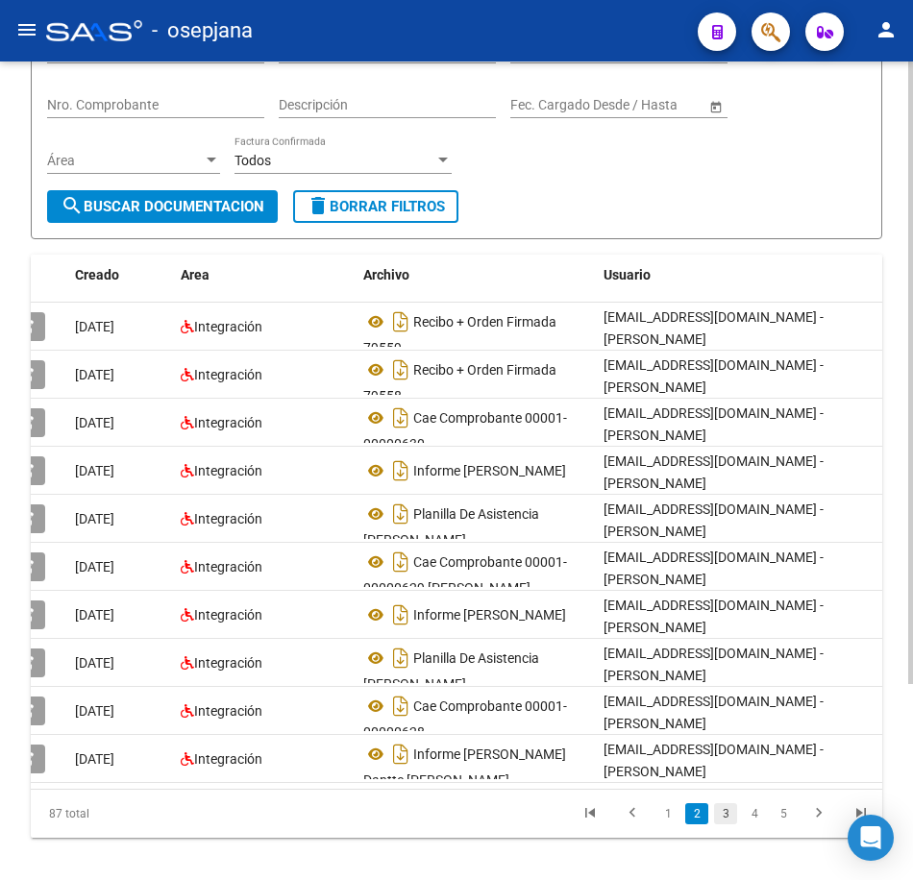
click at [724, 821] on link "3" at bounding box center [725, 813] width 23 height 21
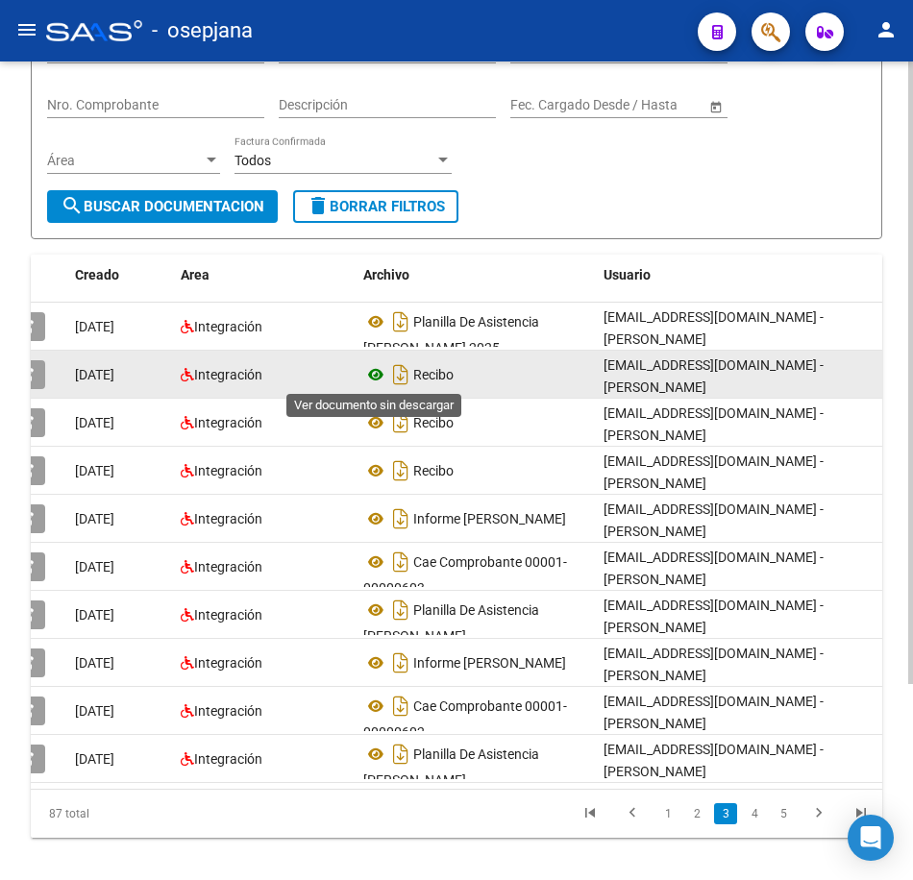
click at [378, 375] on icon at bounding box center [375, 374] width 25 height 23
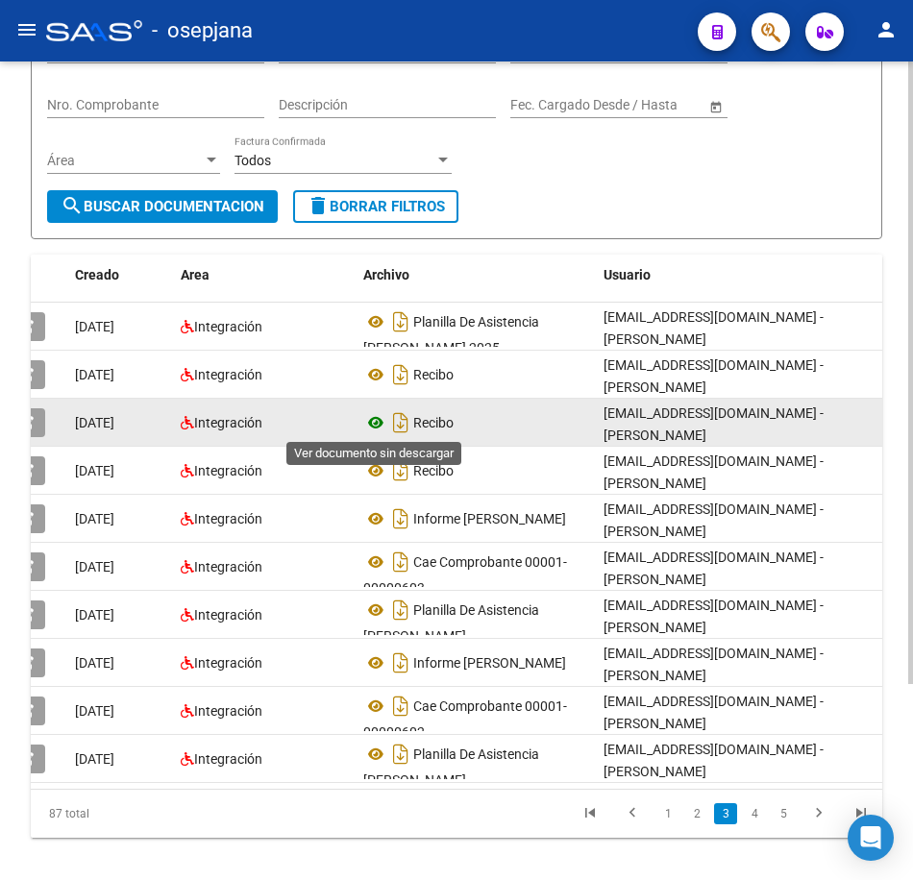
click at [376, 415] on icon at bounding box center [375, 422] width 25 height 23
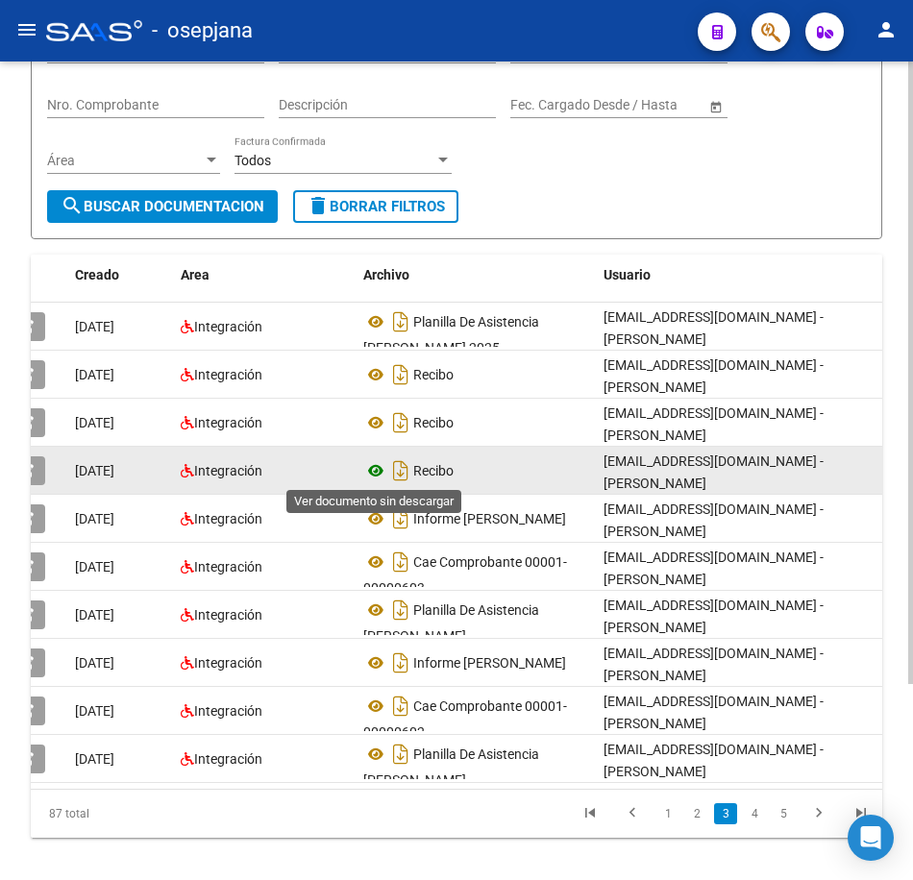
click at [372, 475] on icon at bounding box center [375, 470] width 25 height 23
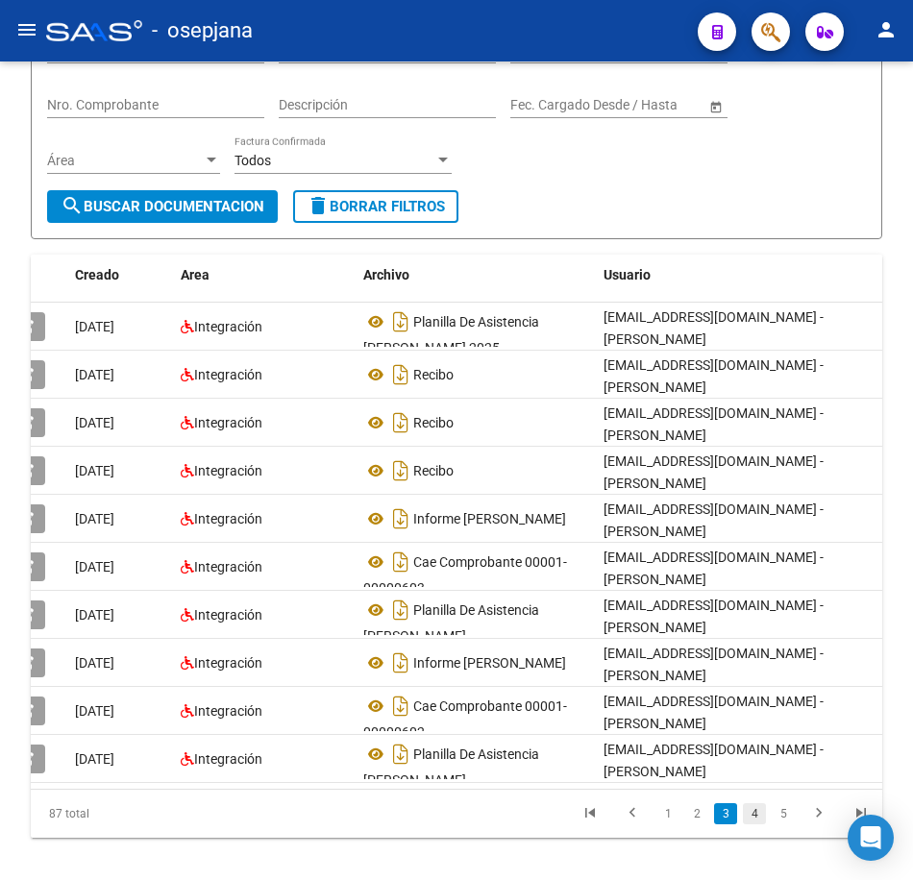
click at [760, 824] on link "4" at bounding box center [754, 813] width 23 height 21
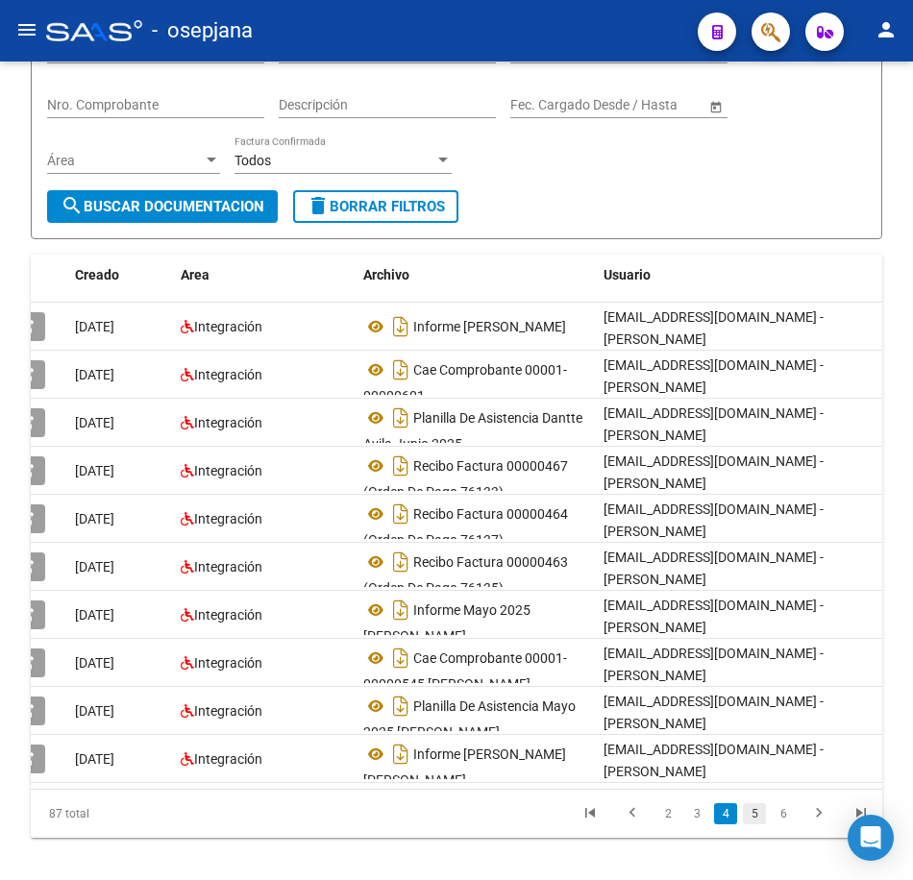
click at [759, 824] on link "5" at bounding box center [754, 813] width 23 height 21
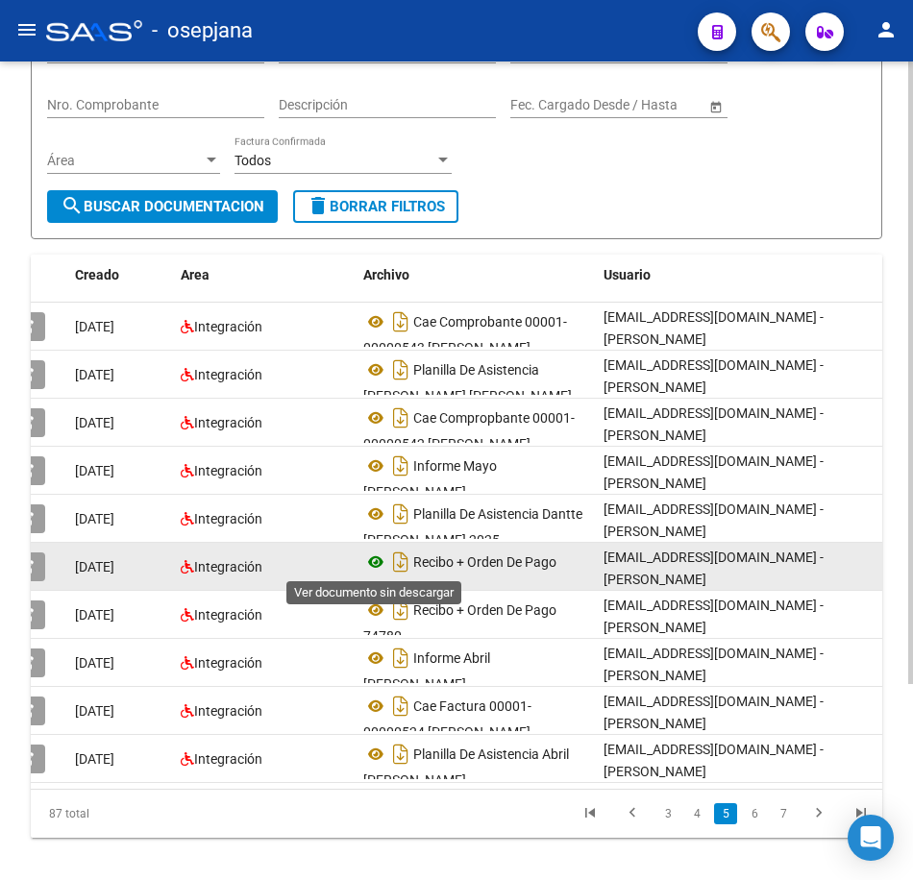
click at [379, 557] on icon at bounding box center [375, 562] width 25 height 23
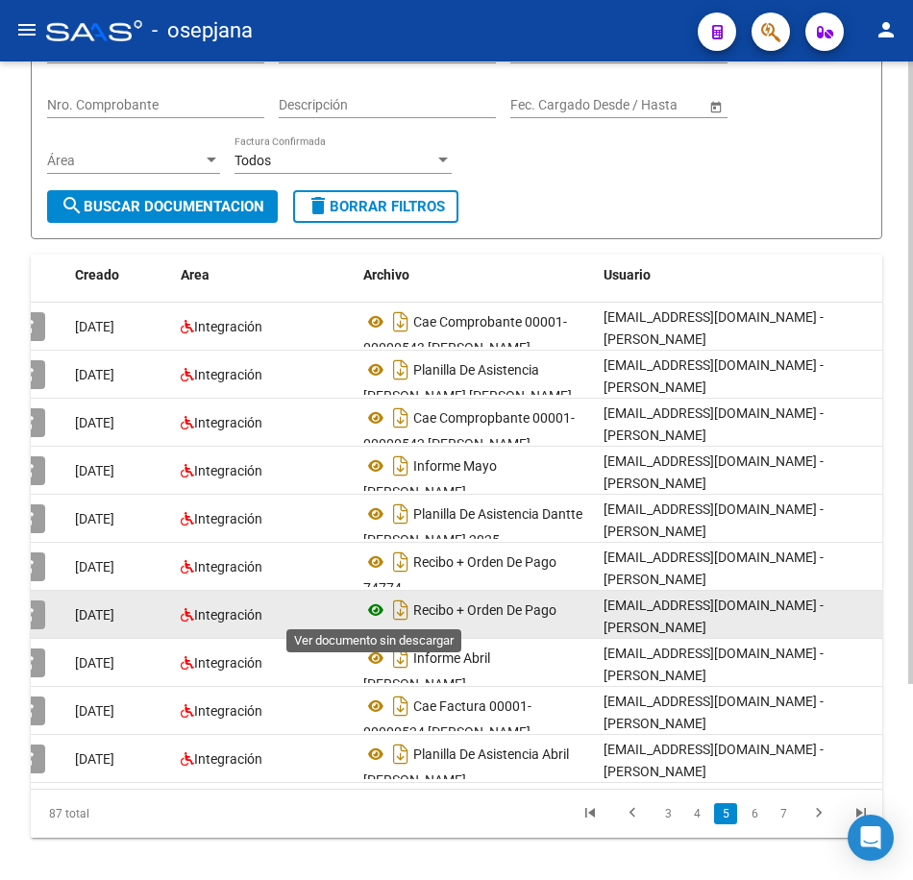
click at [369, 614] on icon at bounding box center [375, 610] width 25 height 23
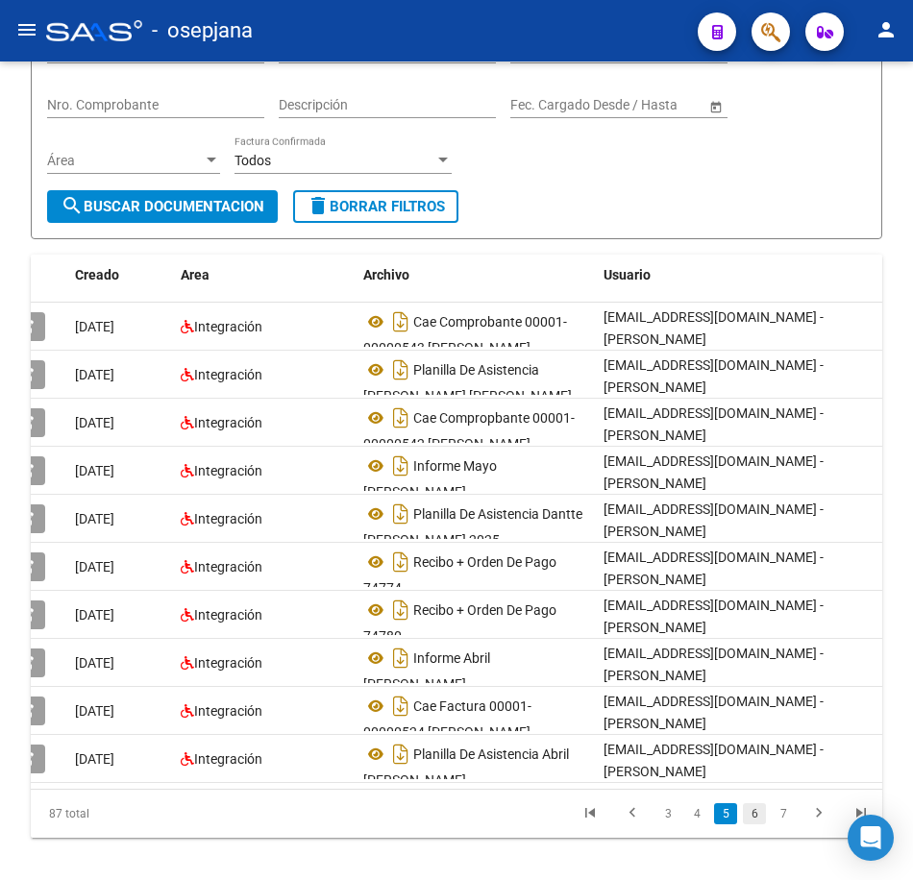
click at [756, 824] on link "6" at bounding box center [754, 813] width 23 height 21
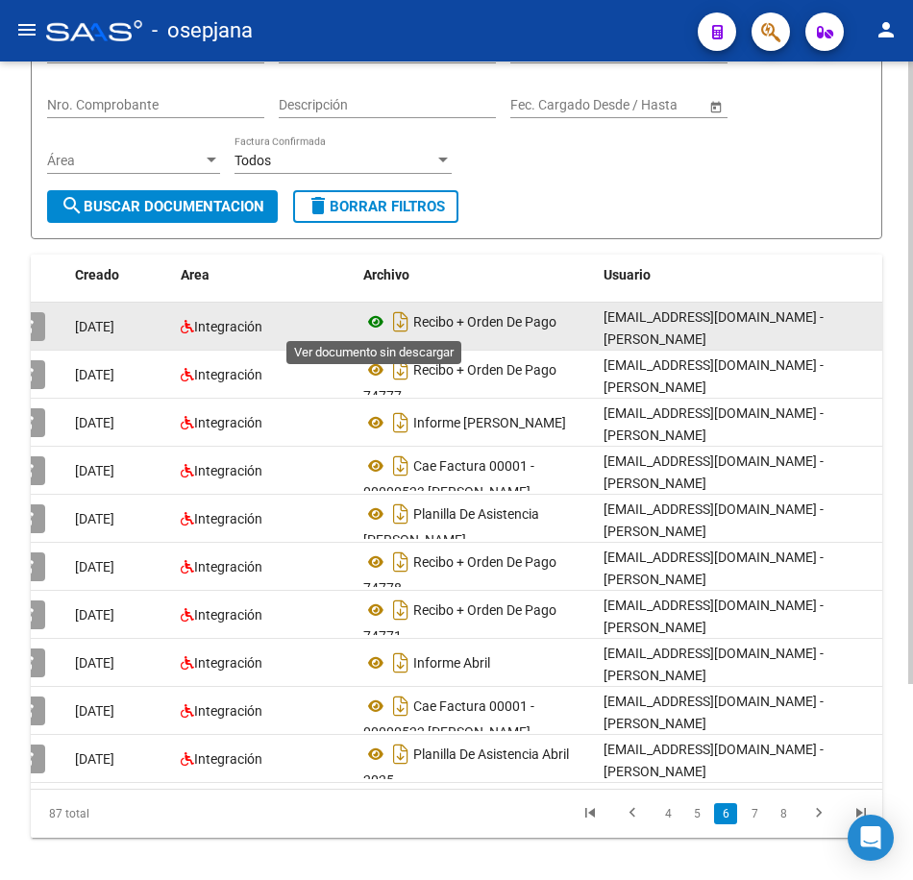
click at [371, 323] on icon at bounding box center [375, 321] width 25 height 23
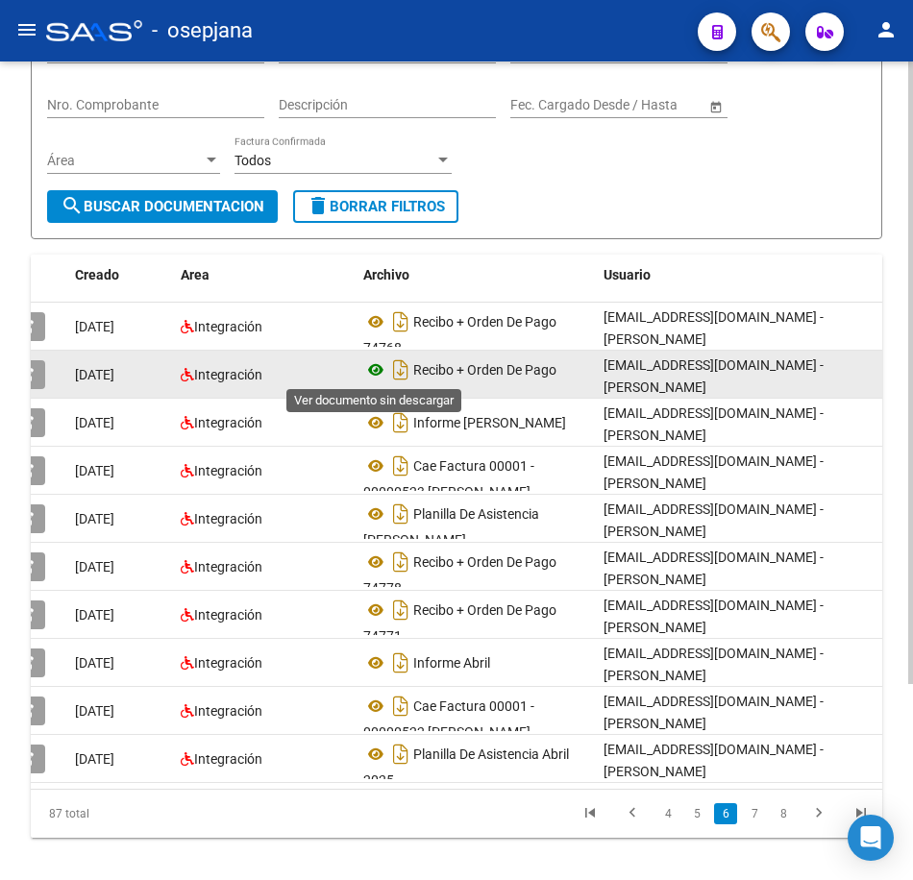
click at [373, 370] on icon at bounding box center [375, 369] width 25 height 23
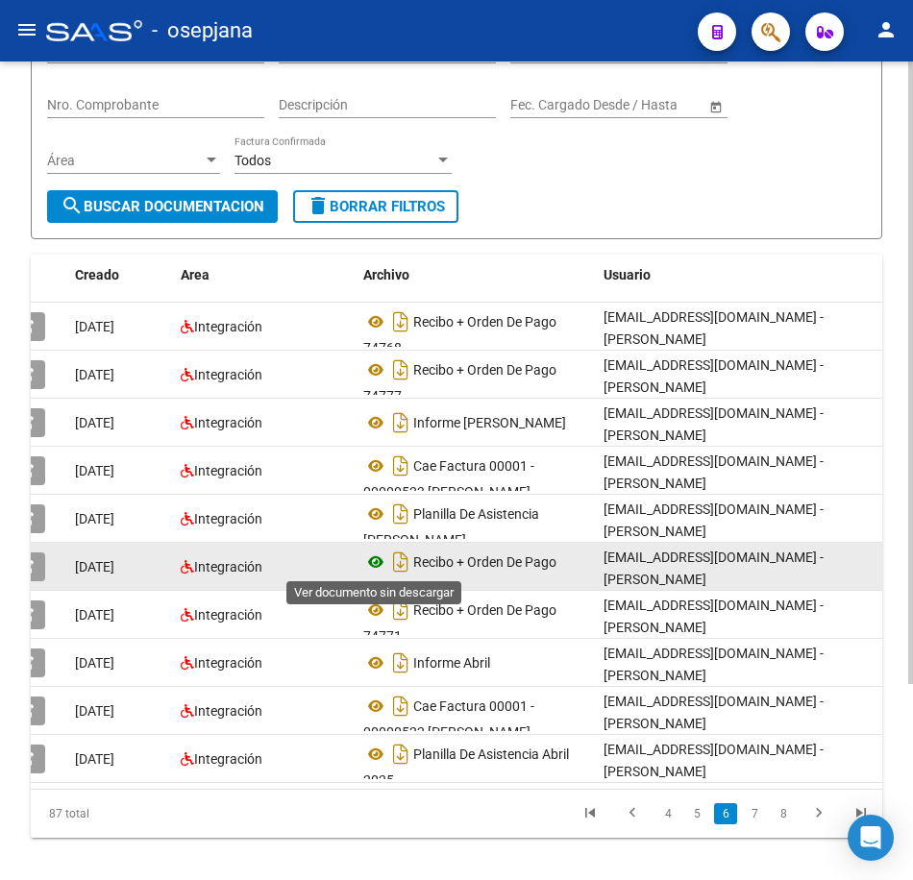
click at [379, 558] on icon at bounding box center [375, 562] width 25 height 23
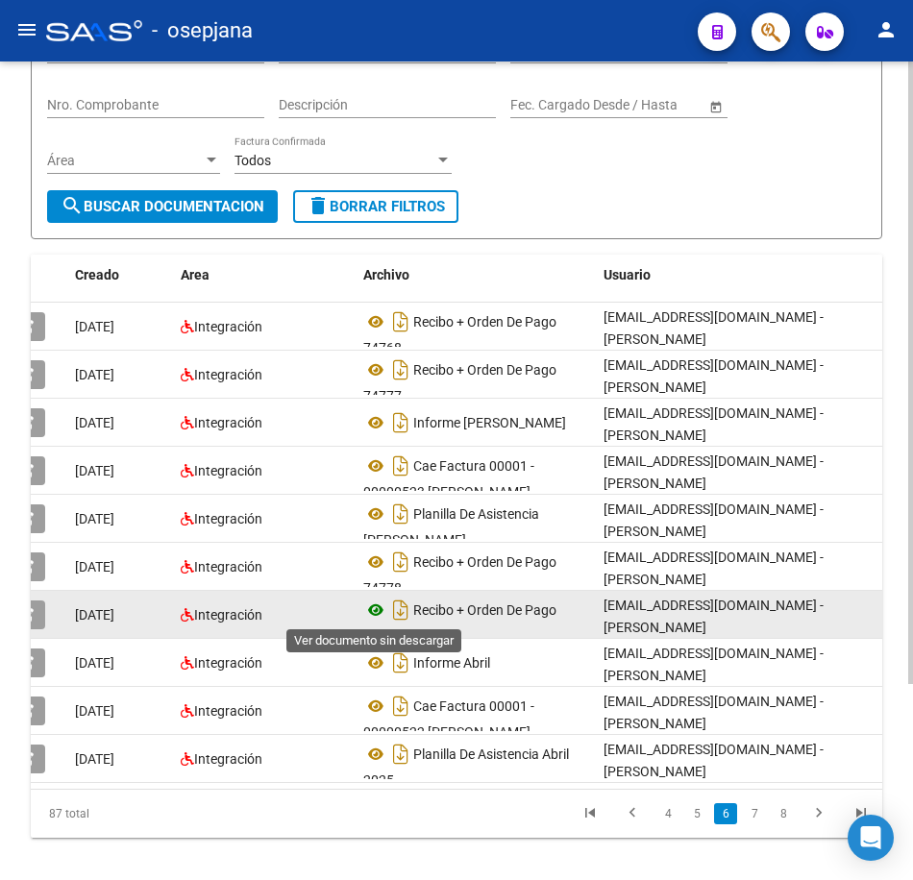
click at [370, 612] on icon at bounding box center [375, 610] width 25 height 23
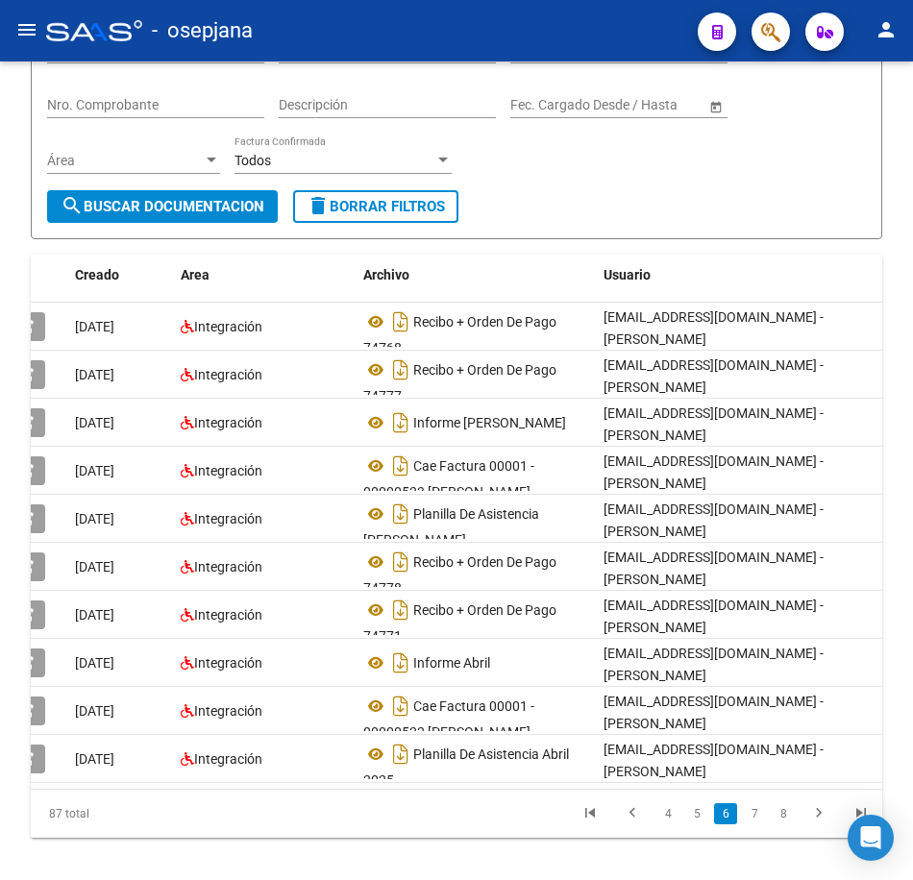
click at [754, 824] on link "7" at bounding box center [754, 813] width 23 height 21
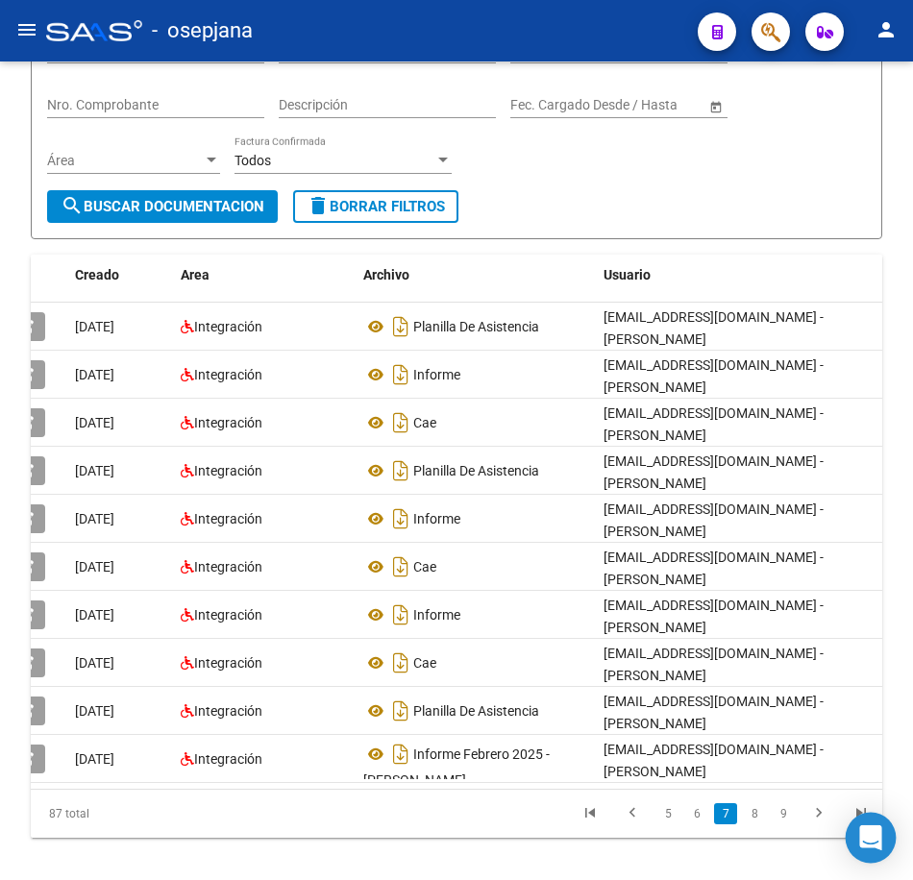
drag, startPoint x: 754, startPoint y: 833, endPoint x: 893, endPoint y: 829, distance: 138.4
click at [754, 824] on link "8" at bounding box center [754, 813] width 23 height 21
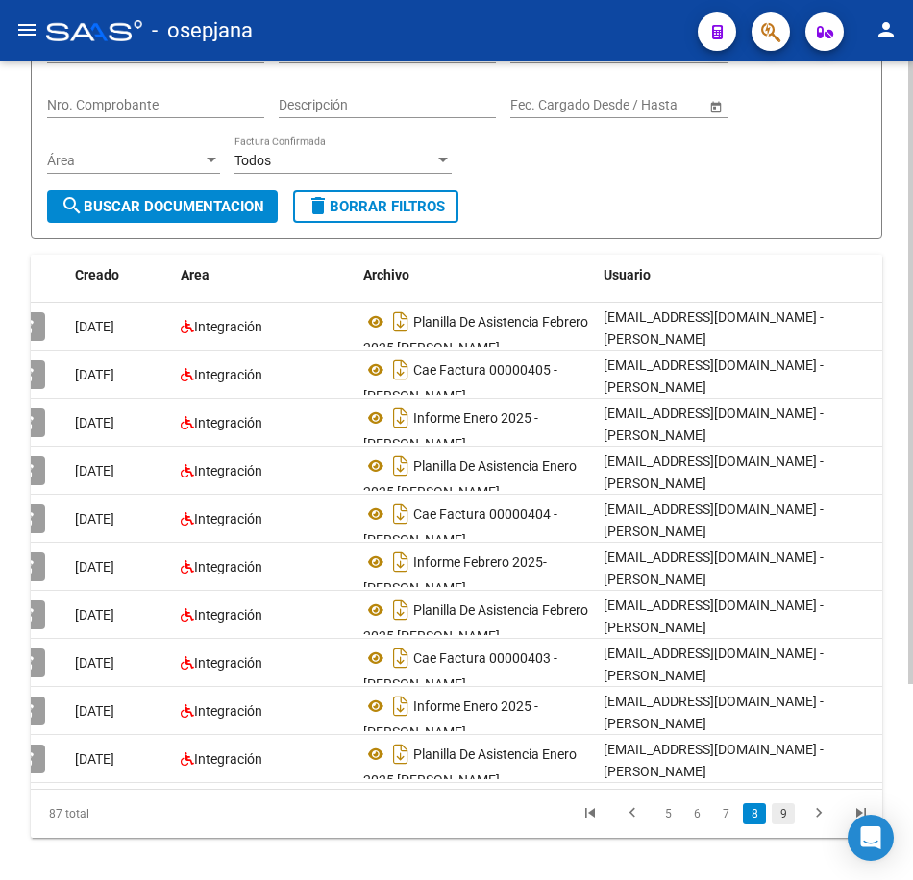
click at [792, 824] on link "9" at bounding box center [782, 813] width 23 height 21
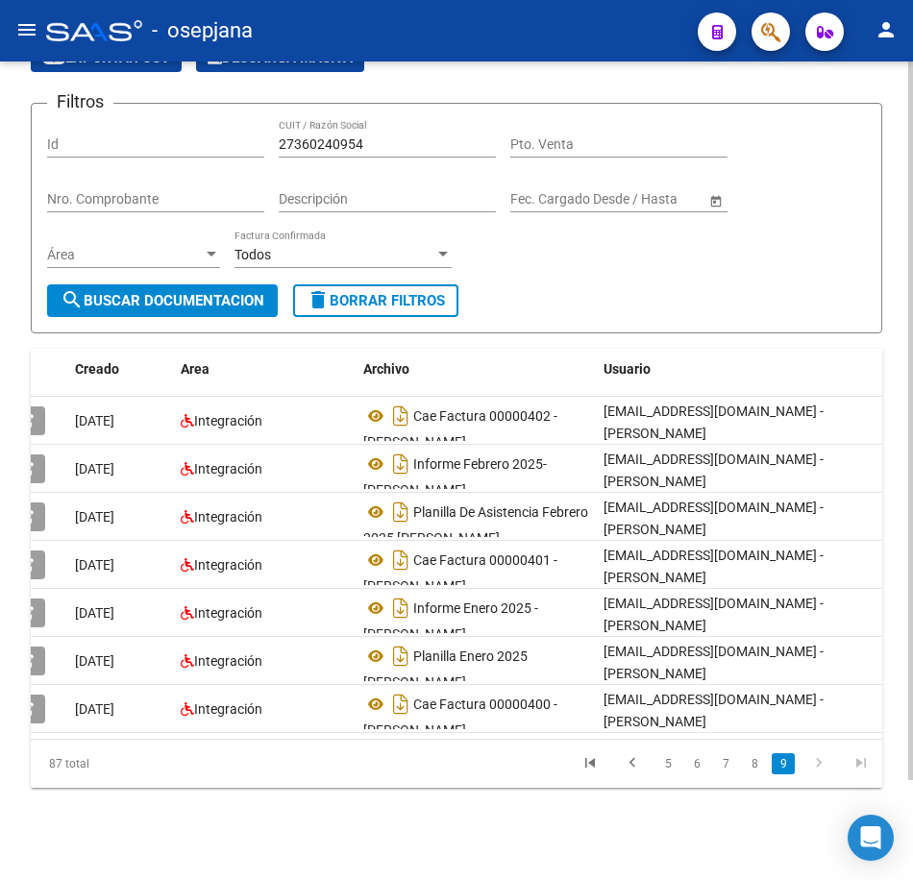
scroll to position [113, 0]
click at [667, 761] on link "5" at bounding box center [667, 763] width 23 height 21
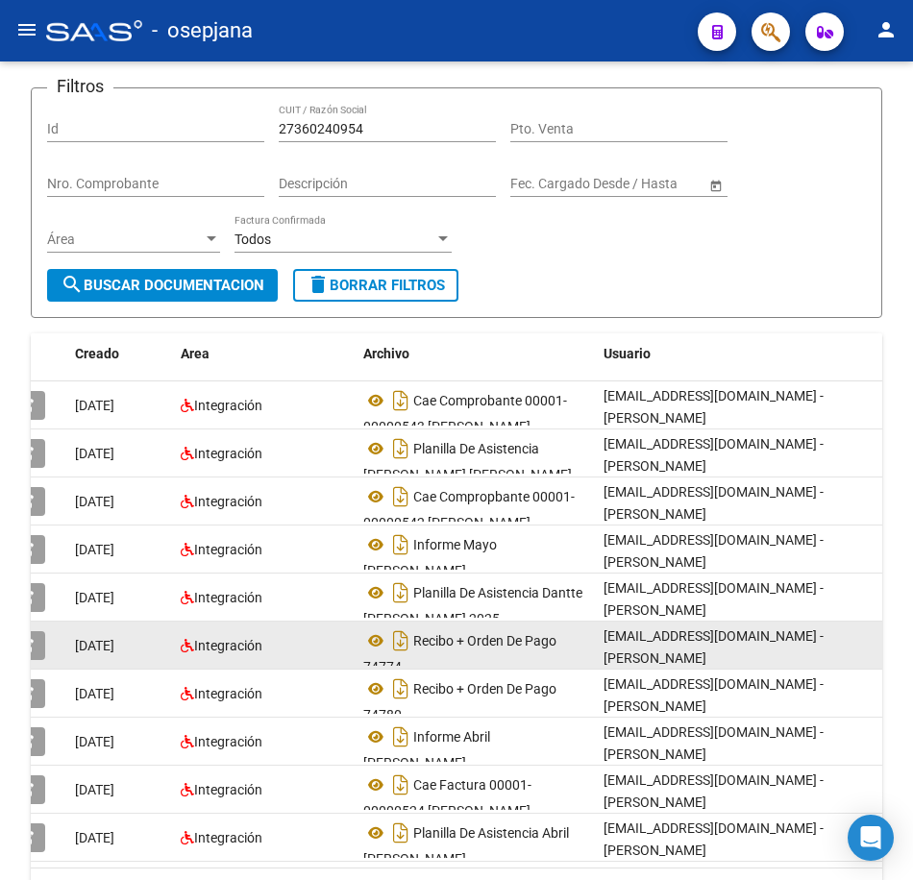
scroll to position [12, 0]
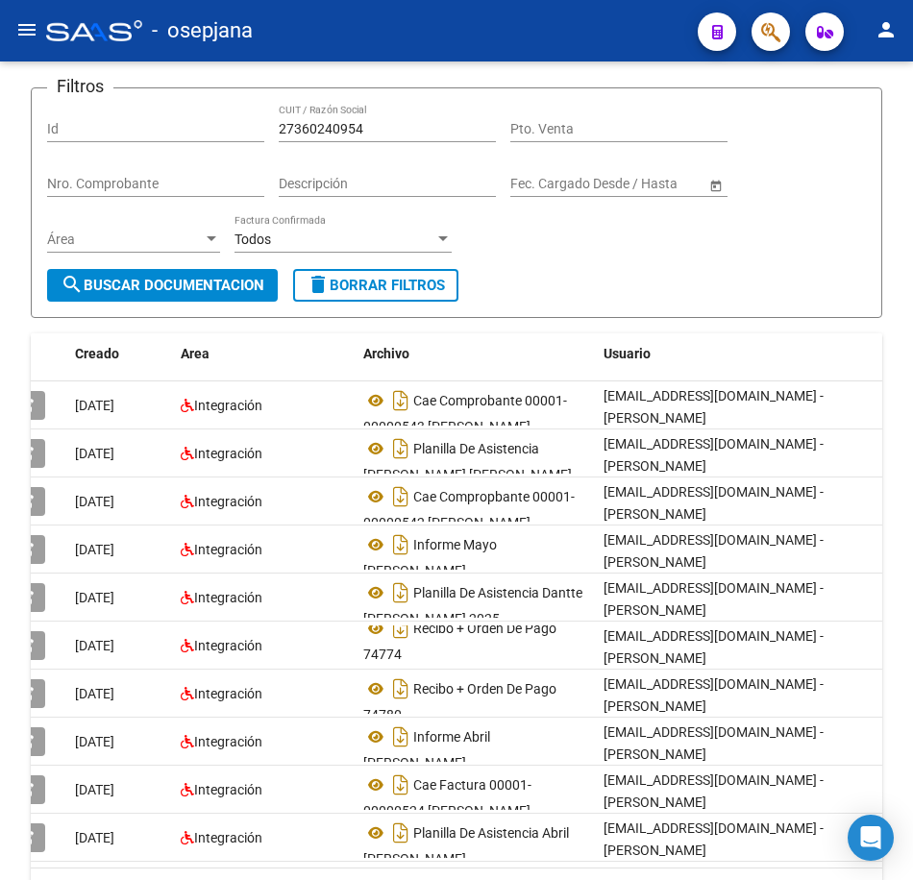
drag, startPoint x: 907, startPoint y: 281, endPoint x: 909, endPoint y: 486, distance: 204.6
click at [909, 486] on div "PRESTADORES -> Comprobantes - Documentación Respaldatoria cloud_download Export…" at bounding box center [459, 478] width 918 height 1061
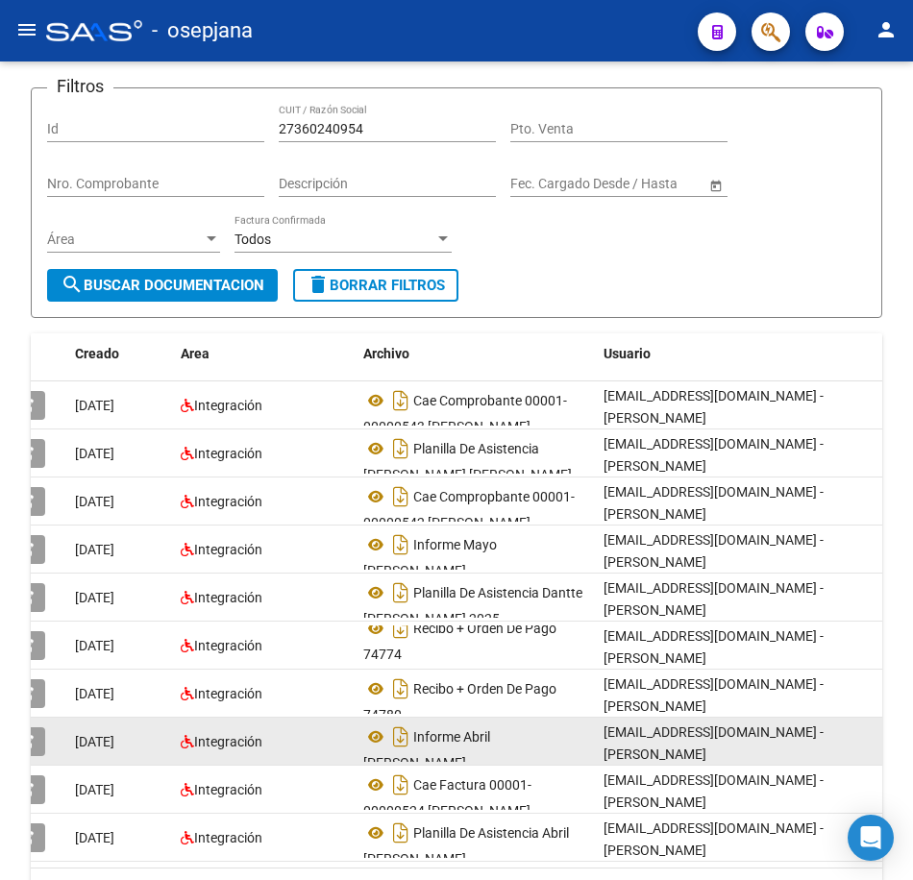
scroll to position [1, 0]
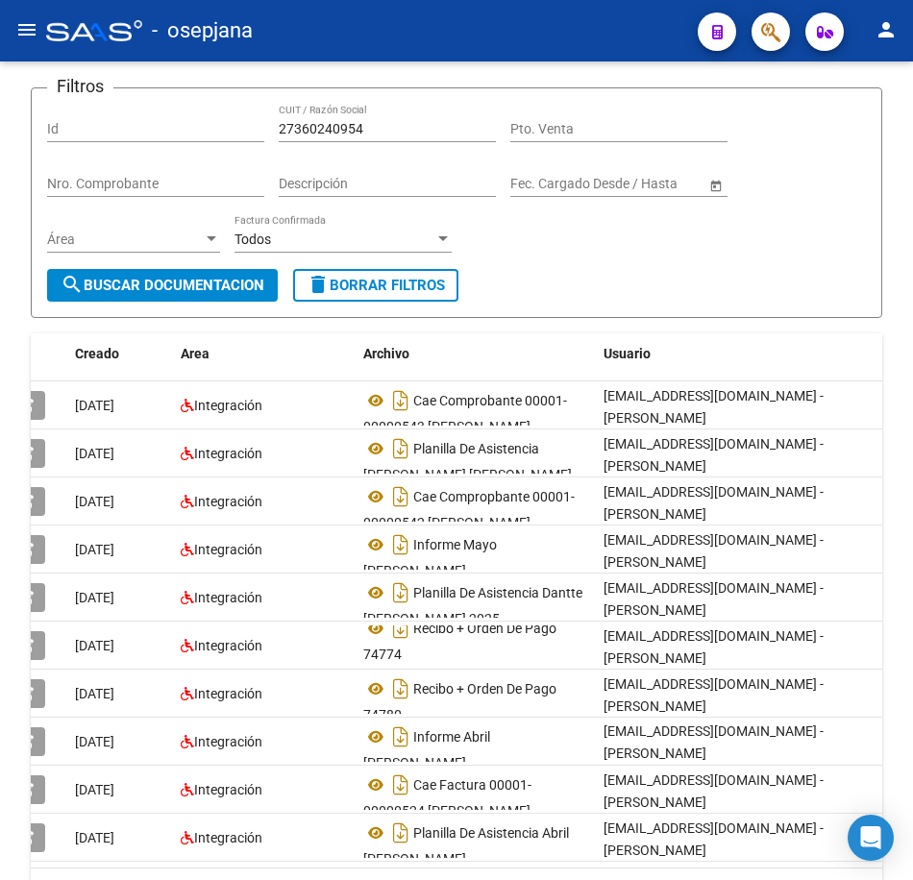
click at [809, 304] on form "Filtros Id 27360240954 CUIT / Razón Social Pto. Venta Nro. Comprobante Descripc…" at bounding box center [456, 202] width 851 height 231
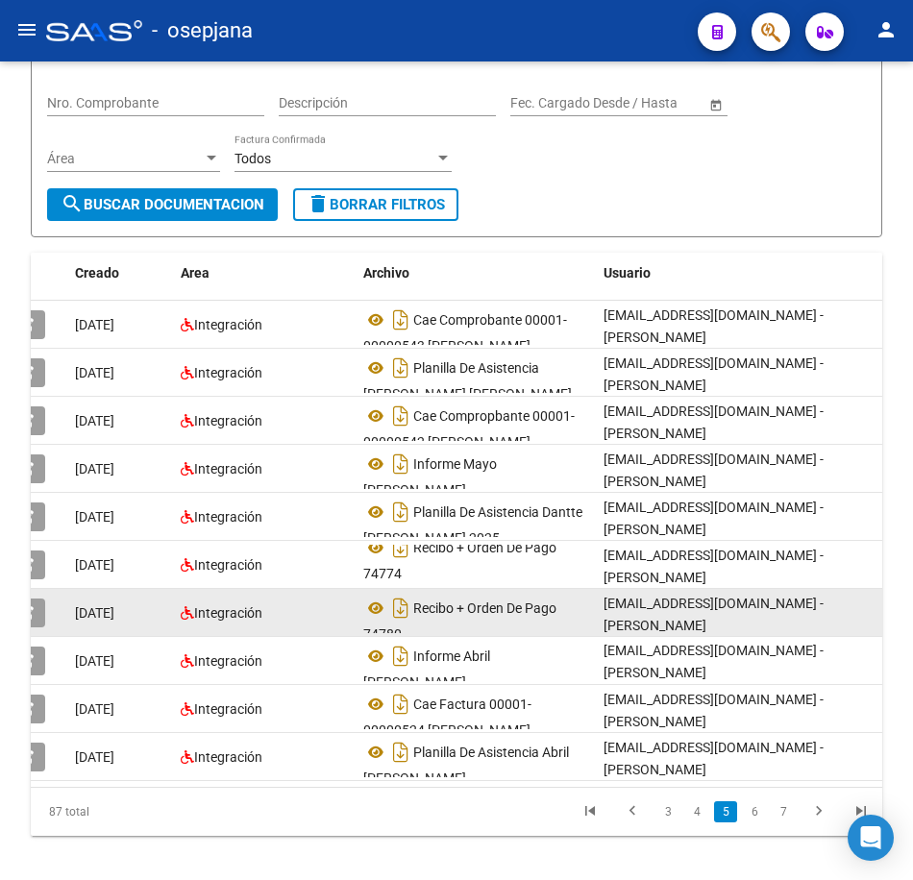
scroll to position [257, 0]
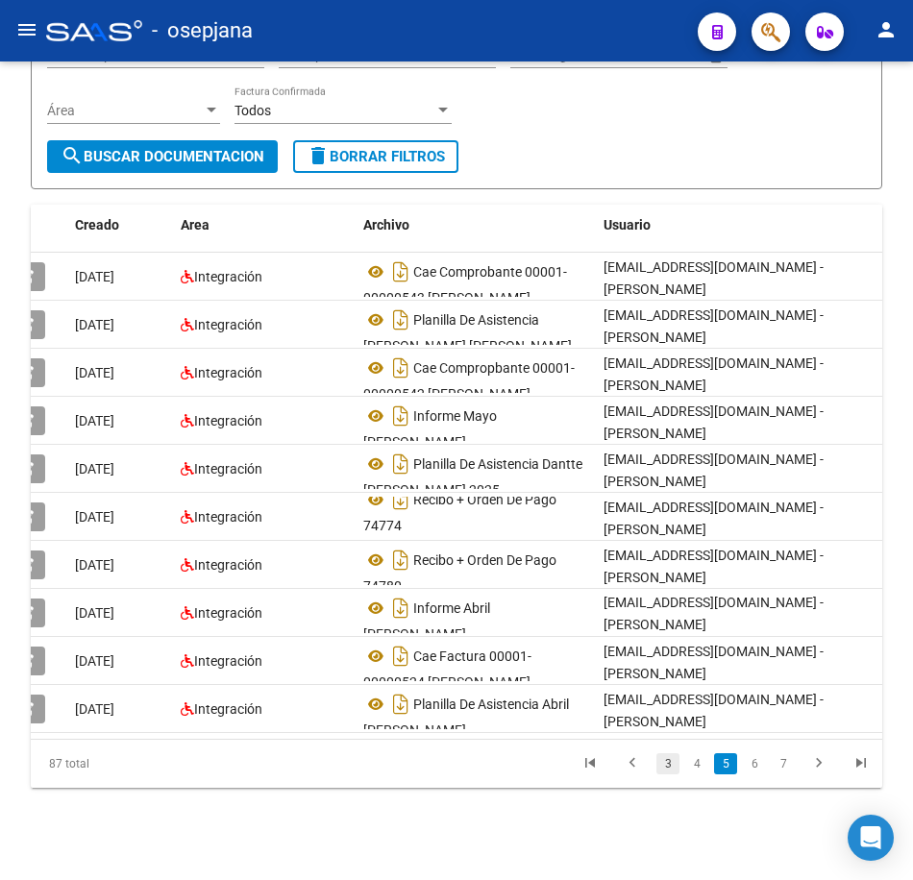
click at [673, 769] on link "3" at bounding box center [667, 763] width 23 height 21
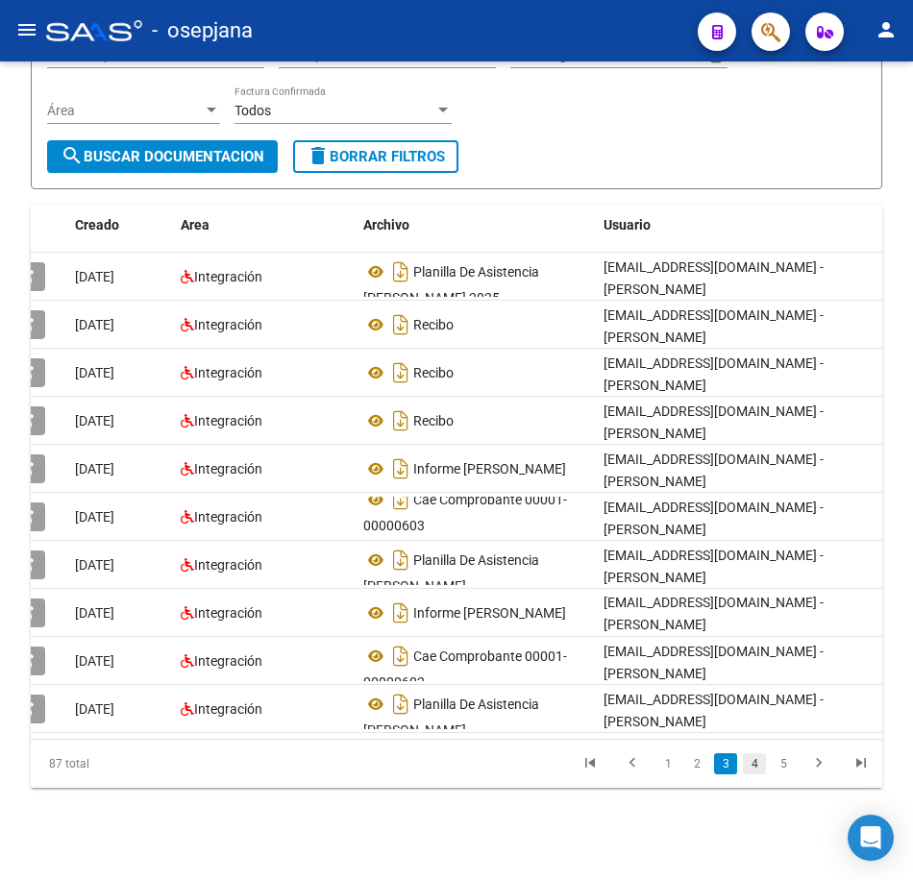
click at [746, 763] on link "4" at bounding box center [754, 763] width 23 height 21
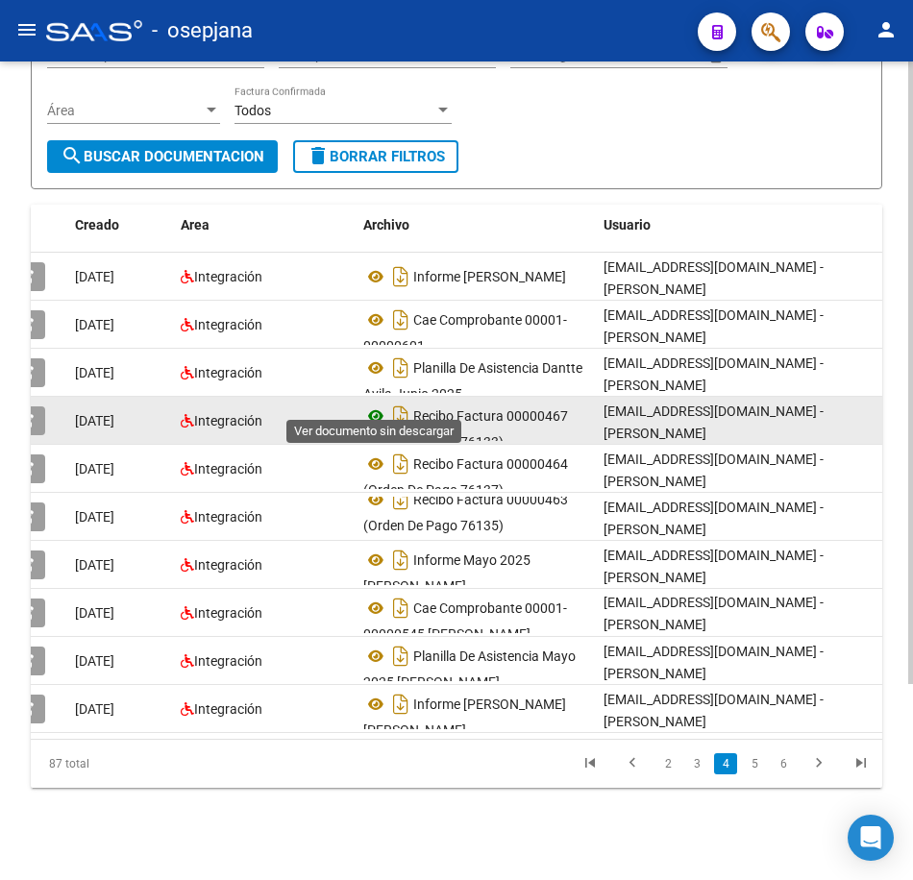
click at [374, 404] on icon at bounding box center [375, 415] width 25 height 23
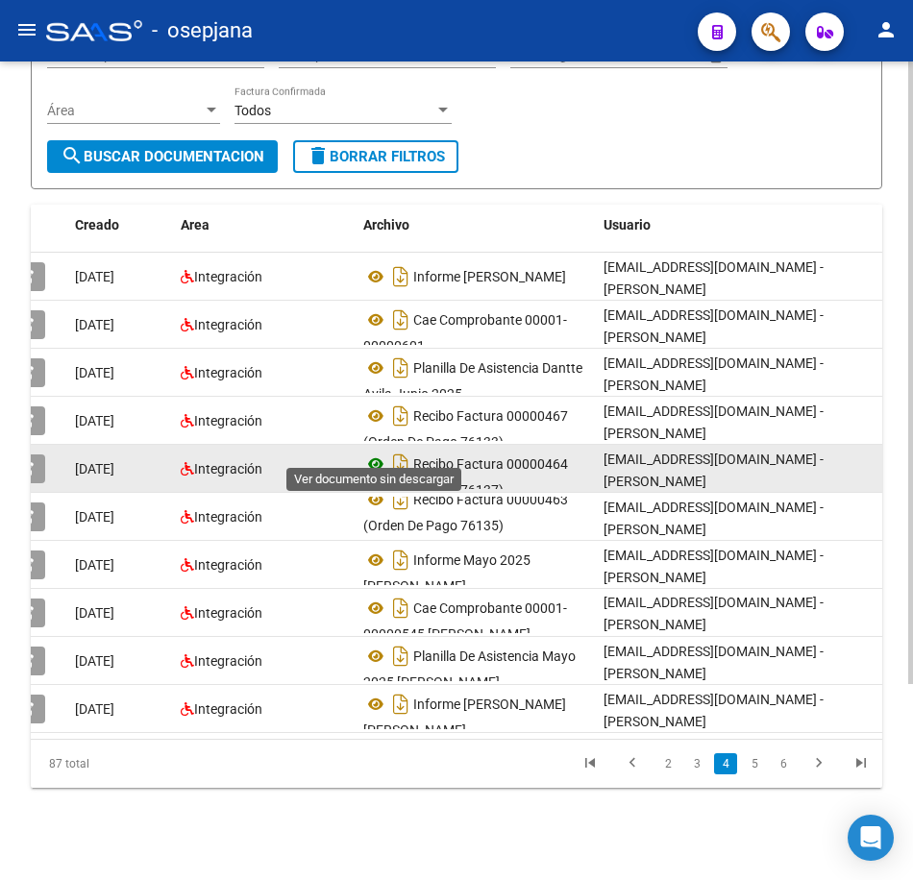
click at [372, 453] on icon at bounding box center [375, 464] width 25 height 23
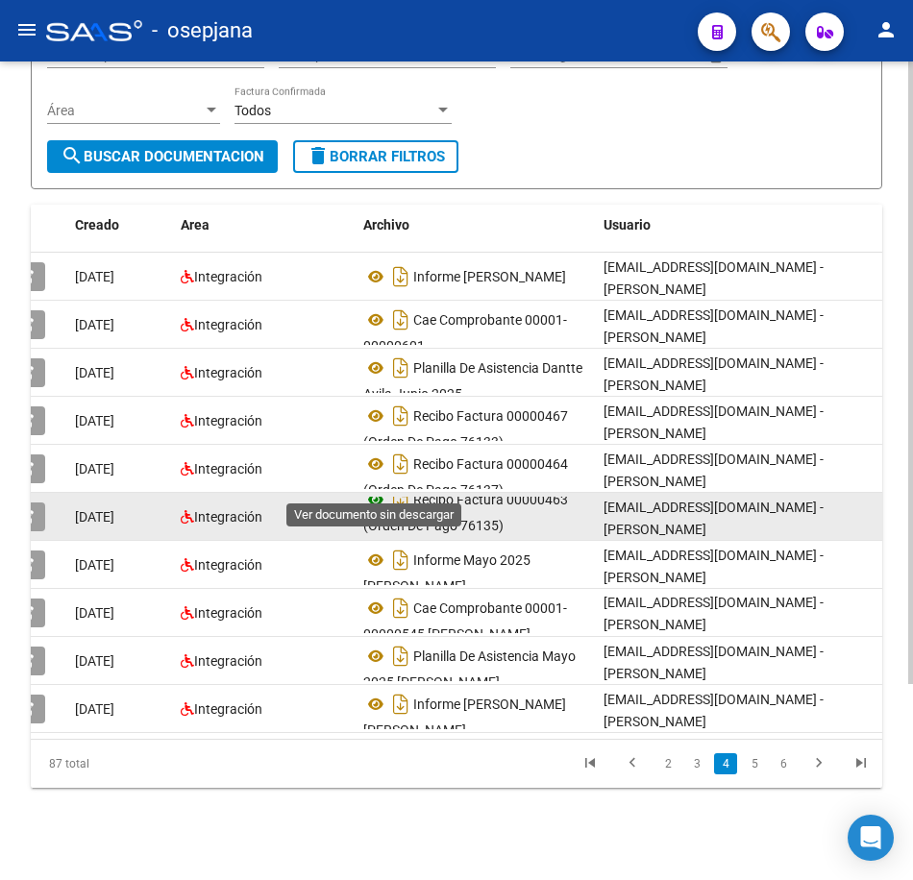
click at [374, 488] on icon at bounding box center [375, 499] width 25 height 23
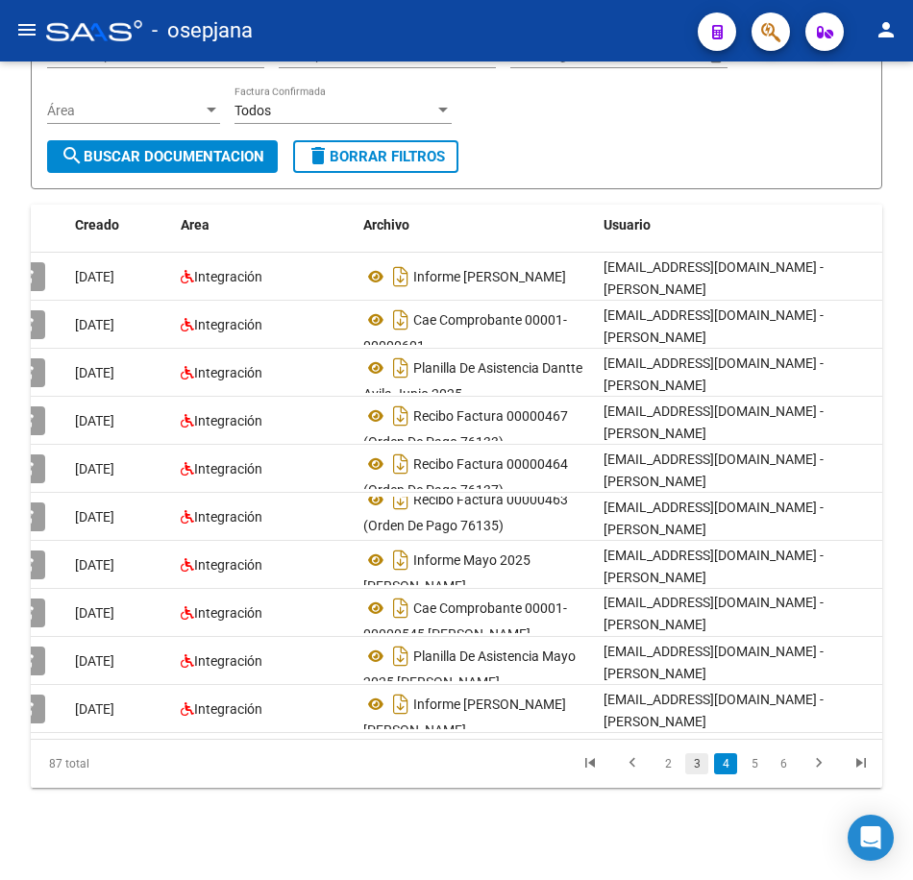
click at [690, 766] on link "3" at bounding box center [696, 763] width 23 height 21
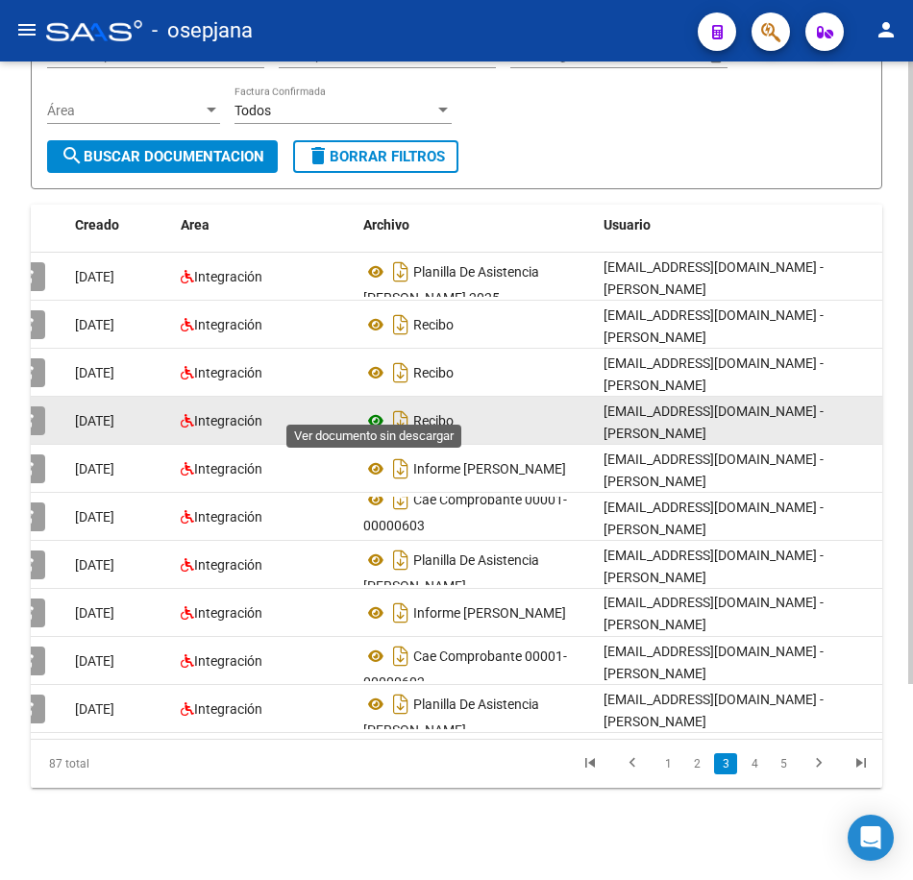
click at [372, 409] on icon at bounding box center [375, 420] width 25 height 23
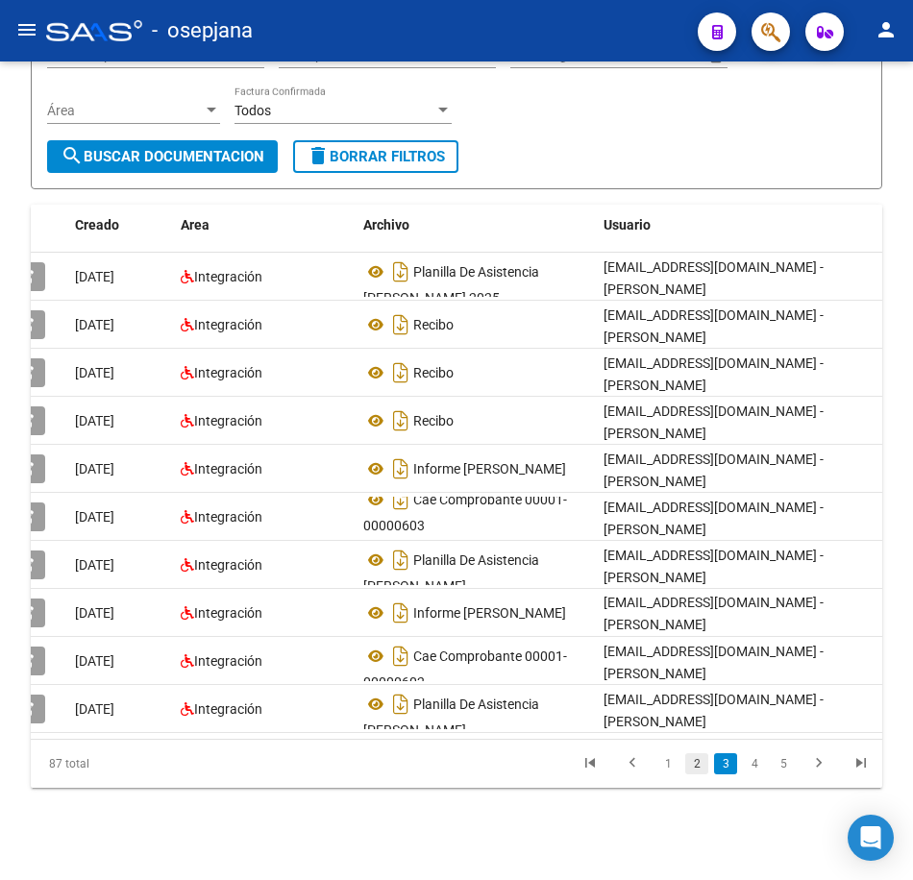
click at [693, 766] on link "2" at bounding box center [696, 763] width 23 height 21
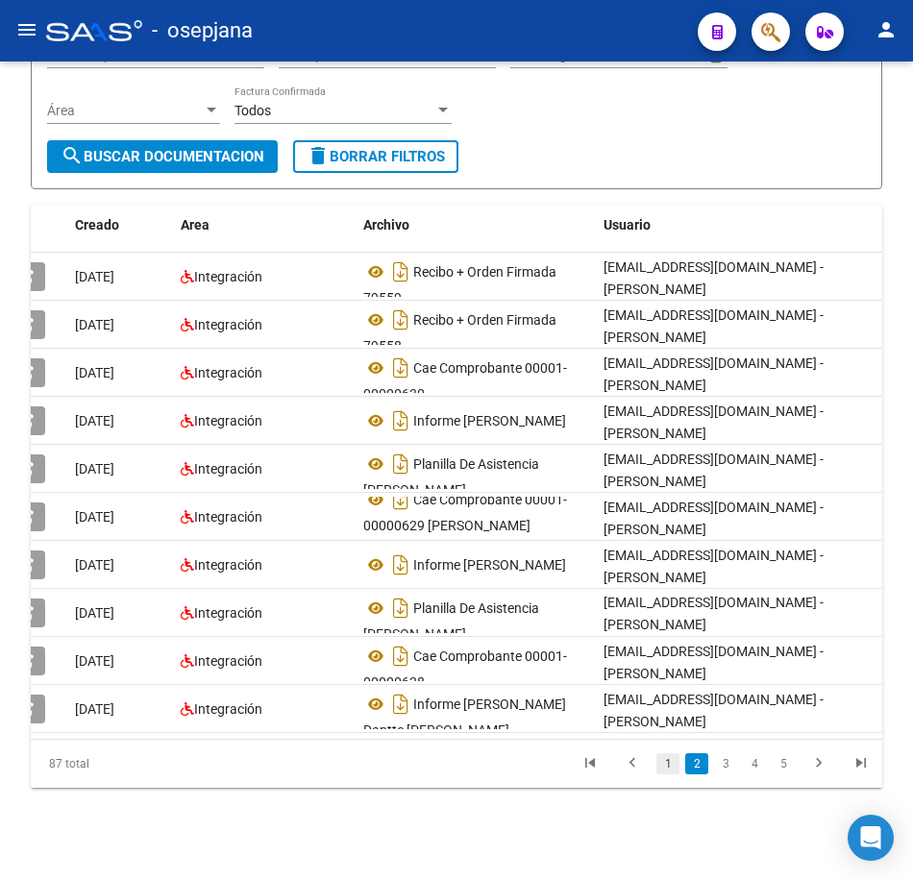
click at [673, 767] on link "1" at bounding box center [667, 763] width 23 height 21
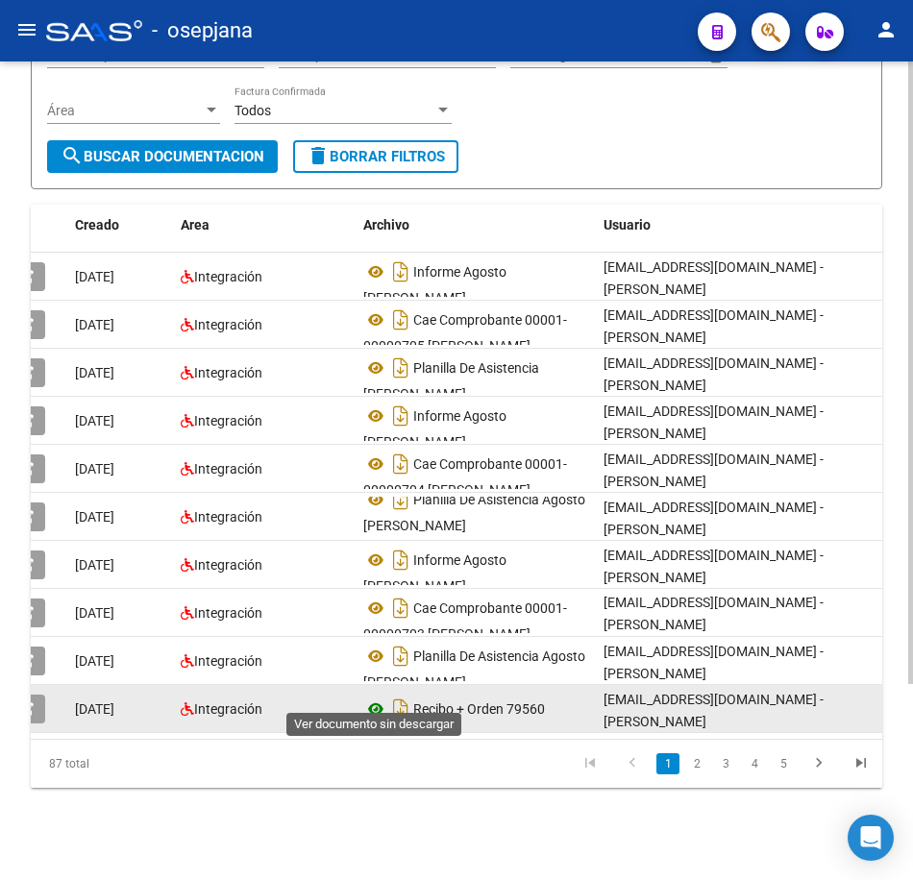
click at [366, 697] on icon at bounding box center [375, 708] width 25 height 23
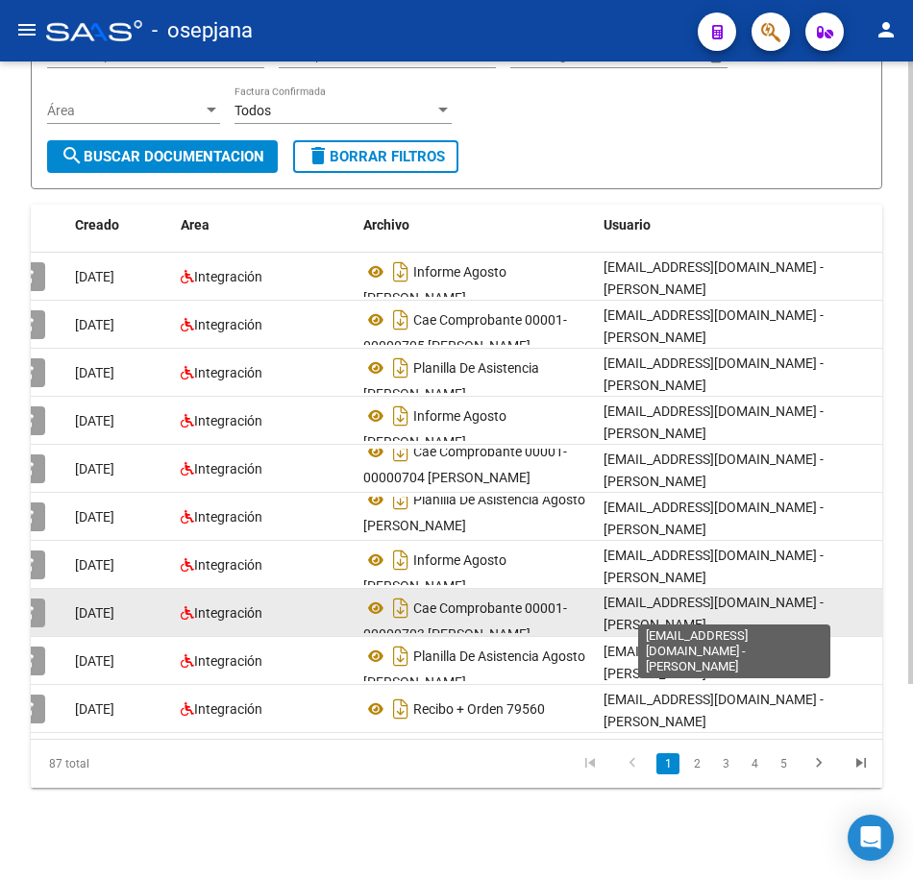
scroll to position [0, 0]
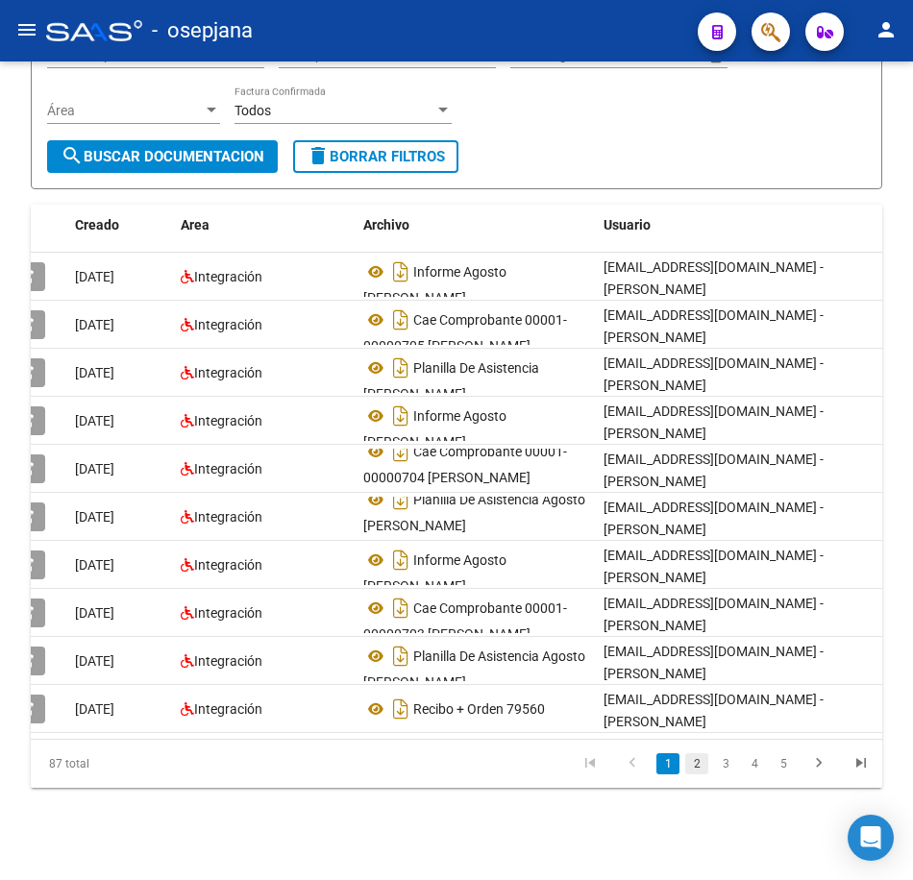
click at [690, 764] on link "2" at bounding box center [696, 763] width 23 height 21
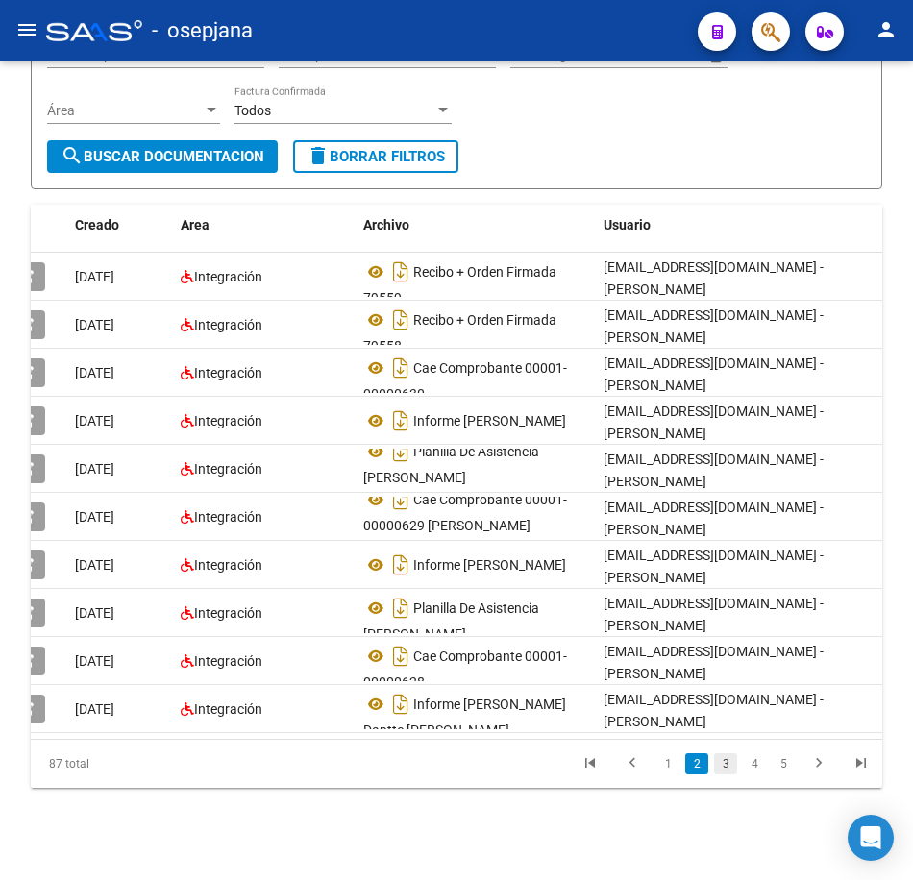
click at [723, 770] on link "3" at bounding box center [725, 763] width 23 height 21
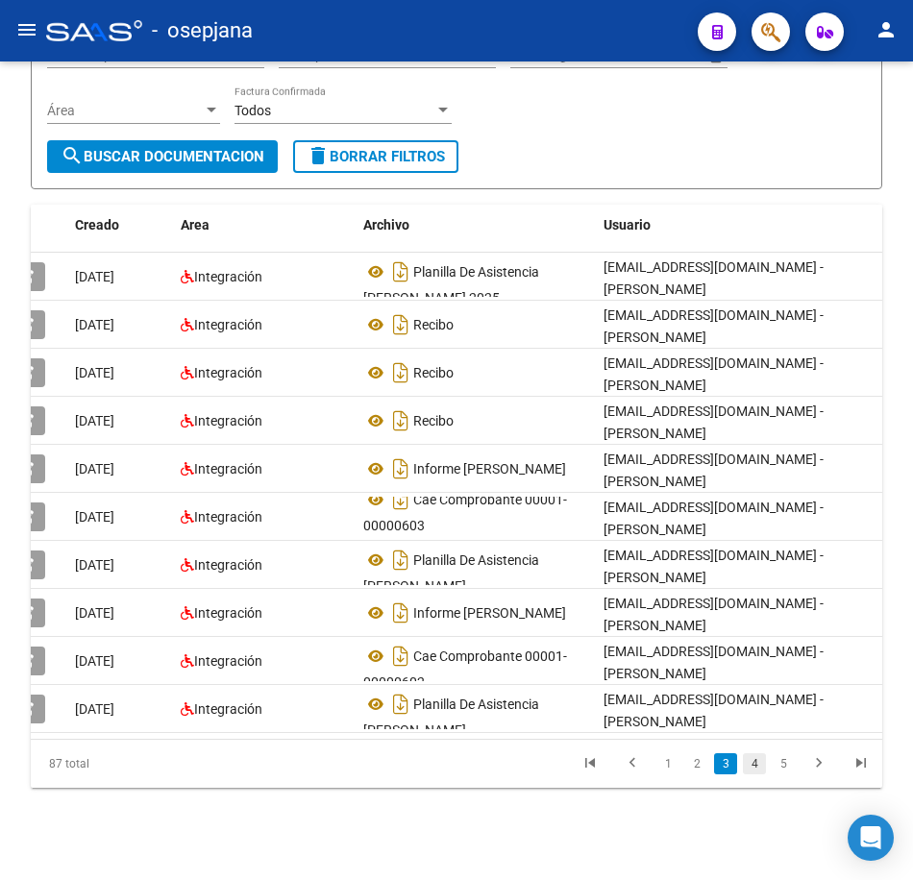
click at [748, 765] on link "4" at bounding box center [754, 763] width 23 height 21
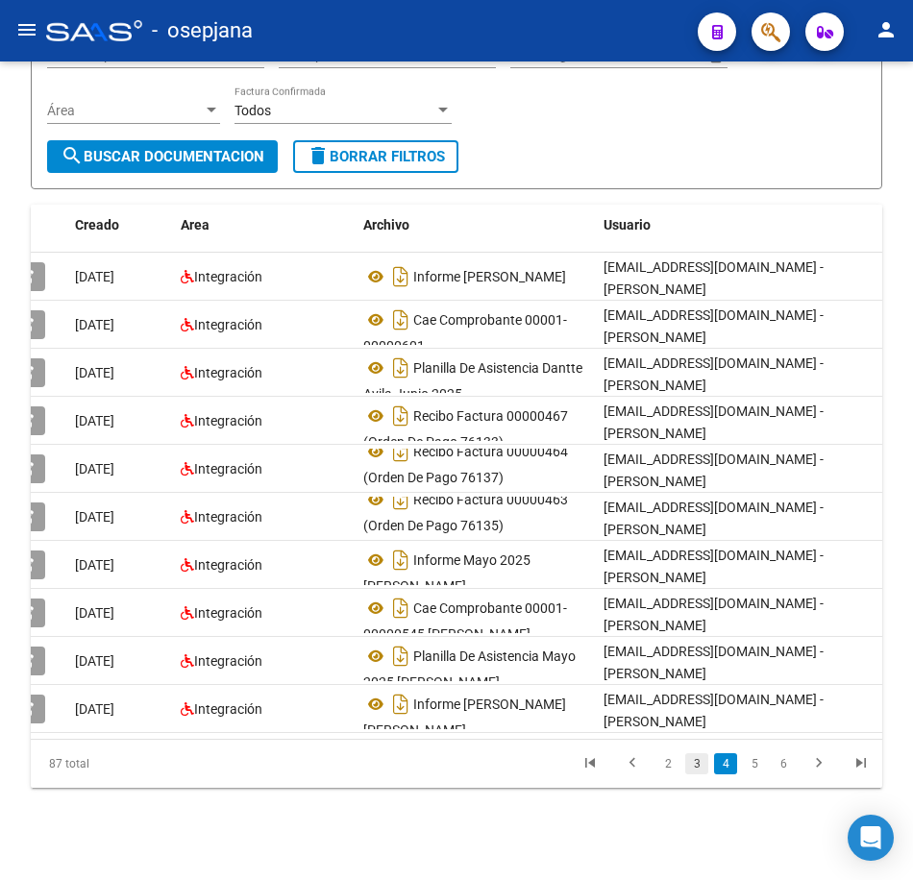
click at [690, 764] on link "3" at bounding box center [696, 763] width 23 height 21
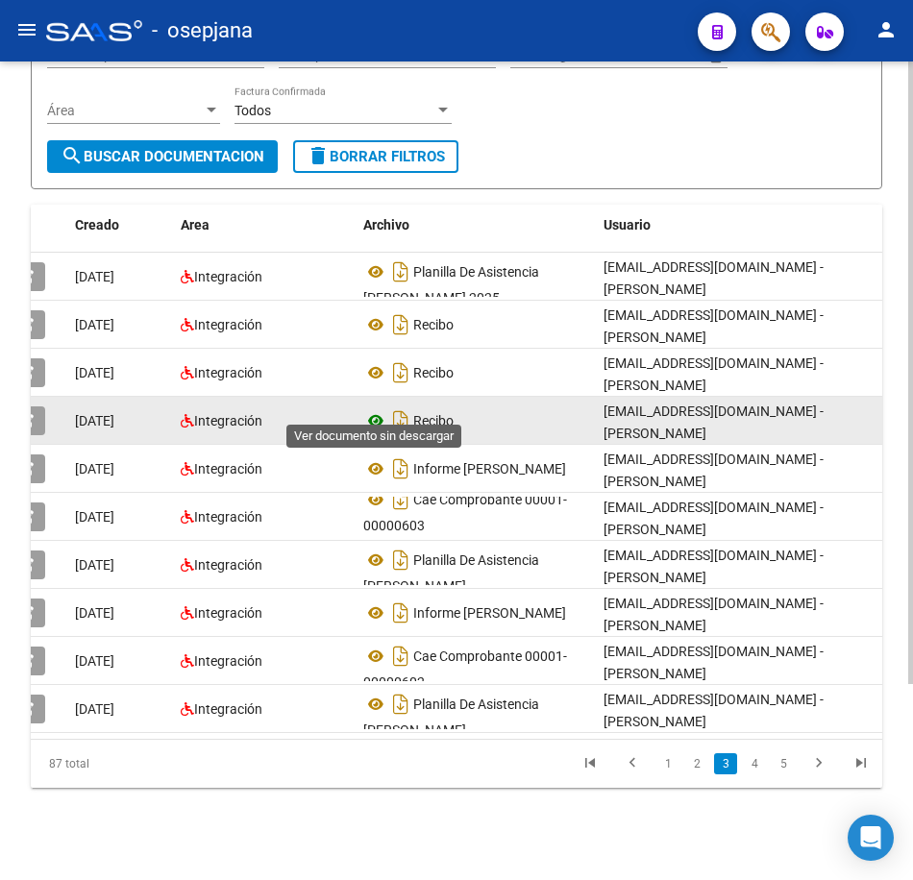
click at [378, 409] on icon at bounding box center [375, 420] width 25 height 23
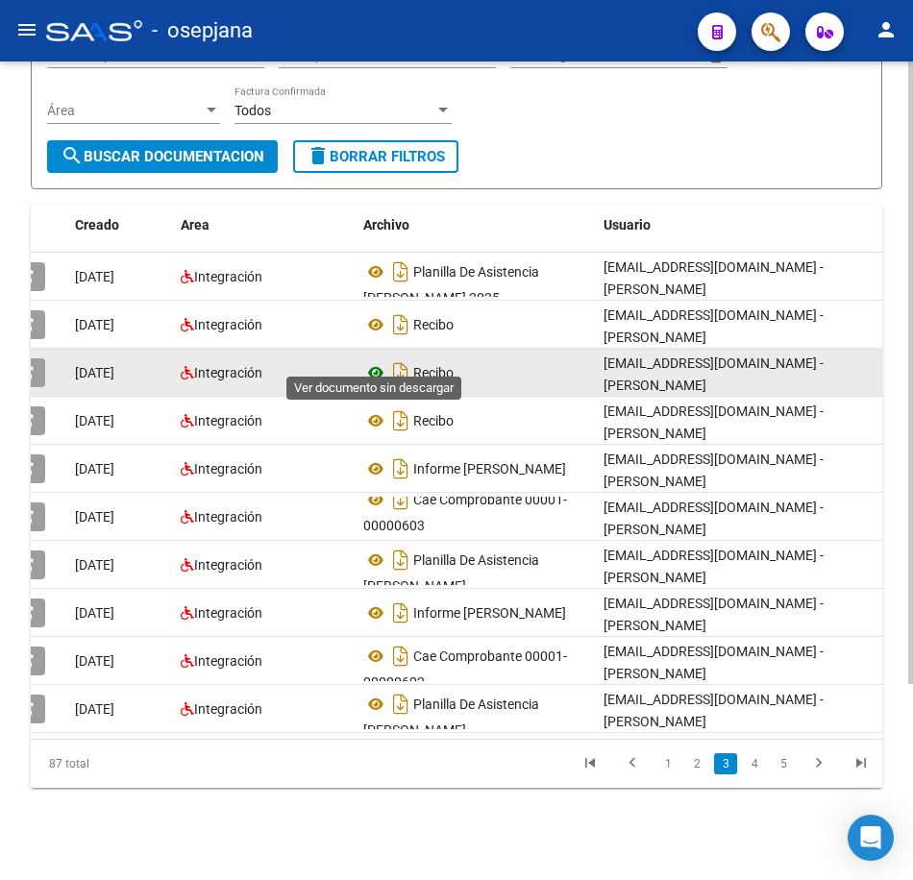
click at [368, 363] on icon at bounding box center [375, 372] width 25 height 23
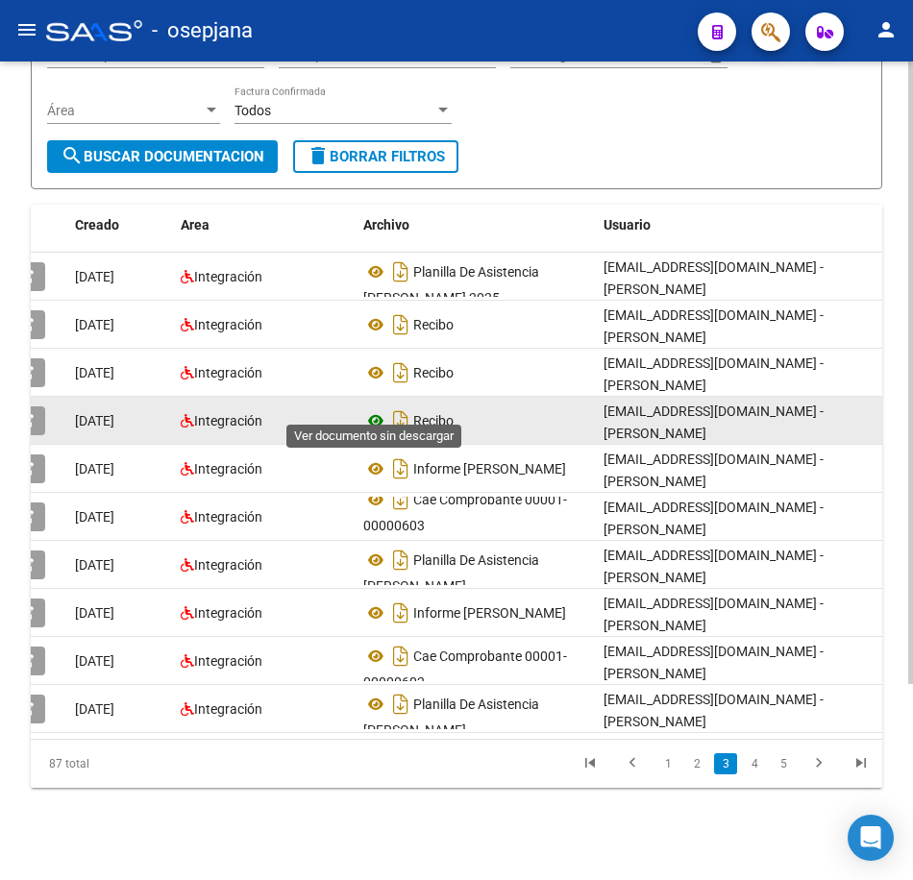
click at [375, 409] on icon at bounding box center [375, 420] width 25 height 23
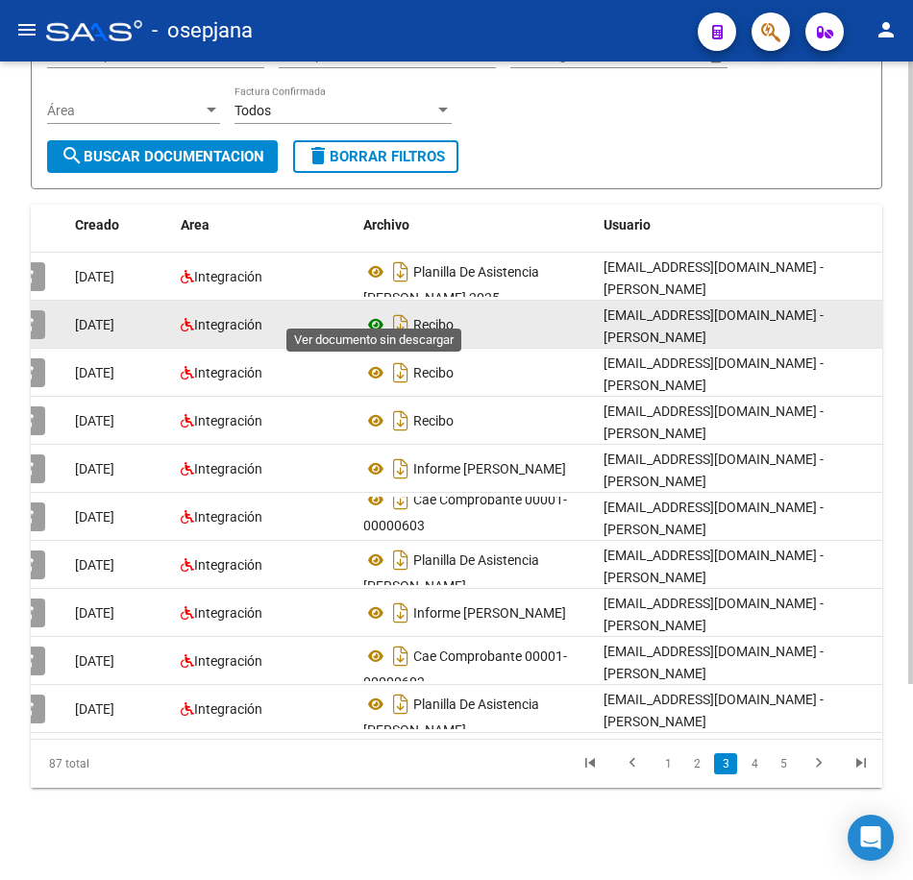
click at [380, 313] on icon at bounding box center [375, 324] width 25 height 23
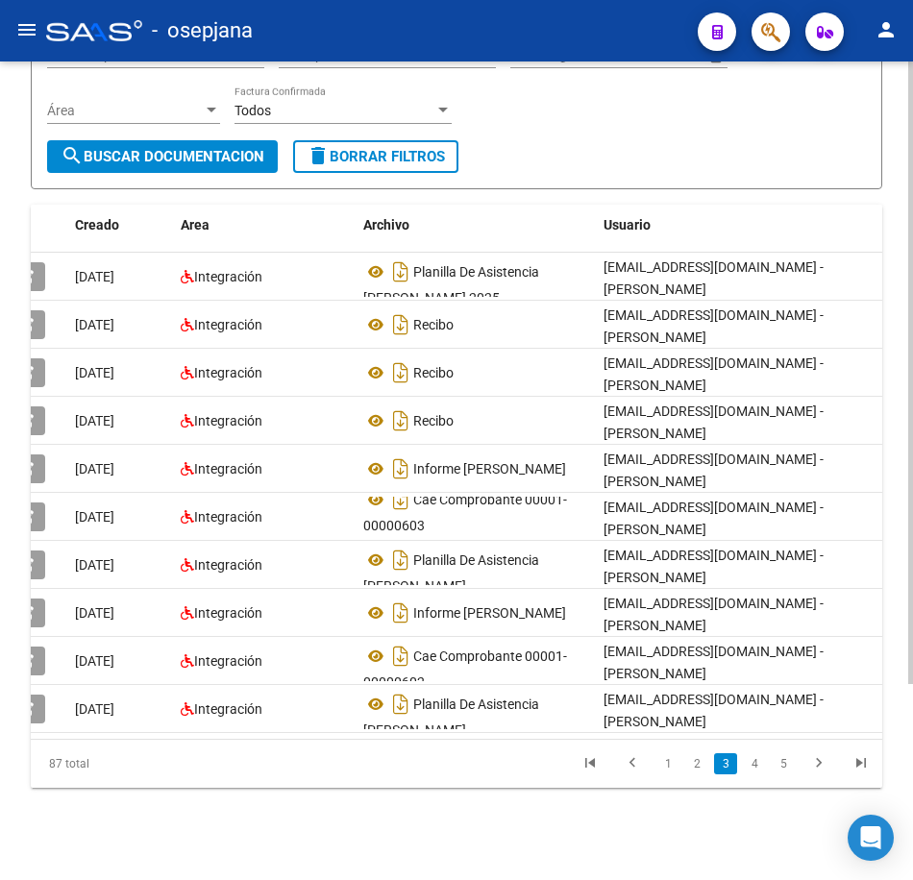
click at [625, 140] on form "Filtros Id 27360240954 CUIT / Razón Social Pto. Venta Nro. Comprobante Descripc…" at bounding box center [456, 74] width 851 height 231
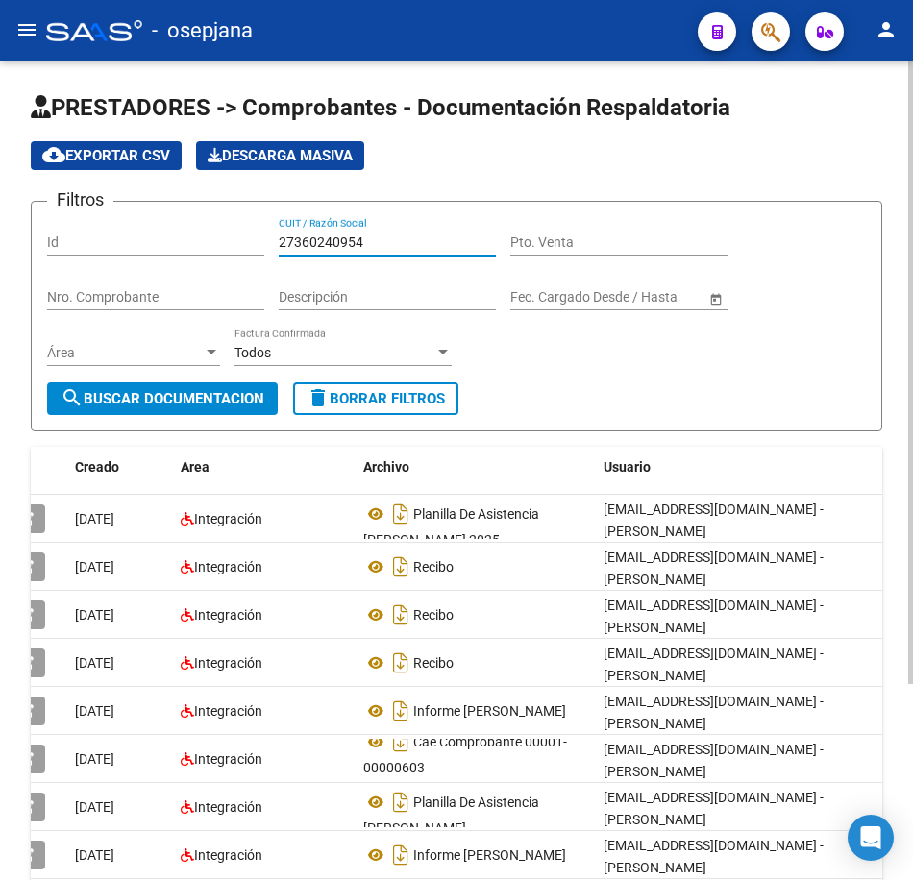
drag, startPoint x: 343, startPoint y: 234, endPoint x: 118, endPoint y: 235, distance: 224.8
click at [119, 235] on div "Filtros Id 27360240954 CUIT / Razón Social Pto. Venta Nro. Comprobante Descripc…" at bounding box center [456, 299] width 819 height 165
paste input "1656631"
click at [223, 403] on span "search Buscar Documentacion" at bounding box center [163, 398] width 204 height 17
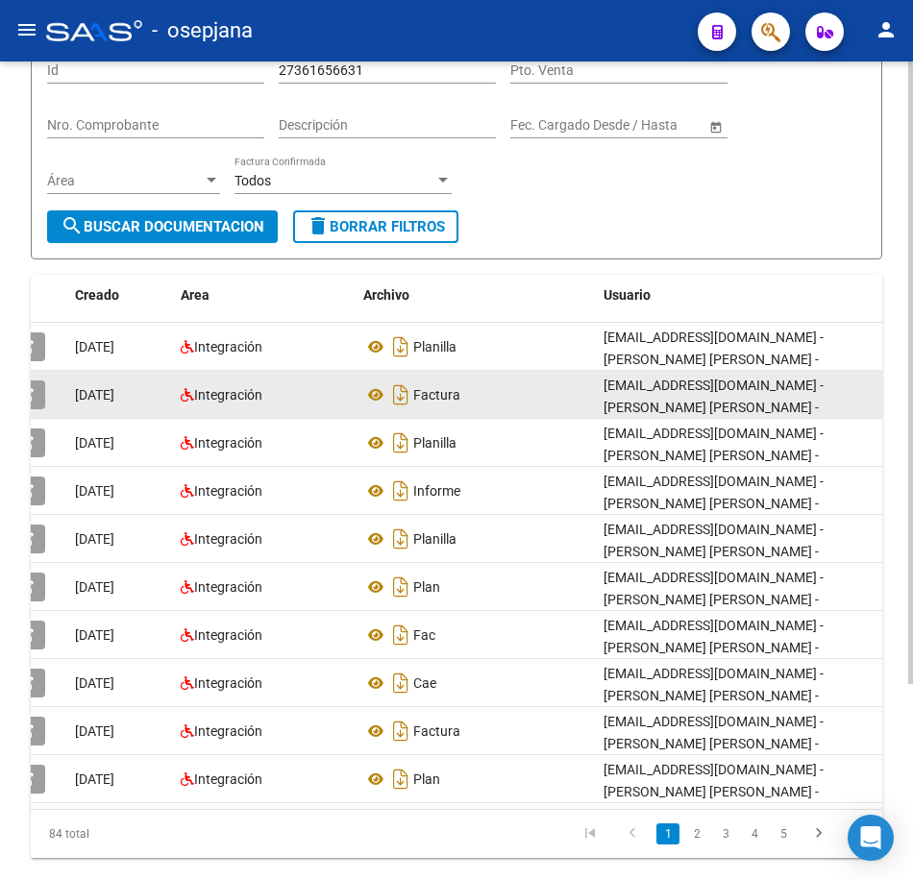
scroll to position [192, 0]
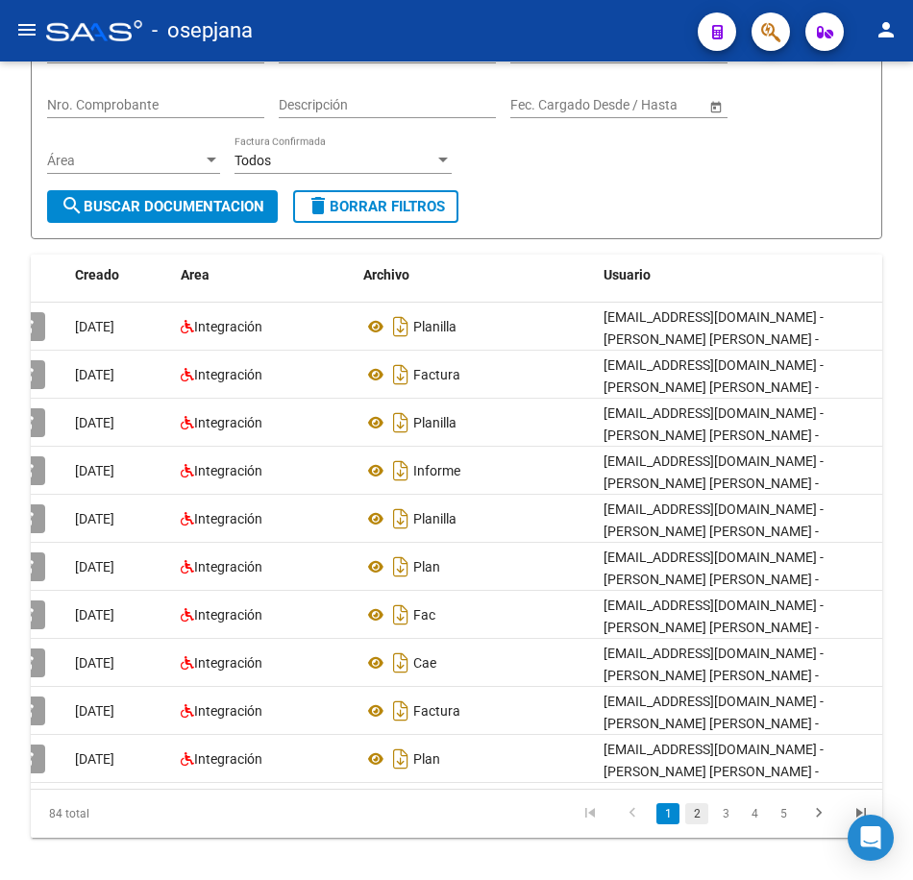
click at [695, 824] on link "2" at bounding box center [696, 813] width 23 height 21
click at [818, 827] on icon "go to next page" at bounding box center [818, 815] width 25 height 23
click at [569, 208] on form "Filtros Id 27361656631 CUIT / Razón Social Pto. Venta Nro. Comprobante Descripc…" at bounding box center [456, 124] width 851 height 231
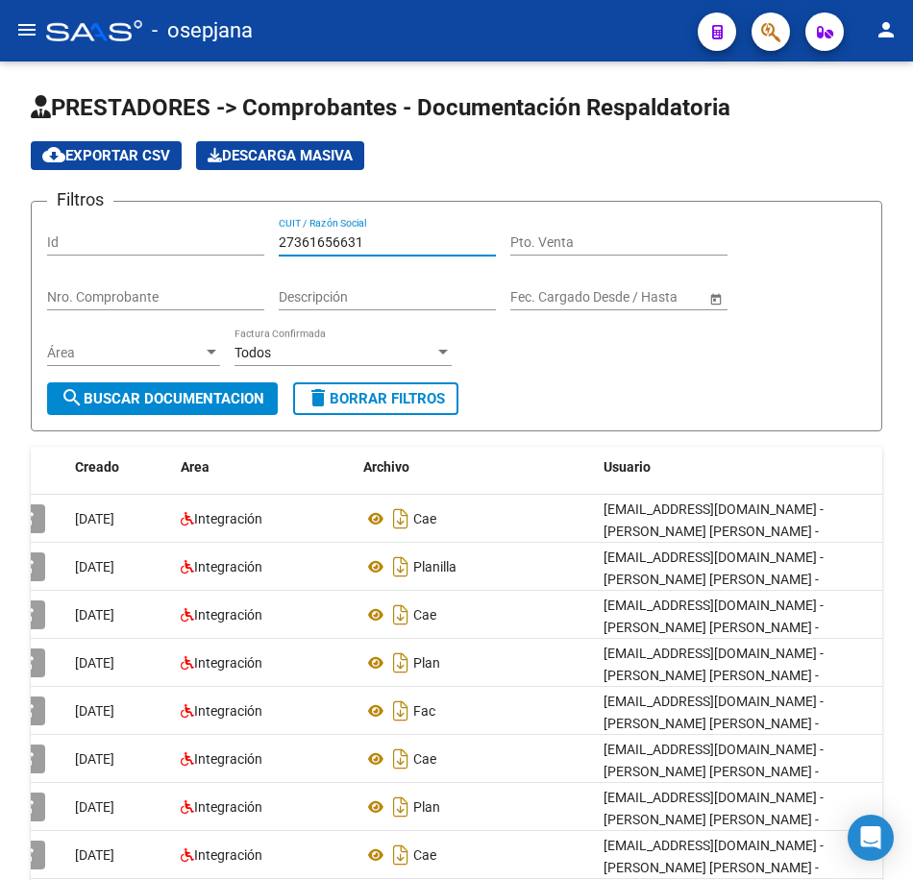
drag, startPoint x: 373, startPoint y: 235, endPoint x: -5, endPoint y: 215, distance: 378.1
click at [0, 215] on html "menu - osepjana person Firma Express Inicio Calendario SSS Instructivos Contact…" at bounding box center [456, 440] width 913 height 880
paste input "63476"
type input "27361663476"
click at [225, 380] on app-drop-down-list "Área Área" at bounding box center [140, 355] width 187 height 55
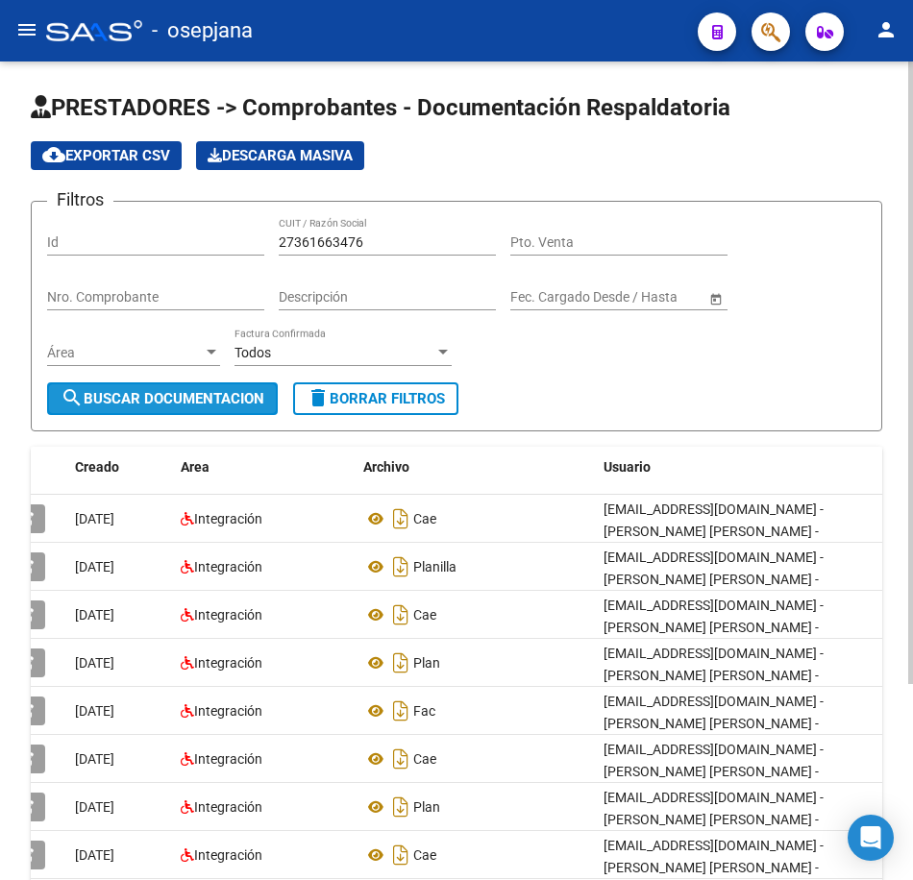
click at [210, 395] on span "search Buscar Documentacion" at bounding box center [163, 398] width 204 height 17
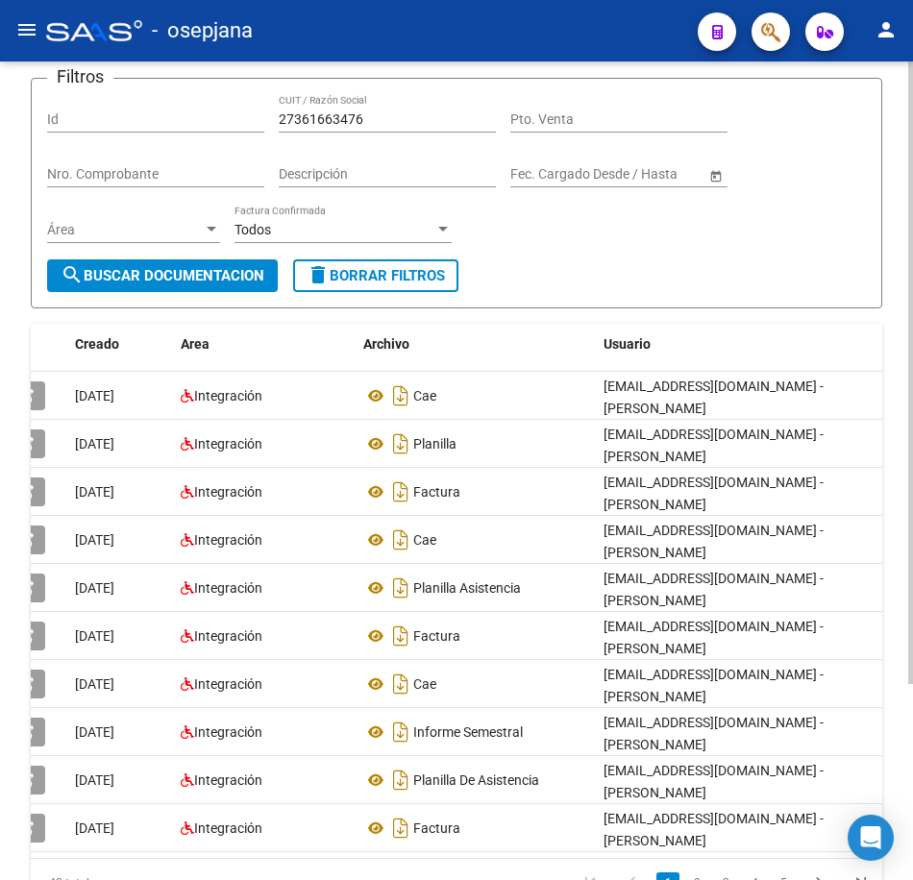
scroll to position [257, 0]
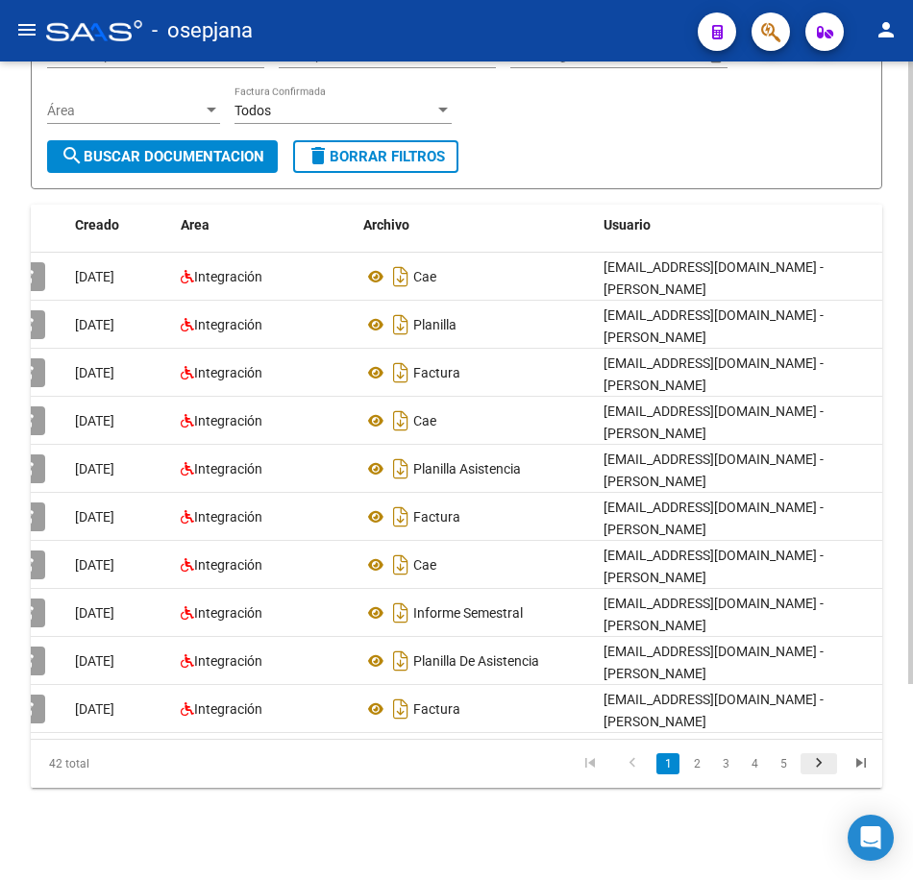
click at [823, 764] on icon "go to next page" at bounding box center [818, 765] width 25 height 23
click at [820, 771] on icon "go to next page" at bounding box center [818, 765] width 25 height 23
click at [701, 763] on link "2" at bounding box center [696, 763] width 23 height 21
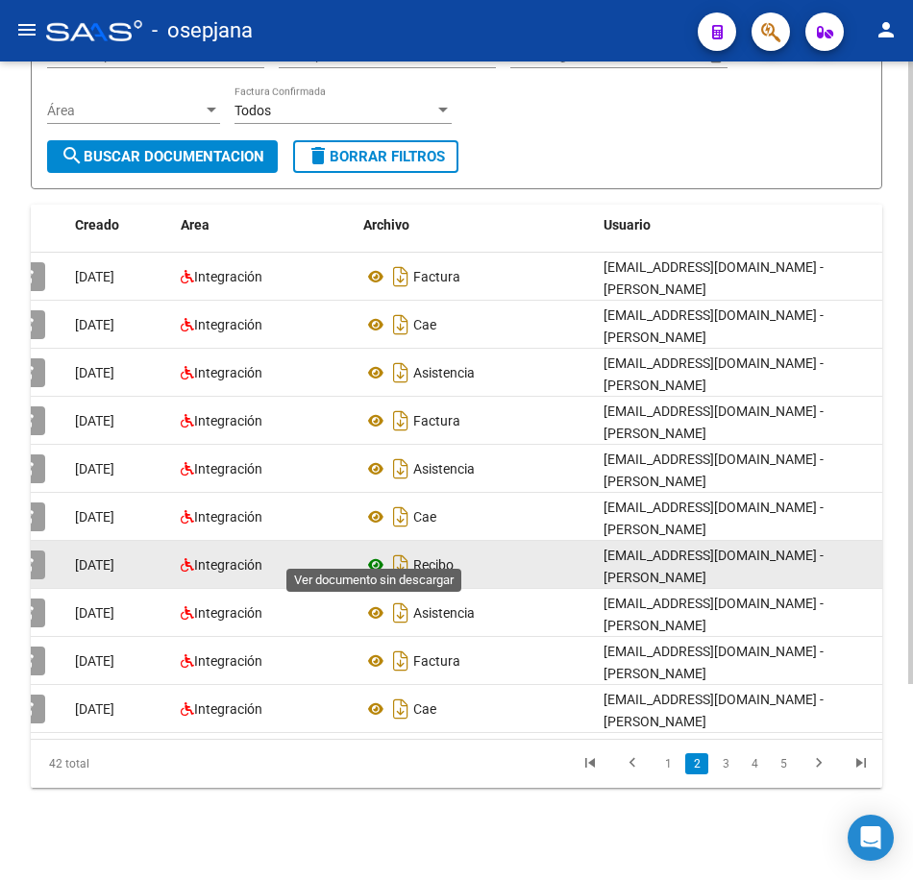
click at [376, 553] on icon at bounding box center [375, 564] width 25 height 23
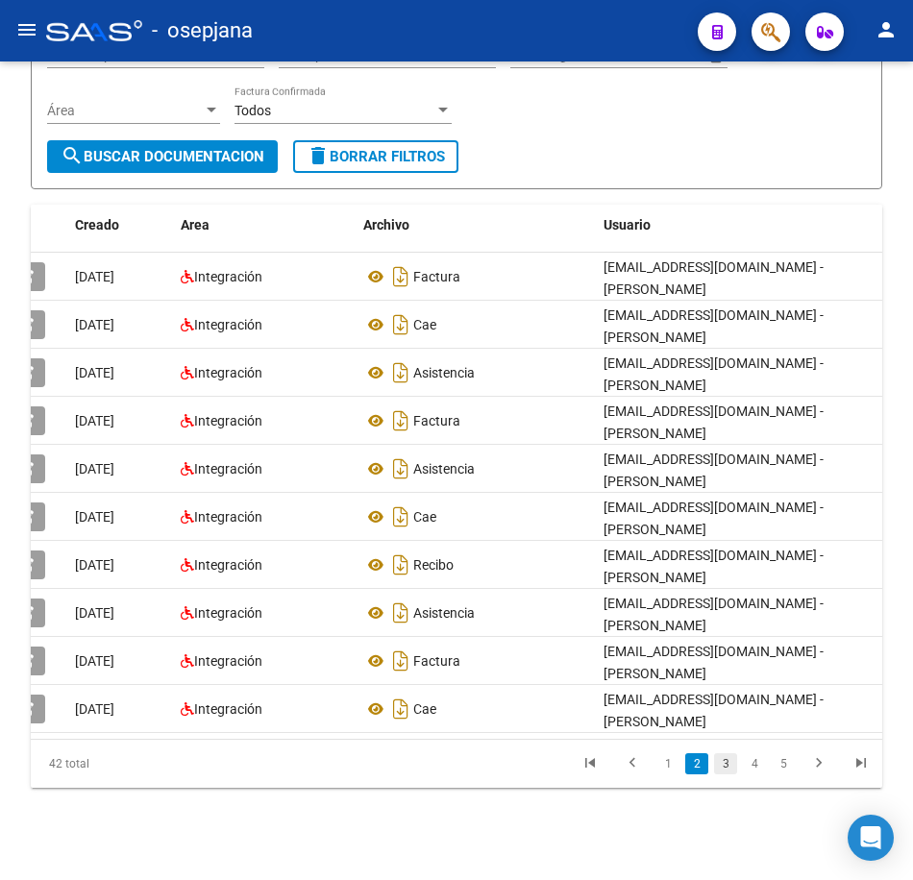
click at [727, 762] on link "3" at bounding box center [725, 763] width 23 height 21
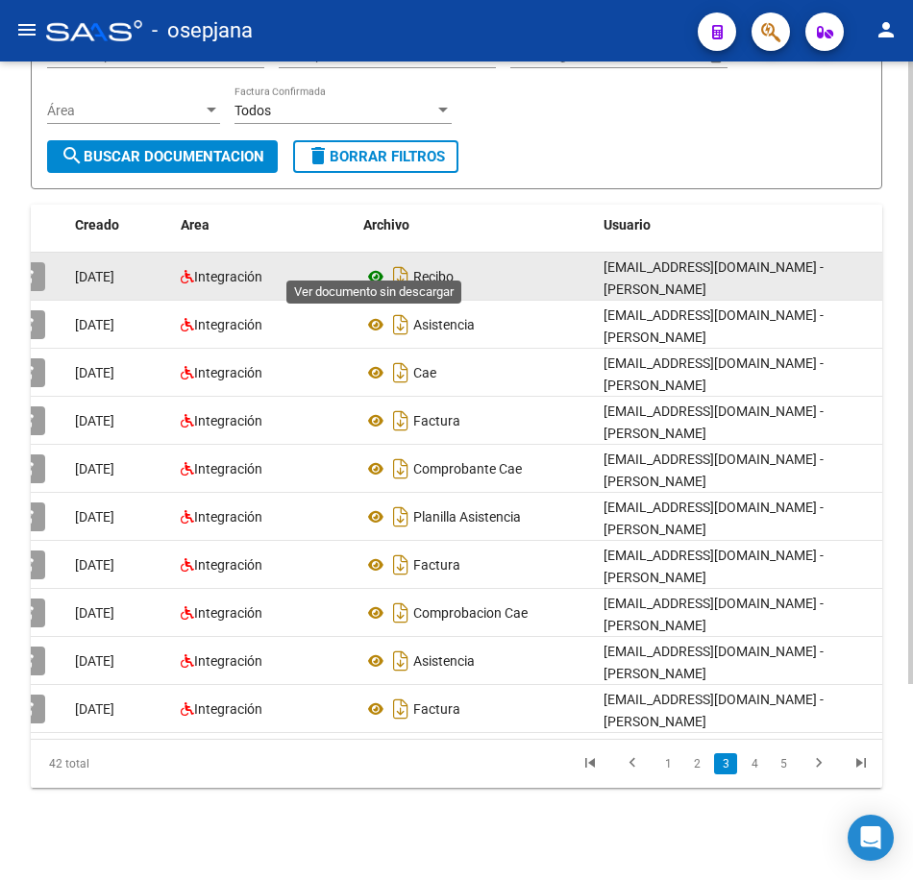
click at [377, 265] on icon at bounding box center [375, 276] width 25 height 23
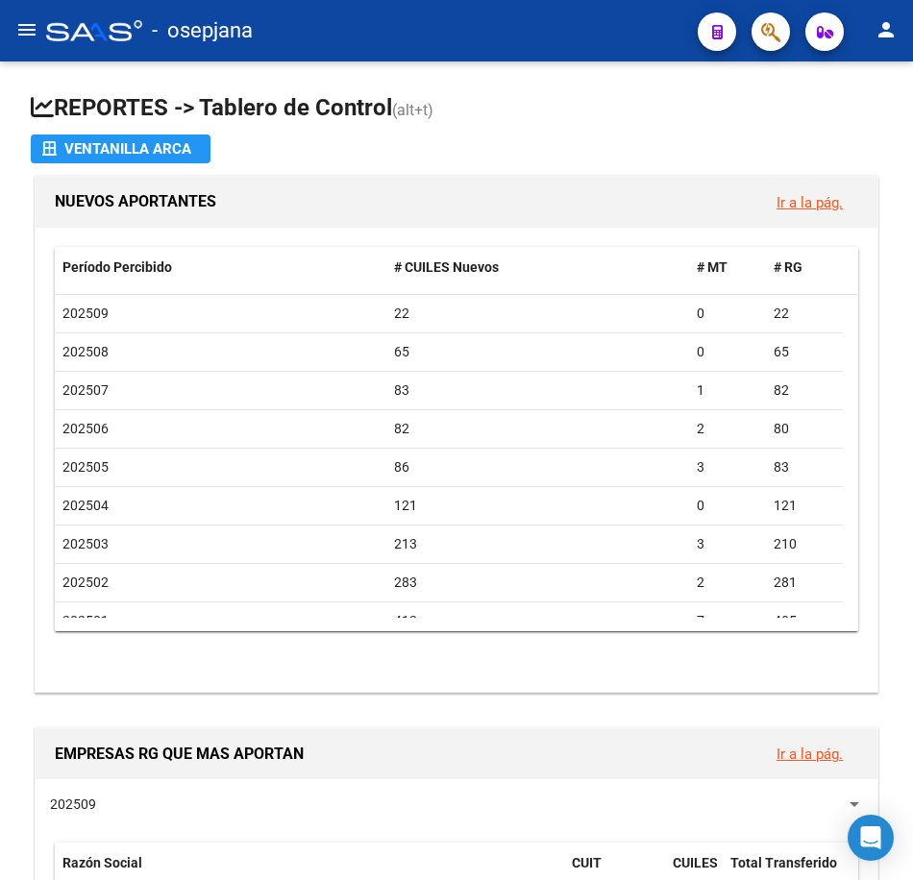
click at [37, 27] on mat-icon "menu" at bounding box center [26, 29] width 23 height 23
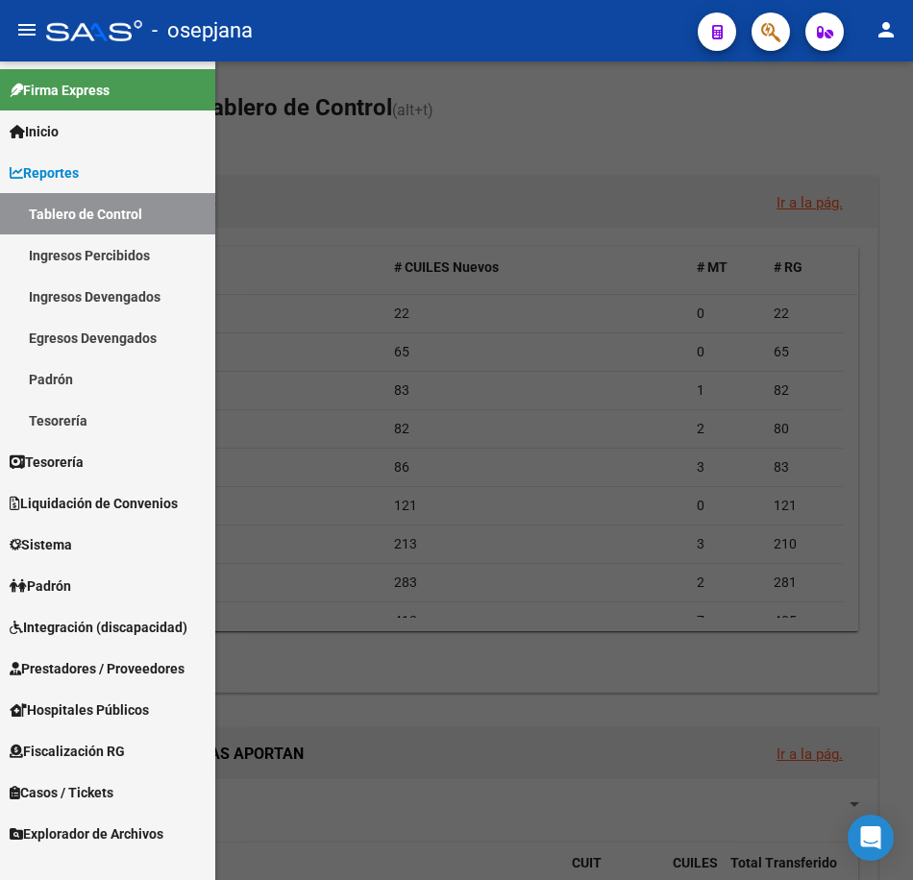
click at [166, 659] on span "Prestadores / Proveedores" at bounding box center [97, 668] width 175 height 21
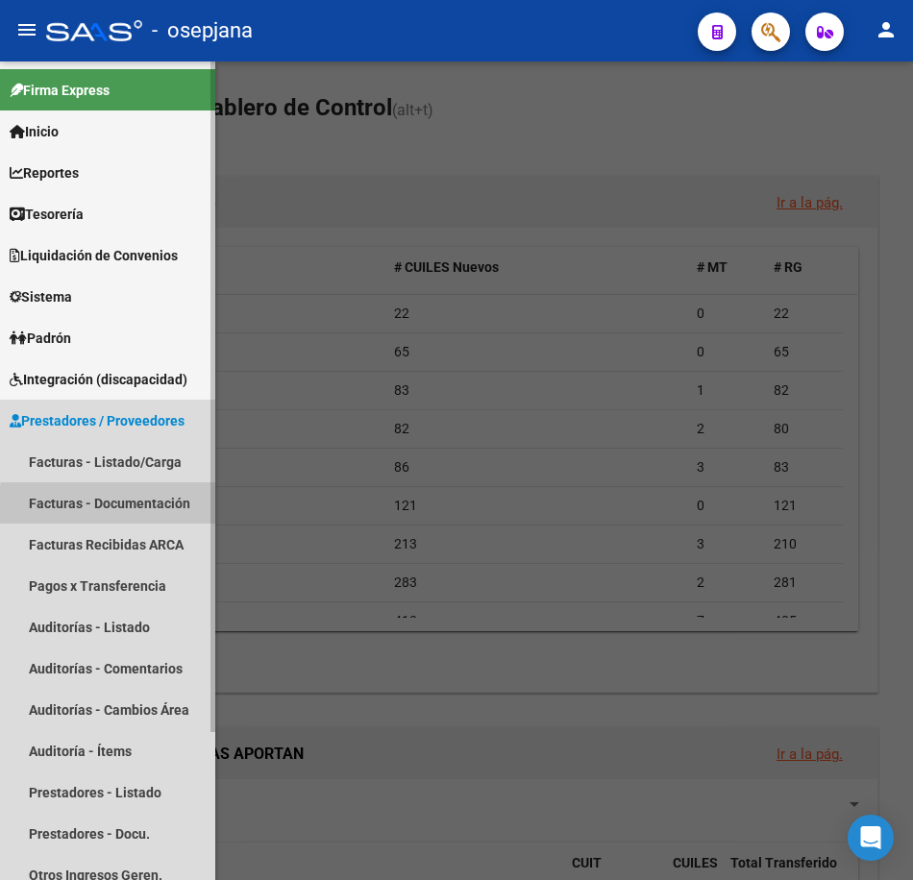
click at [170, 504] on link "Facturas - Documentación" at bounding box center [107, 502] width 215 height 41
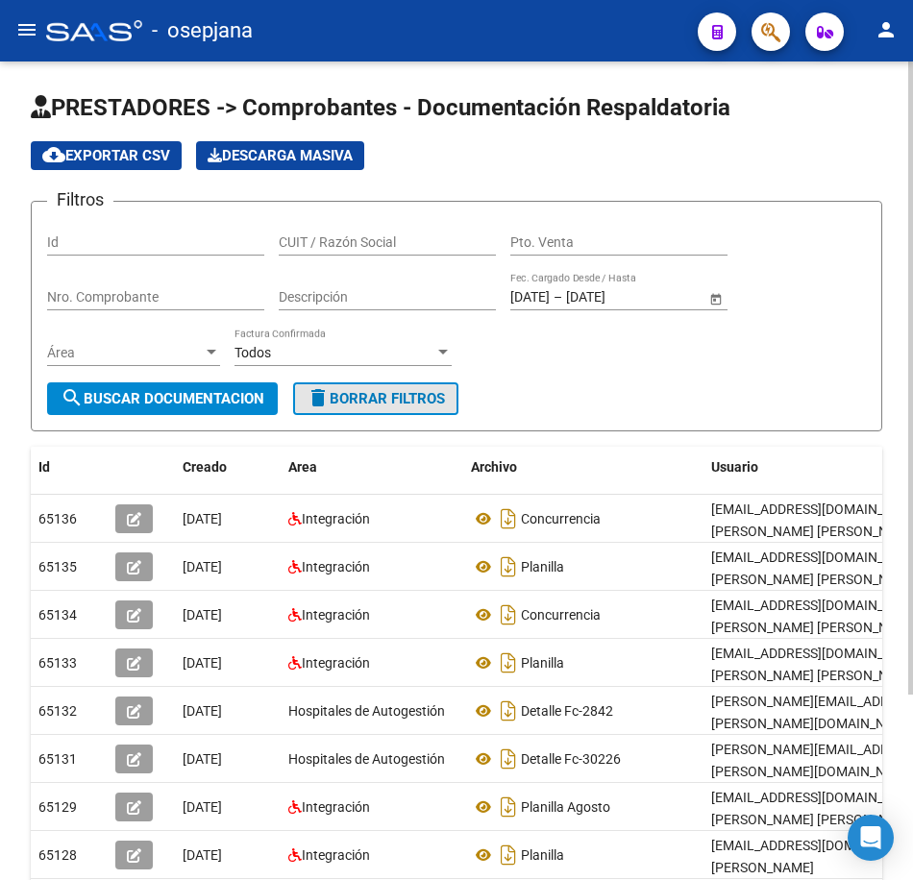
click at [445, 398] on span "delete Borrar Filtros" at bounding box center [375, 398] width 138 height 17
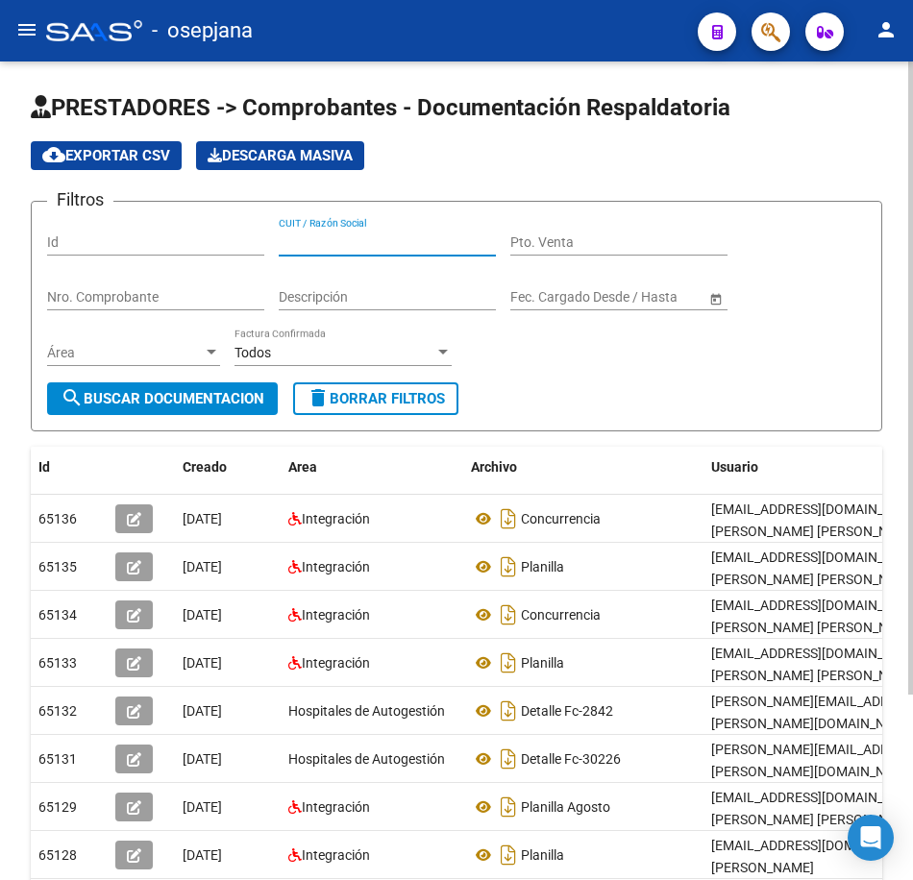
paste input "27372432352"
click at [193, 396] on span "search Buscar Documentacion" at bounding box center [163, 398] width 204 height 17
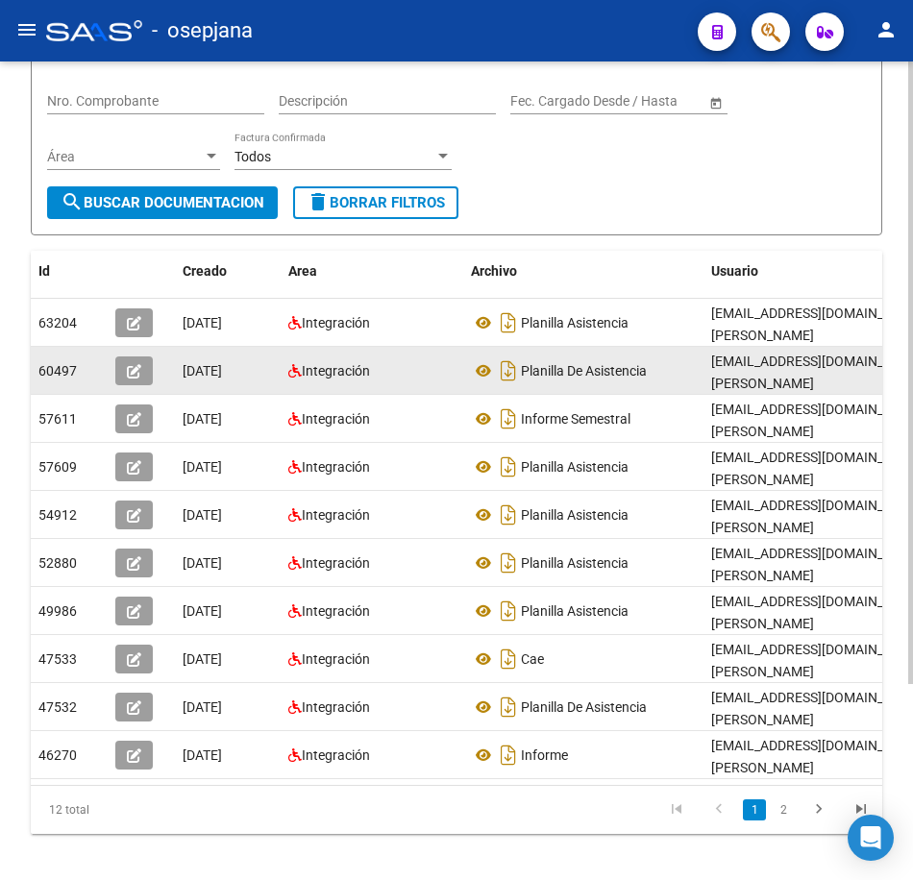
scroll to position [257, 0]
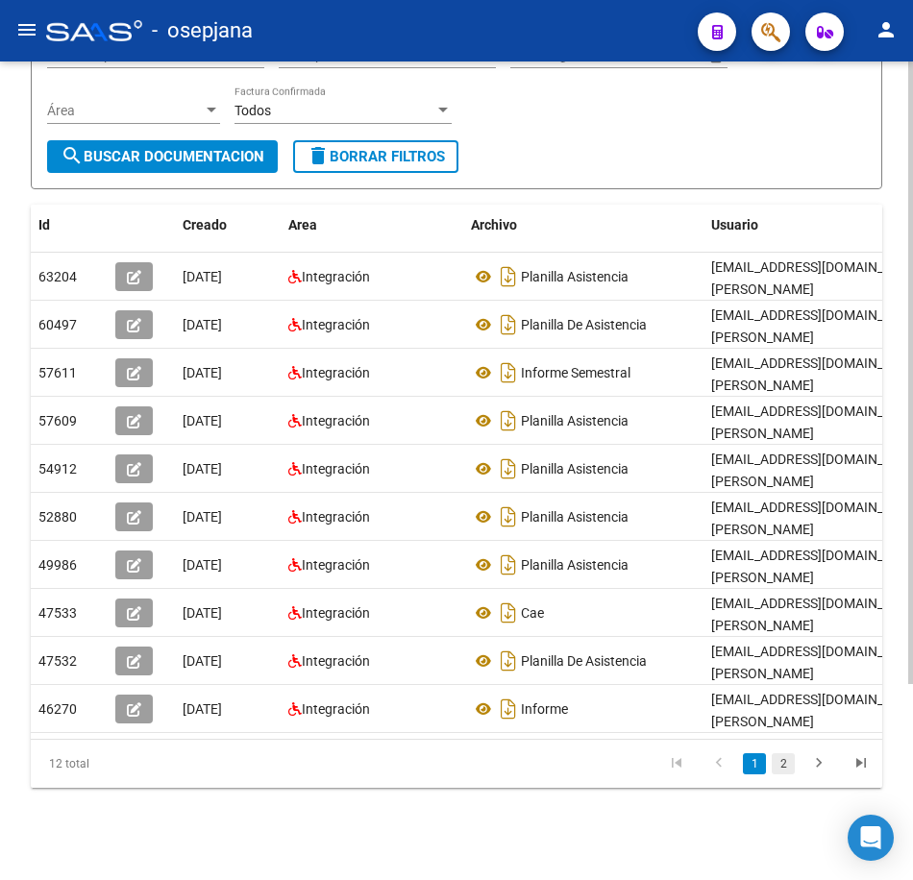
click at [784, 765] on link "2" at bounding box center [782, 763] width 23 height 21
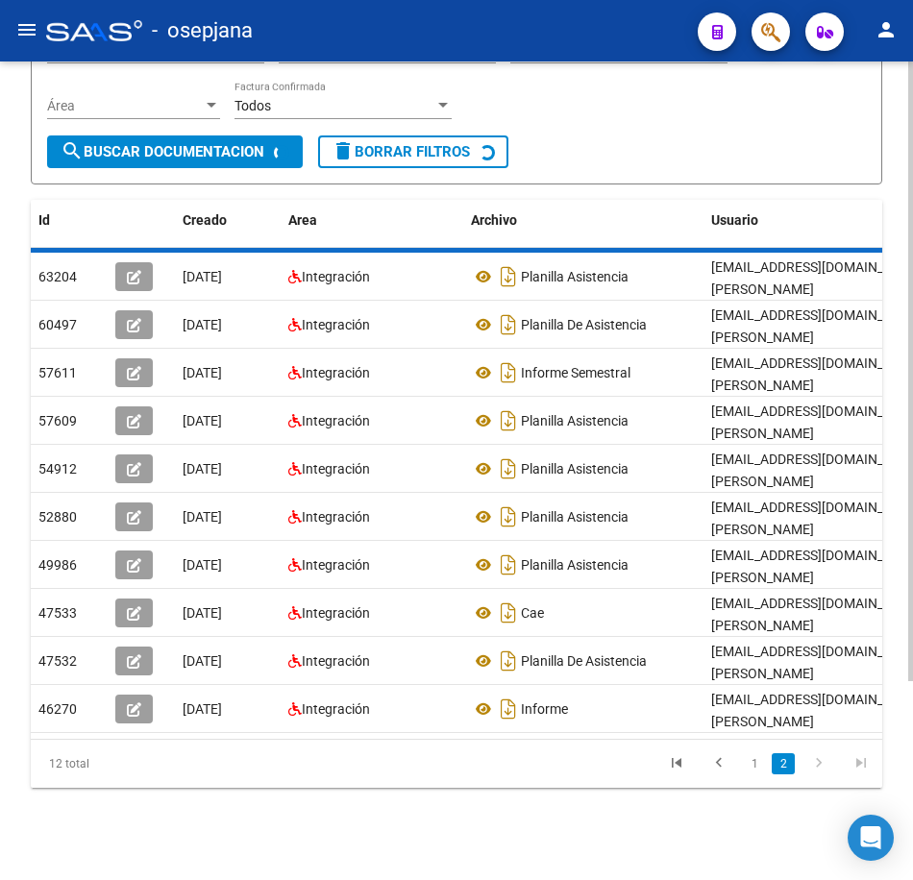
scroll to position [0, 0]
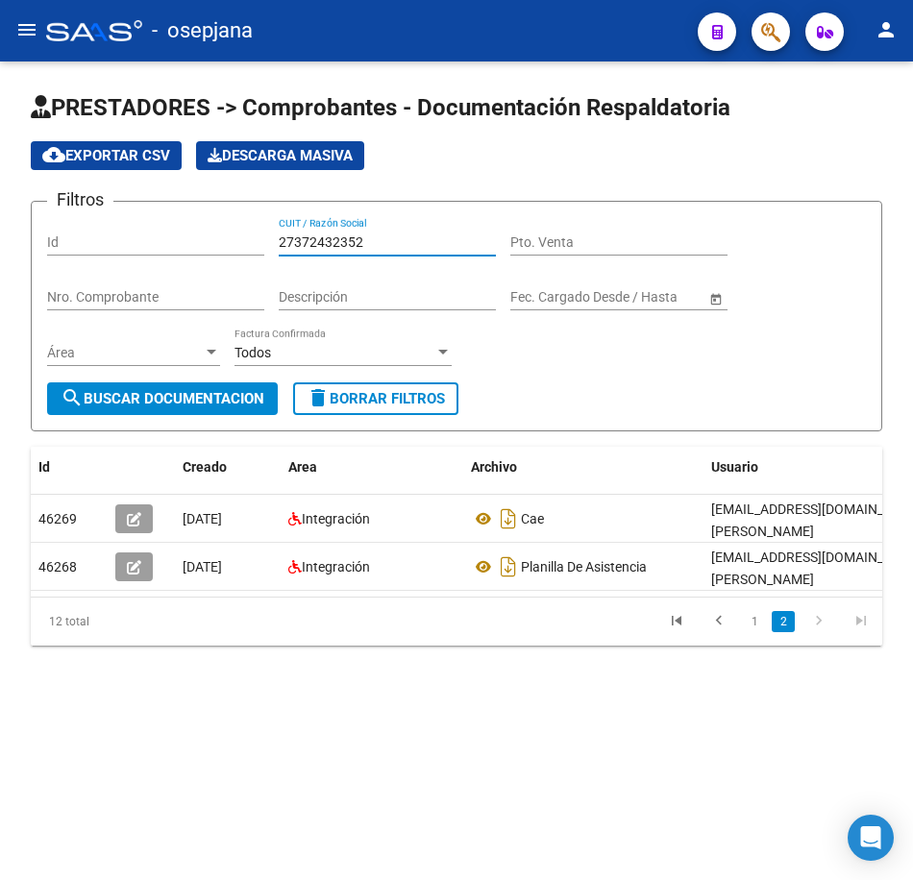
drag, startPoint x: 355, startPoint y: 242, endPoint x: 68, endPoint y: 236, distance: 287.3
click at [68, 236] on div "Filtros Id 27372432352 CUIT / Razón Social Pto. Venta Nro. Comprobante Descripc…" at bounding box center [456, 299] width 819 height 165
paste input "83272454"
click at [156, 405] on span "search Buscar Documentacion" at bounding box center [163, 398] width 204 height 17
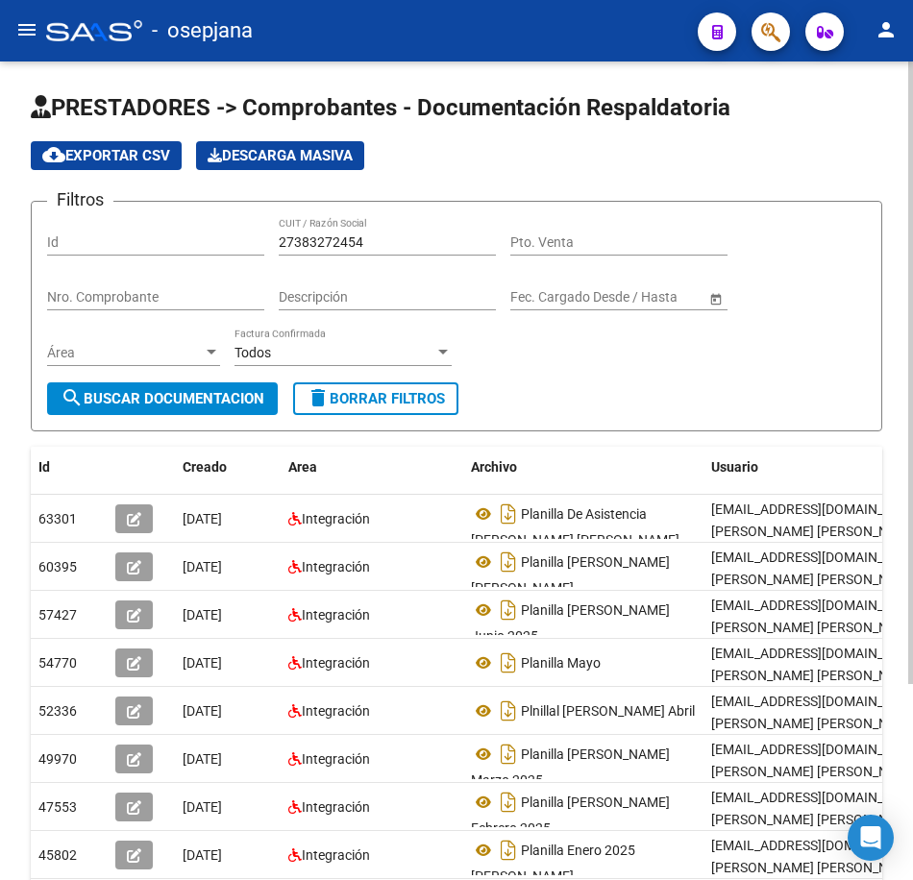
click at [783, 378] on div "Filtros Id 27383272454 CUIT / Razón Social Pto. Venta Nro. Comprobante Descripc…" at bounding box center [456, 299] width 819 height 165
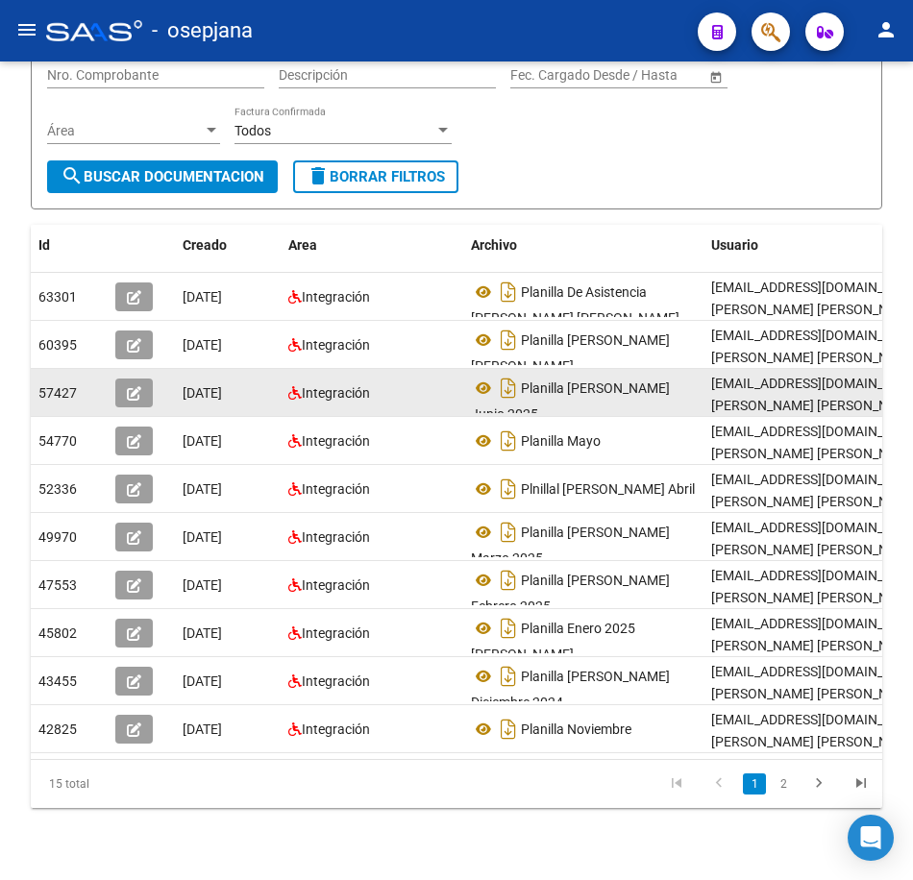
scroll to position [257, 0]
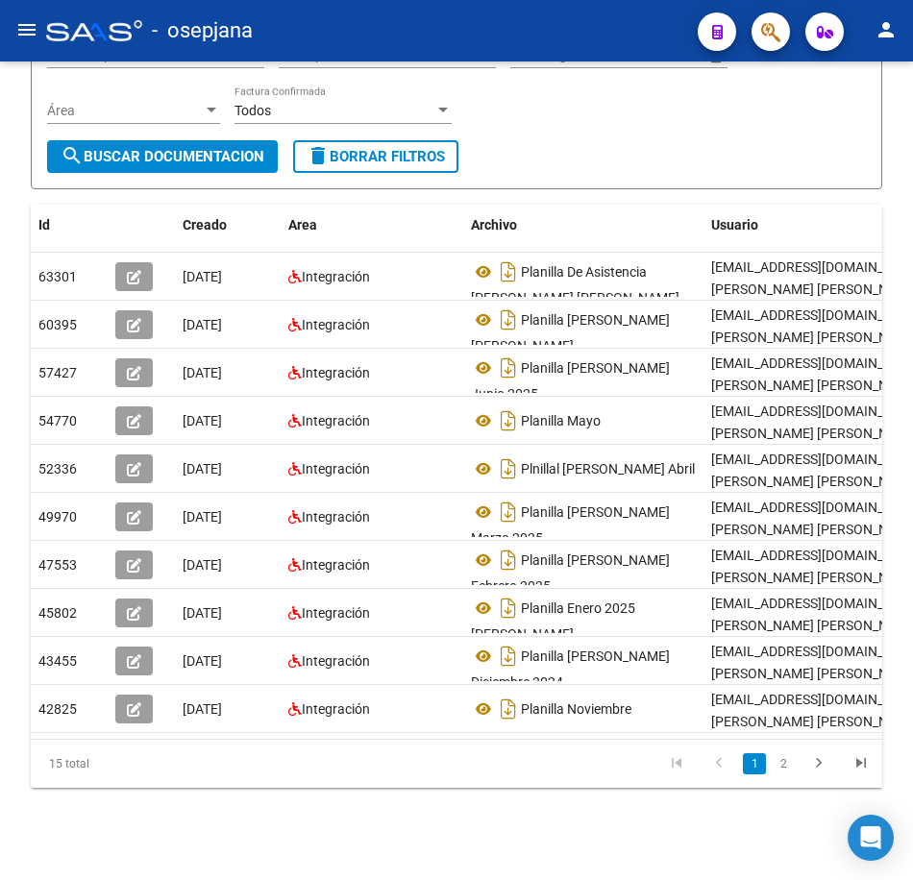
click at [783, 759] on link "2" at bounding box center [782, 763] width 23 height 21
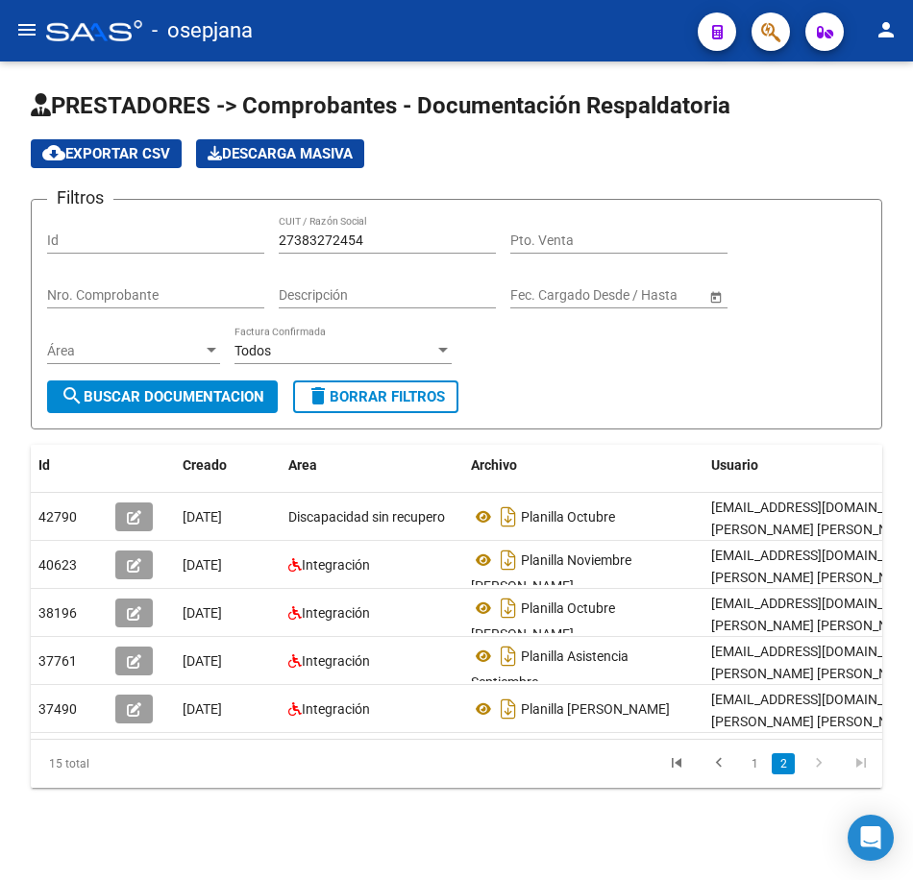
scroll to position [17, 0]
drag, startPoint x: 389, startPoint y: 226, endPoint x: -5, endPoint y: 203, distance: 394.6
click at [0, 203] on html "menu - osepjana person Firma Express Inicio Calendario SSS Instructivos Contact…" at bounding box center [456, 440] width 913 height 880
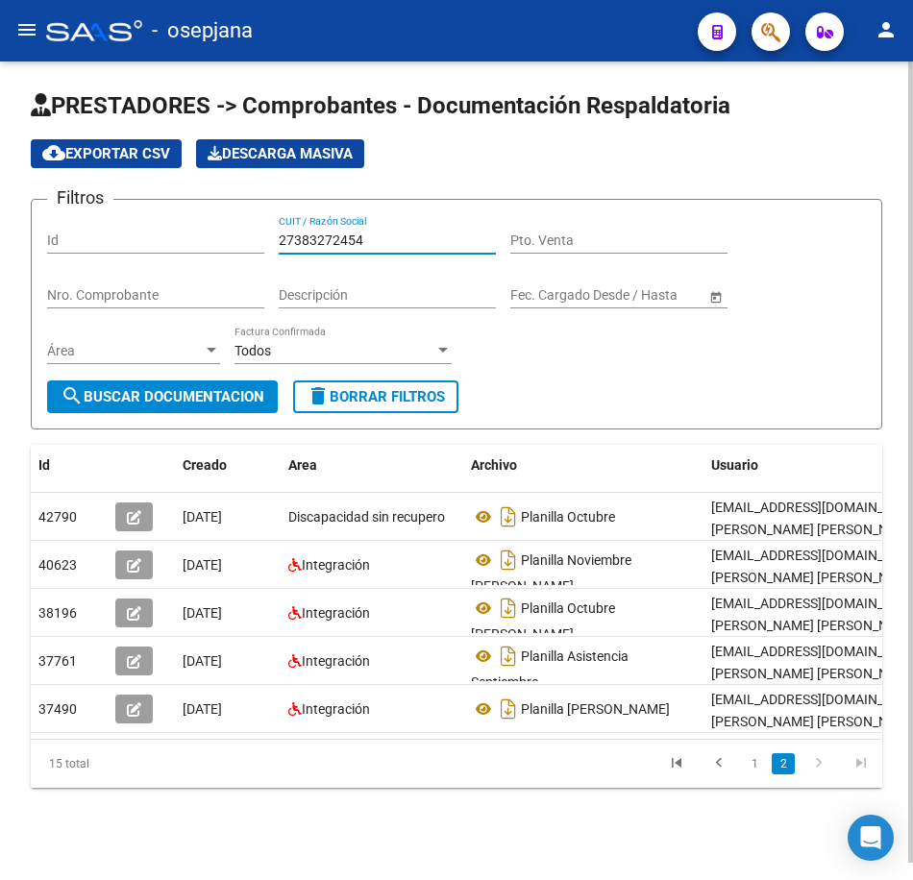
paste input "9770493"
click at [196, 388] on span "search Buscar Documentacion" at bounding box center [163, 396] width 204 height 17
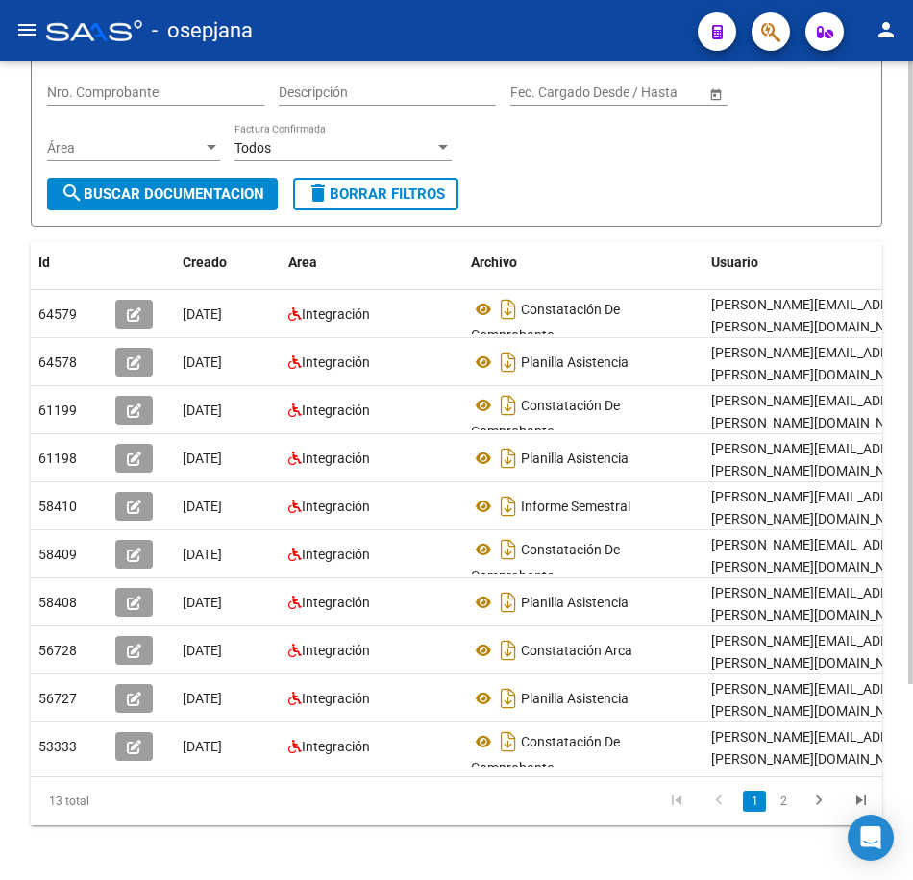
scroll to position [209, 0]
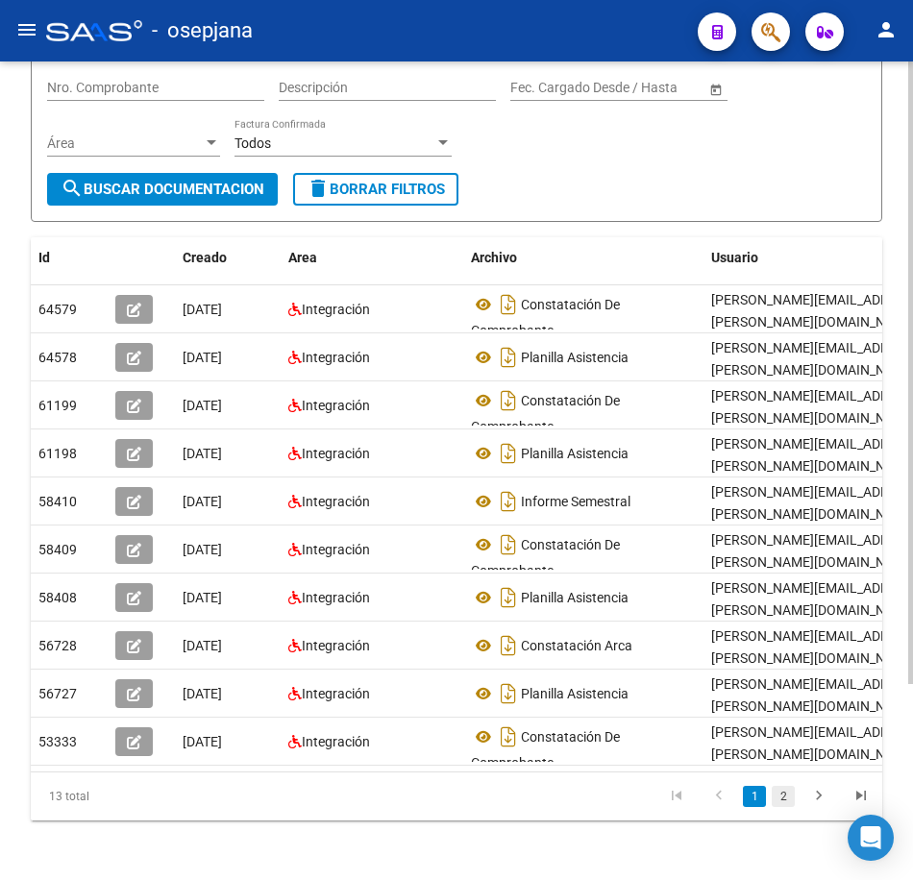
click at [782, 807] on link "2" at bounding box center [782, 796] width 23 height 21
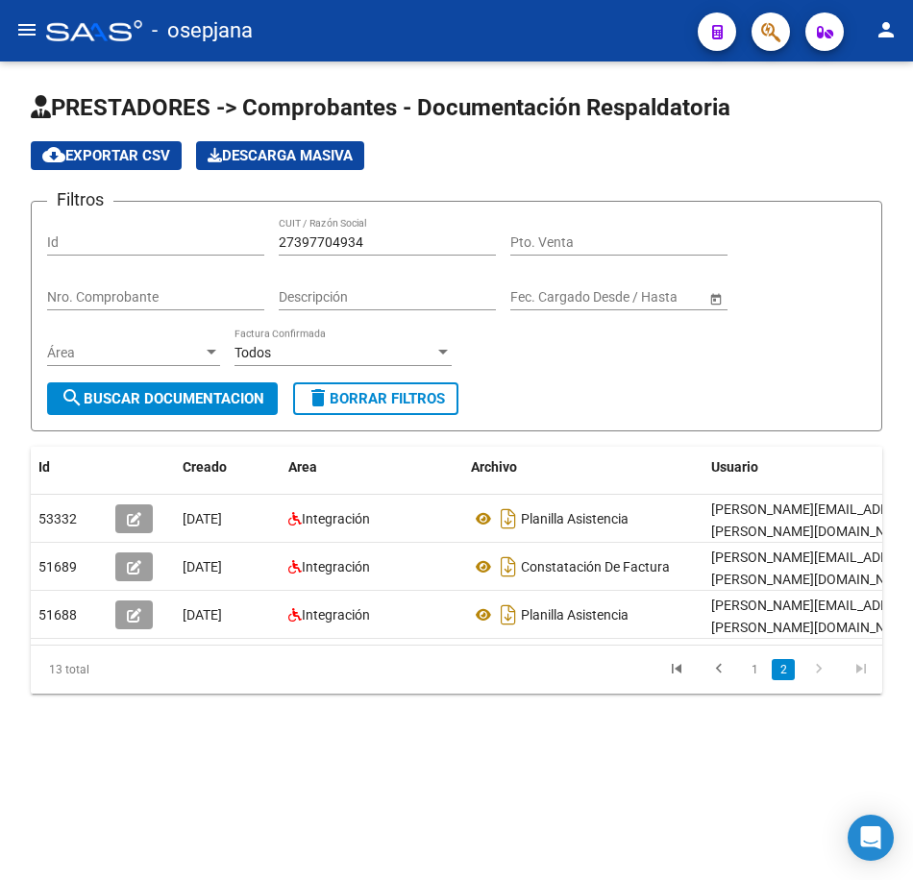
scroll to position [0, 0]
drag, startPoint x: 383, startPoint y: 236, endPoint x: -5, endPoint y: 229, distance: 388.2
click at [0, 229] on html "menu - osepjana person Firma Express Inicio Calendario SSS Instructivos Contact…" at bounding box center [456, 440] width 913 height 880
paste input "403481225"
click at [128, 394] on span "search Buscar Documentacion" at bounding box center [163, 398] width 204 height 17
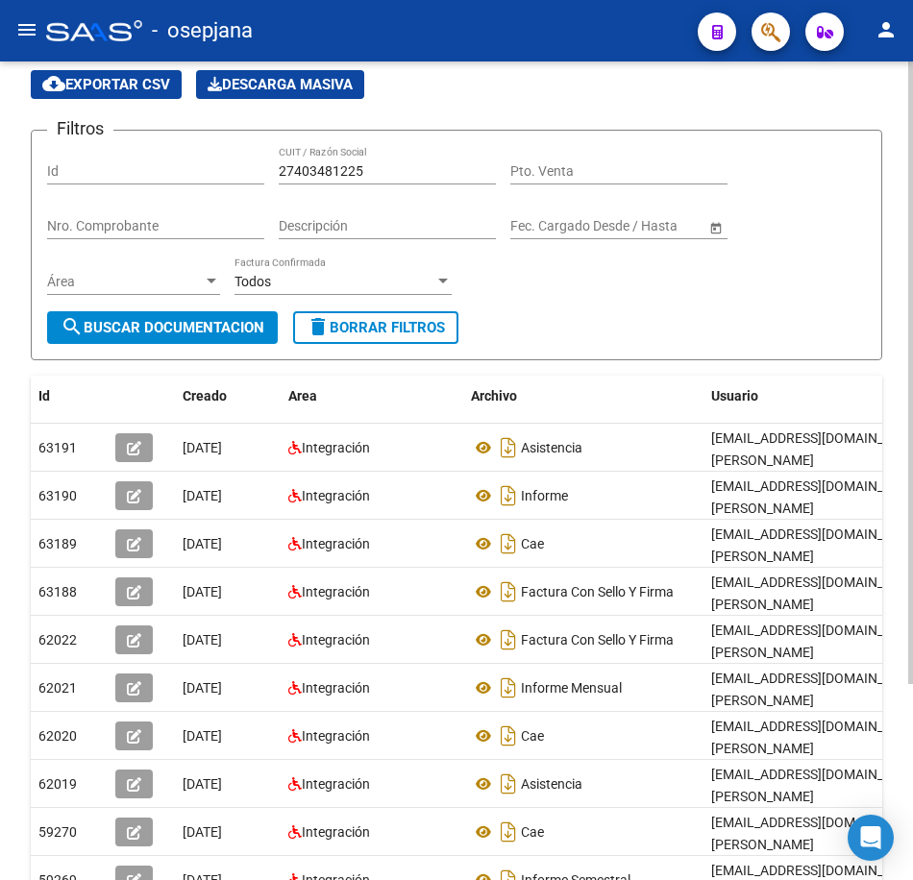
scroll to position [192, 0]
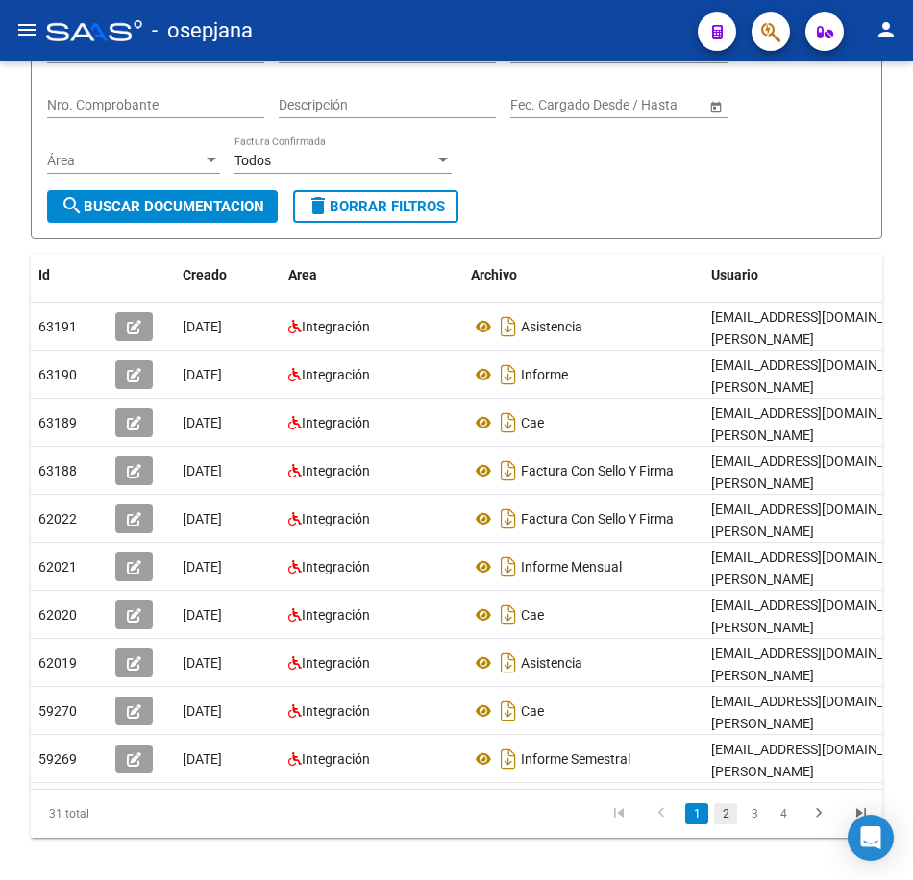
click at [729, 824] on link "2" at bounding box center [725, 813] width 23 height 21
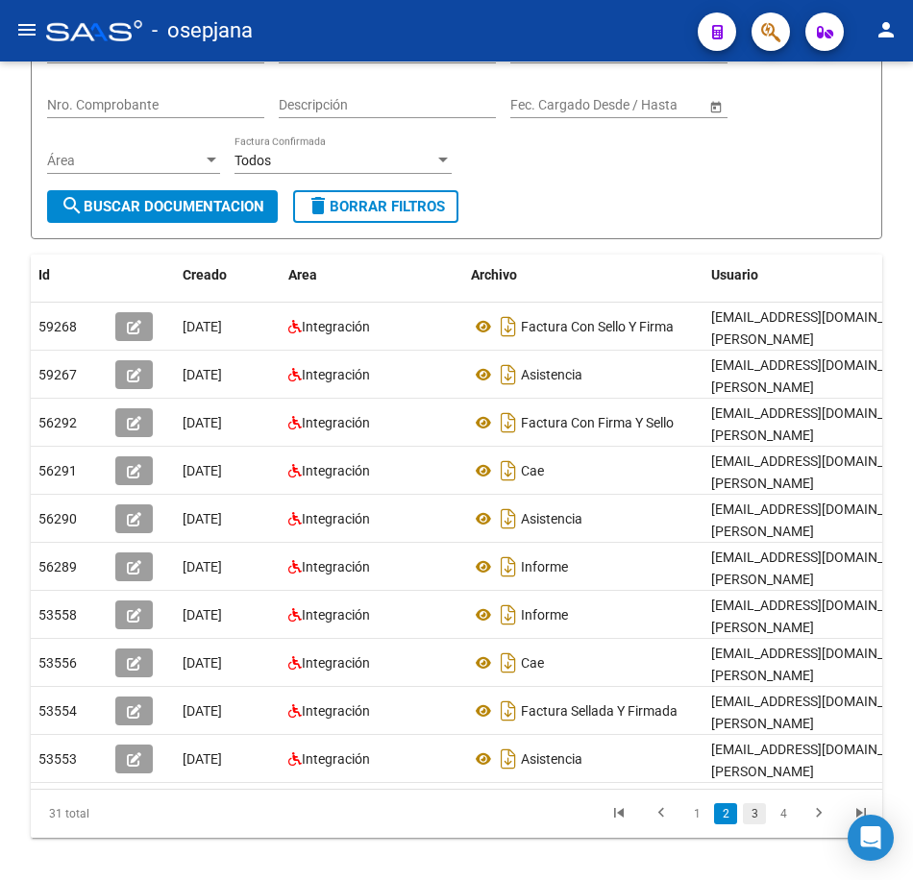
click at [750, 824] on link "3" at bounding box center [754, 813] width 23 height 21
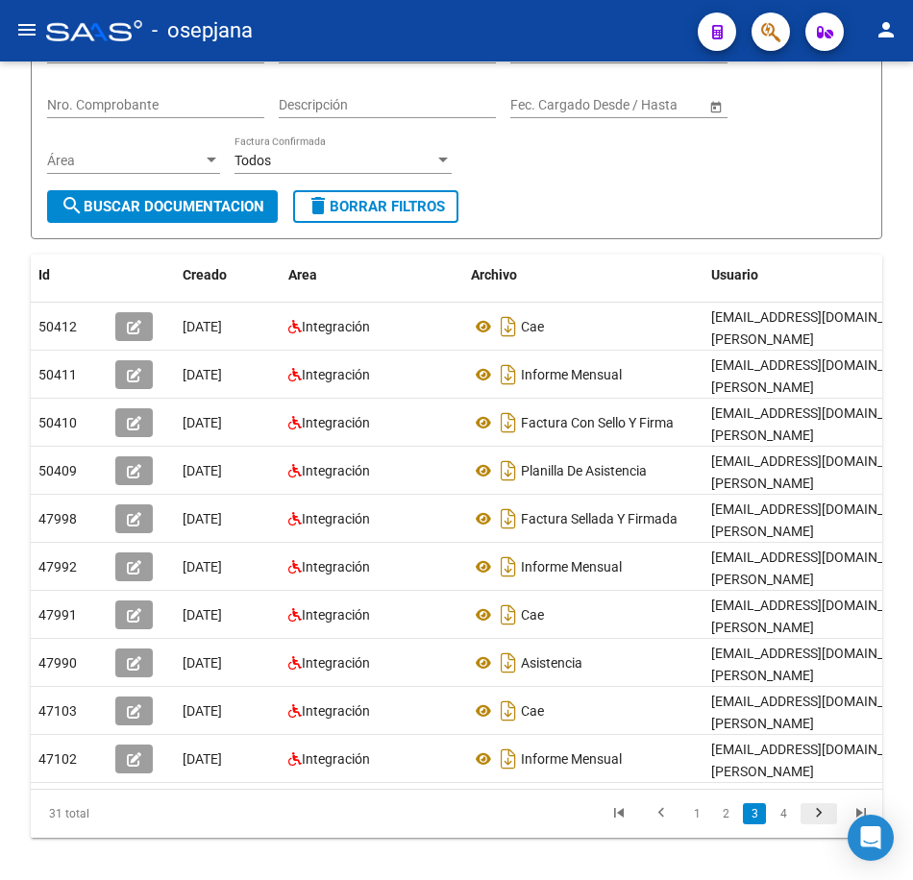
click at [816, 827] on icon "go to next page" at bounding box center [818, 815] width 25 height 23
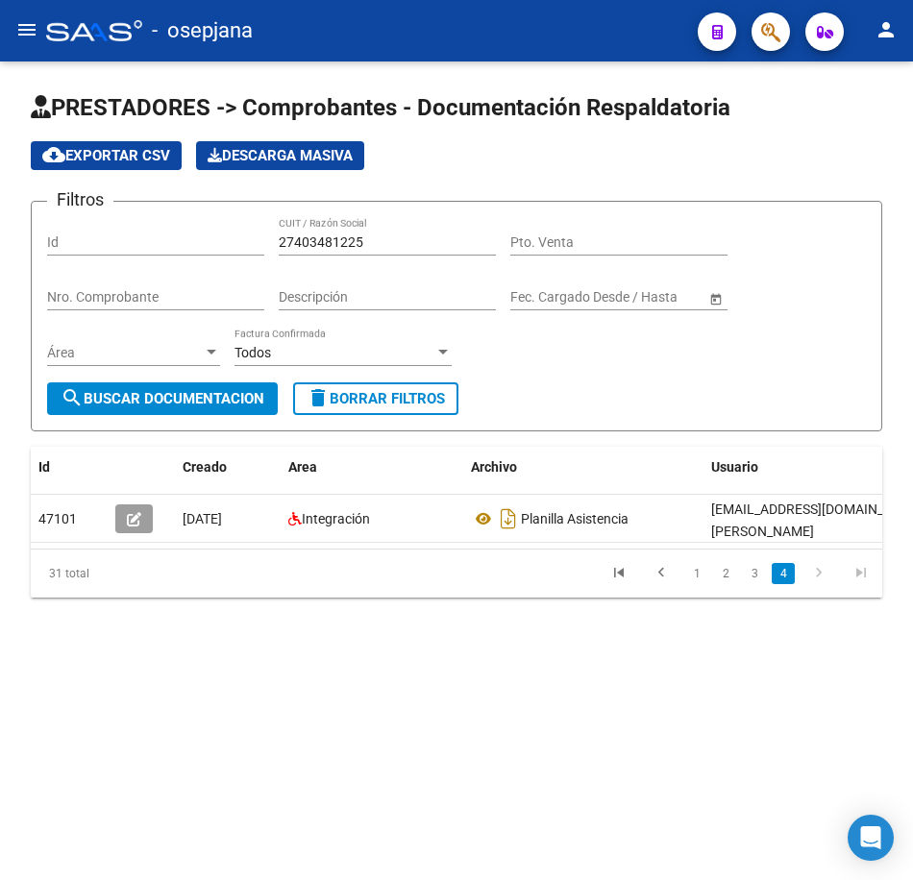
scroll to position [0, 0]
drag, startPoint x: 401, startPoint y: 233, endPoint x: 48, endPoint y: 224, distance: 352.7
click at [53, 224] on div "Filtros Id 27403481225 CUIT / Razón Social Pto. Venta Nro. Comprobante Descripc…" at bounding box center [456, 299] width 819 height 165
paste input "15596184"
click at [101, 402] on span "search Buscar Documentacion" at bounding box center [163, 398] width 204 height 17
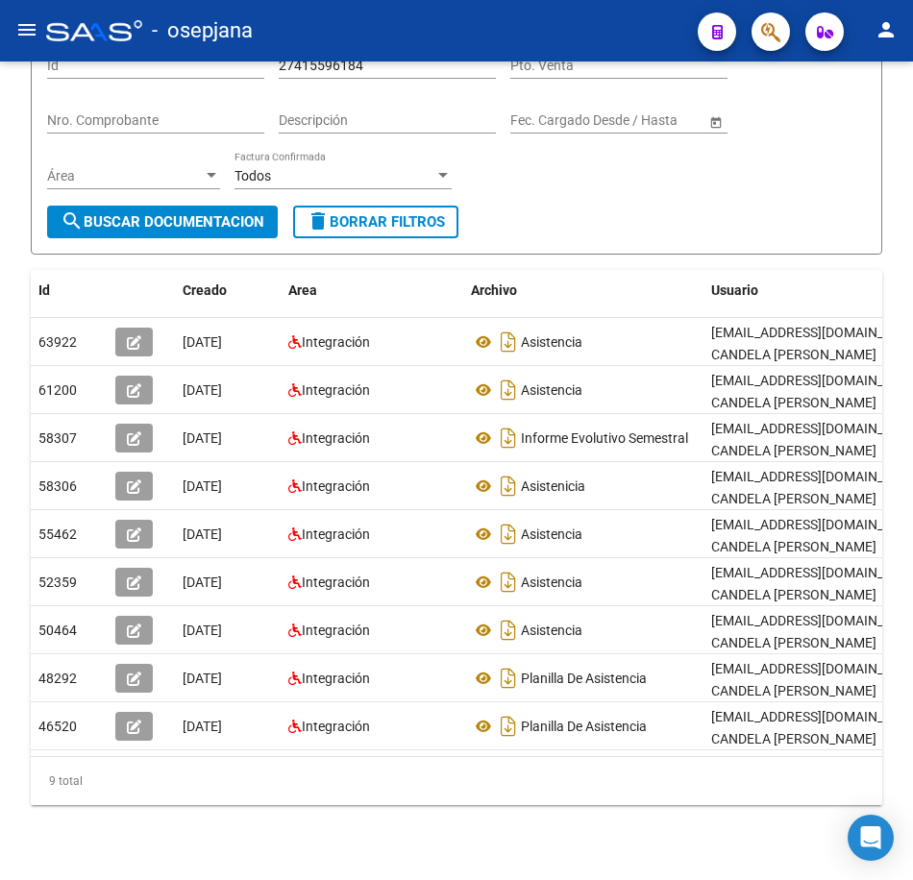
scroll to position [192, 0]
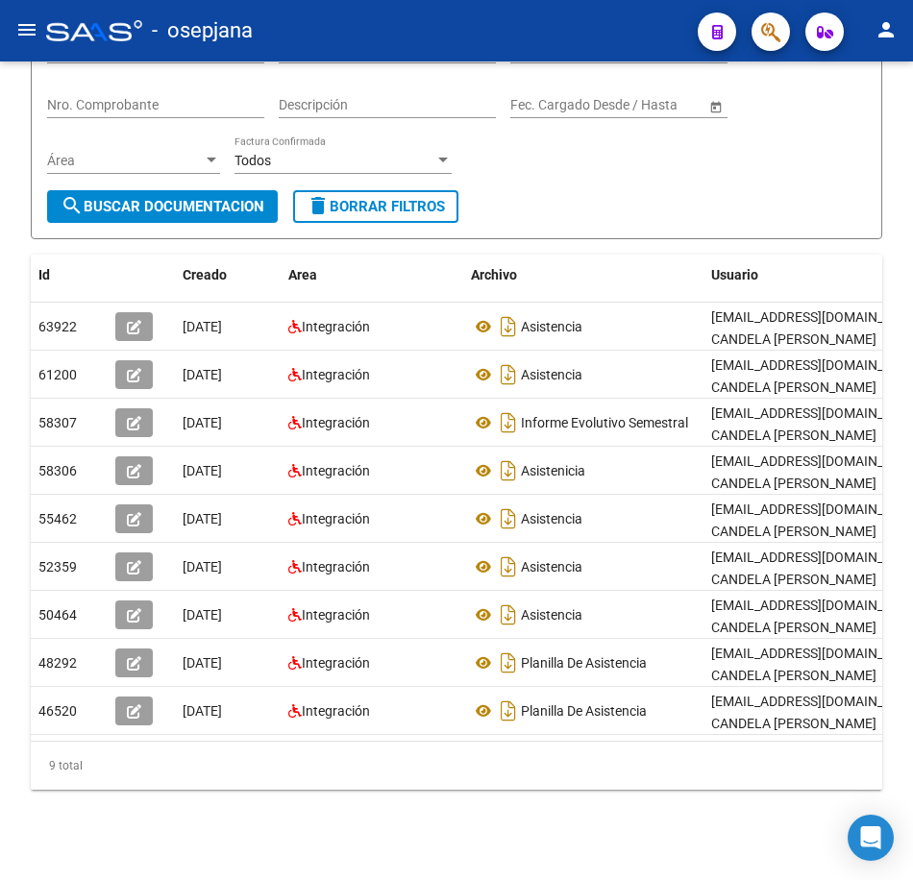
drag, startPoint x: 623, startPoint y: 192, endPoint x: 625, endPoint y: 212, distance: 20.4
click at [623, 192] on form "Filtros Id 27415596184 CUIT / Razón Social Pto. Venta Nro. Comprobante Descripc…" at bounding box center [456, 124] width 851 height 231
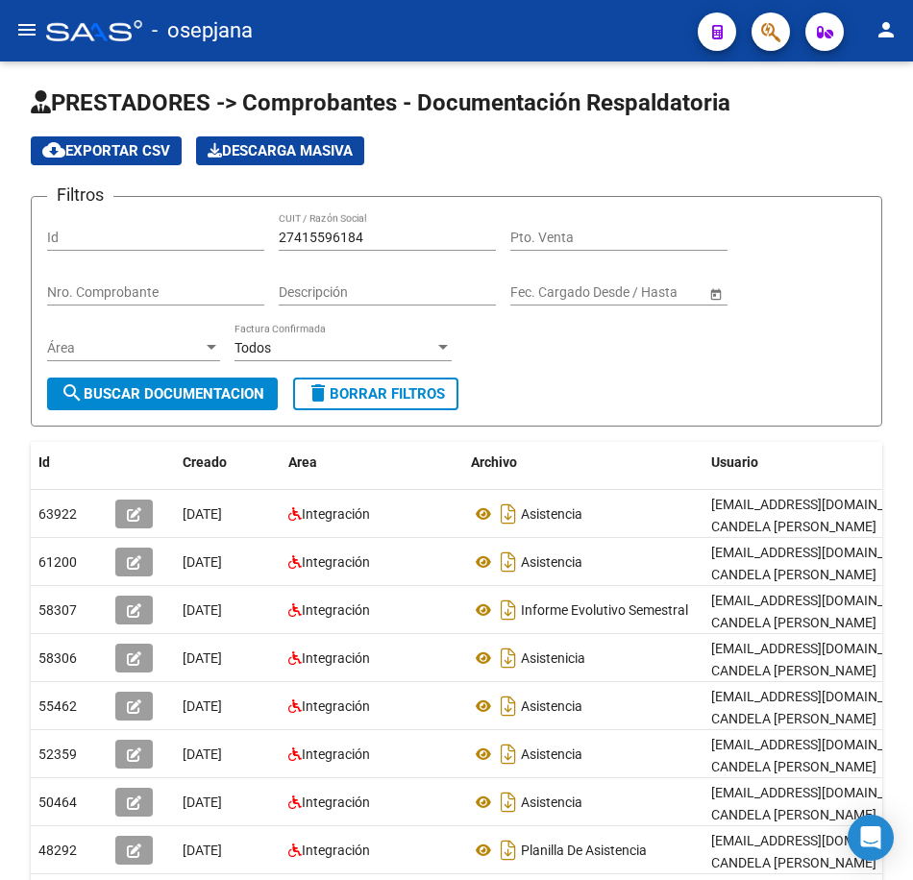
scroll to position [0, 0]
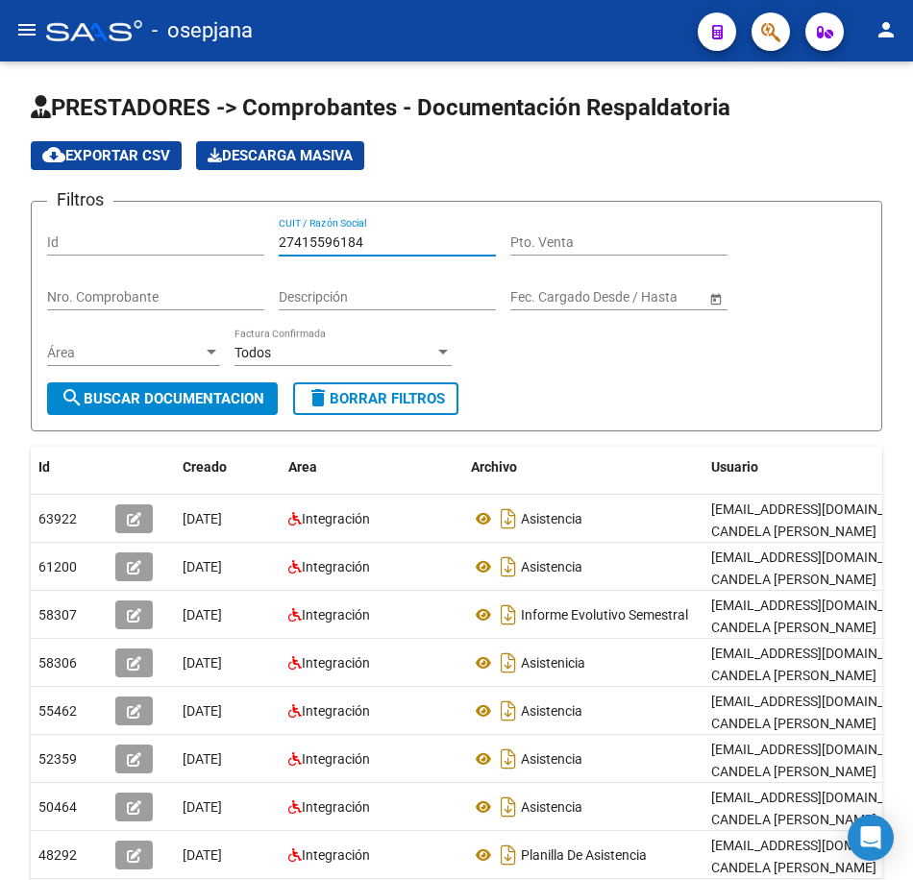
drag, startPoint x: 389, startPoint y: 237, endPoint x: 96, endPoint y: 223, distance: 293.4
click at [102, 224] on div "Filtros Id 27415596184 CUIT / Razón Social Pto. Venta Nro. Comprobante Descripc…" at bounding box center [456, 299] width 819 height 165
paste input "8018742"
click at [161, 389] on button "search Buscar Documentacion" at bounding box center [162, 398] width 231 height 33
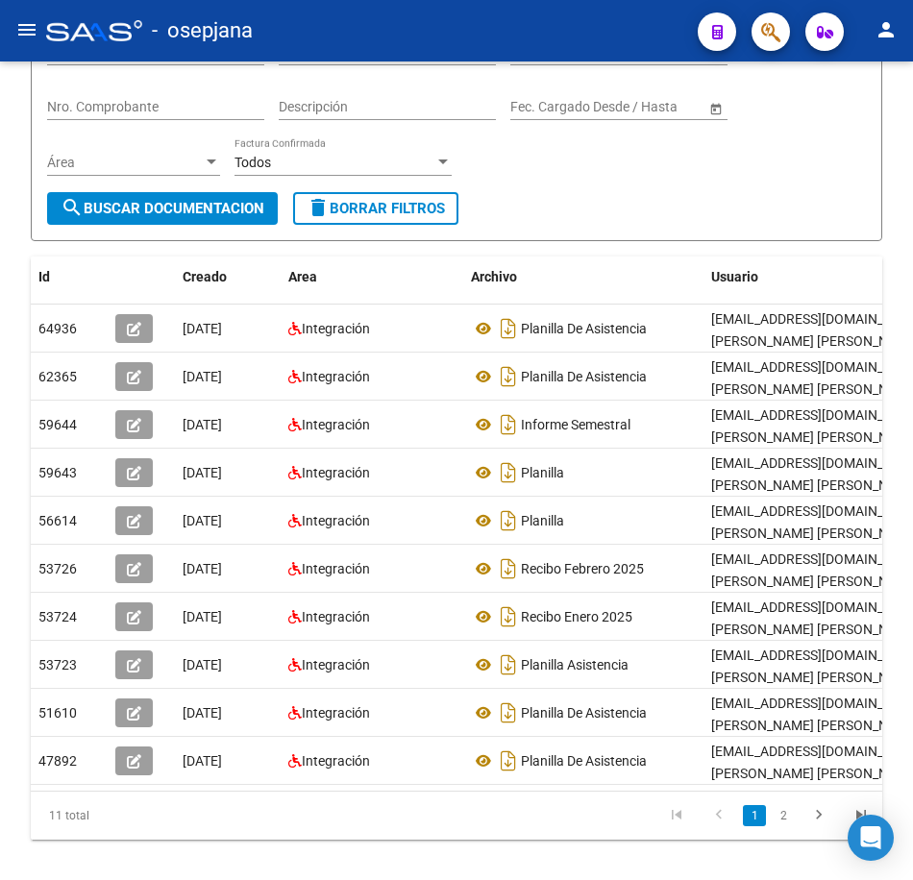
scroll to position [192, 0]
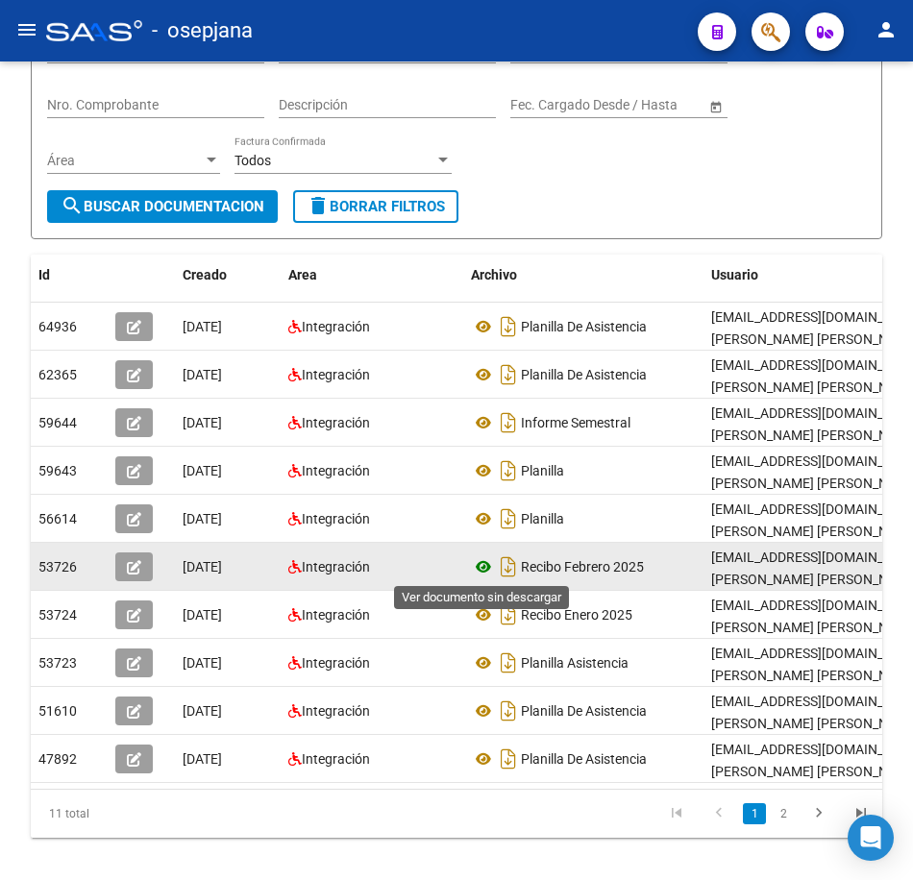
click at [492, 567] on icon at bounding box center [483, 566] width 25 height 23
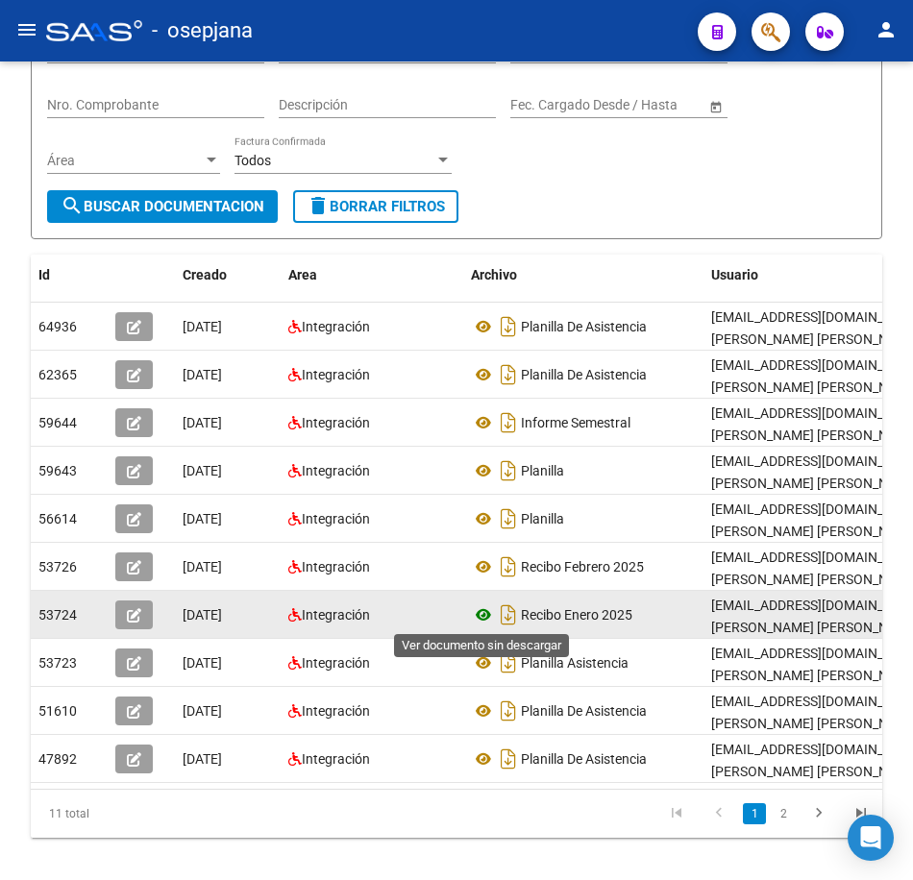
click at [482, 610] on icon at bounding box center [483, 614] width 25 height 23
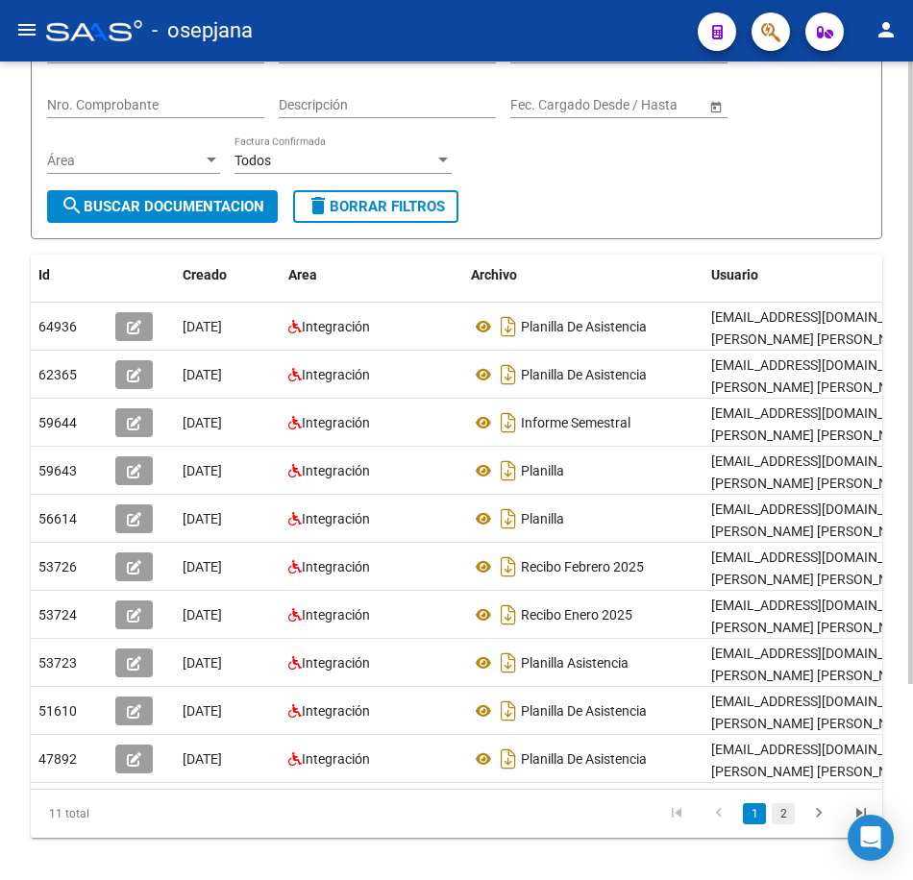
click at [784, 824] on link "2" at bounding box center [782, 813] width 23 height 21
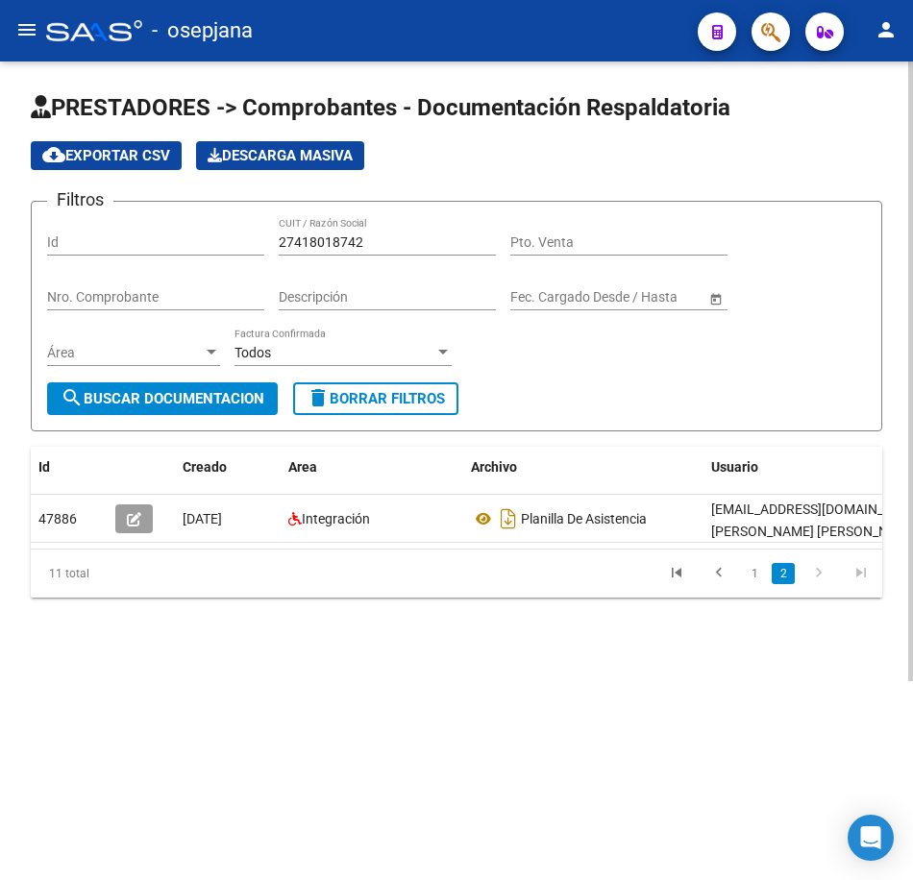
scroll to position [0, 0]
drag, startPoint x: 373, startPoint y: 240, endPoint x: -5, endPoint y: 231, distance: 377.7
click at [0, 231] on html "menu - osepjana person Firma Express Inicio Calendario SSS Instructivos Contact…" at bounding box center [456, 440] width 913 height 880
paste input "30711839689"
type input "30711839689"
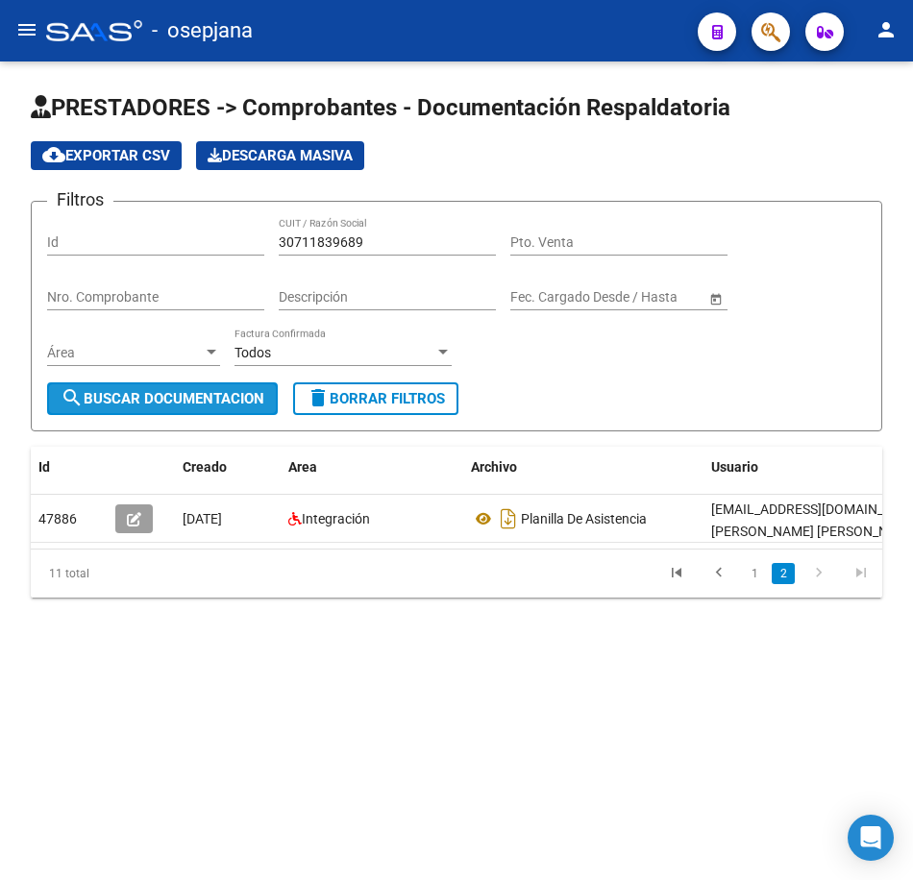
click at [205, 397] on span "search Buscar Documentacion" at bounding box center [163, 398] width 204 height 17
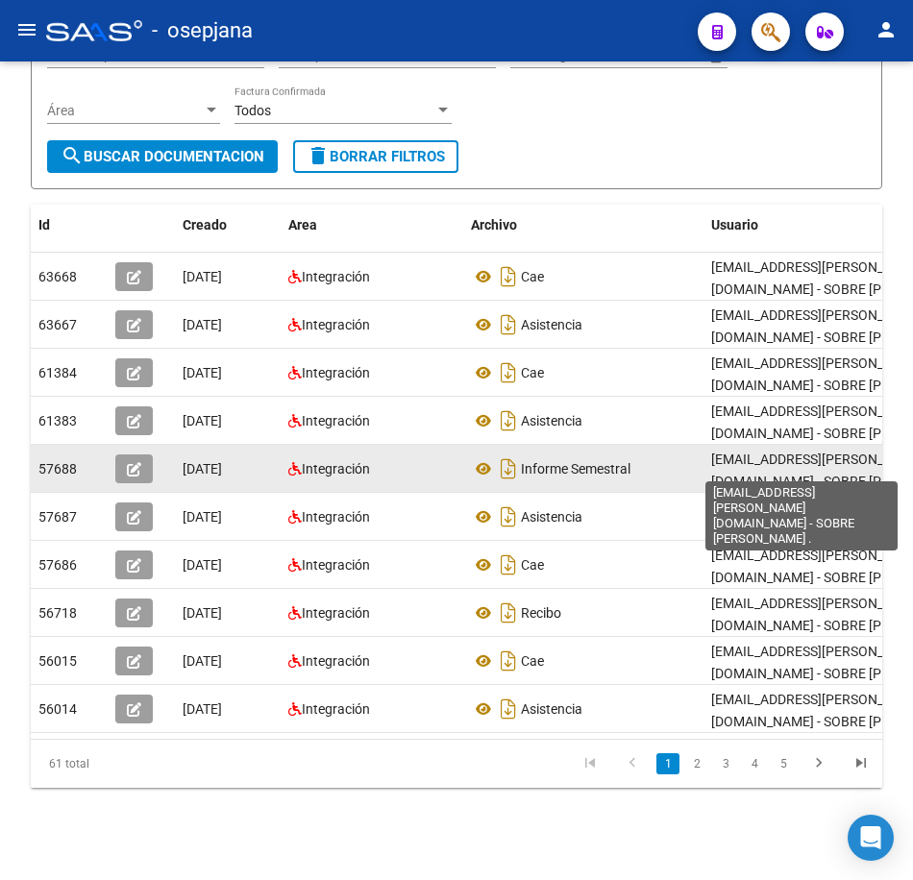
scroll to position [257, 0]
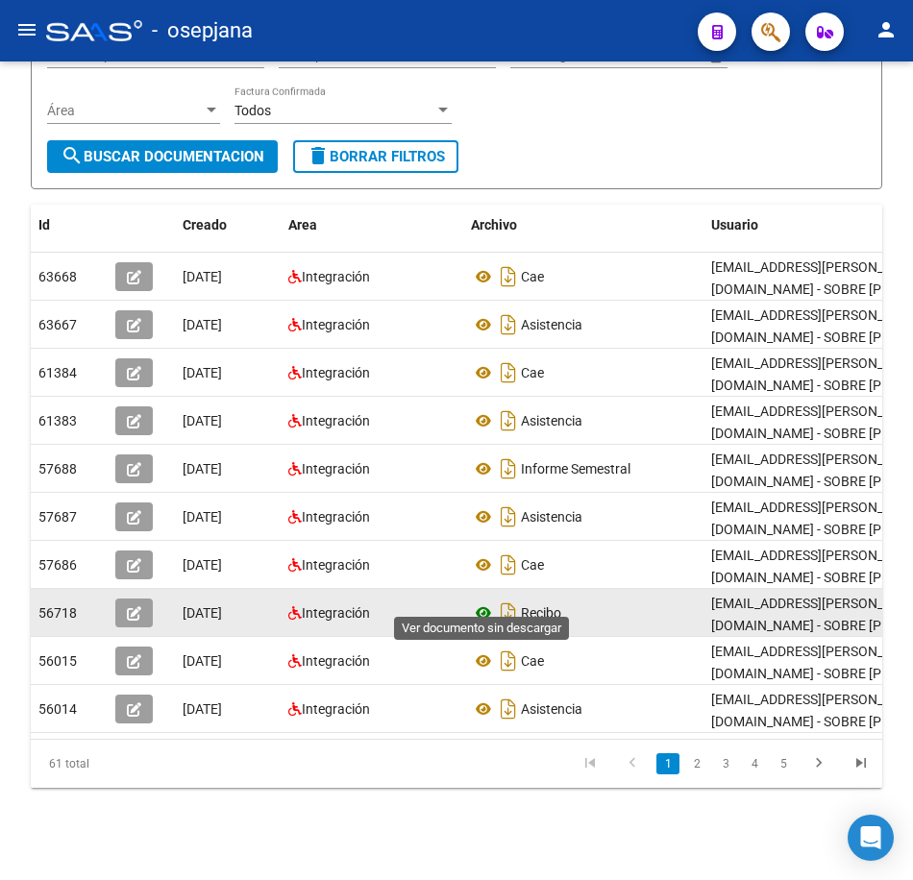
click at [480, 601] on icon at bounding box center [483, 612] width 25 height 23
